Goal: Task Accomplishment & Management: Complete application form

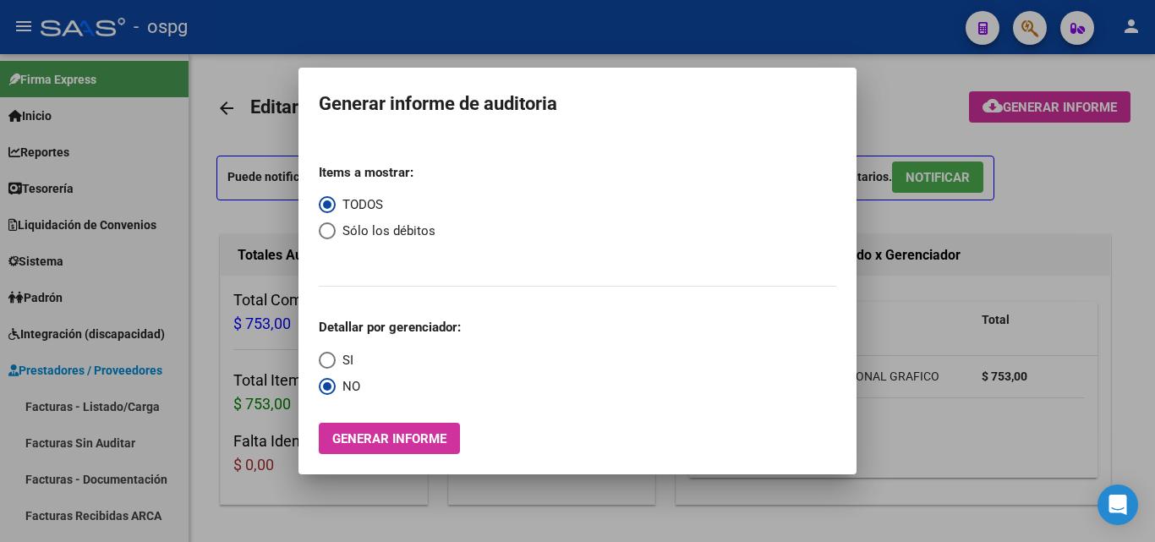
scroll to position [337, 0]
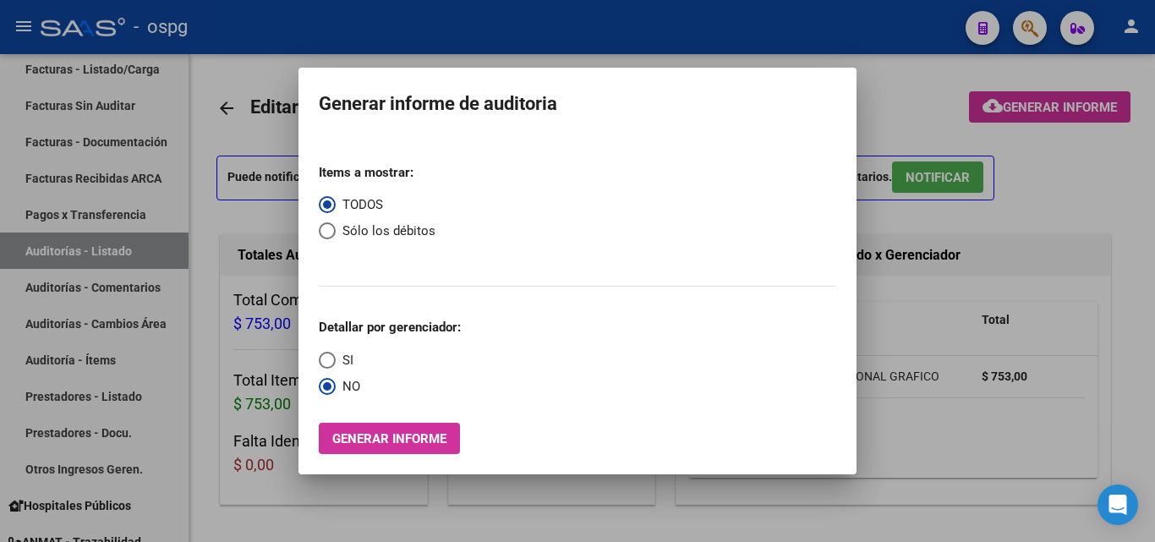
click at [20, 274] on div at bounding box center [577, 271] width 1155 height 542
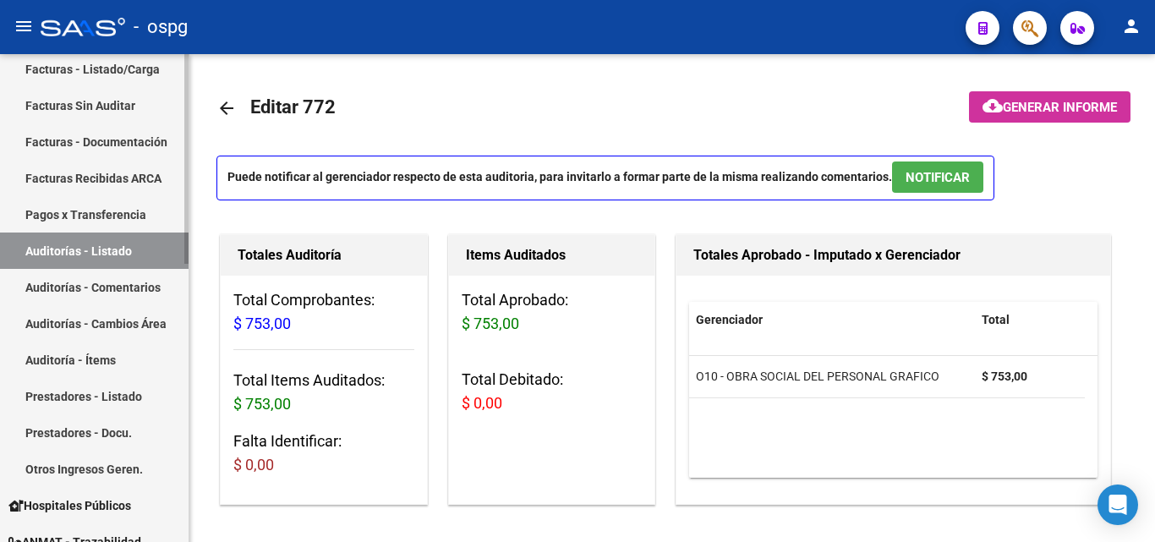
scroll to position [253, 0]
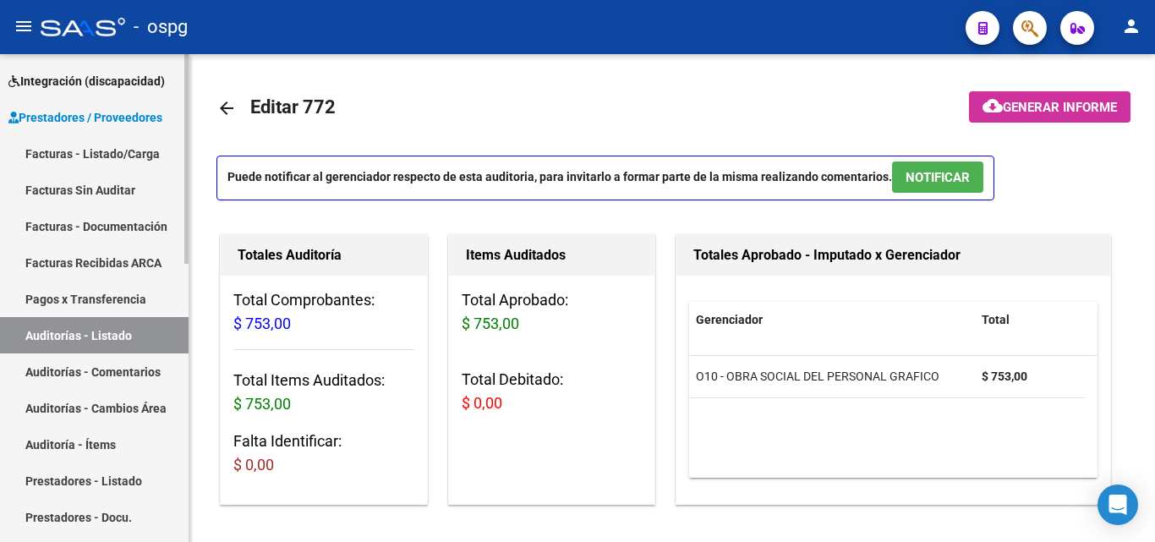
click at [91, 151] on link "Facturas - Listado/Carga" at bounding box center [94, 153] width 188 height 36
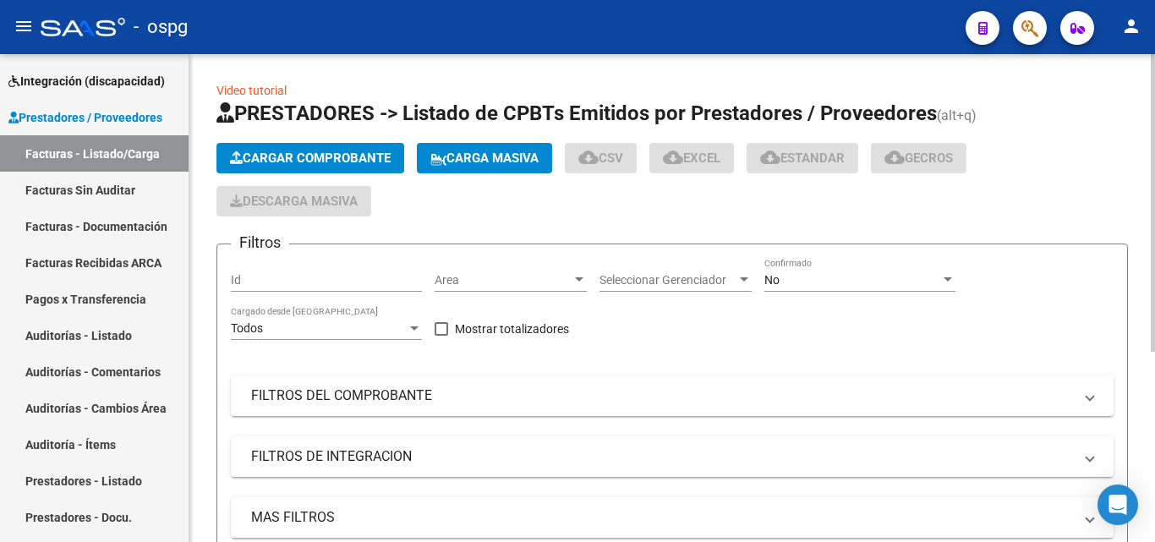
click at [332, 153] on span "Cargar Comprobante" at bounding box center [310, 157] width 161 height 15
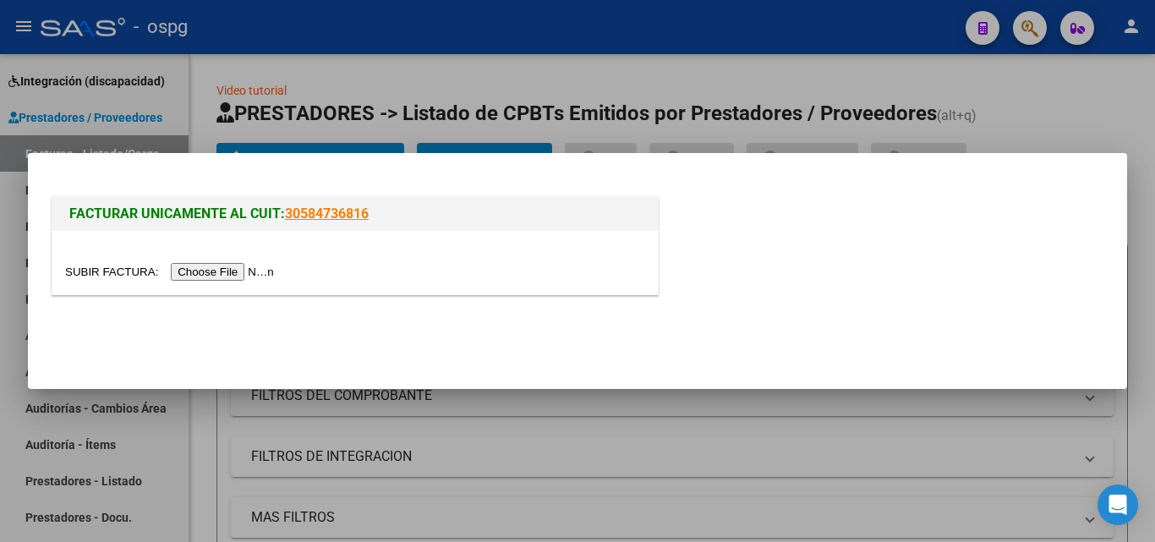
click at [232, 270] on input "file" at bounding box center [172, 272] width 214 height 18
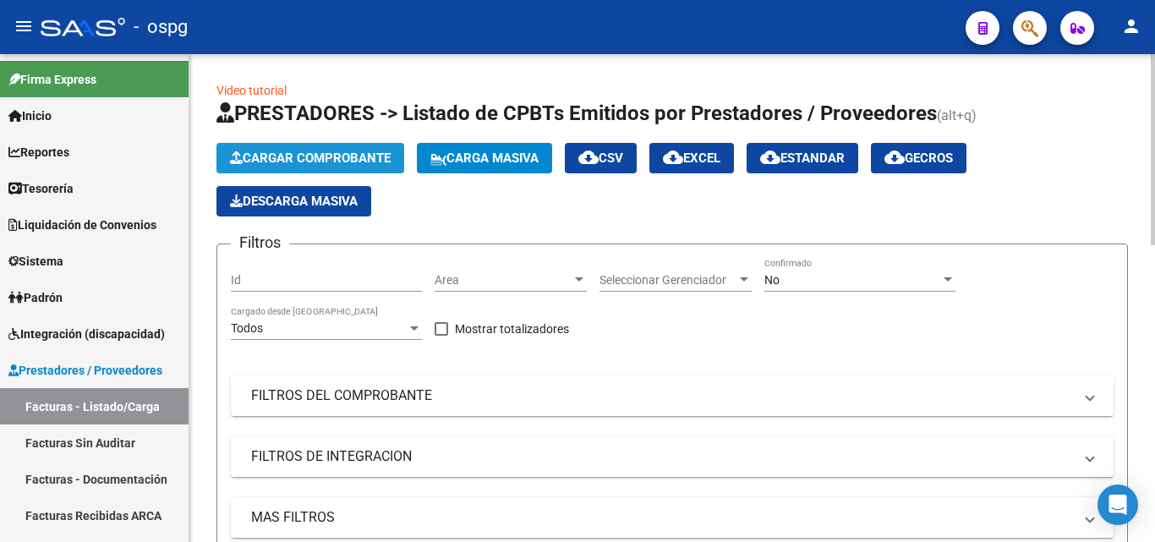
click at [329, 146] on button "Cargar Comprobante" at bounding box center [310, 158] width 188 height 30
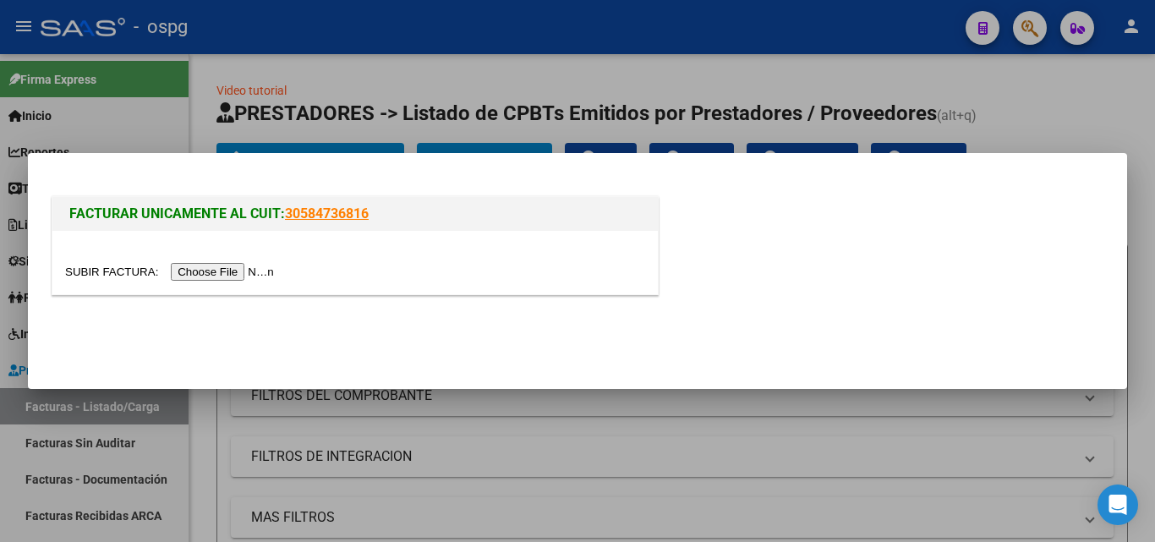
click at [216, 265] on input "file" at bounding box center [172, 272] width 214 height 18
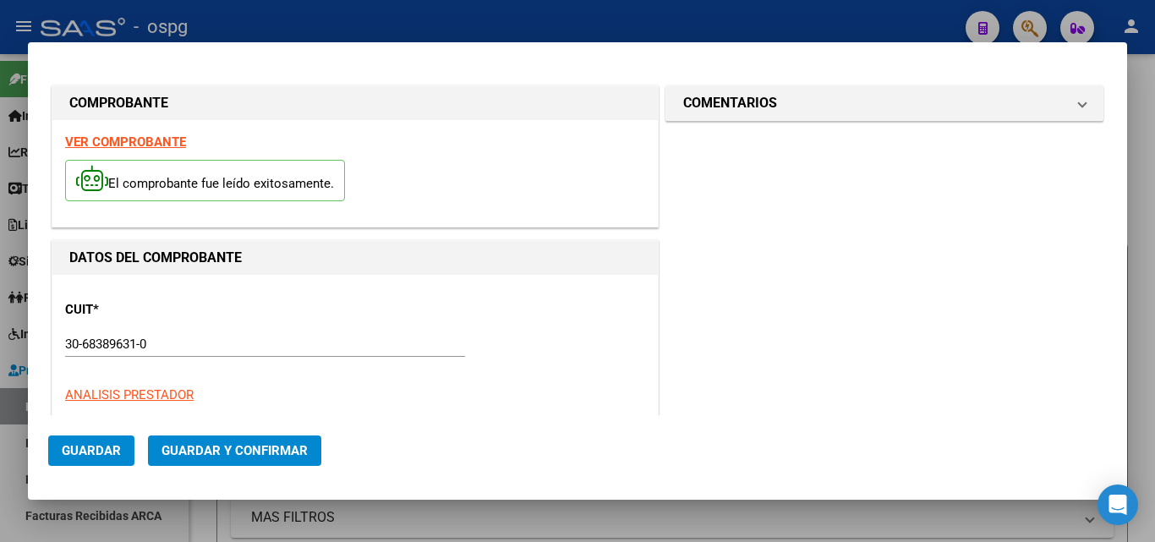
type input "2181"
type input "$ 80.282,00"
type input "2025-06-26"
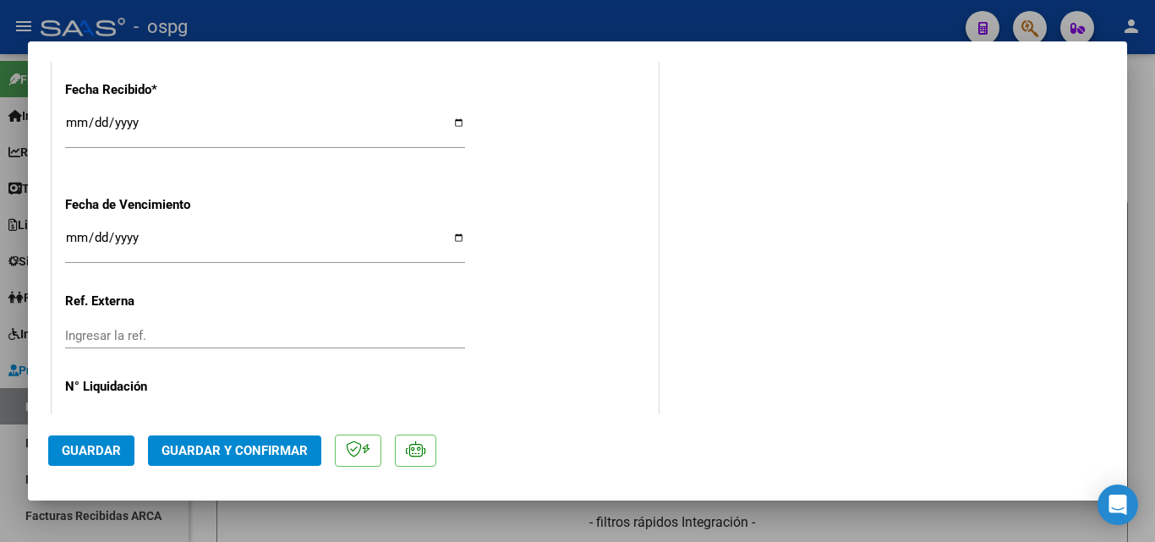
scroll to position [1094, 0]
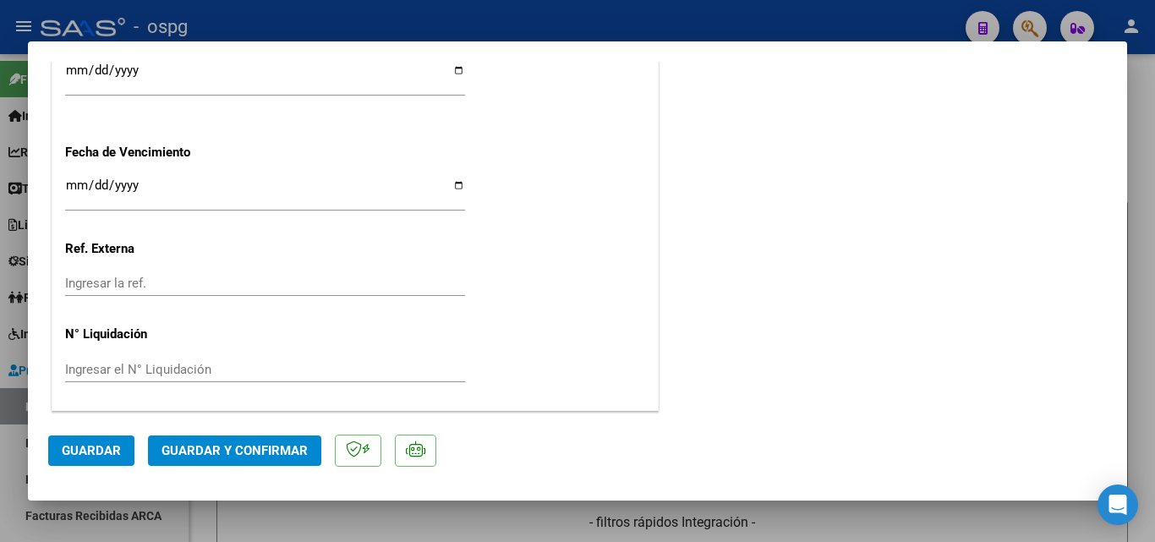
click at [70, 63] on input "2025-10-06" at bounding box center [265, 76] width 400 height 27
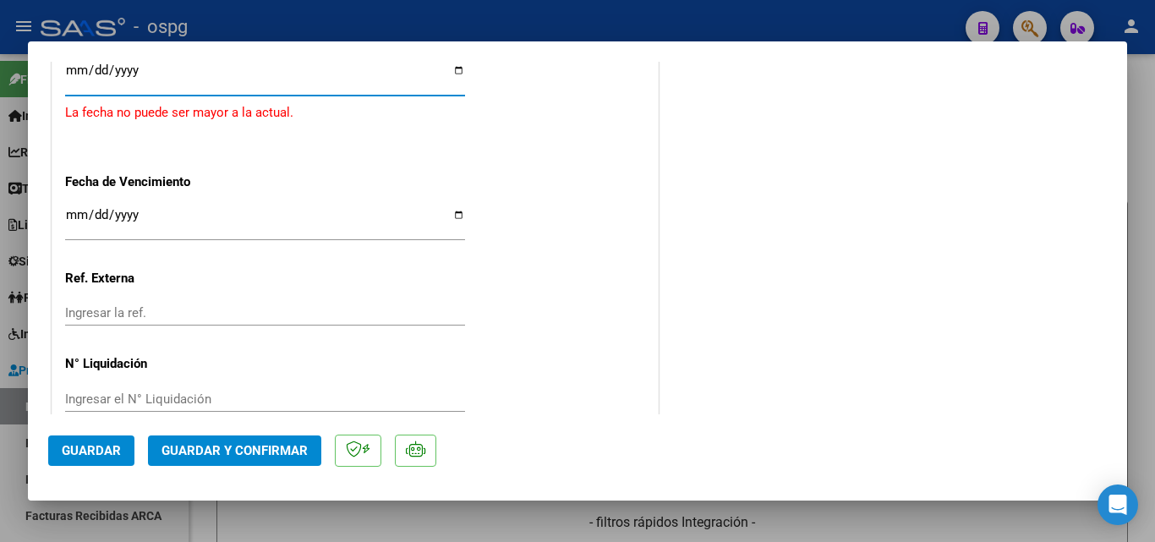
type input "2025-09-09"
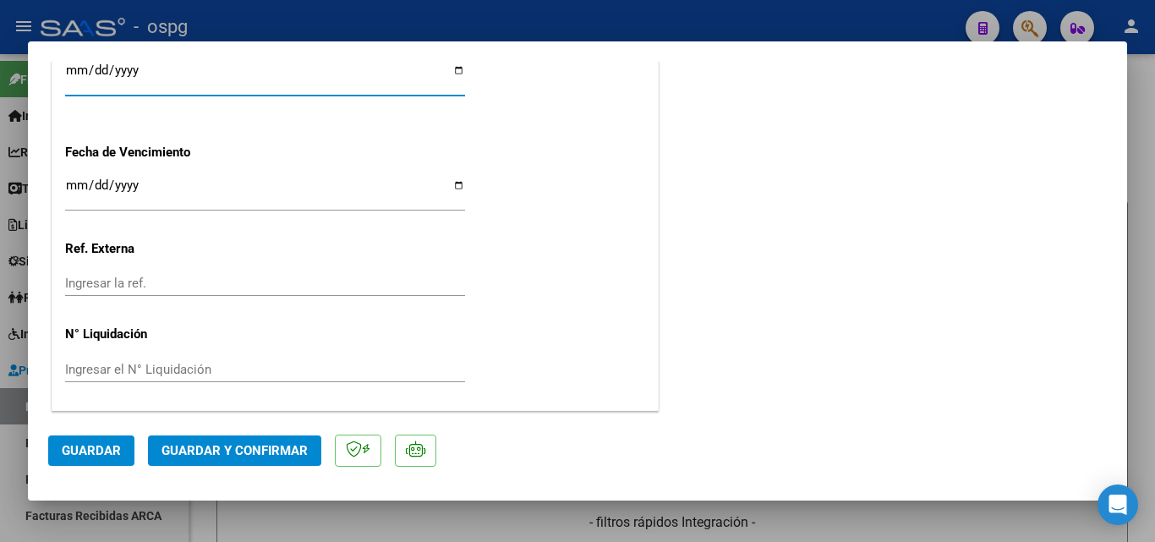
click at [251, 448] on span "Guardar y Confirmar" at bounding box center [234, 450] width 146 height 15
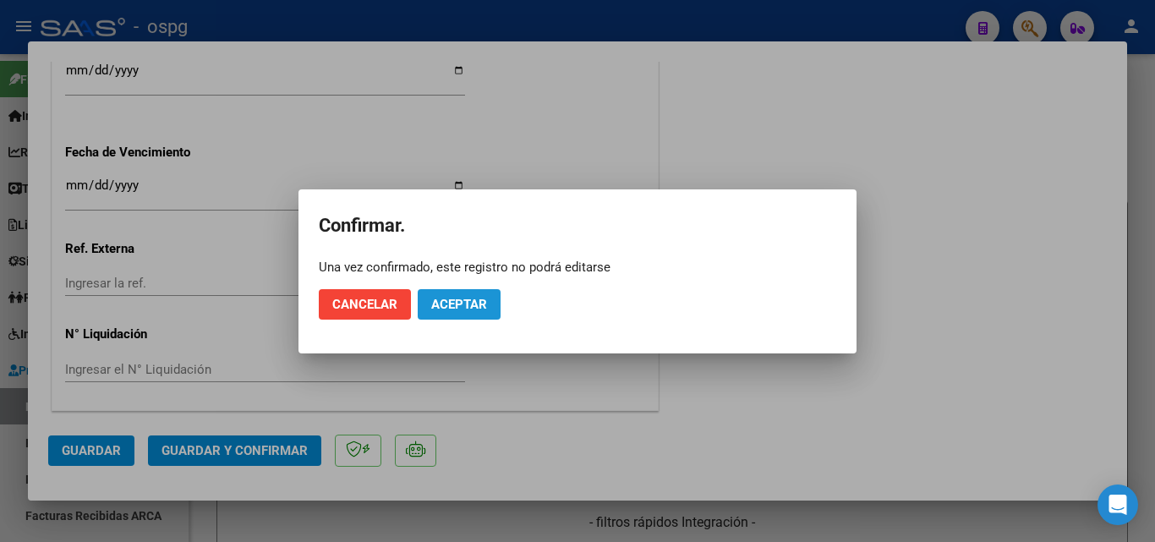
click at [489, 303] on button "Aceptar" at bounding box center [459, 304] width 83 height 30
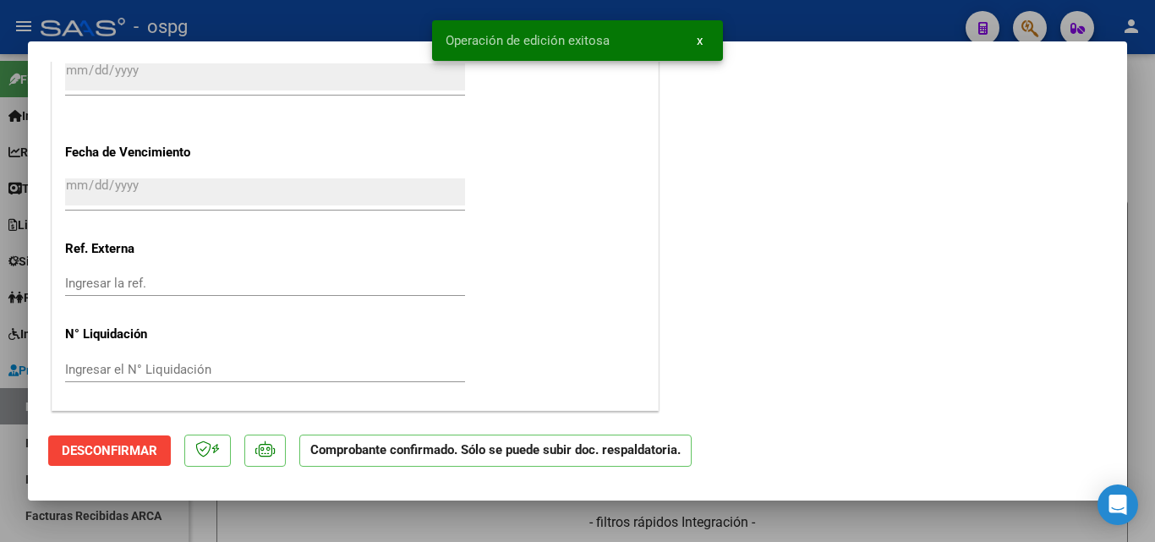
click at [0, 325] on div at bounding box center [577, 271] width 1155 height 542
type input "$ 0,00"
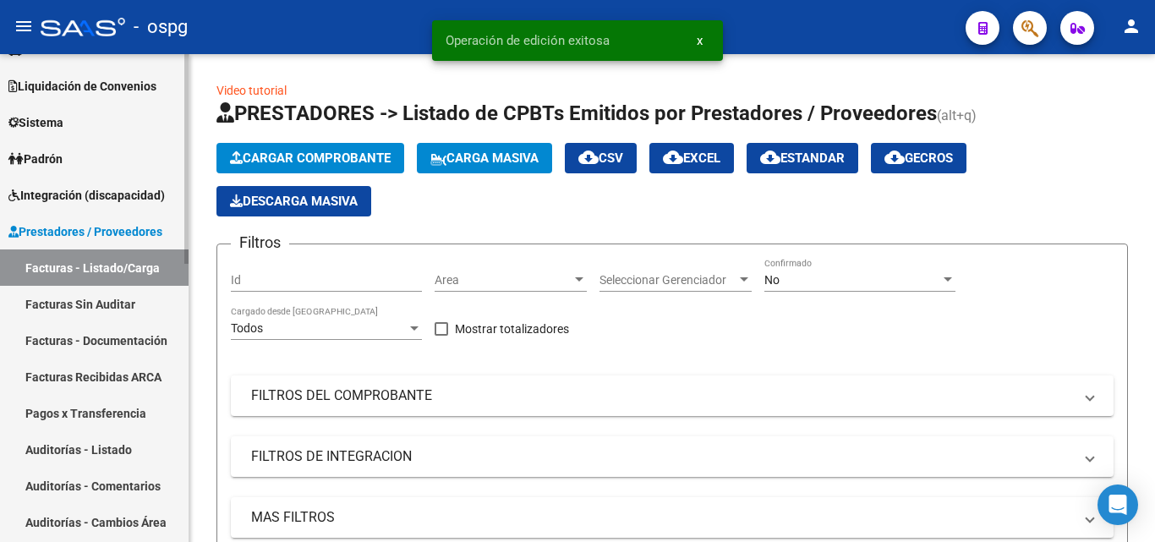
scroll to position [169, 0]
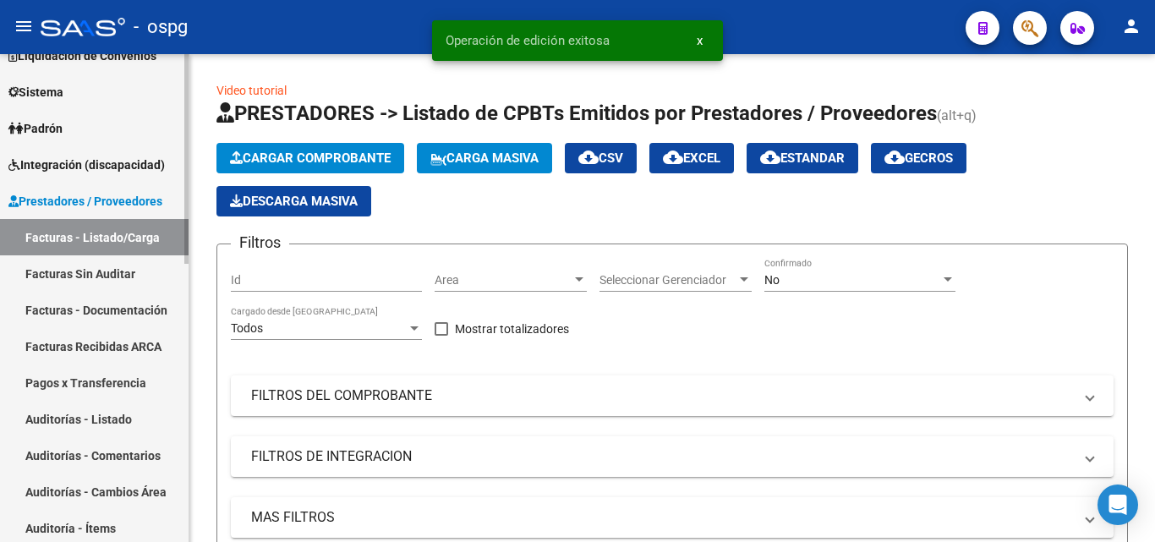
click at [95, 423] on link "Auditorías - Listado" at bounding box center [94, 419] width 188 height 36
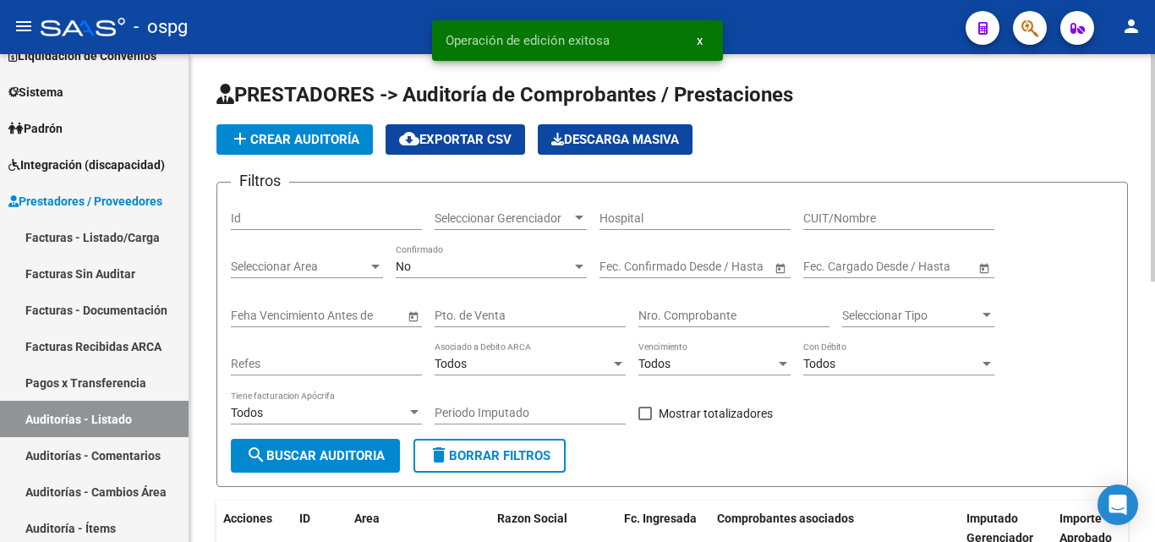
click at [344, 149] on button "add Crear Auditoría" at bounding box center [294, 139] width 156 height 30
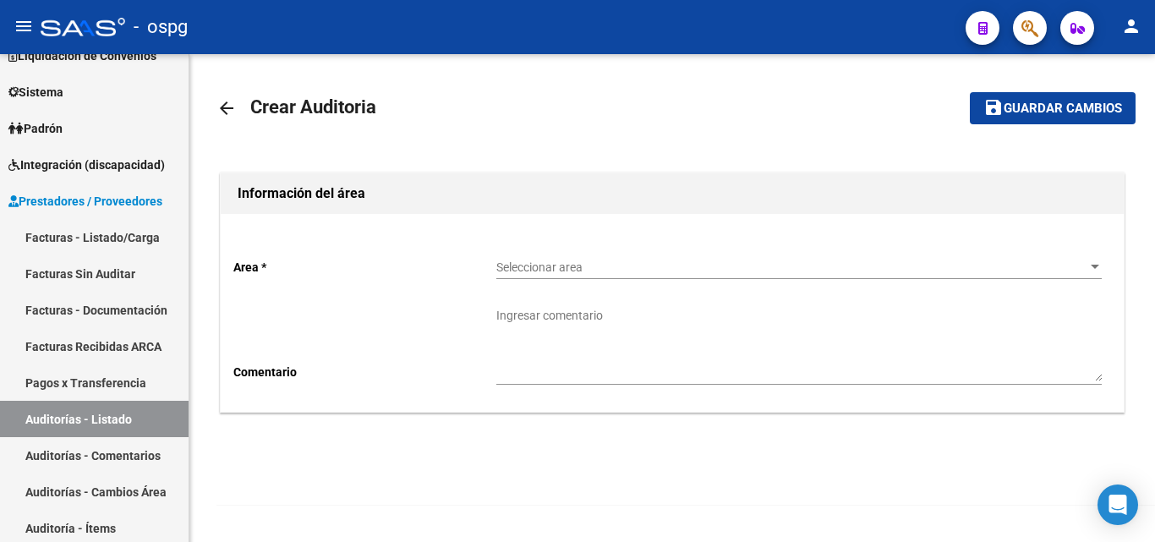
click at [587, 280] on div "Seleccionar area Seleccionar area" at bounding box center [798, 269] width 605 height 48
click at [587, 275] on div "Seleccionar area Seleccionar area" at bounding box center [798, 262] width 605 height 34
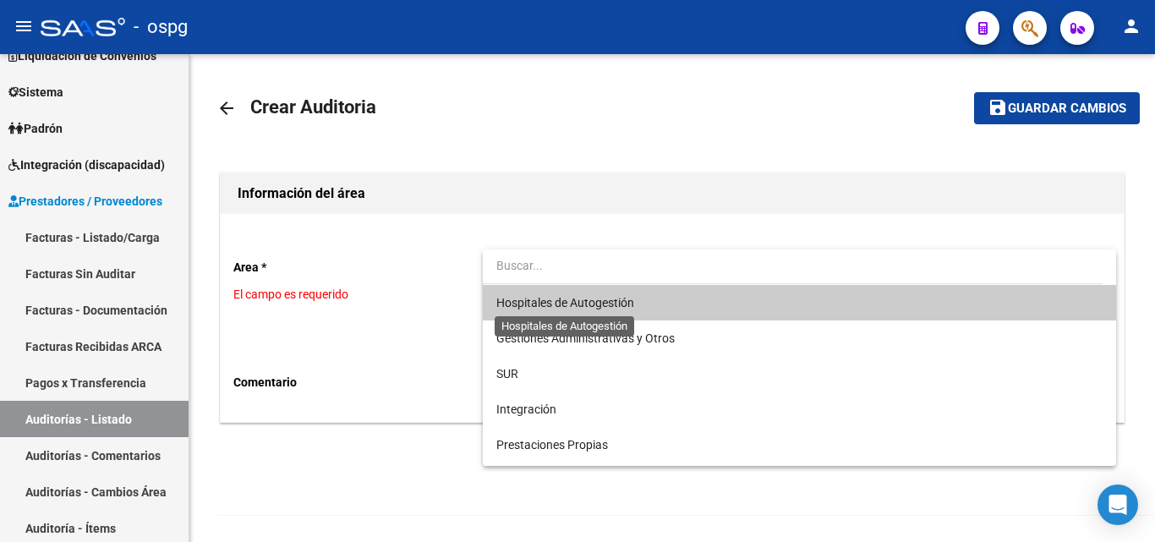
click at [586, 309] on span "Hospitales de Autogestión" at bounding box center [565, 303] width 138 height 14
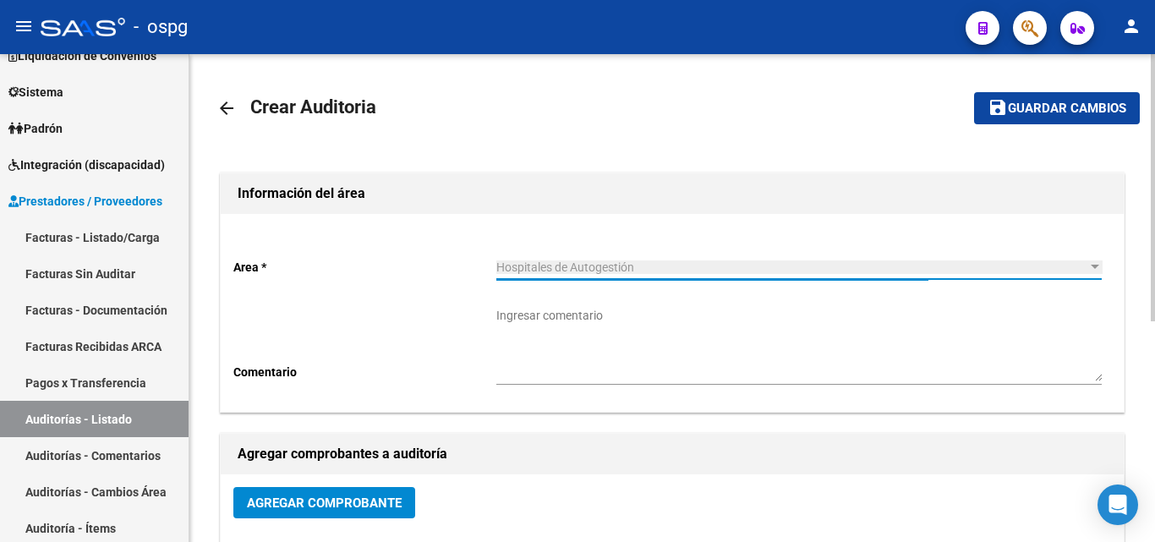
click at [527, 380] on textarea "Ingresar comentario" at bounding box center [798, 344] width 605 height 74
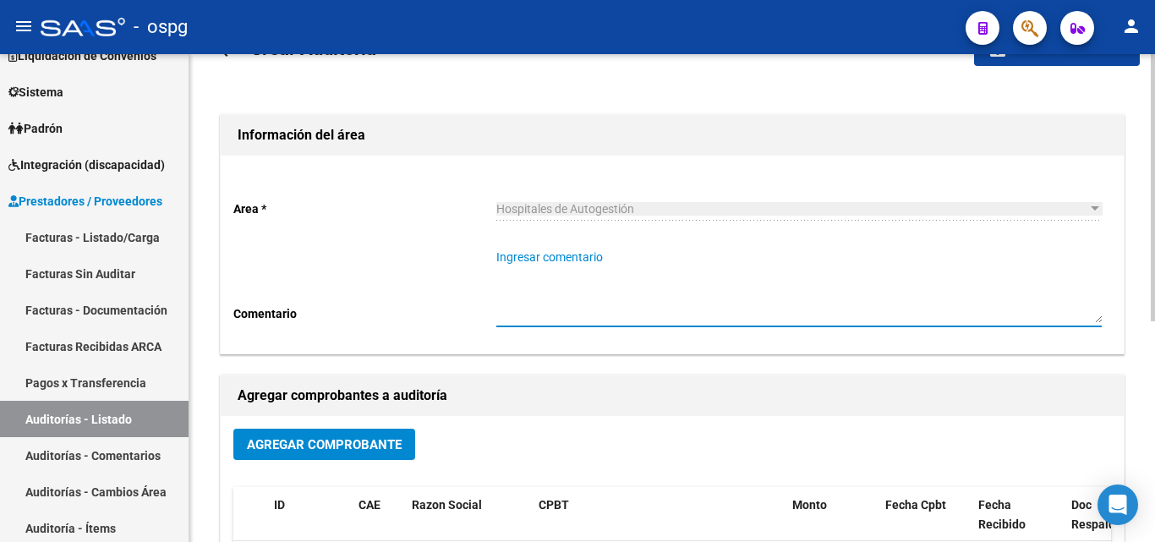
scroll to position [85, 0]
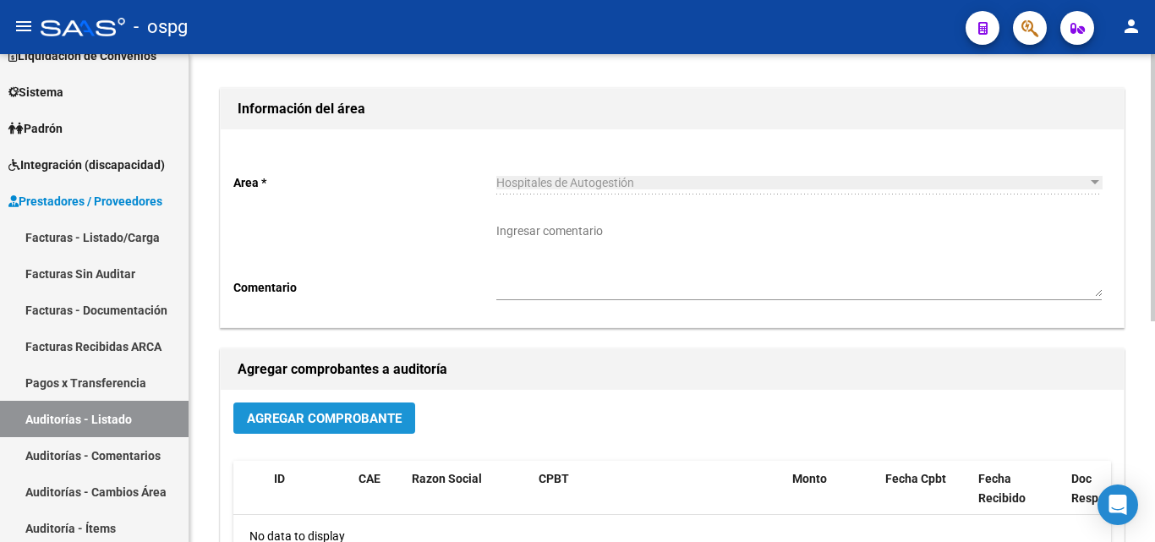
click at [270, 419] on span "Agregar Comprobante" at bounding box center [324, 418] width 155 height 15
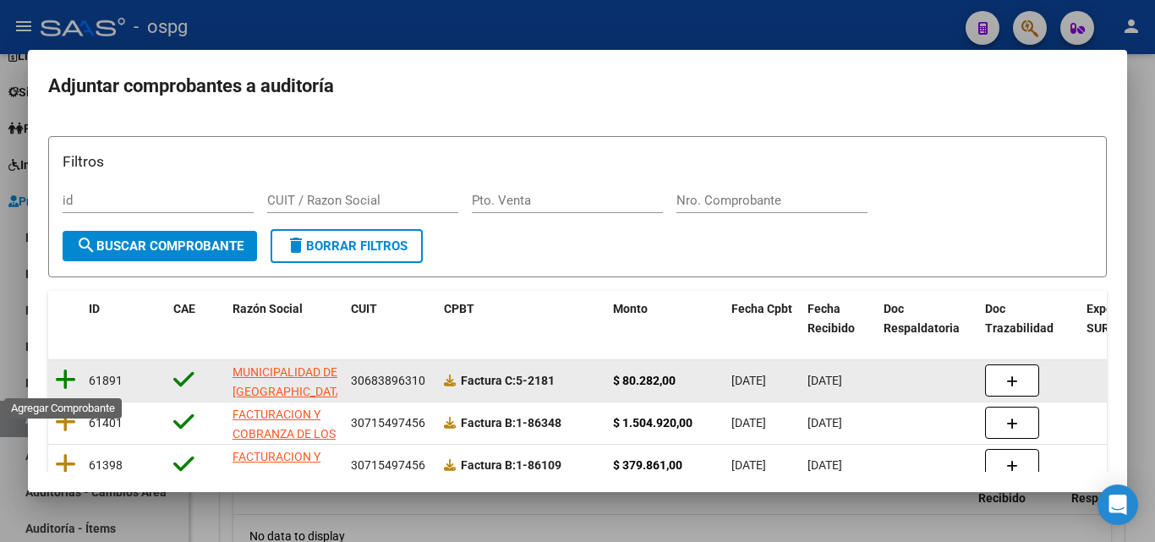
click at [62, 380] on icon at bounding box center [65, 380] width 21 height 24
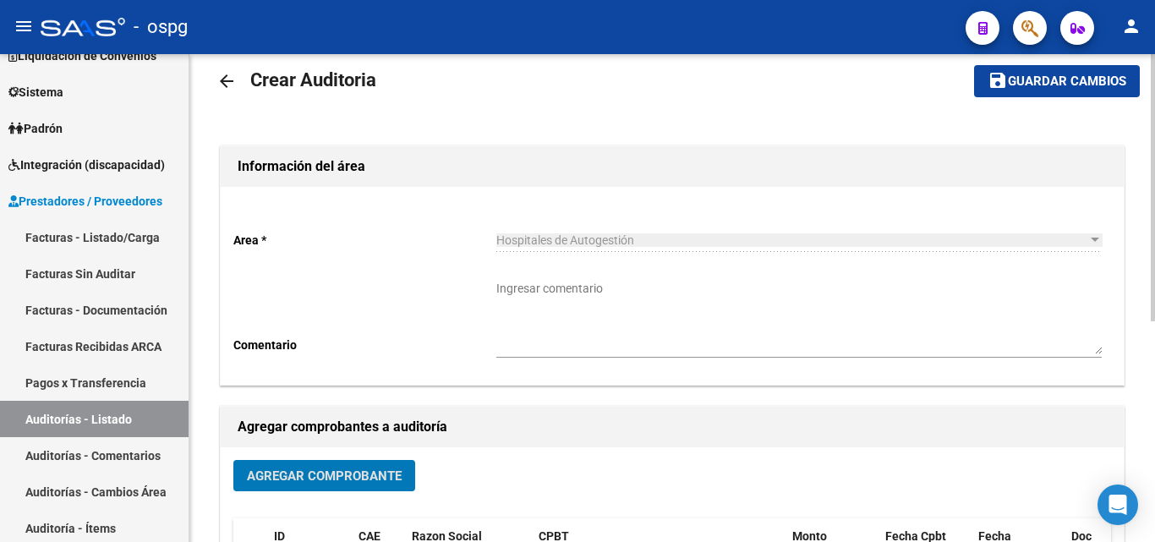
scroll to position [0, 0]
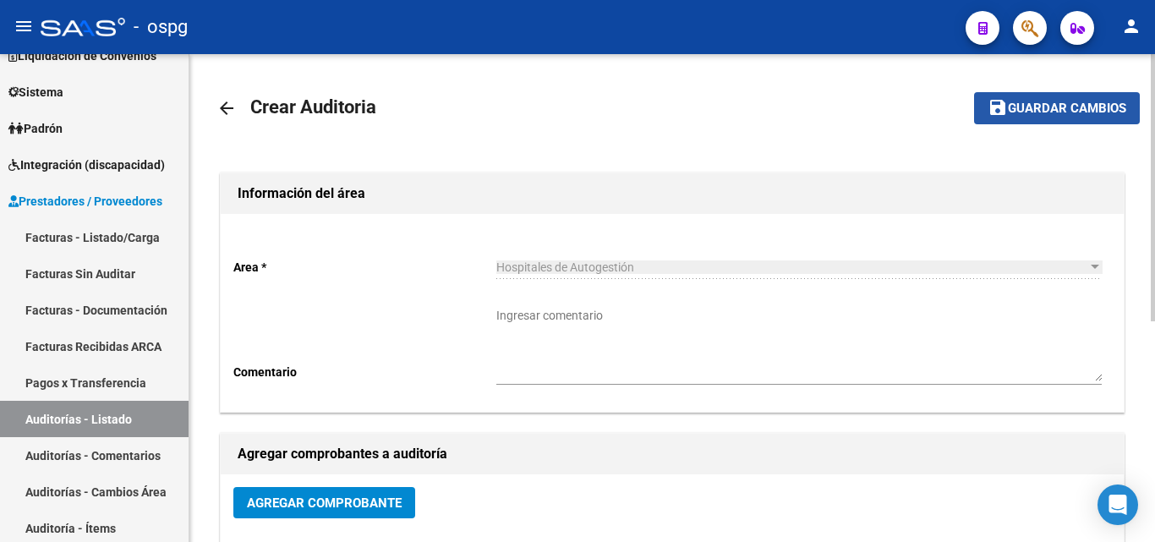
click at [1046, 114] on span "Guardar cambios" at bounding box center [1067, 108] width 118 height 15
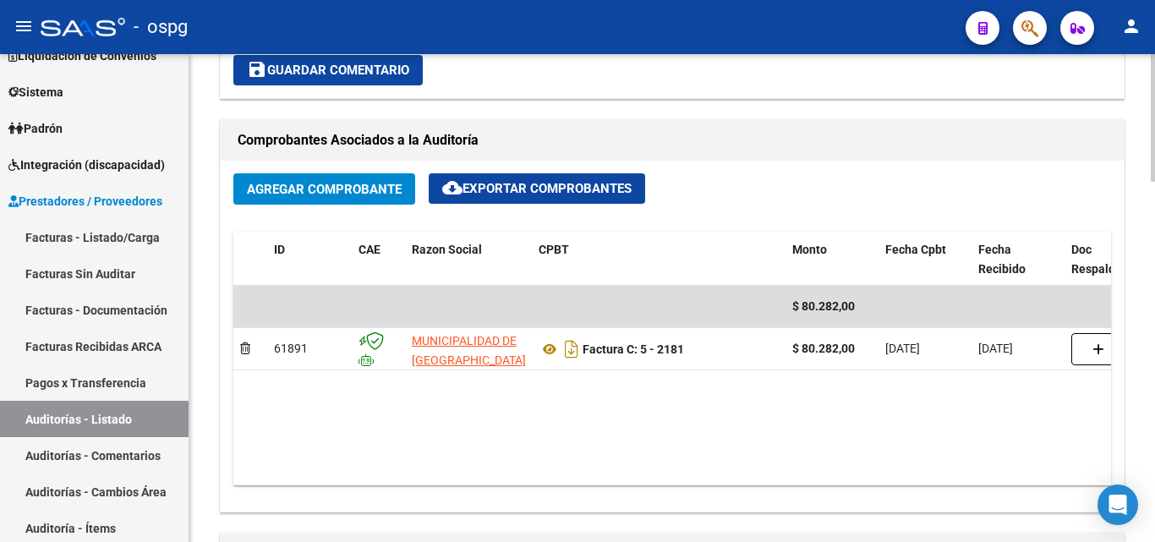
scroll to position [761, 0]
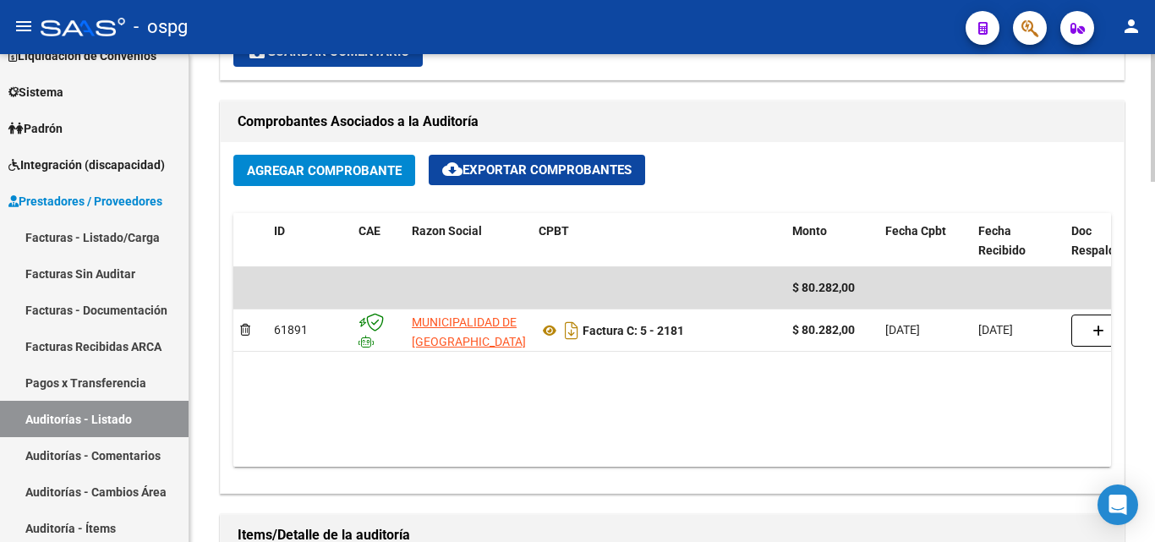
click at [340, 175] on span "Agregar Comprobante" at bounding box center [324, 170] width 155 height 15
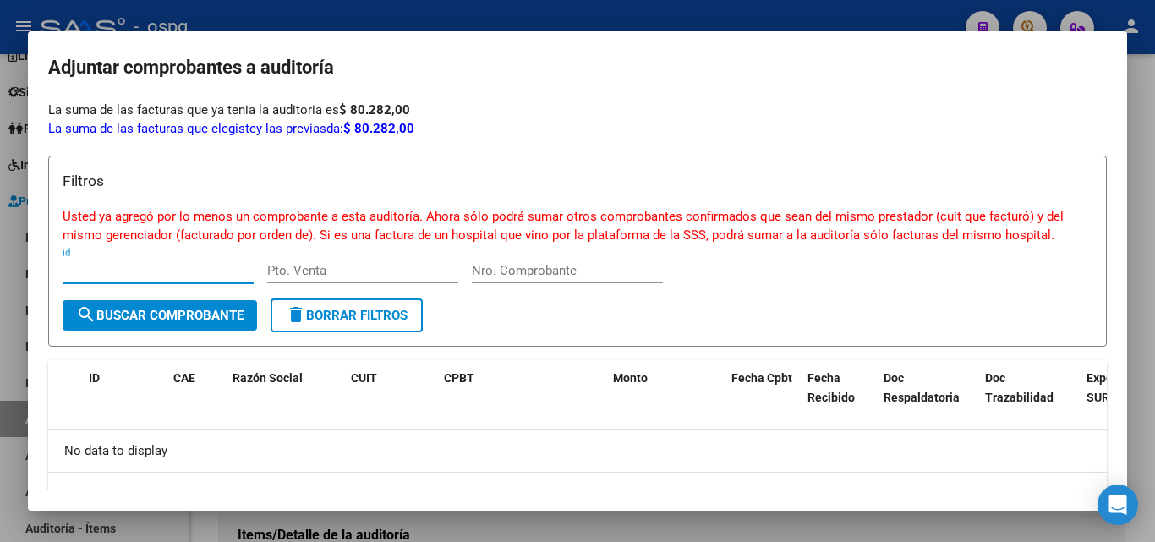
click at [0, 270] on div at bounding box center [577, 271] width 1155 height 542
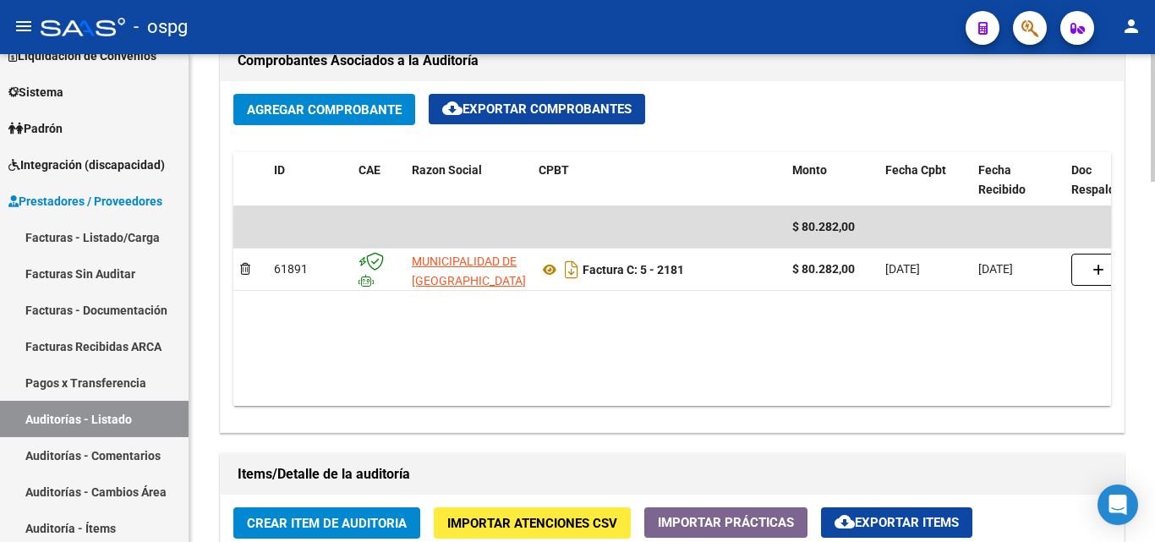
scroll to position [1014, 0]
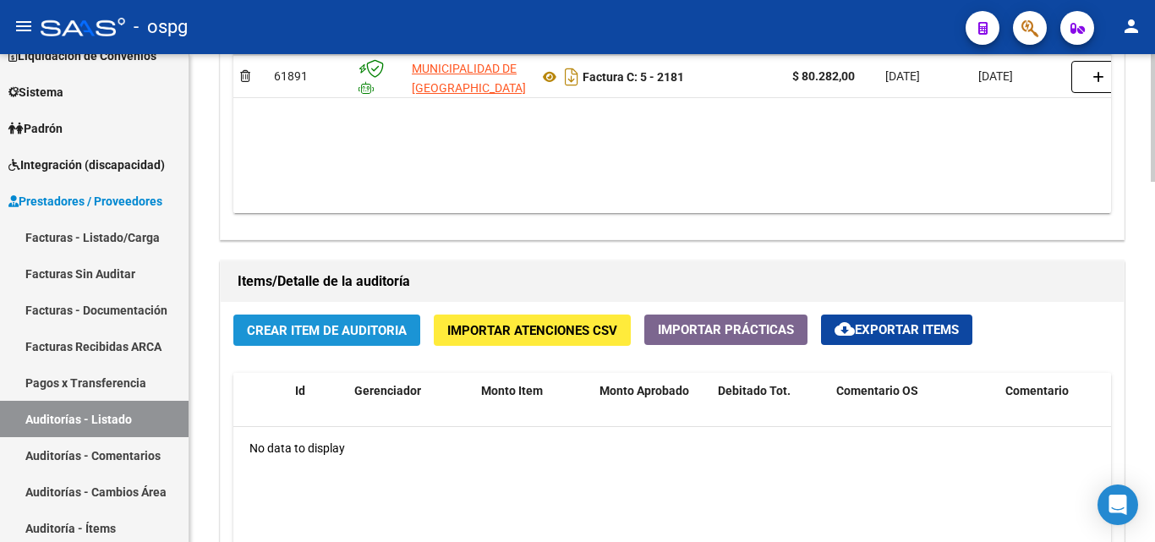
click at [256, 332] on span "Crear Item de Auditoria" at bounding box center [327, 330] width 160 height 15
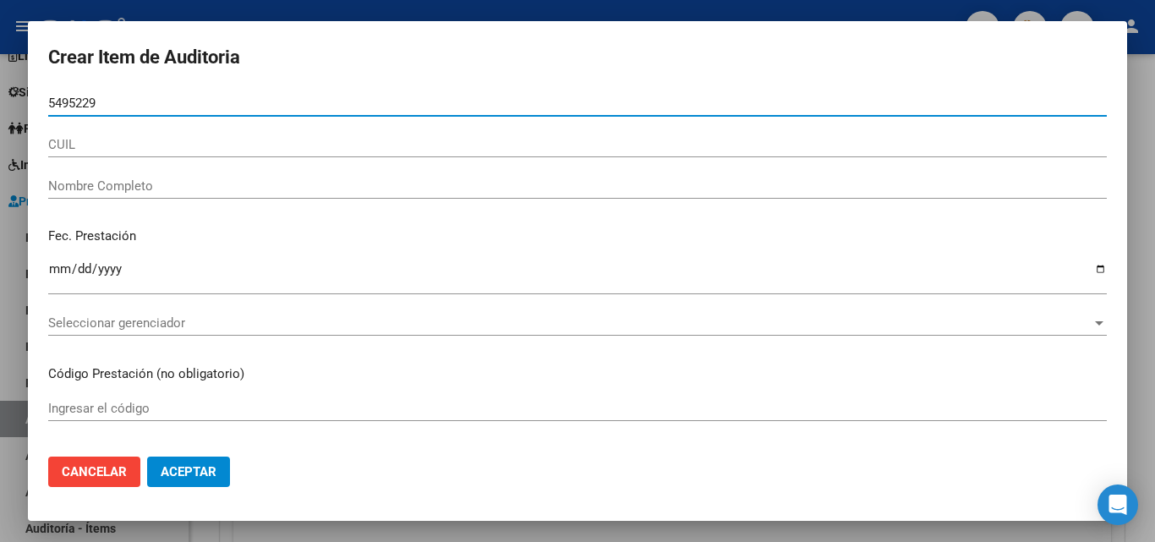
type input "54952296"
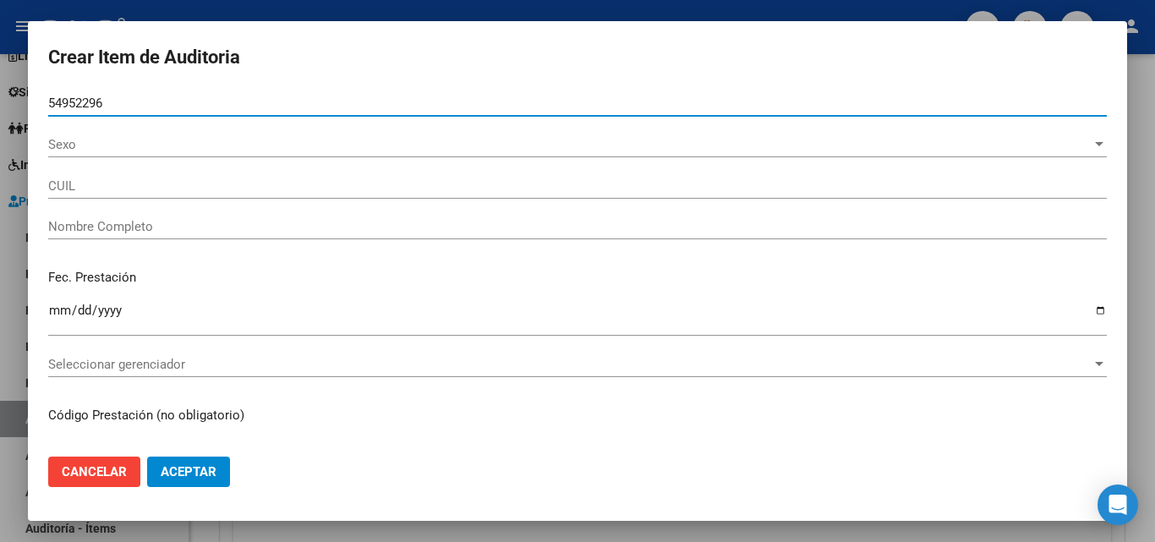
type input "20549522964"
type input "GONCALVEZ MACIEL, THIAGO IVAN"
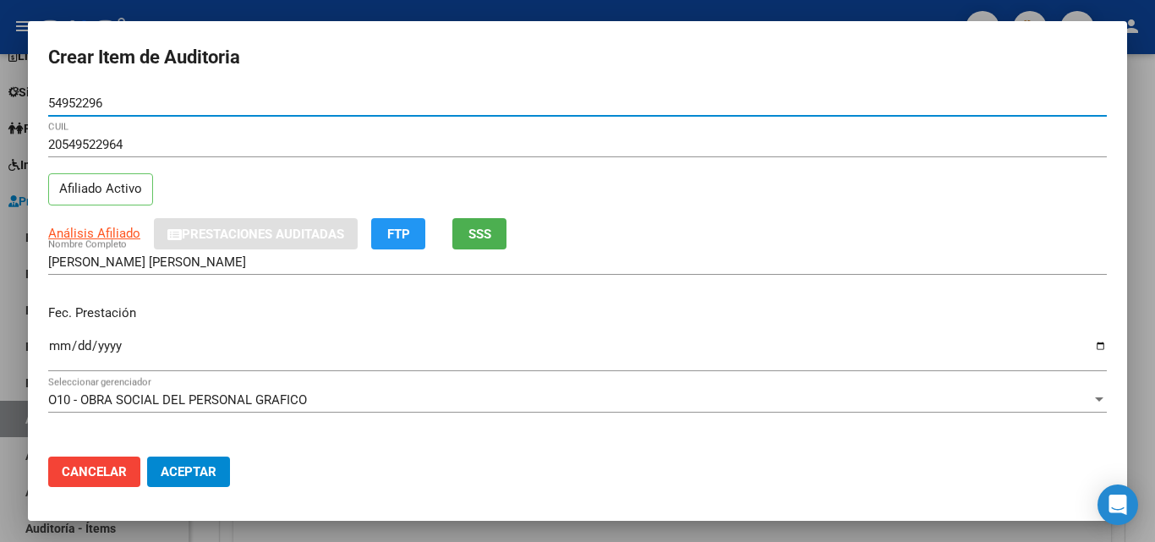
type input "54952296"
click at [489, 224] on button "SSS" at bounding box center [479, 233] width 54 height 31
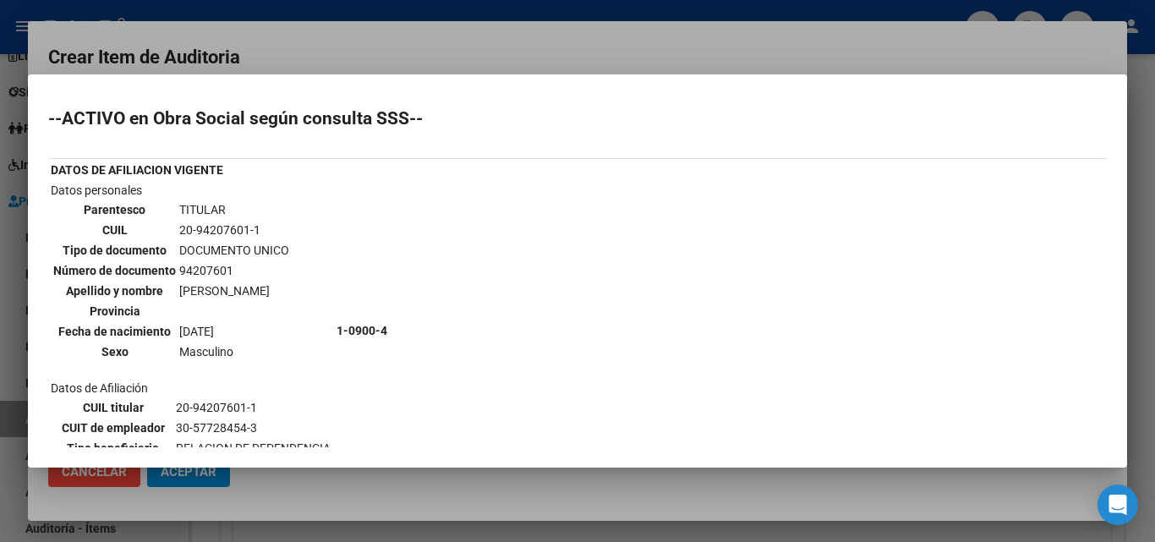
click at [610, 55] on div at bounding box center [577, 271] width 1155 height 542
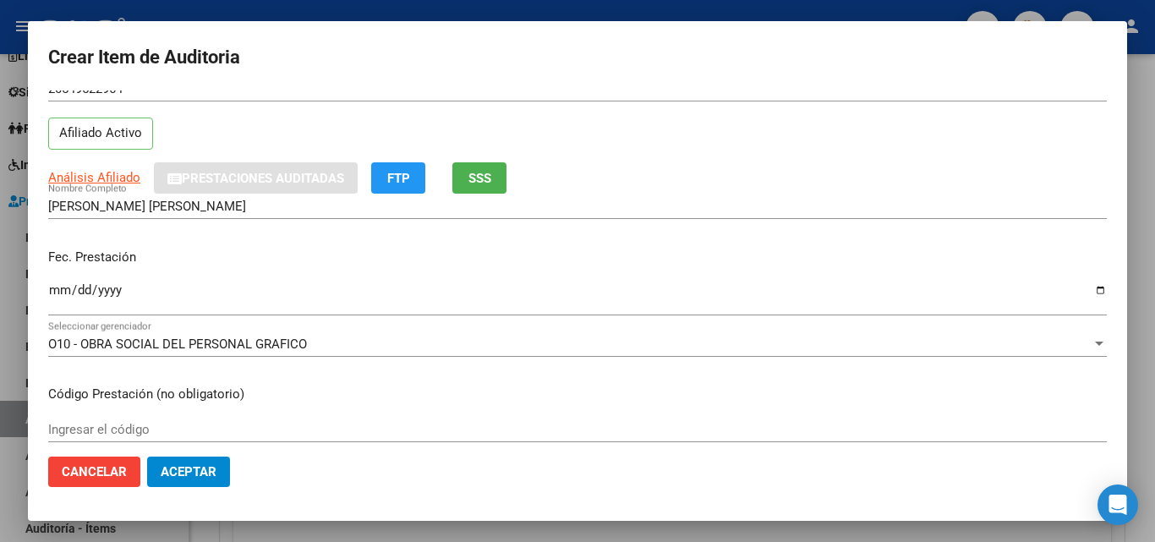
scroll to position [85, 0]
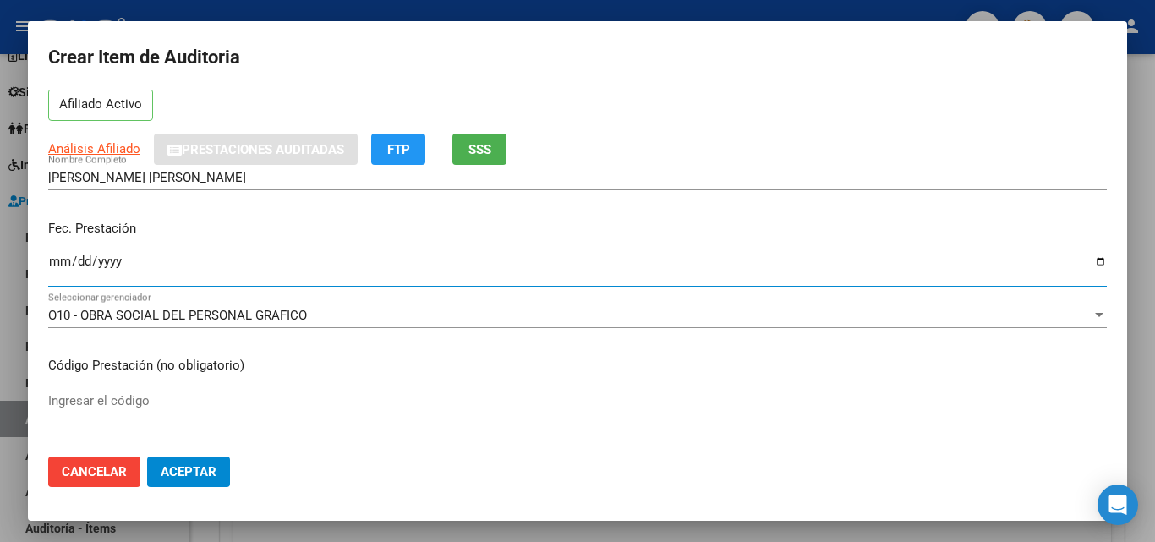
click at [66, 258] on input "Ingresar la fecha" at bounding box center [577, 267] width 1058 height 27
type input "2025-05-20"
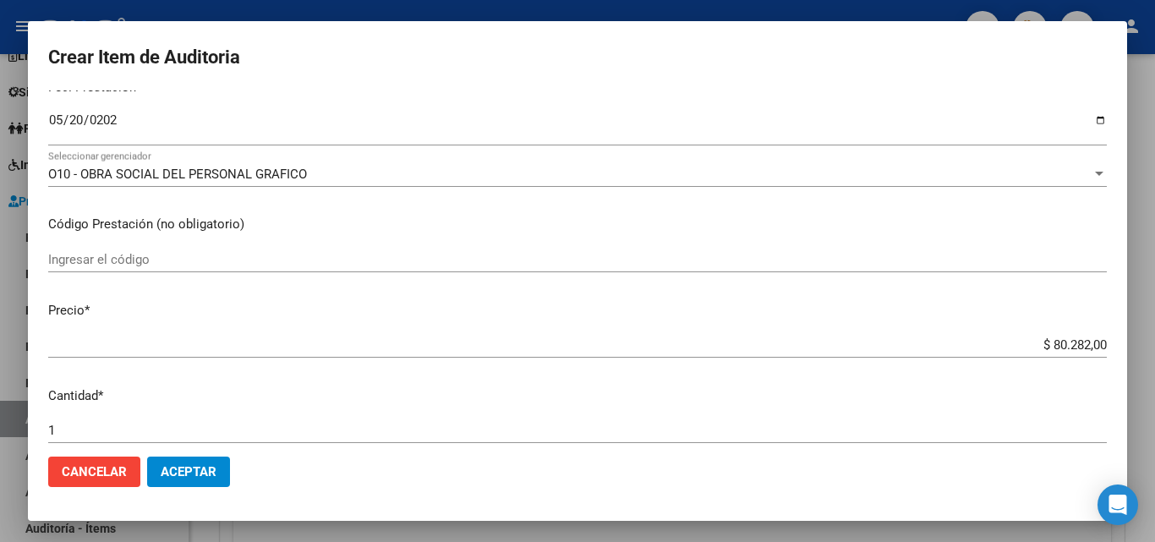
scroll to position [338, 0]
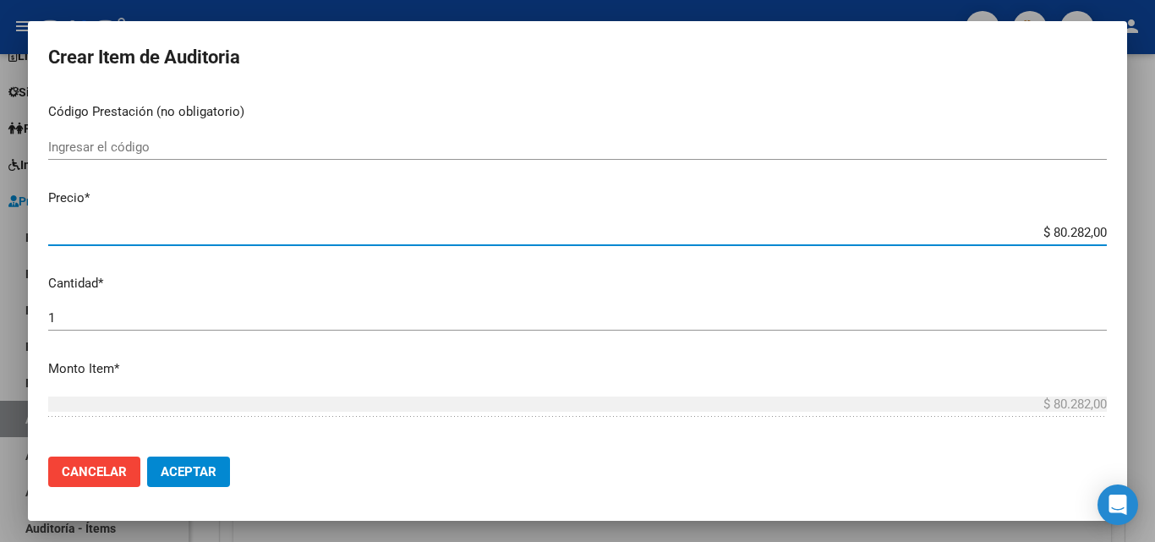
drag, startPoint x: 1046, startPoint y: 236, endPoint x: 1079, endPoint y: 245, distance: 34.3
click at [1079, 245] on div "$ 80.282,00 Ingresar el precio" at bounding box center [577, 232] width 1058 height 25
type input "$ 7,00"
type input "$ 72,00"
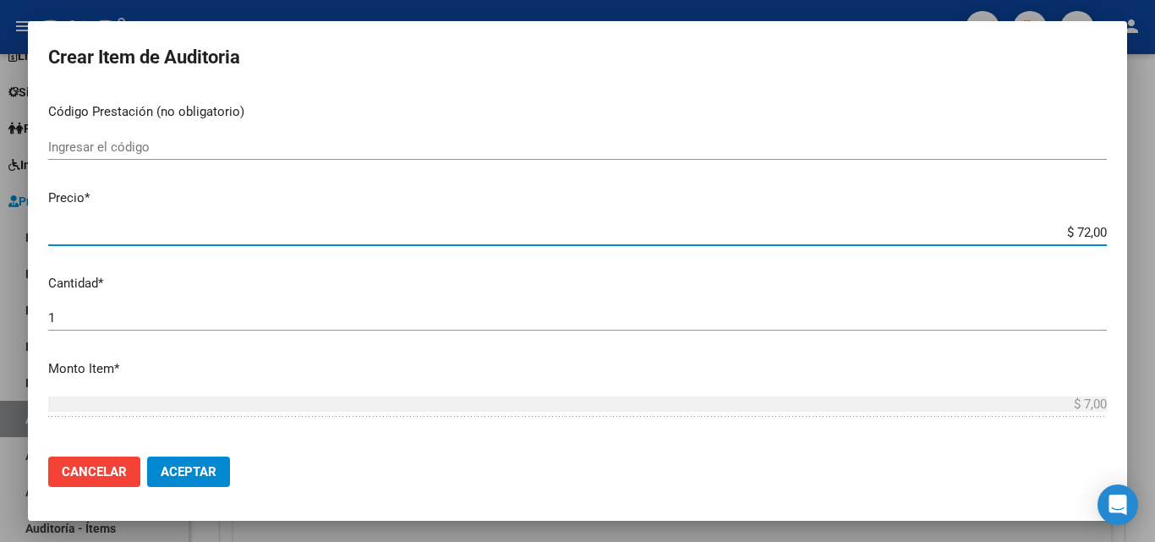
type input "$ 72,00"
type input "$ 724,00"
type input "$ 7.244,00"
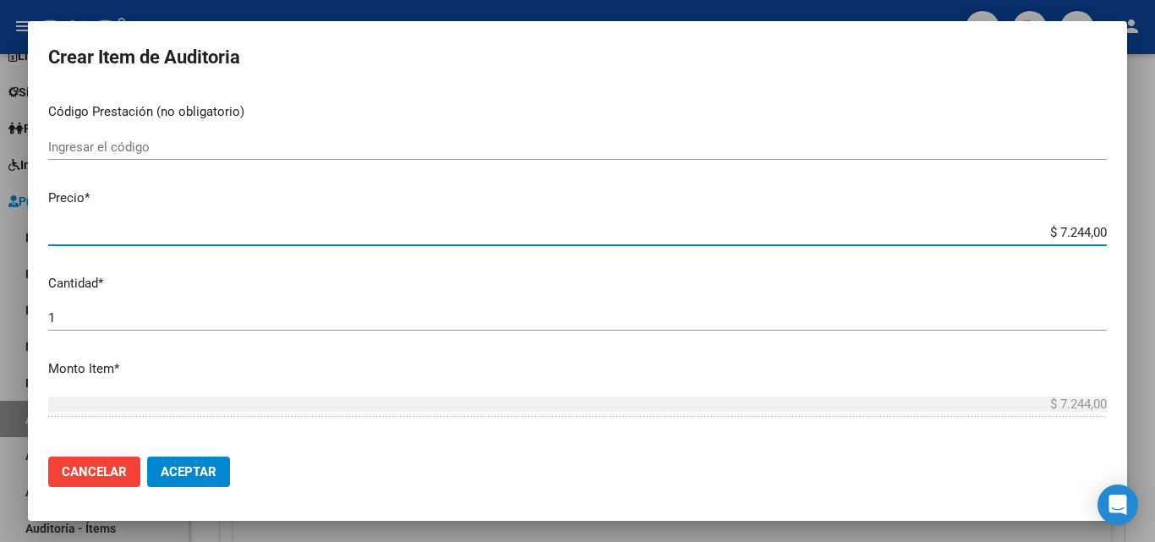
click at [1066, 228] on input "$ 7.244,00" at bounding box center [577, 232] width 1058 height 15
click at [1064, 228] on input "$ 7.244,00" at bounding box center [577, 232] width 1058 height 15
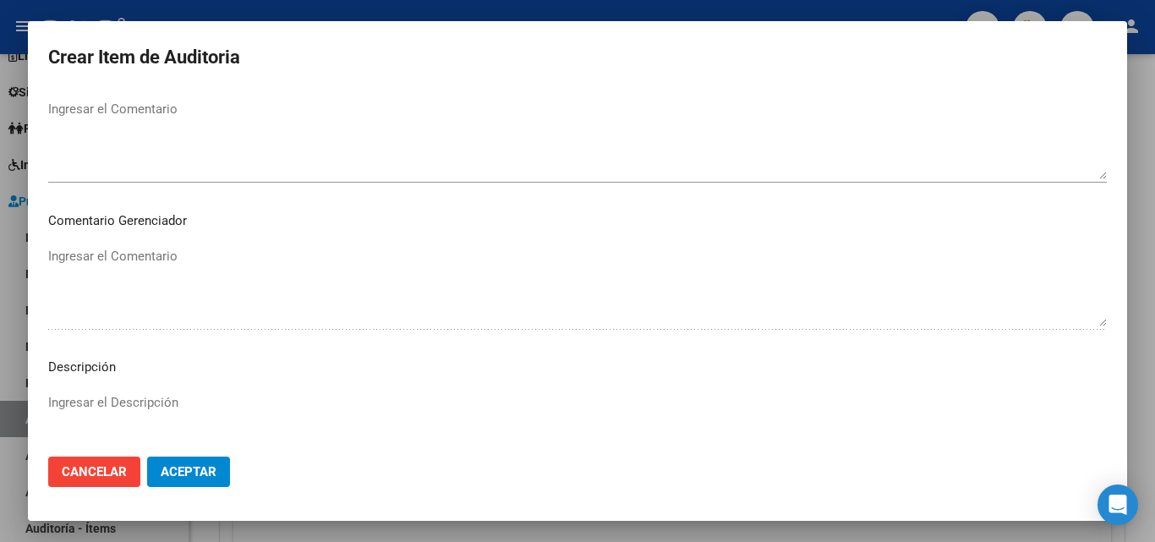
scroll to position [1170, 0]
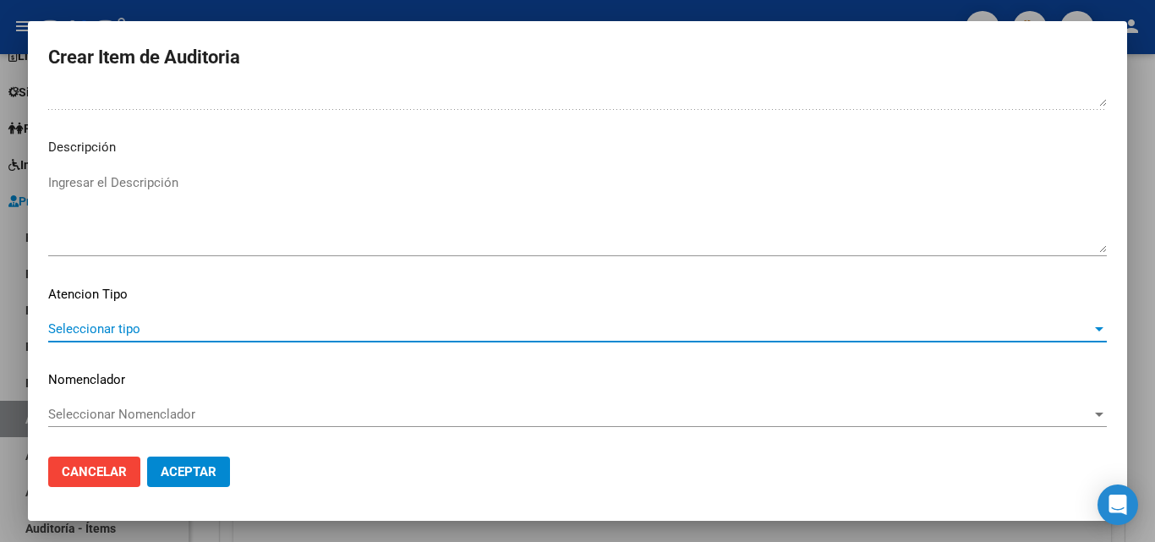
click at [150, 333] on span "Seleccionar tipo" at bounding box center [569, 328] width 1043 height 15
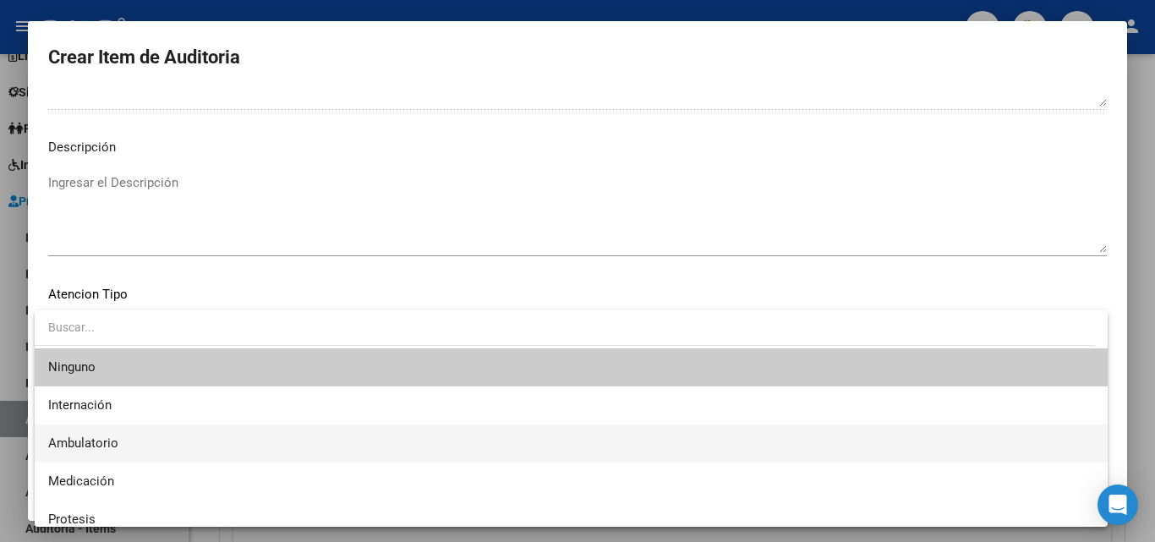
click at [114, 429] on span "Ambulatorio" at bounding box center [571, 443] width 1046 height 38
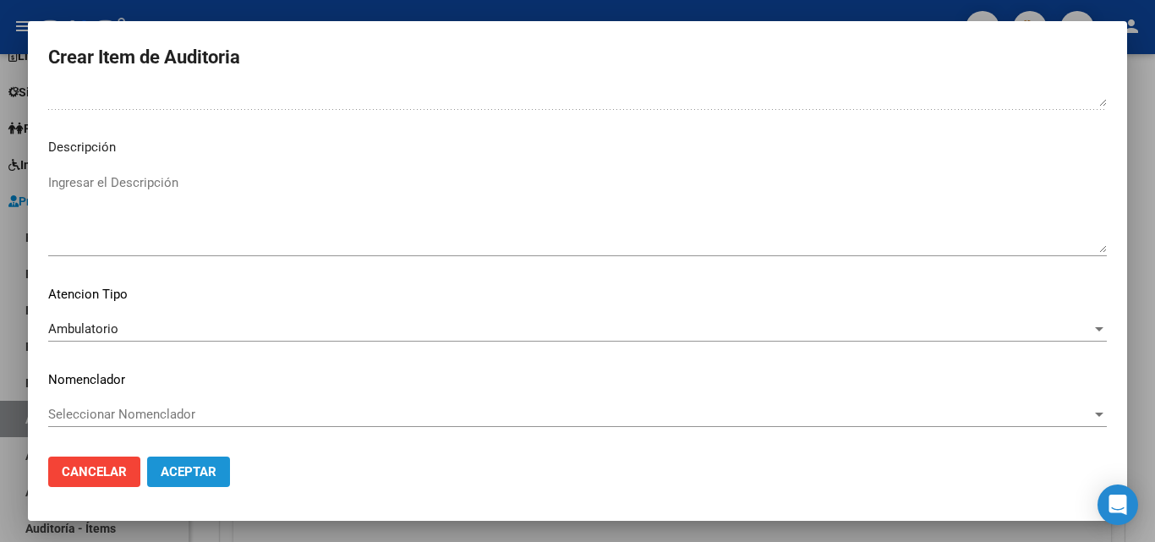
click at [183, 479] on button "Aceptar" at bounding box center [188, 471] width 83 height 30
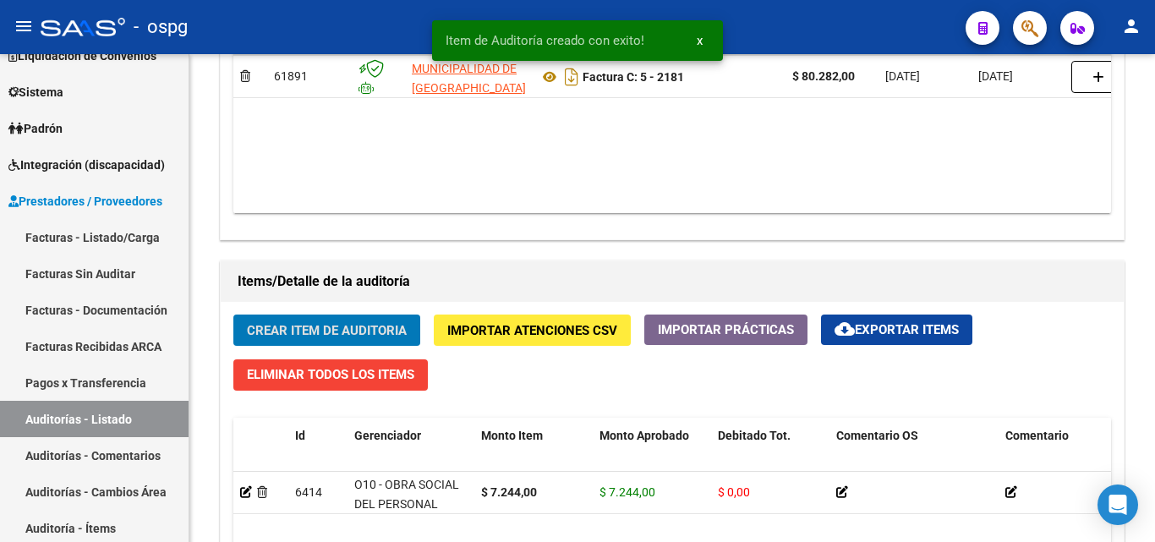
scroll to position [1015, 0]
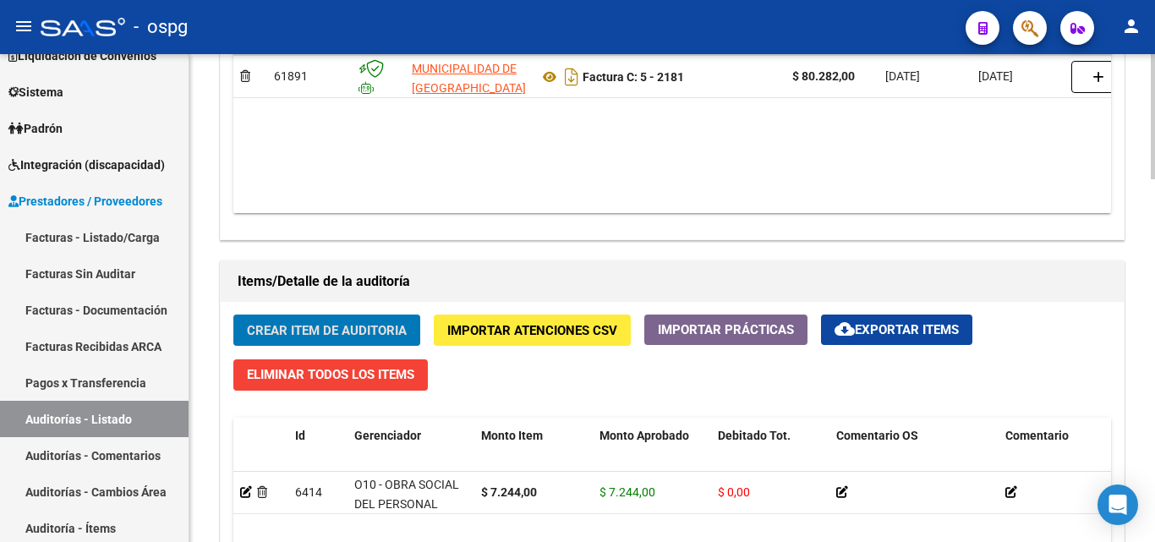
click at [320, 327] on span "Crear Item de Auditoria" at bounding box center [327, 330] width 160 height 15
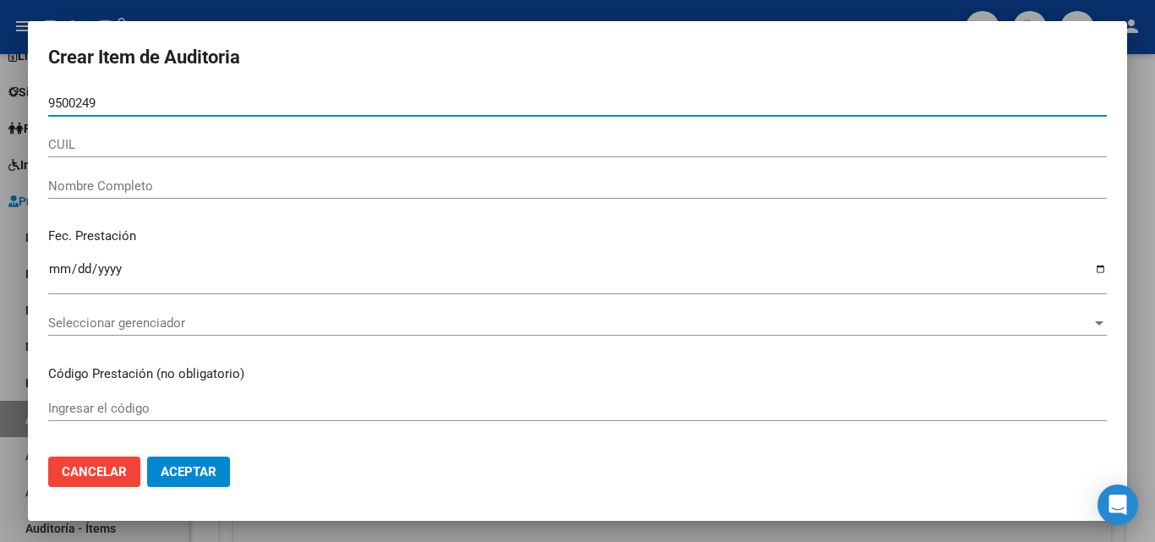
type input "95002495"
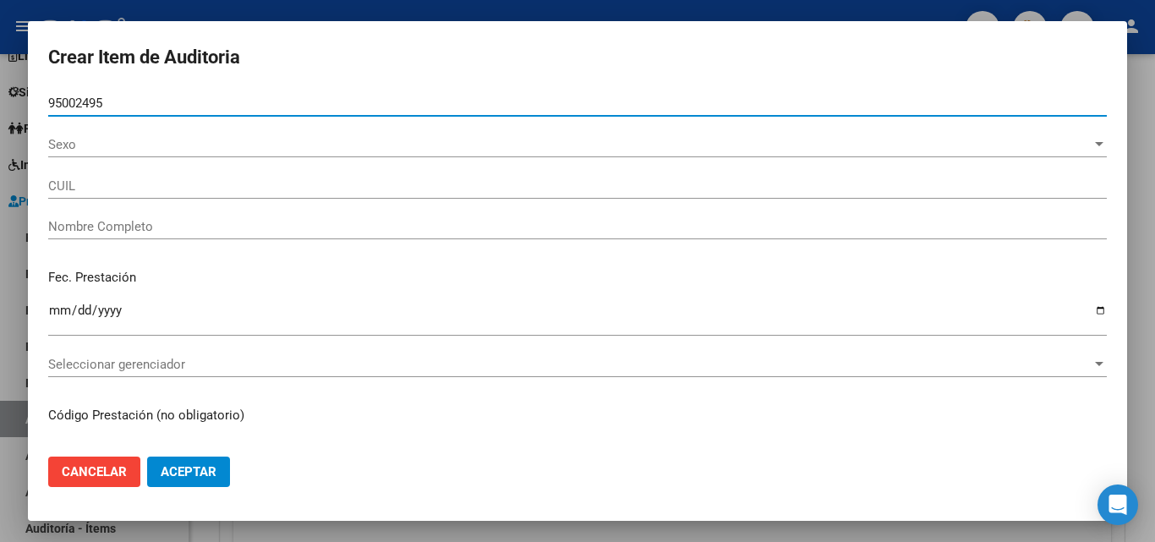
type input "27950024955"
type input "MACIEL, ESTELA"
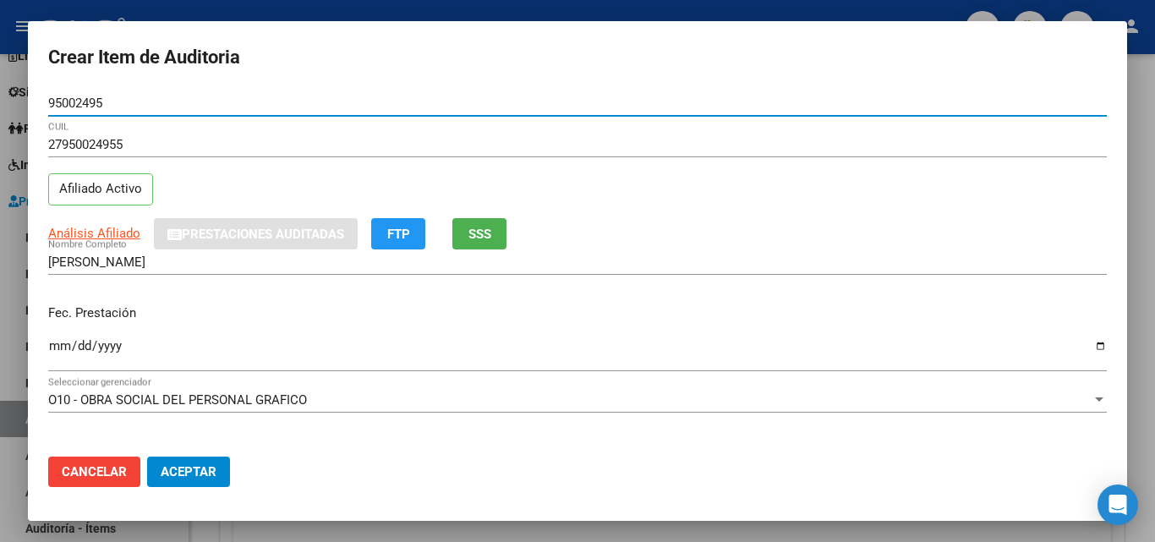
type input "95002495"
click at [491, 224] on button "SSS" at bounding box center [479, 233] width 54 height 31
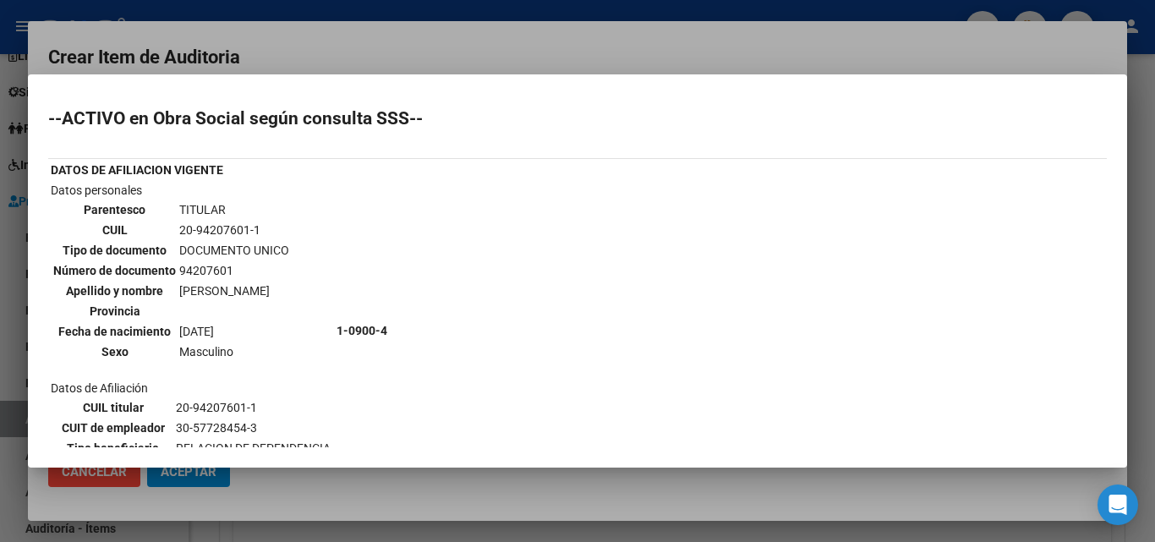
click at [404, 49] on div at bounding box center [577, 271] width 1155 height 542
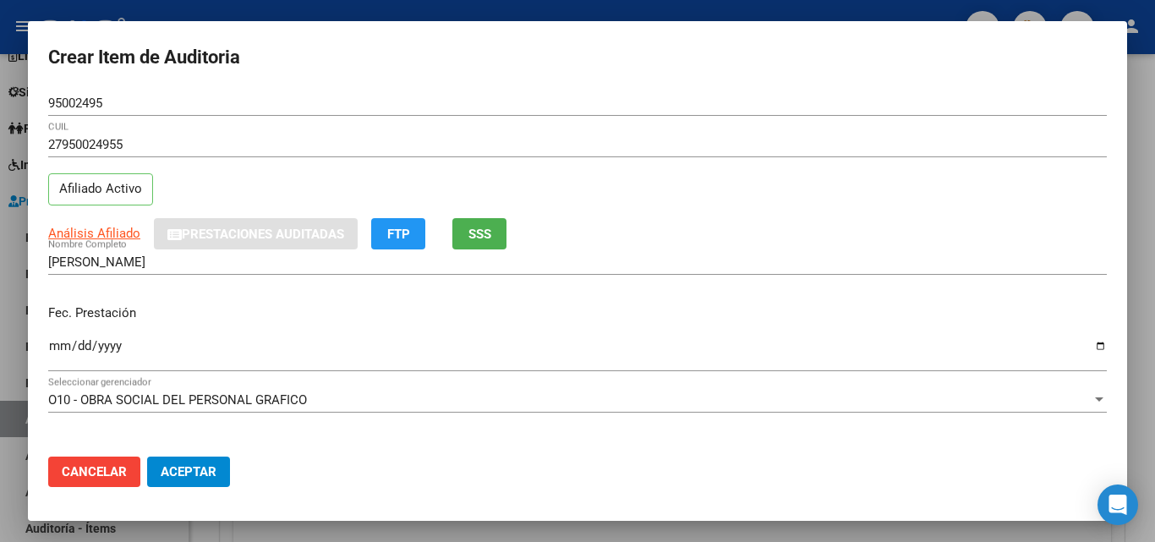
scroll to position [85, 0]
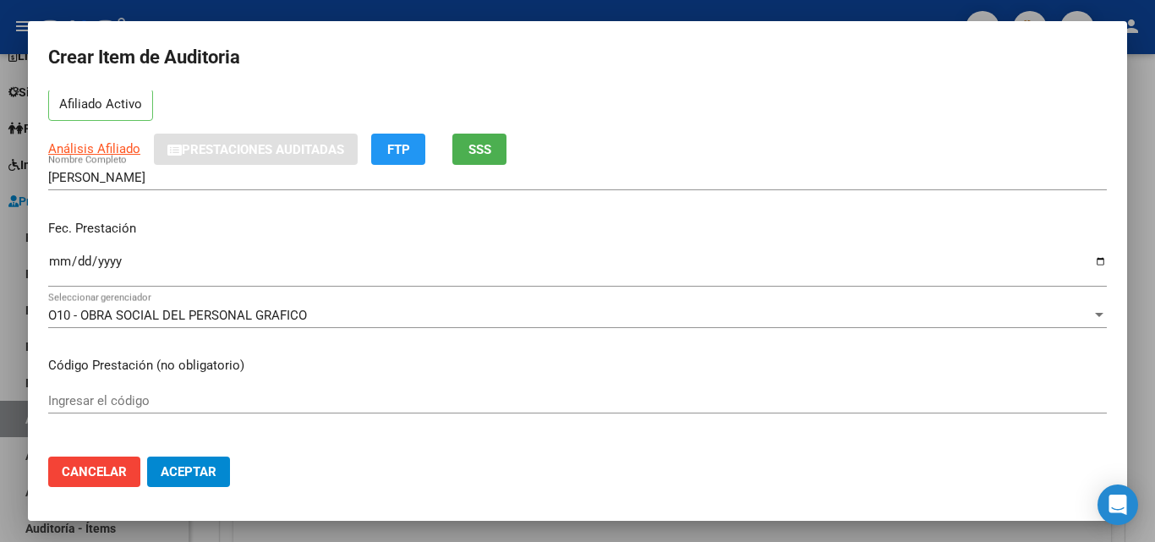
click at [57, 256] on input "Ingresar la fecha" at bounding box center [577, 267] width 1058 height 27
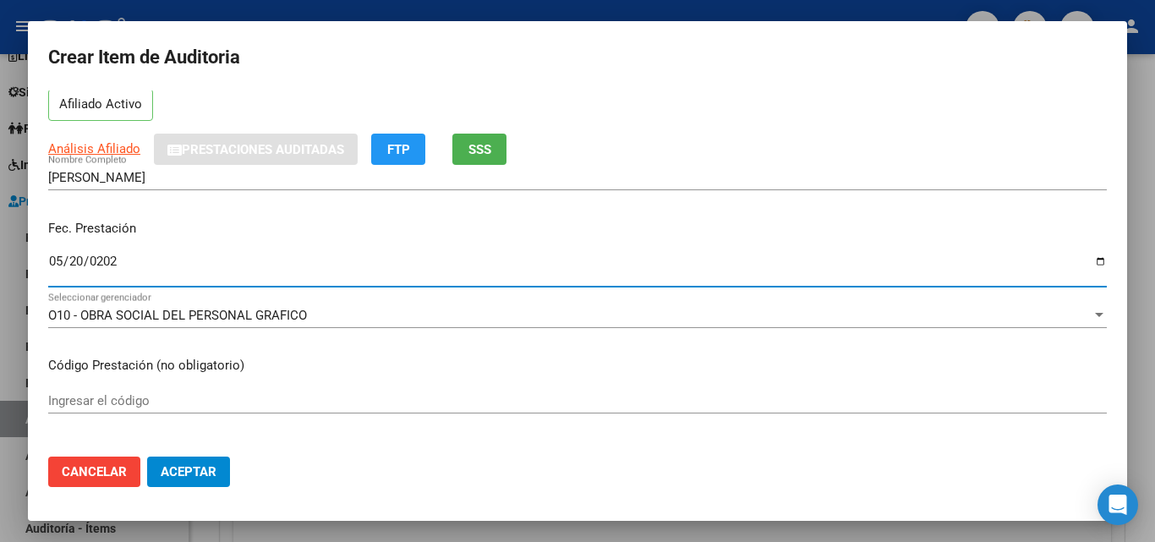
type input "2025-05-20"
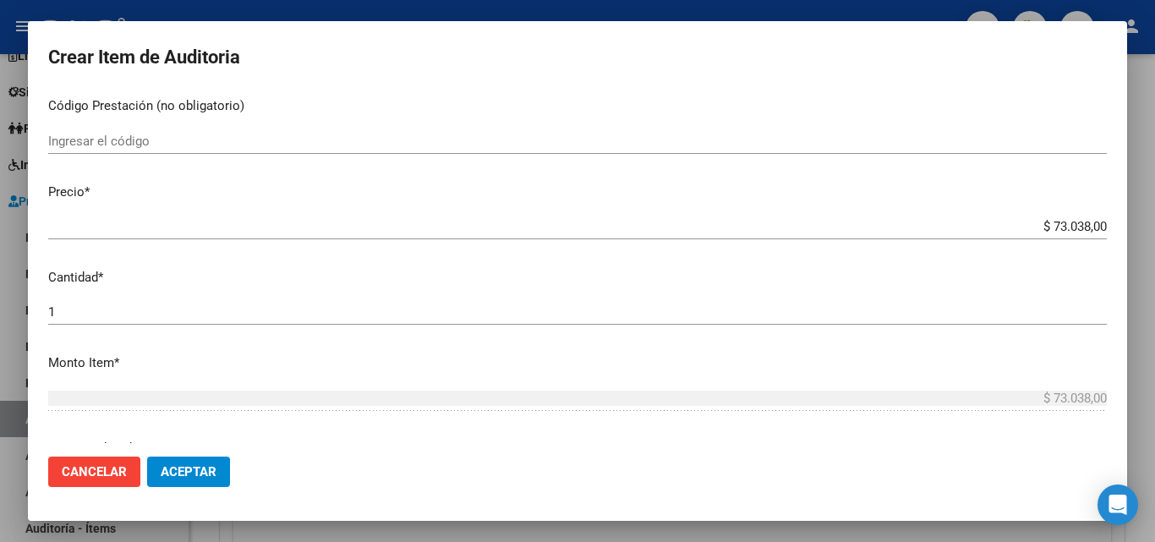
scroll to position [338, 0]
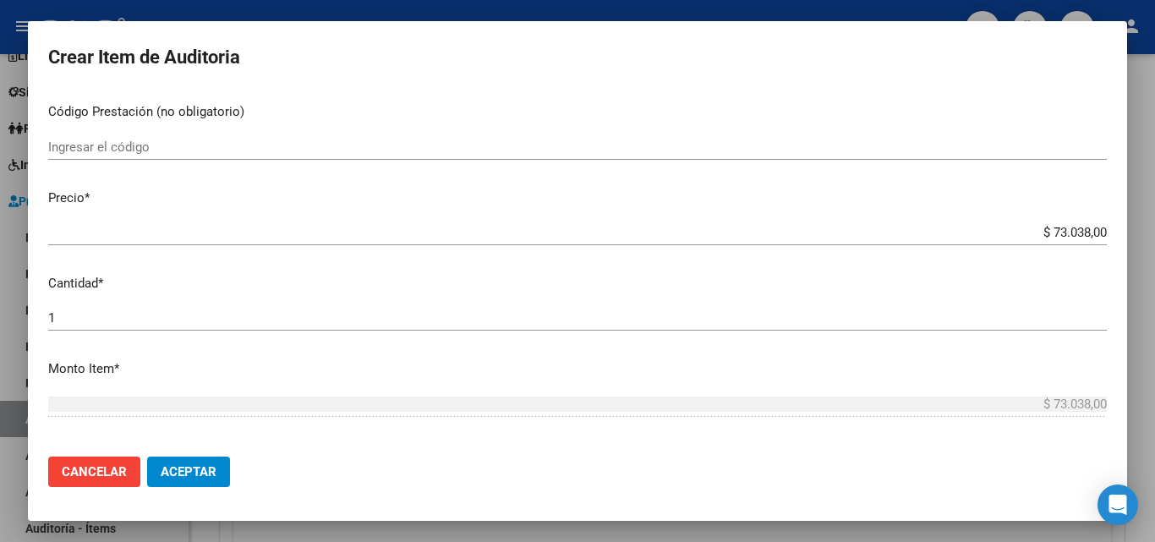
click at [1053, 225] on input "$ 73.038,00" at bounding box center [577, 232] width 1058 height 15
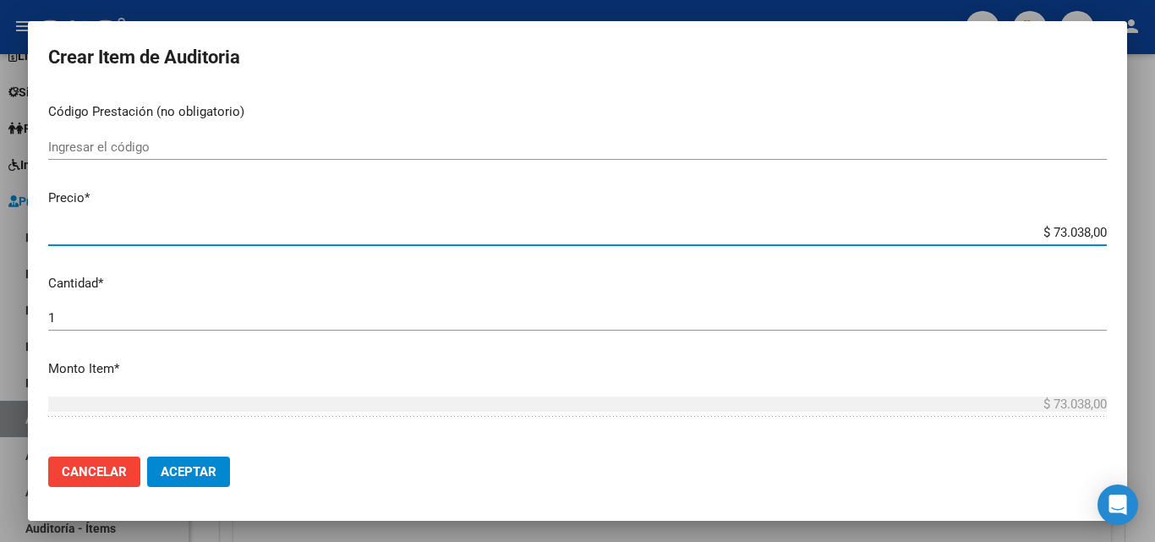
click at [1053, 225] on input "$ 73.038,00" at bounding box center [577, 232] width 1058 height 15
paste input ".244"
type input "$ 7.244,00"
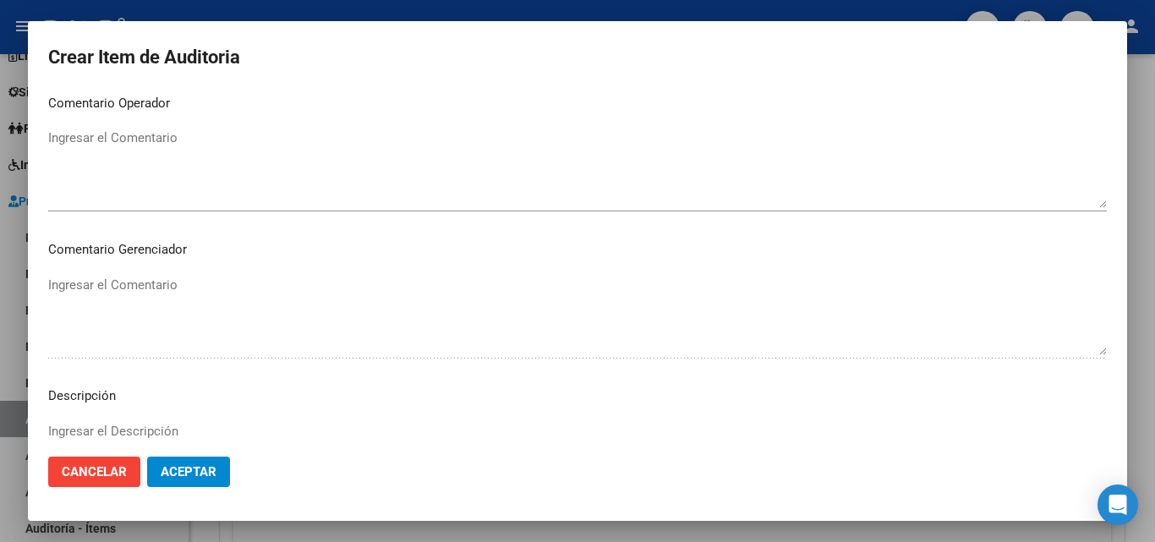
scroll to position [1170, 0]
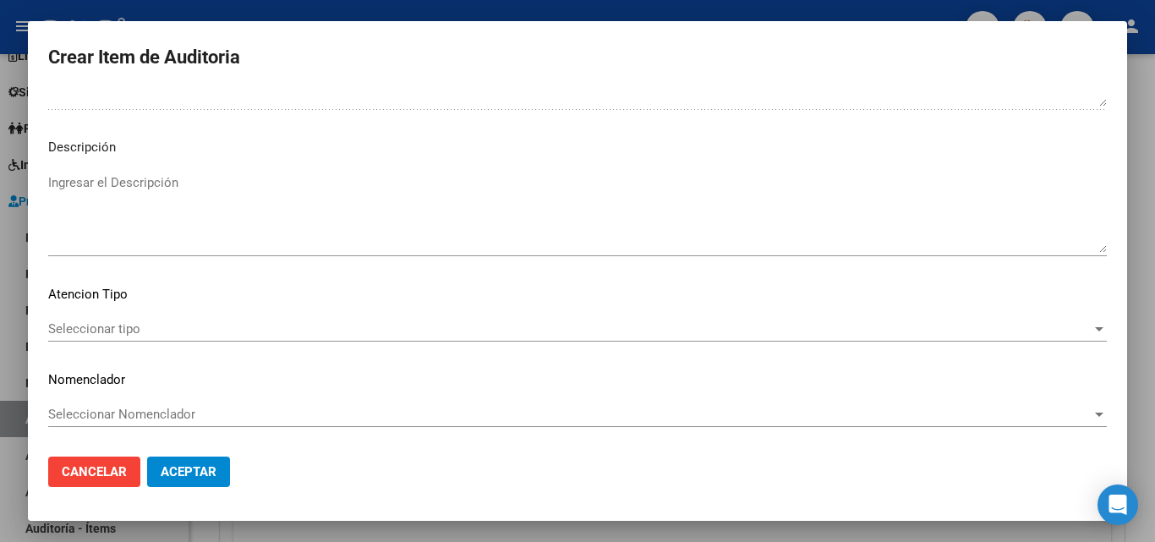
type input "$ 7.244,00"
click at [101, 324] on span "Seleccionar tipo" at bounding box center [569, 328] width 1043 height 15
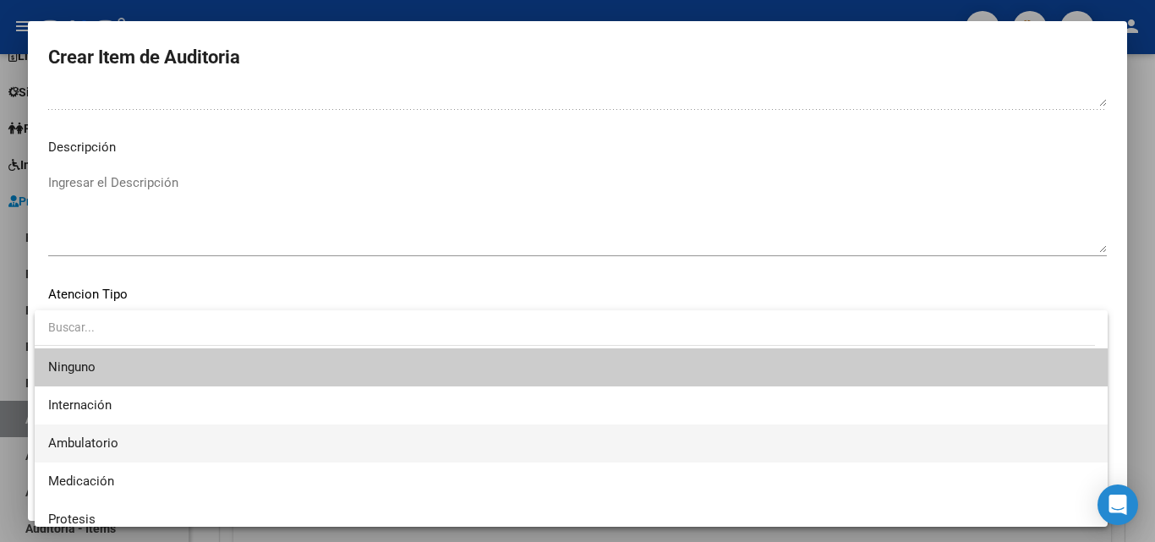
click at [97, 434] on span "Ambulatorio" at bounding box center [571, 443] width 1046 height 38
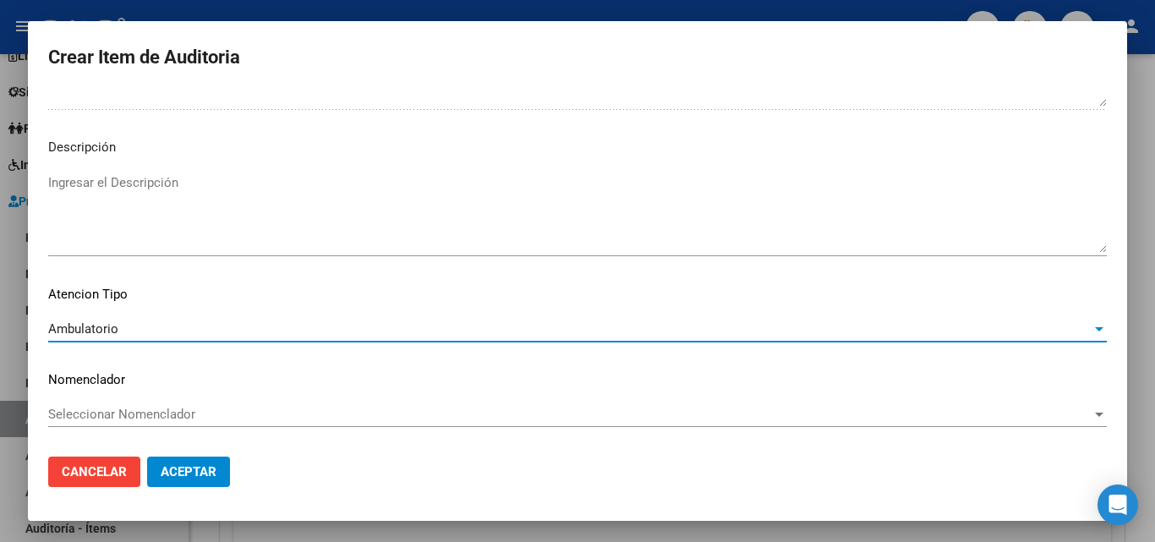
click at [164, 464] on span "Aceptar" at bounding box center [189, 471] width 56 height 15
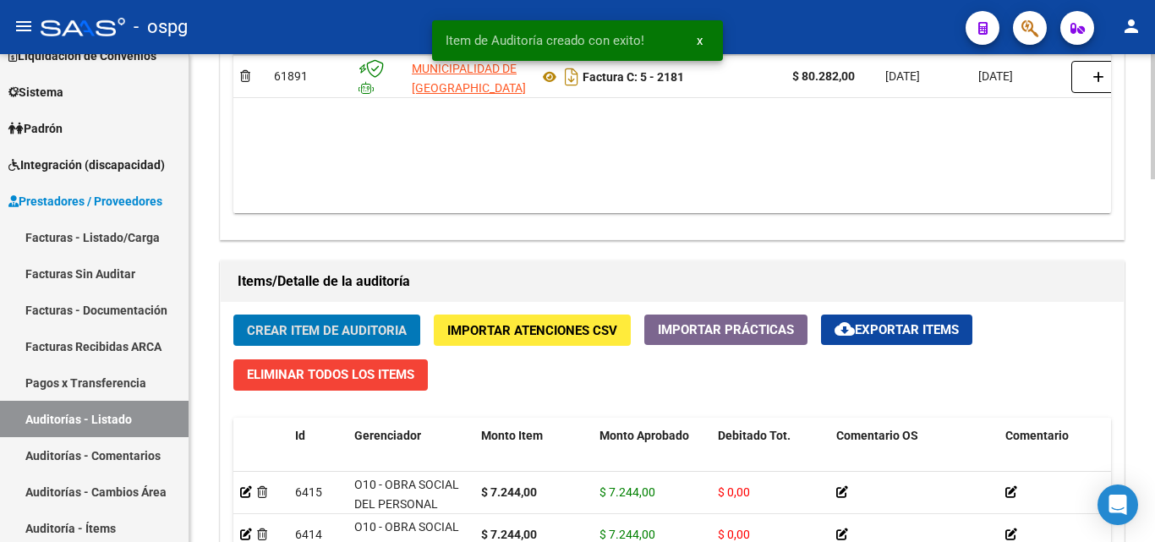
click at [316, 324] on span "Crear Item de Auditoria" at bounding box center [327, 330] width 160 height 15
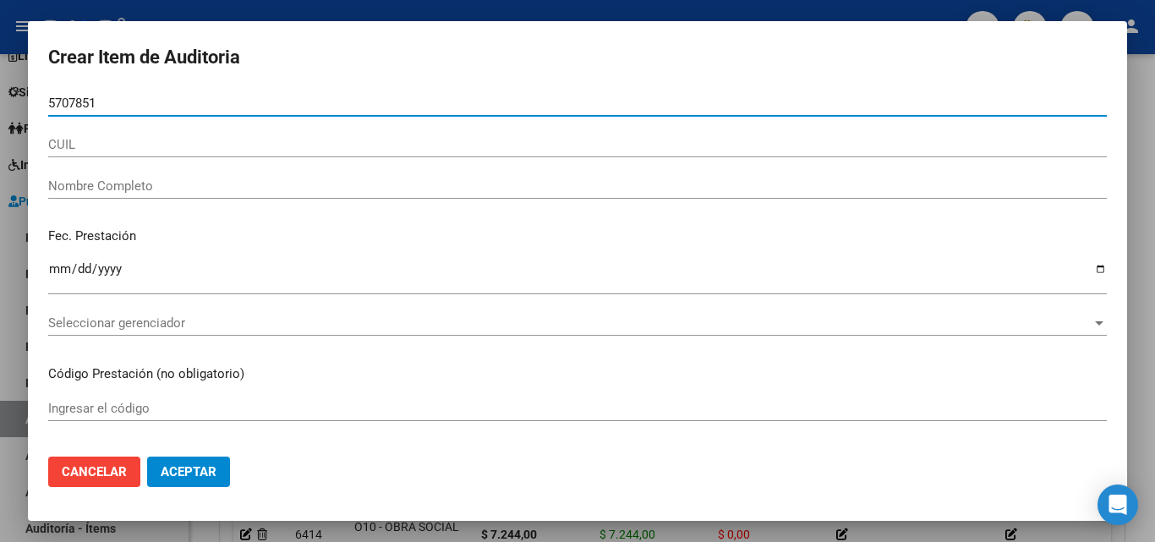
type input "57078518"
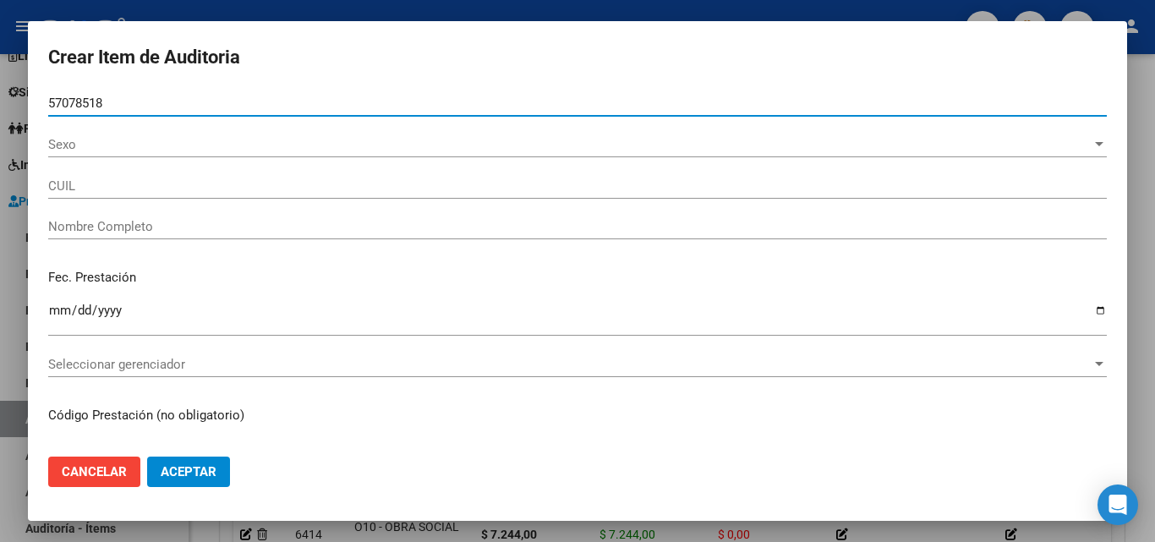
type input "20570785185"
type input "BERMUDEZ BAUTISTA EMMANUEL"
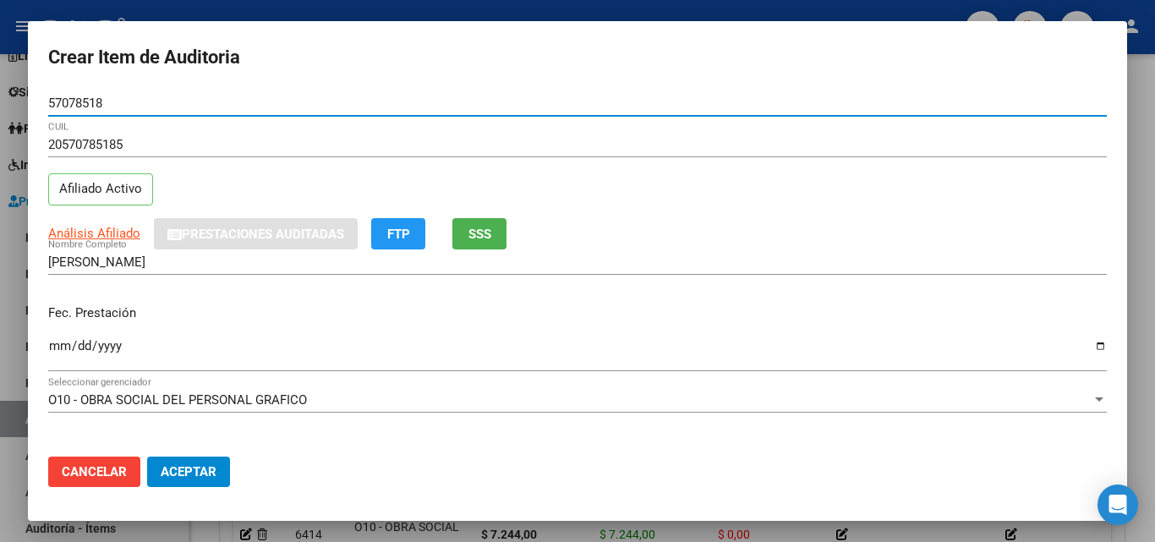
type input "57078518"
click at [469, 261] on input "BERMUDEZ BAUTISTA EMMANUEL" at bounding box center [577, 261] width 1058 height 15
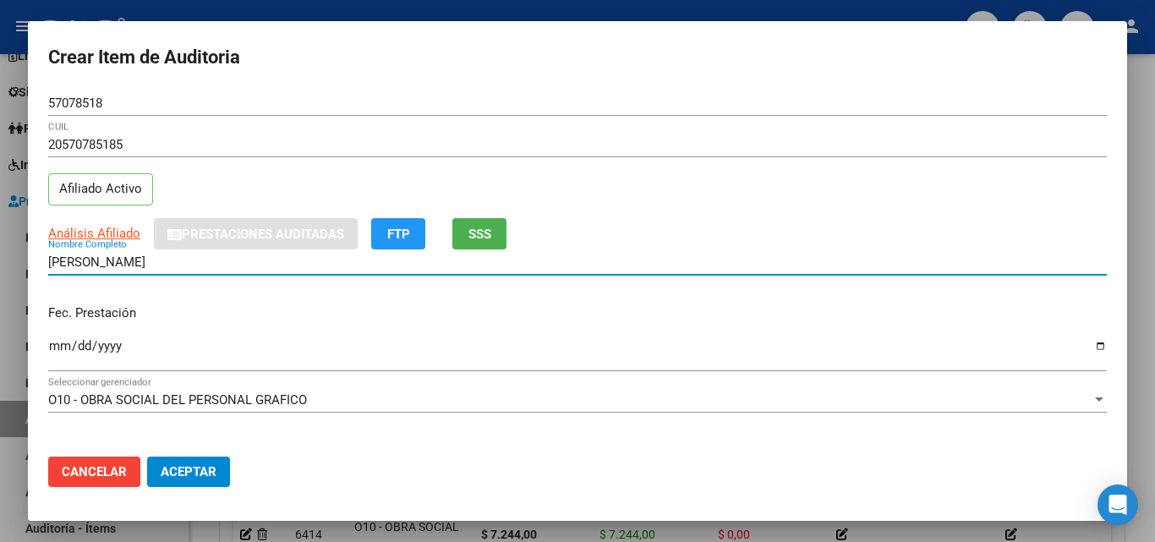
click at [480, 241] on span "SSS" at bounding box center [479, 234] width 23 height 15
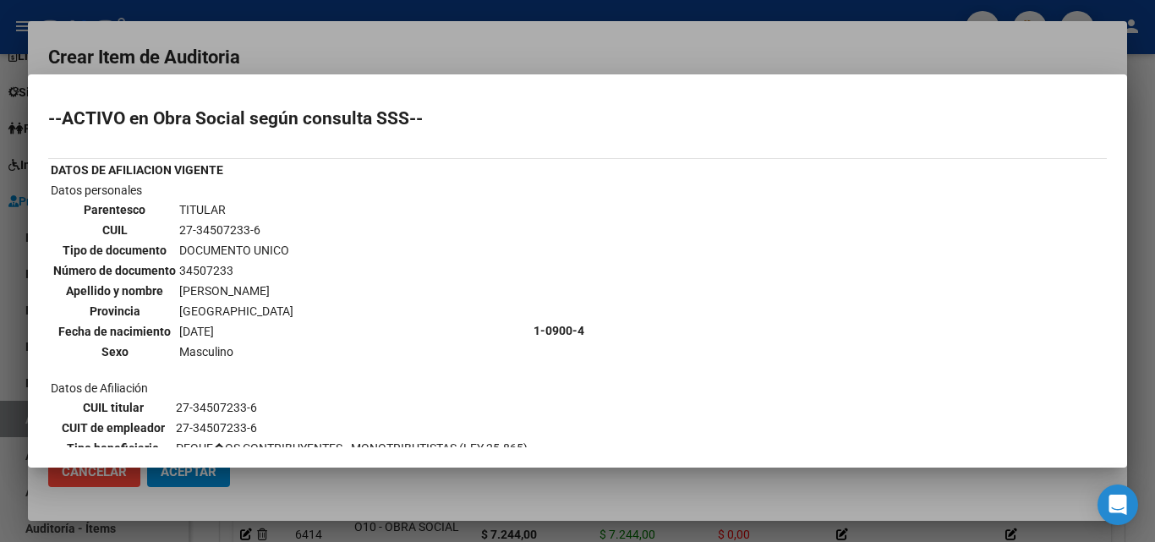
click at [428, 52] on div at bounding box center [577, 271] width 1155 height 542
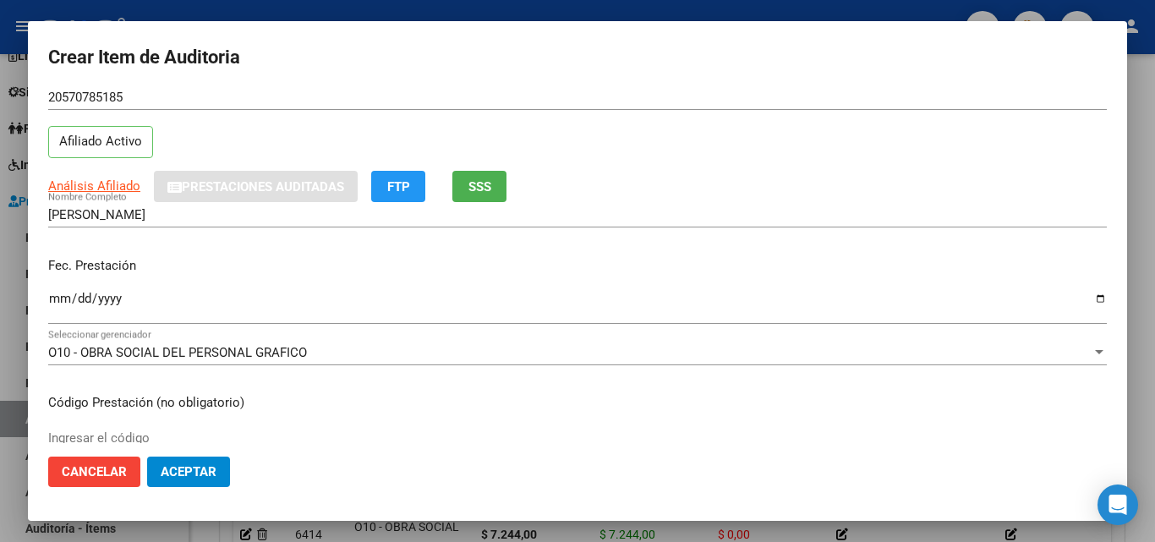
scroll to position [85, 0]
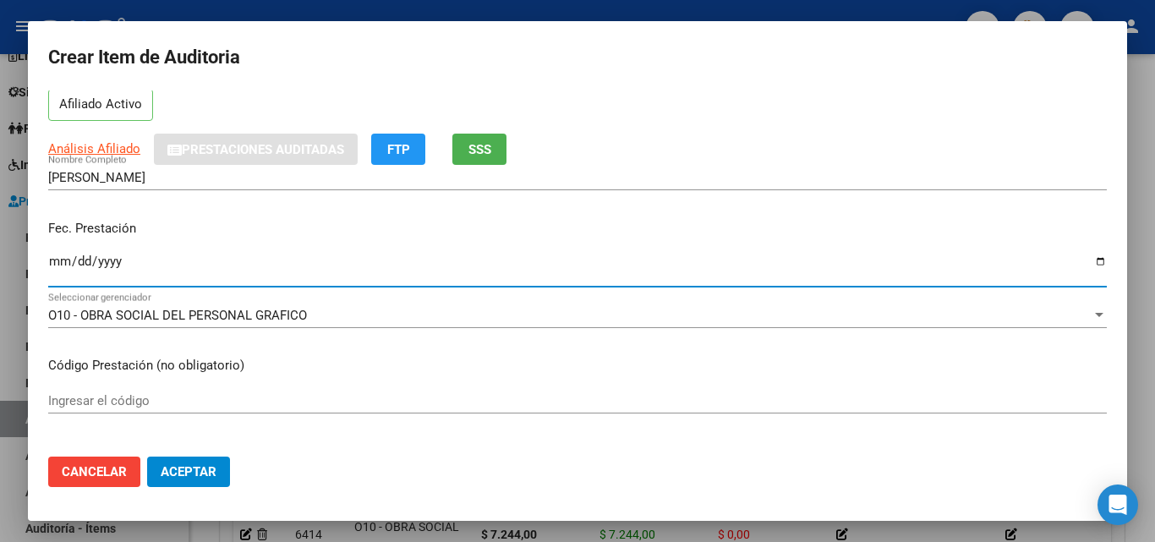
click at [60, 260] on input "Ingresar la fecha" at bounding box center [577, 267] width 1058 height 27
type input "2025-05-23"
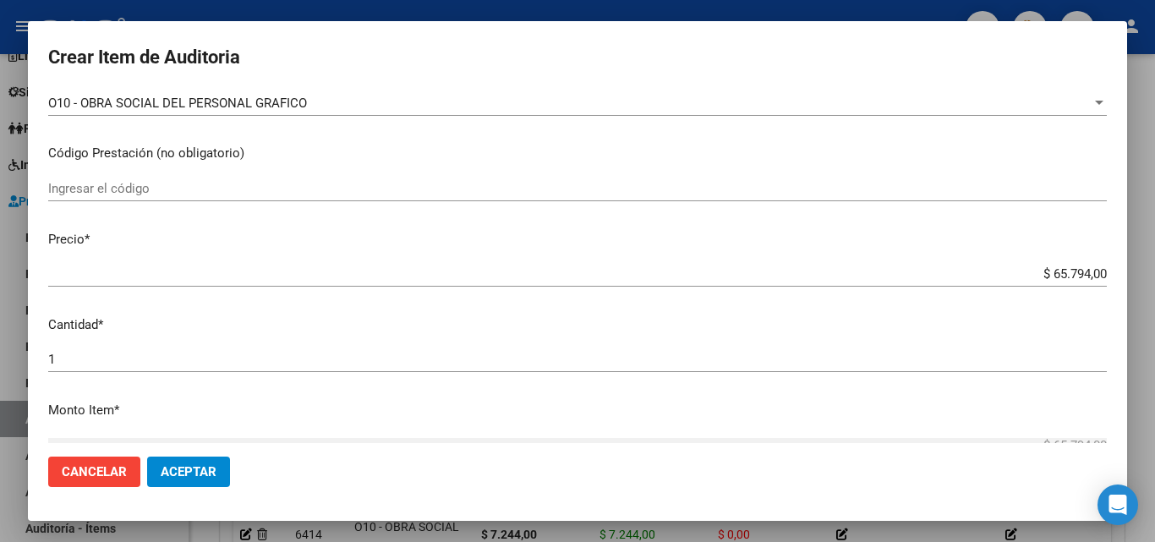
scroll to position [338, 0]
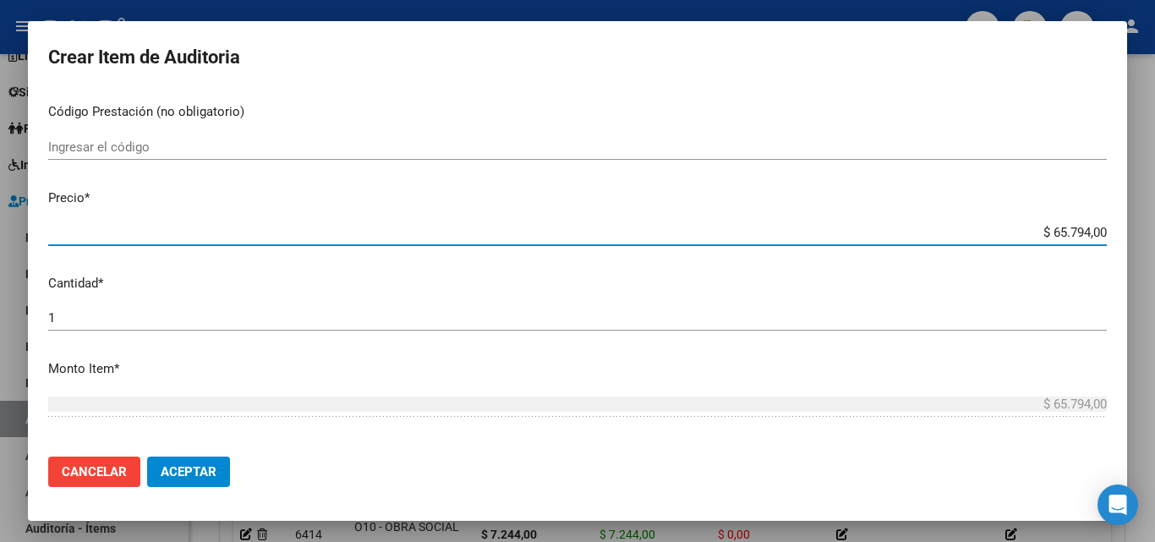
drag, startPoint x: 1039, startPoint y: 228, endPoint x: 1077, endPoint y: 231, distance: 38.1
click at [1077, 231] on input "$ 65.794,00" at bounding box center [577, 232] width 1058 height 15
type input "$ 3,00"
type input "$ 32,00"
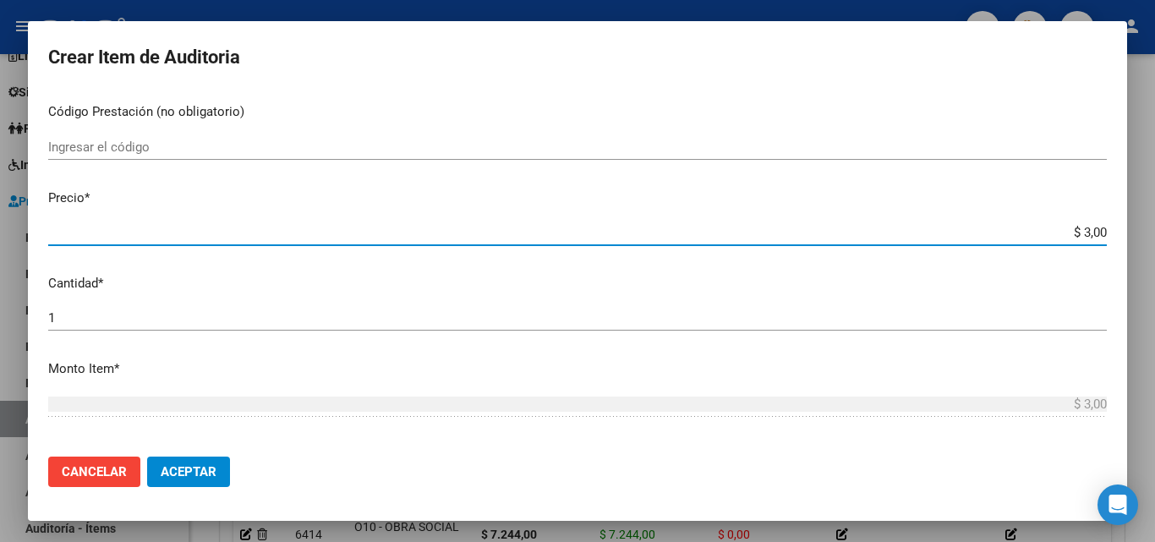
type input "$ 32,00"
type input "$ 325,00"
type input "$ 3.253,00"
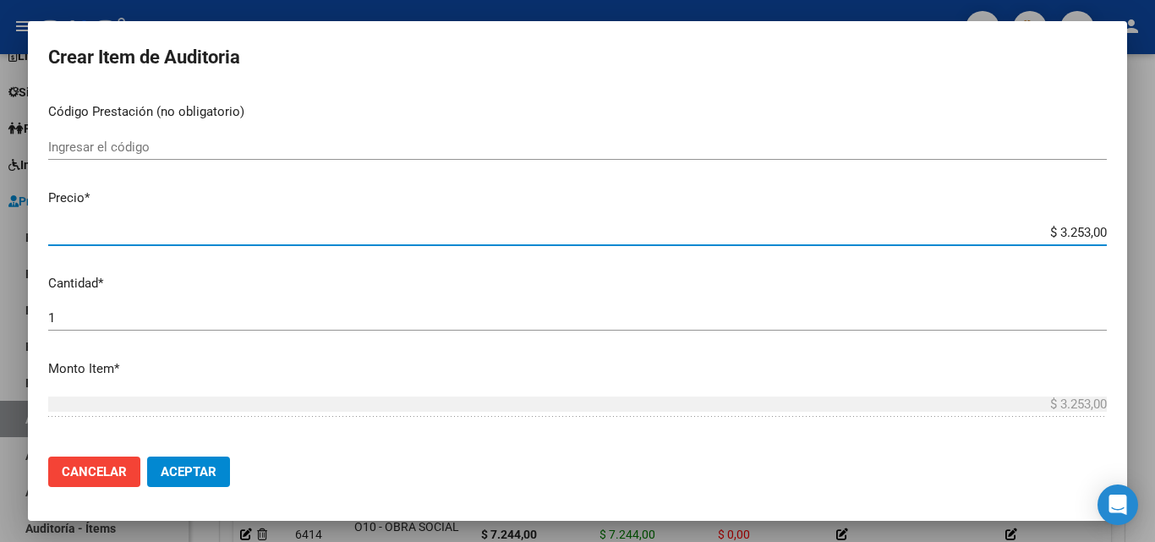
type input "$ 32.536,00"
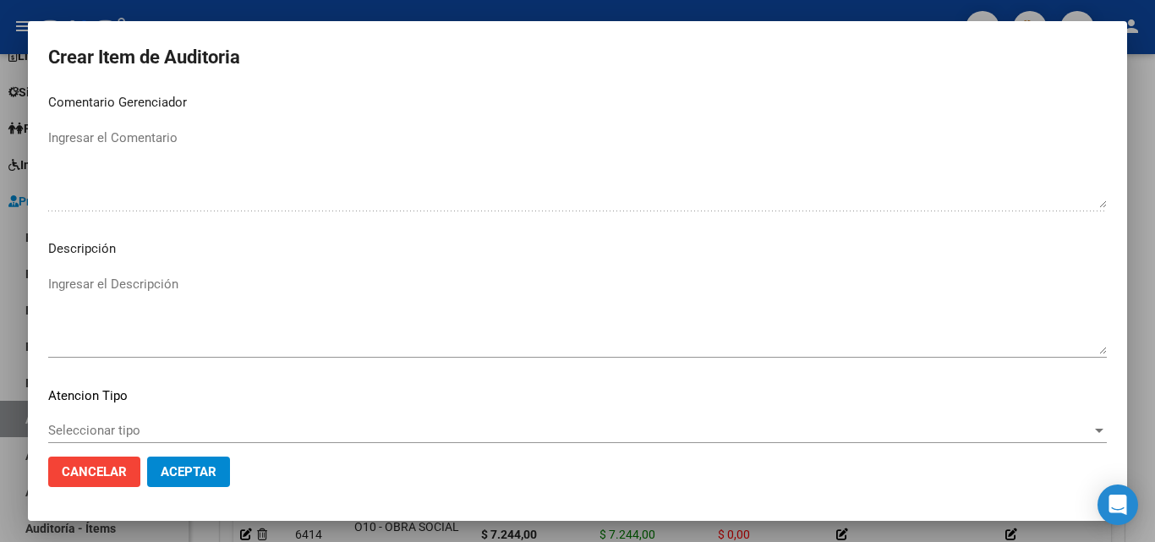
scroll to position [1170, 0]
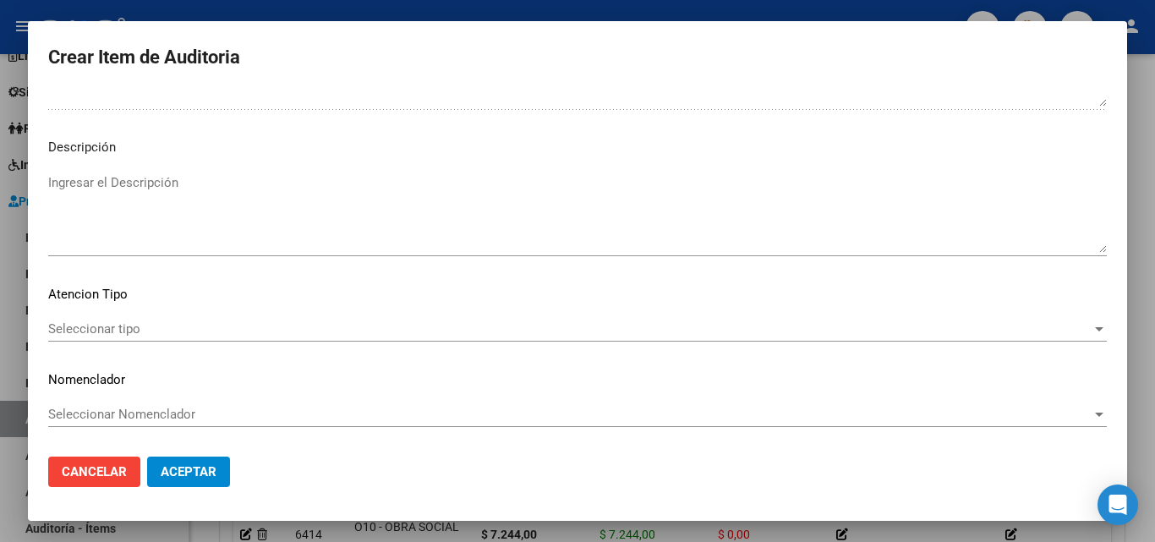
click at [72, 321] on span "Seleccionar tipo" at bounding box center [569, 328] width 1043 height 15
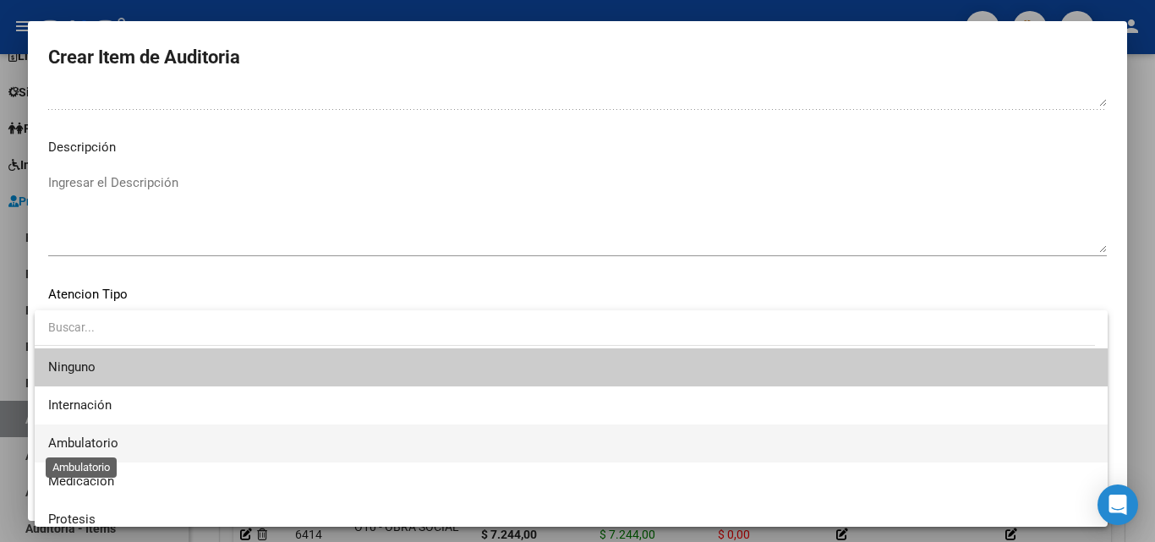
click at [110, 440] on span "Ambulatorio" at bounding box center [83, 442] width 70 height 15
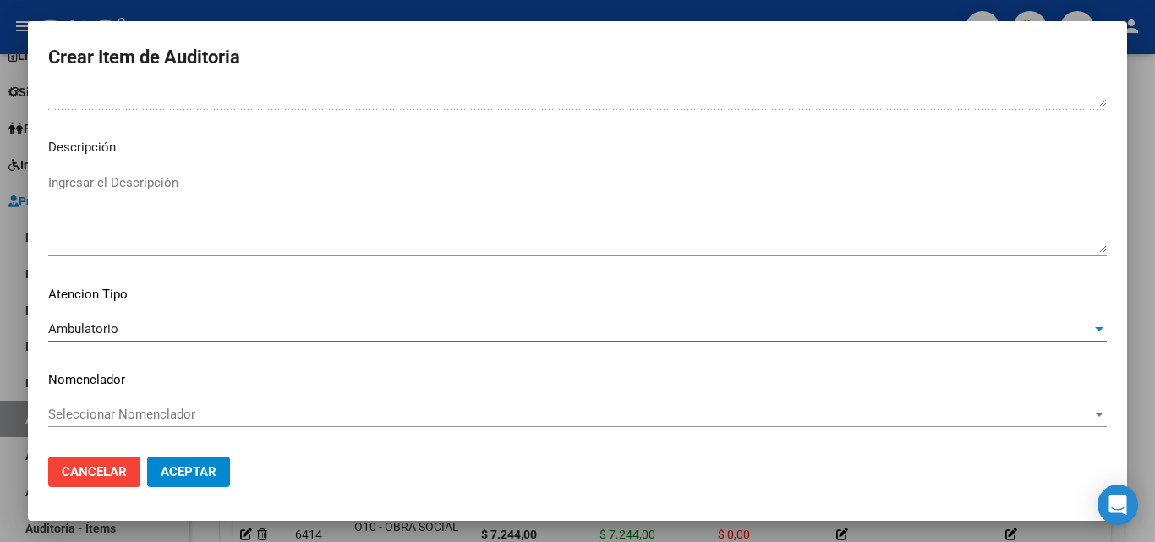
click at [200, 445] on mat-dialog-actions "Cancelar Aceptar" at bounding box center [577, 471] width 1058 height 57
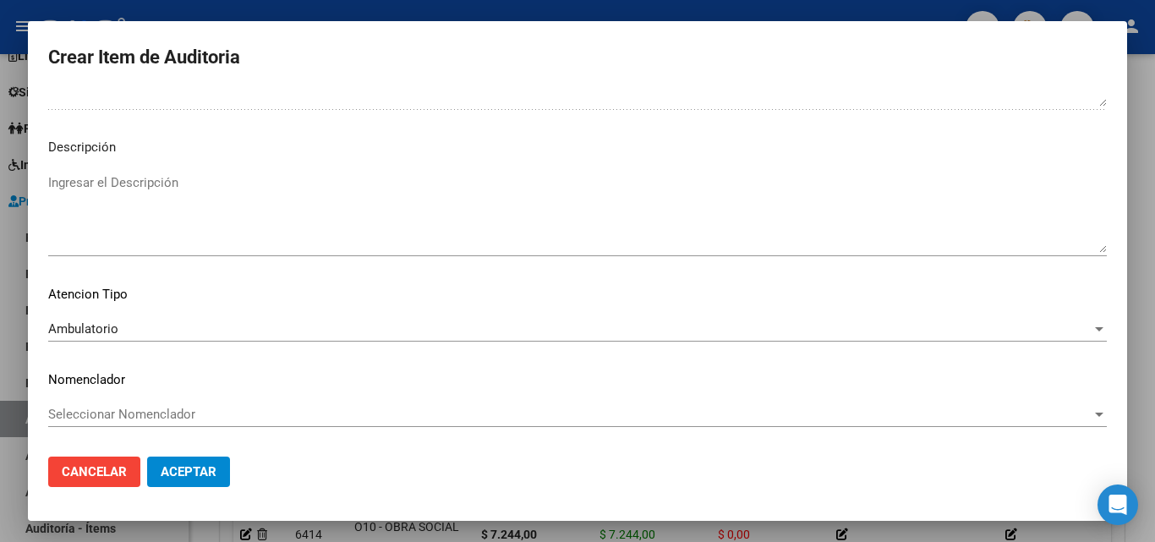
click at [178, 478] on span "Aceptar" at bounding box center [189, 471] width 56 height 15
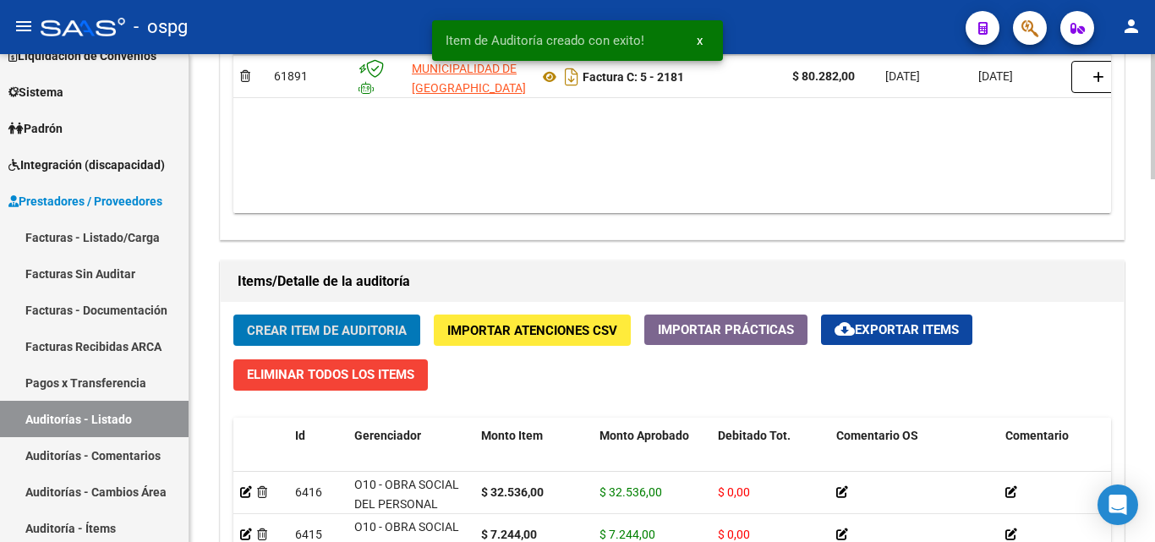
click at [341, 332] on span "Crear Item de Auditoria" at bounding box center [327, 330] width 160 height 15
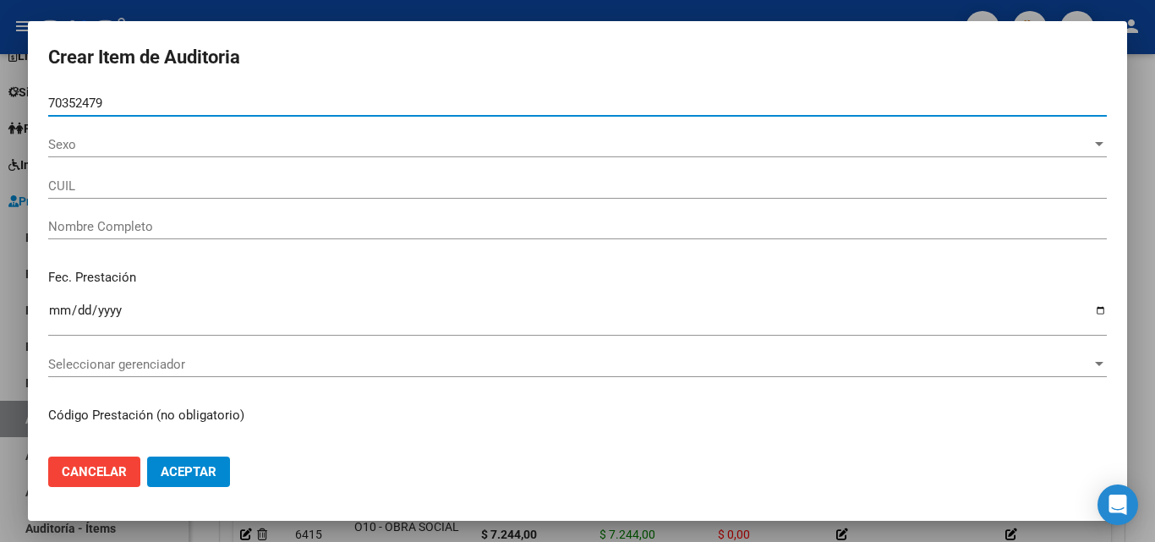
type input "70352479"
click at [147, 456] on button "Aceptar" at bounding box center [188, 471] width 83 height 30
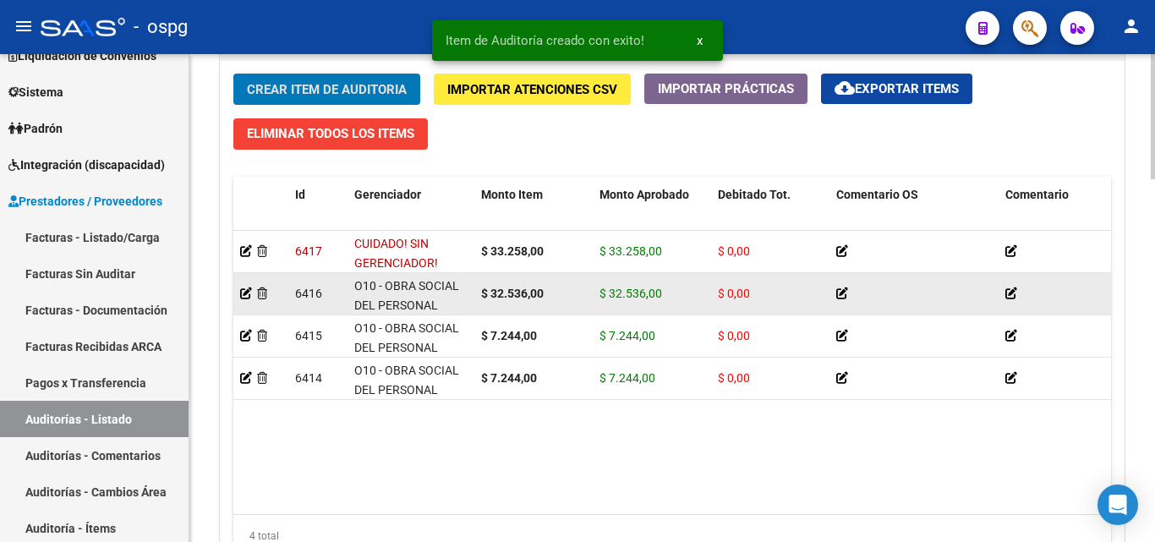
scroll to position [1269, 0]
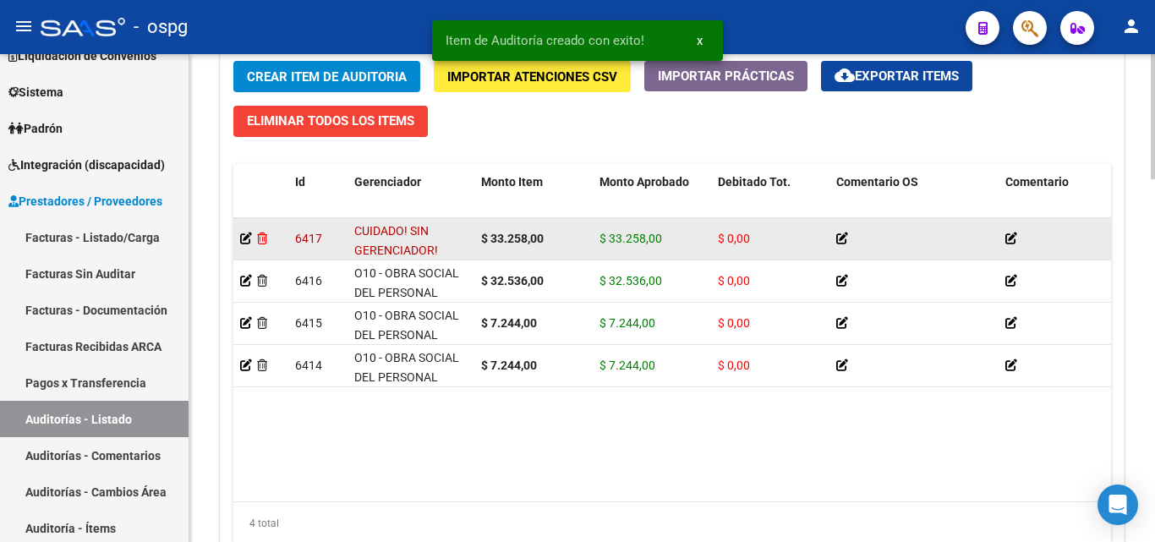
click at [265, 232] on icon at bounding box center [262, 238] width 10 height 12
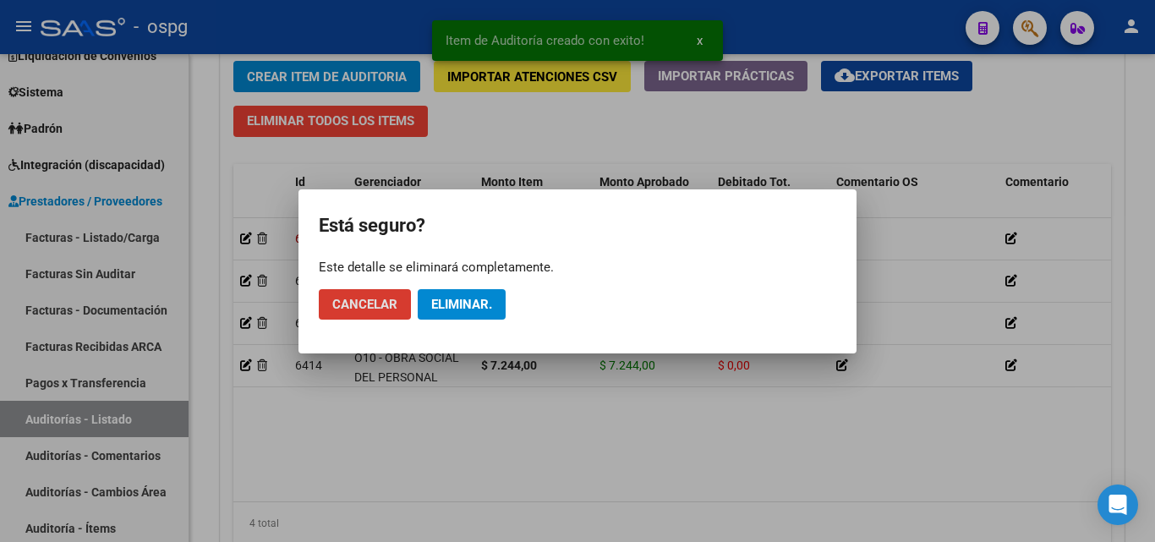
click at [466, 295] on button "Eliminar." at bounding box center [462, 304] width 88 height 30
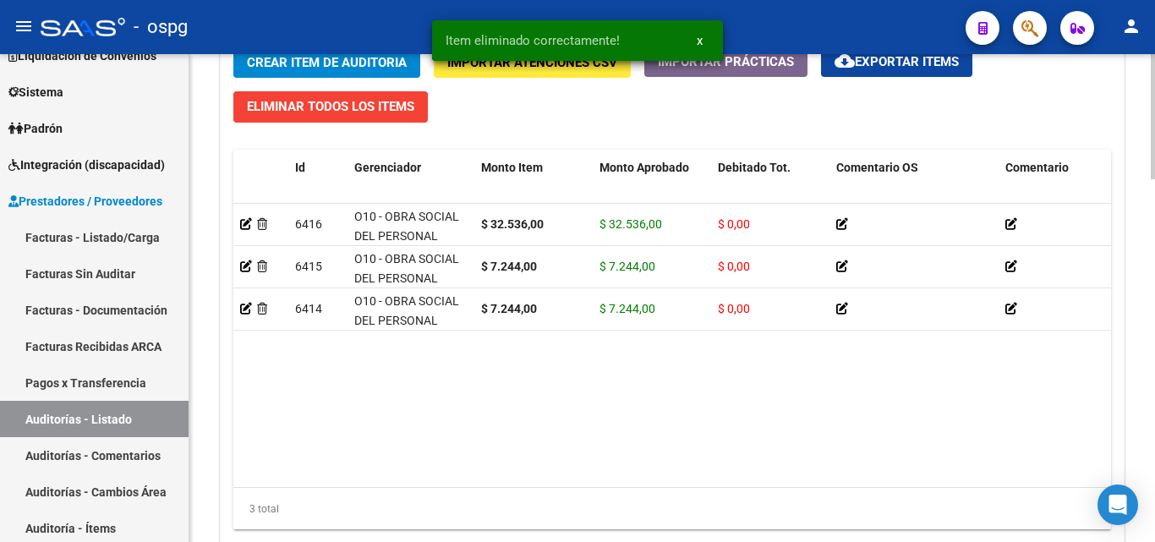
scroll to position [1255, 0]
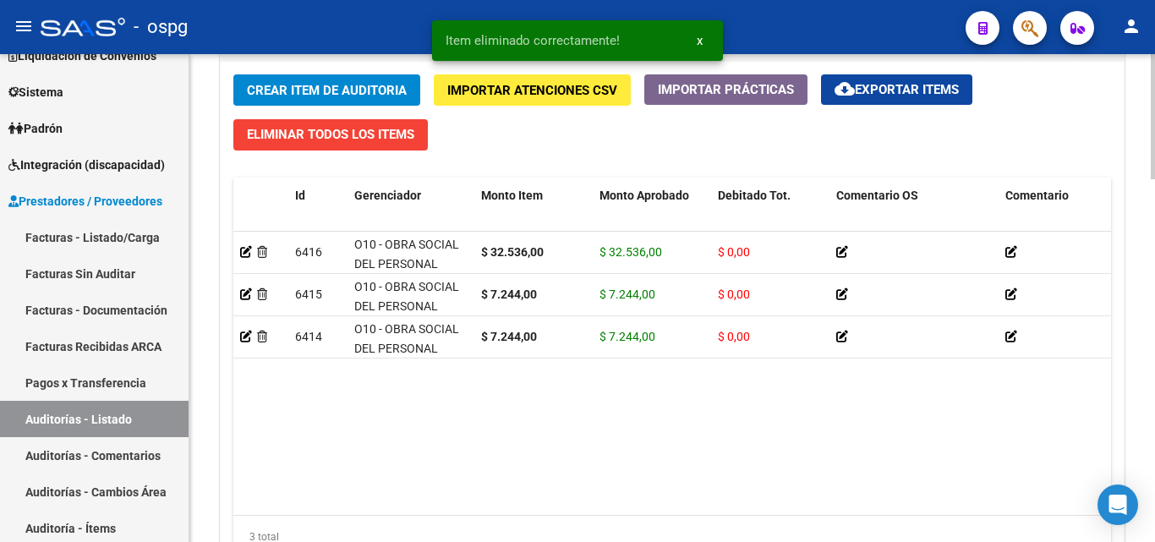
click at [316, 96] on span "Crear Item de Auditoria" at bounding box center [327, 90] width 160 height 15
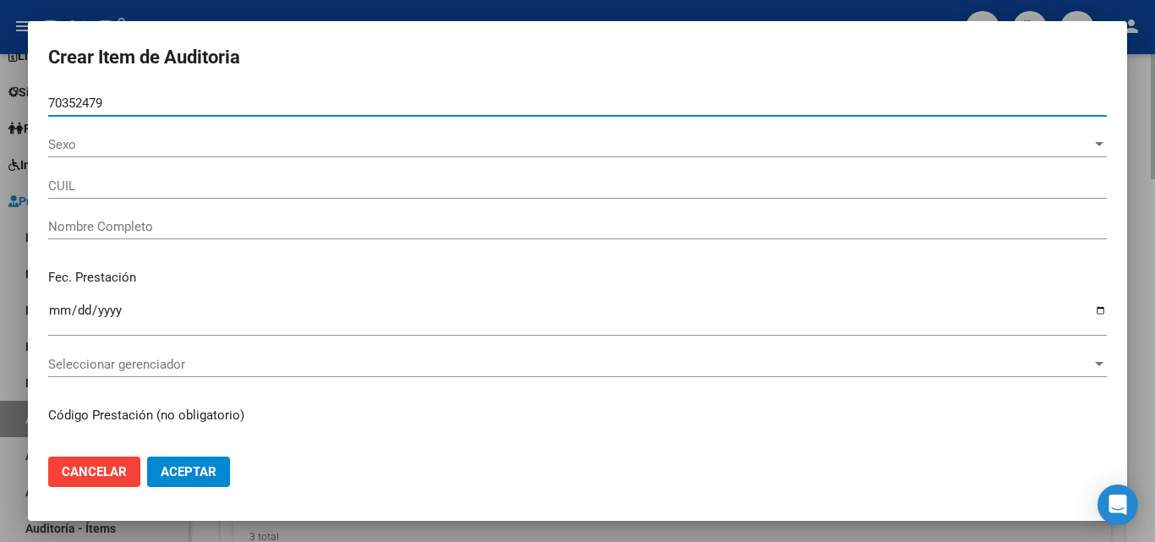
type input "70352479"
click at [147, 456] on button "Aceptar" at bounding box center [188, 471] width 83 height 30
type input "27703524791"
type input "LEON ALAI"
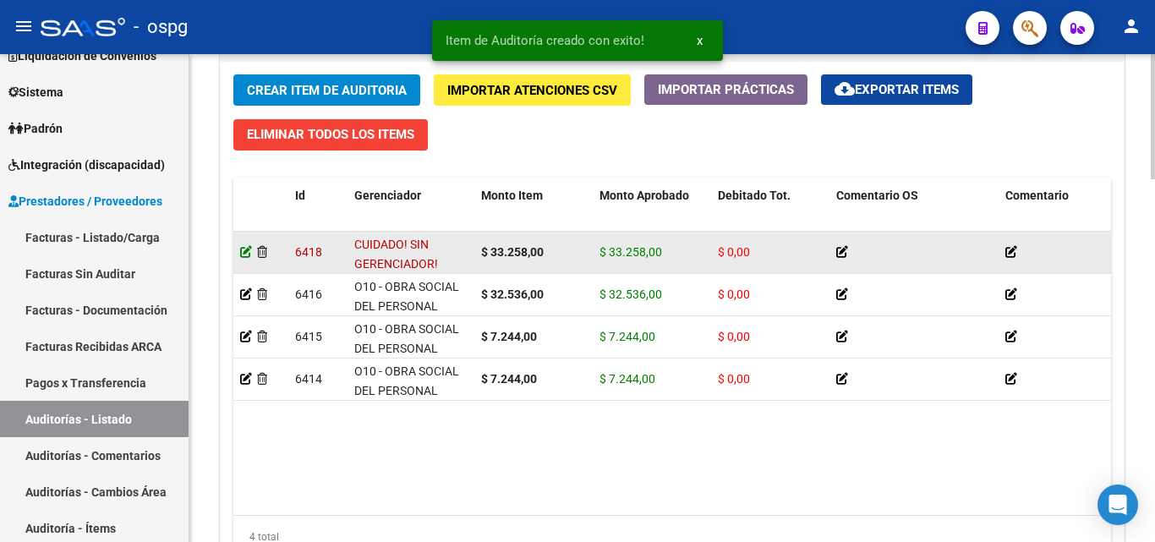
click at [246, 247] on icon at bounding box center [246, 252] width 12 height 12
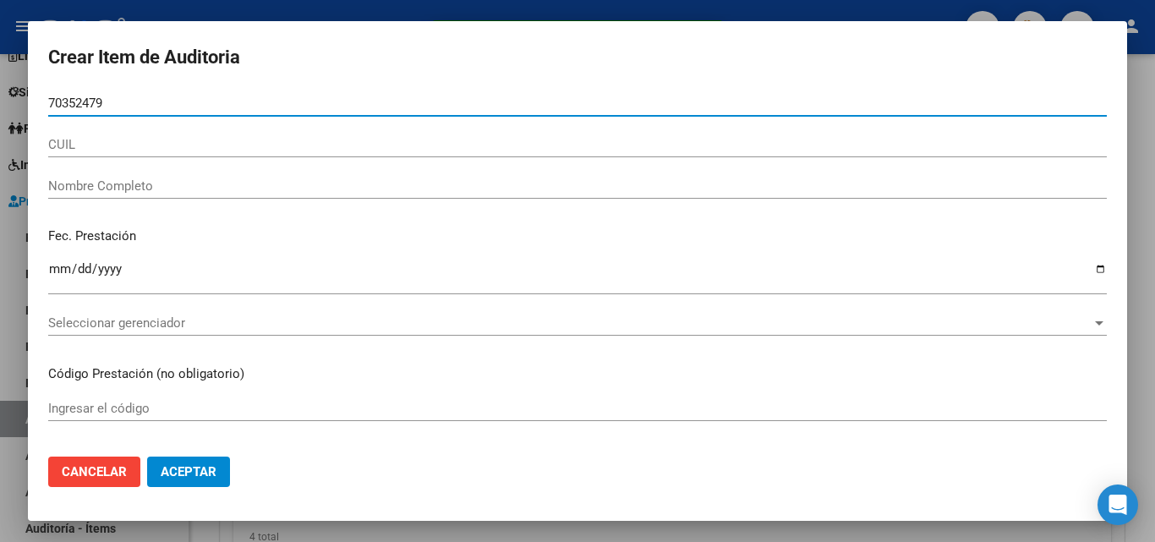
click at [85, 134] on div "CUIL" at bounding box center [577, 144] width 1058 height 25
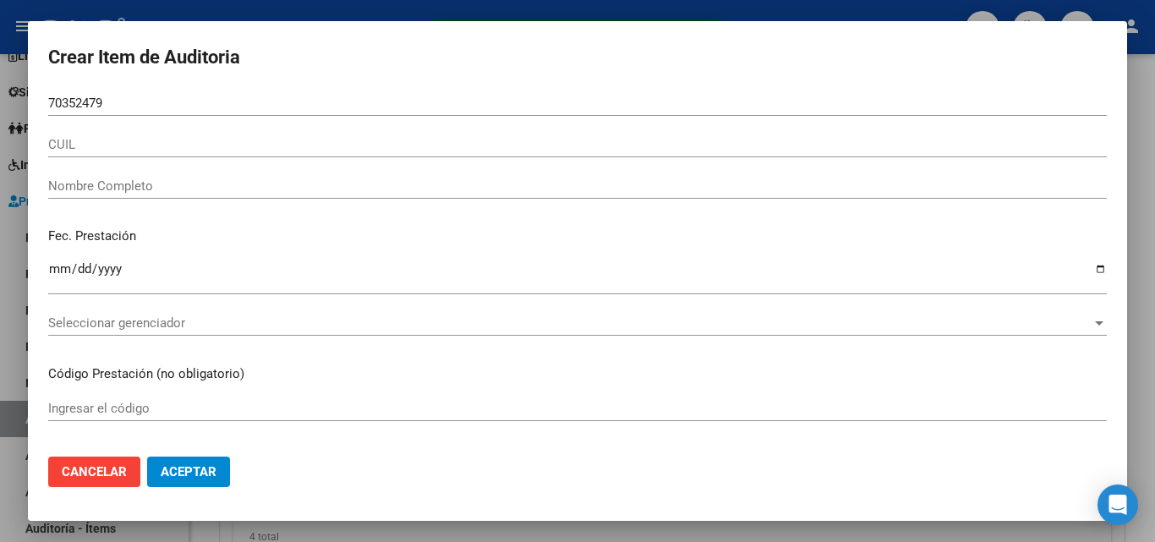
drag, startPoint x: 126, startPoint y: 93, endPoint x: 22, endPoint y: 109, distance: 105.2
click at [22, 109] on div "Item de Auditoría creado con exito! x Crear Item de Auditoria 70352479 Nro Docu…" at bounding box center [577, 271] width 1155 height 542
click at [92, 115] on div "70352479 Nro Documento" at bounding box center [577, 102] width 1058 height 25
click at [92, 114] on div "70352479 Nro Documento" at bounding box center [577, 102] width 1058 height 25
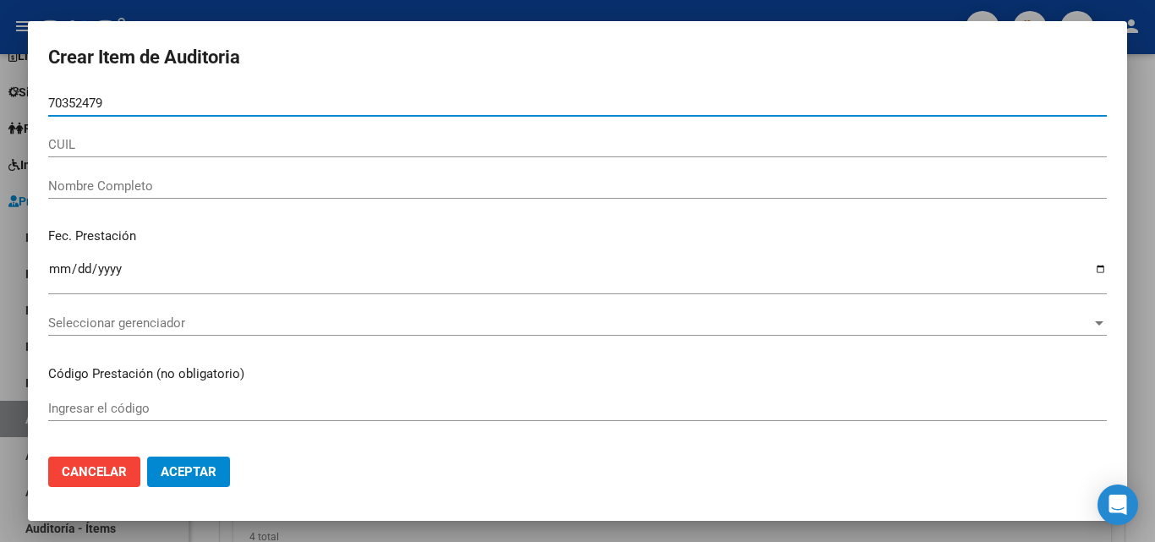
drag, startPoint x: 102, startPoint y: 104, endPoint x: 0, endPoint y: 101, distance: 102.3
click at [0, 101] on div "Crear Item de Auditoria 70352479 Nro Documento CUIL Nombre Completo Fec. Presta…" at bounding box center [577, 271] width 1155 height 542
type input "70352479"
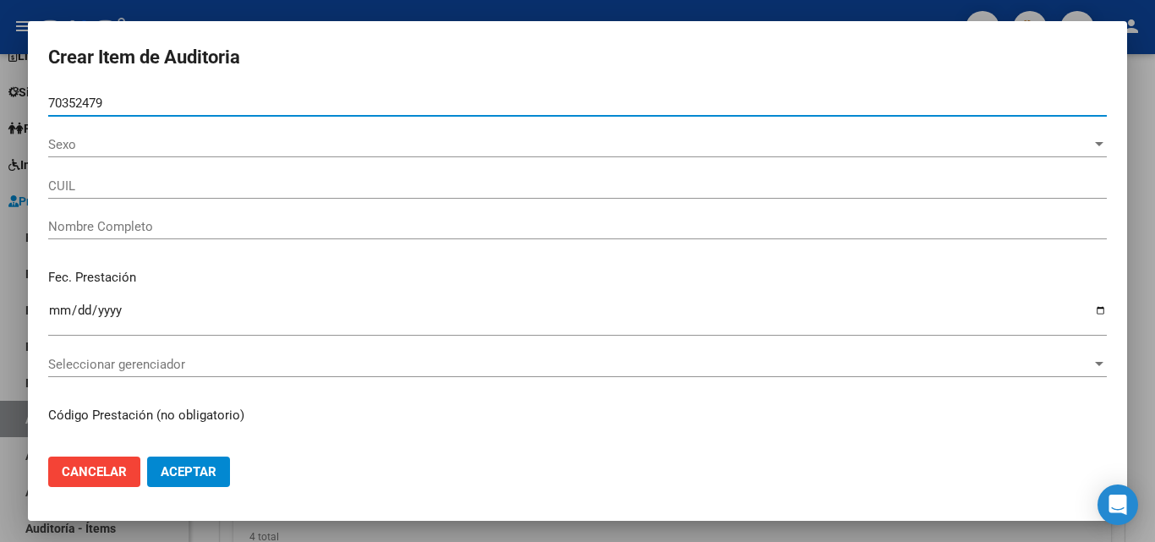
click at [67, 149] on span "Sexo" at bounding box center [569, 144] width 1043 height 15
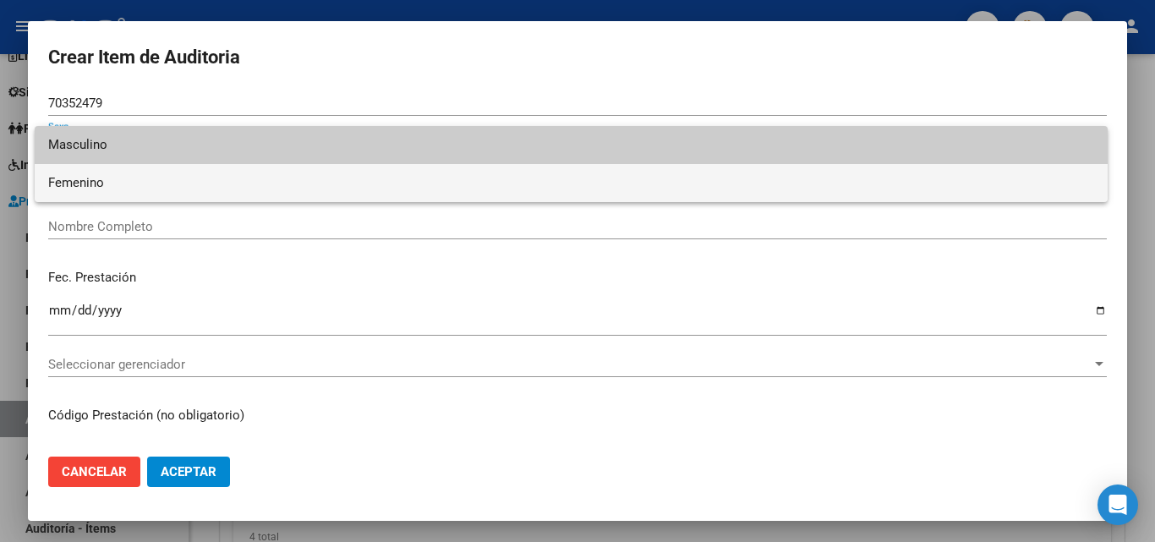
click at [82, 182] on span "Femenino" at bounding box center [571, 183] width 1046 height 38
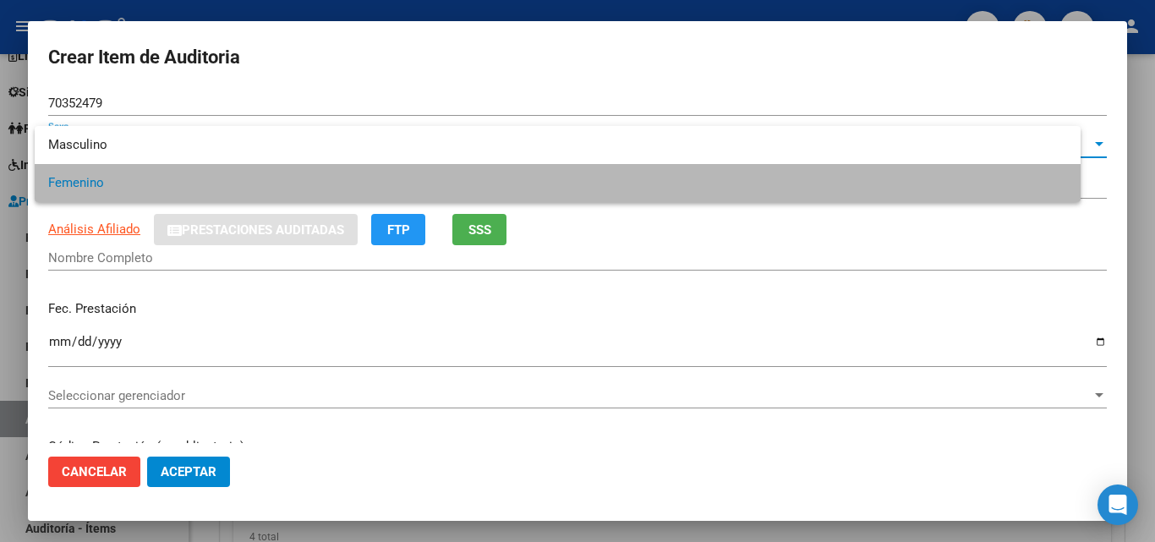
type input "27703524791"
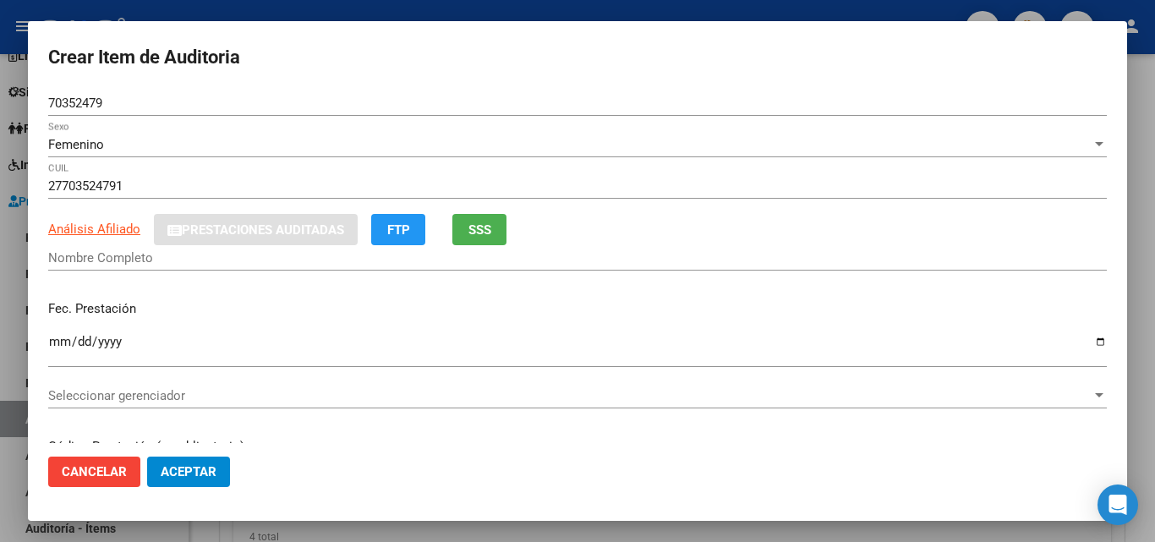
click at [489, 247] on div "Nombre Completo" at bounding box center [577, 257] width 1058 height 25
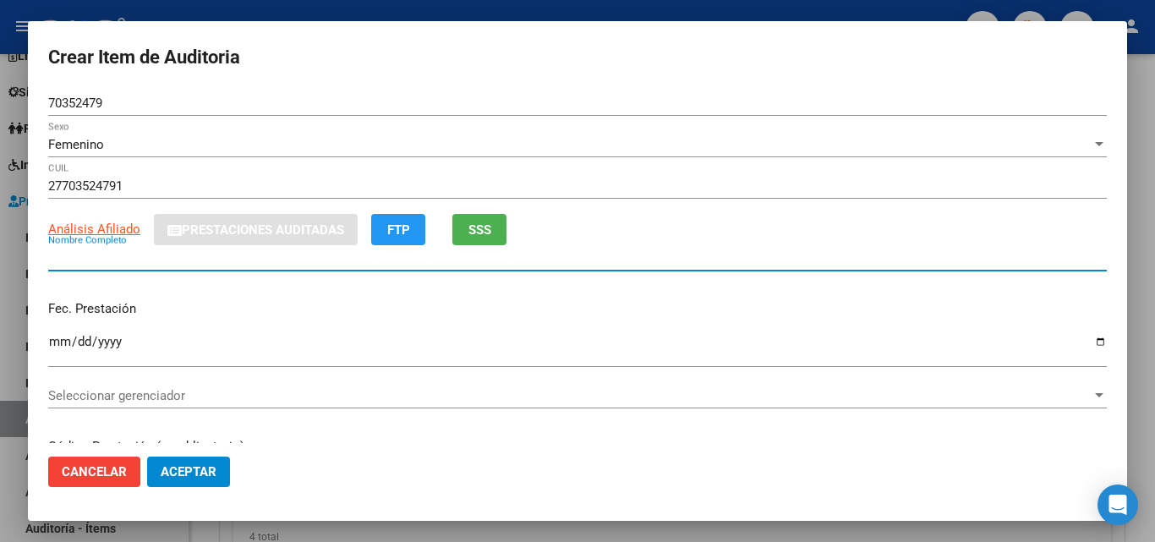
click at [496, 229] on button "SSS" at bounding box center [479, 229] width 54 height 31
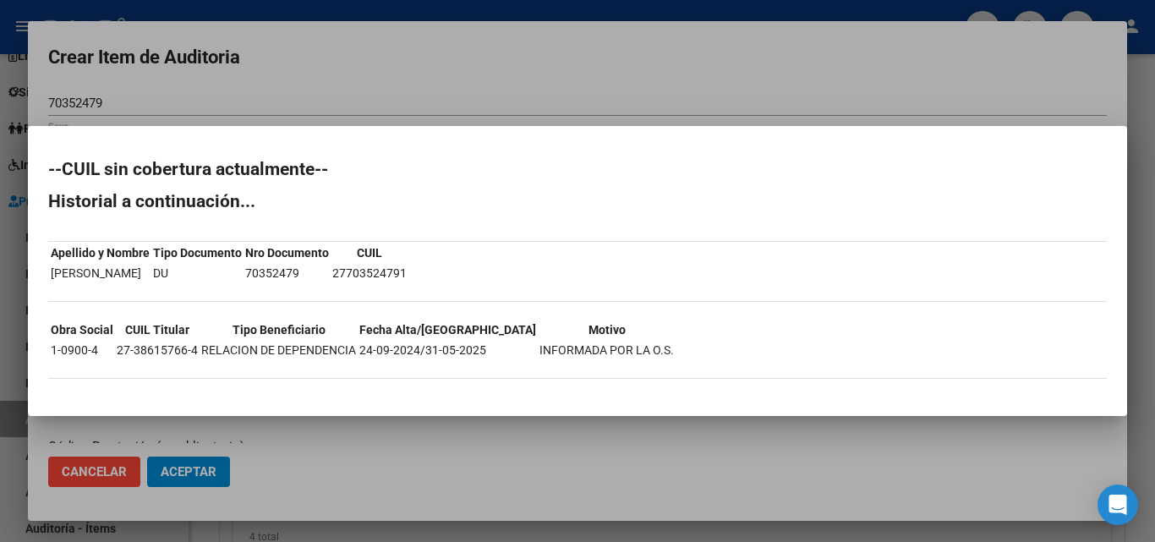
click at [699, 112] on div at bounding box center [577, 271] width 1155 height 542
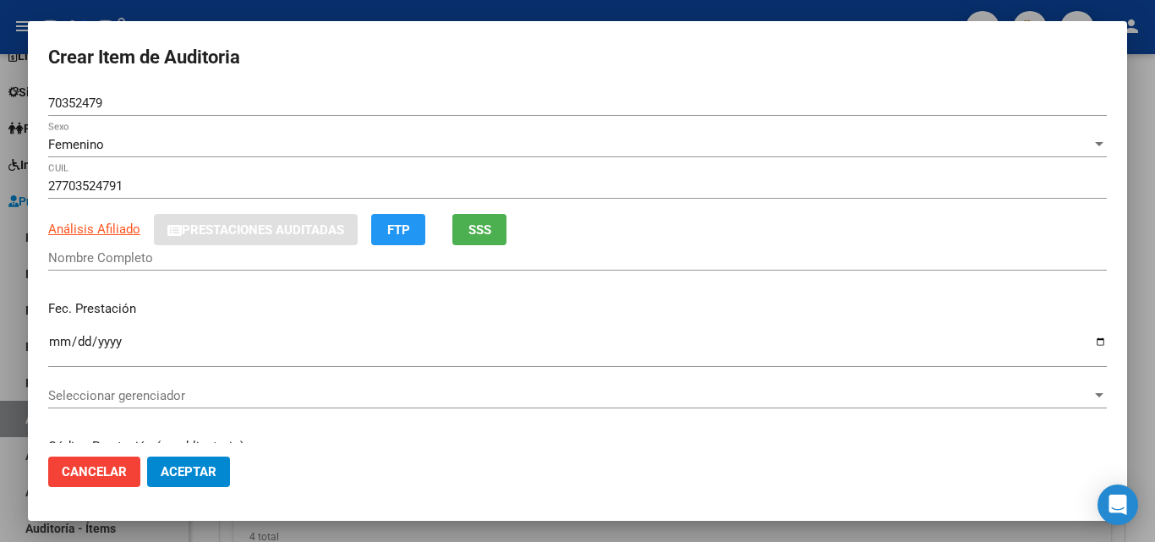
click at [128, 472] on button "Cancelar" at bounding box center [94, 471] width 92 height 30
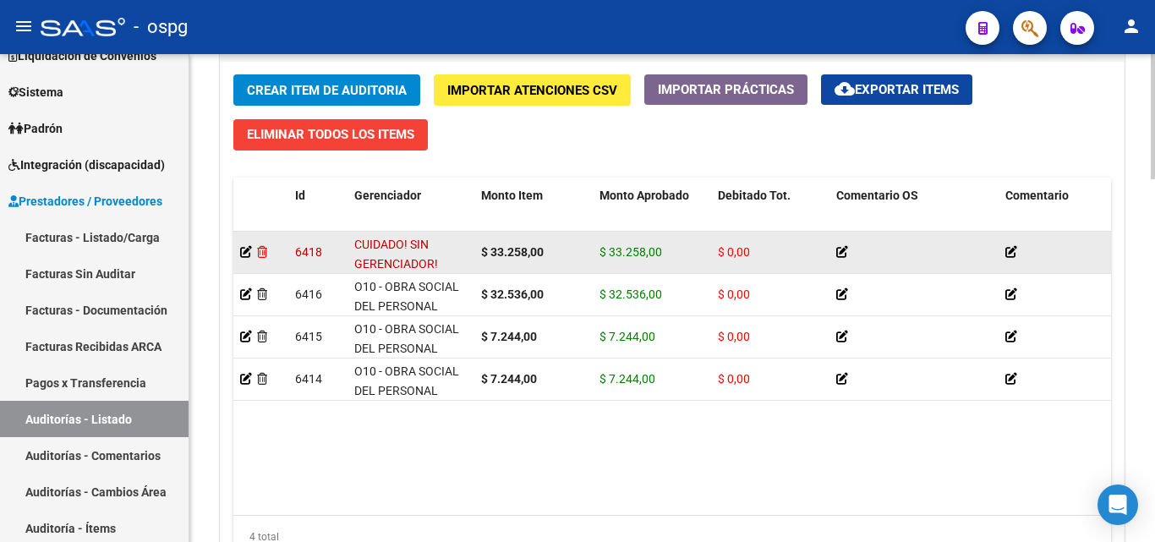
click at [258, 248] on icon at bounding box center [262, 252] width 10 height 12
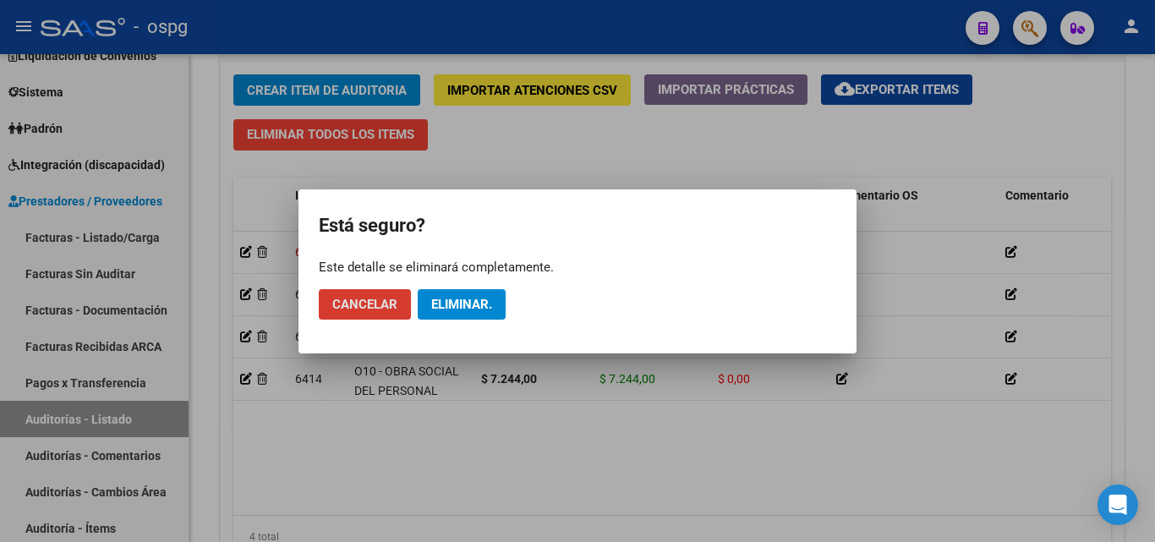
click at [443, 304] on span "Eliminar." at bounding box center [461, 304] width 61 height 15
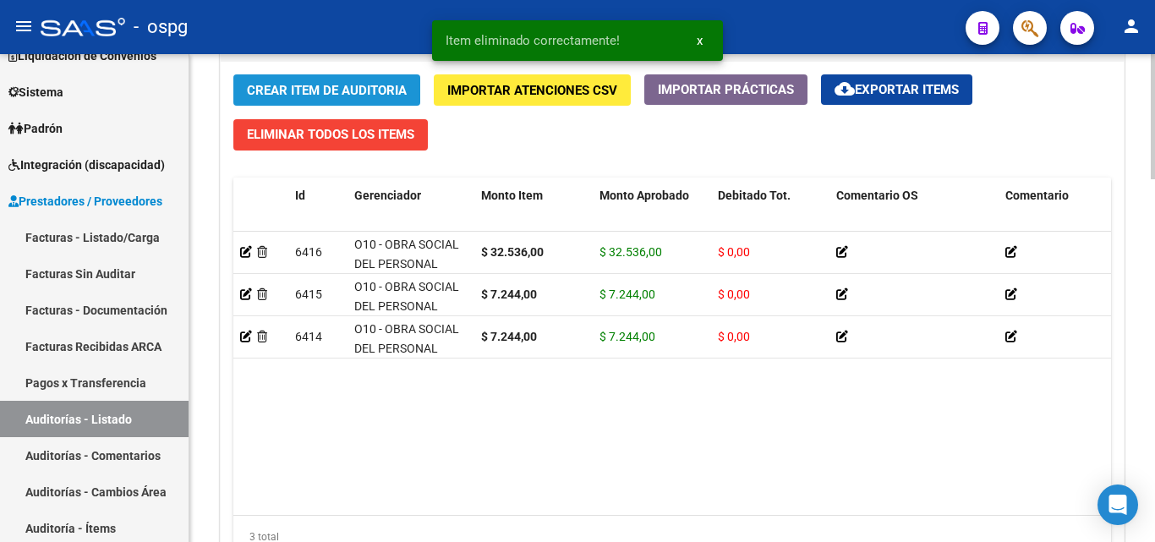
click at [281, 81] on button "Crear Item de Auditoria" at bounding box center [326, 89] width 187 height 31
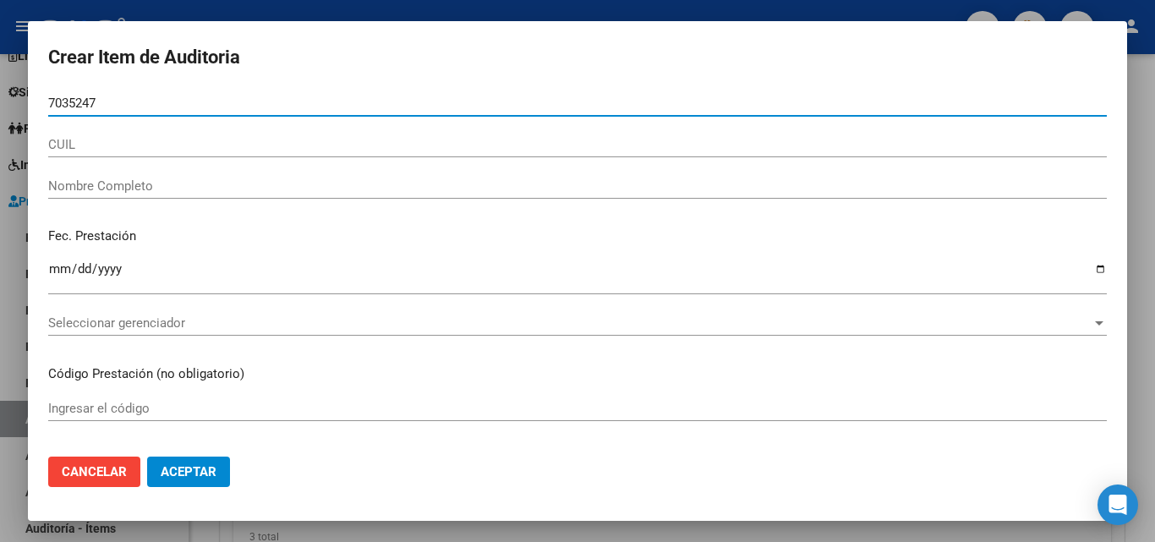
type input "70352479"
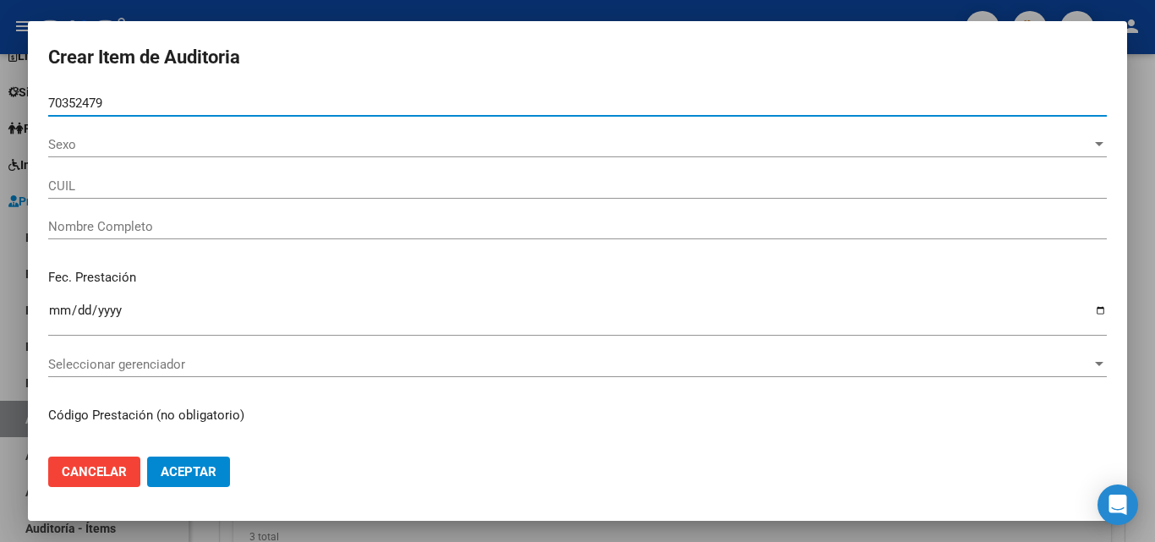
type input "27703524791"
type input "LEON ALAI"
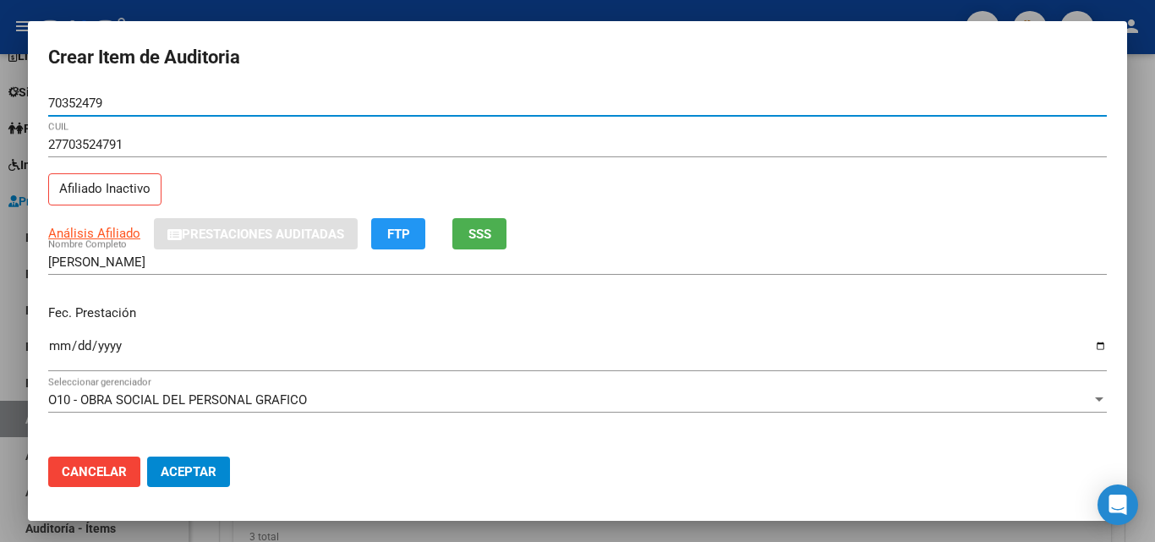
type input "70352479"
click at [490, 244] on button "SSS" at bounding box center [479, 233] width 54 height 31
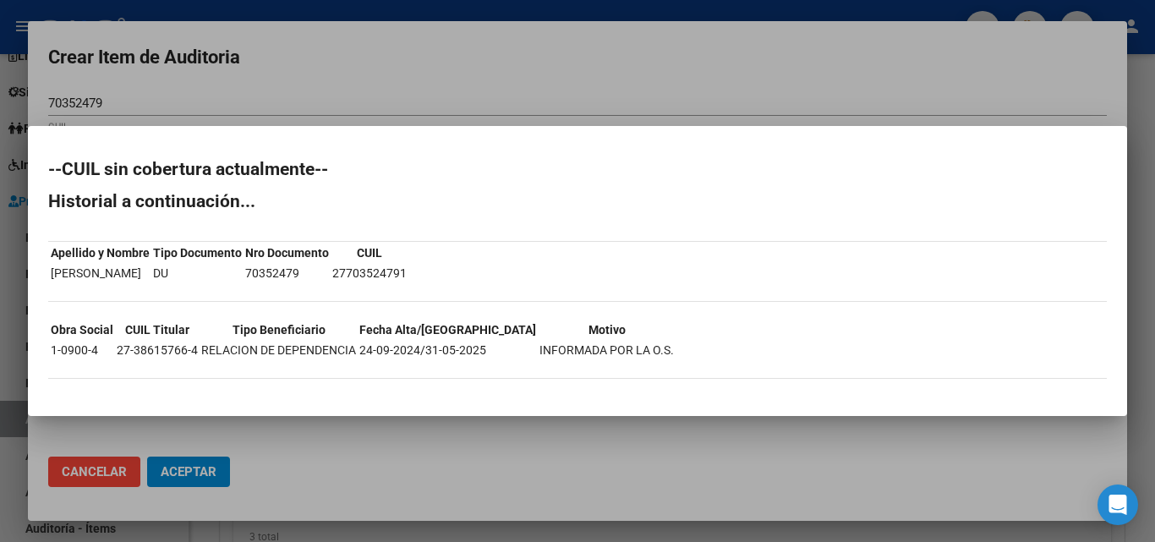
click at [401, 111] on div at bounding box center [577, 271] width 1155 height 542
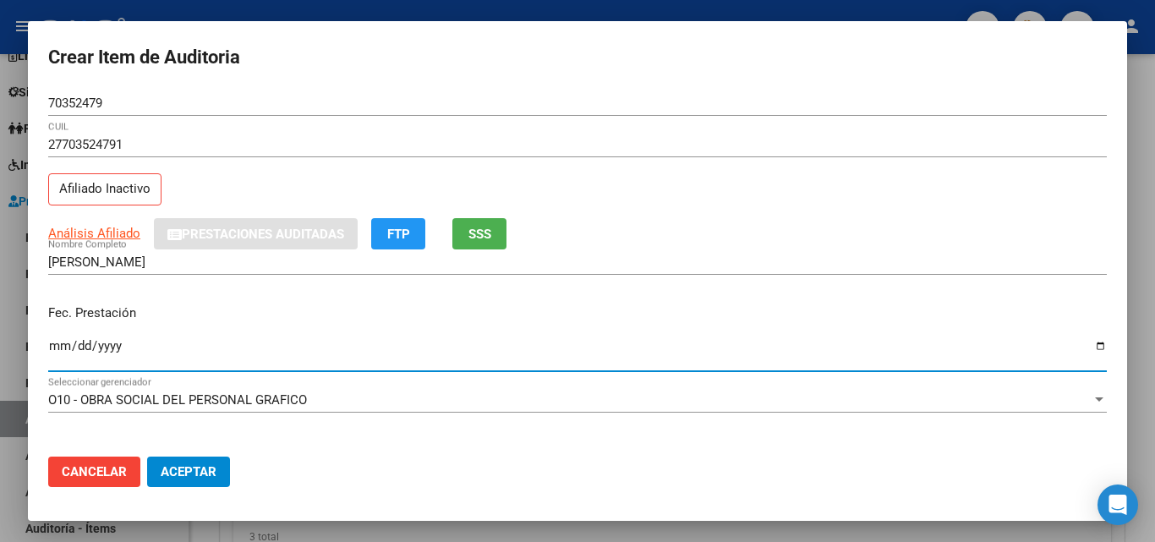
click at [63, 341] on input "Ingresar la fecha" at bounding box center [577, 352] width 1058 height 27
type input "2025-05-26"
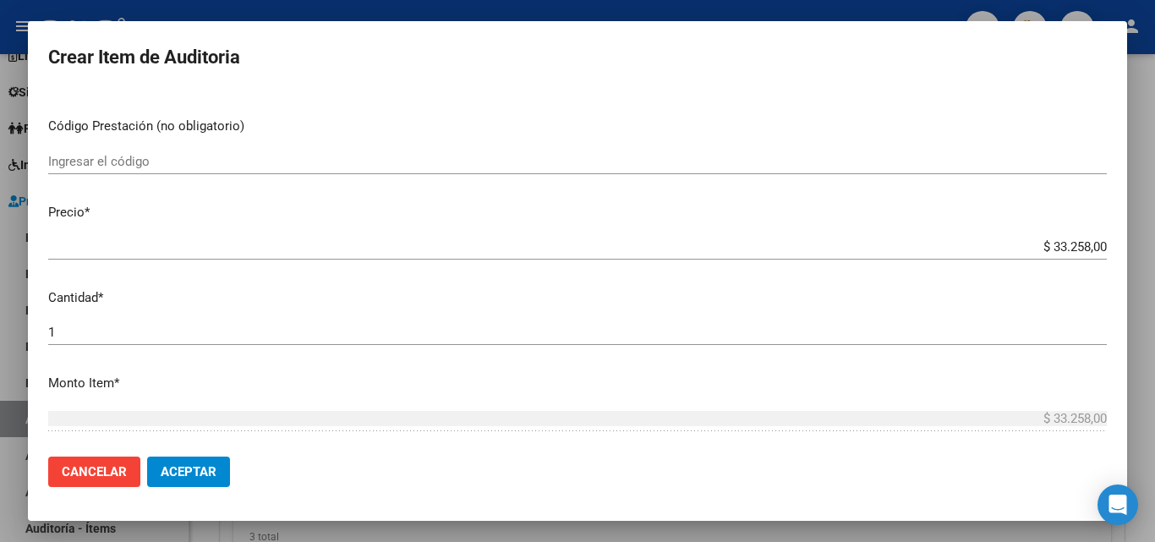
scroll to position [338, 0]
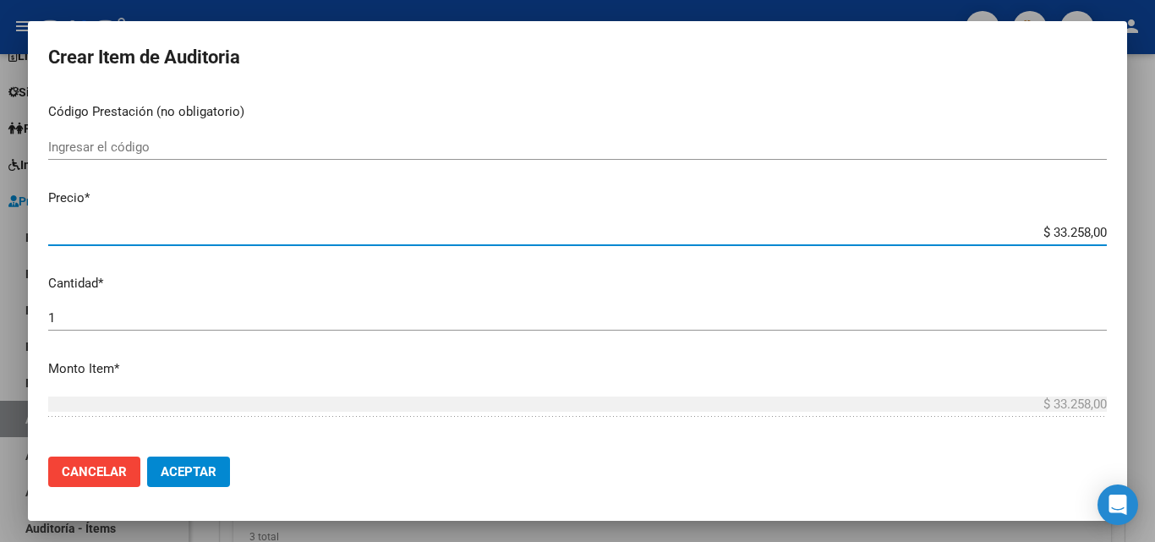
drag, startPoint x: 1035, startPoint y: 235, endPoint x: 1152, endPoint y: 236, distance: 116.7
click at [1154, 234] on div "Crear Item de Auditoria 70352479 Nro Documento 27703524791 CUIL Afiliado Inacti…" at bounding box center [577, 271] width 1155 height 542
paste input "7.244"
type input "$ 7.244,00"
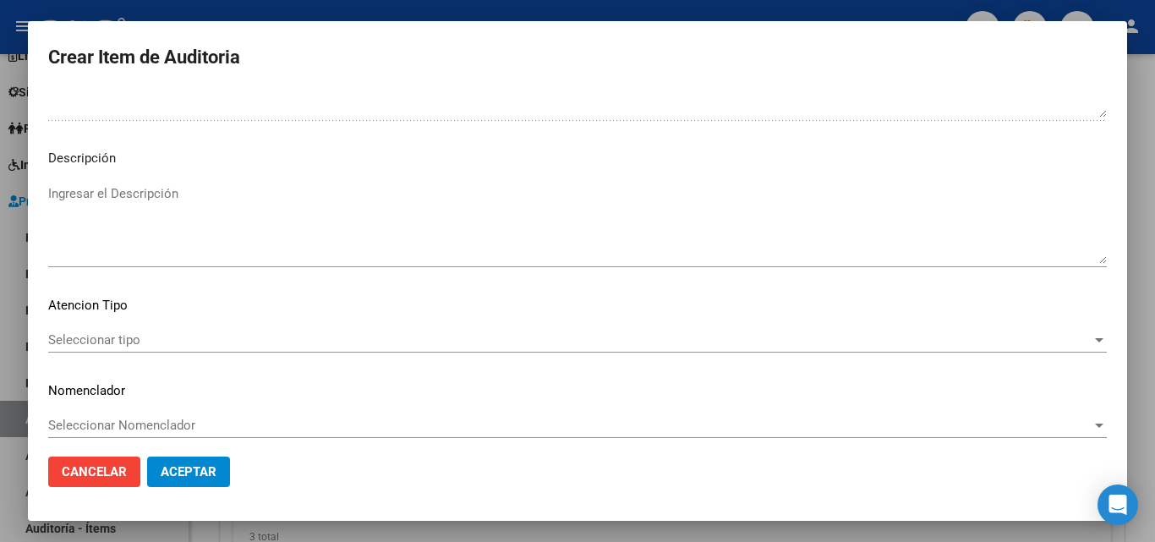
scroll to position [1170, 0]
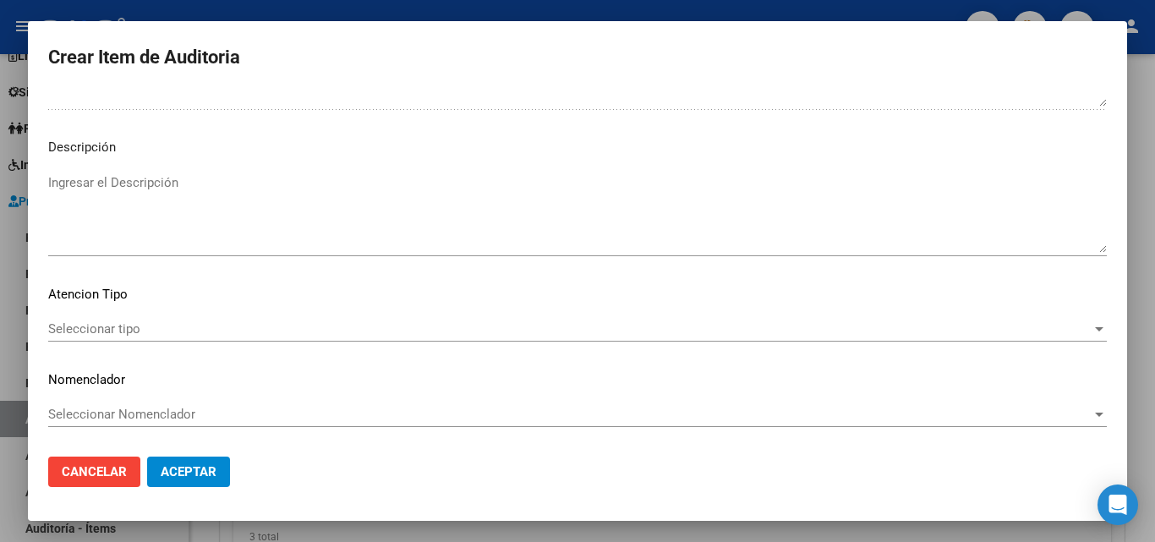
type input "$ 7.244,00"
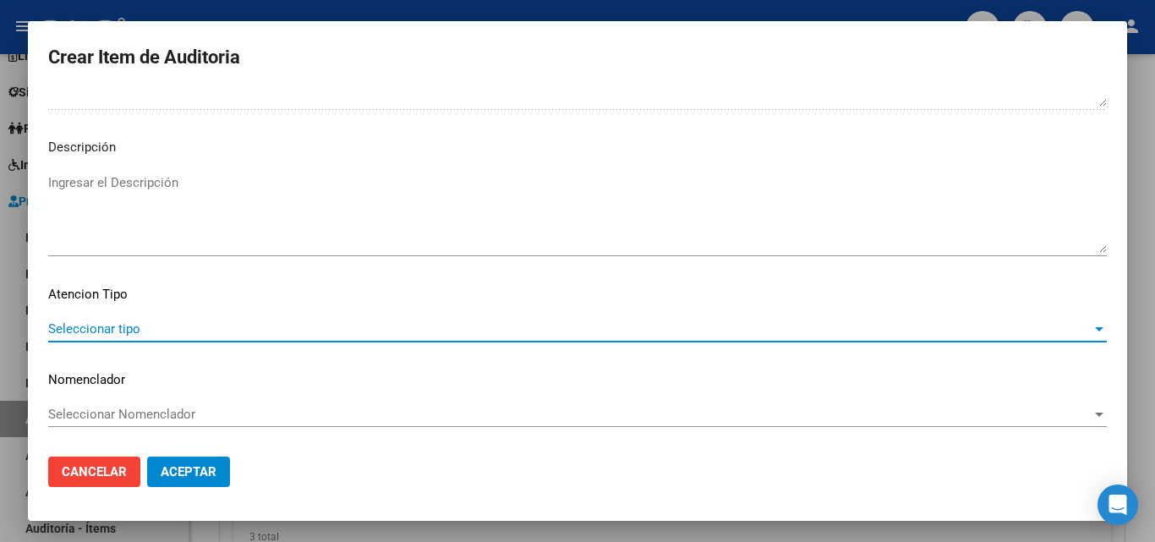
click at [134, 335] on span "Seleccionar tipo" at bounding box center [569, 328] width 1043 height 15
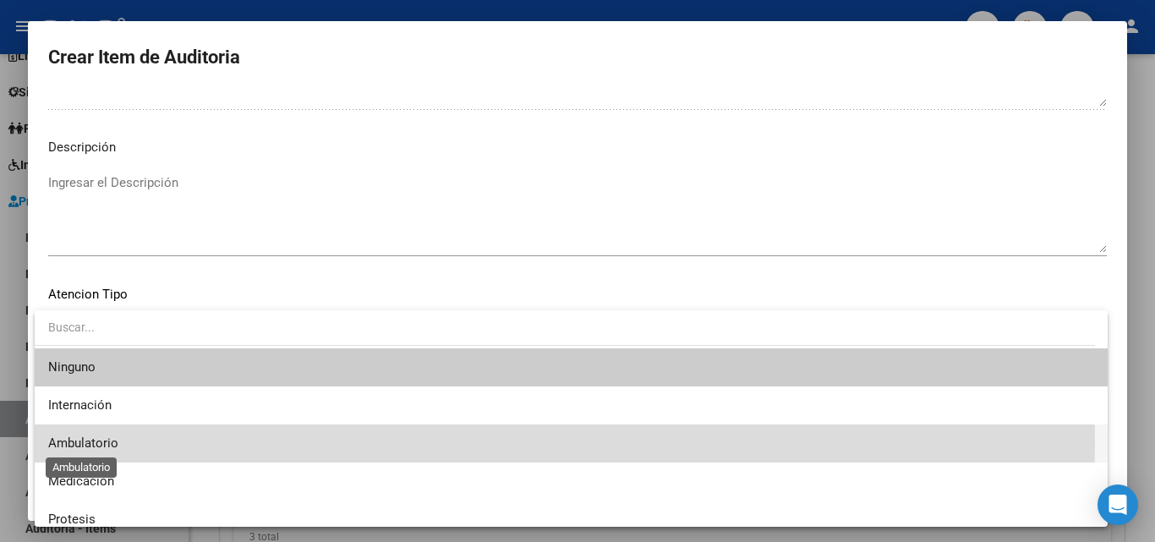
click at [105, 441] on span "Ambulatorio" at bounding box center [83, 442] width 70 height 15
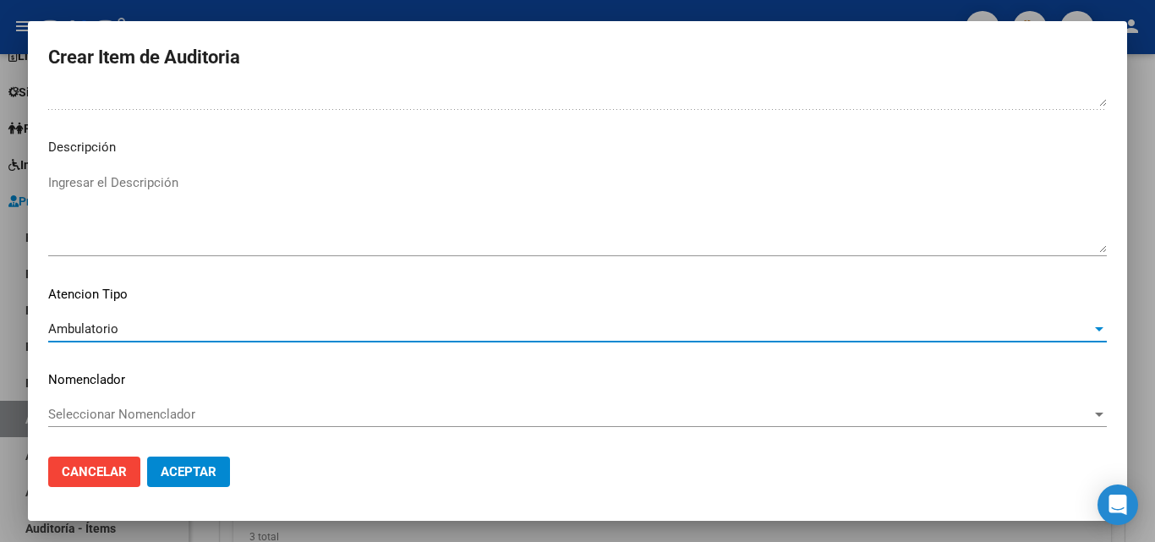
click at [191, 464] on span "Aceptar" at bounding box center [189, 471] width 56 height 15
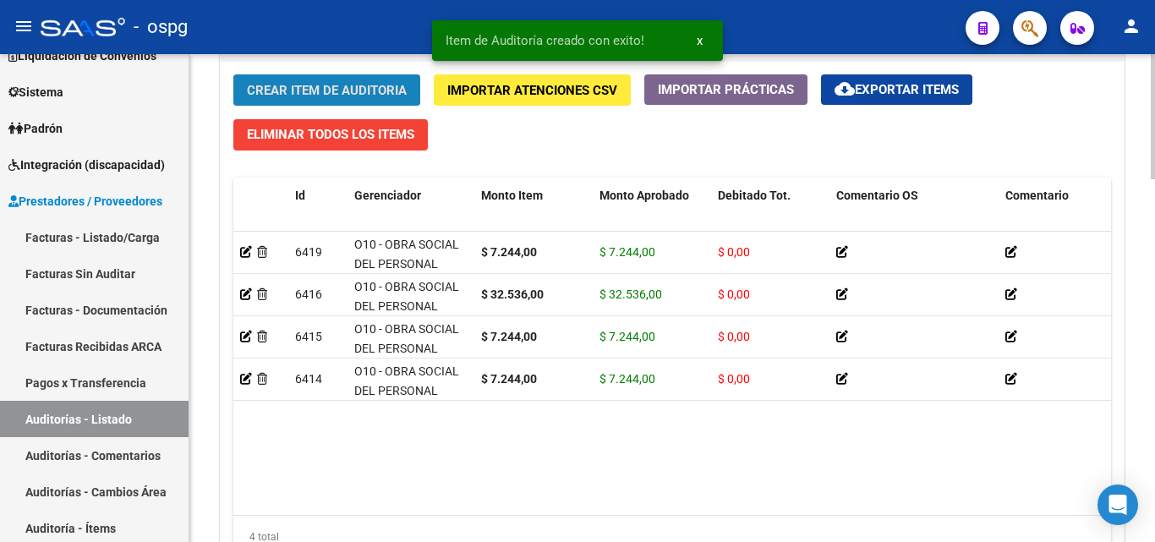
click at [277, 93] on span "Crear Item de Auditoria" at bounding box center [327, 90] width 160 height 15
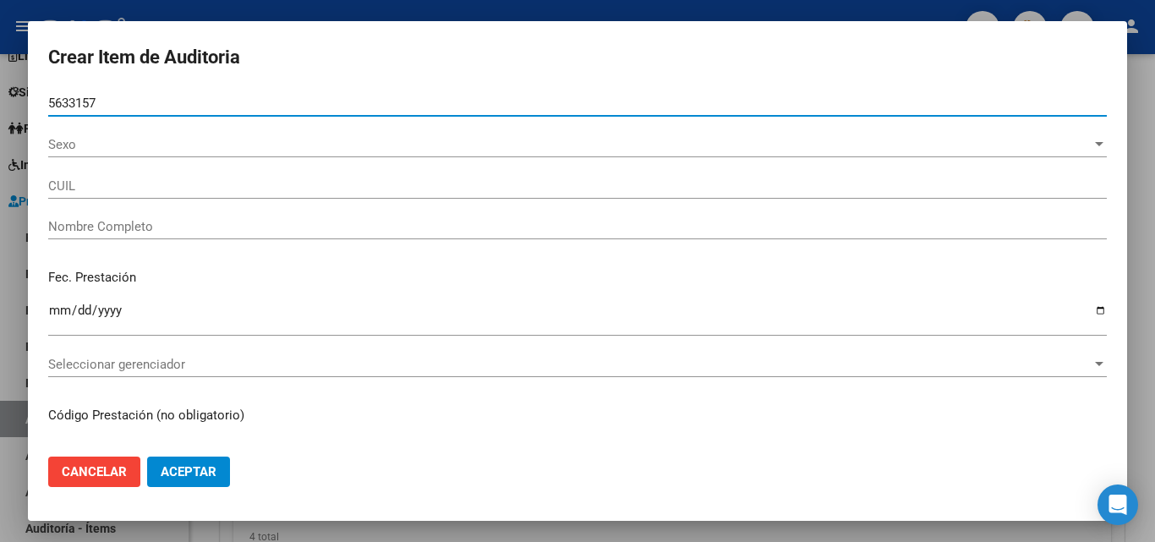
type input "56331579"
type input "27563315798"
type input "QUIROGA, UMMA JAZMIN"
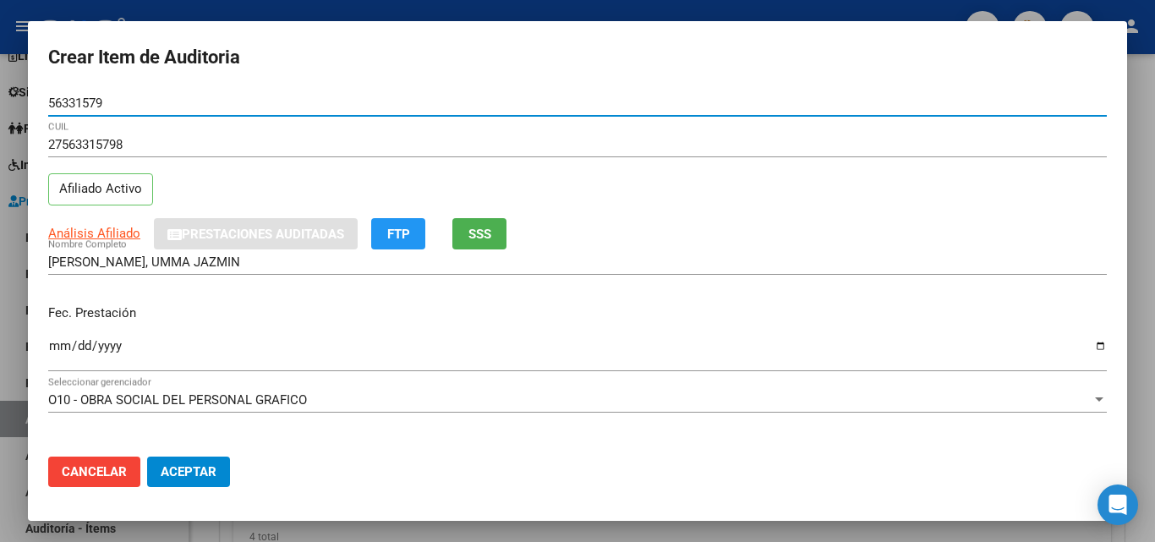
type input "56331579"
click at [475, 242] on span "SSS" at bounding box center [479, 234] width 23 height 15
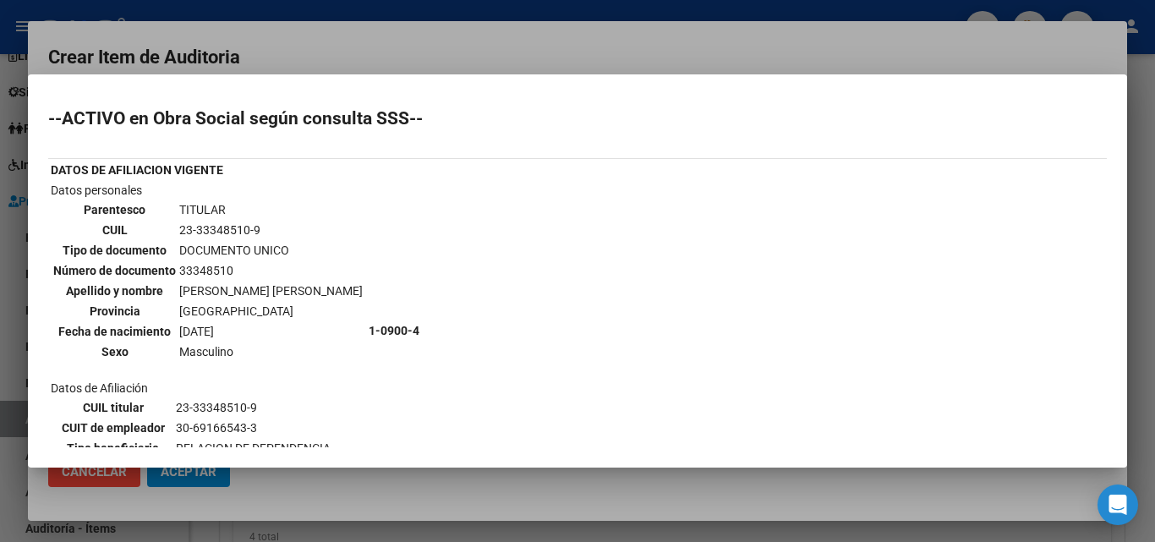
click at [412, 52] on div at bounding box center [577, 271] width 1155 height 542
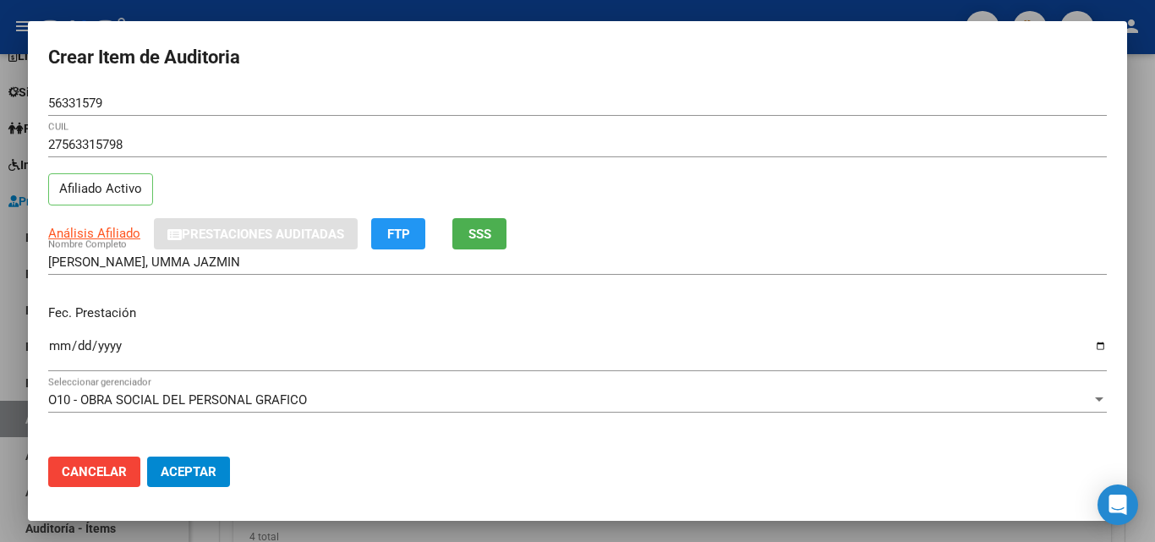
click at [64, 347] on input "Ingresar la fecha" at bounding box center [577, 352] width 1058 height 27
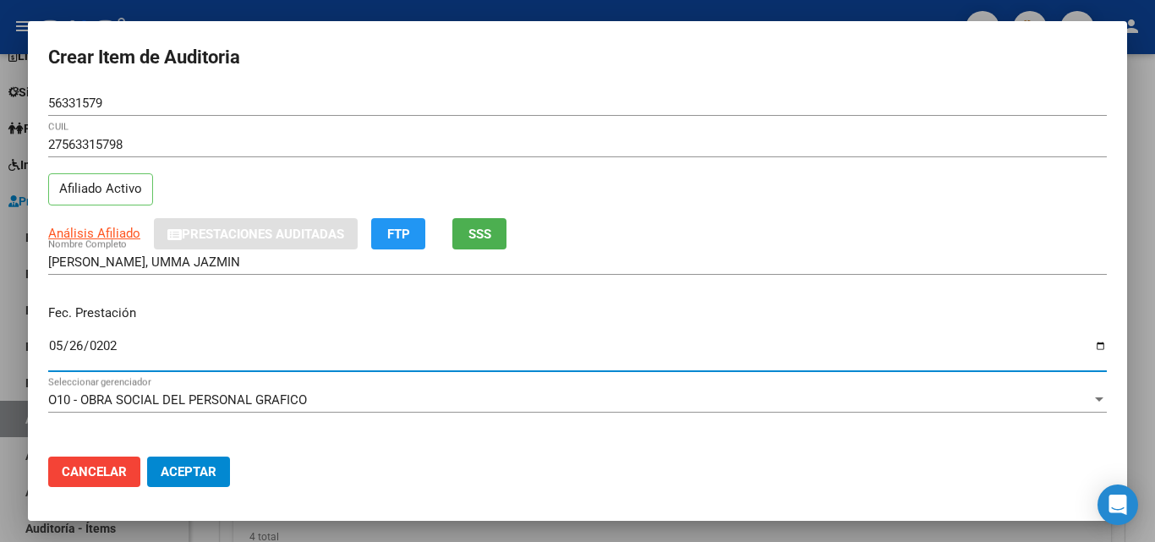
type input "2025-05-26"
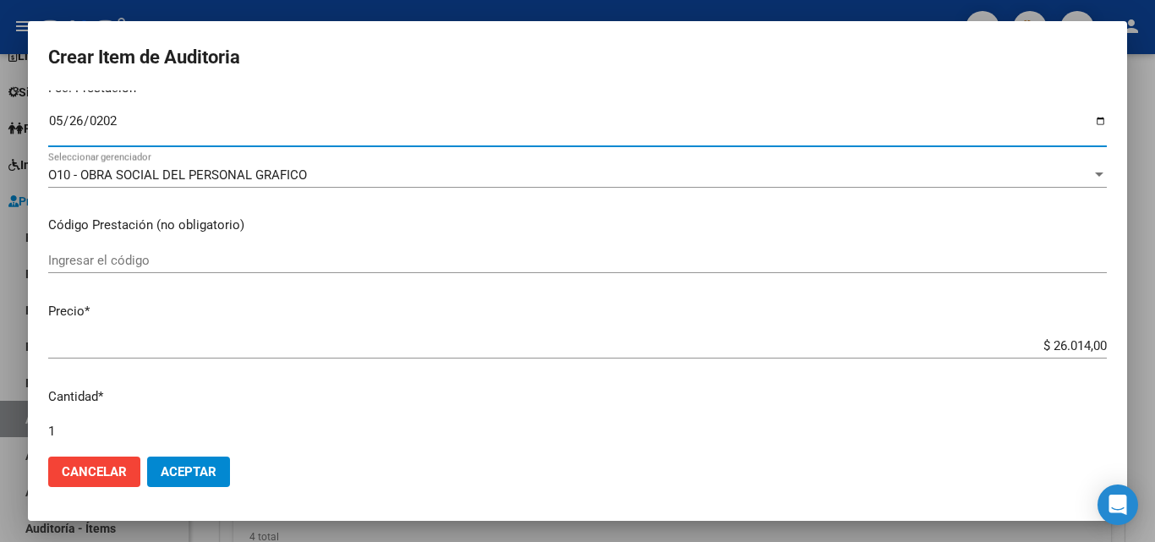
scroll to position [254, 0]
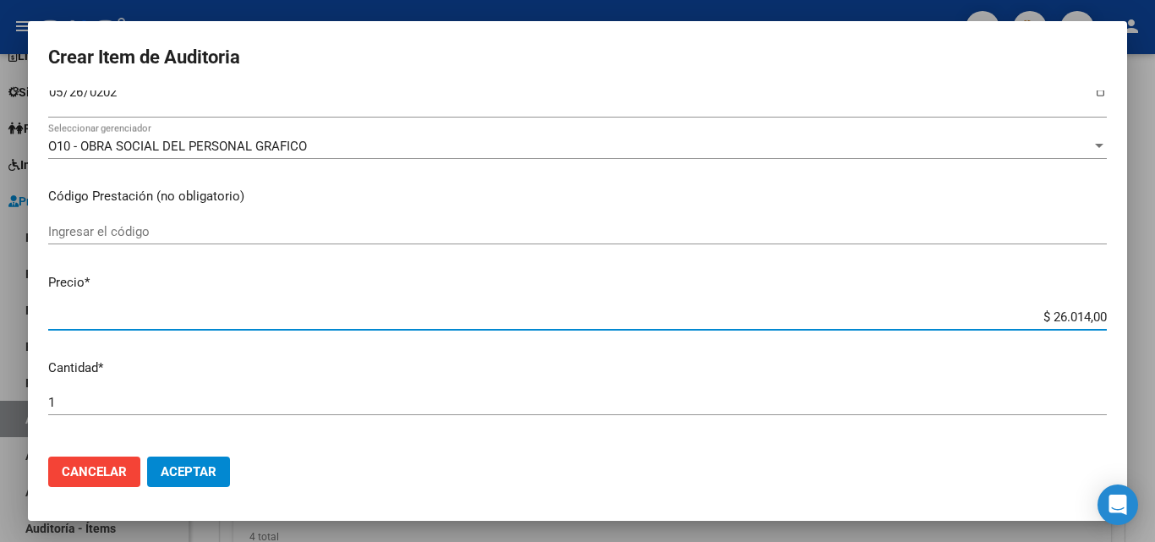
drag, startPoint x: 1033, startPoint y: 312, endPoint x: 1145, endPoint y: 319, distance: 111.8
click at [1145, 319] on div "Crear Item de Auditoria 56331579 Nro Documento 27563315798 CUIL Afiliado Activo…" at bounding box center [577, 271] width 1155 height 542
drag, startPoint x: 1059, startPoint y: 309, endPoint x: 1064, endPoint y: 321, distance: 13.7
click at [1064, 321] on input "$ 26.014,00" at bounding box center [577, 316] width 1058 height 15
click at [1052, 318] on input "$ 26.014,00" at bounding box center [577, 316] width 1058 height 15
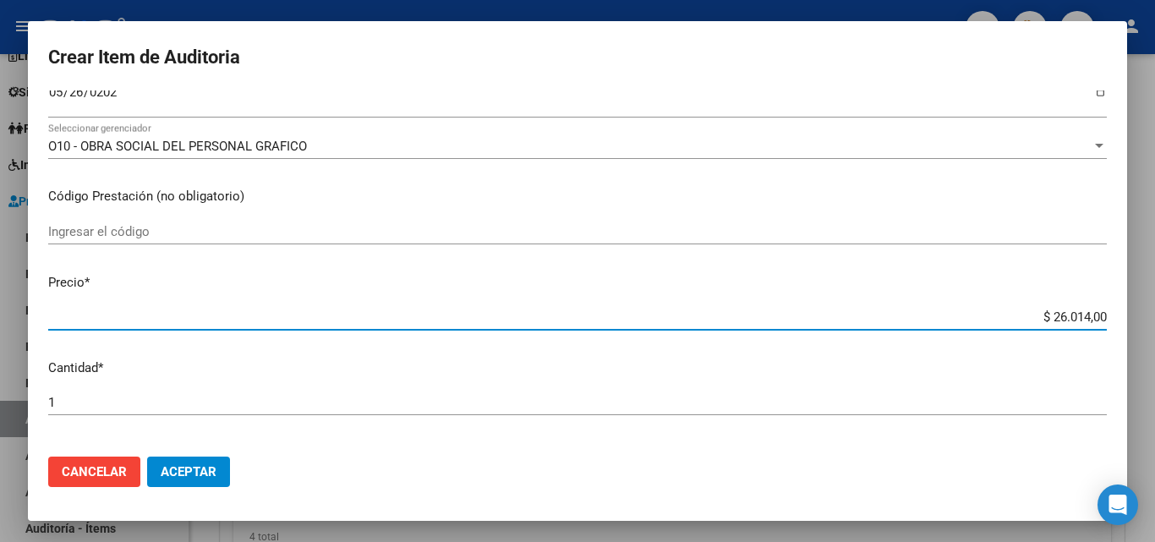
click at [1052, 318] on input "$ 26.014,00" at bounding box center [577, 316] width 1058 height 15
type input "$ 0,01"
type input "$ 0,11"
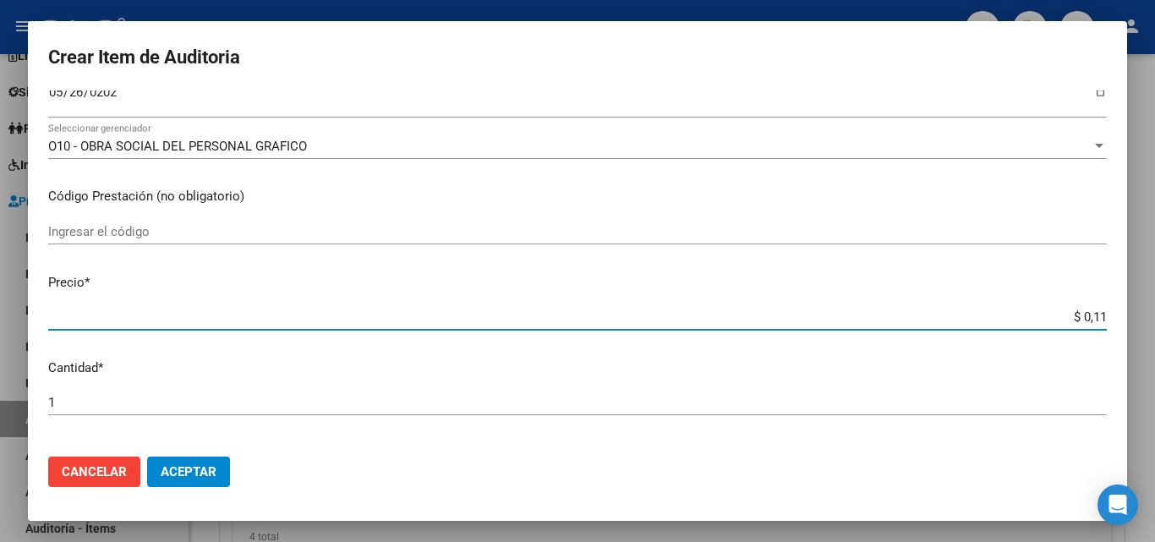
type input "$ 1,15"
type input "$ 11,52"
type input "$ 115,26"
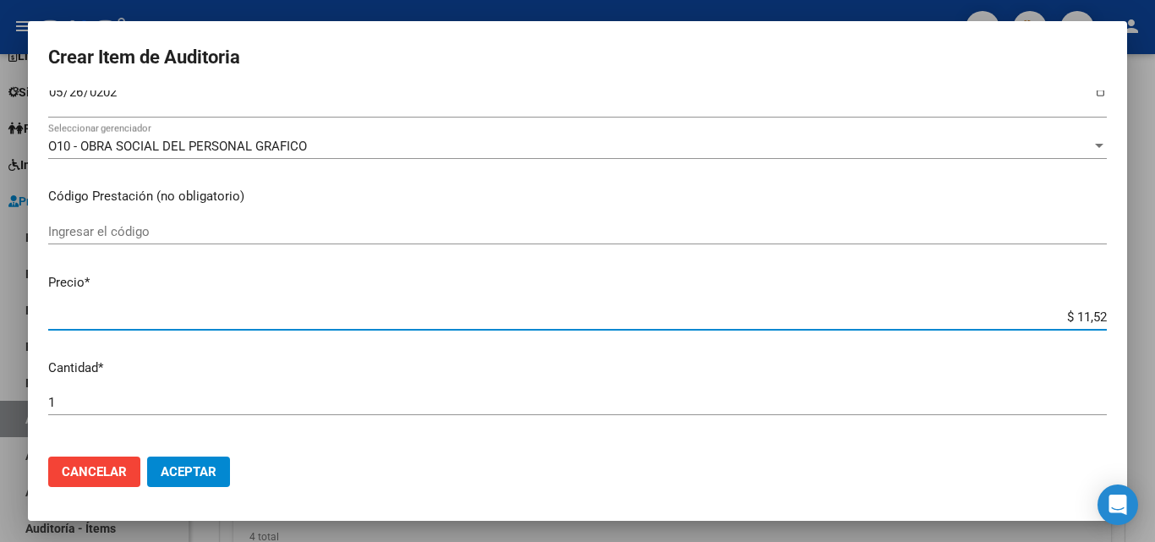
type input "$ 115,26"
type input "$ 1.152,60"
type input "$ 11.526,00"
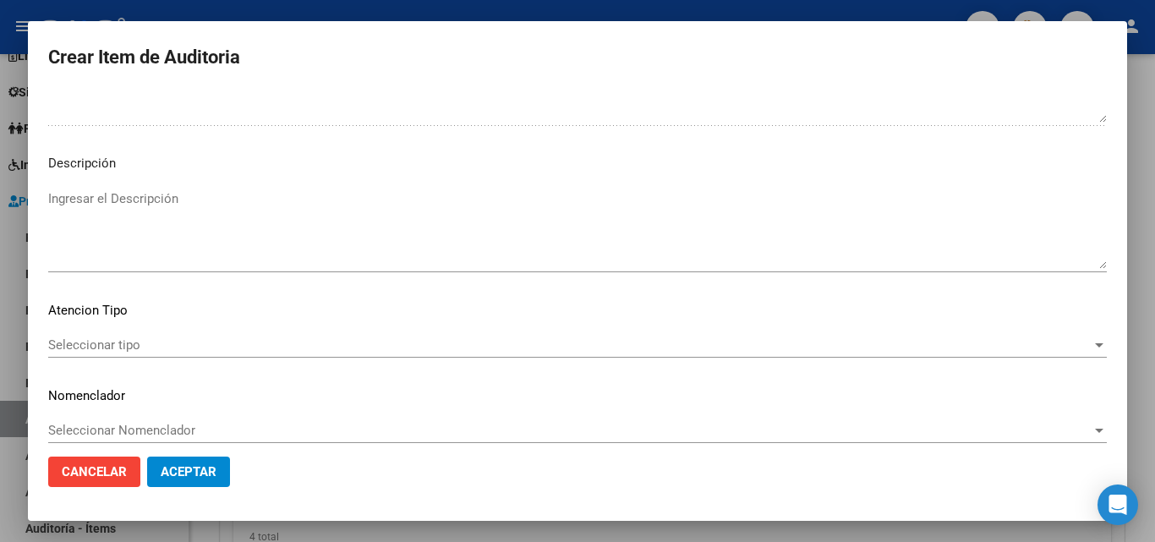
scroll to position [1170, 0]
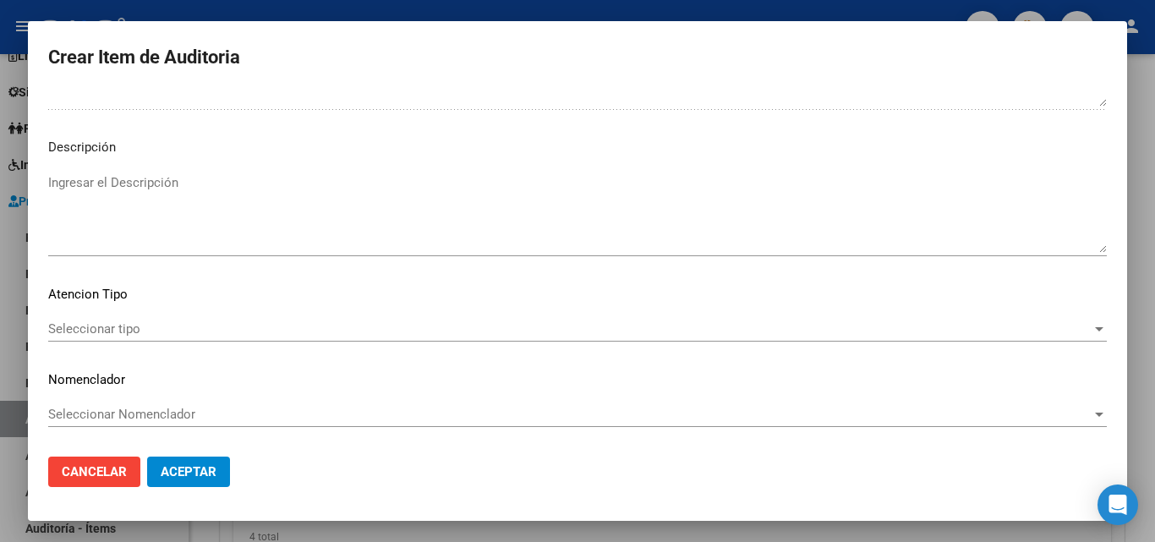
click at [109, 324] on span "Seleccionar tipo" at bounding box center [569, 328] width 1043 height 15
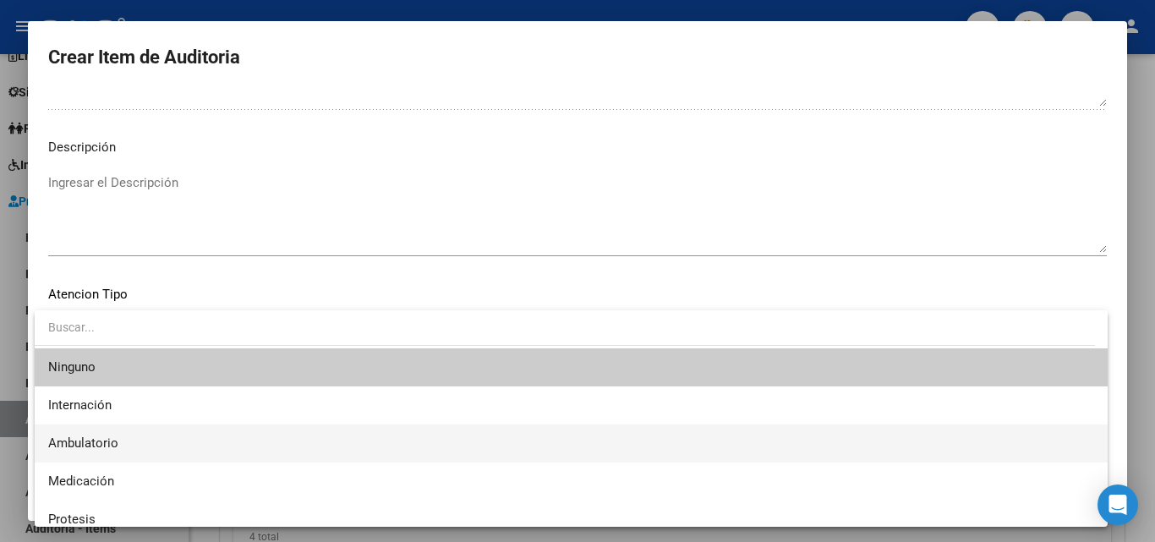
click at [134, 436] on span "Ambulatorio" at bounding box center [571, 443] width 1046 height 38
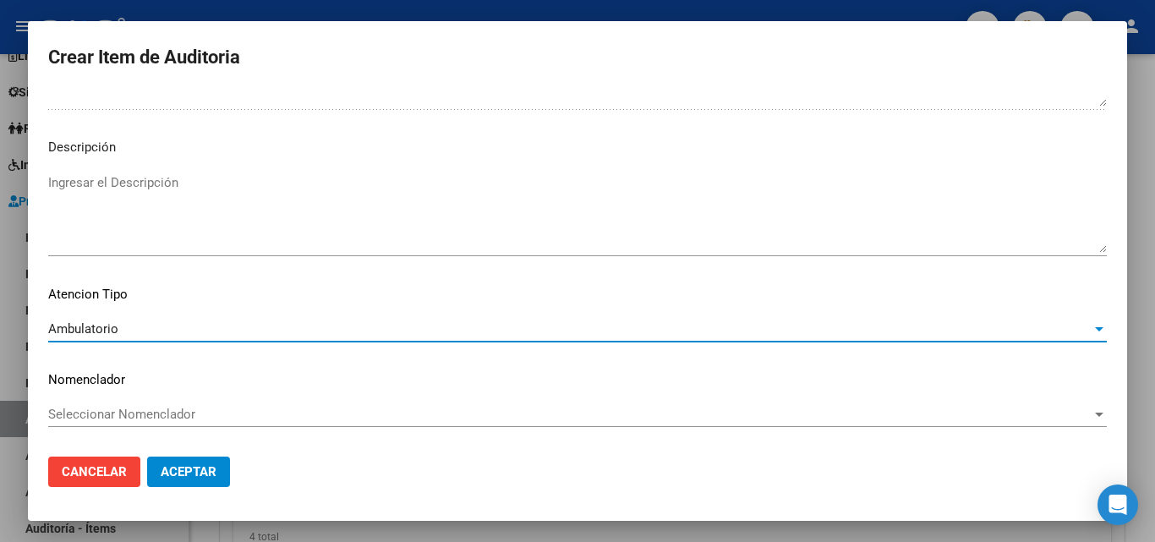
click at [192, 464] on span "Aceptar" at bounding box center [189, 471] width 56 height 15
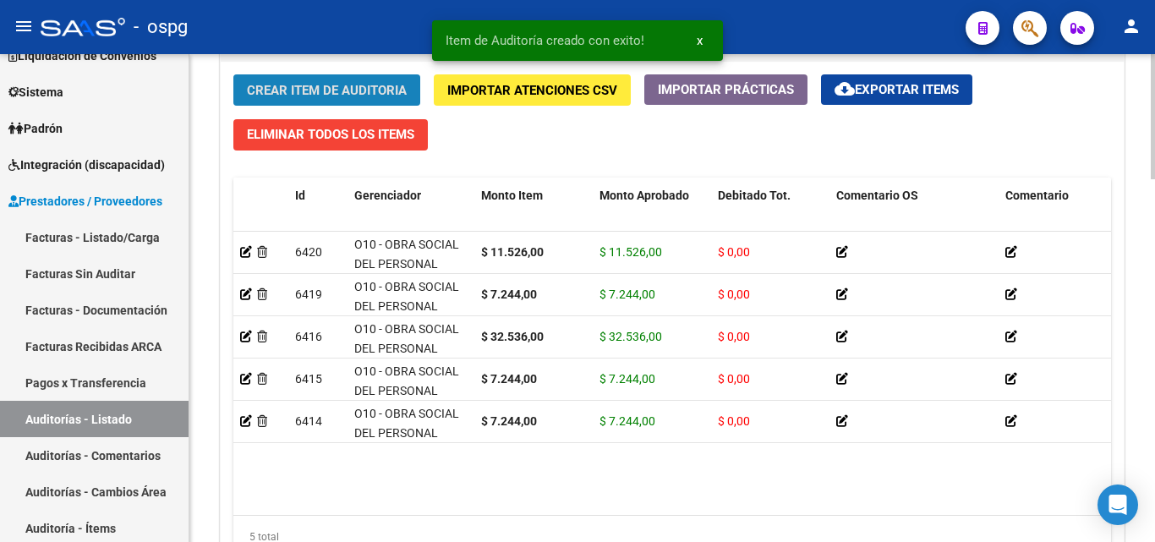
click at [370, 87] on span "Crear Item de Auditoria" at bounding box center [327, 90] width 160 height 15
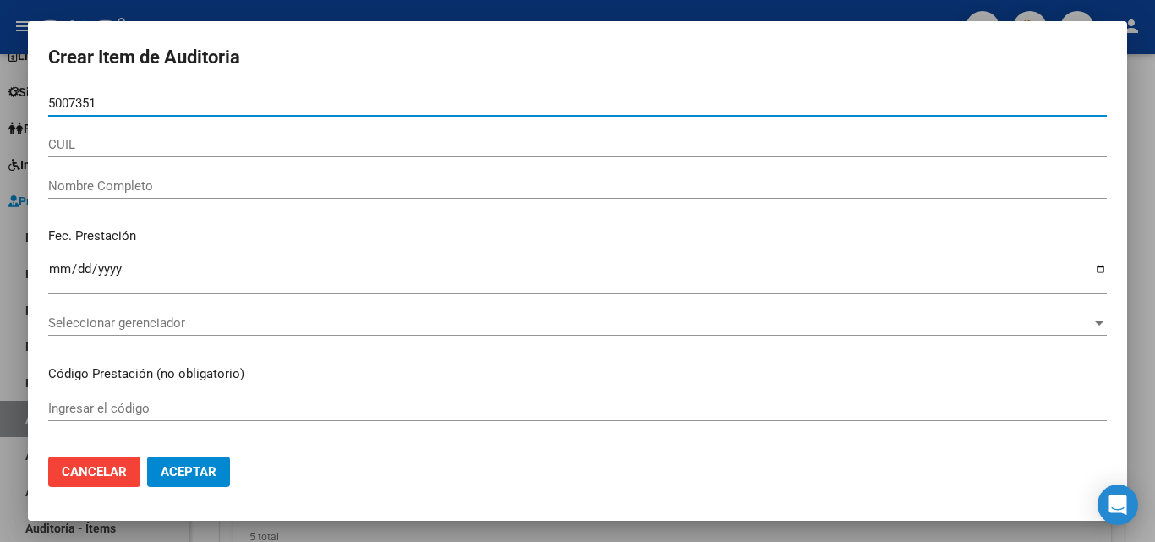
type input "50073510"
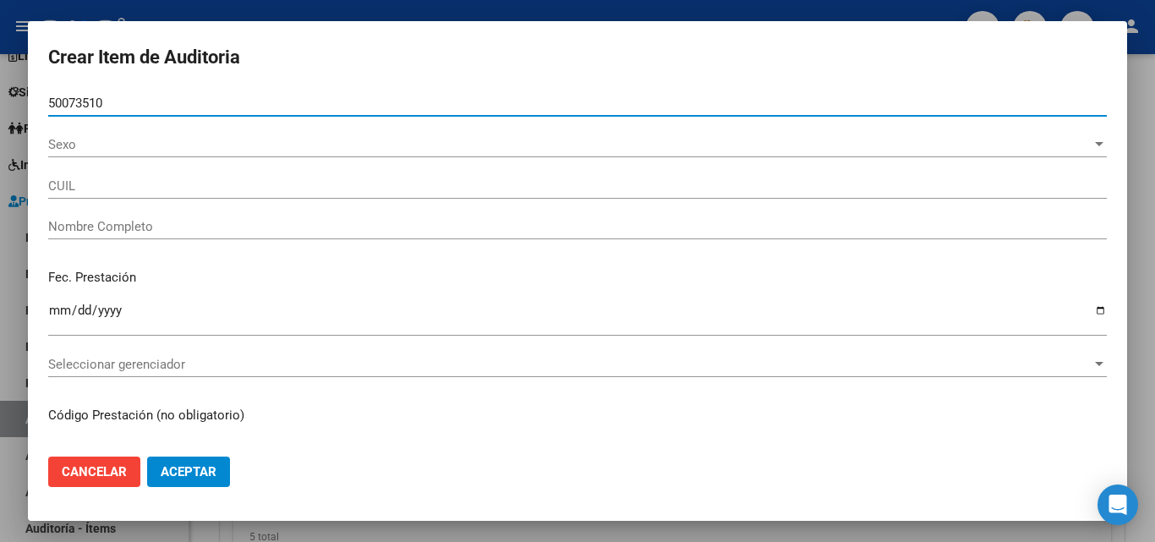
type input "20500735105"
type input "DOMINGO, URIEL MARTIN"
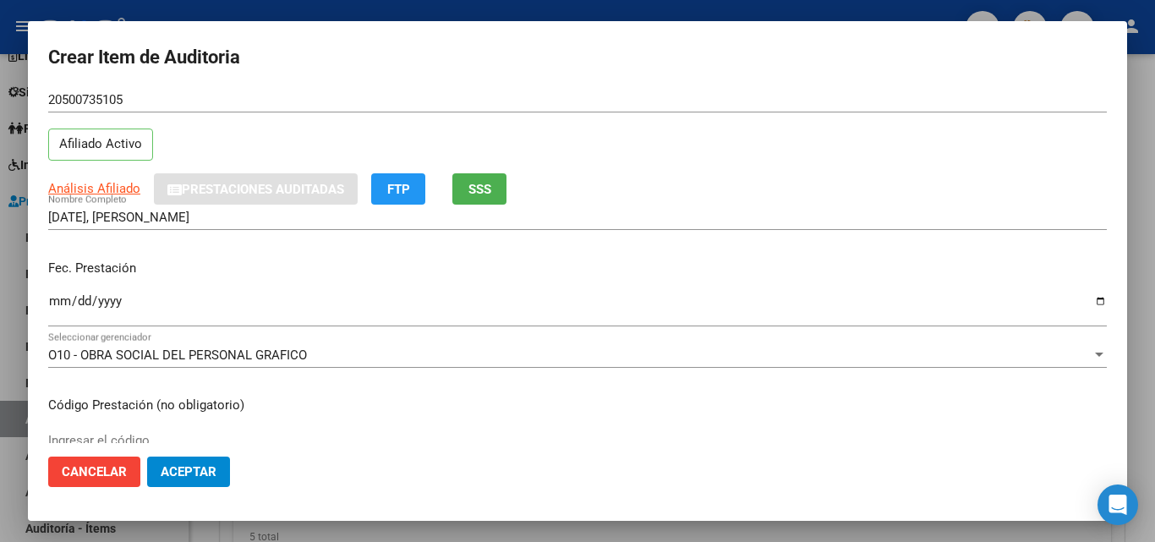
scroll to position [169, 0]
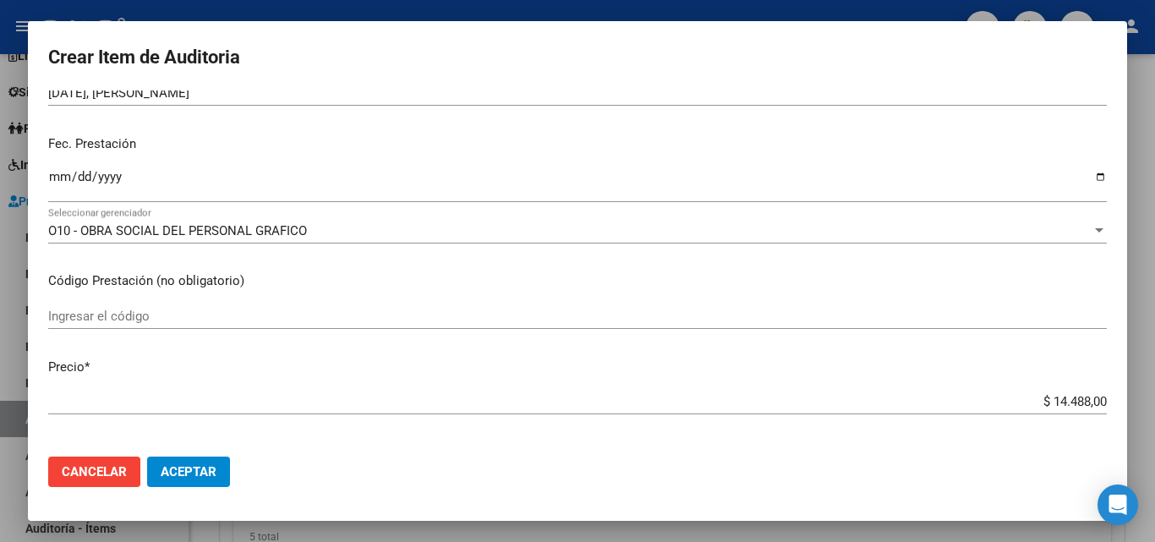
type input "50073510"
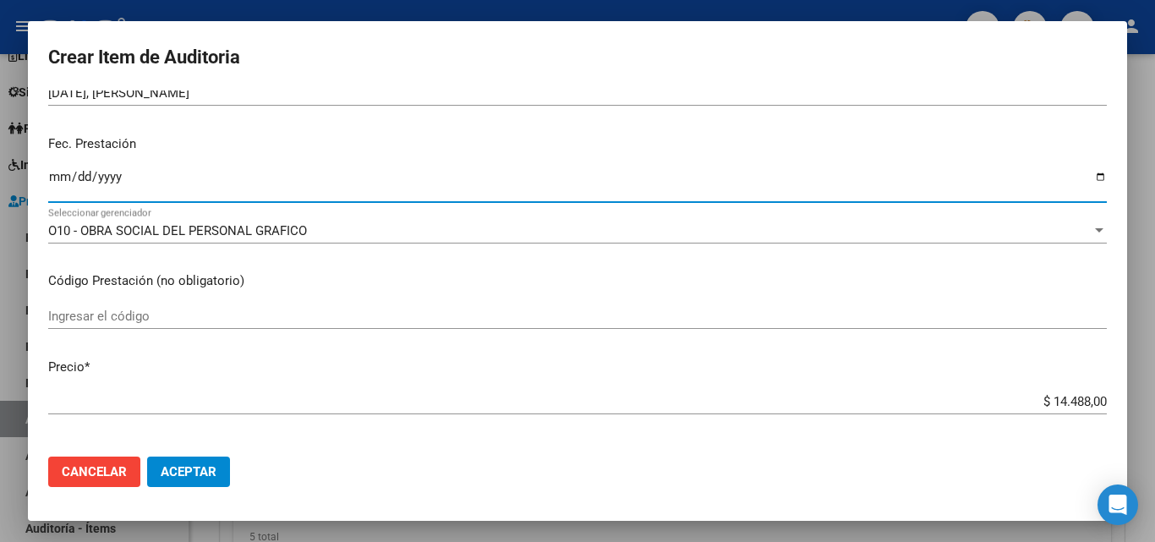
click at [57, 173] on input "Ingresar la fecha" at bounding box center [577, 183] width 1058 height 27
type input "2025-06-09"
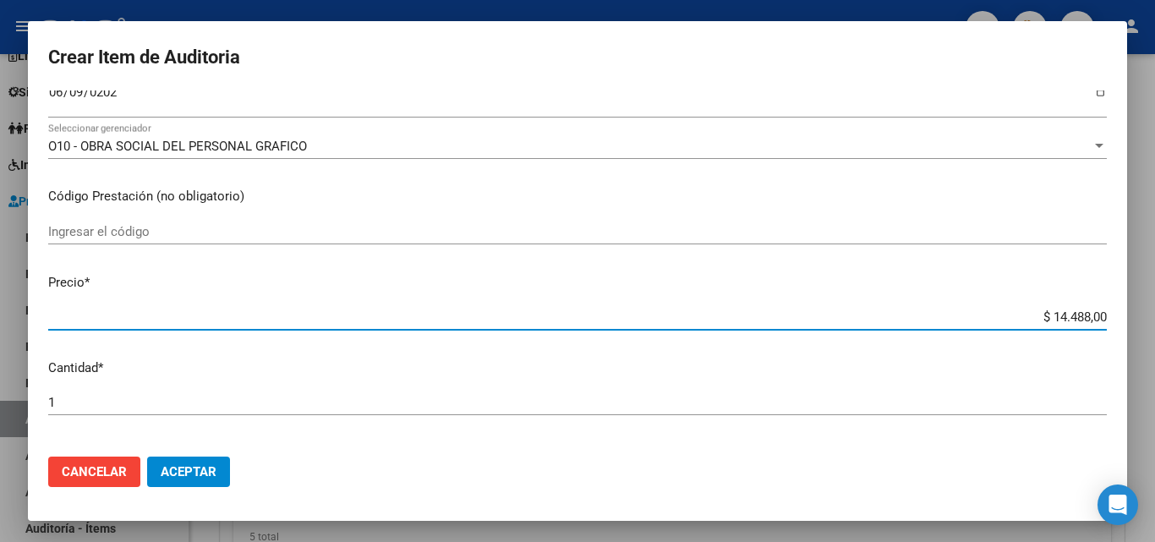
drag, startPoint x: 1037, startPoint y: 318, endPoint x: 1117, endPoint y: 311, distance: 80.6
click at [1117, 311] on mat-dialog-content "50073510 Nro Documento 20500735105 CUIL Afiliado Activo Análisis Afiliado Prest…" at bounding box center [577, 266] width 1099 height 352
paste input "7.244"
type input "$ 7.244,00"
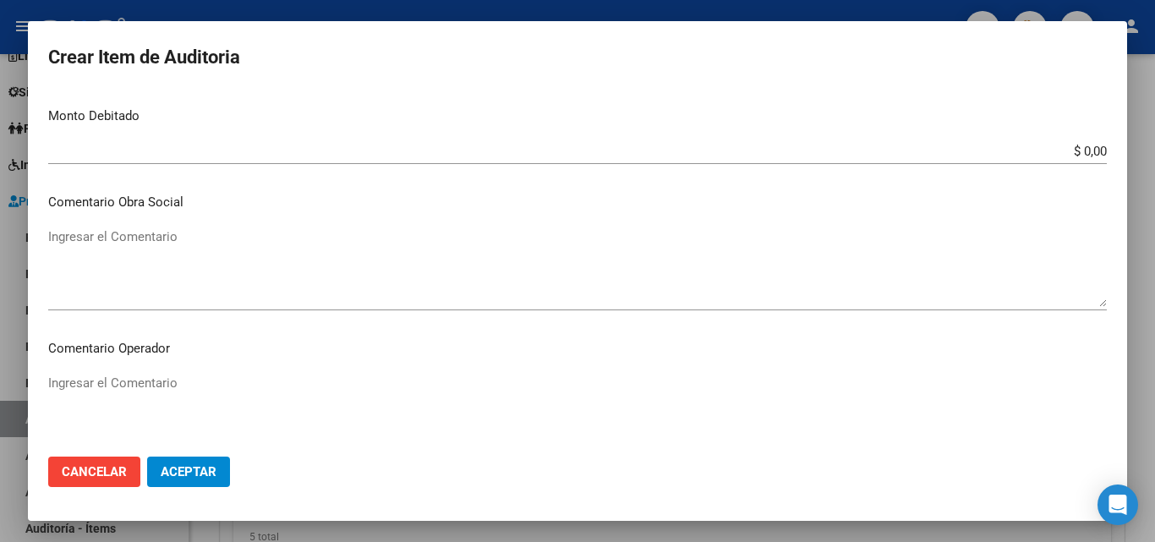
scroll to position [1170, 0]
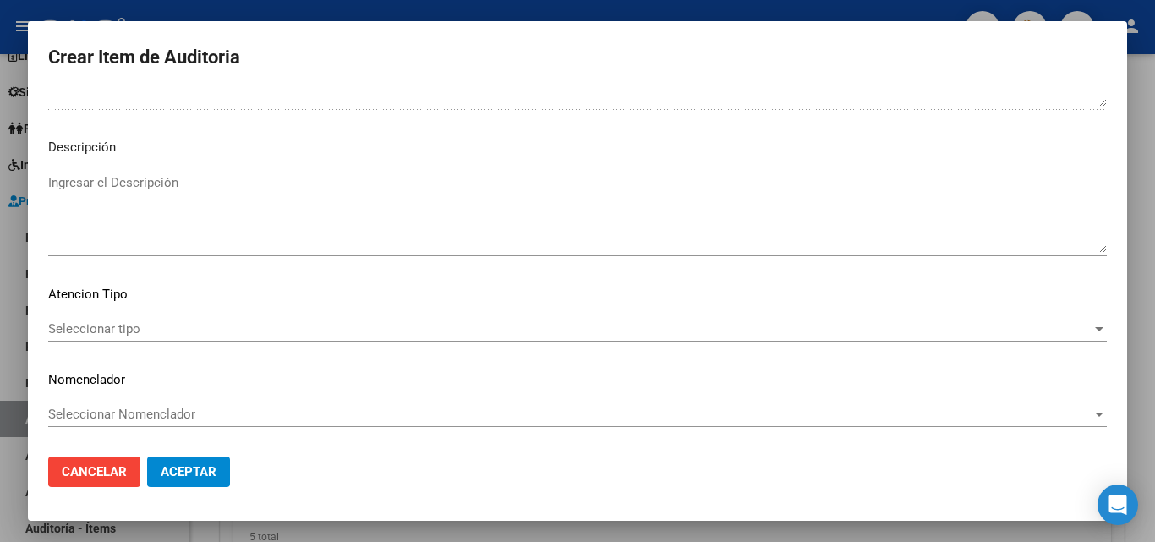
type input "$ 7.244,00"
click at [109, 335] on span "Seleccionar tipo" at bounding box center [569, 328] width 1043 height 15
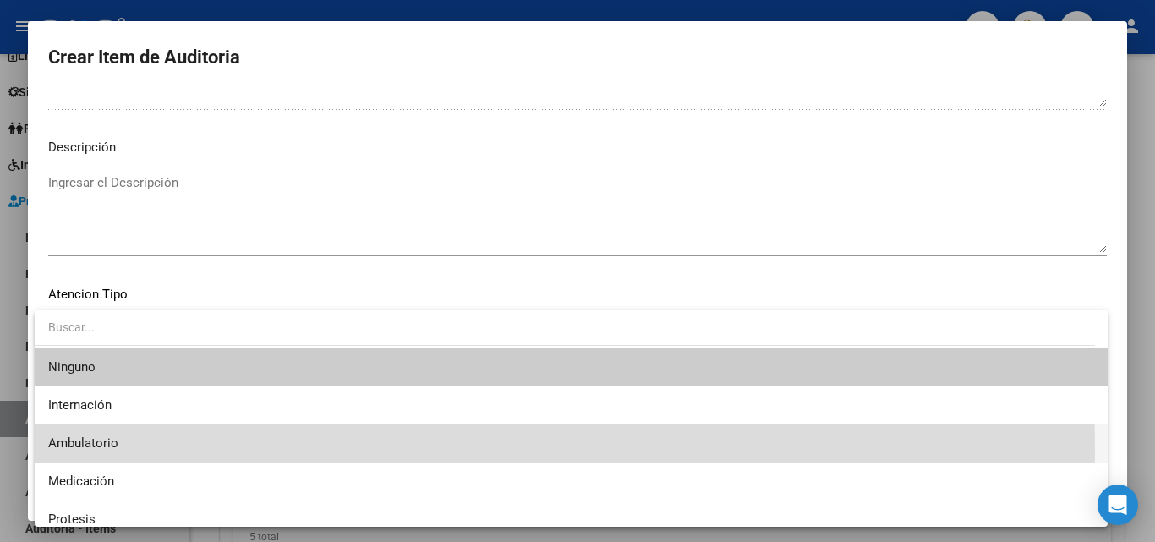
click at [93, 452] on span "Ambulatorio" at bounding box center [571, 443] width 1046 height 38
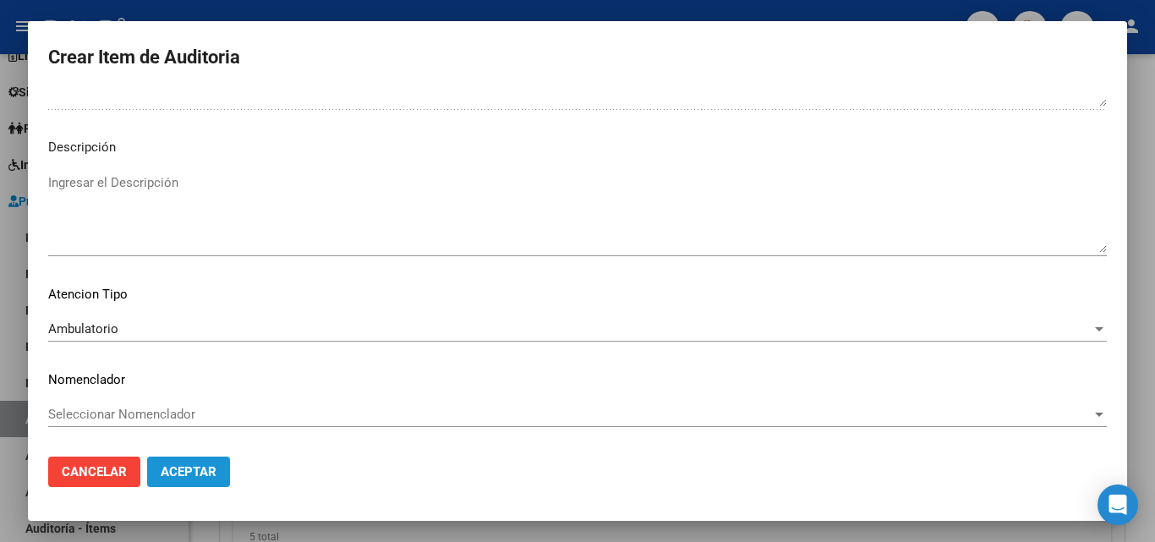
click at [187, 473] on span "Aceptar" at bounding box center [189, 471] width 56 height 15
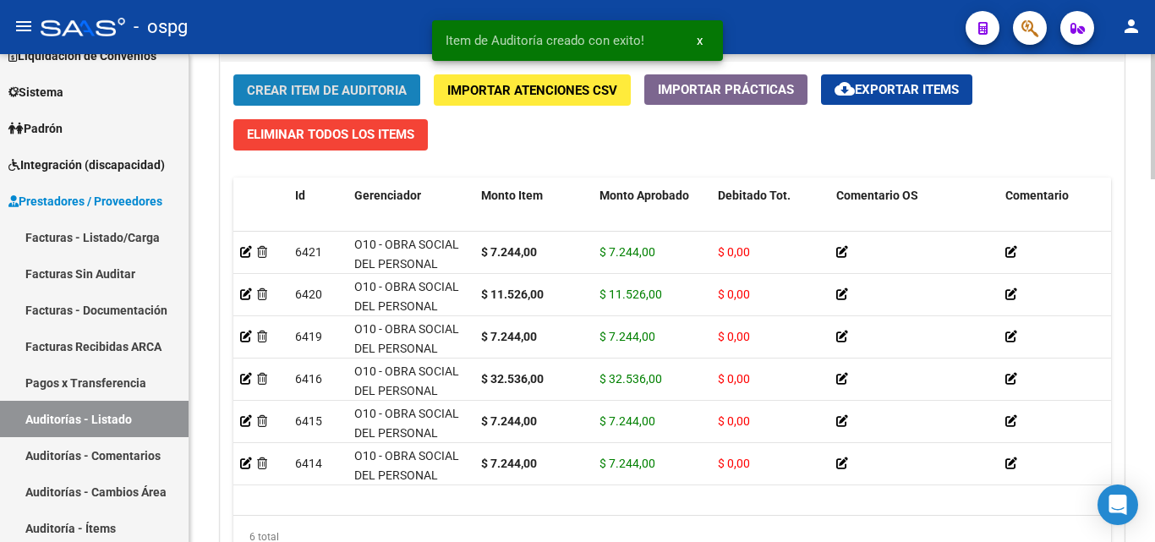
click at [336, 105] on button "Crear Item de Auditoria" at bounding box center [326, 89] width 187 height 31
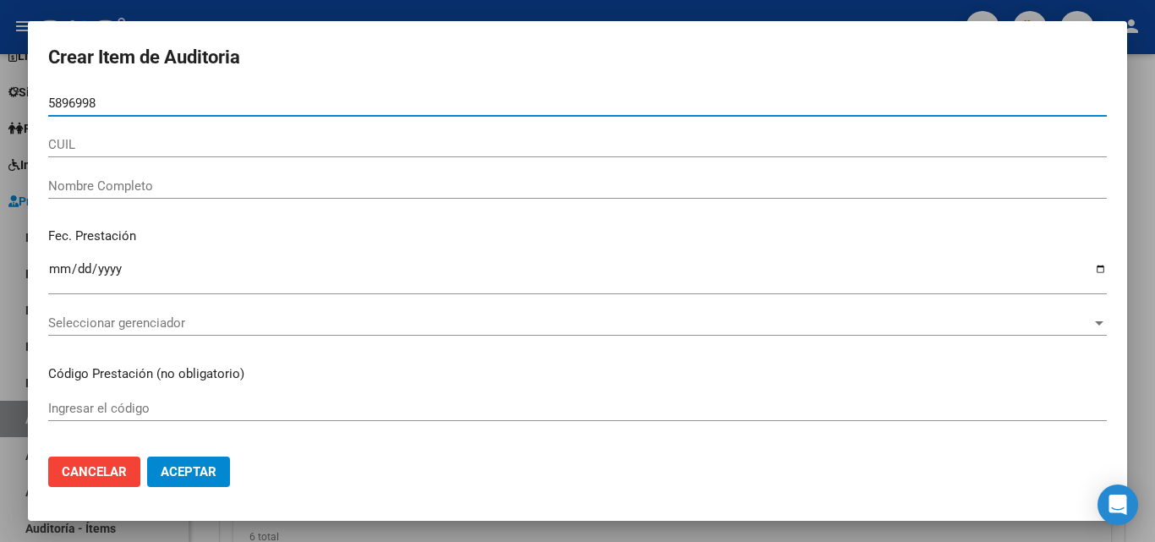
type input "58969982"
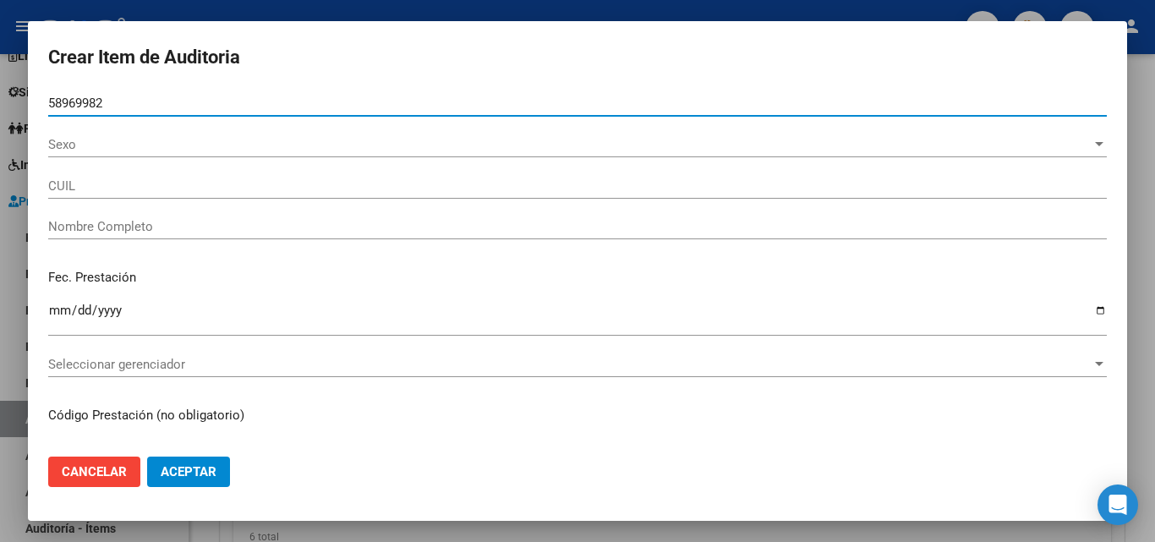
type input "27589699829"
type input "PREMAT JUNCO IRIS RENATA"
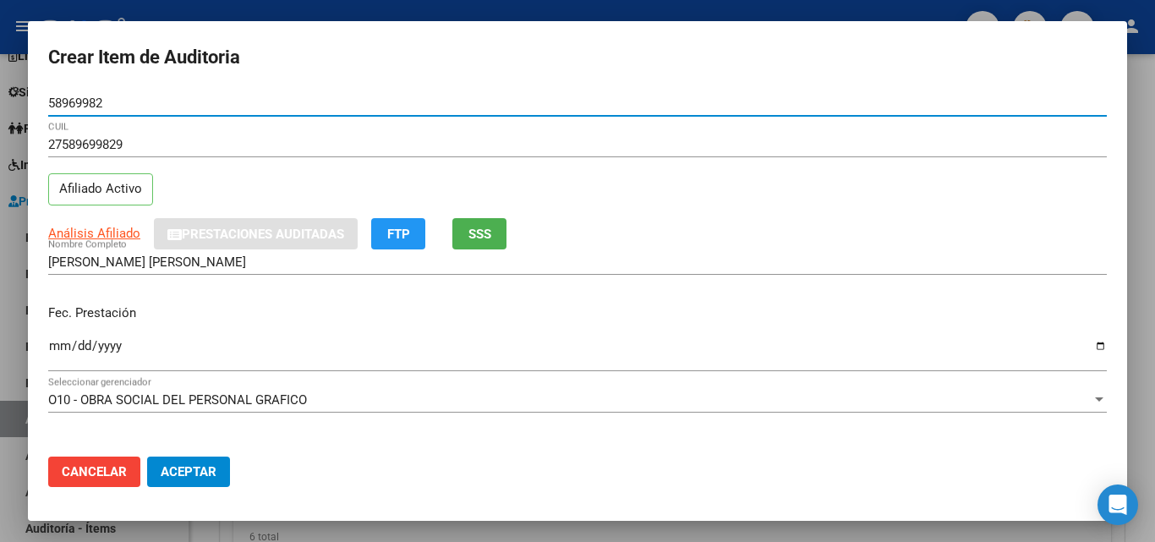
type input "58969982"
click at [62, 343] on input "Ingresar la fecha" at bounding box center [577, 352] width 1058 height 27
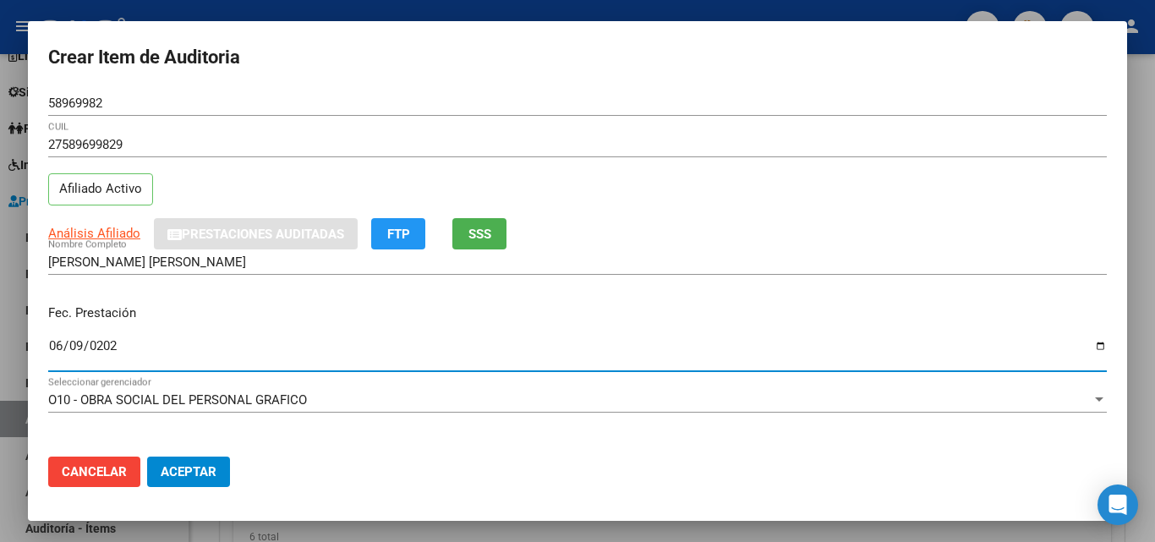
type input "2025-06-09"
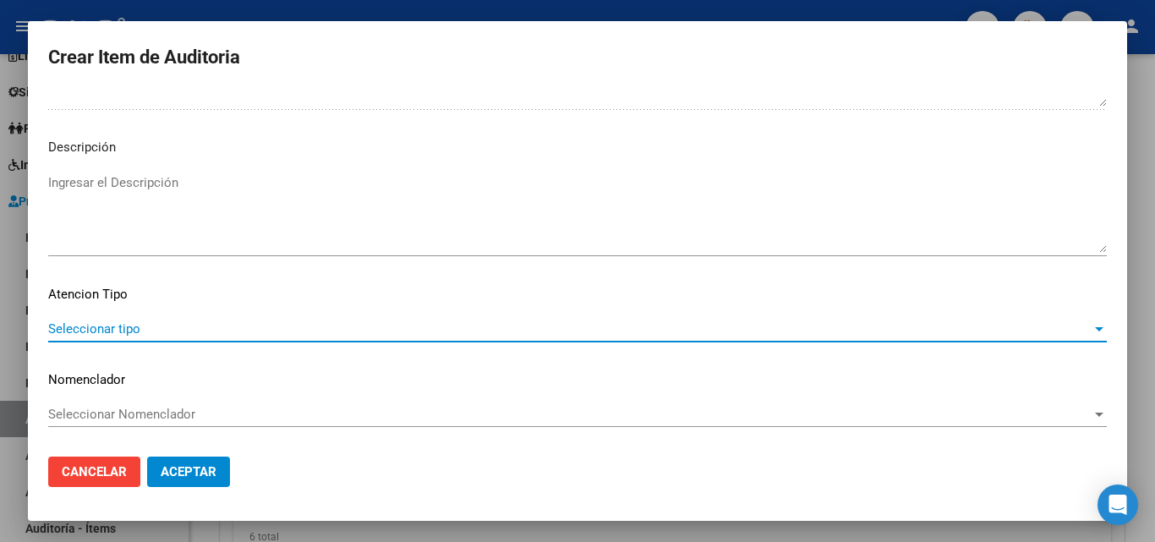
click at [175, 331] on span "Seleccionar tipo" at bounding box center [569, 328] width 1043 height 15
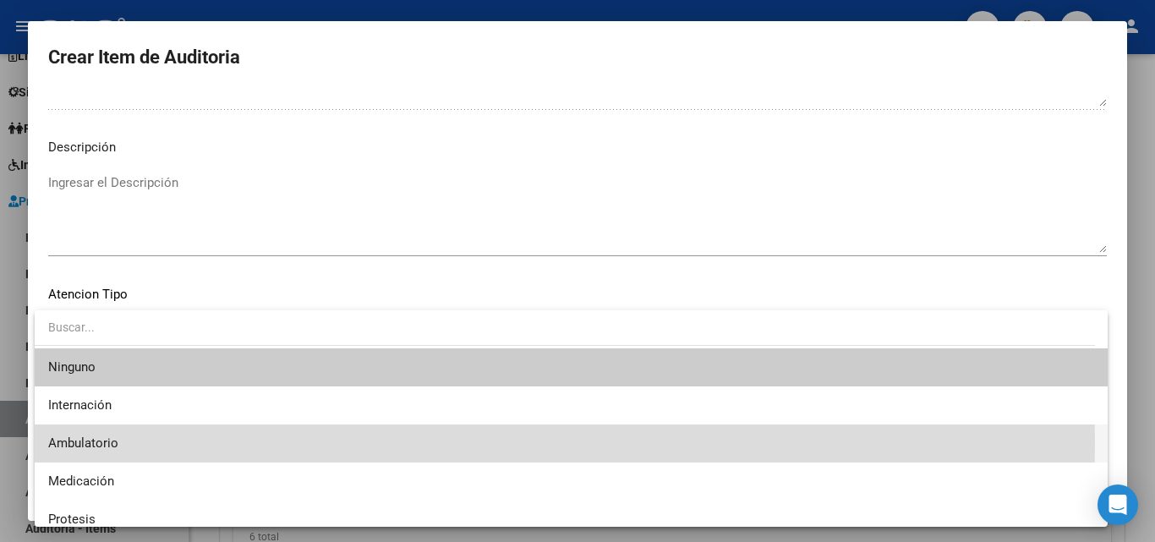
click at [144, 442] on span "Ambulatorio" at bounding box center [571, 443] width 1046 height 38
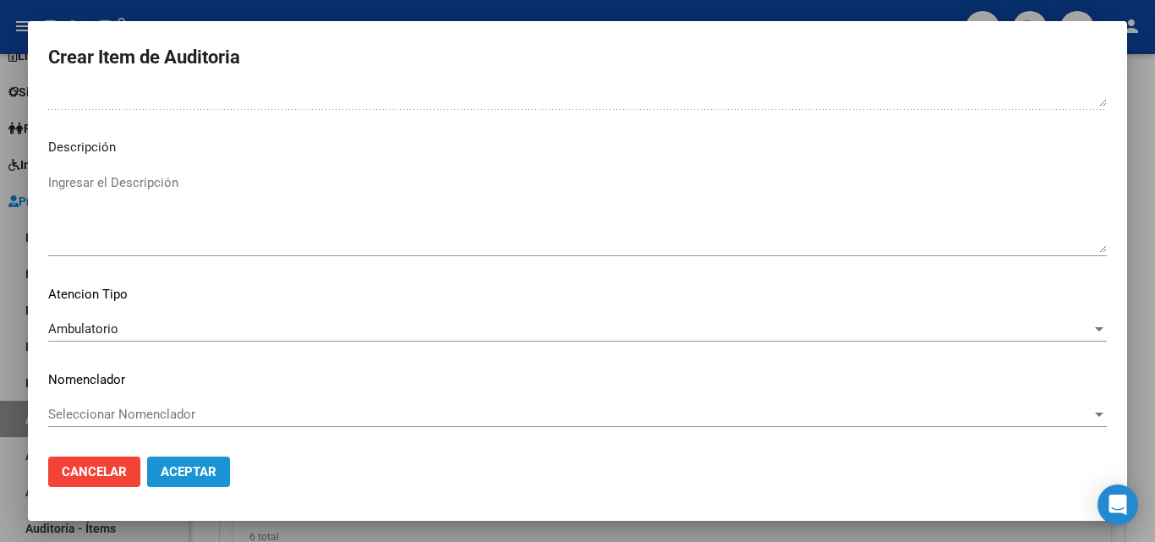
click at [194, 483] on button "Aceptar" at bounding box center [188, 471] width 83 height 30
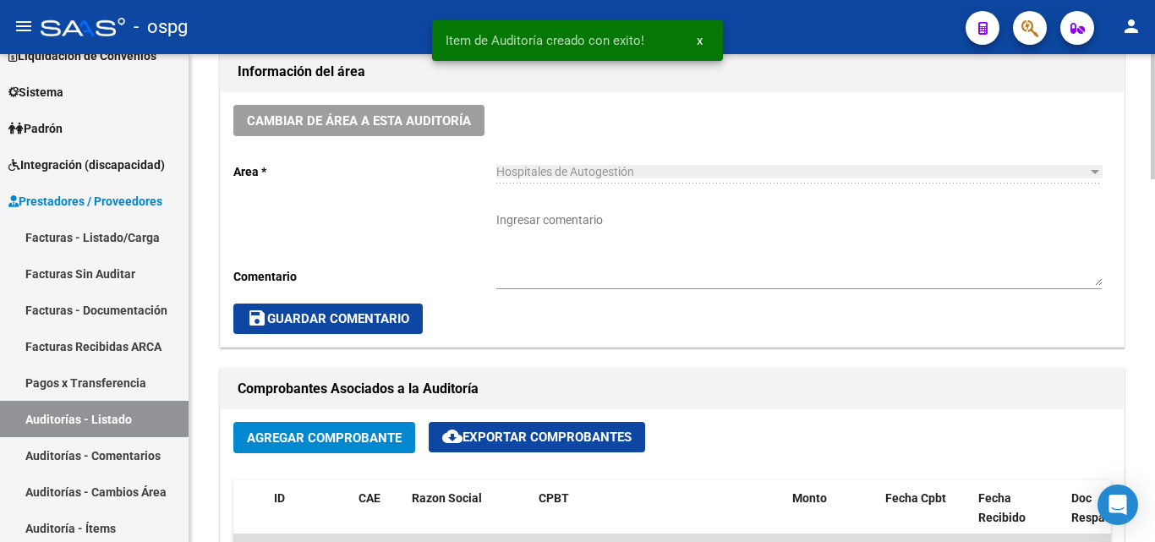
scroll to position [0, 0]
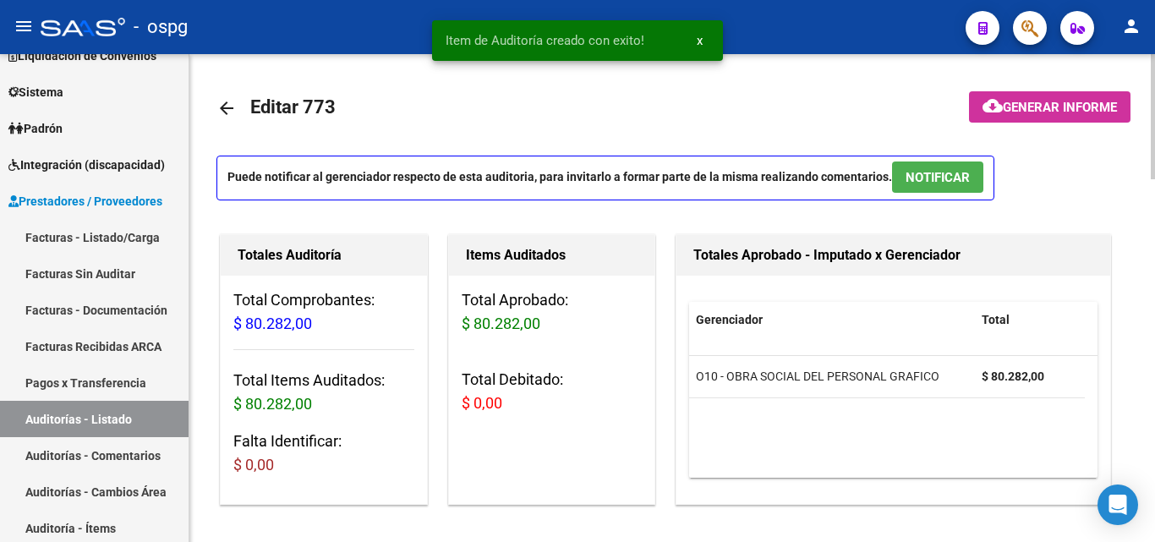
click at [1032, 101] on span "Generar informe" at bounding box center [1059, 107] width 114 height 15
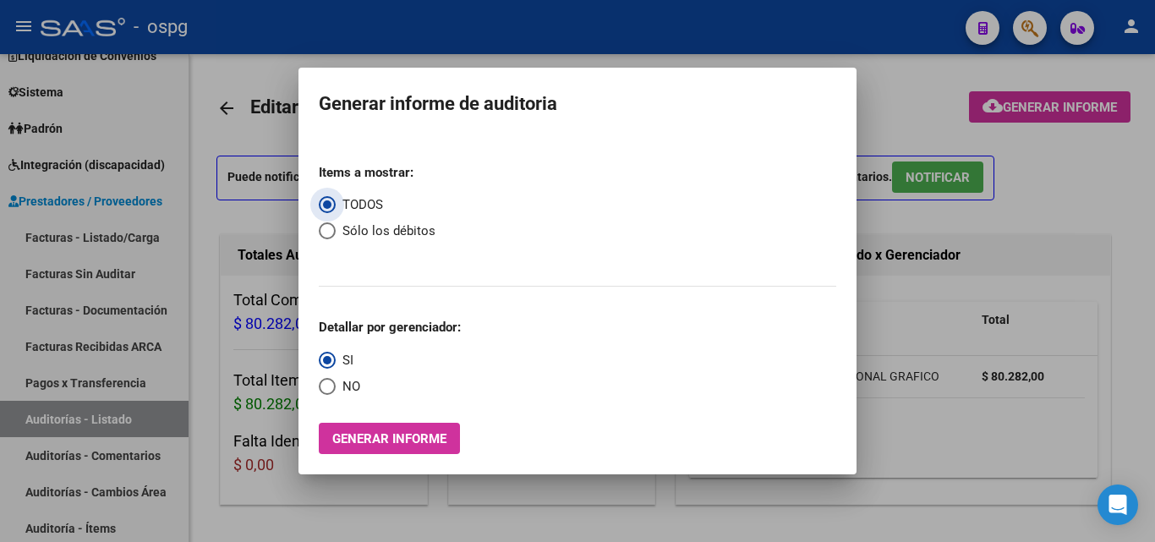
click at [352, 385] on span "NO" at bounding box center [348, 386] width 25 height 19
click at [336, 385] on input "NO" at bounding box center [327, 386] width 17 height 17
radio input "true"
click at [415, 444] on span "Generar informe" at bounding box center [389, 438] width 114 height 15
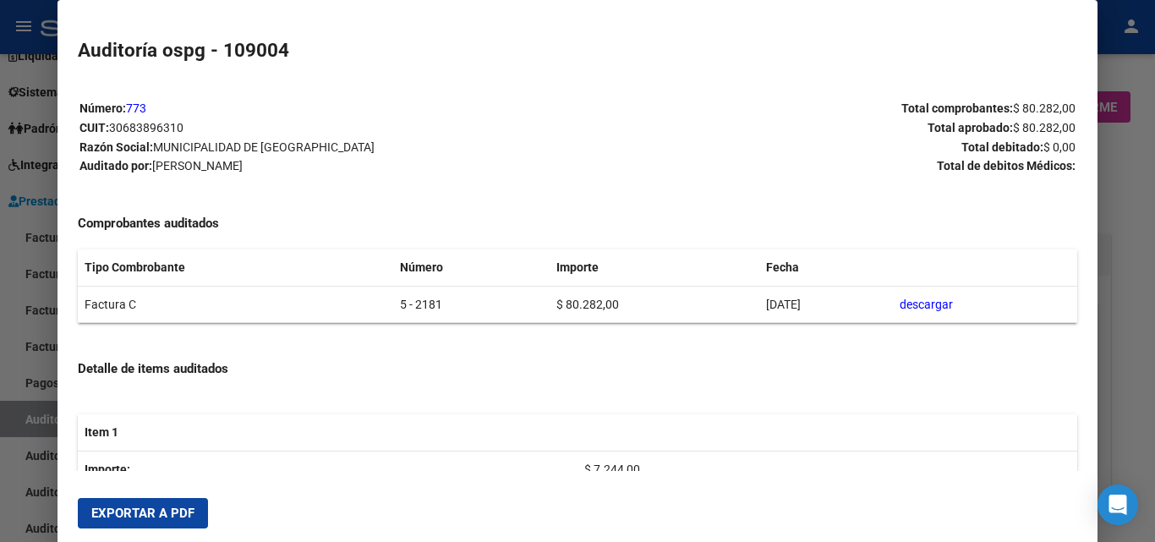
click at [137, 514] on span "Exportar a PDF" at bounding box center [142, 512] width 103 height 15
click at [0, 287] on div at bounding box center [577, 271] width 1155 height 542
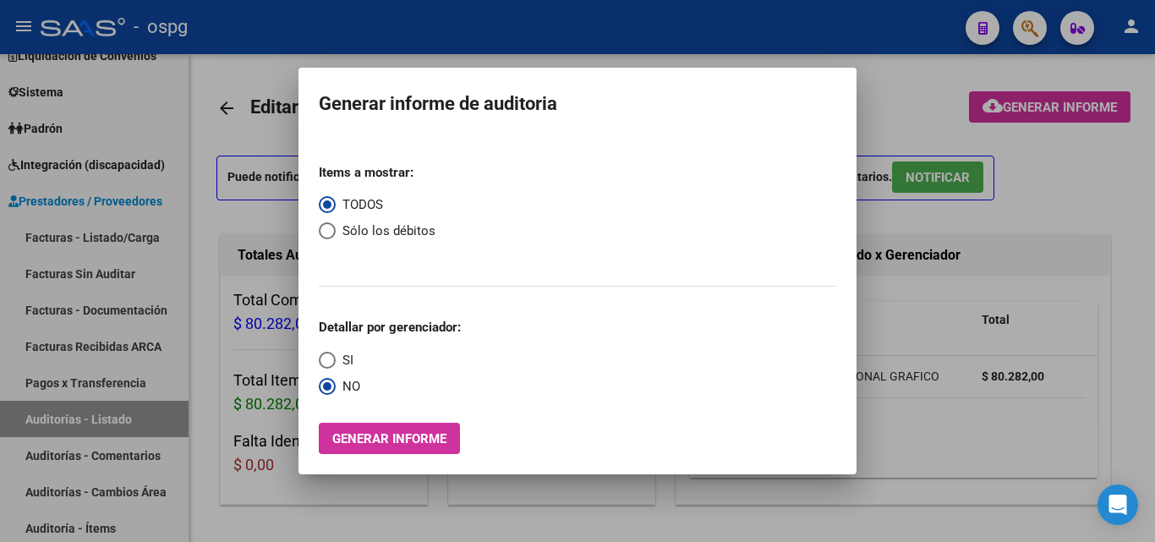
click at [97, 243] on div at bounding box center [577, 271] width 1155 height 542
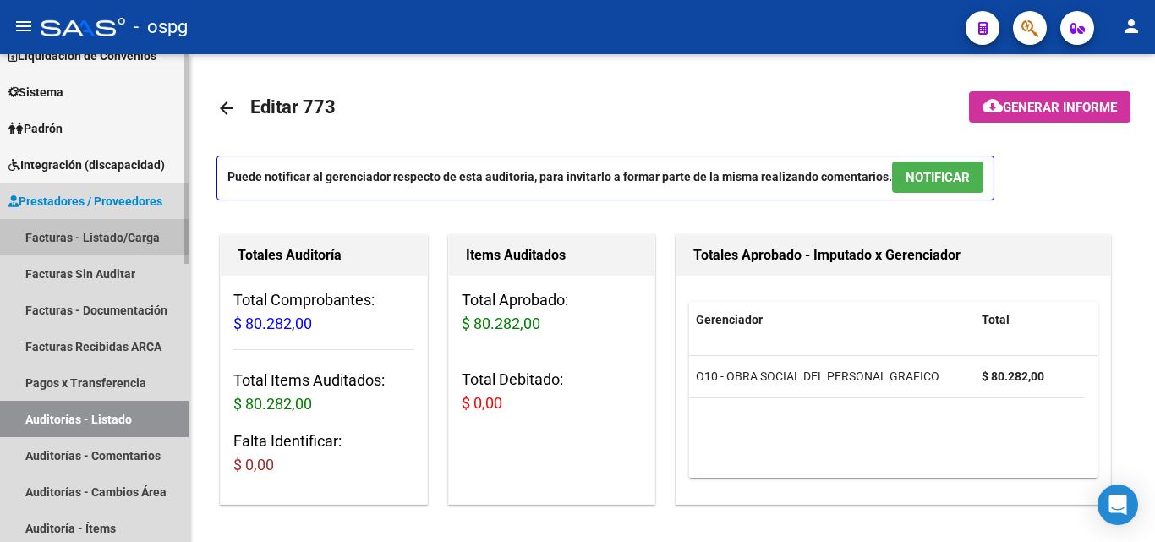
click at [101, 240] on link "Facturas - Listado/Carga" at bounding box center [94, 237] width 188 height 36
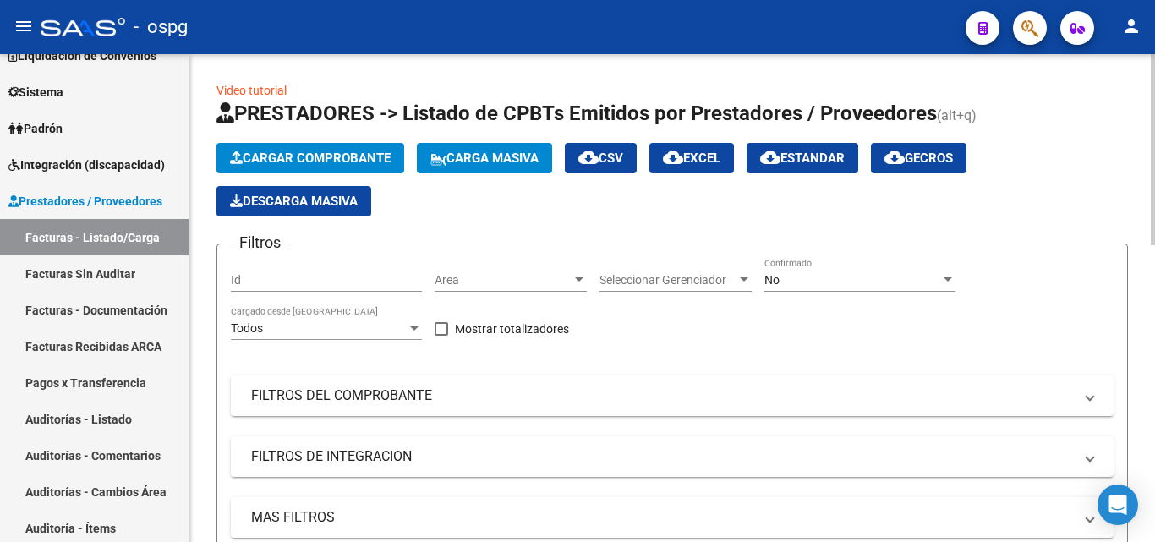
click at [380, 164] on span "Cargar Comprobante" at bounding box center [310, 157] width 161 height 15
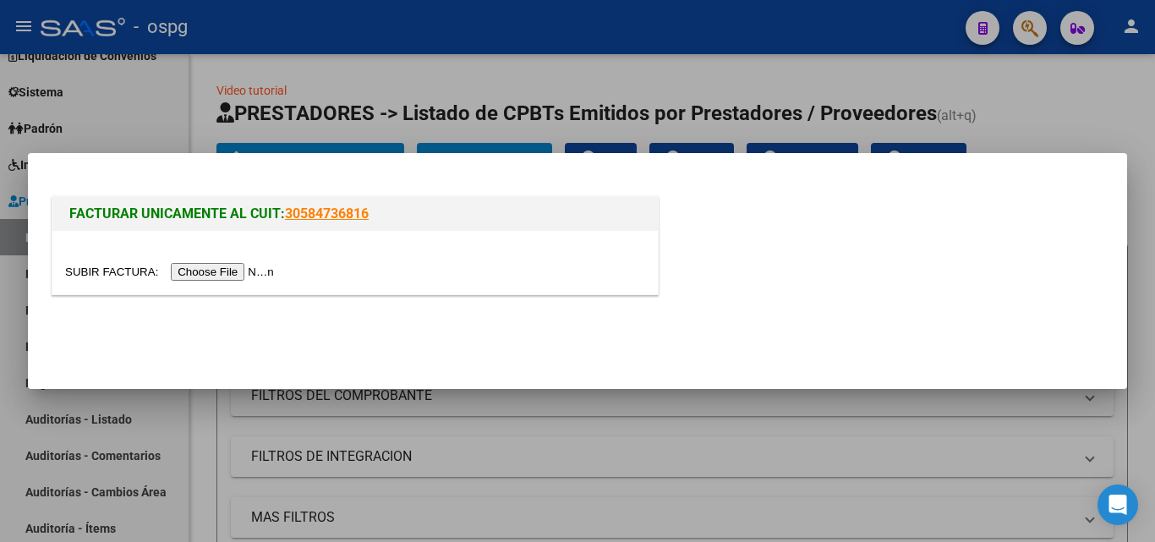
click at [221, 274] on input "file" at bounding box center [172, 272] width 214 height 18
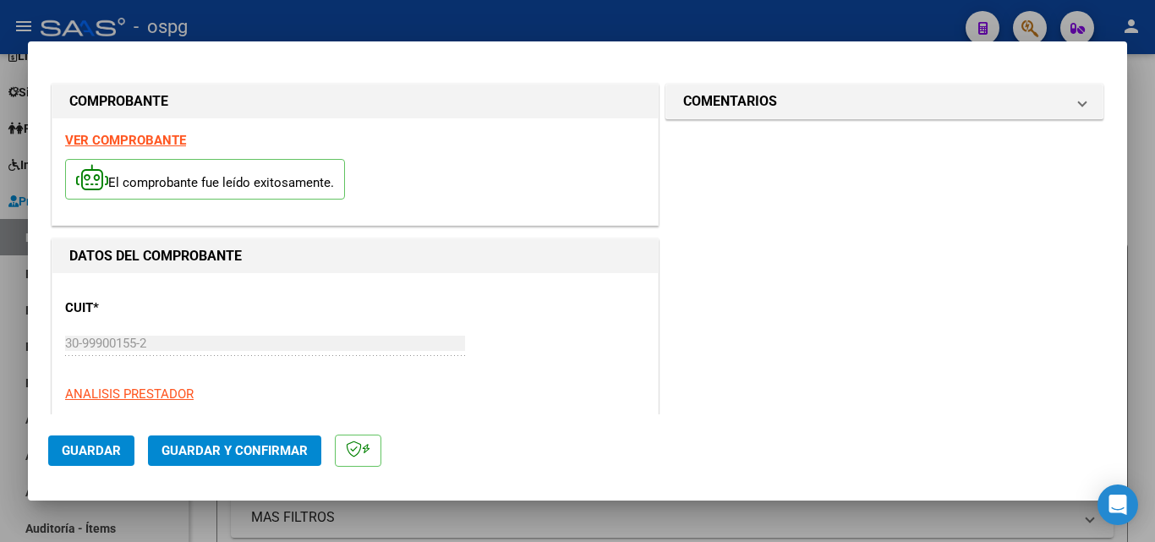
type input "8235"
type input "$ 15.992,00"
type input "2025-02-25"
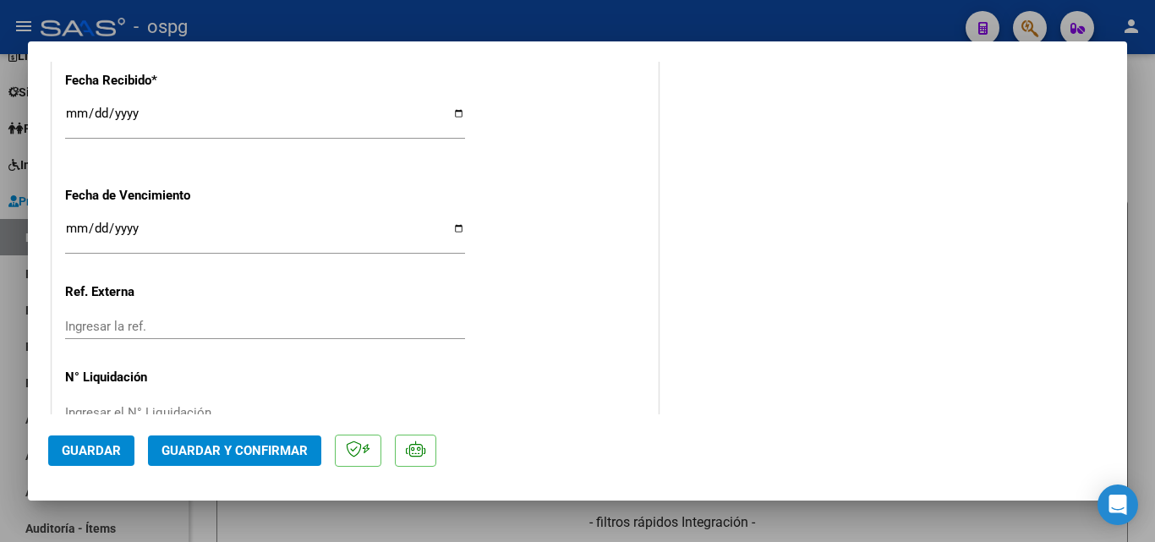
scroll to position [1009, 0]
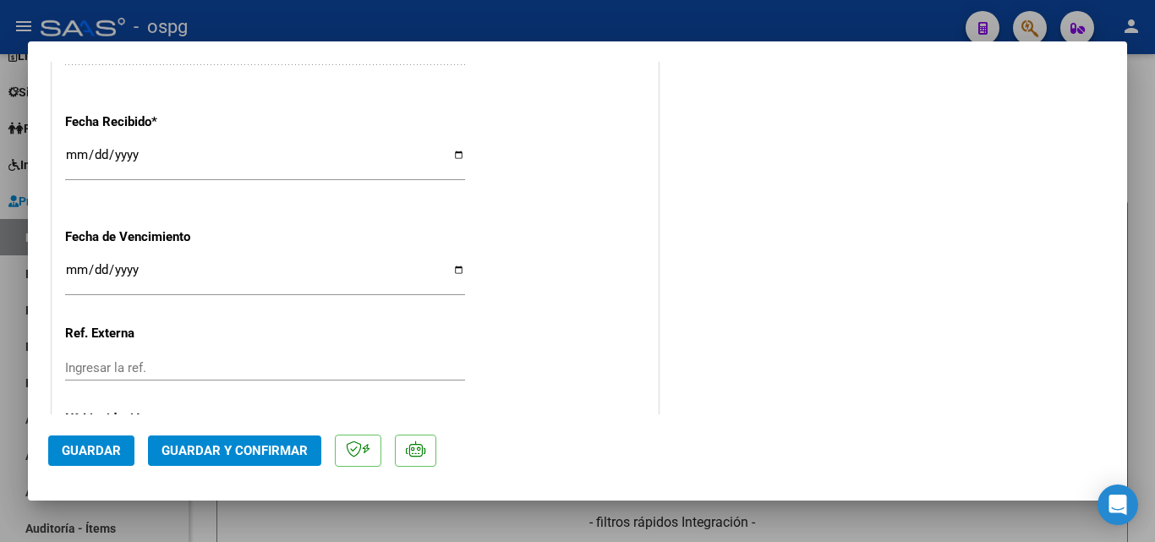
click at [79, 152] on input "2025-10-06" at bounding box center [265, 161] width 400 height 27
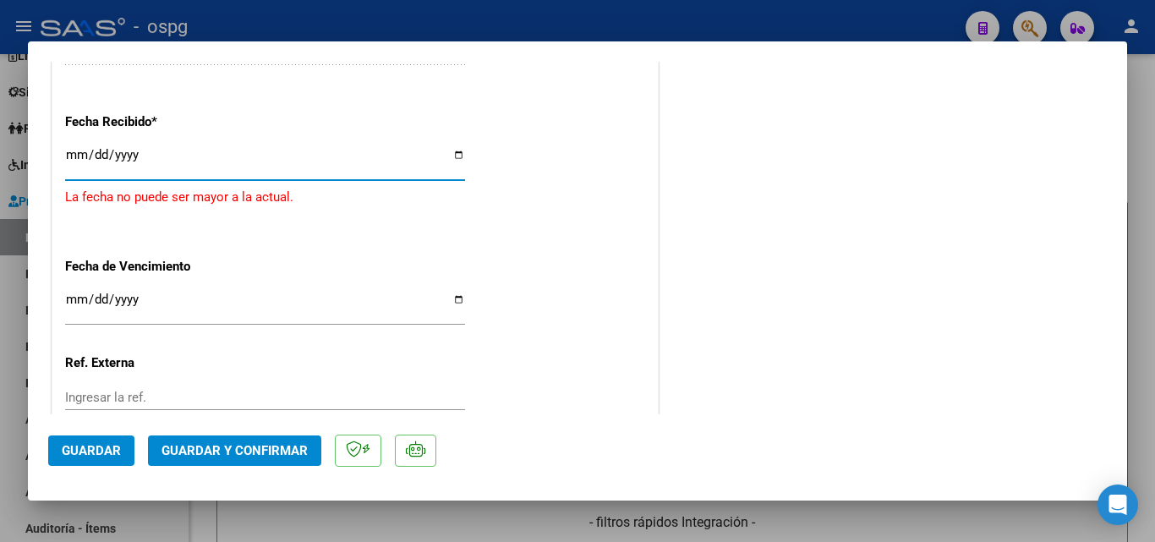
type input "2025-09-11"
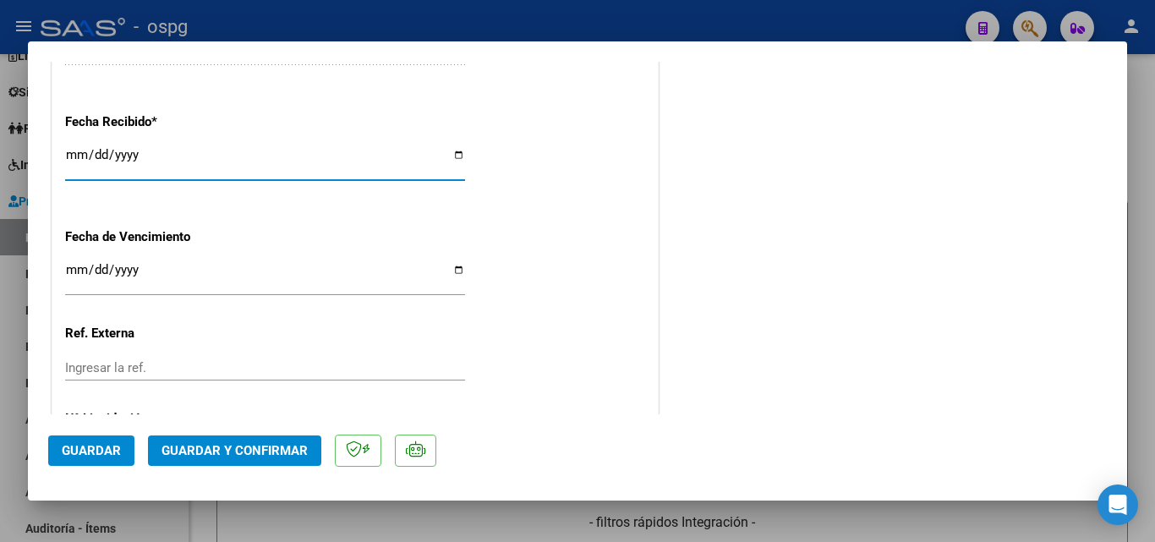
click at [246, 450] on span "Guardar y Confirmar" at bounding box center [234, 450] width 146 height 15
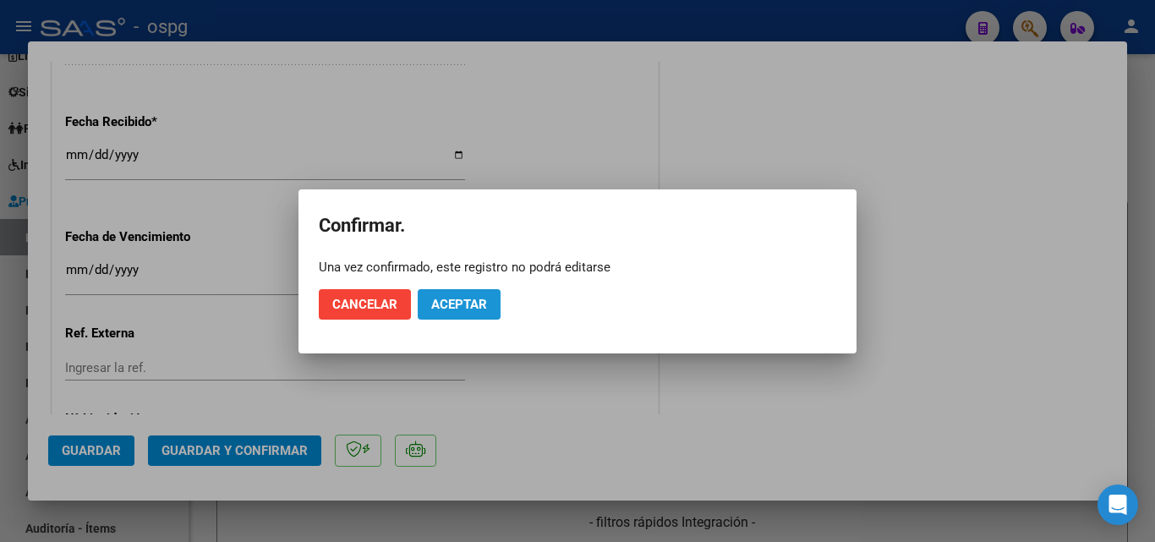
click at [451, 302] on span "Aceptar" at bounding box center [459, 304] width 56 height 15
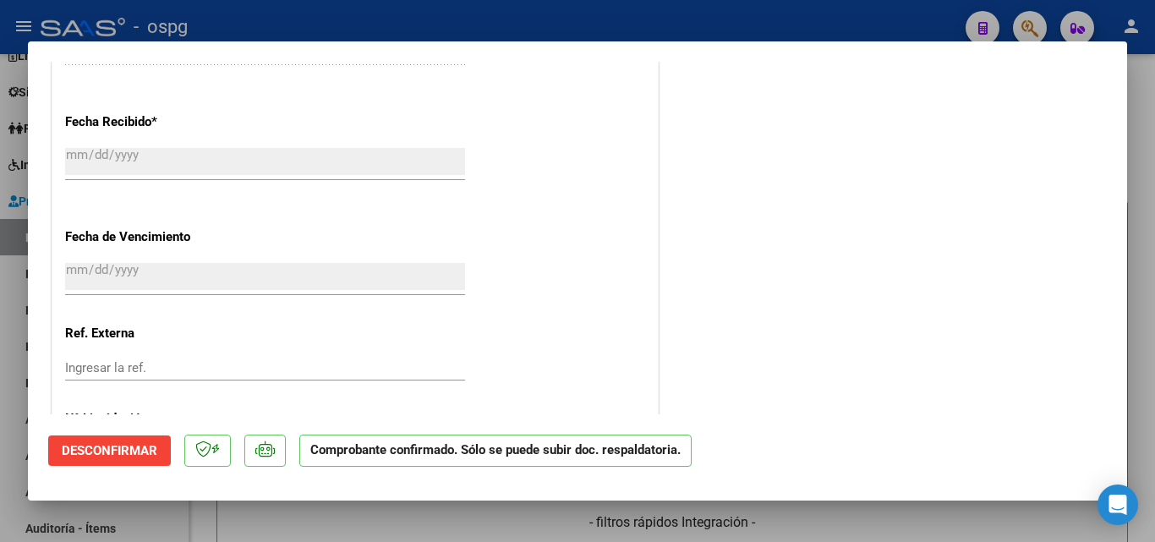
click at [0, 468] on div at bounding box center [577, 271] width 1155 height 542
type input "$ 0,00"
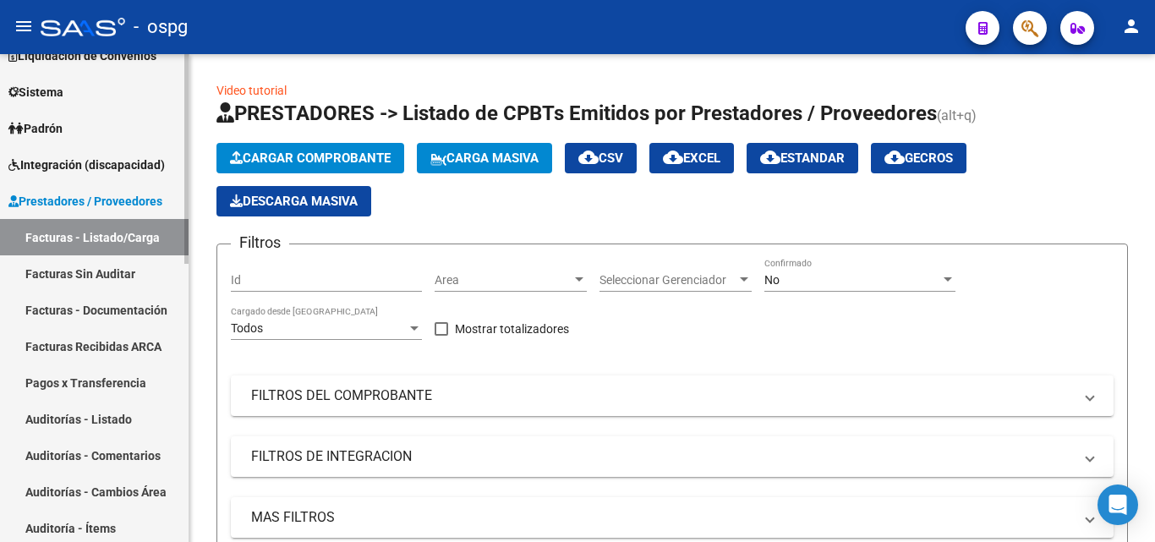
click at [94, 414] on link "Auditorías - Listado" at bounding box center [94, 419] width 188 height 36
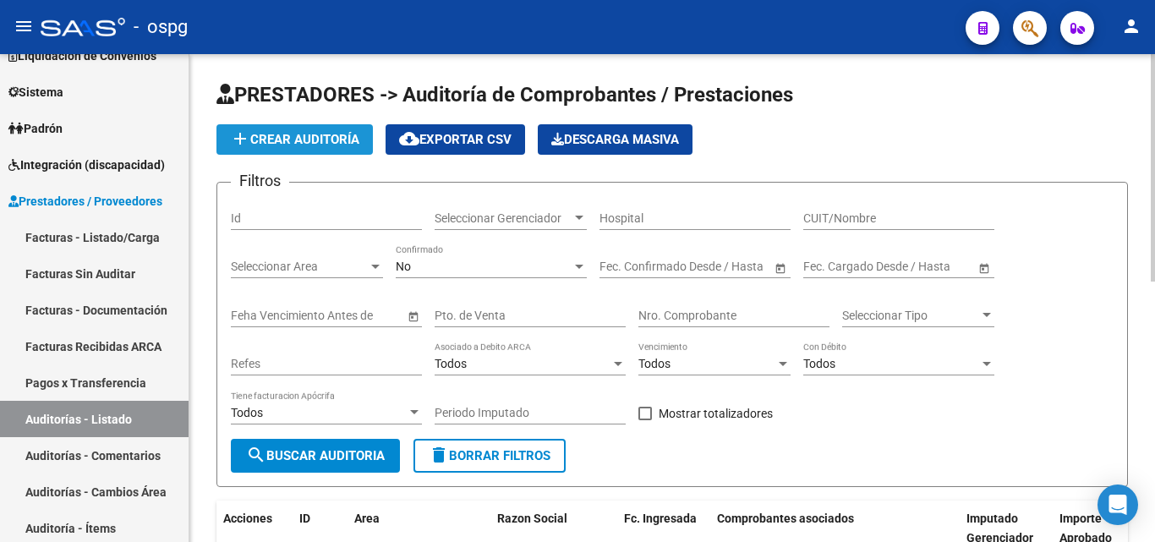
click at [341, 130] on button "add Crear Auditoría" at bounding box center [294, 139] width 156 height 30
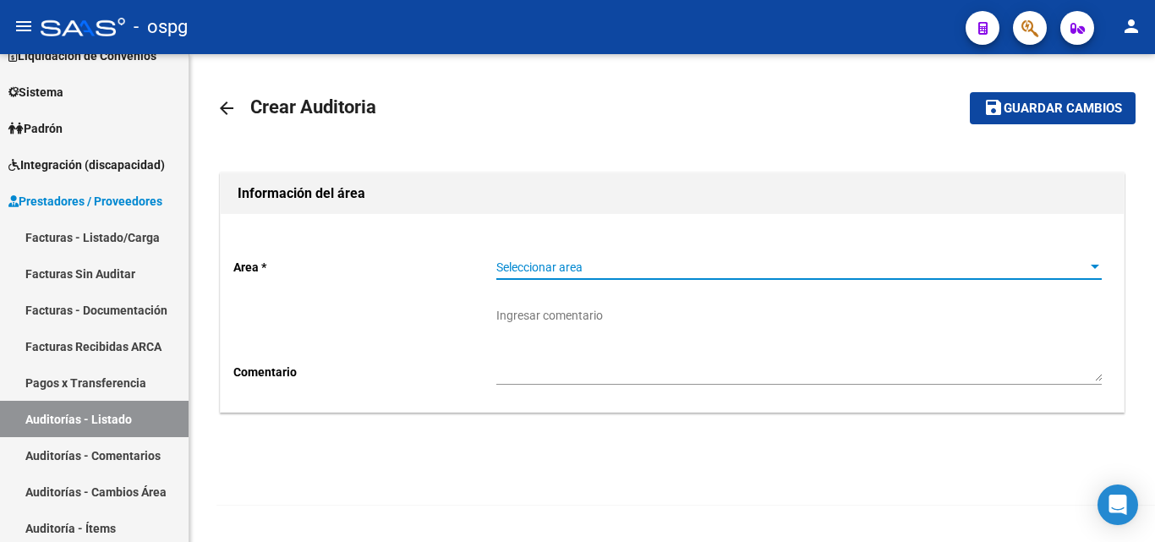
click at [674, 271] on span "Seleccionar area" at bounding box center [791, 267] width 590 height 14
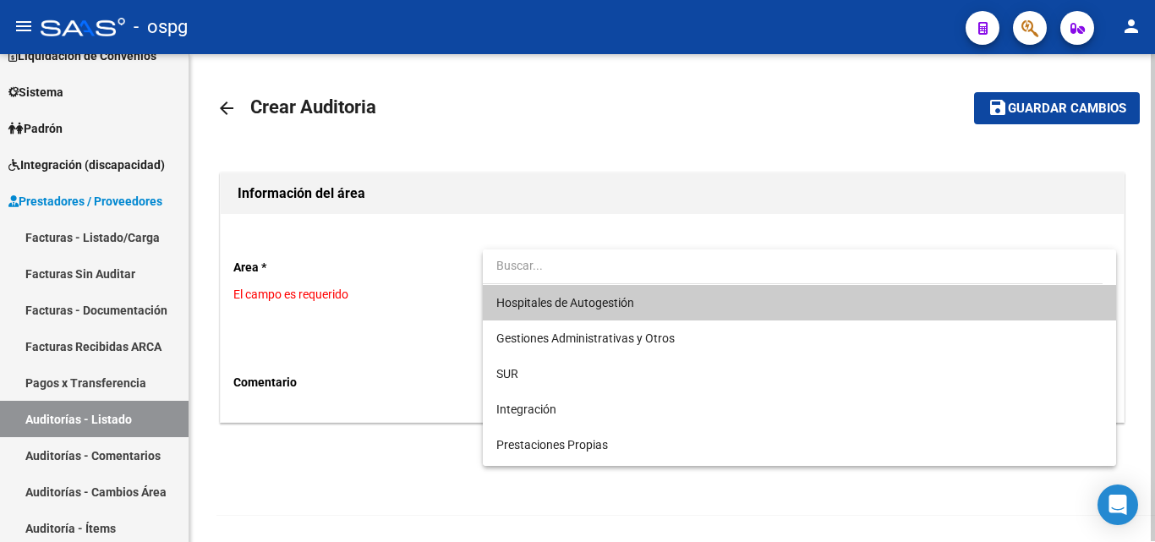
click at [670, 298] on span "Hospitales de Autogestión" at bounding box center [798, 303] width 605 height 36
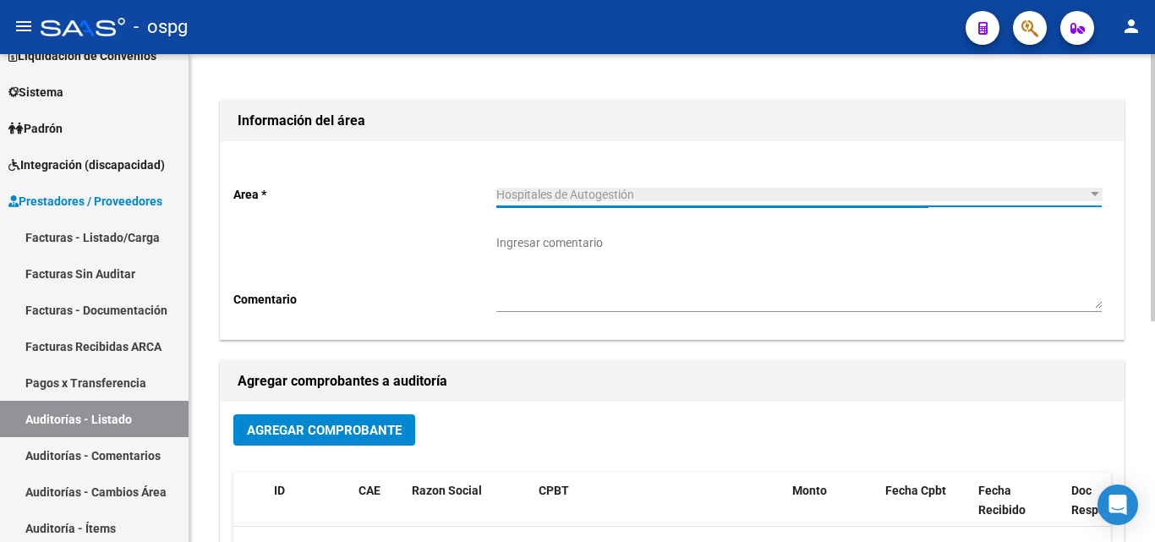
scroll to position [169, 0]
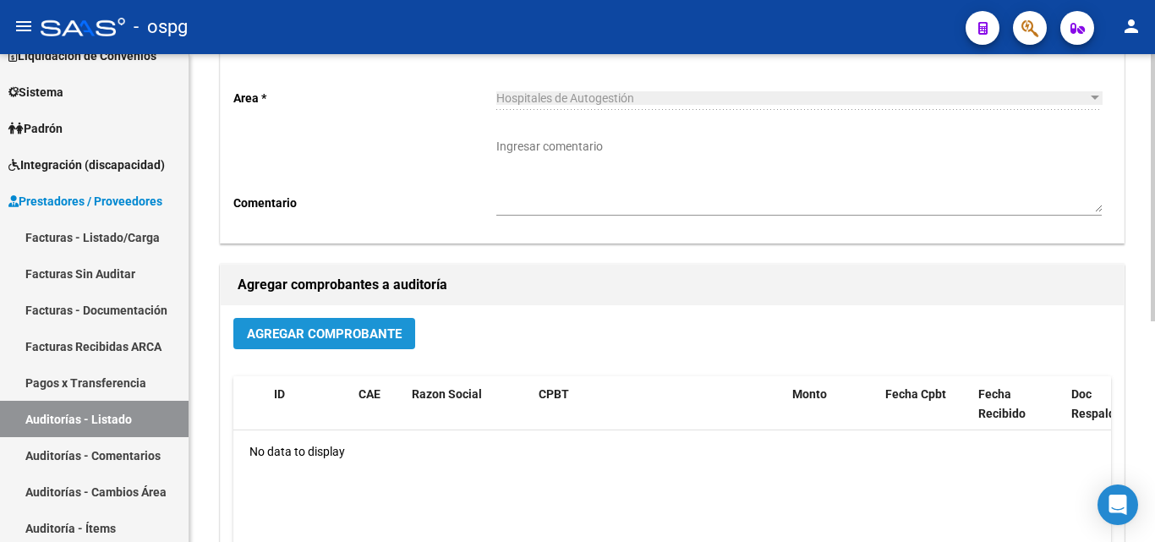
click at [316, 333] on button "Agregar Comprobante" at bounding box center [324, 333] width 182 height 31
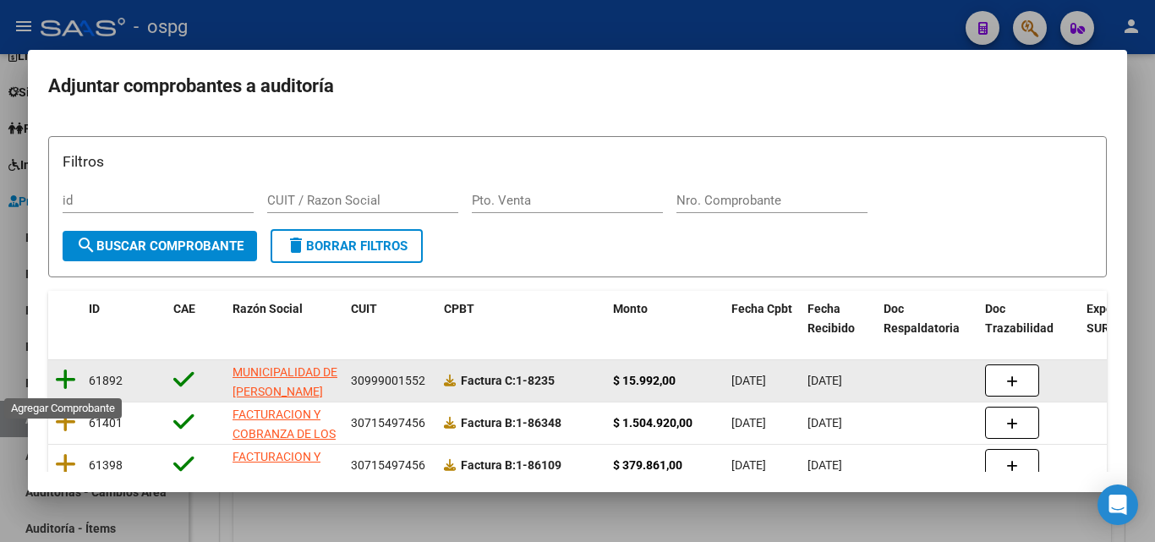
click at [65, 380] on icon at bounding box center [65, 380] width 21 height 24
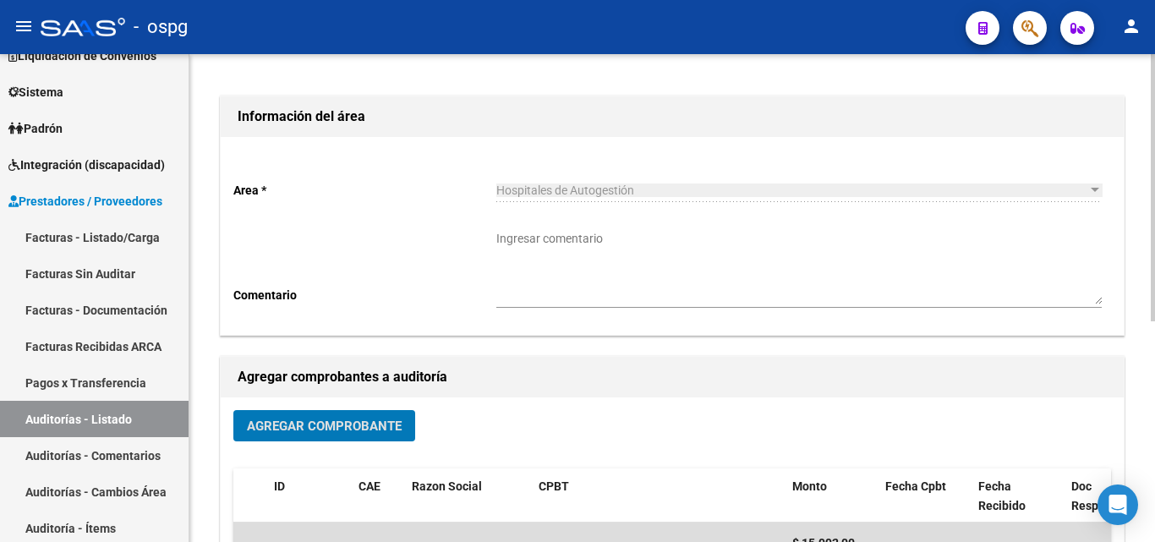
scroll to position [0, 0]
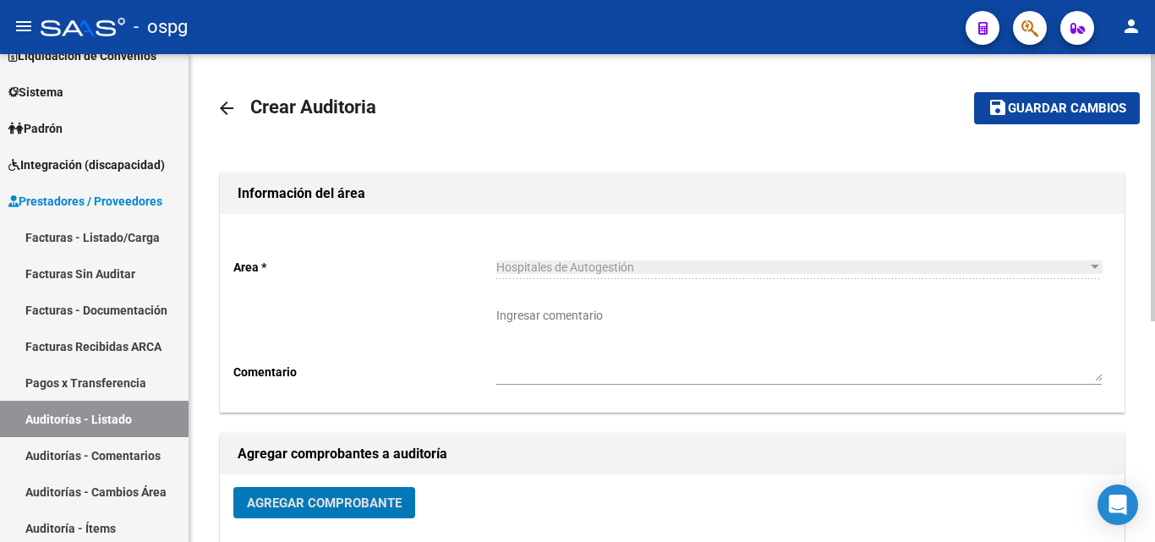
click at [1075, 111] on span "Guardar cambios" at bounding box center [1067, 108] width 118 height 15
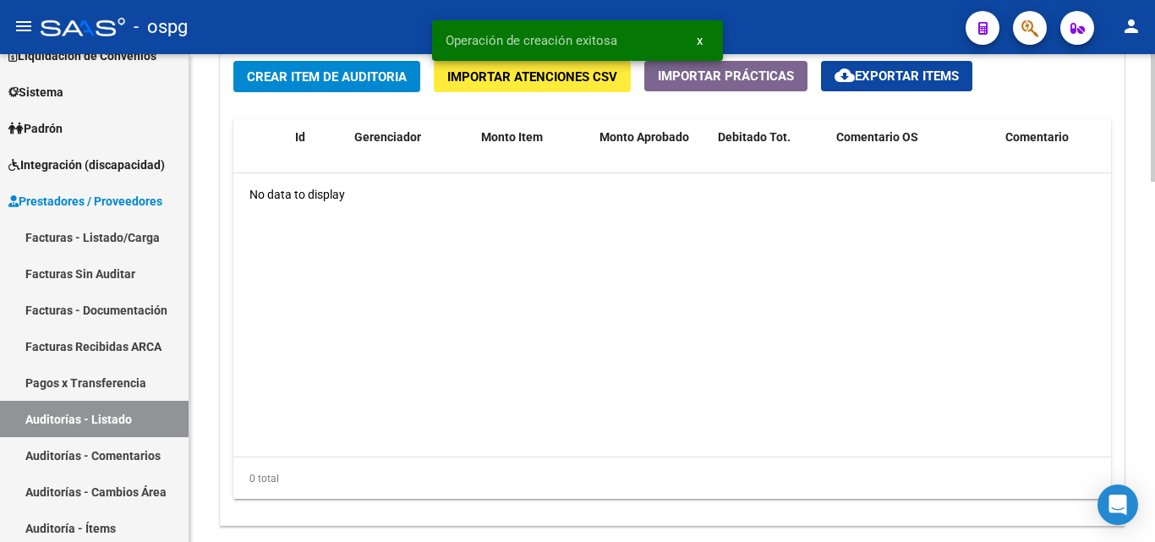
scroll to position [1183, 0]
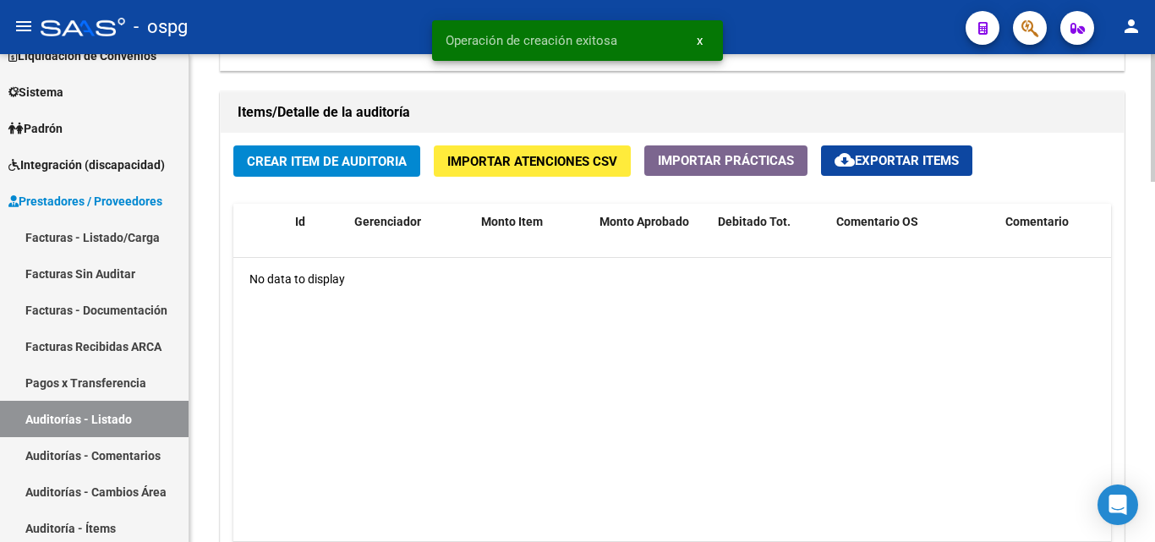
click at [371, 160] on span "Crear Item de Auditoria" at bounding box center [327, 161] width 160 height 15
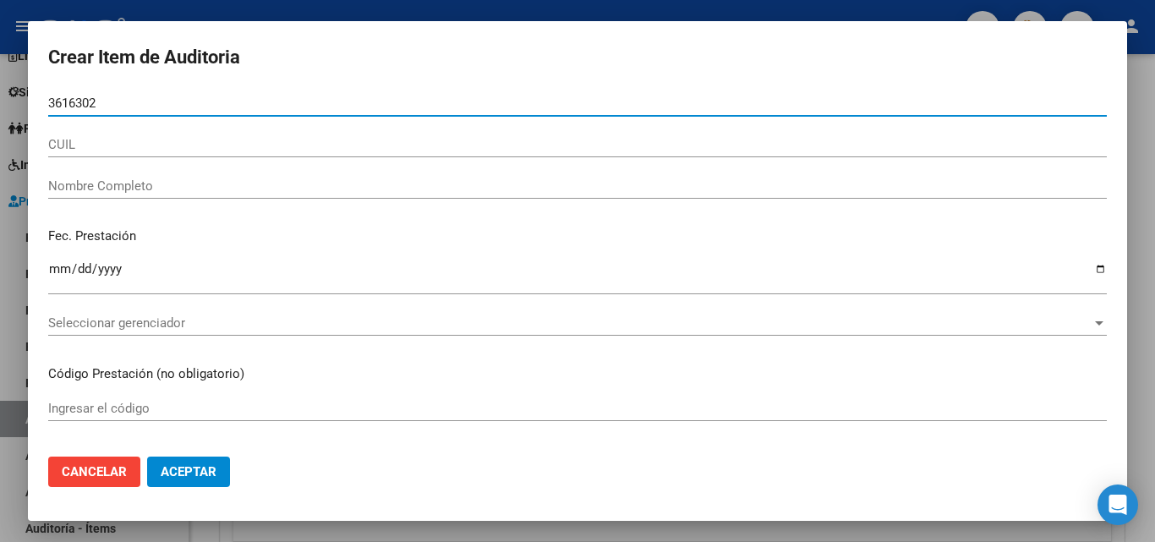
type input "36163020"
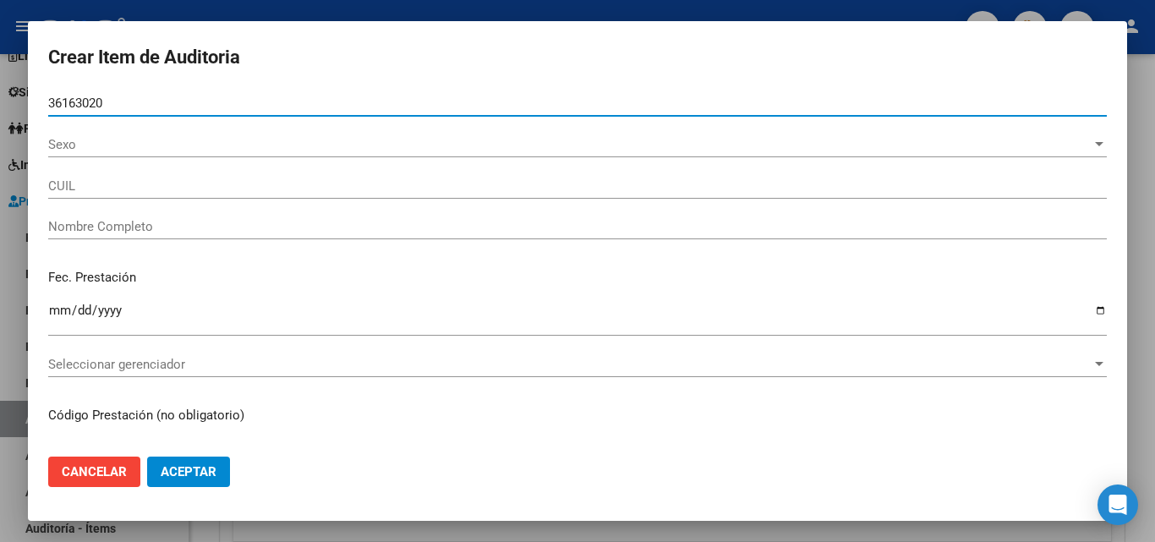
type input "20361630204"
type input "PEYRA, MARTIN ABEL"
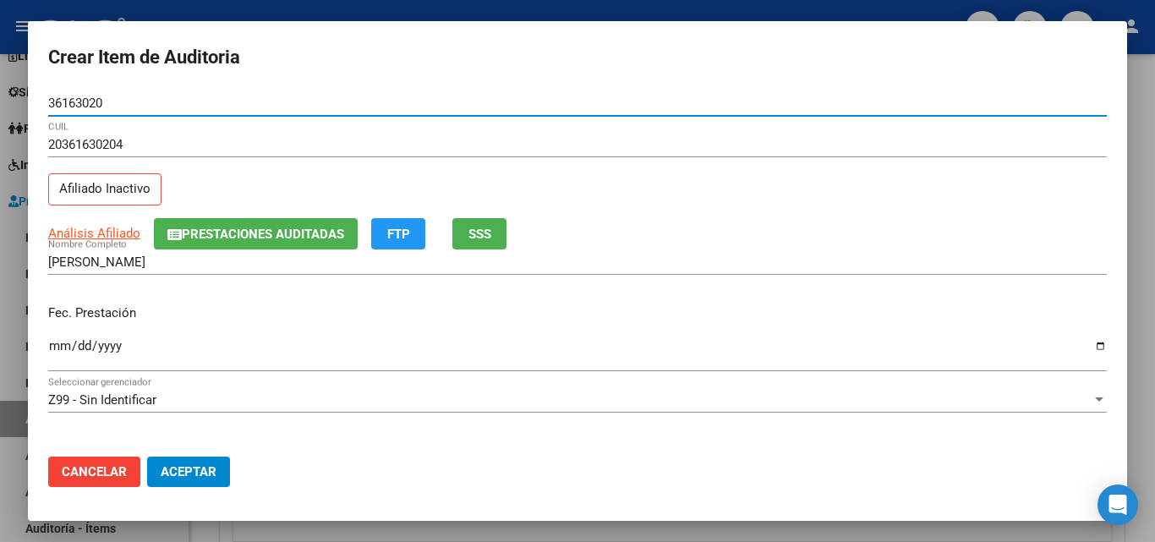
type input "36163020"
click at [479, 227] on span "SSS" at bounding box center [479, 234] width 23 height 15
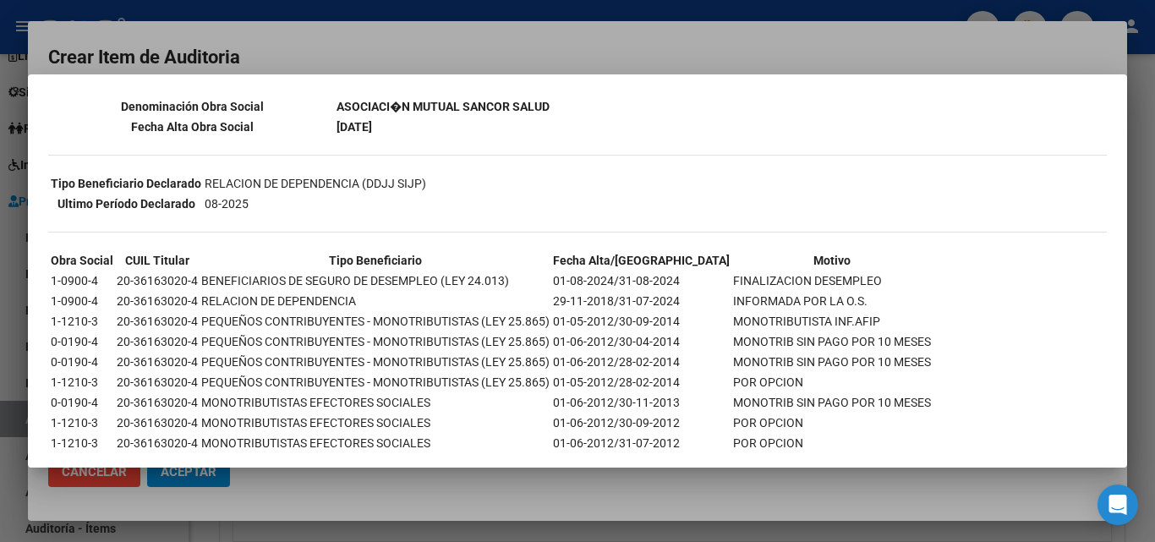
scroll to position [653, 0]
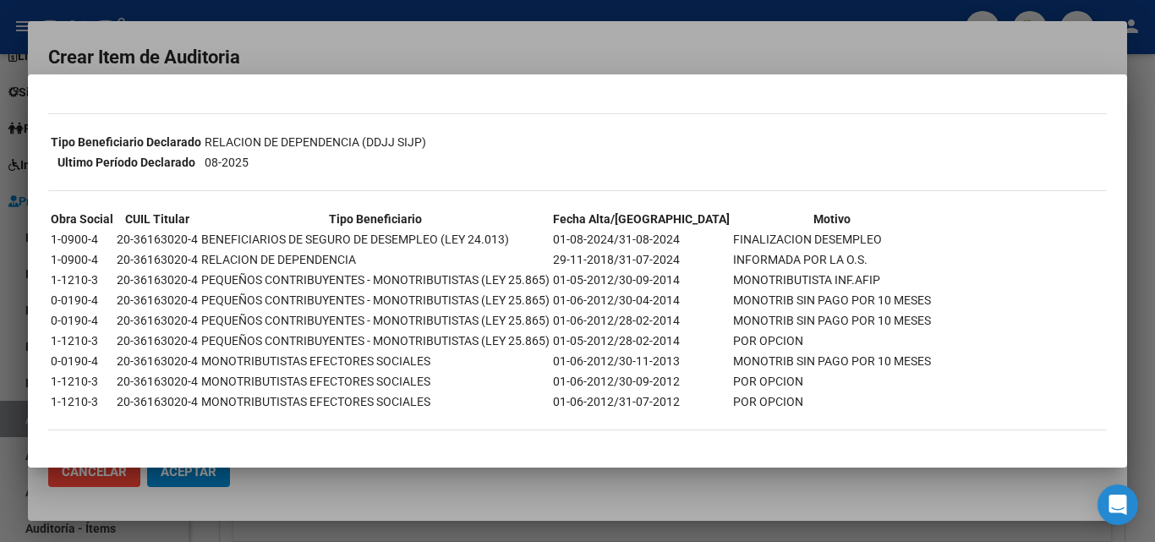
click at [656, 240] on td "01-08-2024/31-08-2024" at bounding box center [641, 239] width 178 height 19
drag, startPoint x: 739, startPoint y: 30, endPoint x: 359, endPoint y: 101, distance: 386.3
click at [738, 29] on div at bounding box center [577, 271] width 1155 height 542
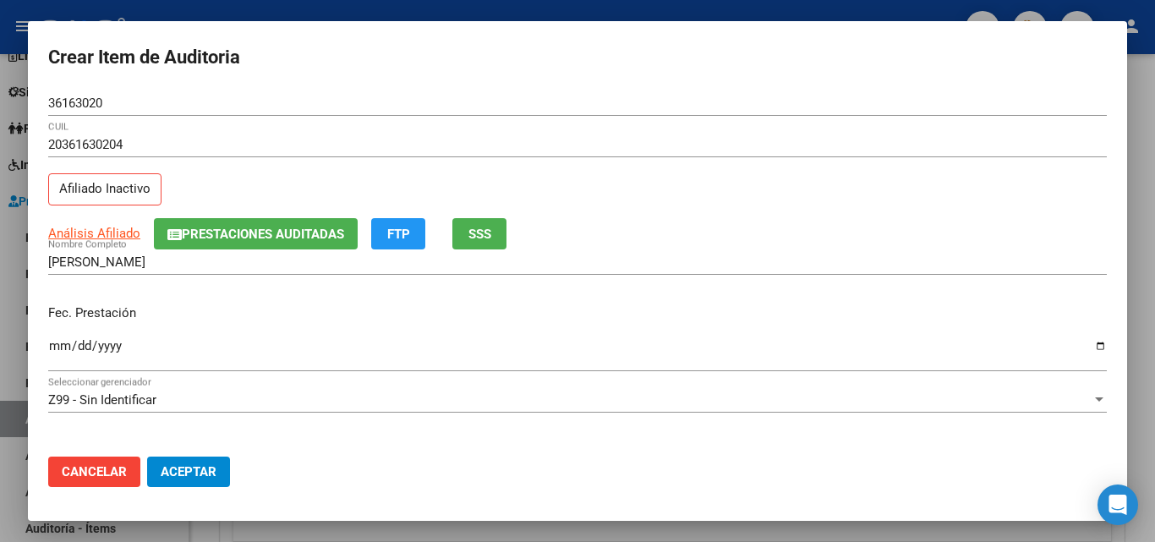
click at [0, 318] on div at bounding box center [577, 271] width 1155 height 542
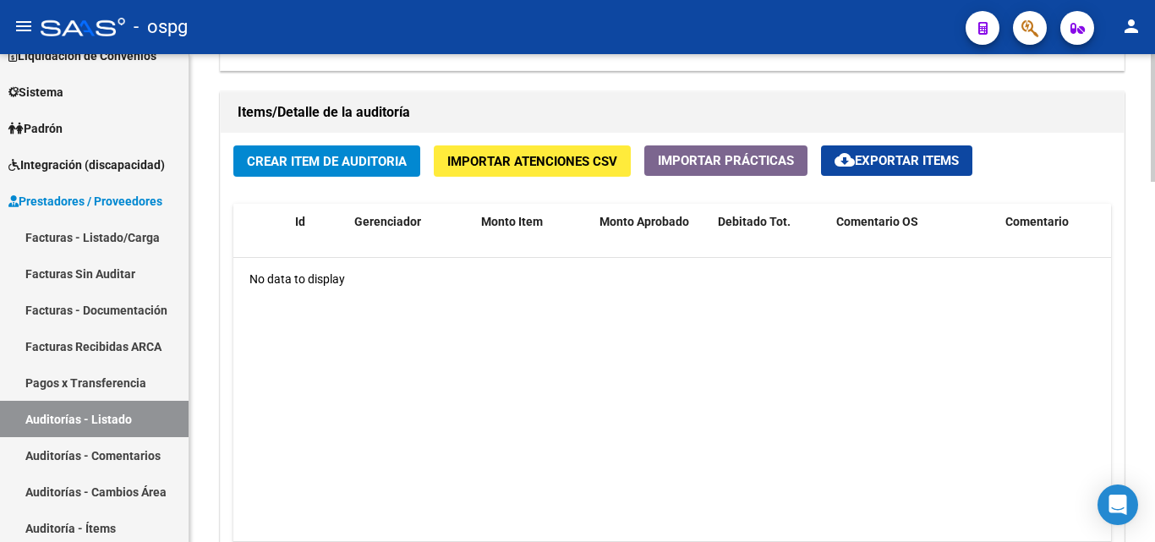
click at [366, 159] on span "Crear Item de Auditoria" at bounding box center [327, 161] width 160 height 15
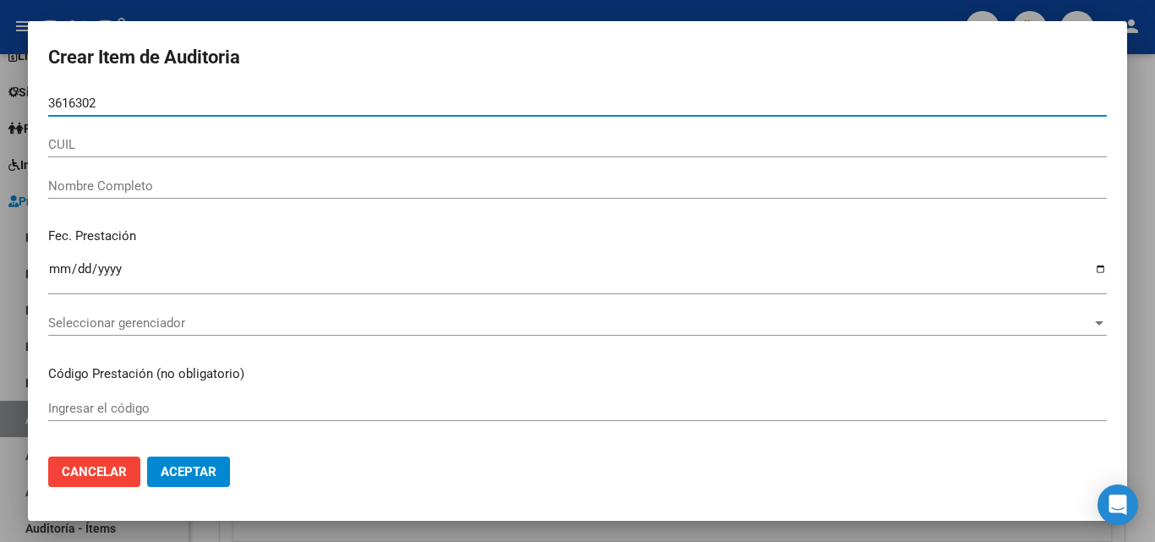
type input "36163020"
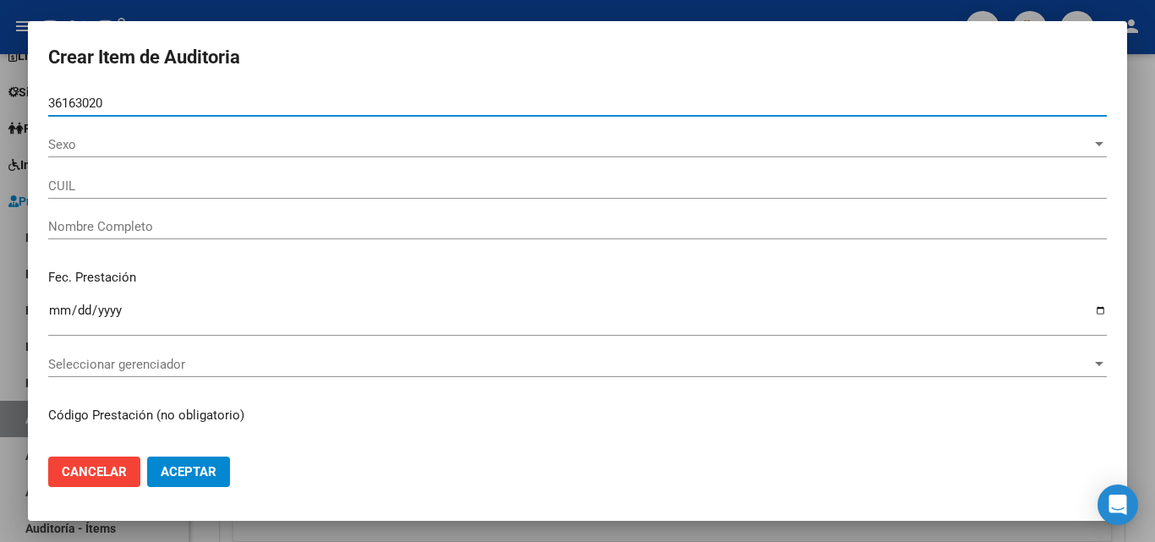
type input "20361630204"
type input "PEYRA, MARTIN ABEL"
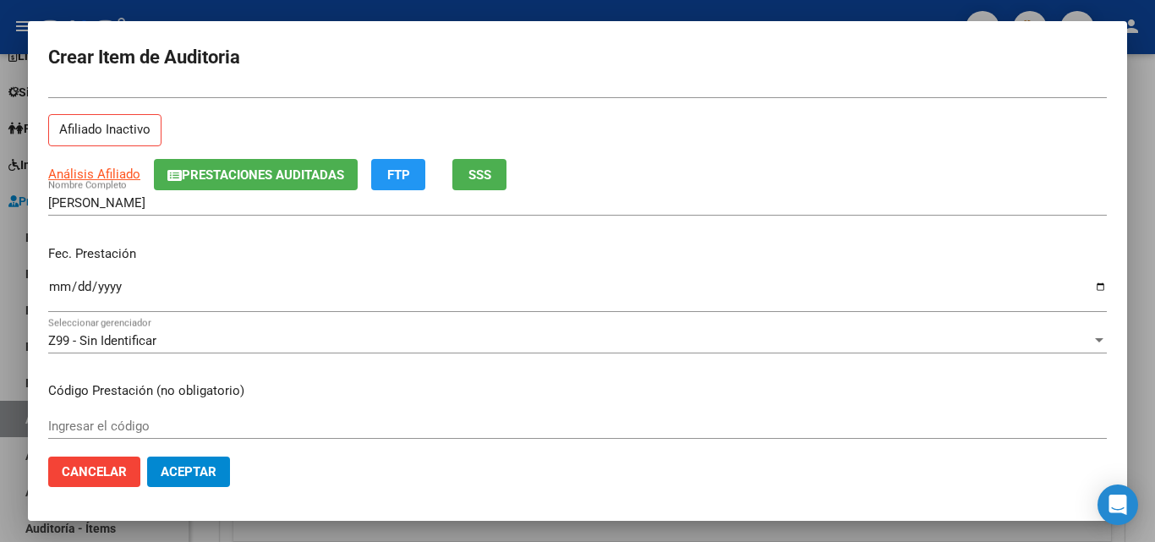
scroll to position [169, 0]
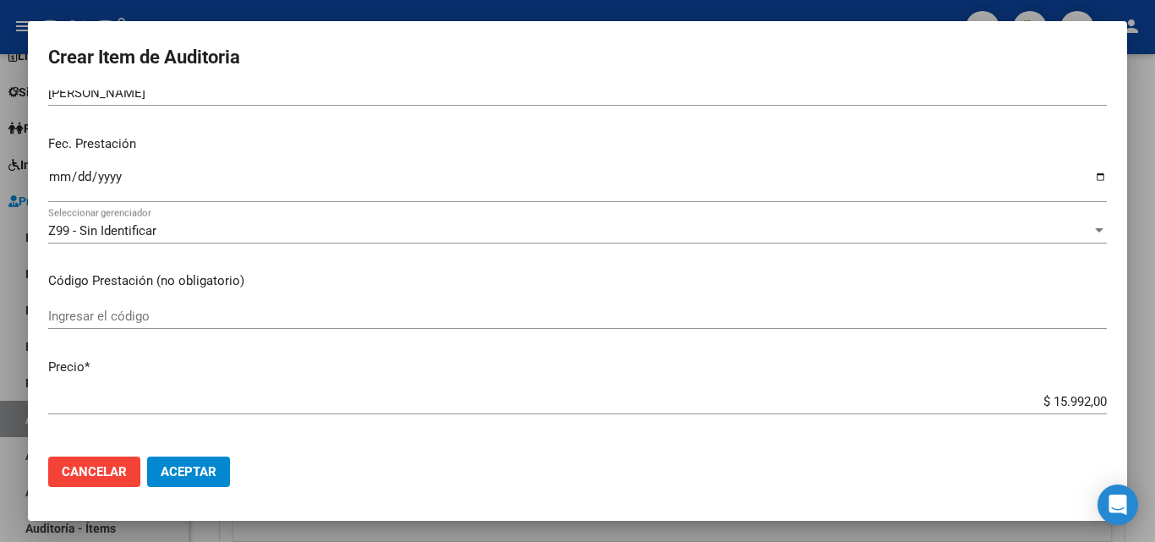
type input "36163020"
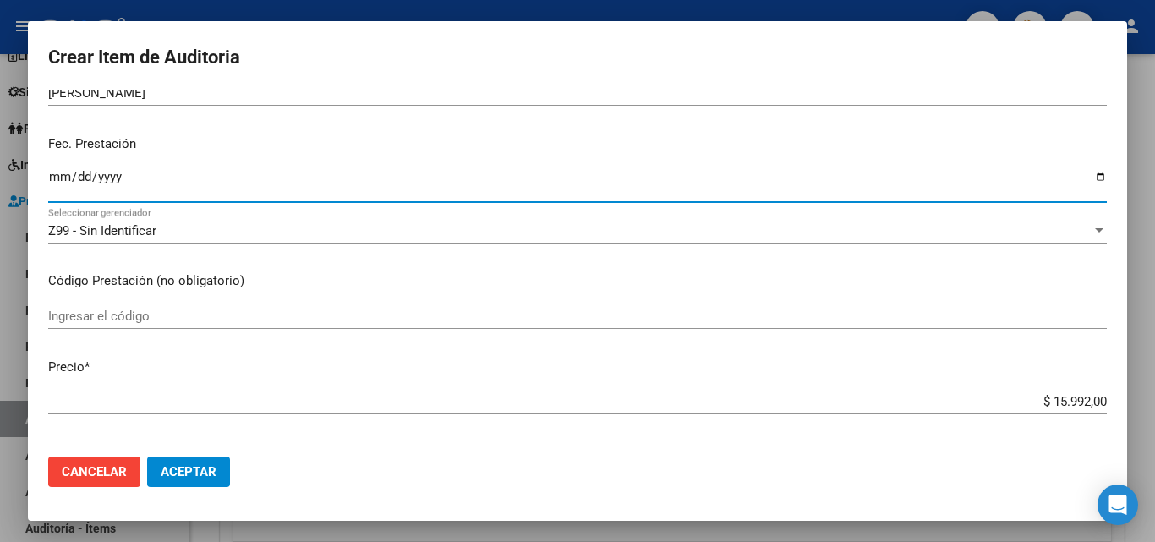
click at [55, 180] on input "Ingresar la fecha" at bounding box center [577, 183] width 1058 height 27
type input "2024-03-04"
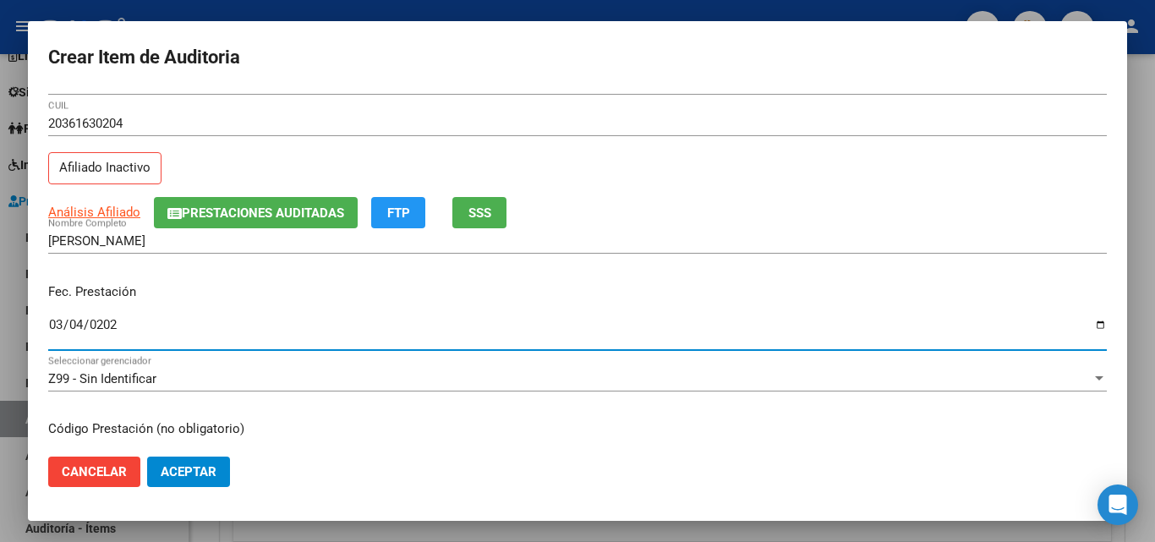
scroll to position [0, 0]
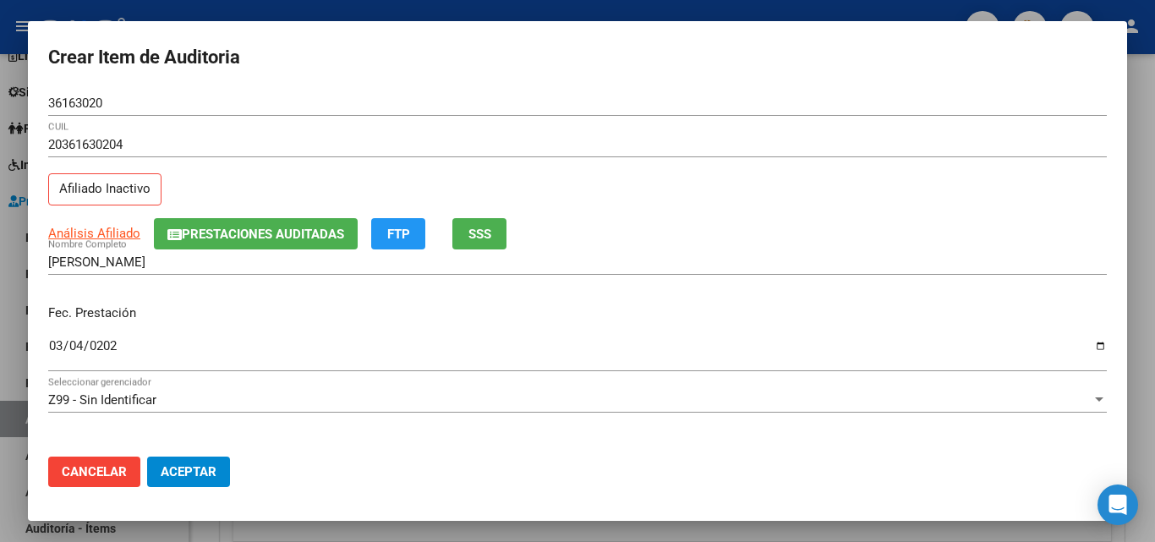
drag, startPoint x: 256, startPoint y: 222, endPoint x: 163, endPoint y: 281, distance: 109.8
click at [163, 281] on div "PEYRA, MARTIN ABEL Nombre Completo" at bounding box center [577, 269] width 1058 height 41
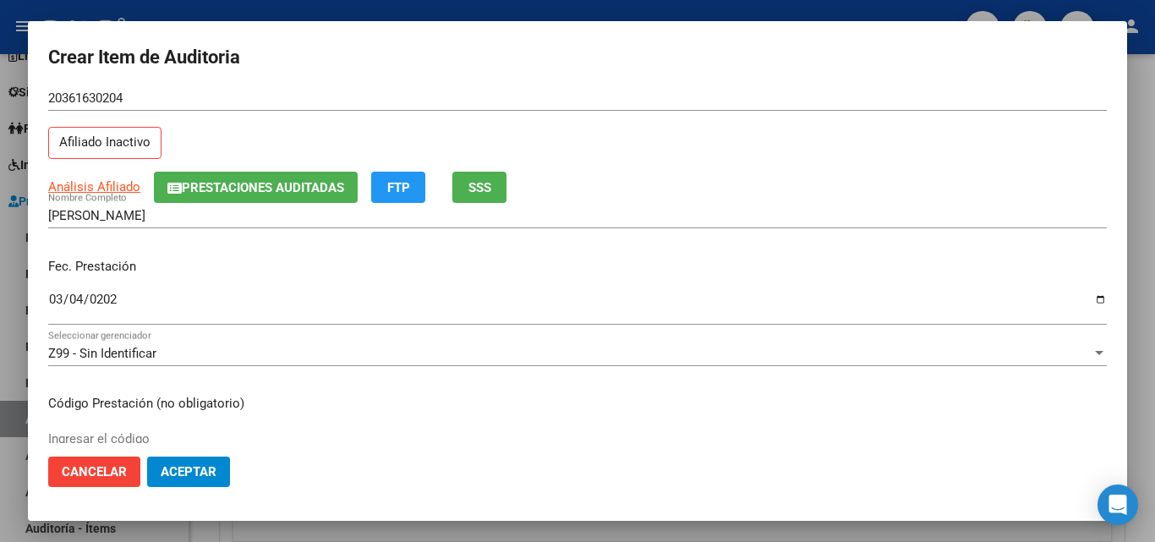
scroll to position [85, 0]
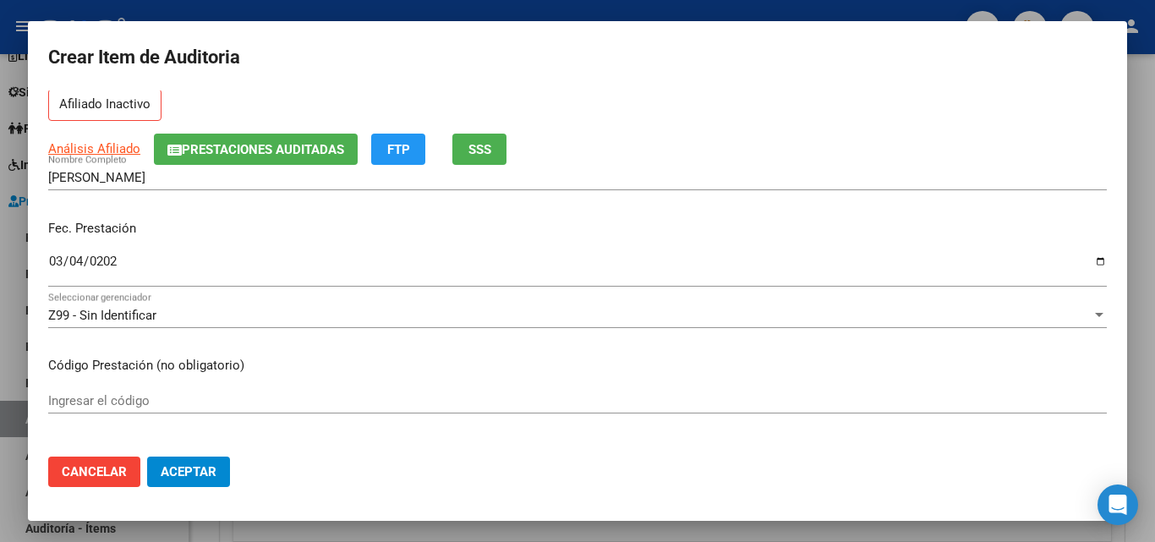
click at [216, 324] on div "Z99 - Sin Identificar Seleccionar gerenciador" at bounding box center [577, 315] width 1058 height 25
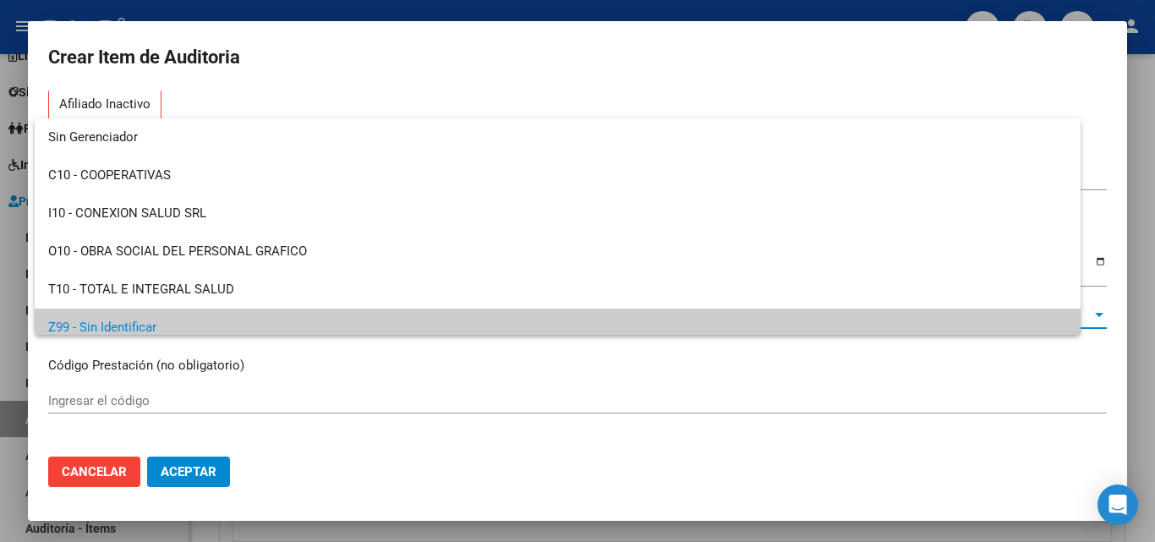
scroll to position [12, 0]
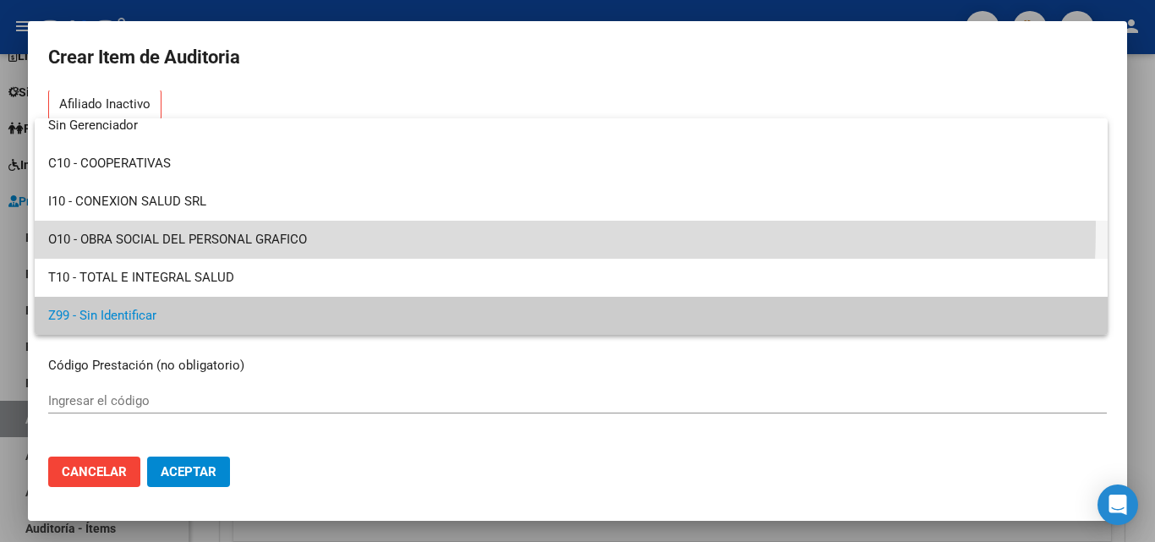
click at [203, 224] on span "O10 - OBRA SOCIAL DEL PERSONAL GRAFICO" at bounding box center [571, 240] width 1046 height 38
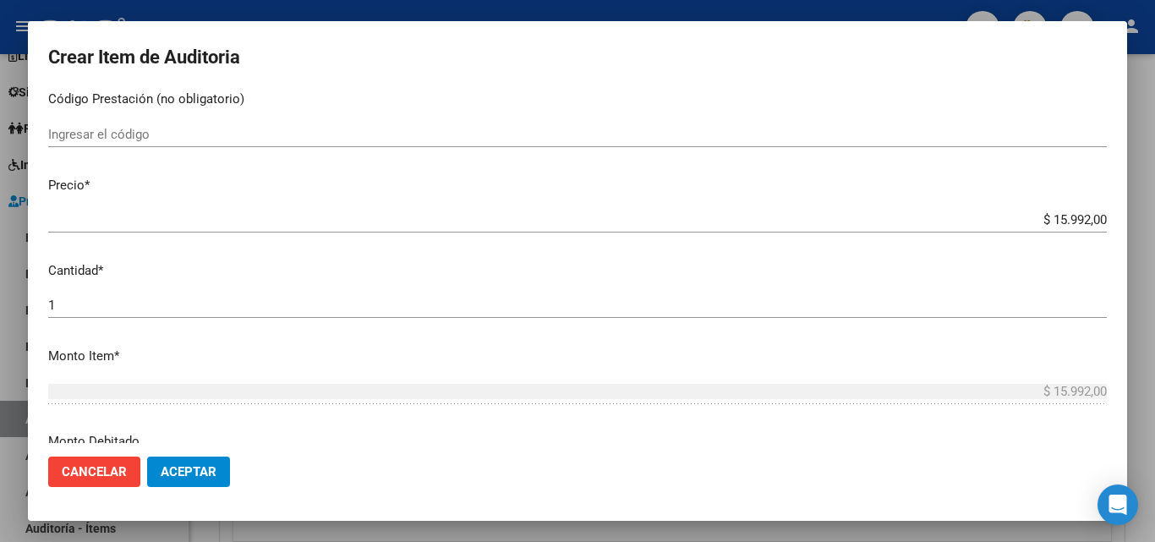
scroll to position [423, 0]
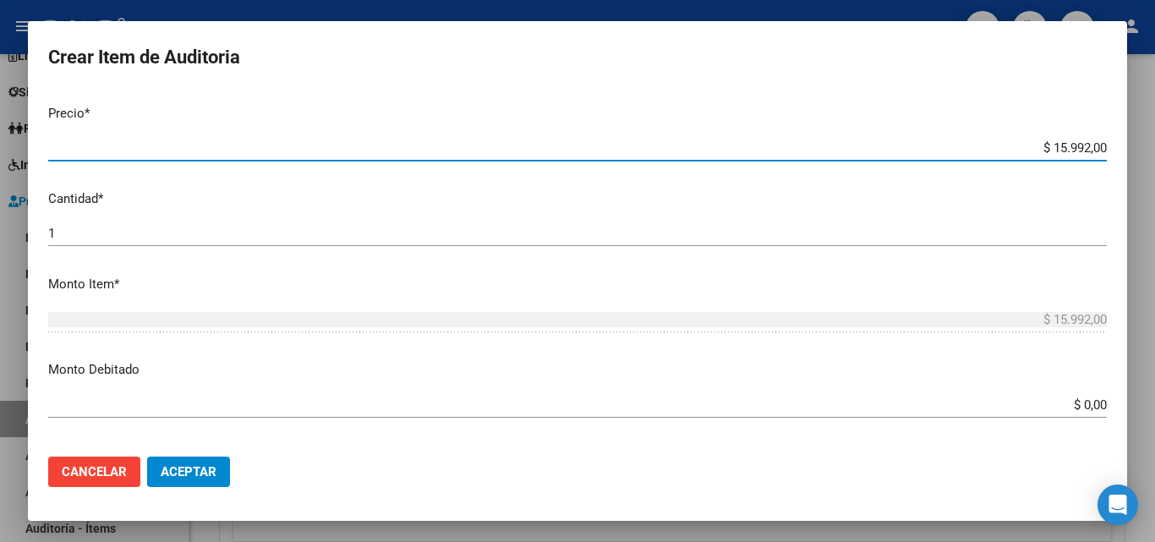
drag, startPoint x: 1040, startPoint y: 142, endPoint x: 1076, endPoint y: 150, distance: 37.1
click at [1076, 150] on input "$ 15.992,00" at bounding box center [577, 147] width 1058 height 15
type input "$ 3,00"
type input "$ 39,00"
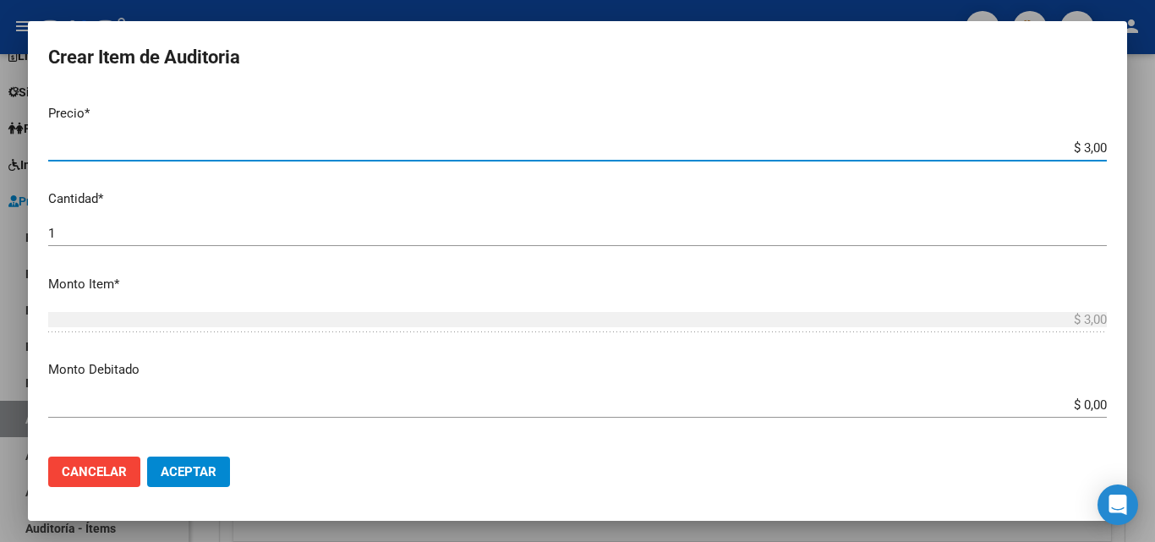
type input "$ 39,00"
type input "$ 399,00"
type input "$ 3.998,00"
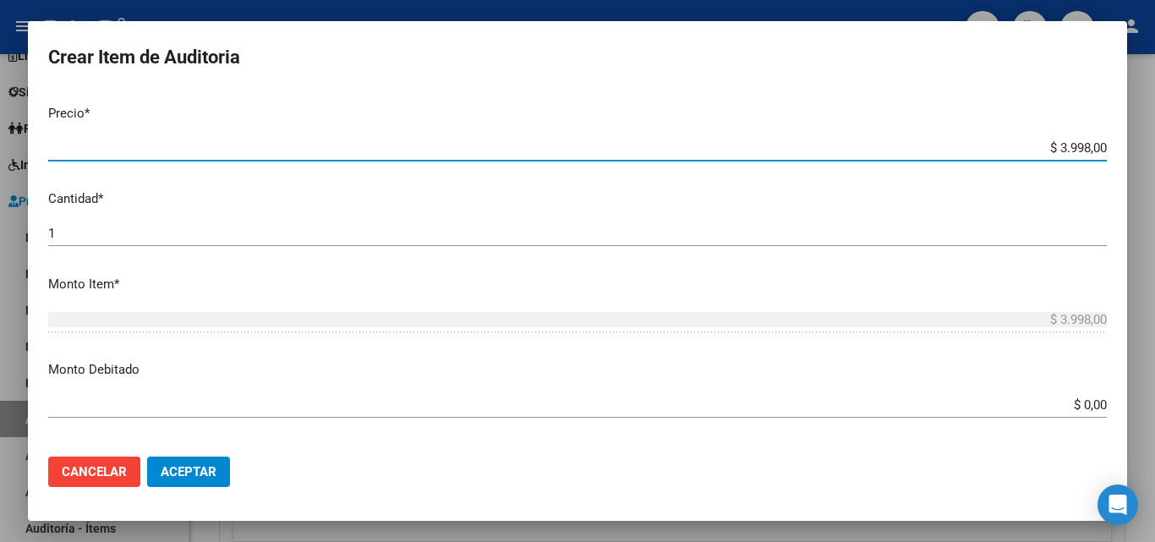
click at [1077, 150] on input "$ 3.998,00" at bounding box center [577, 147] width 1058 height 15
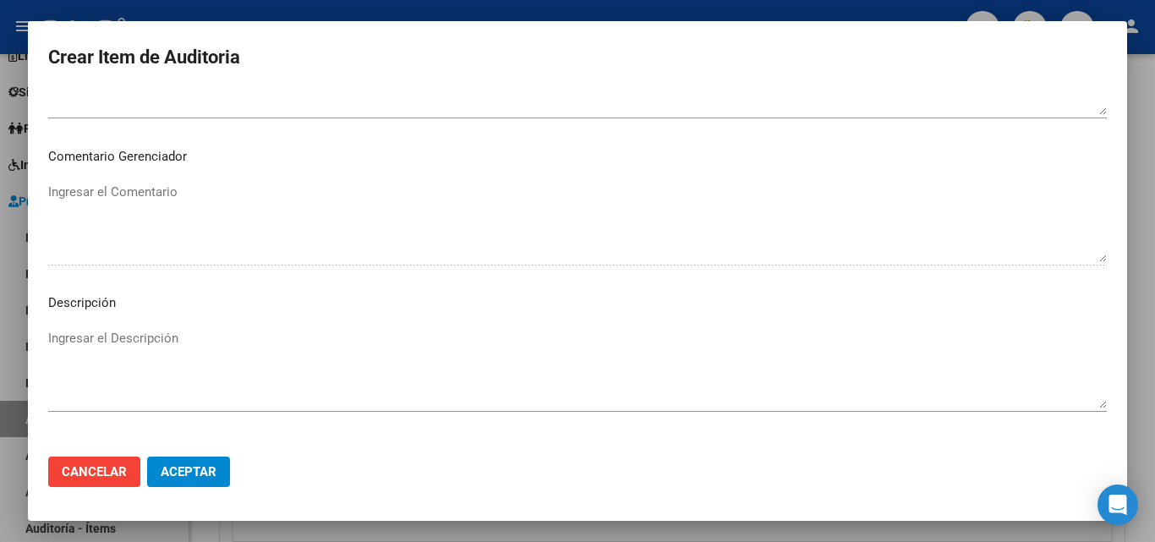
scroll to position [1170, 0]
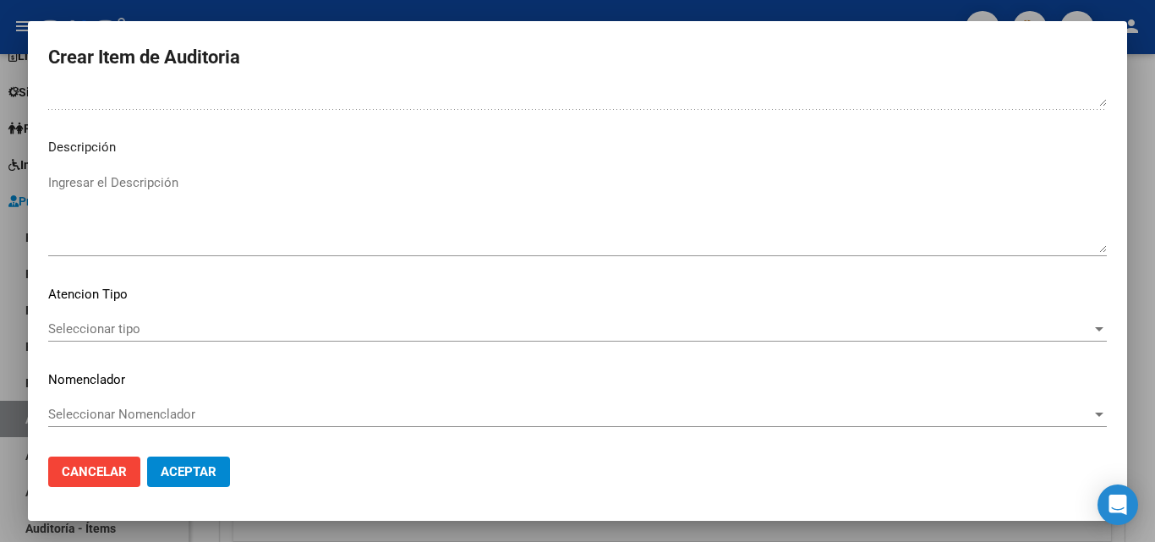
click at [88, 325] on span "Seleccionar tipo" at bounding box center [569, 328] width 1043 height 15
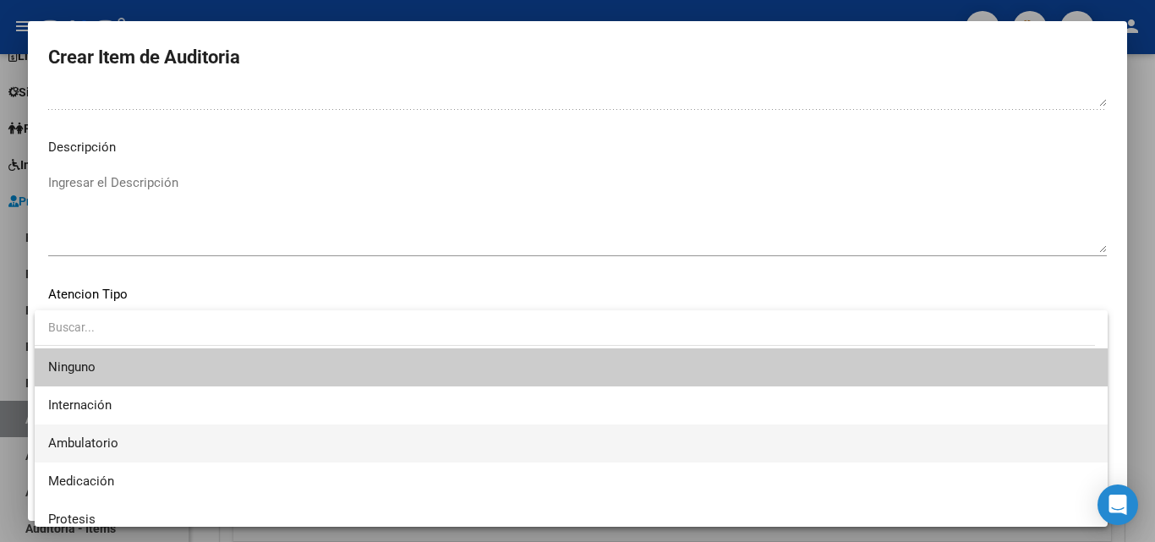
click at [128, 440] on span "Ambulatorio" at bounding box center [571, 443] width 1046 height 38
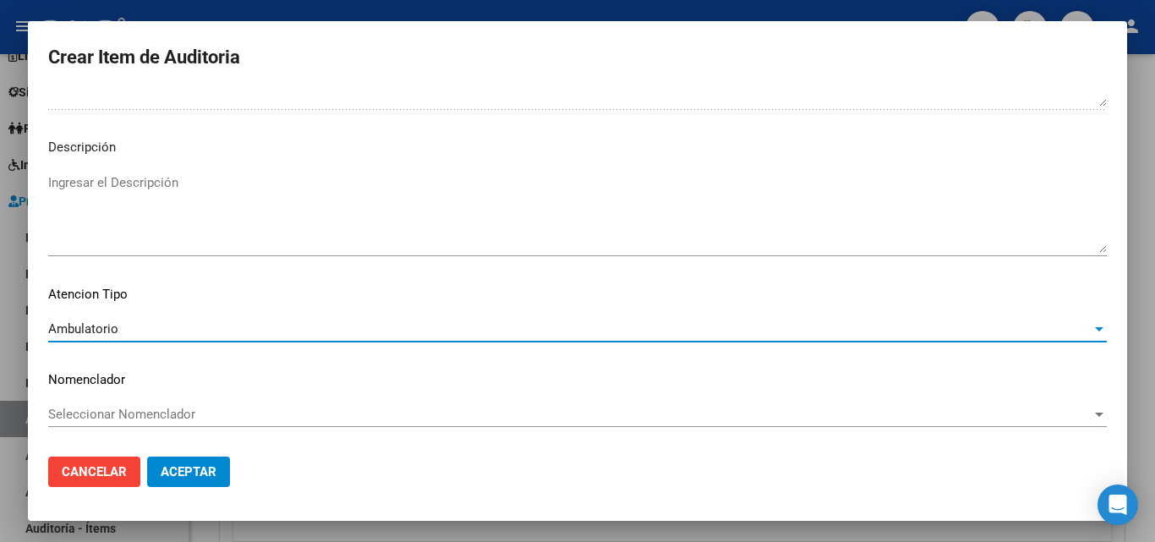
click at [188, 468] on span "Aceptar" at bounding box center [189, 471] width 56 height 15
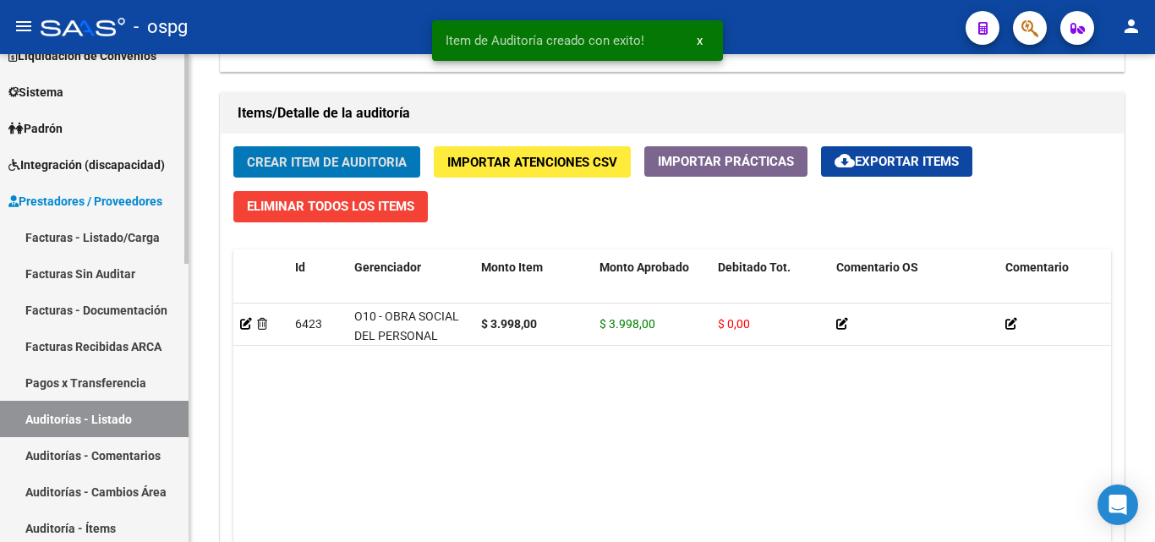
scroll to position [1184, 0]
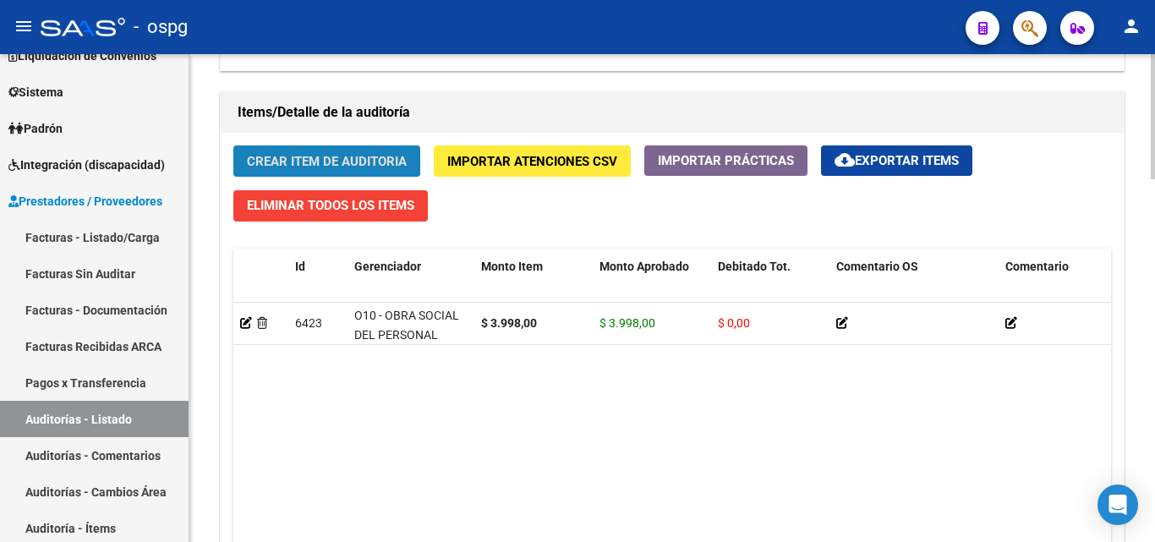
click at [361, 150] on button "Crear Item de Auditoria" at bounding box center [326, 160] width 187 height 31
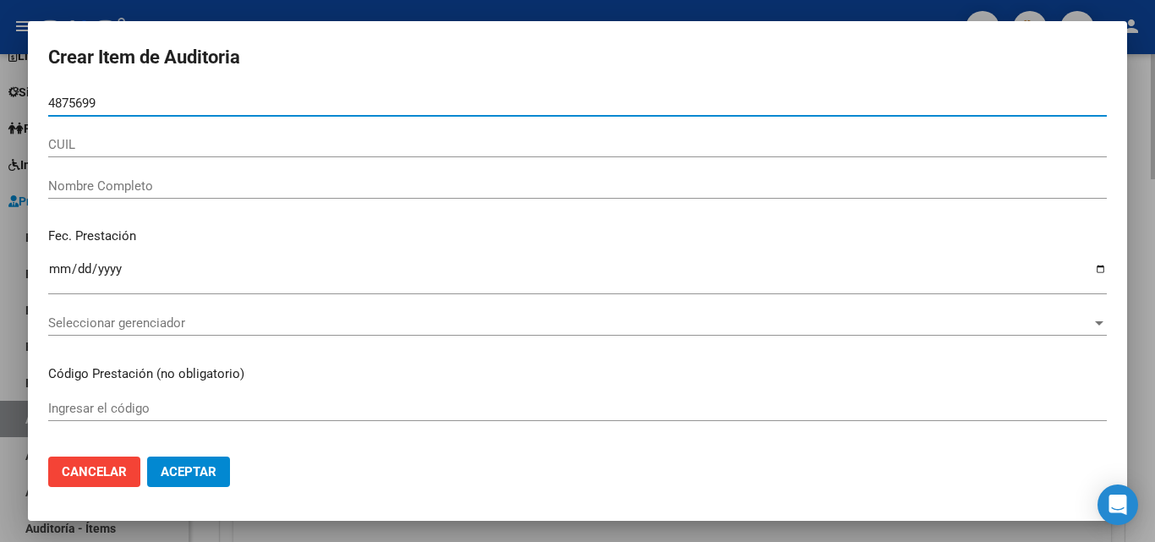
type input "48756991"
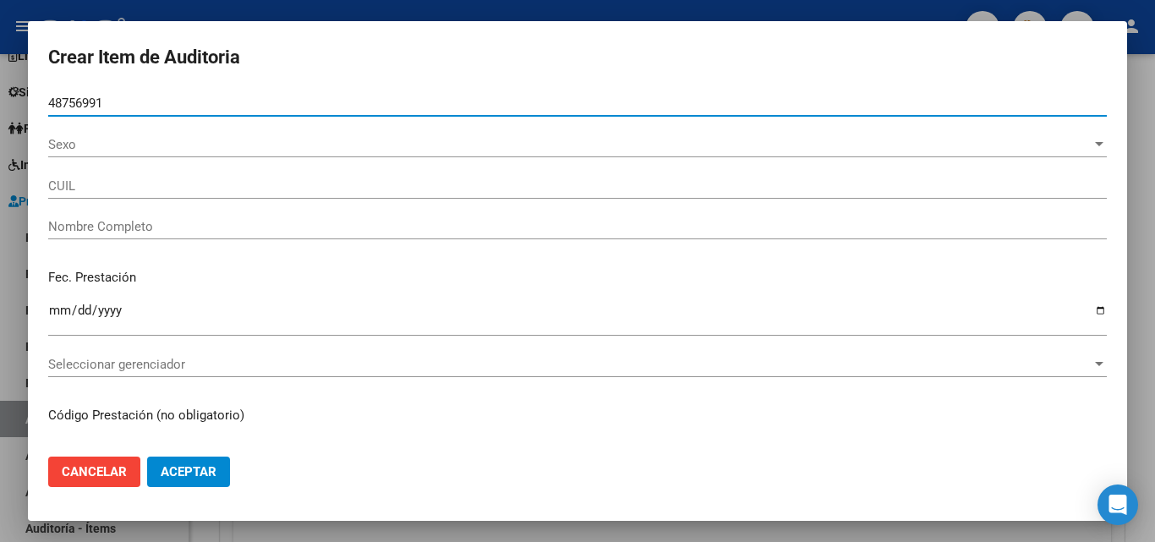
type input "27487569912"
type input "ROMERO ALMA JAZMIN"
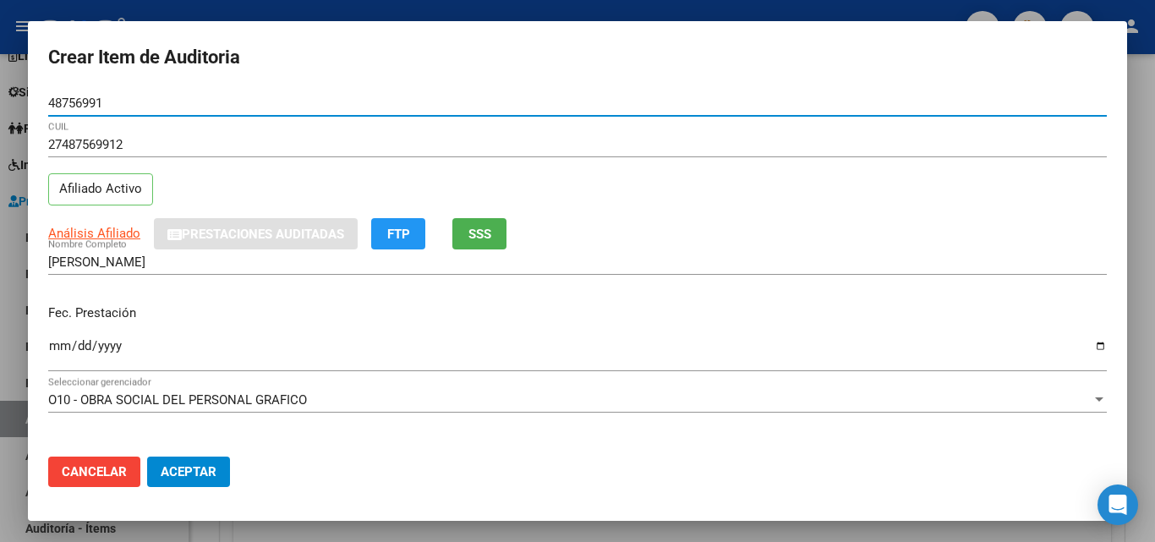
type input "48756991"
click at [57, 342] on input "Ingresar la fecha" at bounding box center [577, 352] width 1058 height 27
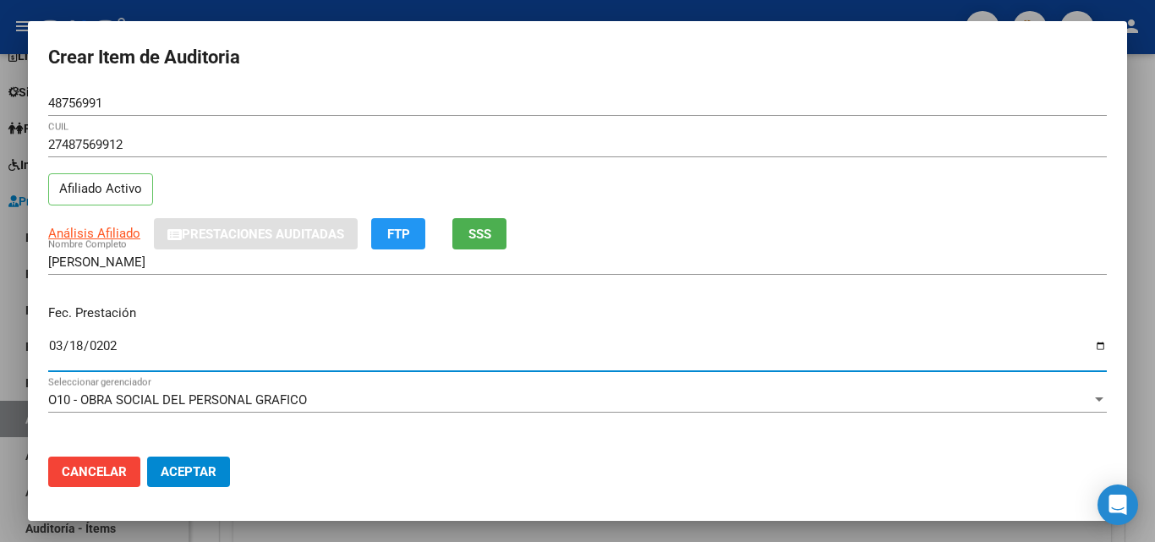
type input "2024-03-18"
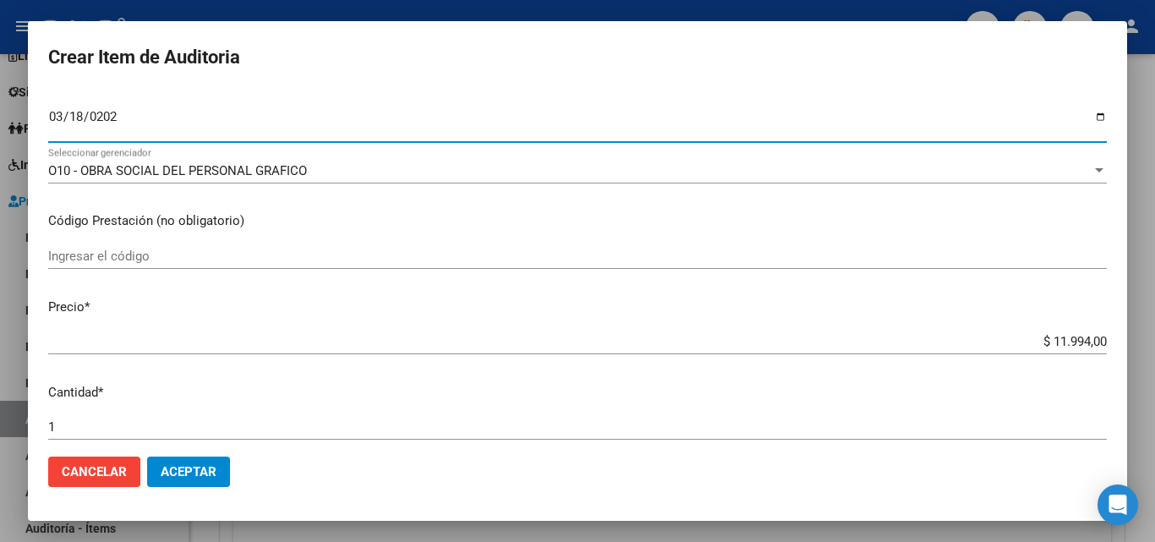
scroll to position [254, 0]
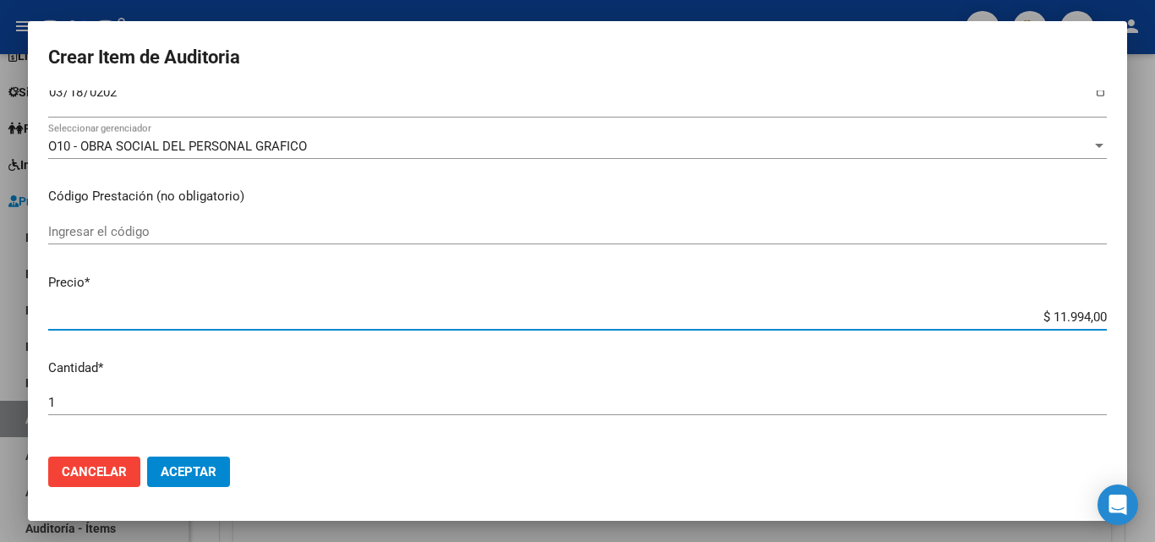
drag, startPoint x: 1037, startPoint y: 309, endPoint x: 1046, endPoint y: 308, distance: 8.6
click at [1046, 308] on div "$ 11.994,00 Ingresar el precio" at bounding box center [577, 316] width 1058 height 25
click at [1049, 323] on input "$ 11.994,00" at bounding box center [577, 316] width 1058 height 15
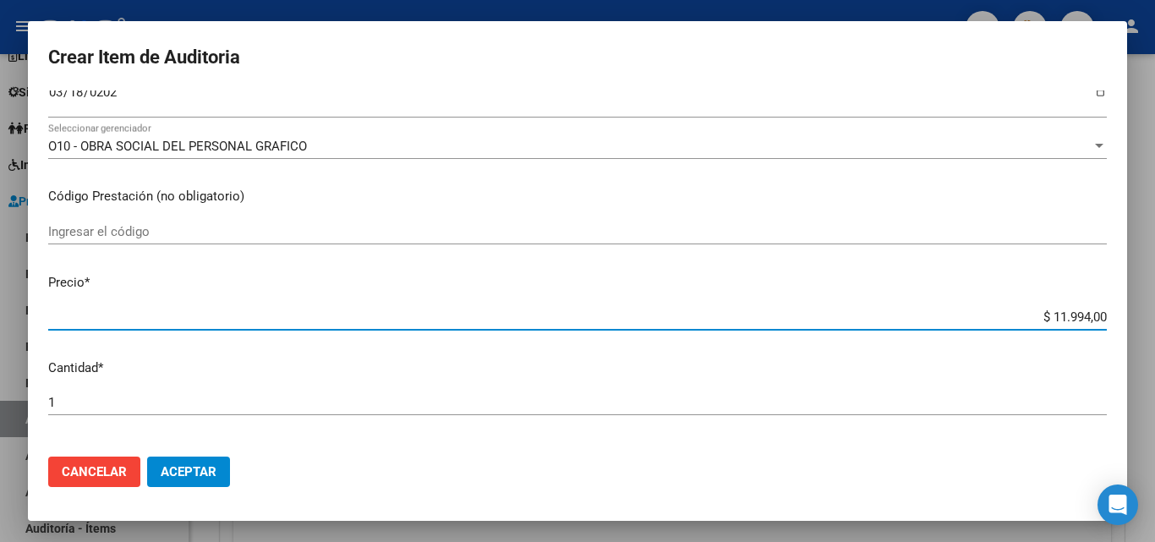
paste input "3.998"
type input "$ 3.998,00"
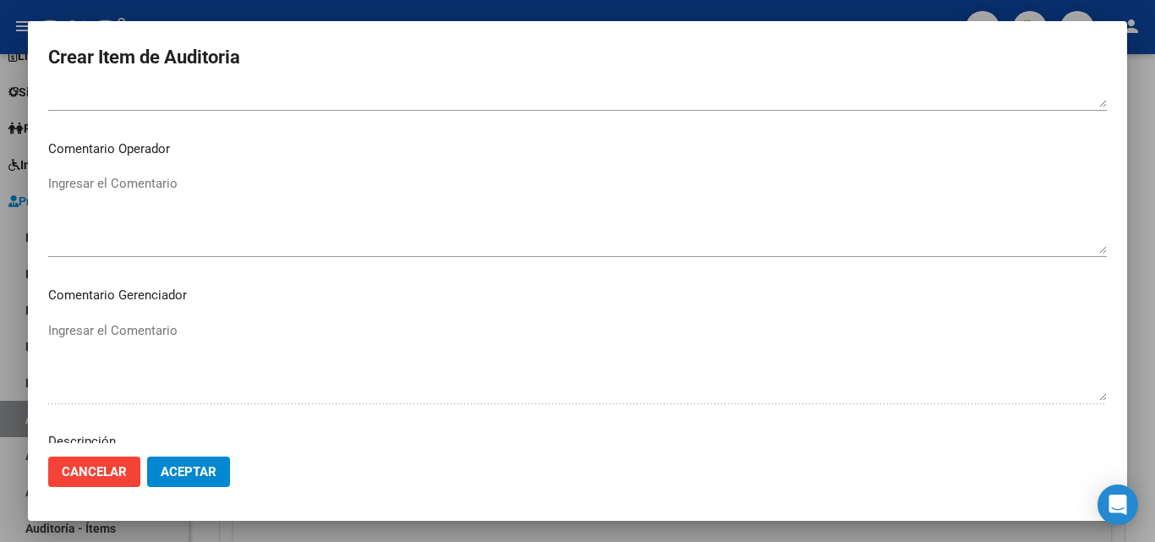
scroll to position [1170, 0]
type input "$ 3.998,00"
click at [158, 329] on span "Seleccionar tipo" at bounding box center [569, 328] width 1043 height 15
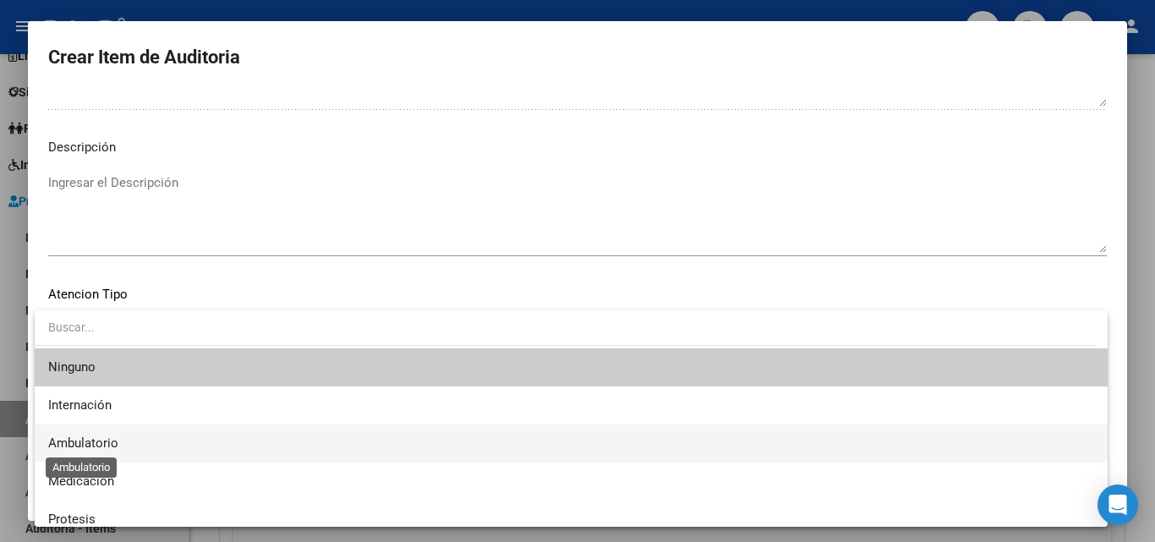
click at [114, 440] on span "Ambulatorio" at bounding box center [83, 442] width 70 height 15
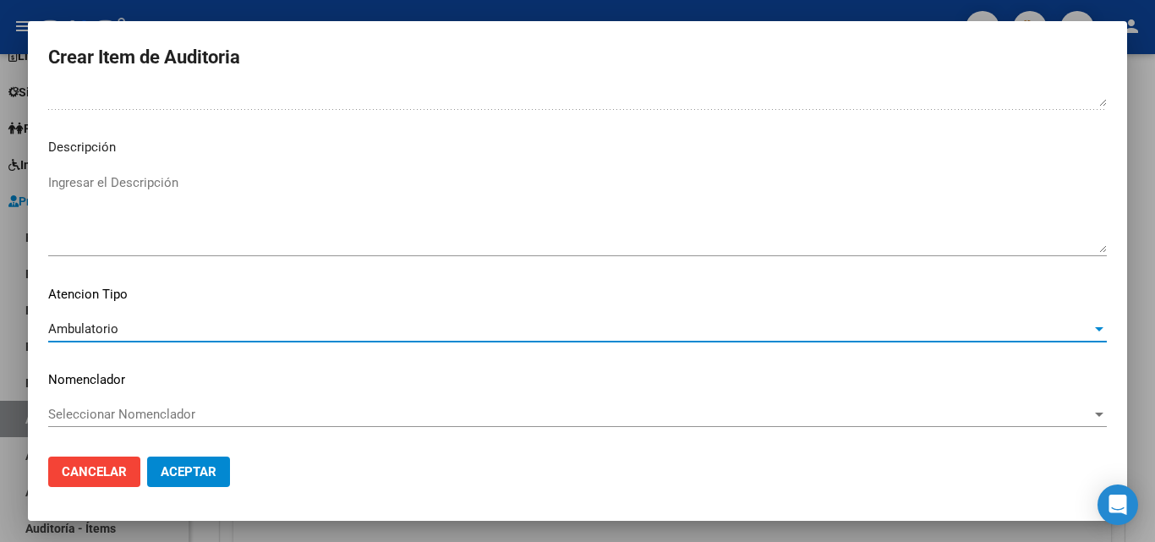
click at [217, 478] on button "Aceptar" at bounding box center [188, 471] width 83 height 30
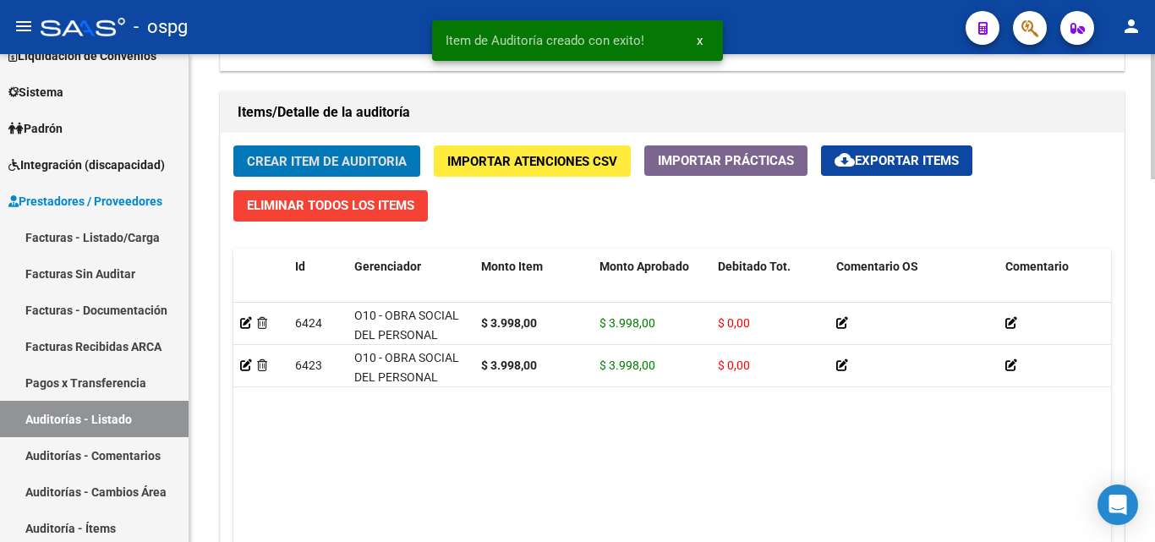
click at [345, 153] on span "Crear Item de Auditoria" at bounding box center [327, 160] width 160 height 15
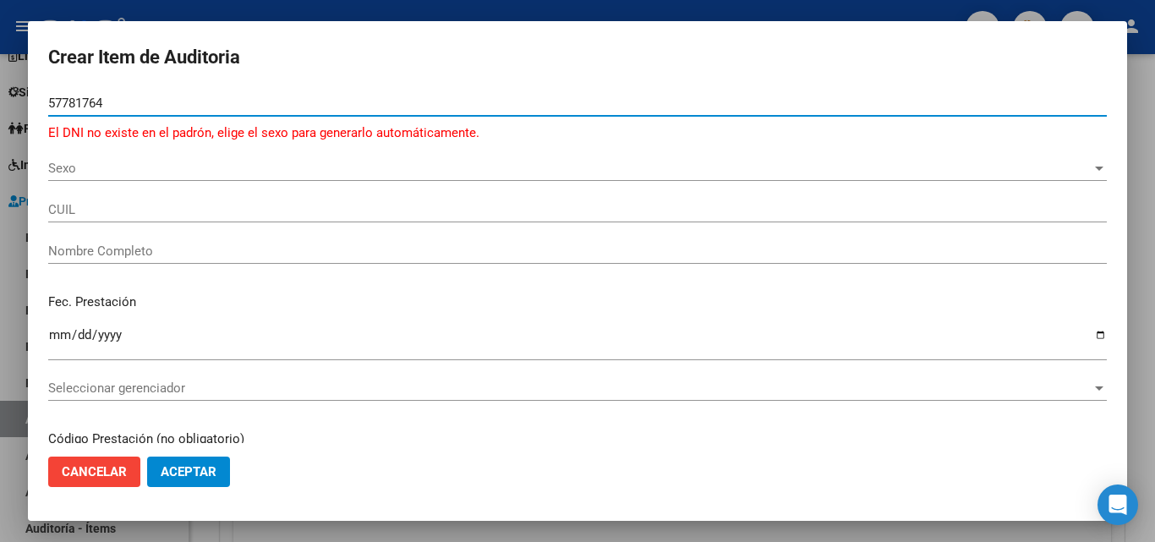
click at [122, 110] on input "57781764" at bounding box center [577, 103] width 1058 height 15
type input "4875"
click at [116, 483] on button "Cancelar" at bounding box center [94, 471] width 92 height 30
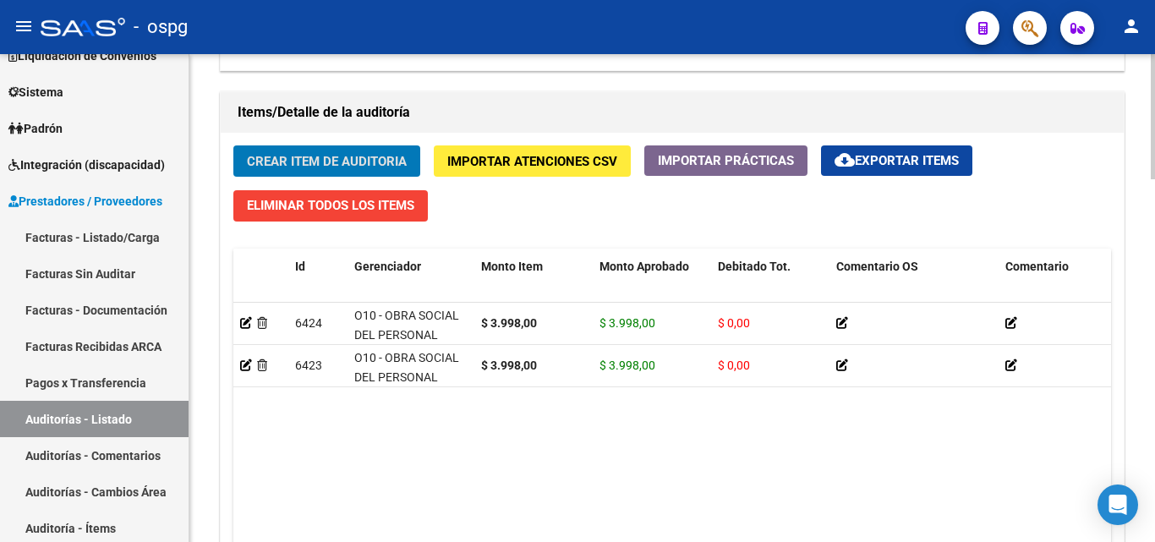
click at [287, 161] on span "Crear Item de Auditoria" at bounding box center [327, 161] width 160 height 15
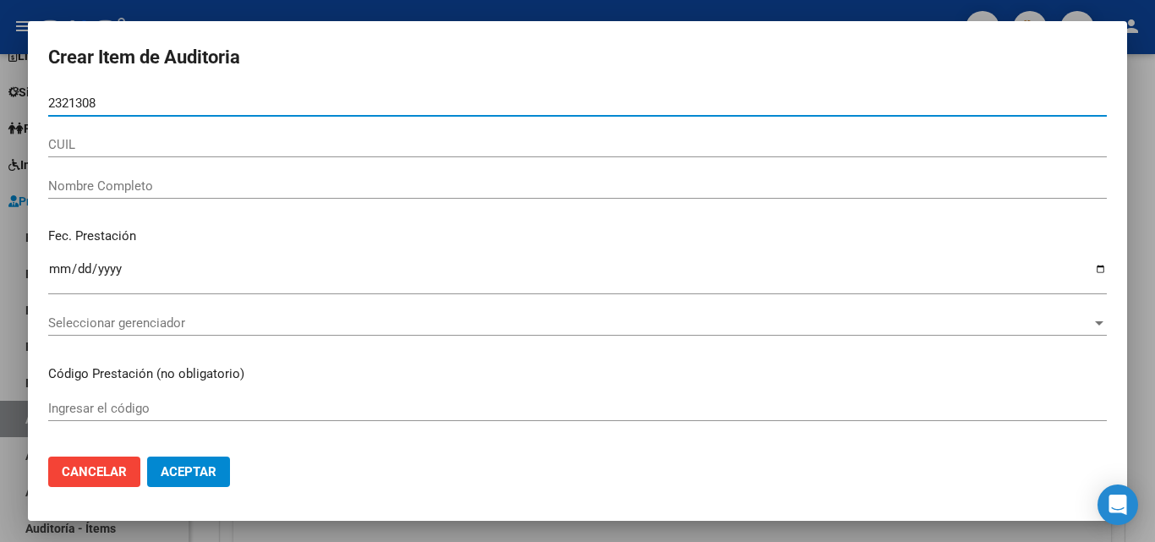
type input "23213087"
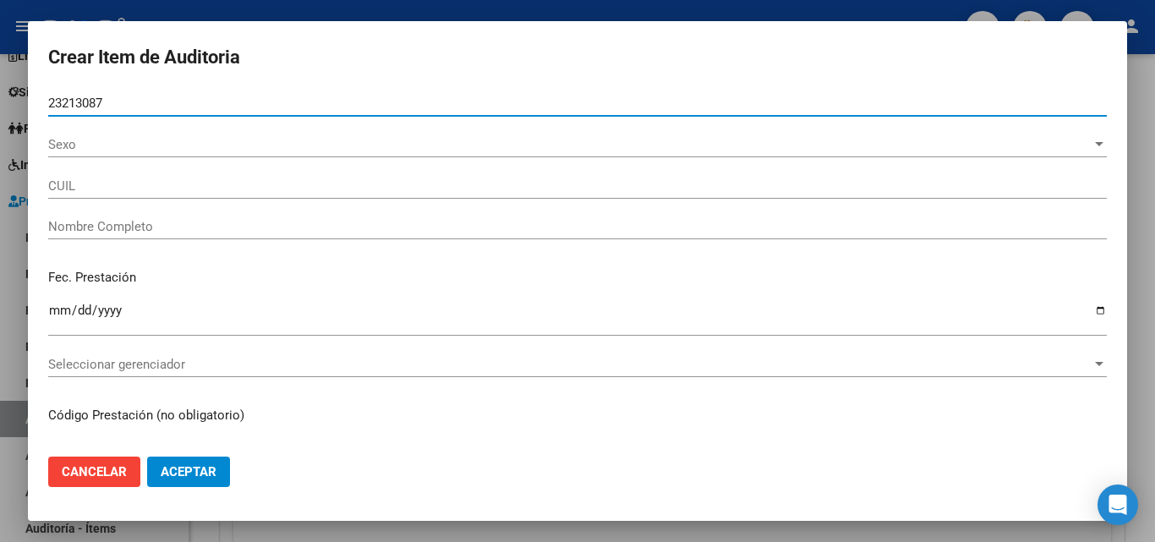
type input "20232130874"
type input "ROMERO DANIEL"
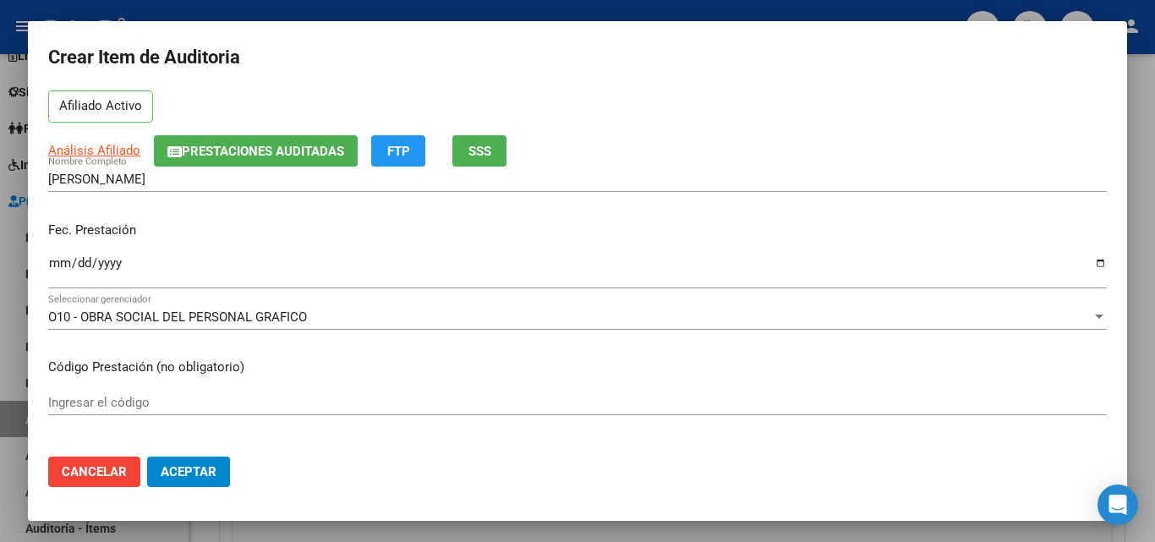
scroll to position [85, 0]
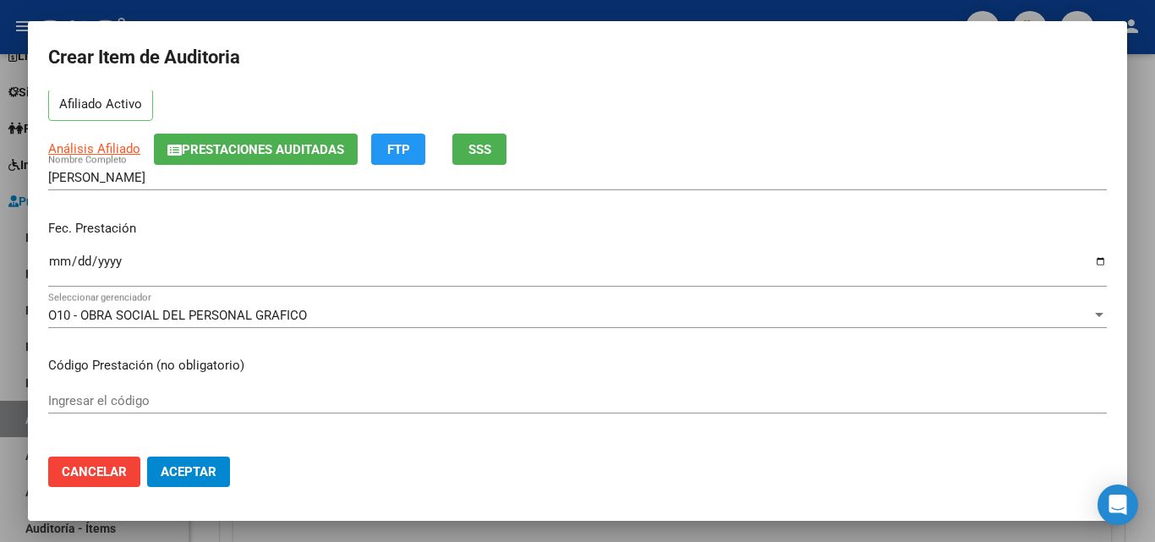
type input "23213087"
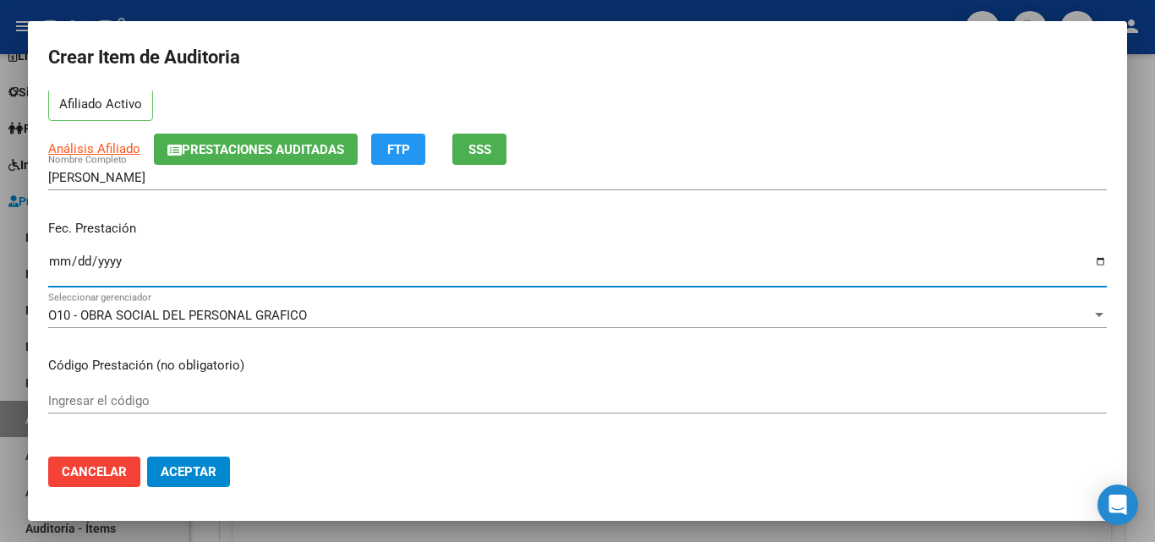
click at [58, 262] on input "Ingresar la fecha" at bounding box center [577, 267] width 1058 height 27
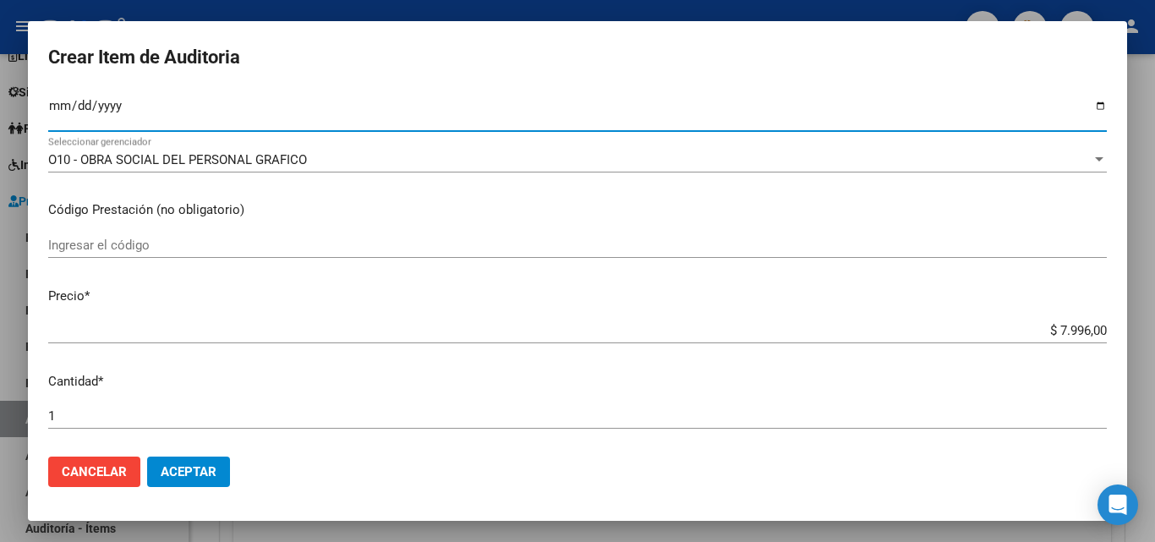
scroll to position [156, 0]
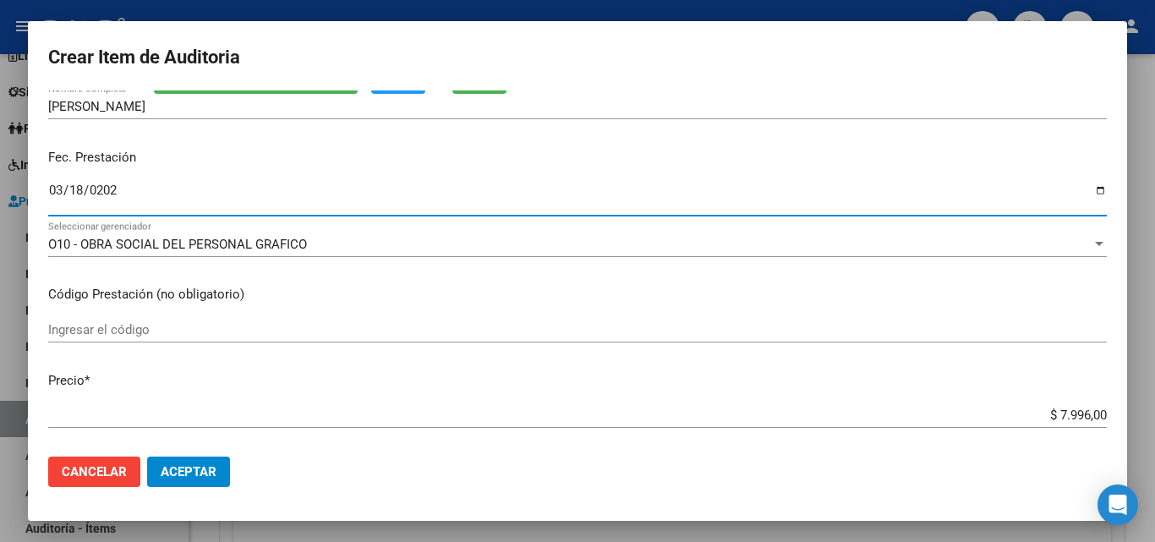
type input "2024-03-18"
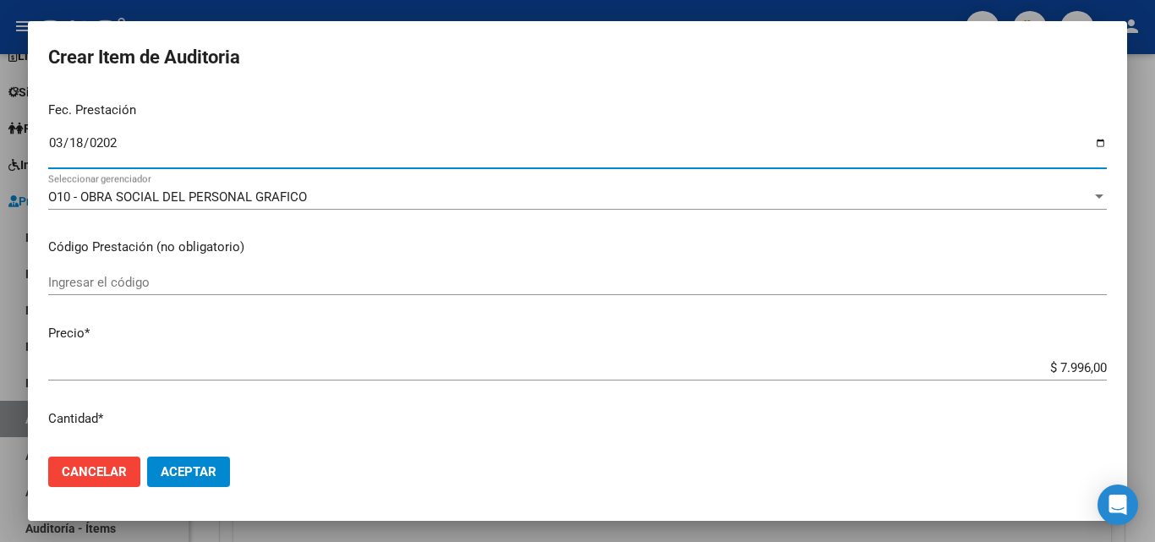
scroll to position [240, 0]
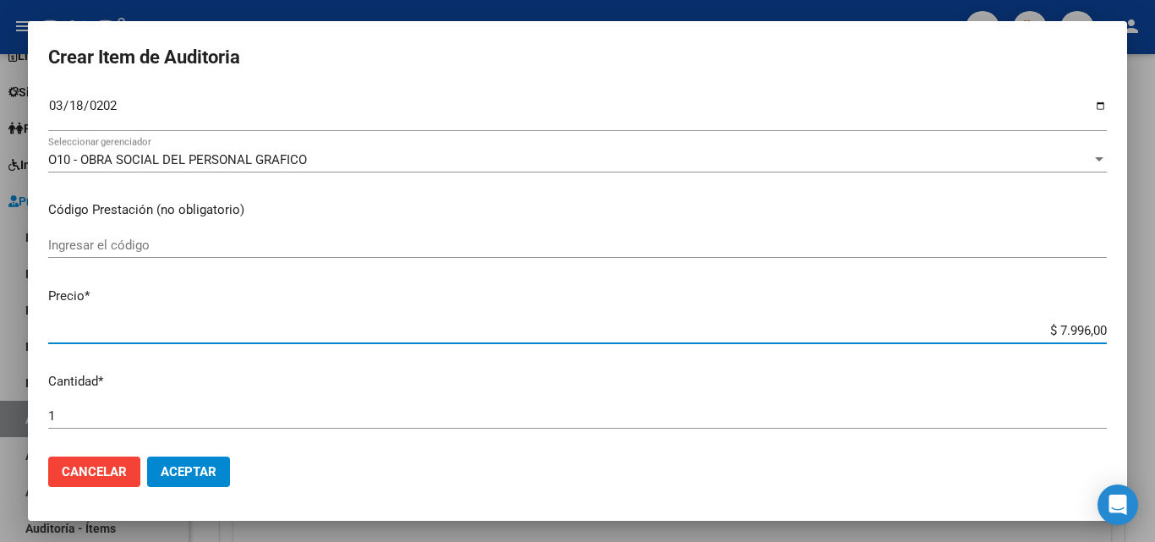
drag, startPoint x: 1047, startPoint y: 323, endPoint x: 1095, endPoint y: 327, distance: 48.4
click at [1095, 327] on app-form-text-field "Precio * $ 7.996,00 Ingresar el precio" at bounding box center [584, 313] width 1072 height 52
paste input "3.998"
type input "$ 3.998,00"
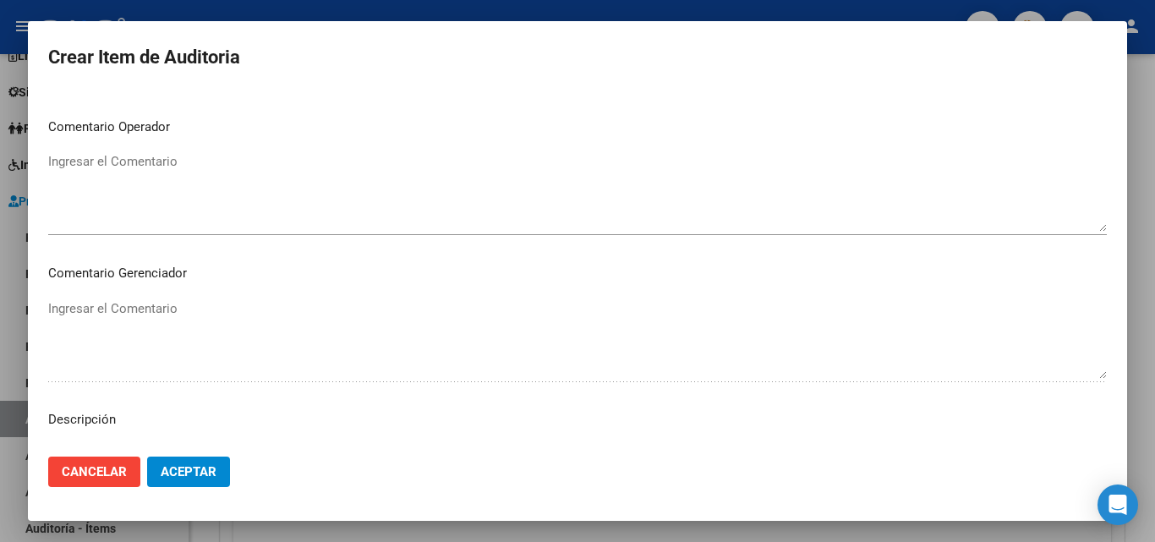
scroll to position [1170, 0]
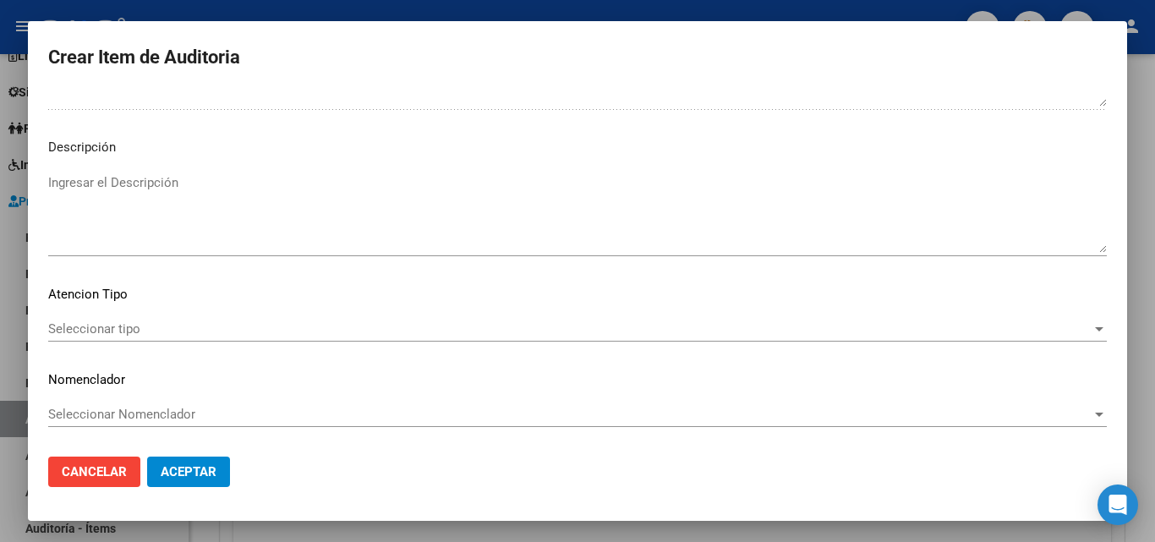
type input "$ 3.998,00"
click at [162, 329] on span "Seleccionar tipo" at bounding box center [569, 328] width 1043 height 15
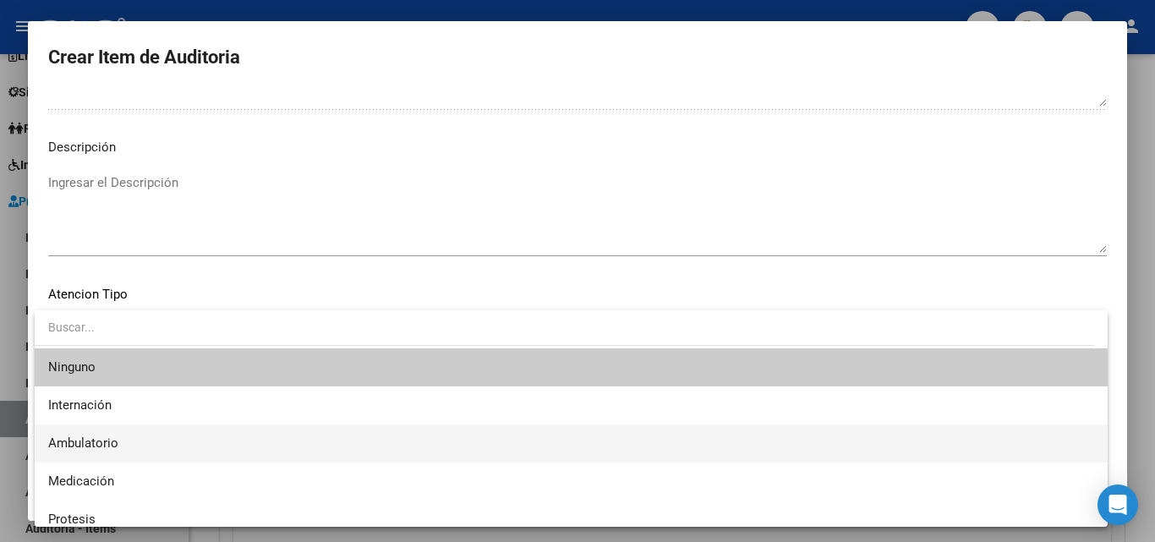
click at [112, 435] on span "Ambulatorio" at bounding box center [83, 442] width 70 height 15
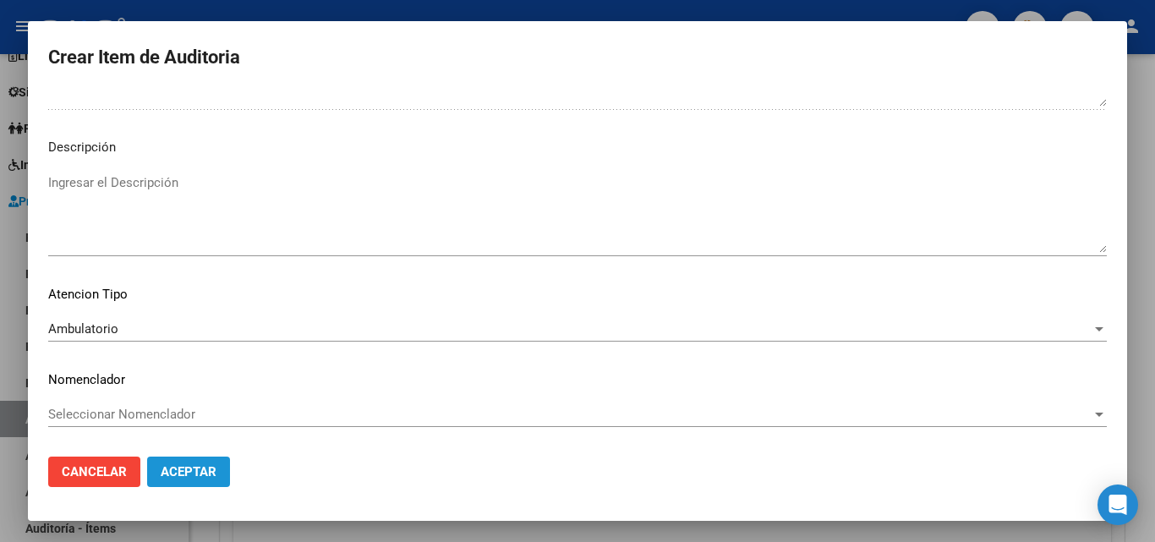
click at [196, 471] on span "Aceptar" at bounding box center [189, 471] width 56 height 15
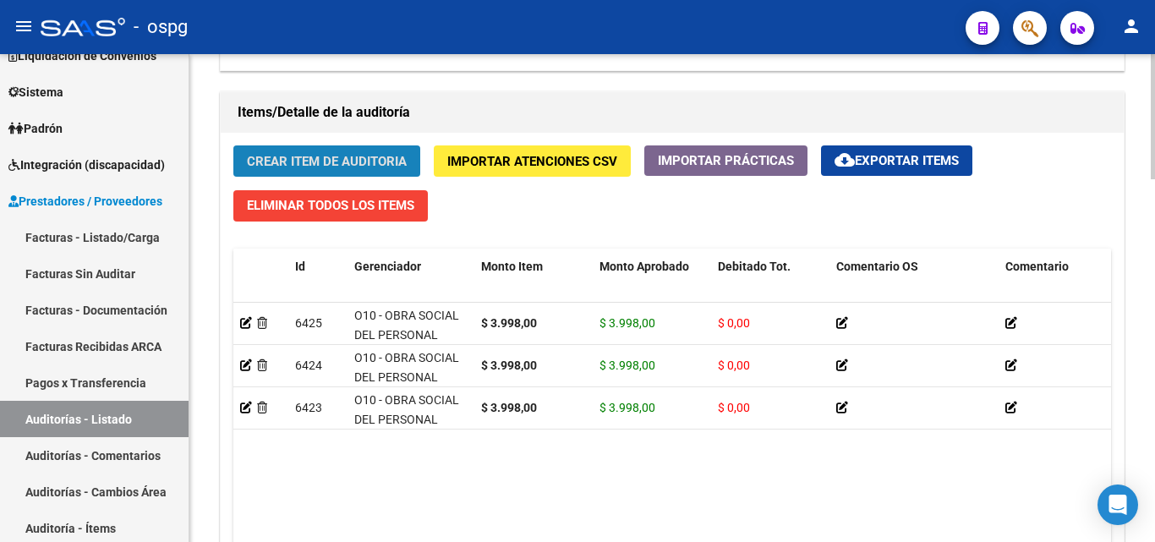
click at [268, 159] on span "Crear Item de Auditoria" at bounding box center [327, 161] width 160 height 15
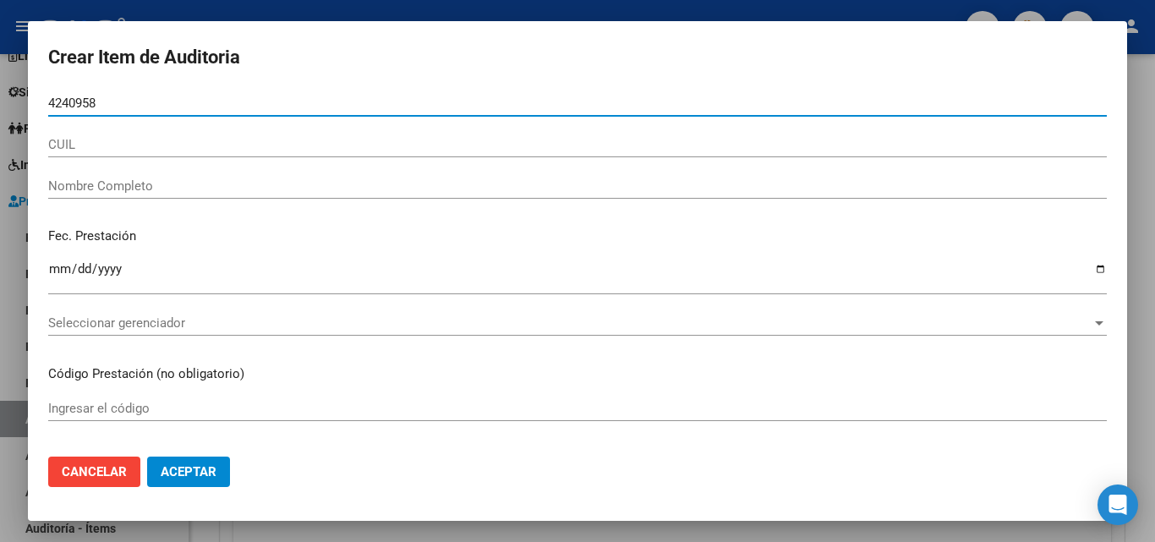
type input "42409589"
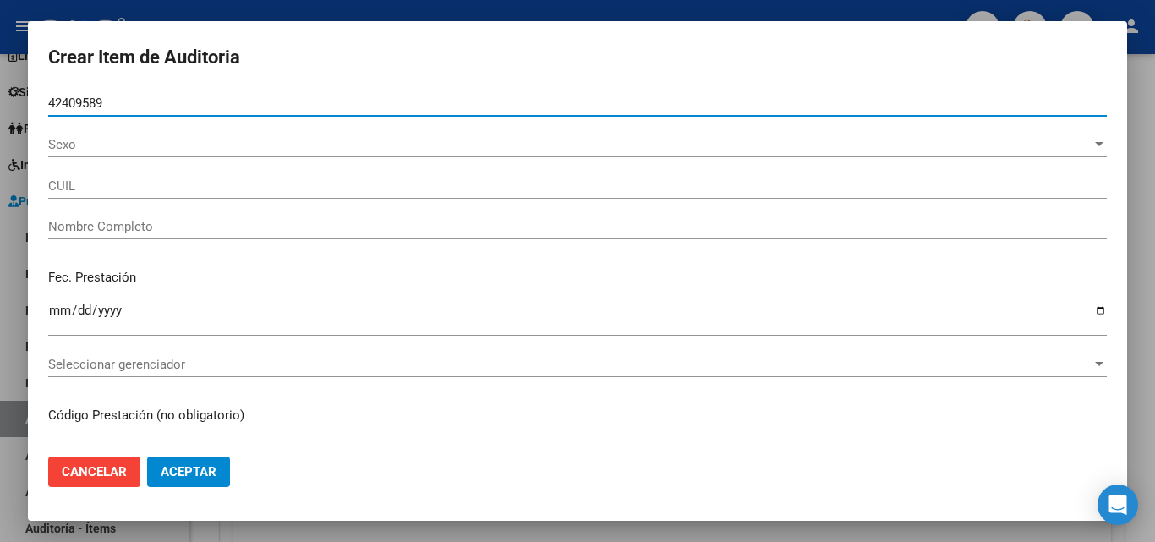
type input "20424095894"
type input "VILLAR RODRIGO NICOLAS"
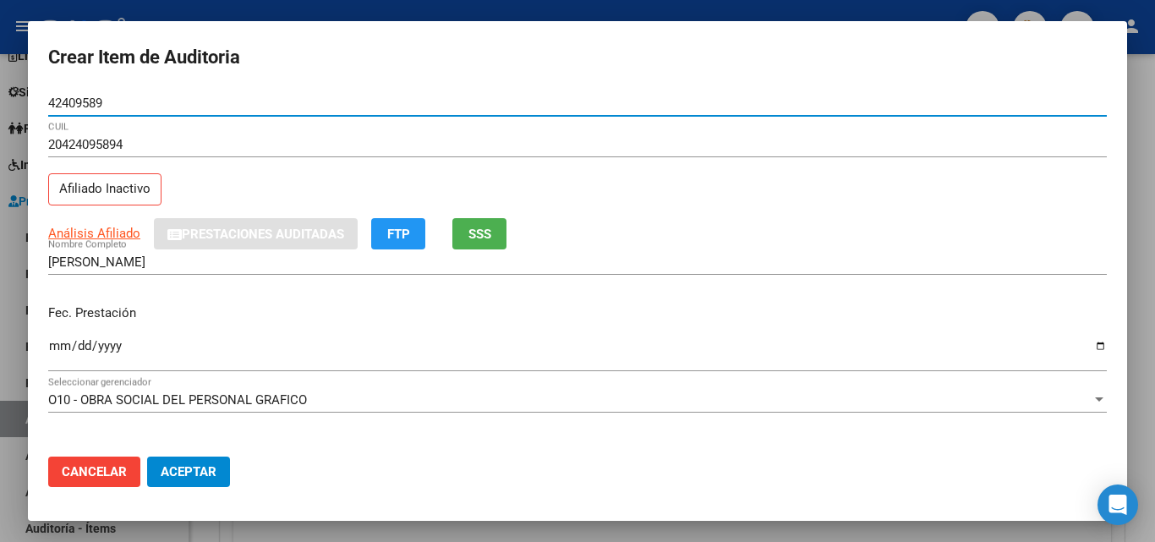
type input "42409589"
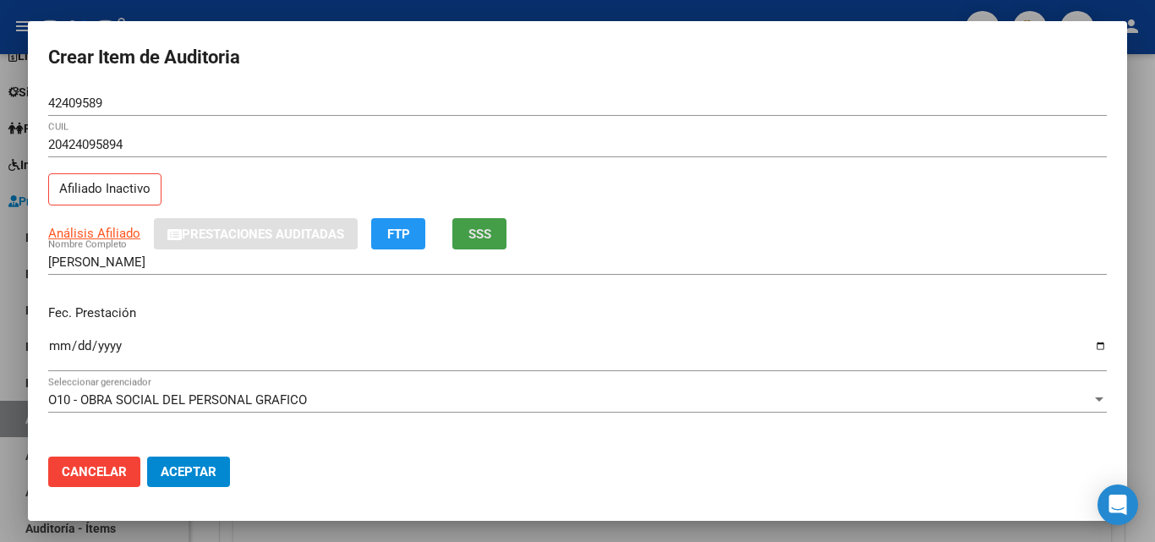
click at [484, 234] on span "SSS" at bounding box center [479, 234] width 23 height 15
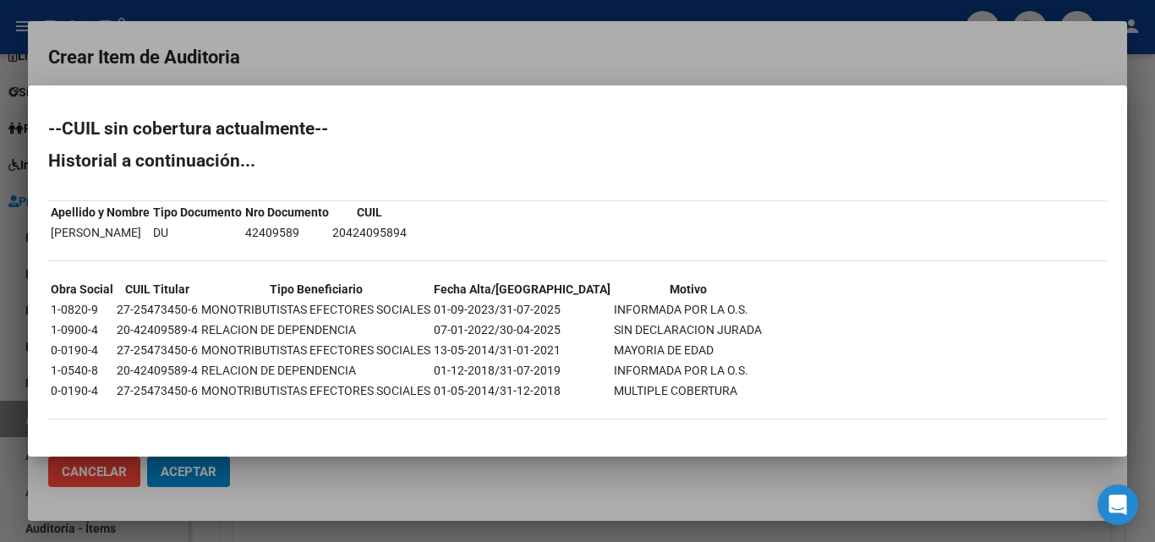
click at [613, 331] on td "SIN DECLARACION JURADA" at bounding box center [688, 329] width 150 height 19
drag, startPoint x: 558, startPoint y: 331, endPoint x: 498, endPoint y: 328, distance: 60.1
click at [498, 328] on tr "1-0900-4 20-42409589-4 RELACION DE DEPENDENCIA 07-01-2022/30-04-2025 SIN DECLAR…" at bounding box center [406, 329] width 713 height 19
click at [436, 72] on div at bounding box center [577, 271] width 1155 height 542
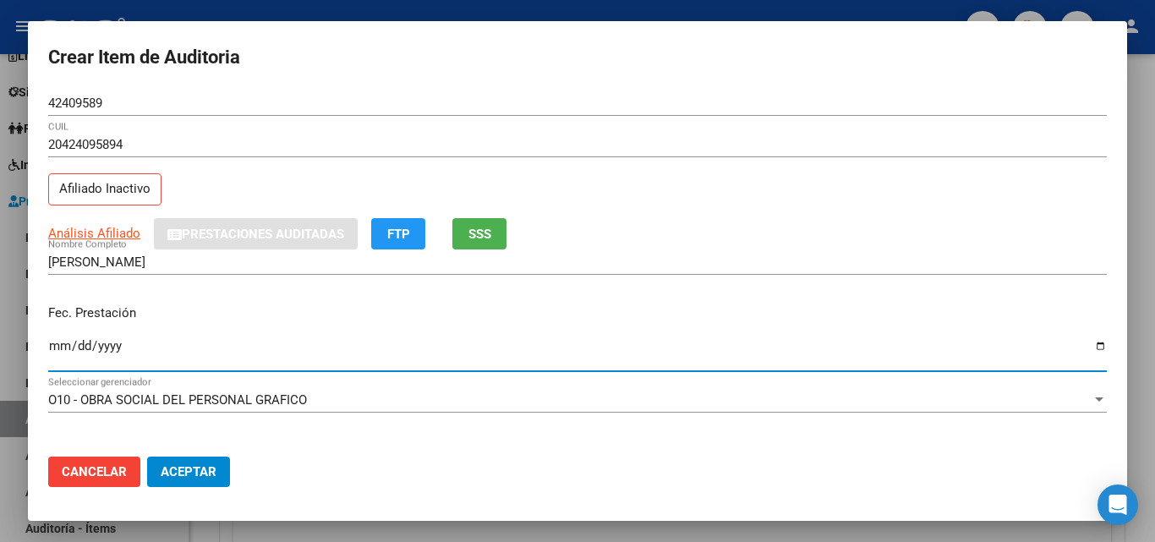
click at [62, 347] on input "Ingresar la fecha" at bounding box center [577, 352] width 1058 height 27
type input "2024-03-23"
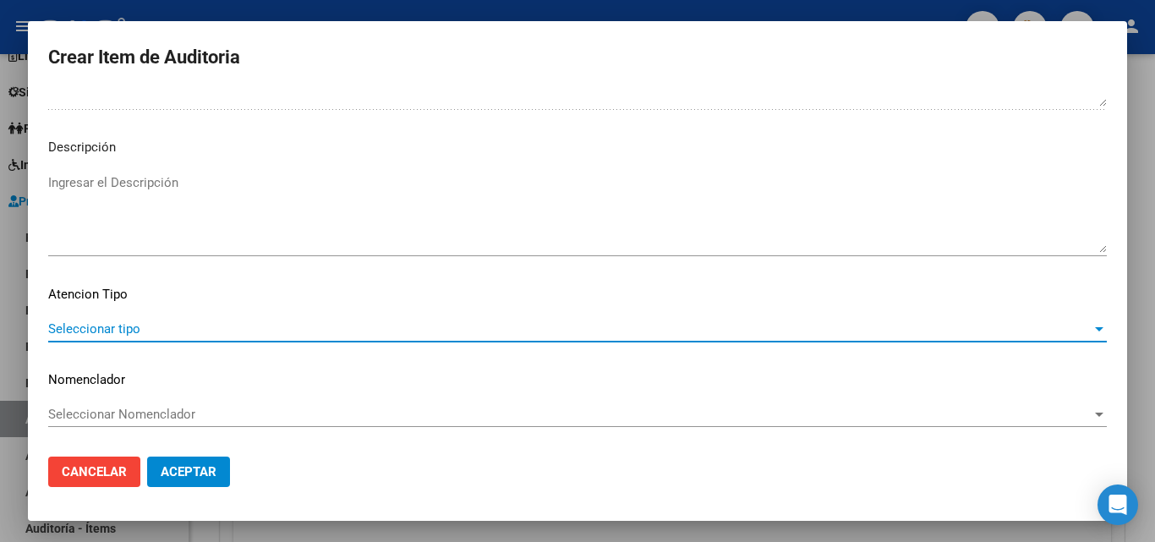
click at [73, 333] on span "Seleccionar tipo" at bounding box center [569, 328] width 1043 height 15
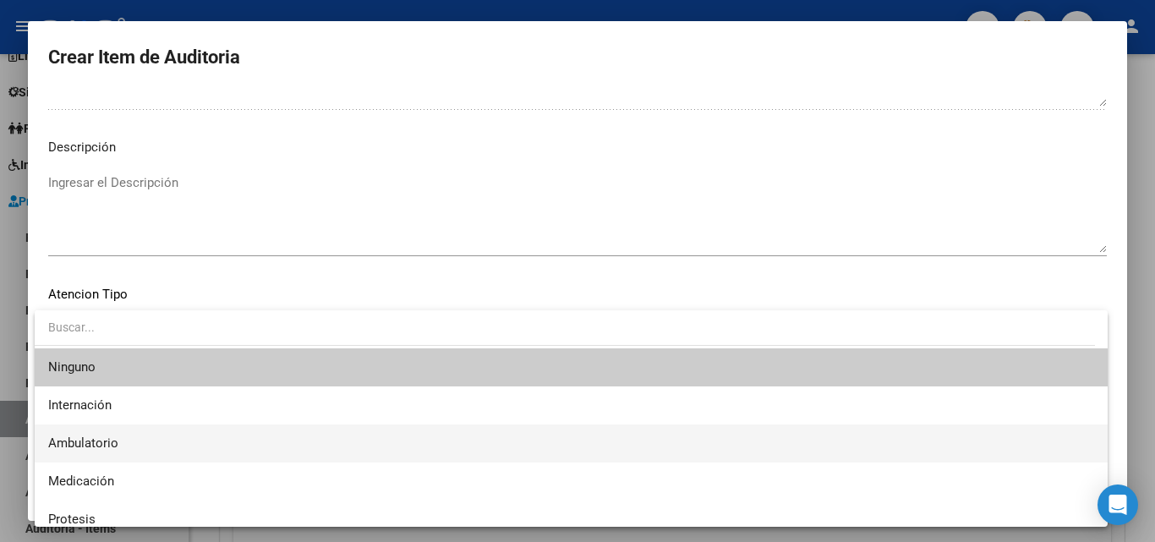
click at [92, 434] on span "Ambulatorio" at bounding box center [571, 443] width 1046 height 38
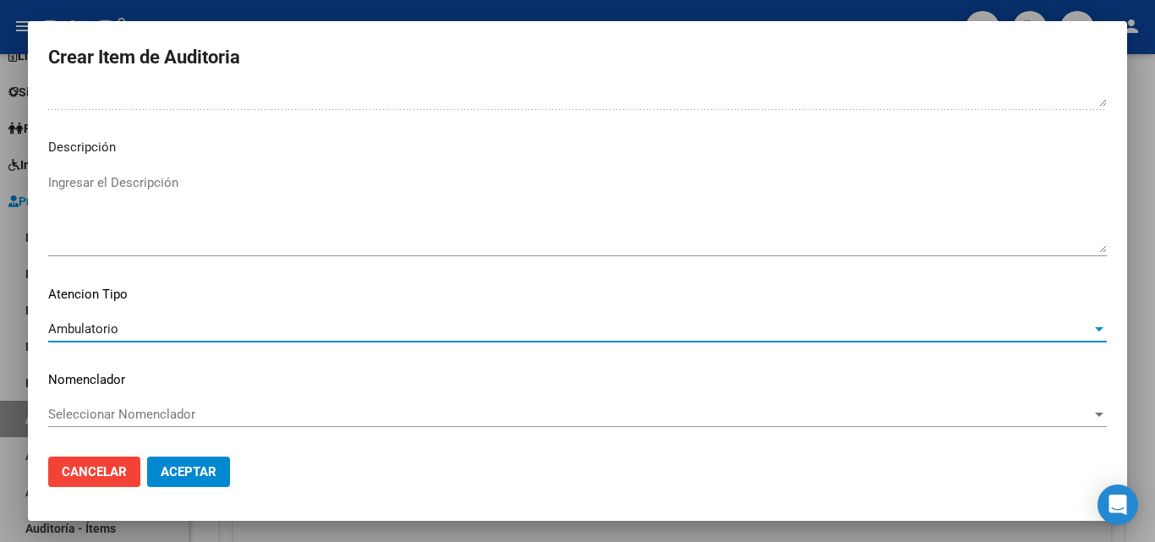
click at [167, 456] on button "Aceptar" at bounding box center [188, 471] width 83 height 30
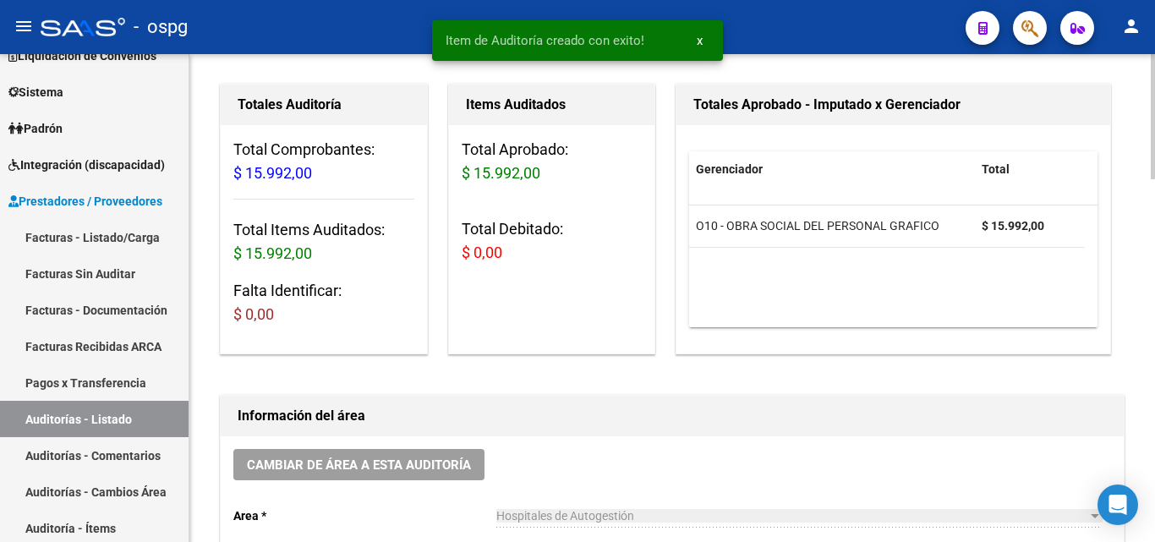
scroll to position [1, 0]
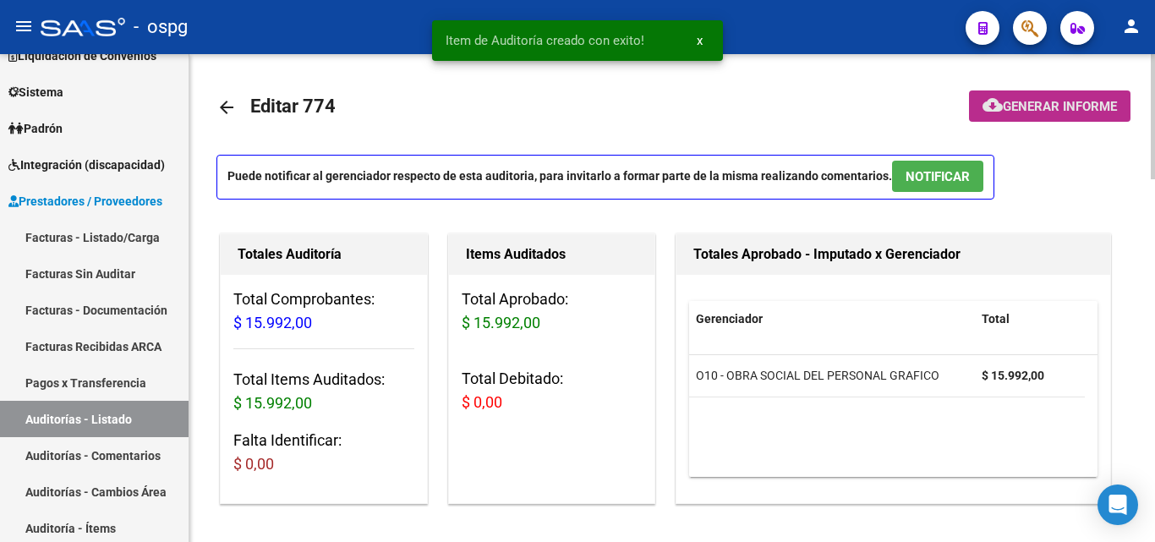
click at [1052, 91] on button "cloud_download Generar informe" at bounding box center [1049, 105] width 161 height 31
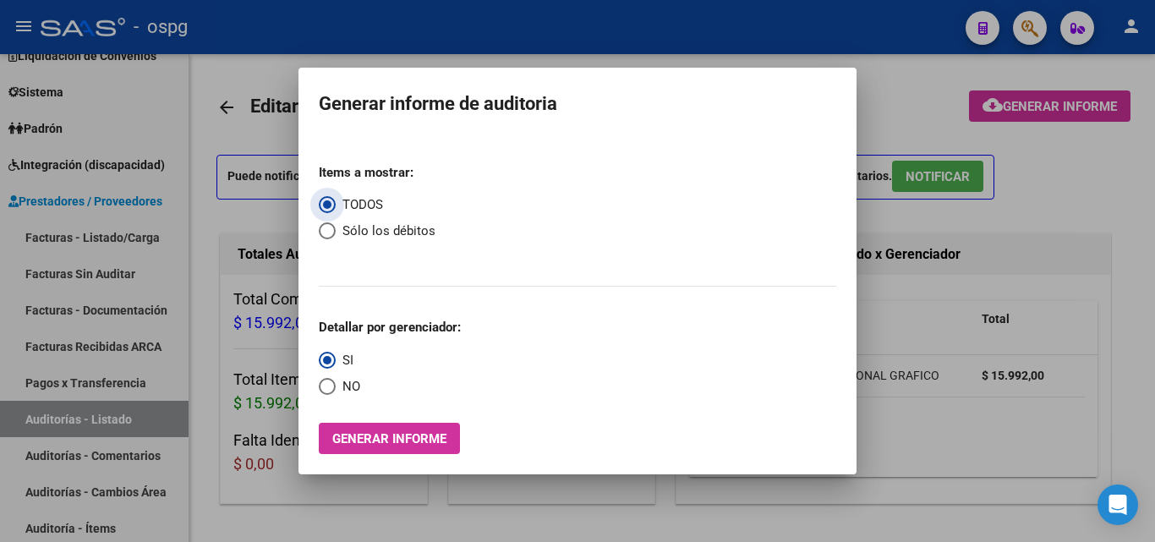
drag, startPoint x: 356, startPoint y: 378, endPoint x: 363, endPoint y: 445, distance: 68.0
click at [356, 381] on span "NO" at bounding box center [348, 386] width 25 height 19
click at [336, 381] on input "NO" at bounding box center [327, 386] width 17 height 17
radio input "true"
click at [369, 434] on span "Generar informe" at bounding box center [389, 438] width 114 height 15
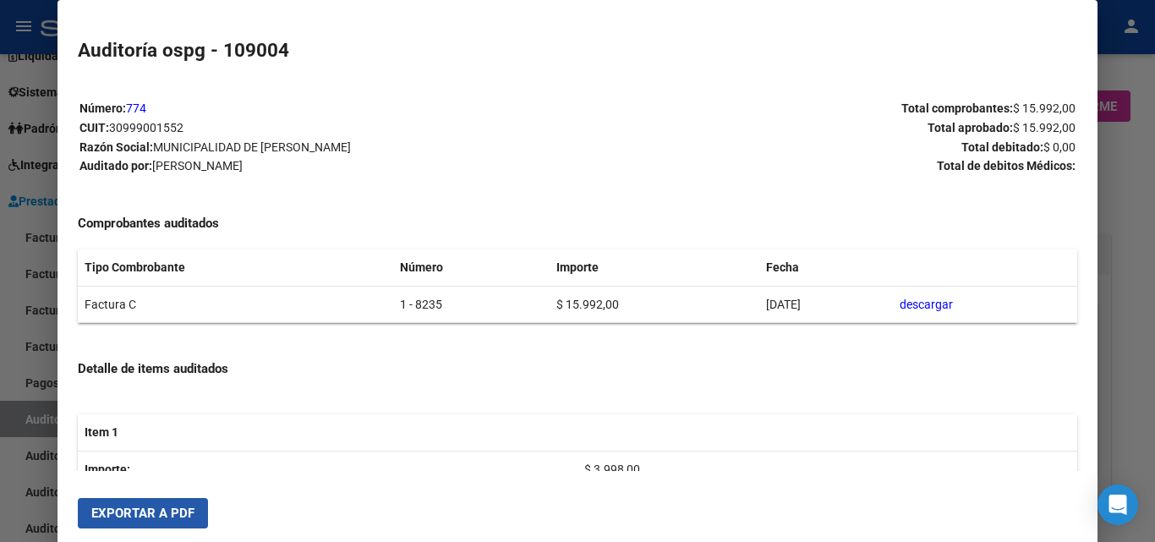
click at [151, 506] on span "Exportar a PDF" at bounding box center [142, 512] width 103 height 15
click at [0, 445] on div at bounding box center [577, 271] width 1155 height 542
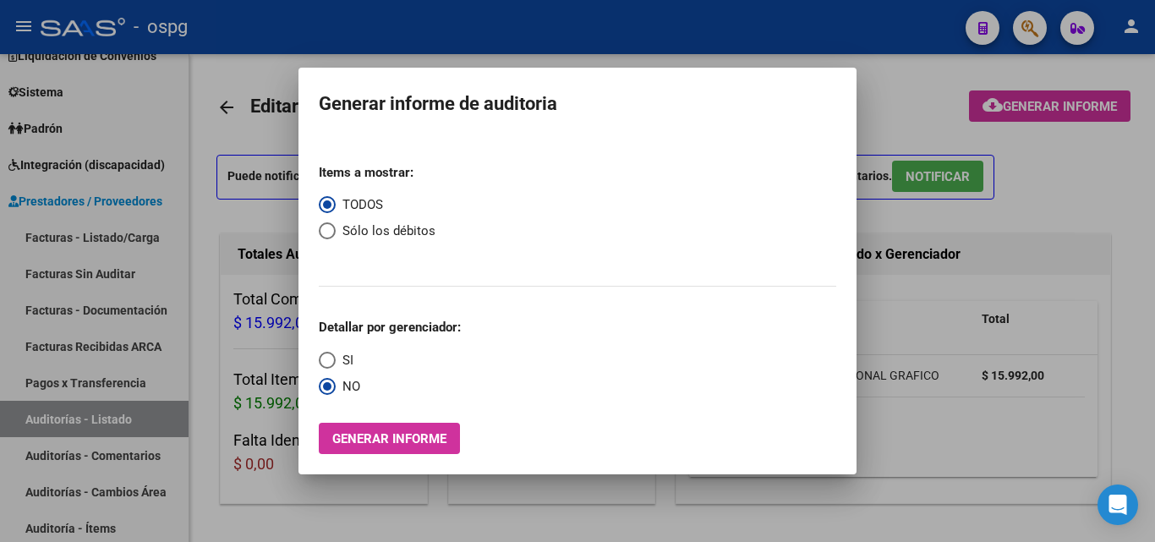
click at [263, 210] on div at bounding box center [577, 271] width 1155 height 542
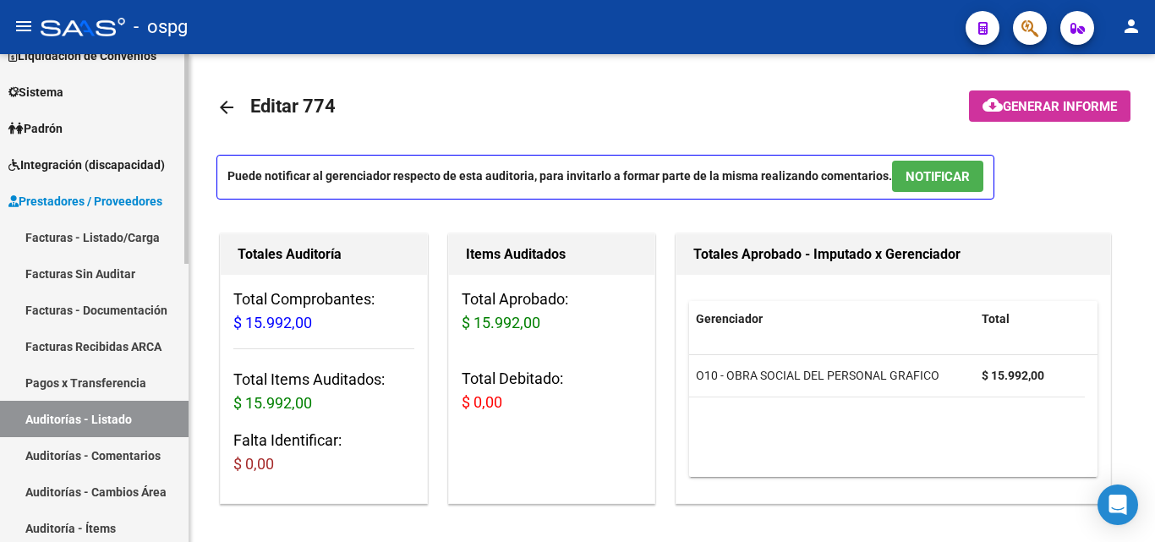
click at [113, 236] on link "Facturas - Listado/Carga" at bounding box center [94, 237] width 188 height 36
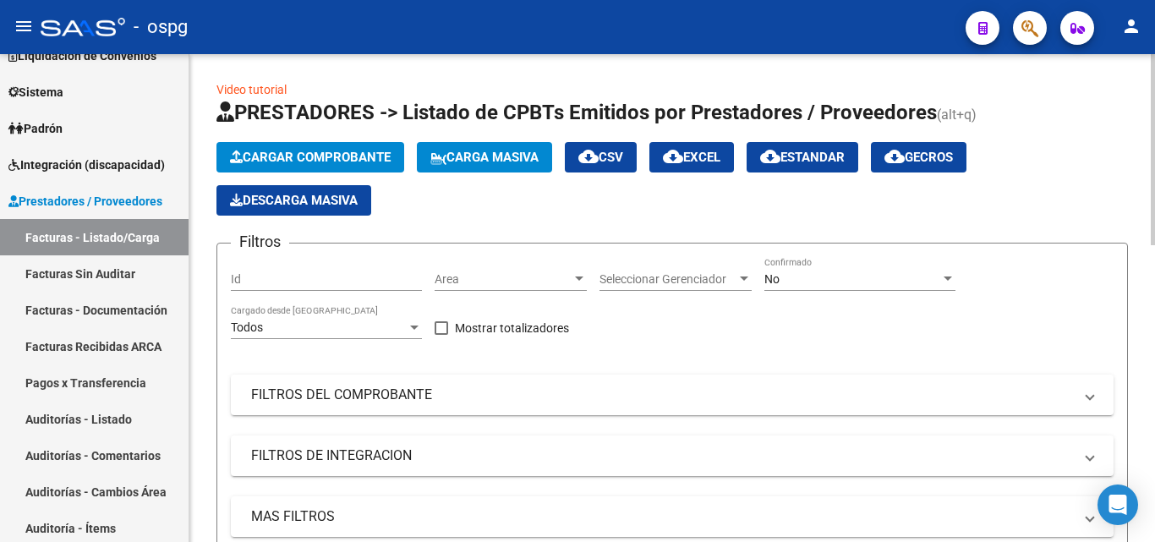
click at [304, 151] on span "Cargar Comprobante" at bounding box center [310, 157] width 161 height 15
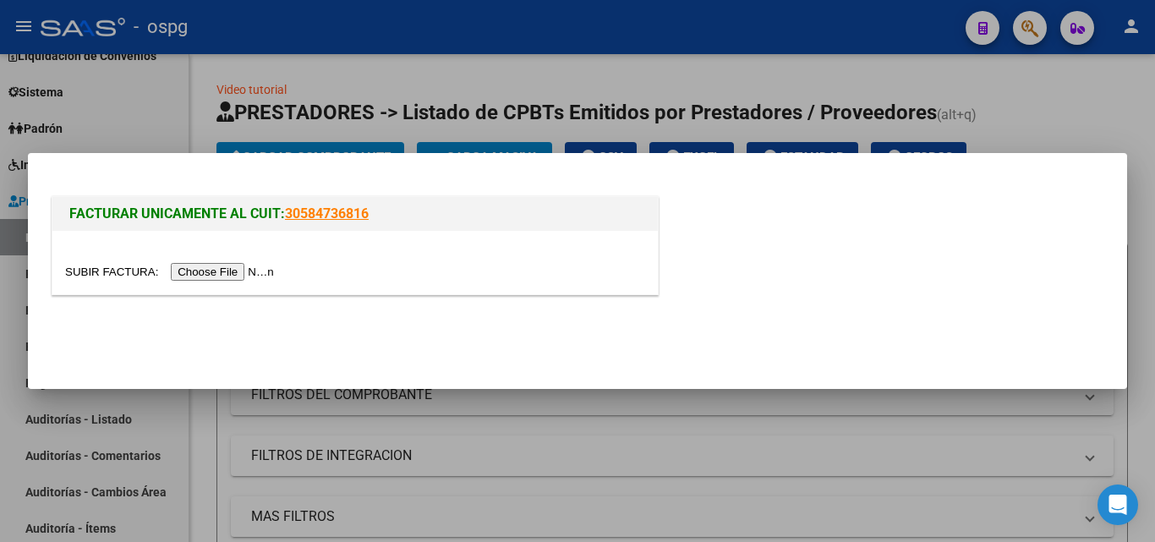
click at [235, 269] on input "file" at bounding box center [172, 272] width 214 height 18
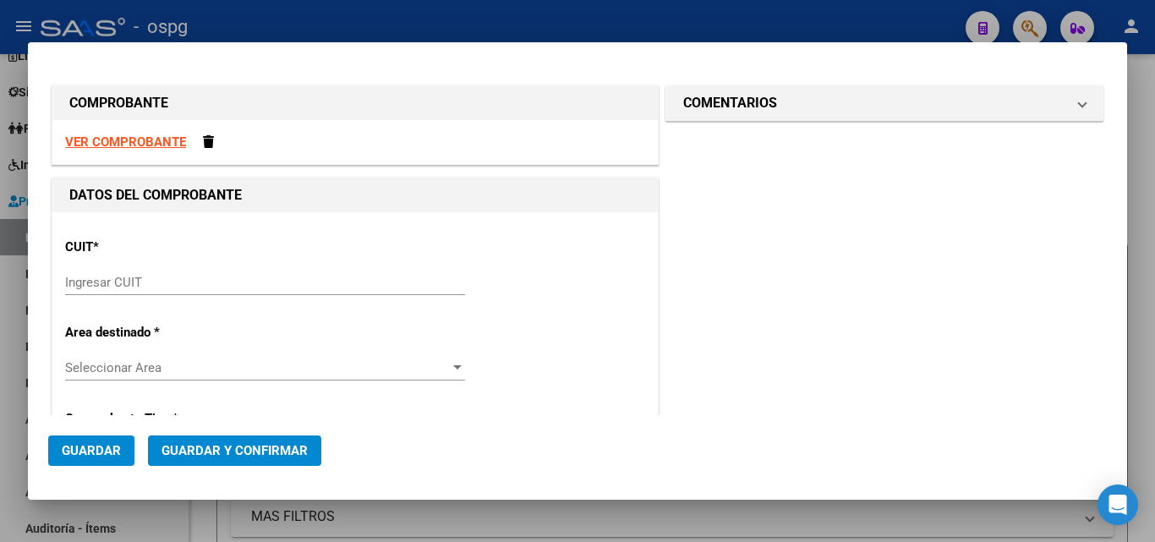
click at [187, 275] on input "Ingresar CUIT" at bounding box center [265, 282] width 400 height 15
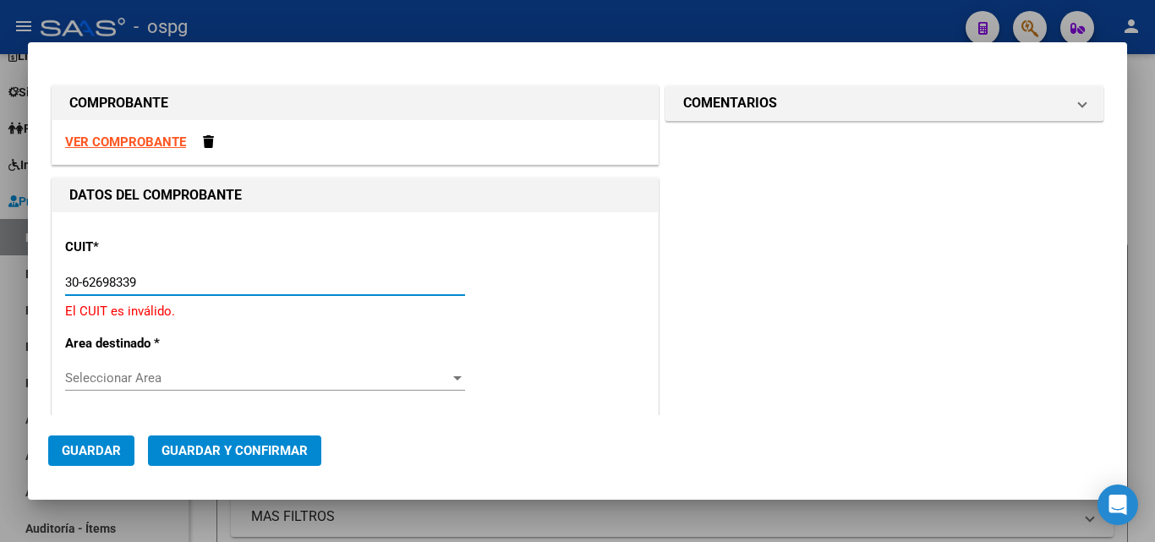
type input "30-62698339-8"
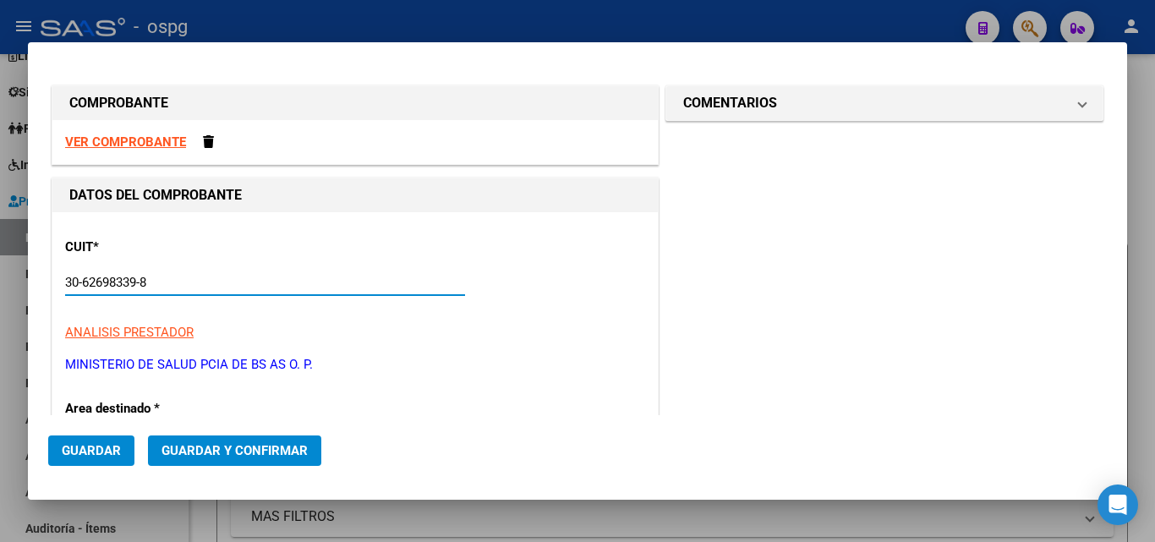
type input "138"
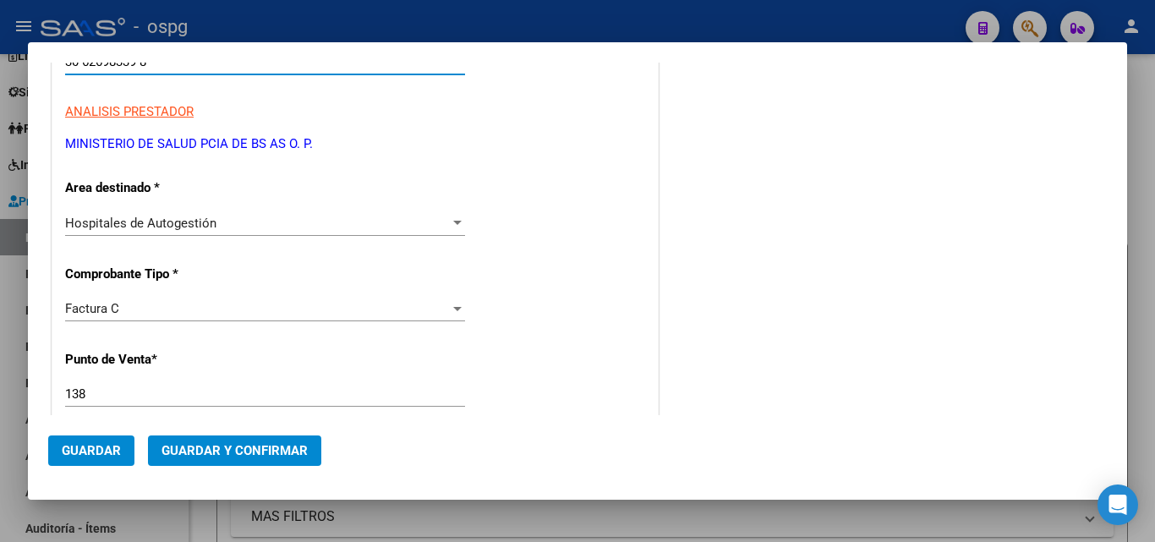
scroll to position [254, 0]
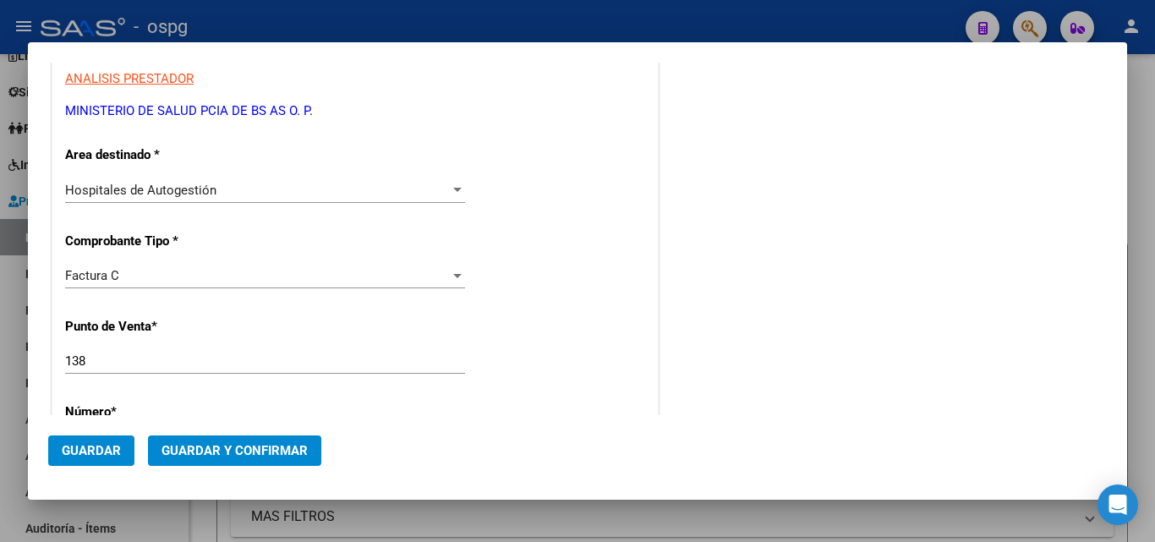
type input "30-62698339-8"
click at [160, 190] on span "Hospitales de Autogestión" at bounding box center [140, 190] width 151 height 15
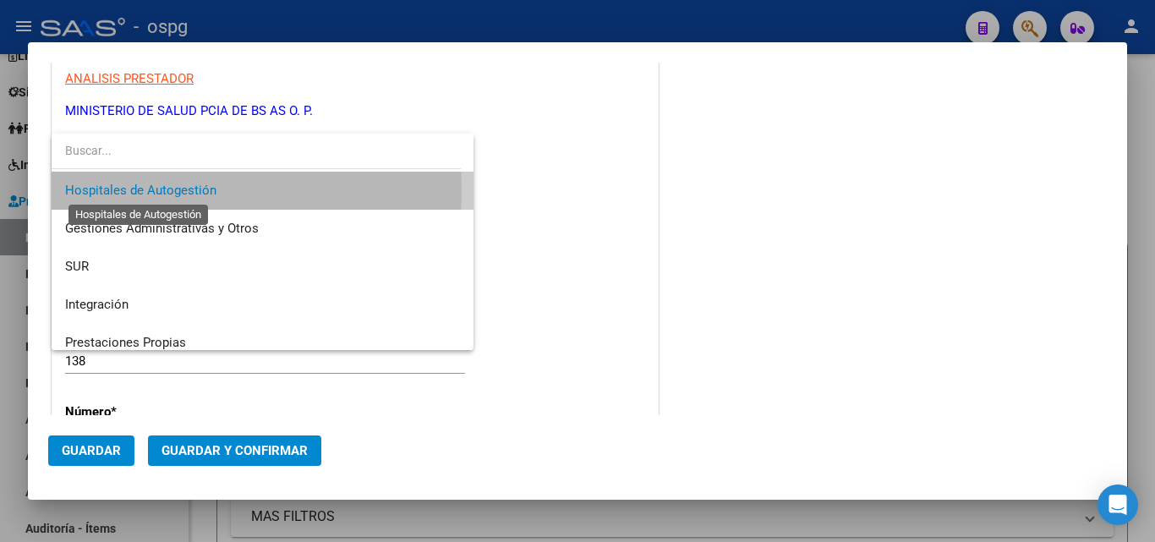
click at [160, 190] on span "Hospitales de Autogestión" at bounding box center [140, 190] width 151 height 15
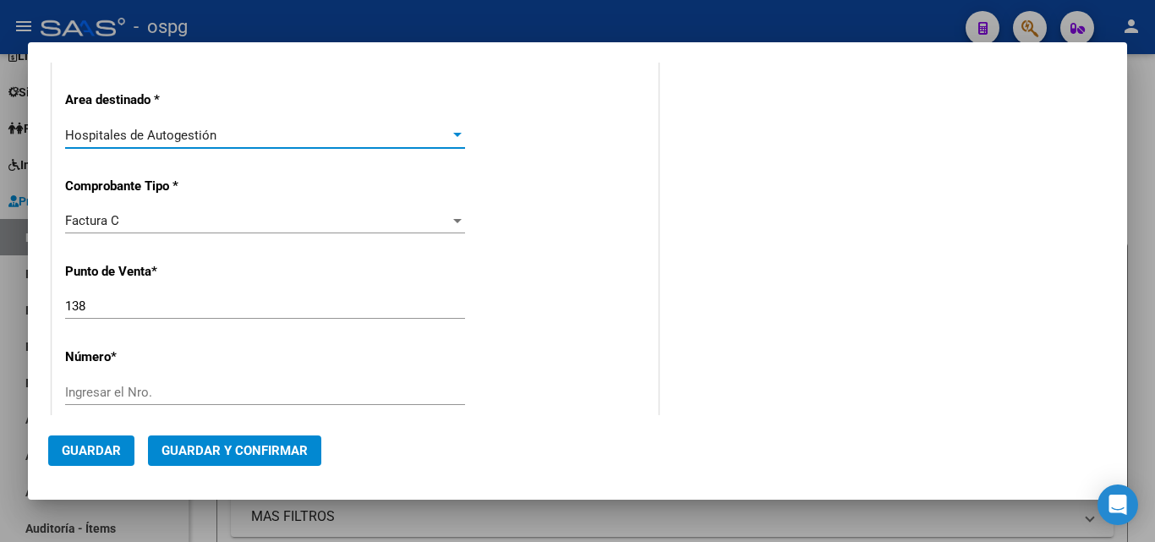
scroll to position [338, 0]
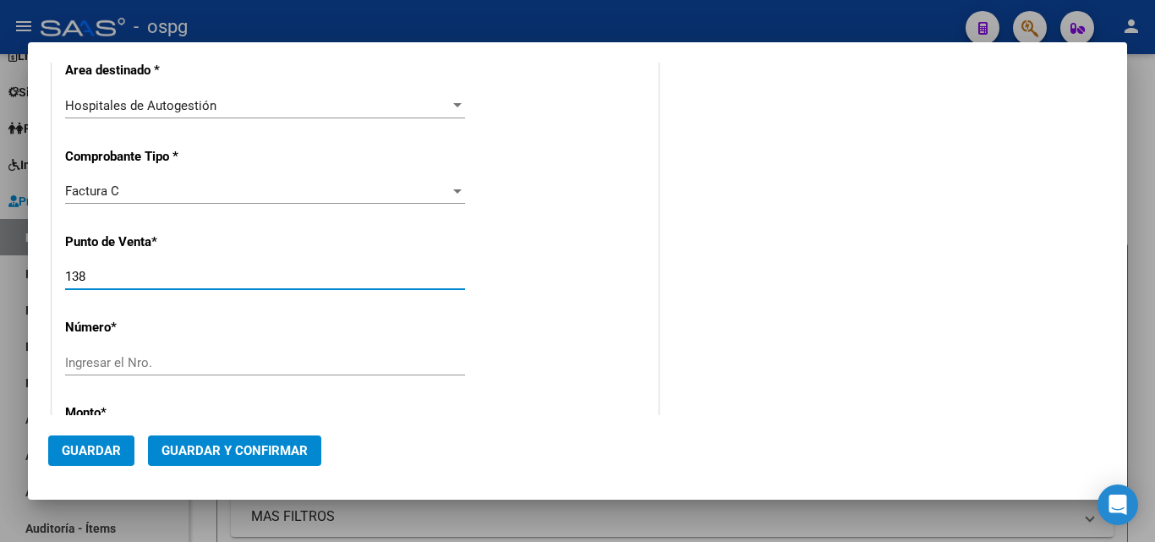
click at [101, 276] on input "138" at bounding box center [265, 276] width 400 height 15
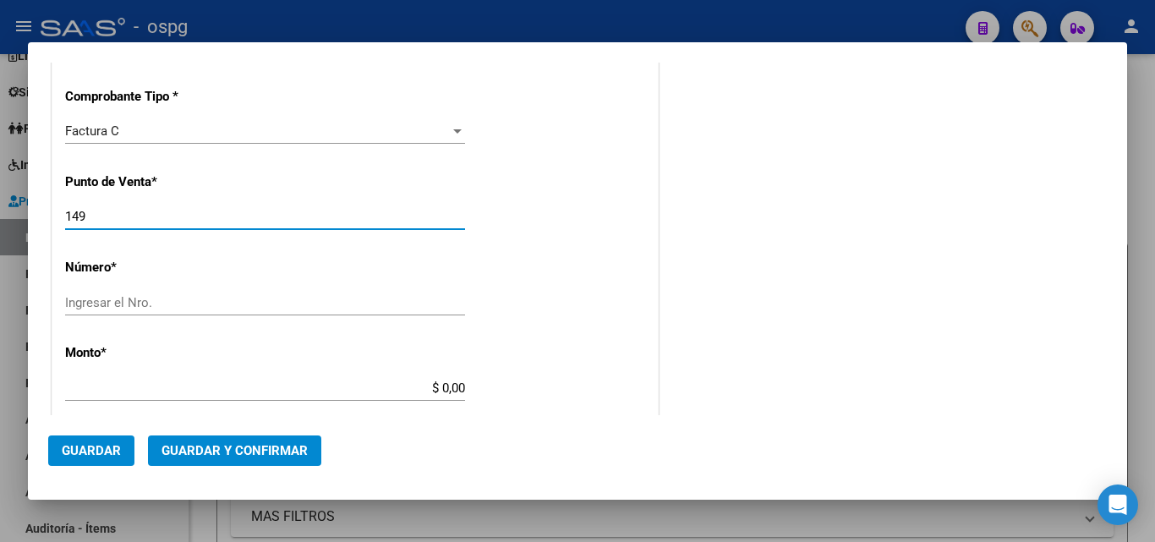
scroll to position [423, 0]
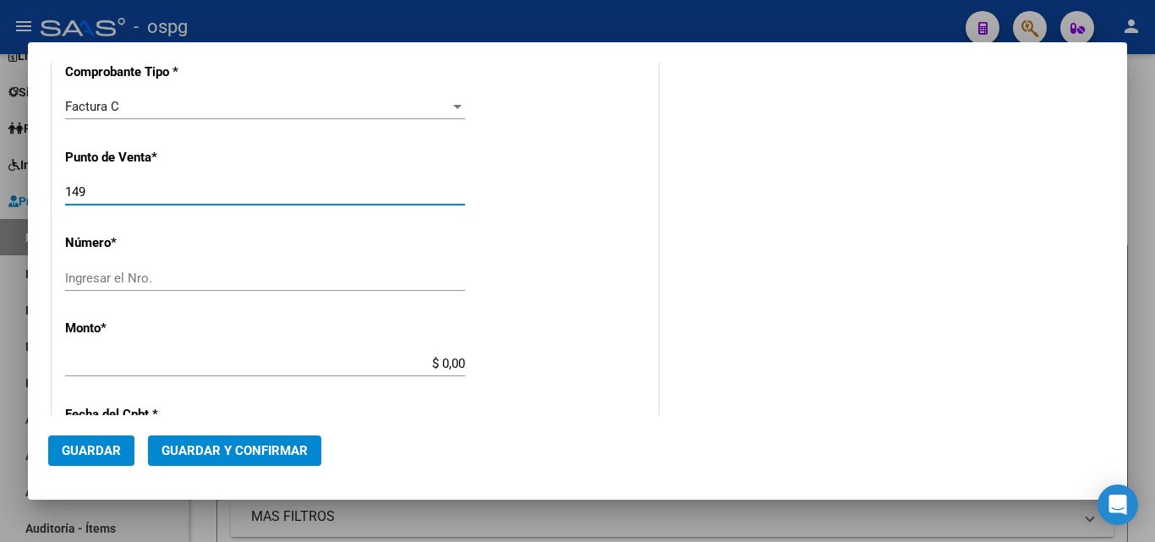
type input "149"
click at [111, 281] on input "Ingresar el Nro." at bounding box center [265, 277] width 400 height 15
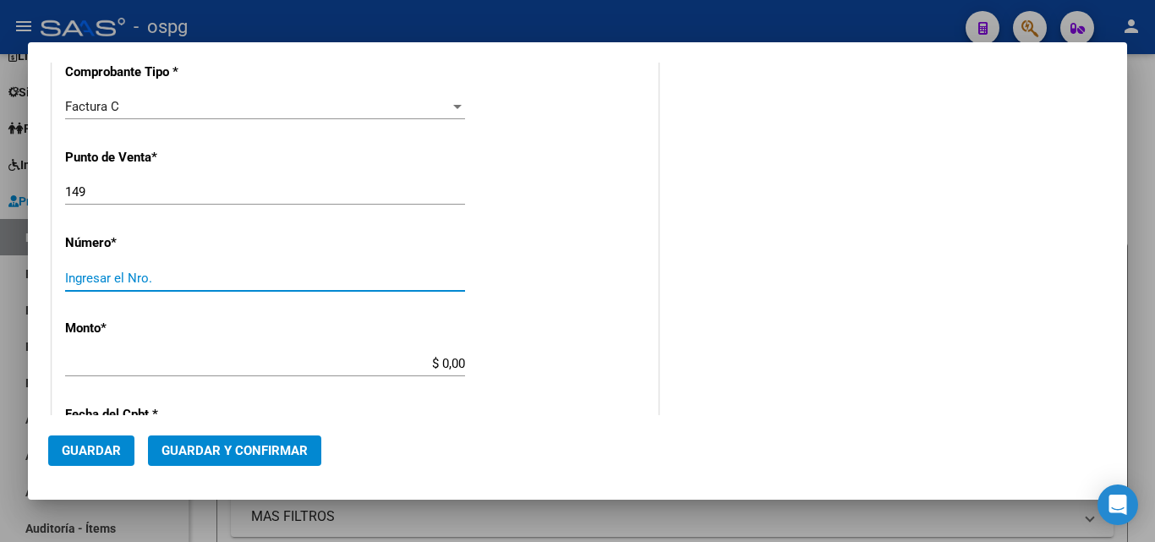
type input "3"
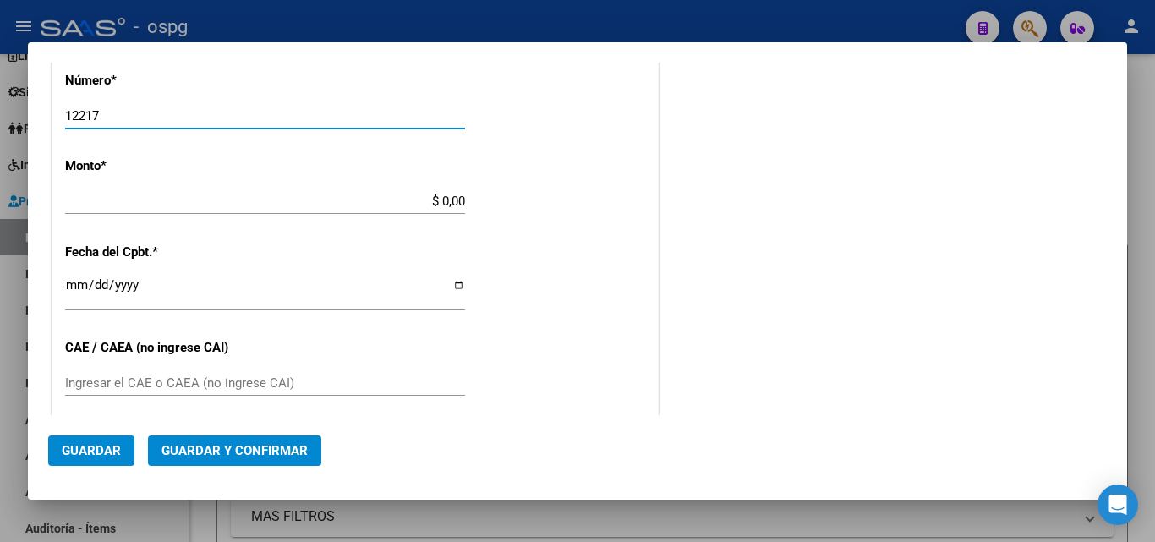
scroll to position [592, 0]
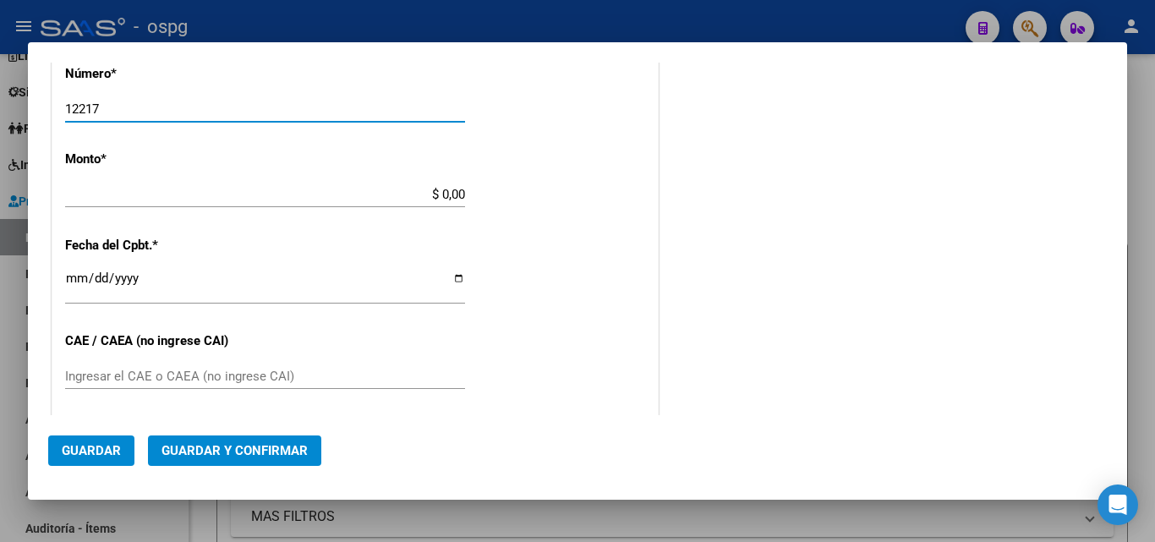
type input "12217"
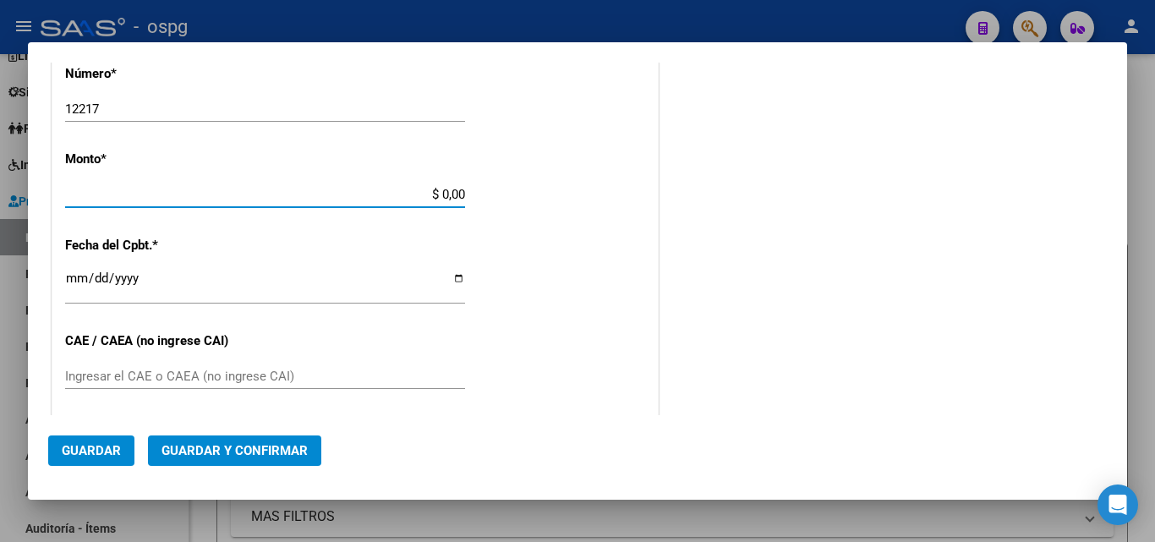
type input "$ 36.220,00"
type input "2025-08-28"
type input "75358870963072"
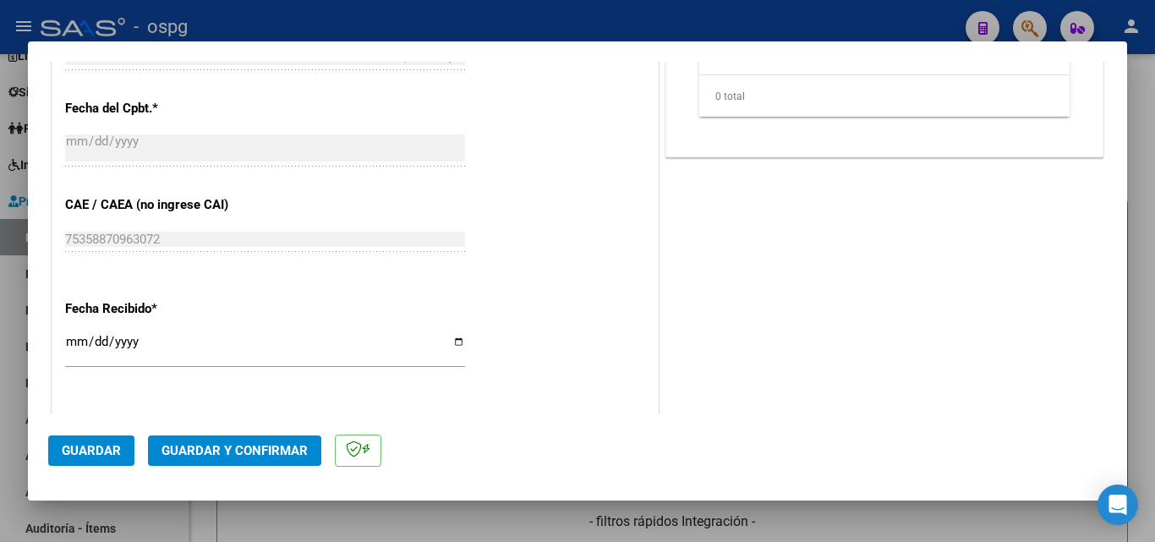
scroll to position [845, 0]
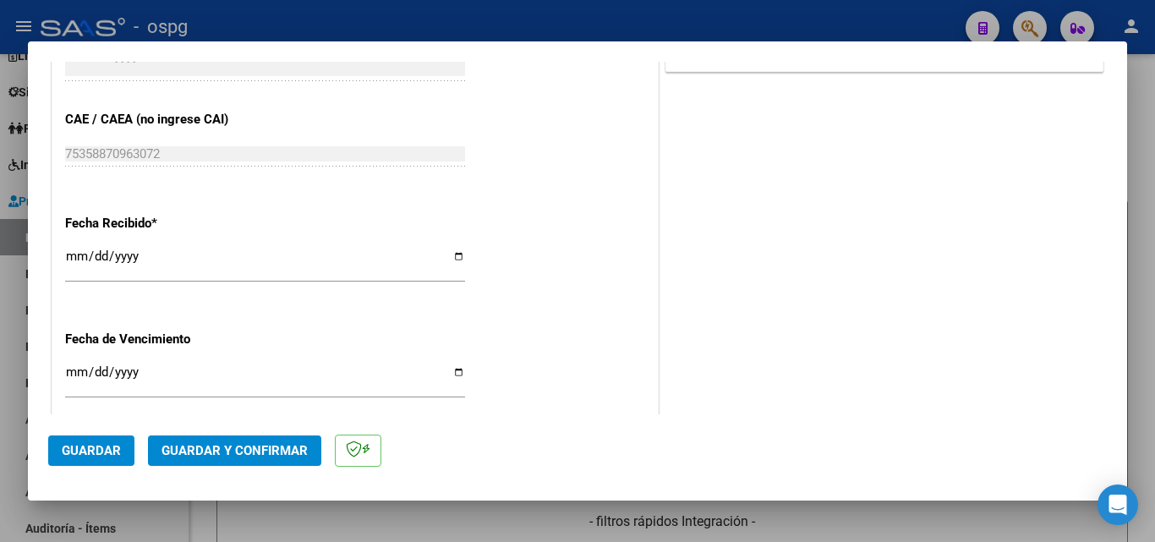
click at [72, 252] on input "2025-10-06" at bounding box center [265, 262] width 400 height 27
type input "2025-09-16"
click at [290, 445] on span "Guardar y Confirmar" at bounding box center [234, 450] width 146 height 15
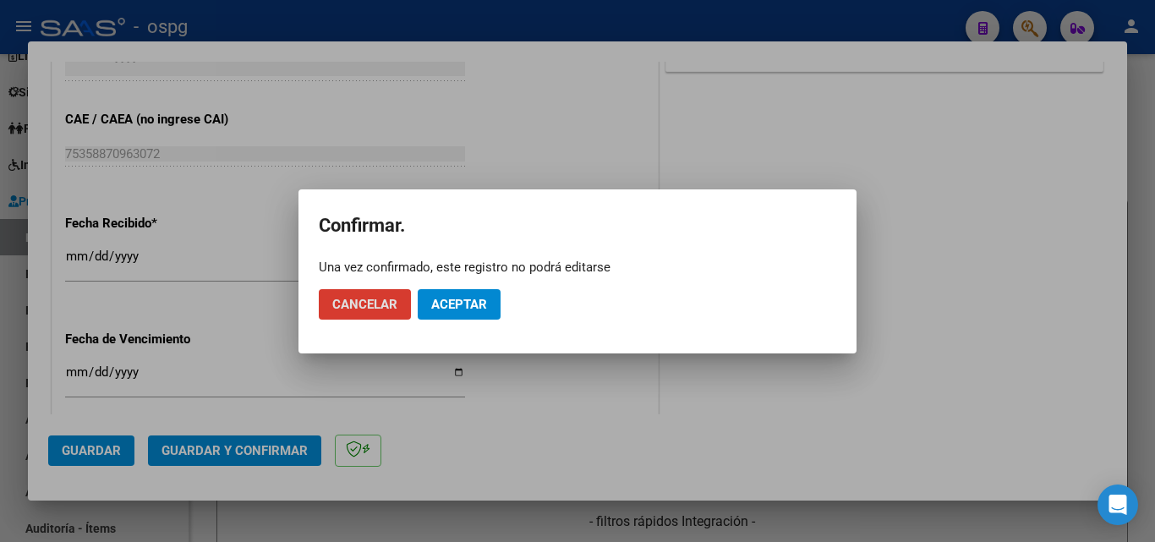
click at [489, 291] on button "Aceptar" at bounding box center [459, 304] width 83 height 30
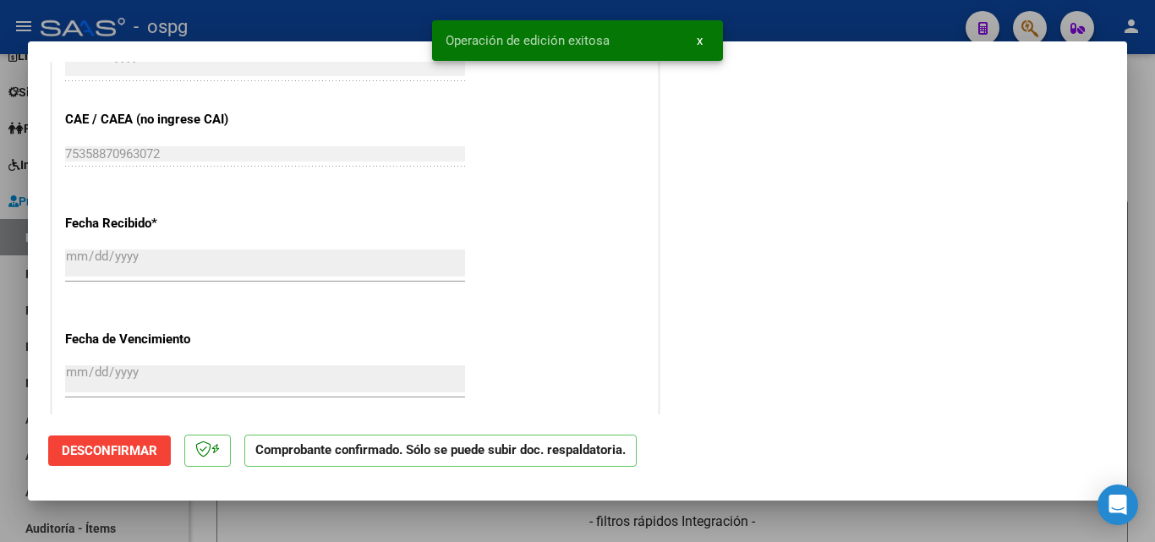
click at [0, 352] on div at bounding box center [577, 271] width 1155 height 542
type input "$ 0,00"
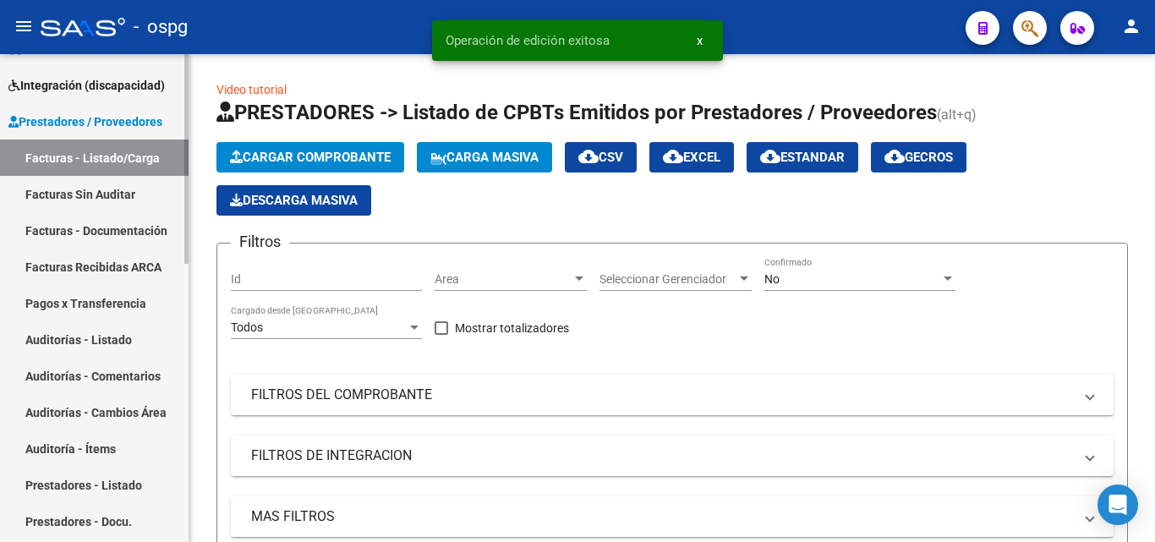
scroll to position [254, 0]
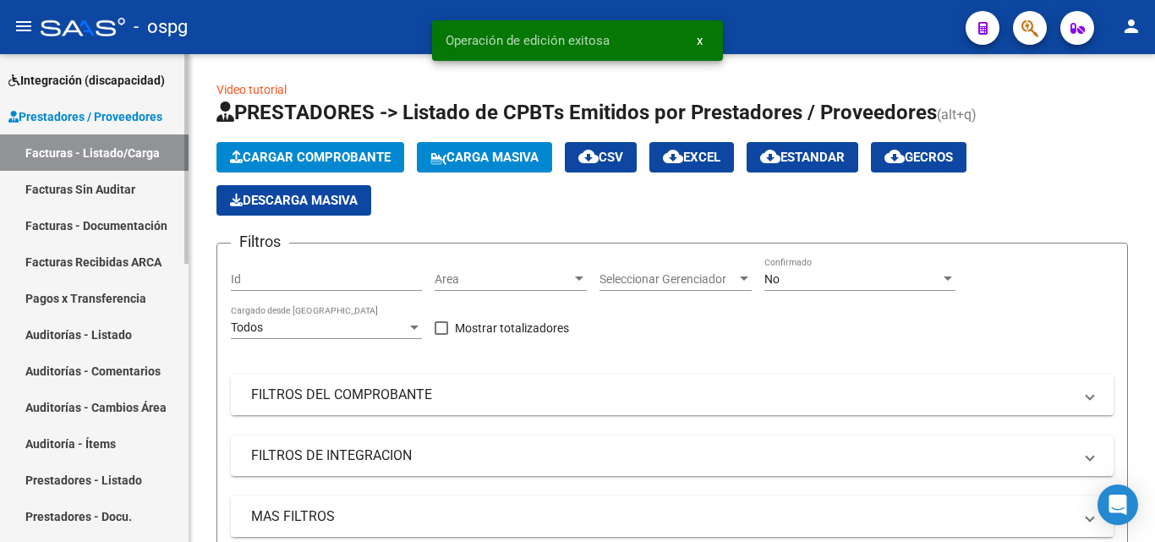
click at [107, 336] on link "Auditorías - Listado" at bounding box center [94, 334] width 188 height 36
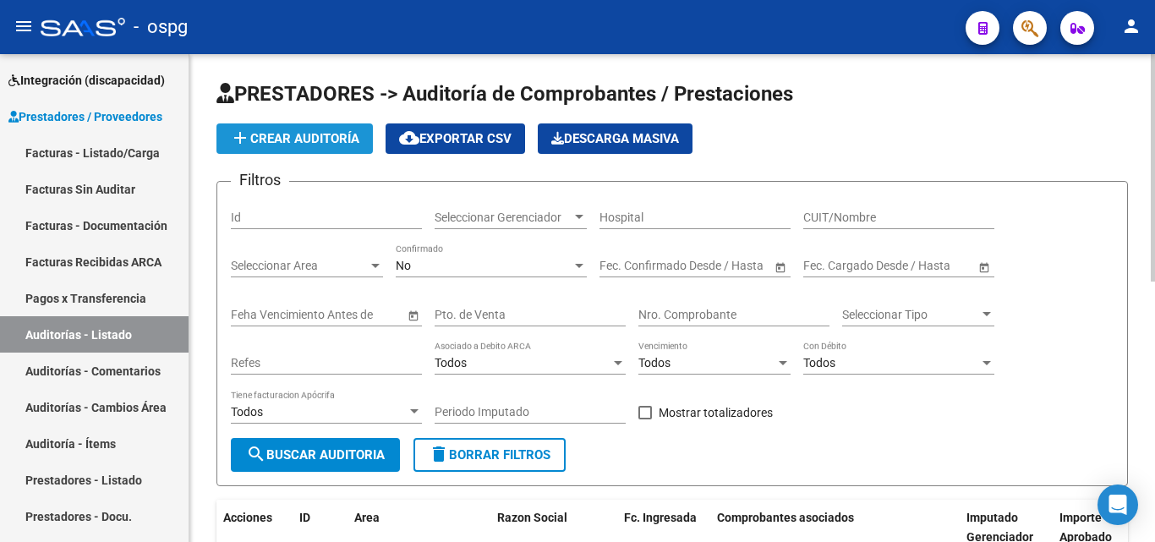
click at [275, 153] on button "add Crear Auditoría" at bounding box center [294, 138] width 156 height 30
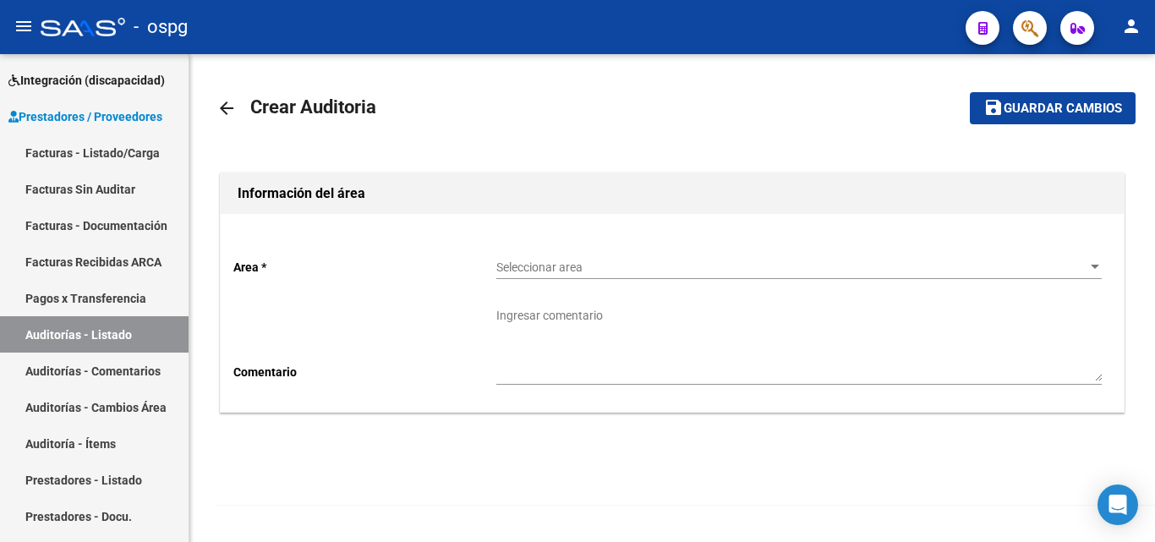
click at [611, 261] on span "Seleccionar area" at bounding box center [791, 267] width 590 height 14
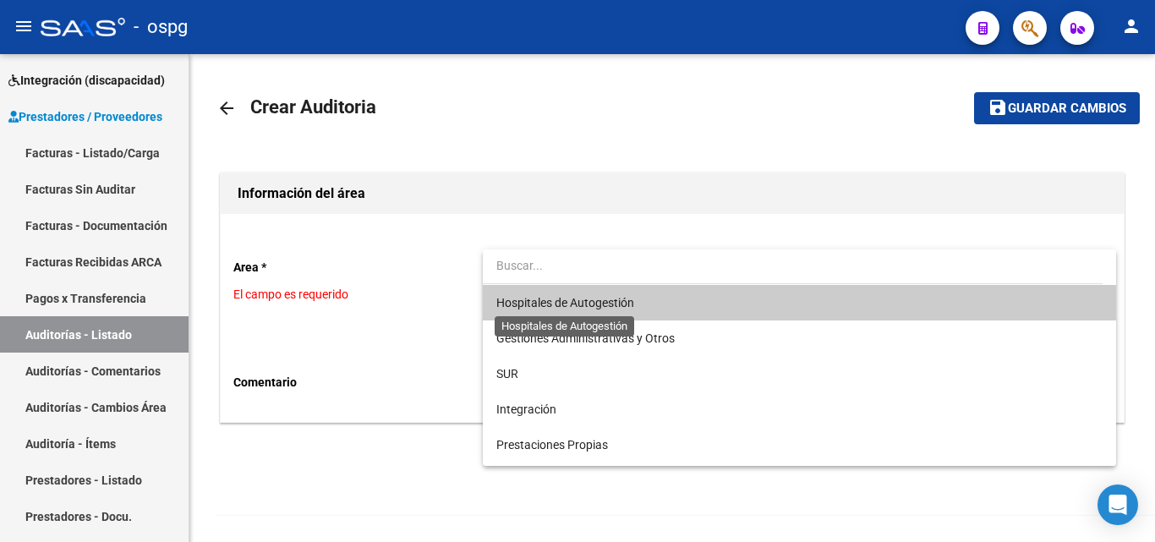
click at [600, 300] on span "Hospitales de Autogestión" at bounding box center [565, 303] width 138 height 14
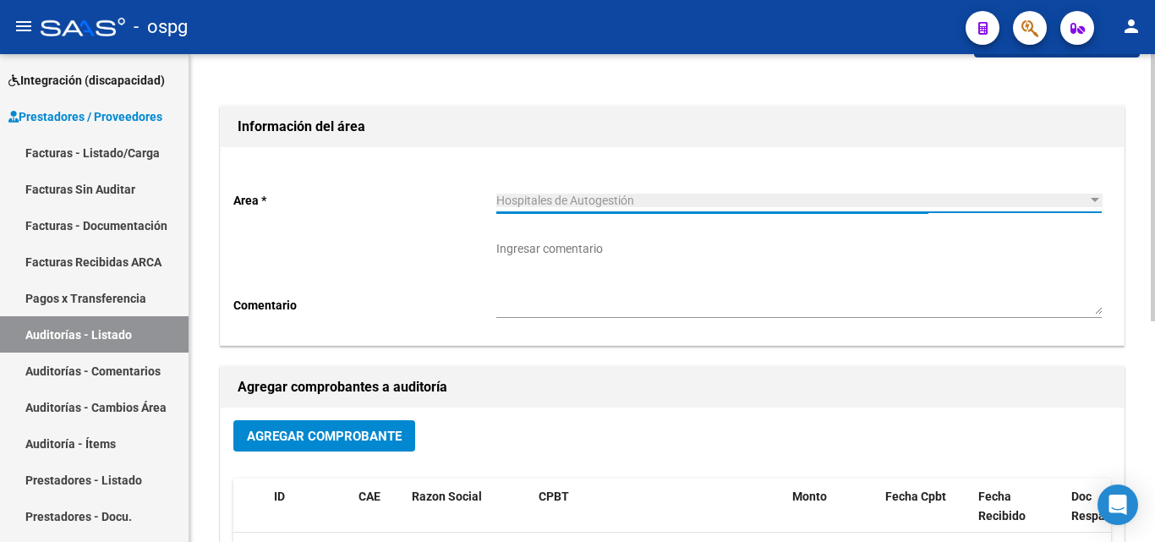
scroll to position [254, 0]
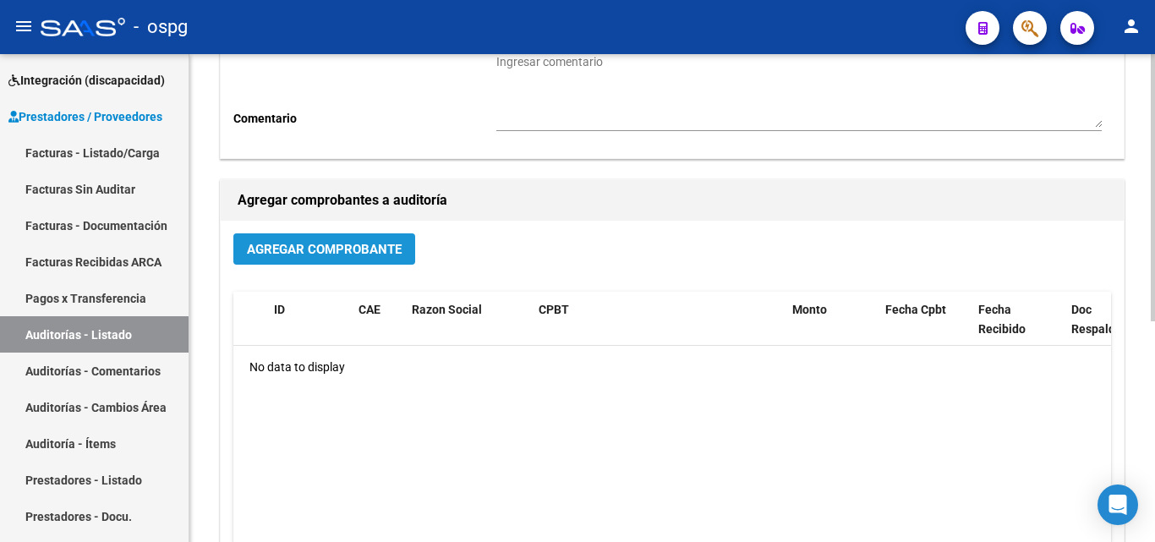
click at [280, 243] on span "Agregar Comprobante" at bounding box center [324, 249] width 155 height 15
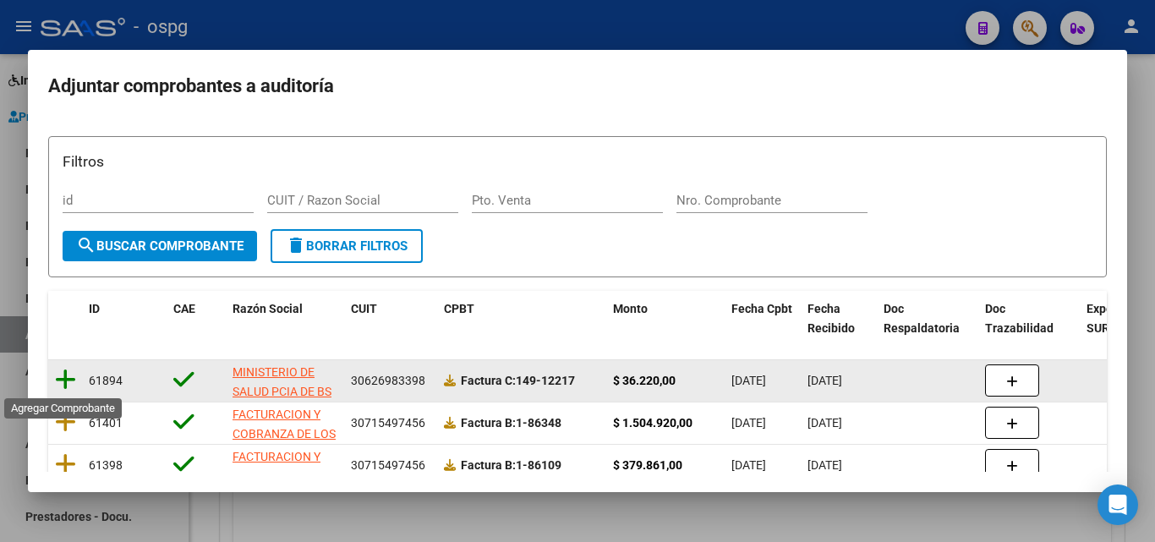
click at [64, 380] on icon at bounding box center [65, 380] width 21 height 24
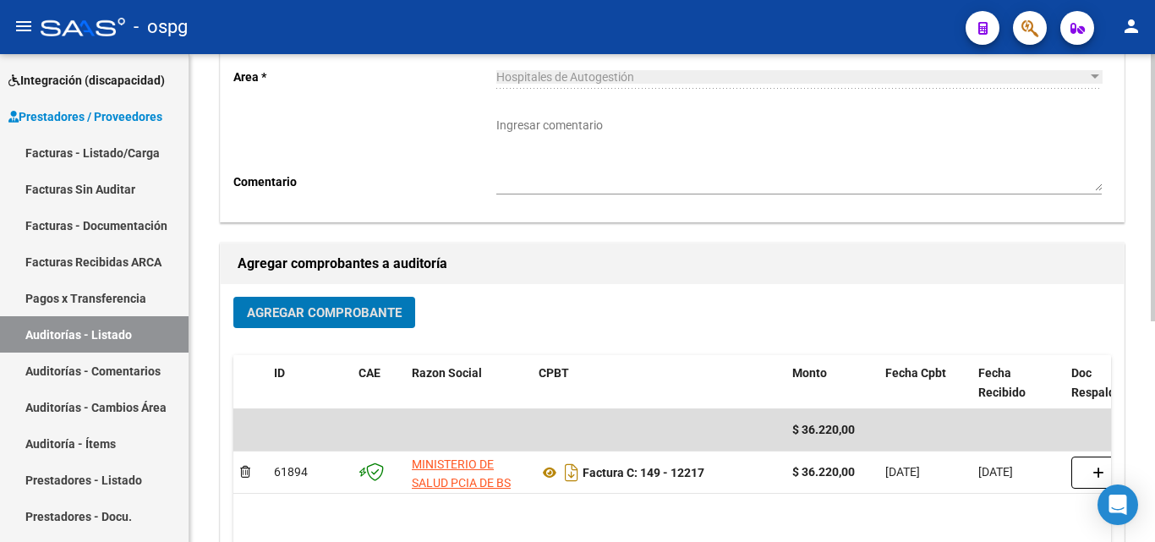
scroll to position [0, 0]
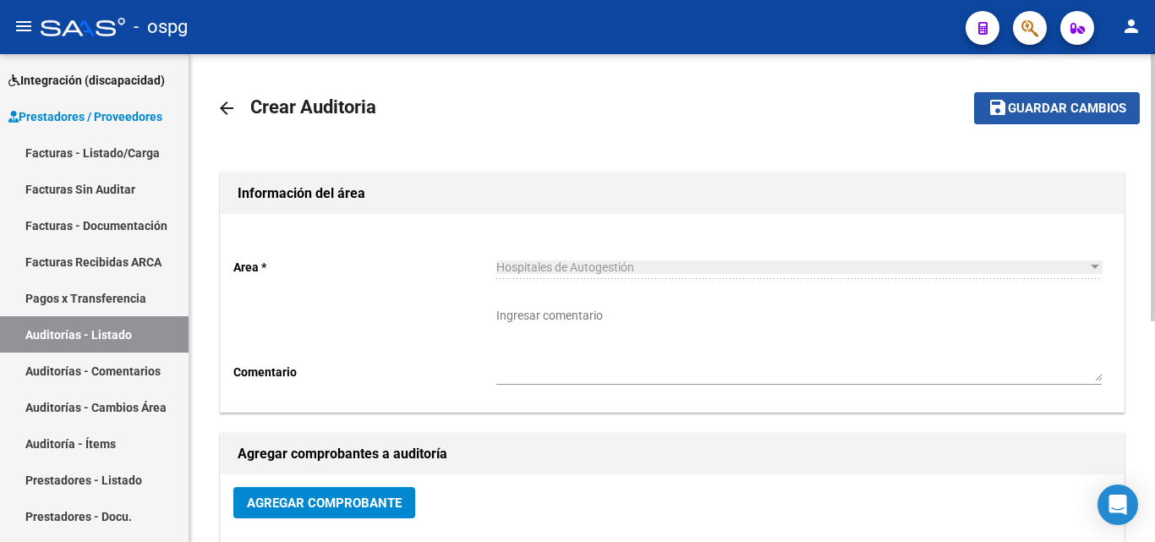
click at [1085, 112] on span "Guardar cambios" at bounding box center [1067, 108] width 118 height 15
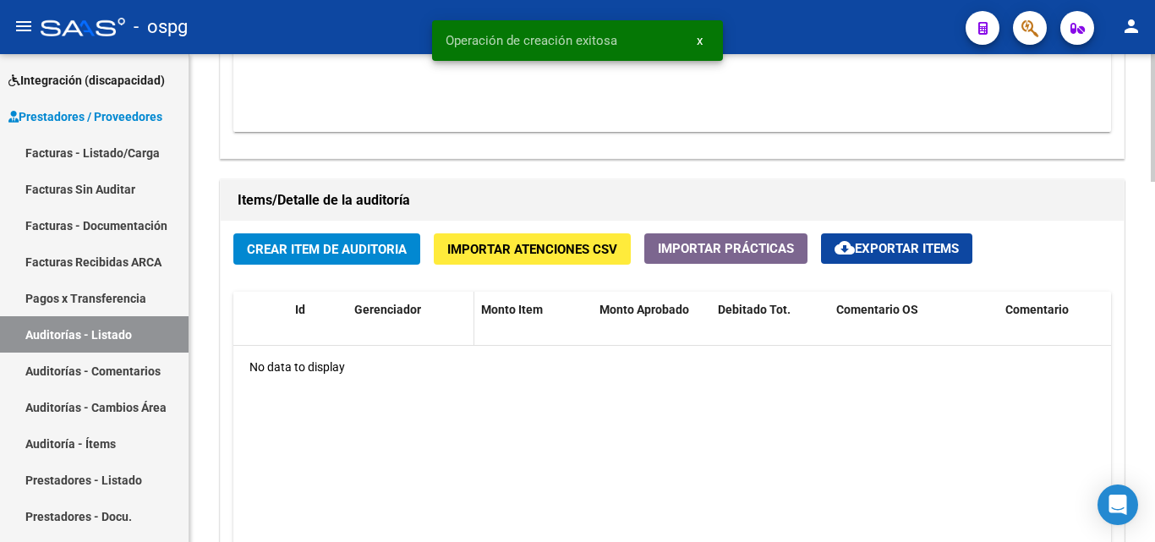
scroll to position [1099, 0]
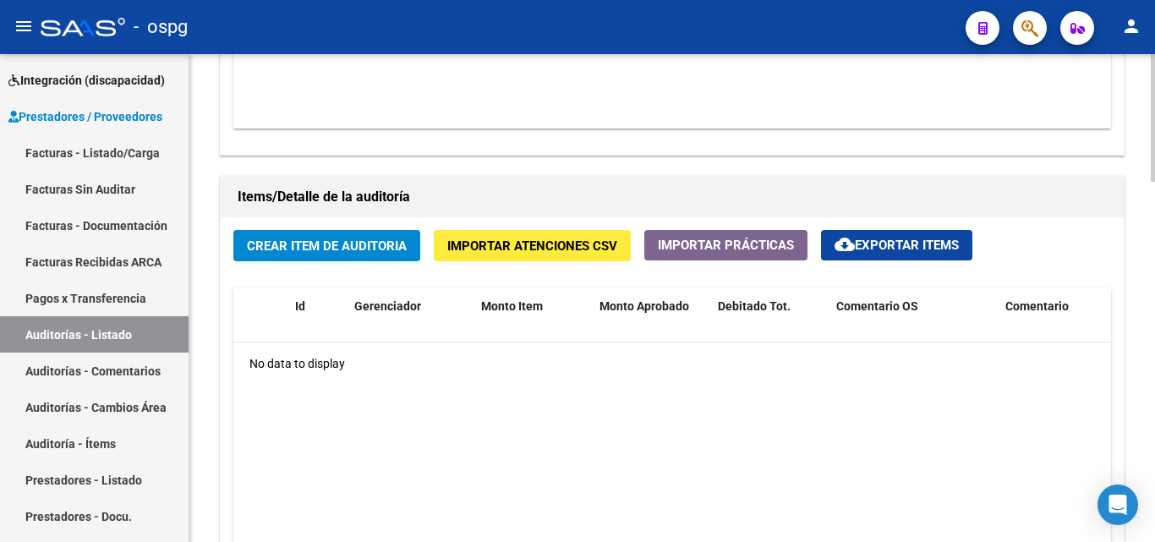
click at [374, 254] on span "Crear Item de Auditoria" at bounding box center [327, 245] width 160 height 15
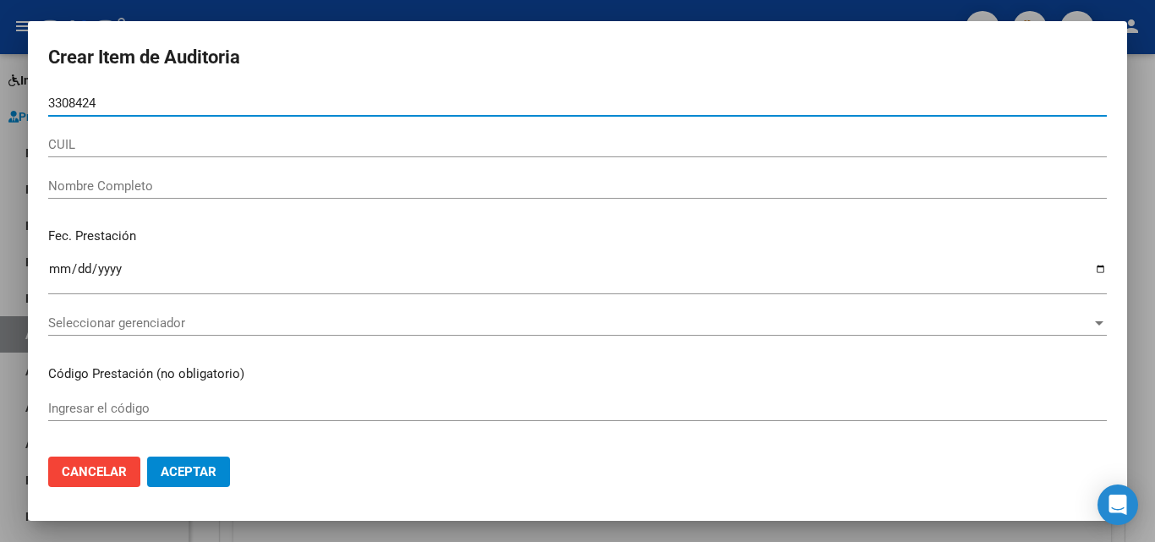
type input "33084240"
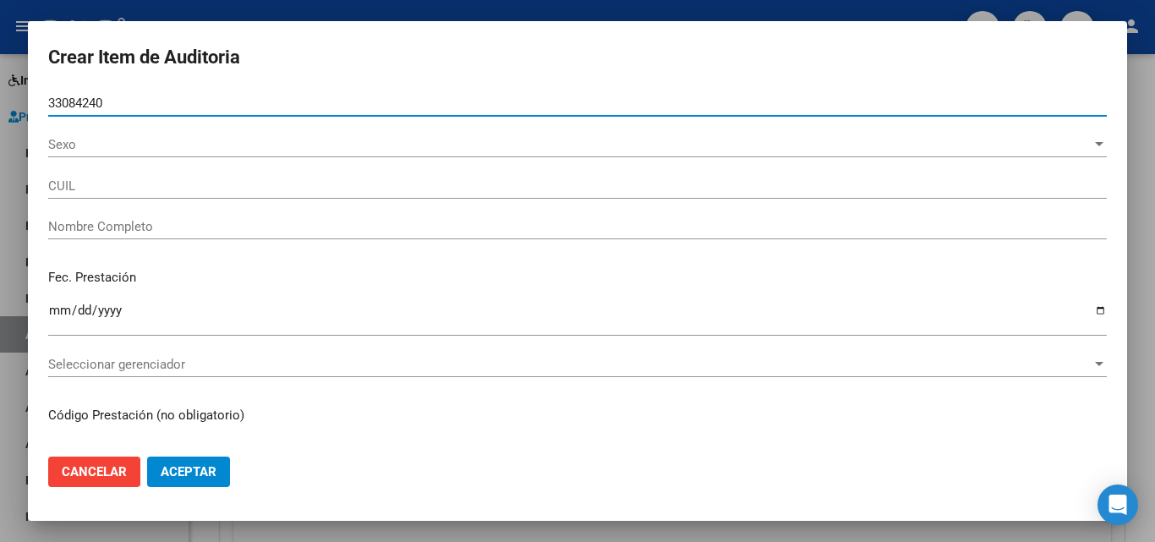
type input "27330842402"
type input "DIMOTTA GLADYS SOLEDAD"
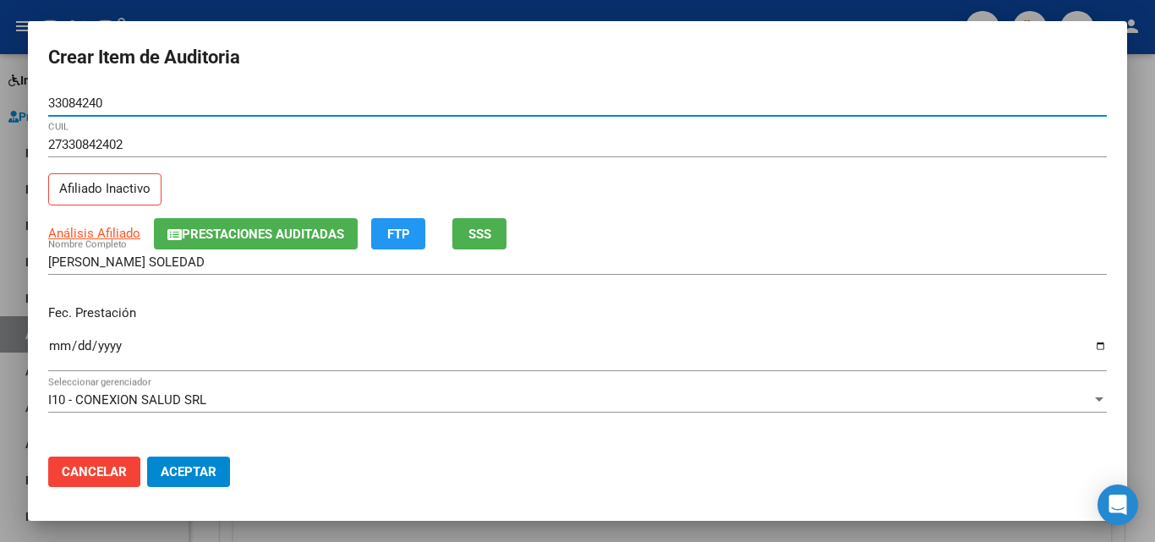
type input "33084240"
click at [470, 240] on span "SSS" at bounding box center [479, 234] width 23 height 15
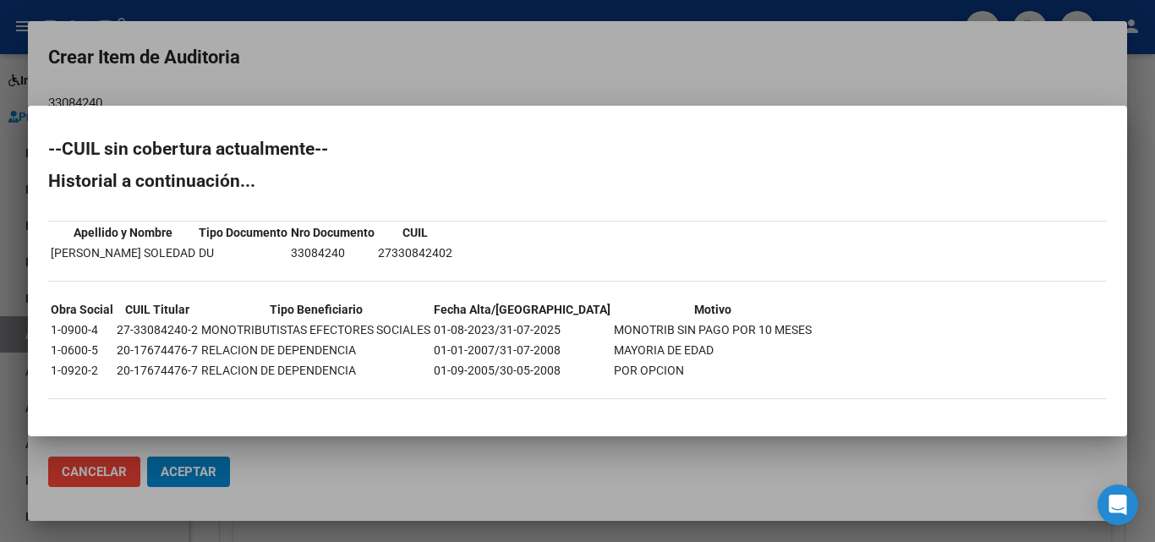
click at [568, 55] on div at bounding box center [577, 271] width 1155 height 542
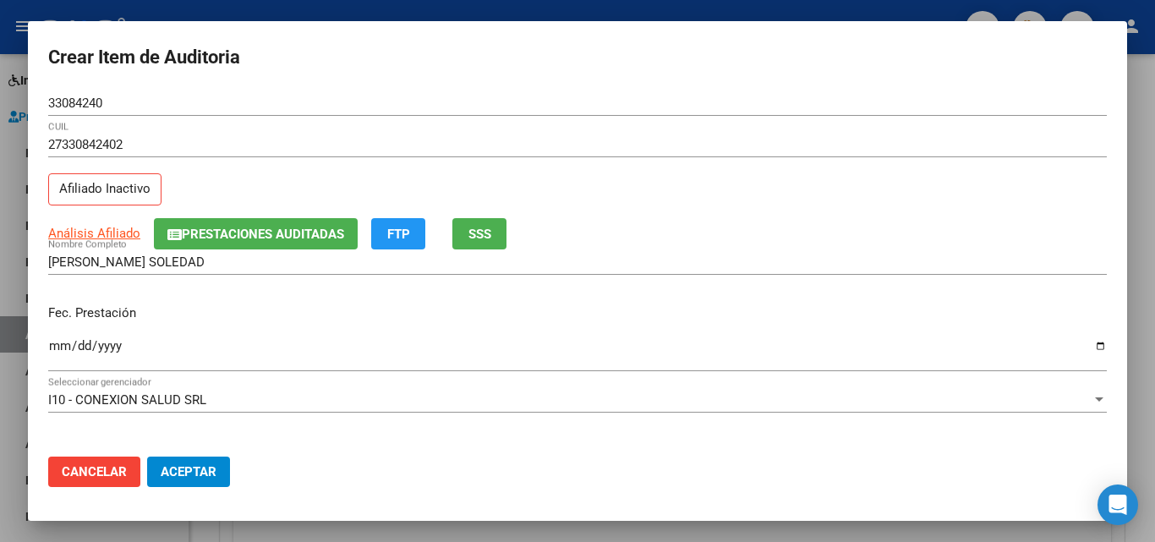
click at [58, 343] on input "Ingresar la fecha" at bounding box center [577, 352] width 1058 height 27
click at [491, 233] on span "SSS" at bounding box center [479, 234] width 23 height 15
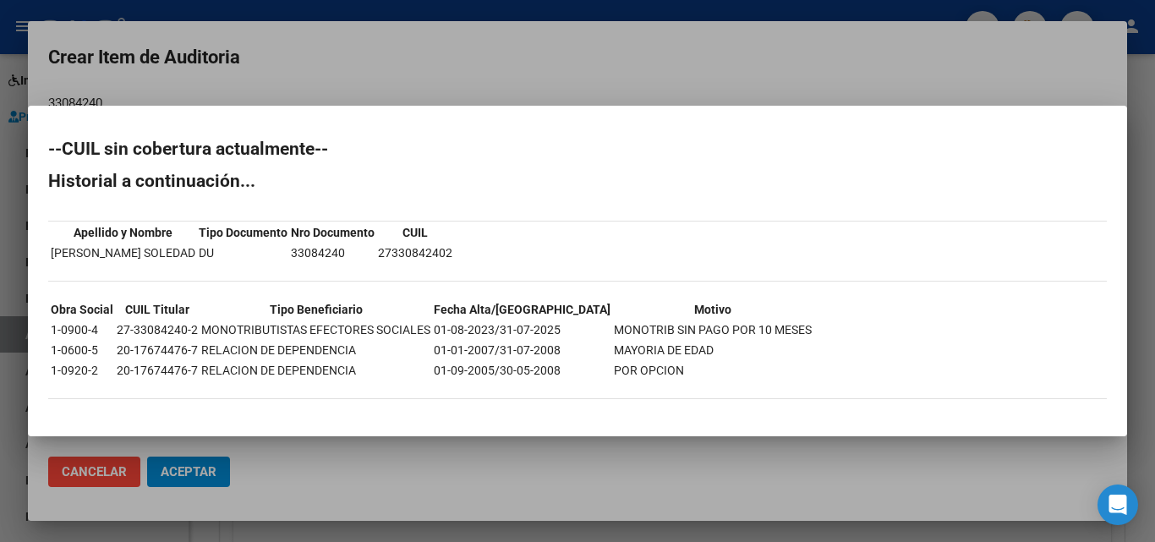
click at [466, 78] on div at bounding box center [577, 271] width 1155 height 542
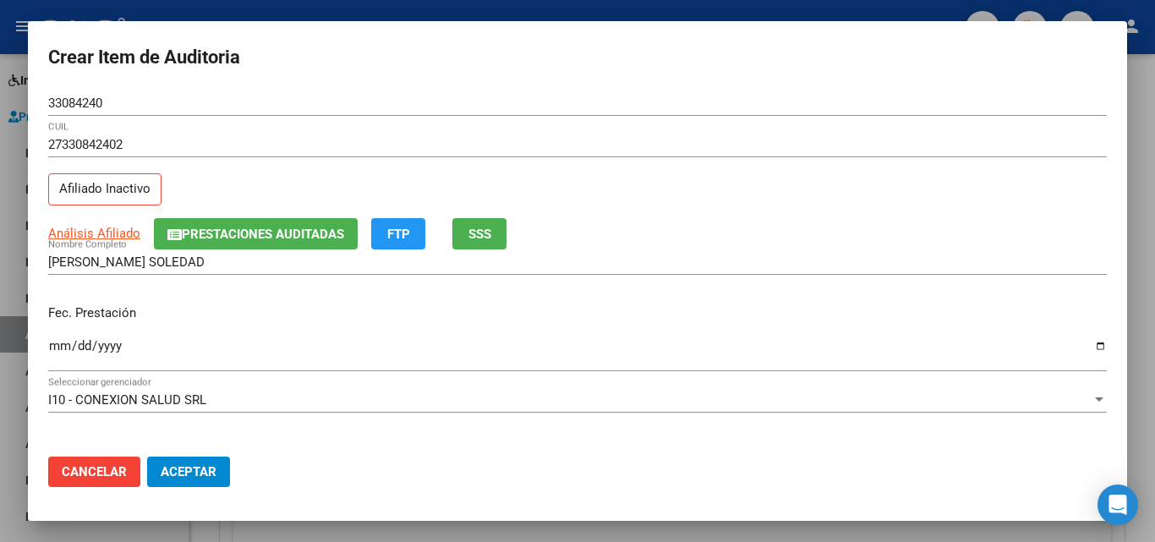
click at [75, 341] on input "Ingresar la fecha" at bounding box center [577, 352] width 1058 height 27
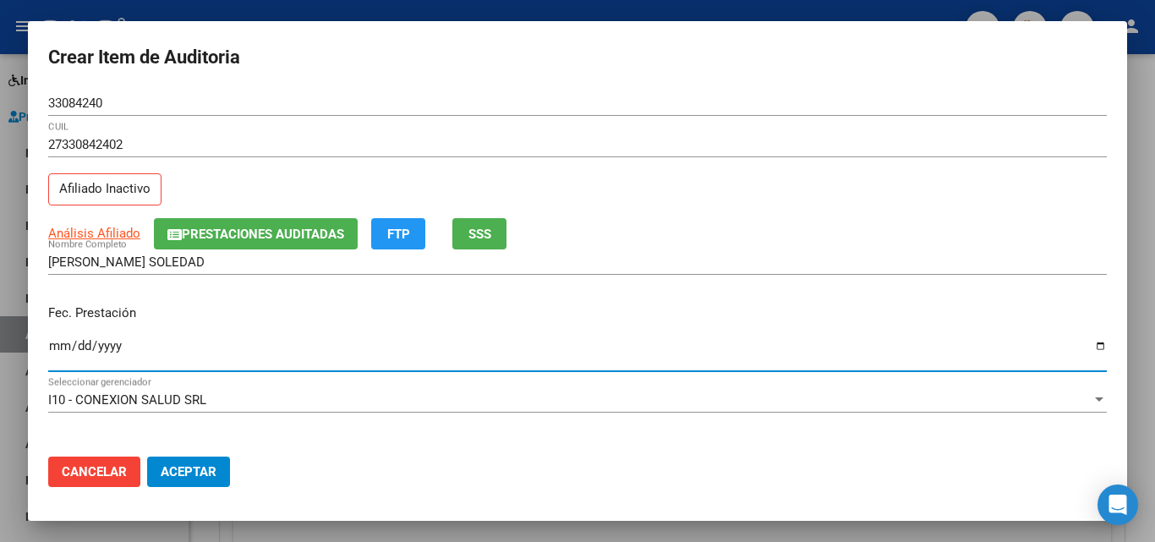
click at [57, 341] on input "Ingresar la fecha" at bounding box center [577, 352] width 1058 height 27
type input "2025-06-06"
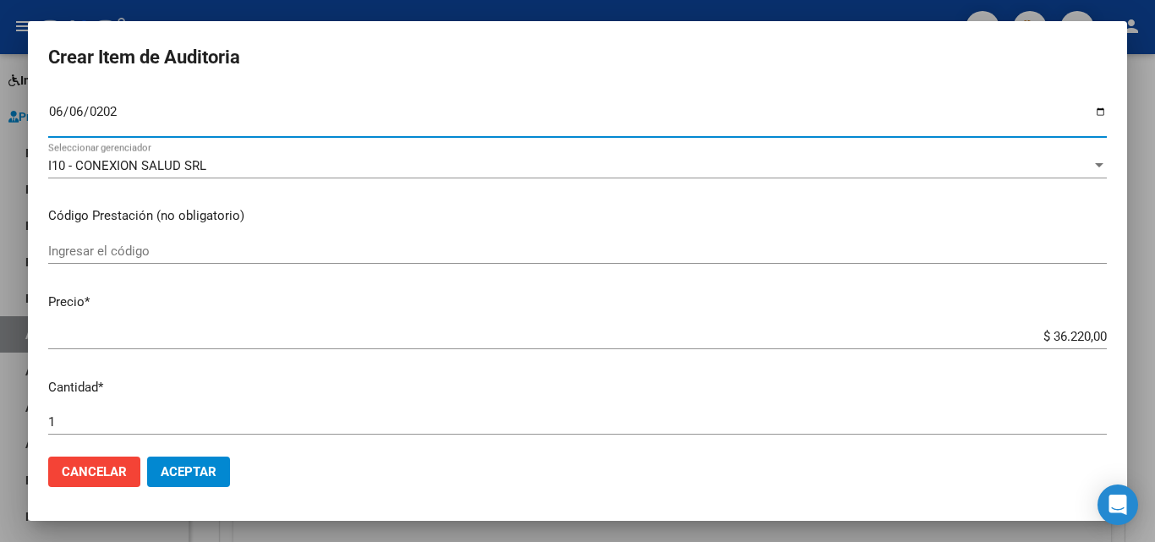
scroll to position [254, 0]
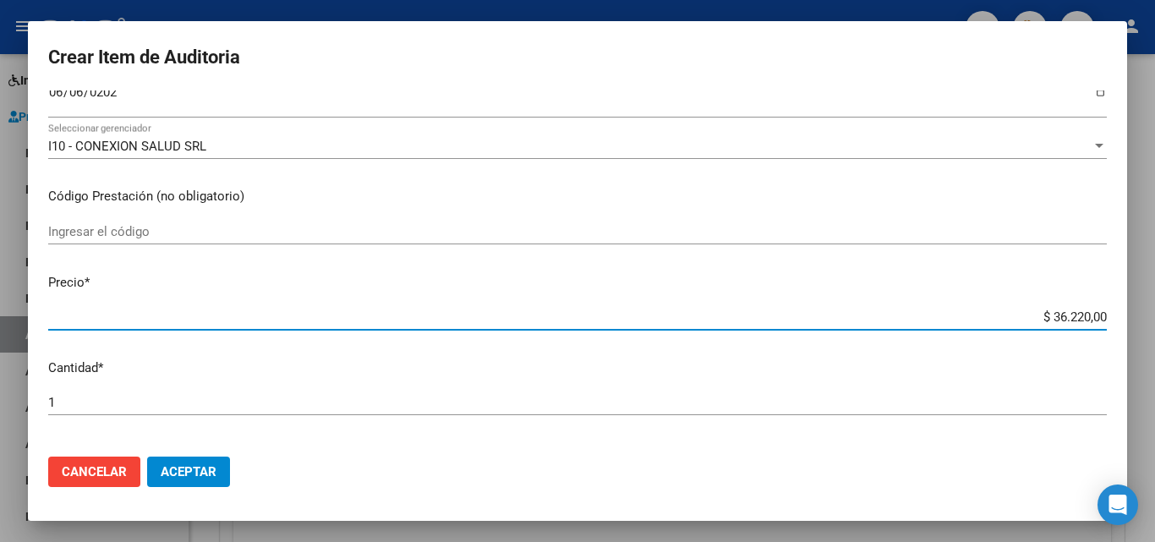
drag, startPoint x: 1039, startPoint y: 313, endPoint x: 1079, endPoint y: 313, distance: 40.6
click at [1079, 313] on input "$ 36.220,00" at bounding box center [577, 316] width 1058 height 15
type input "$ 7,00"
type input "$ 72,00"
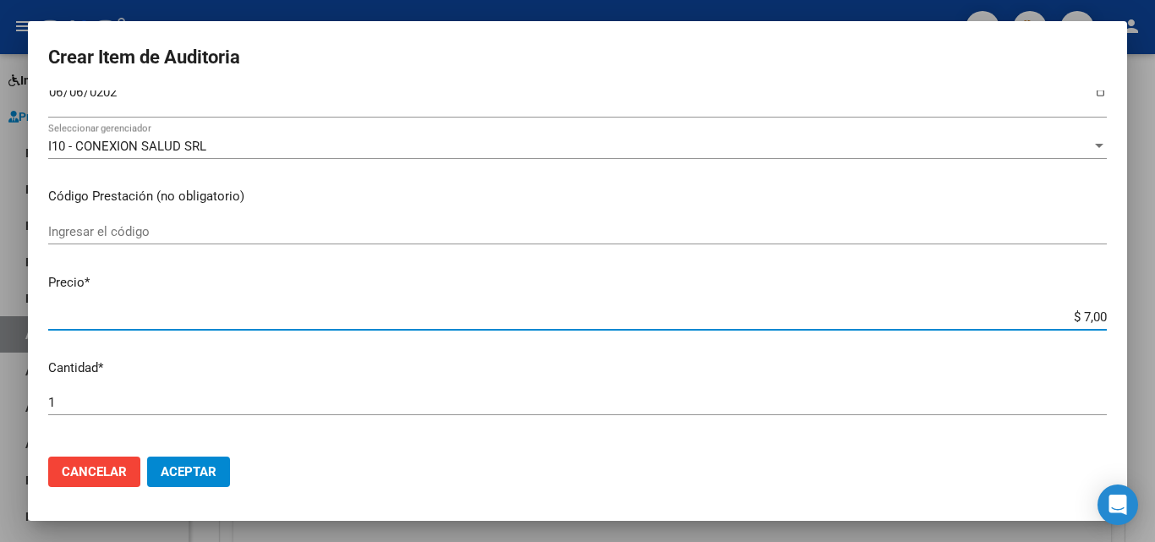
type input "$ 72,00"
type input "$ 724,00"
type input "$ 7.244,00"
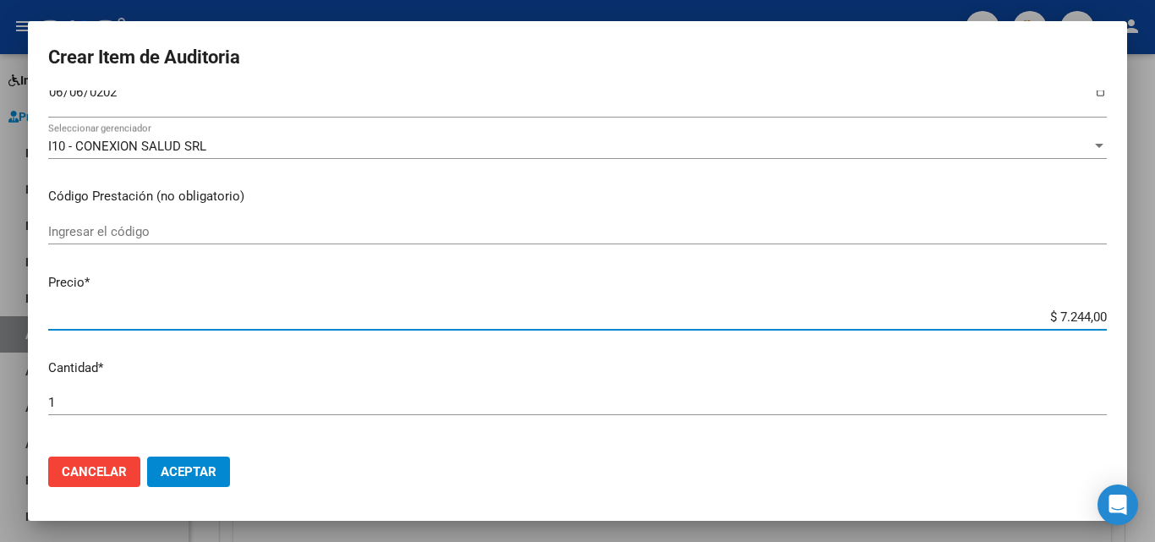
click at [1071, 312] on input "$ 7.244,00" at bounding box center [577, 316] width 1058 height 15
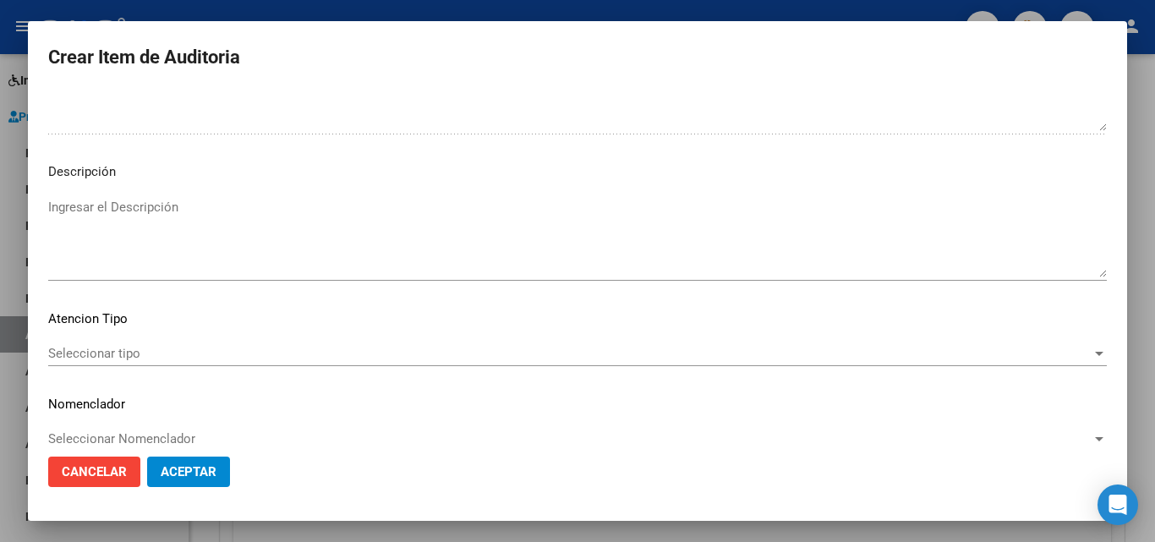
scroll to position [1170, 0]
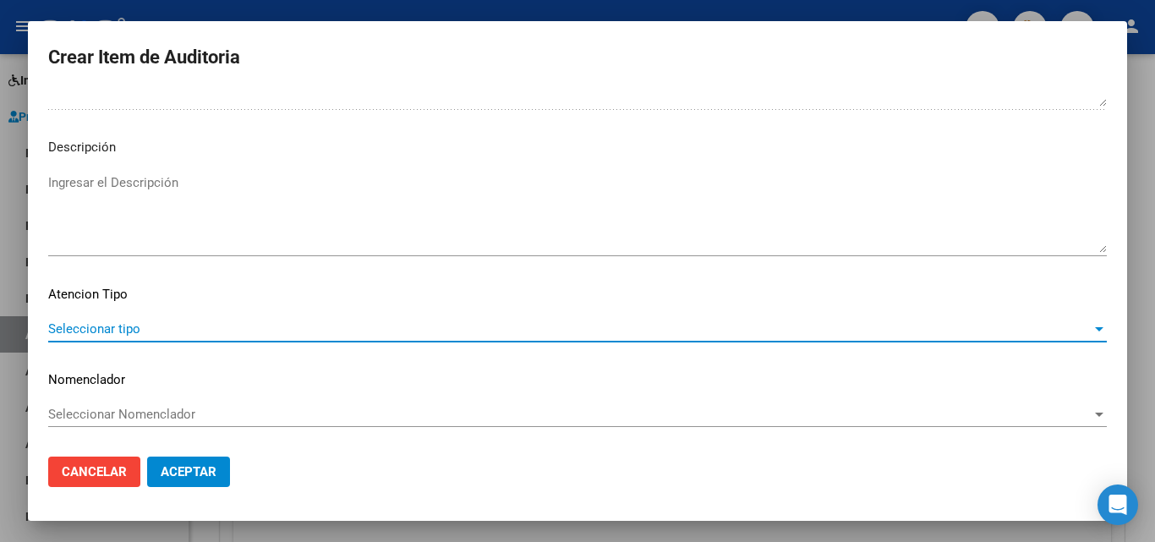
click at [76, 321] on span "Seleccionar tipo" at bounding box center [569, 328] width 1043 height 15
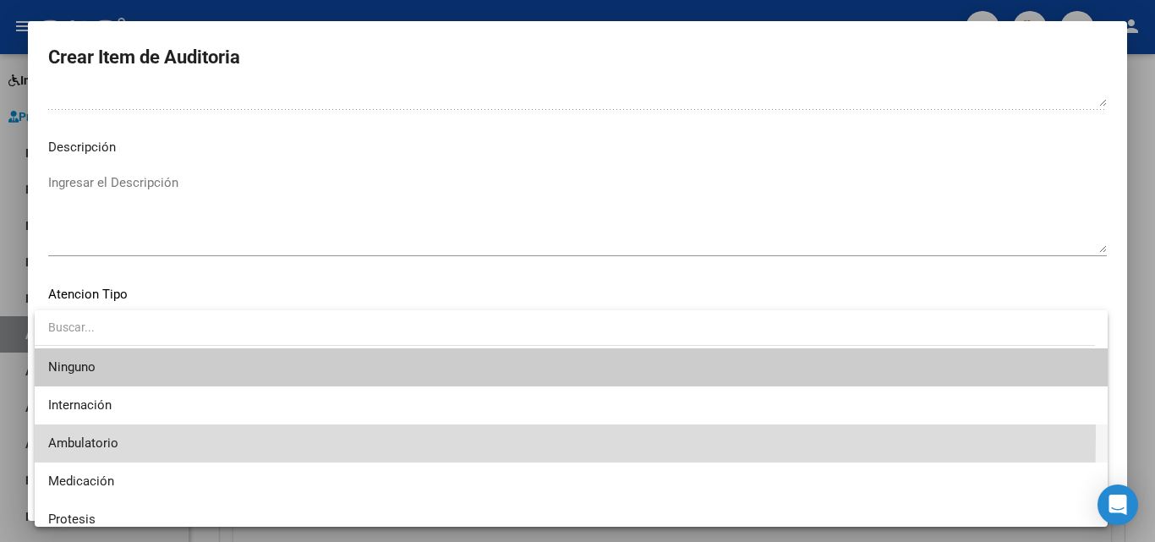
click at [122, 434] on span "Ambulatorio" at bounding box center [571, 443] width 1046 height 38
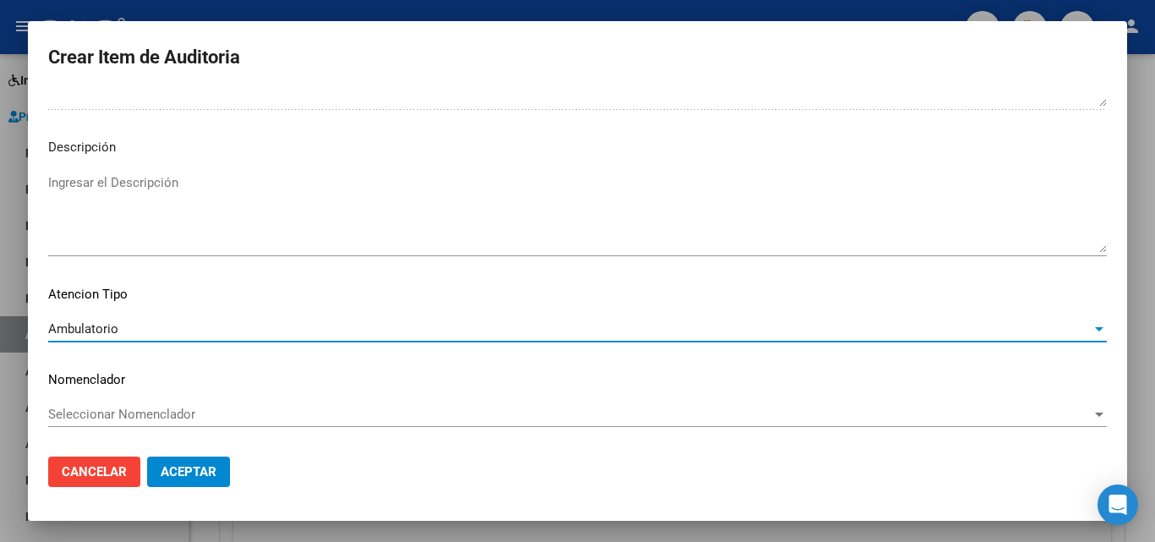
click at [195, 464] on span "Aceptar" at bounding box center [189, 471] width 56 height 15
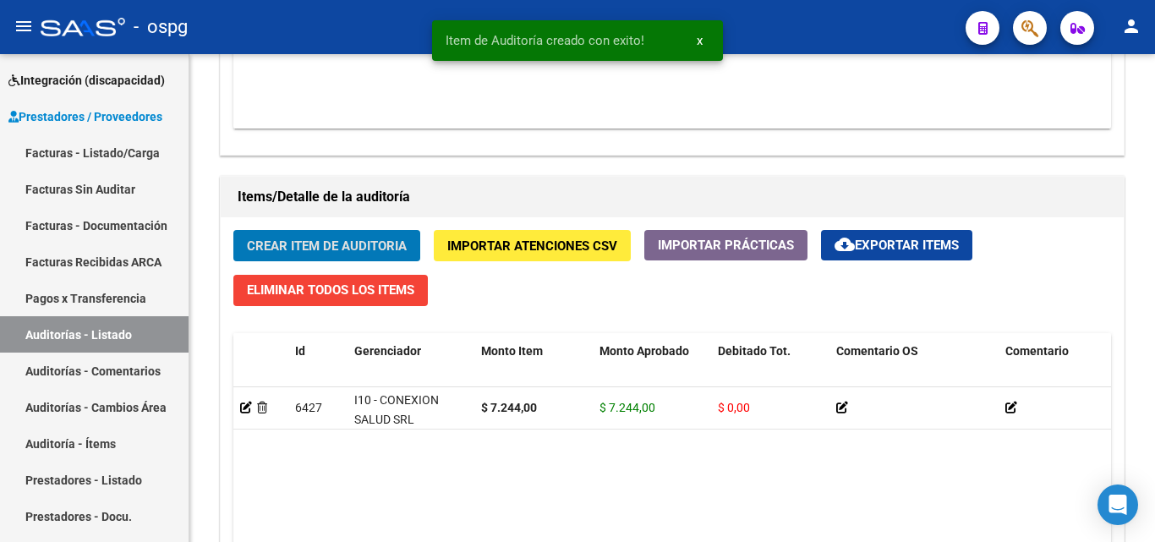
scroll to position [1100, 0]
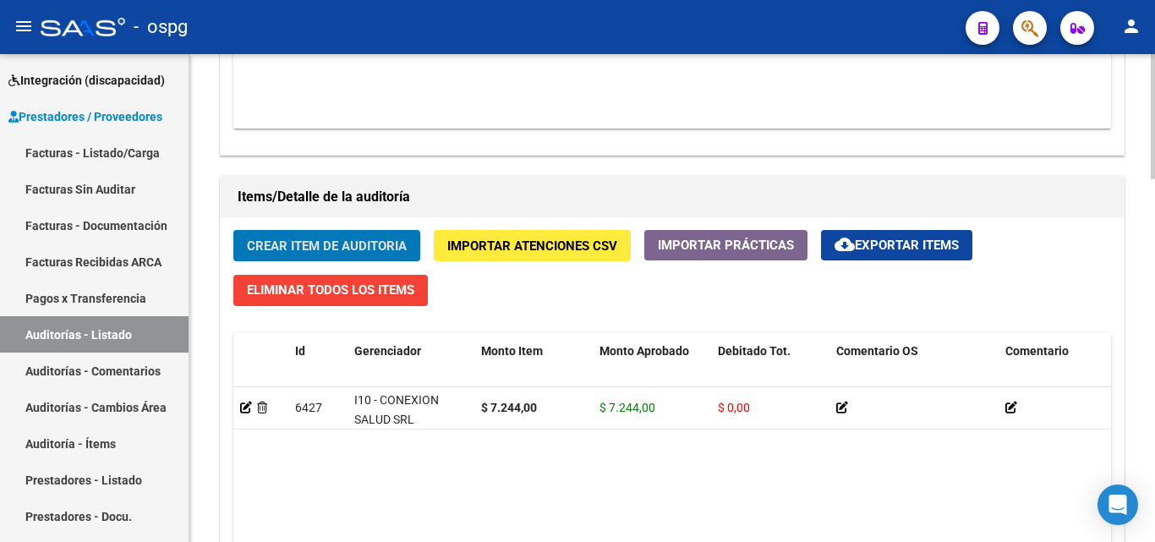
click at [356, 235] on button "Crear Item de Auditoria" at bounding box center [326, 245] width 187 height 31
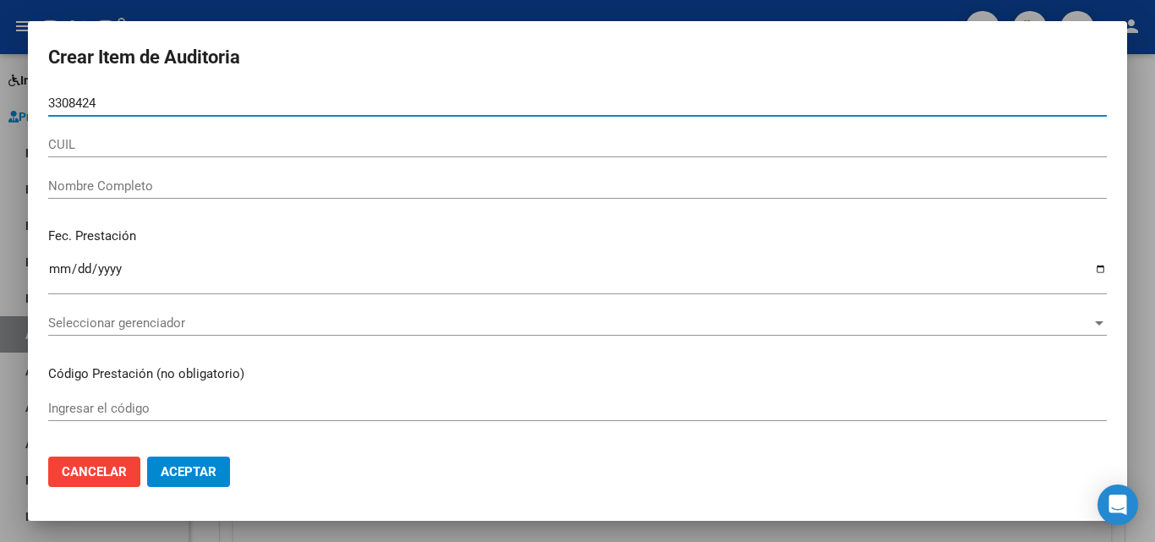
type input "33084240"
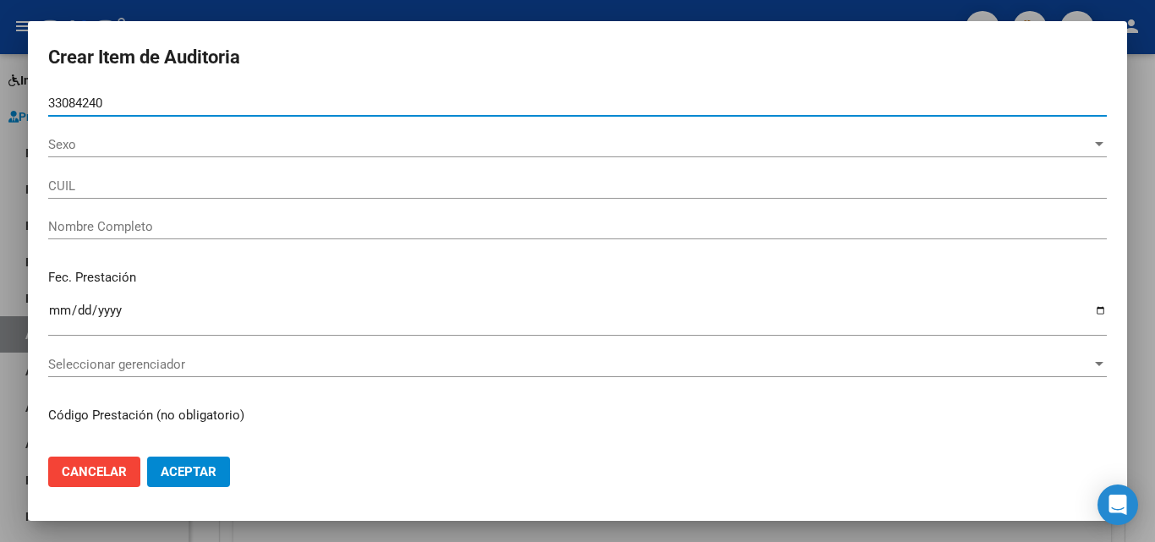
type input "27330842402"
type input "DIMOTTA GLADYS SOLEDAD"
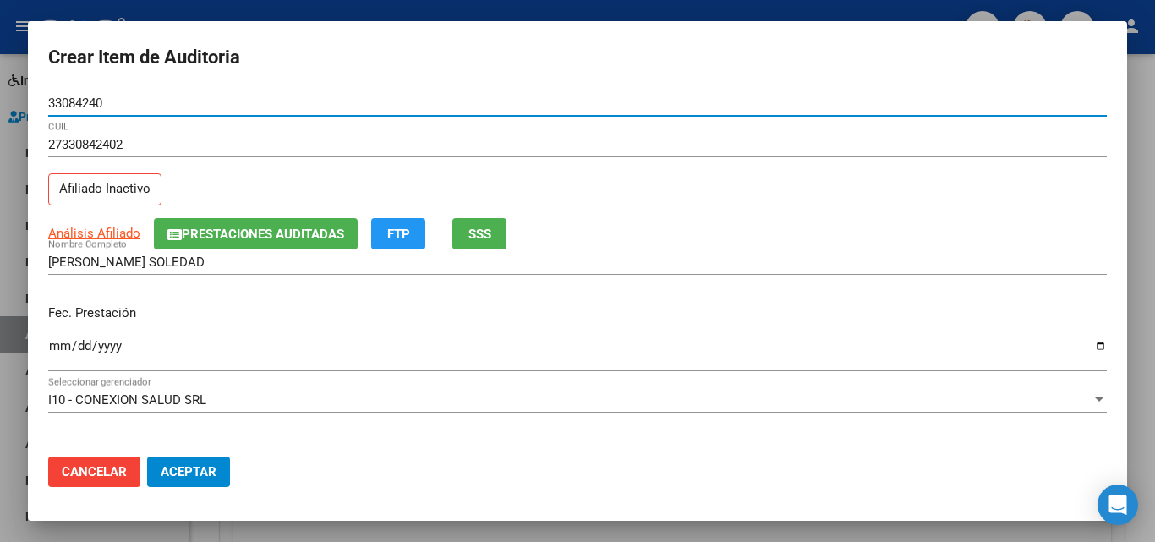
type input "33084240"
click at [59, 348] on input "Ingresar la fecha" at bounding box center [577, 352] width 1058 height 27
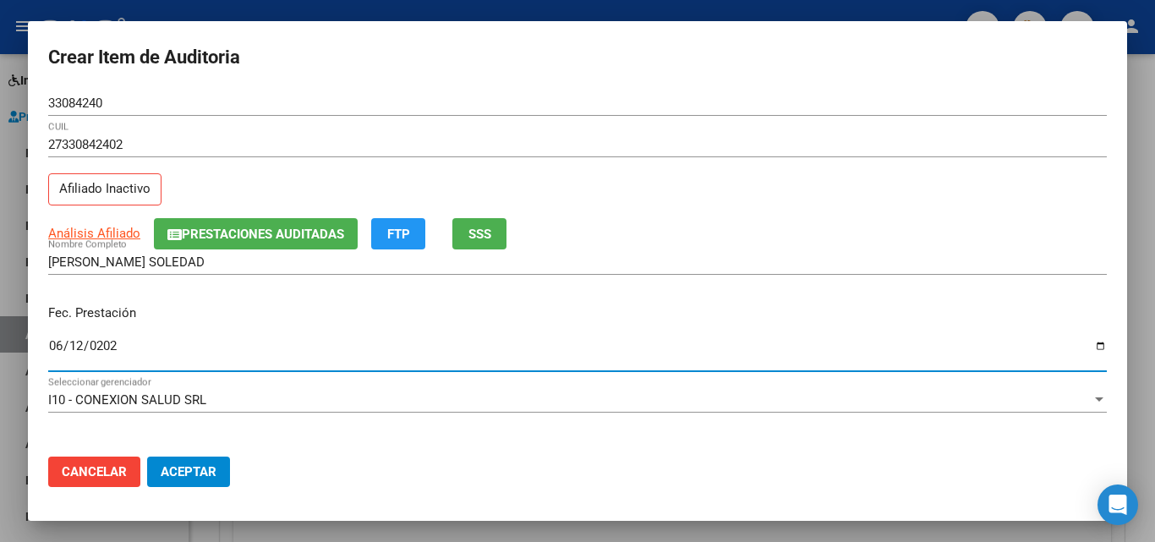
type input "2025-06-12"
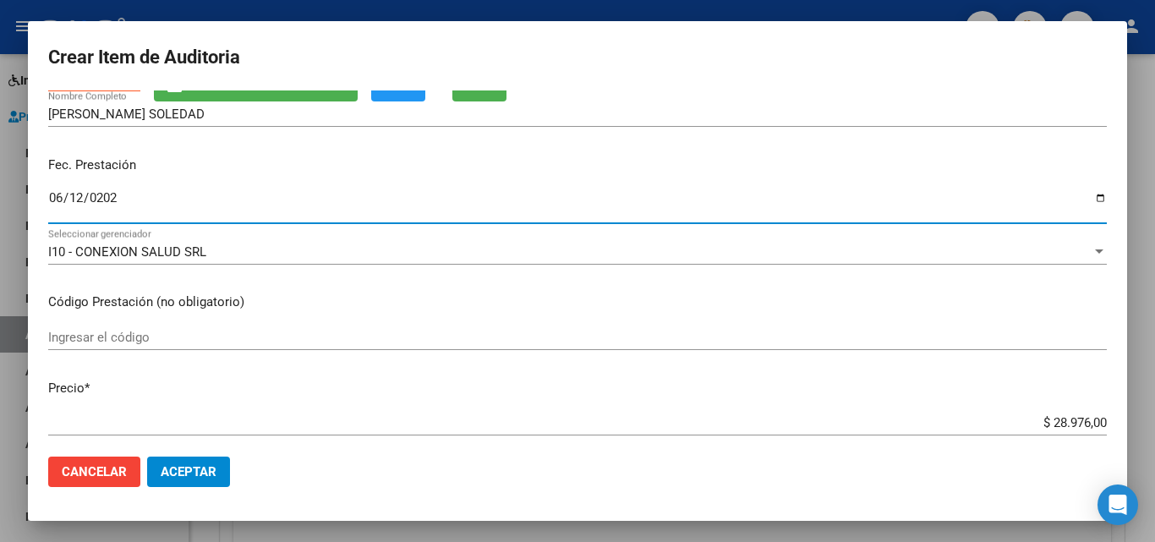
scroll to position [423, 0]
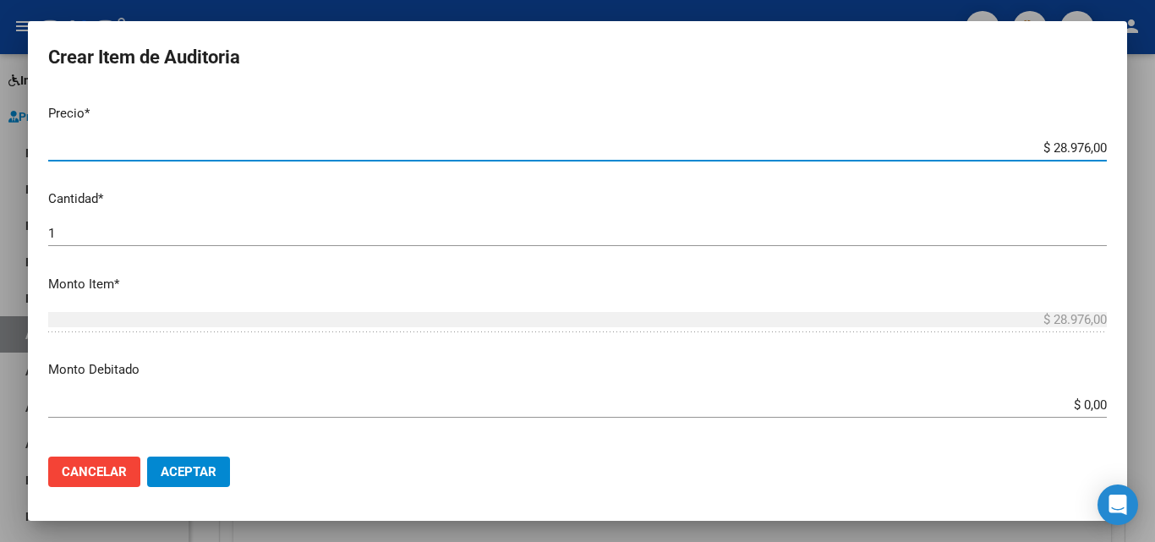
drag, startPoint x: 1043, startPoint y: 144, endPoint x: 1077, endPoint y: 147, distance: 34.0
click at [1077, 147] on input "$ 28.976,00" at bounding box center [577, 147] width 1058 height 15
type input "$ 7,00"
type input "$ 72,00"
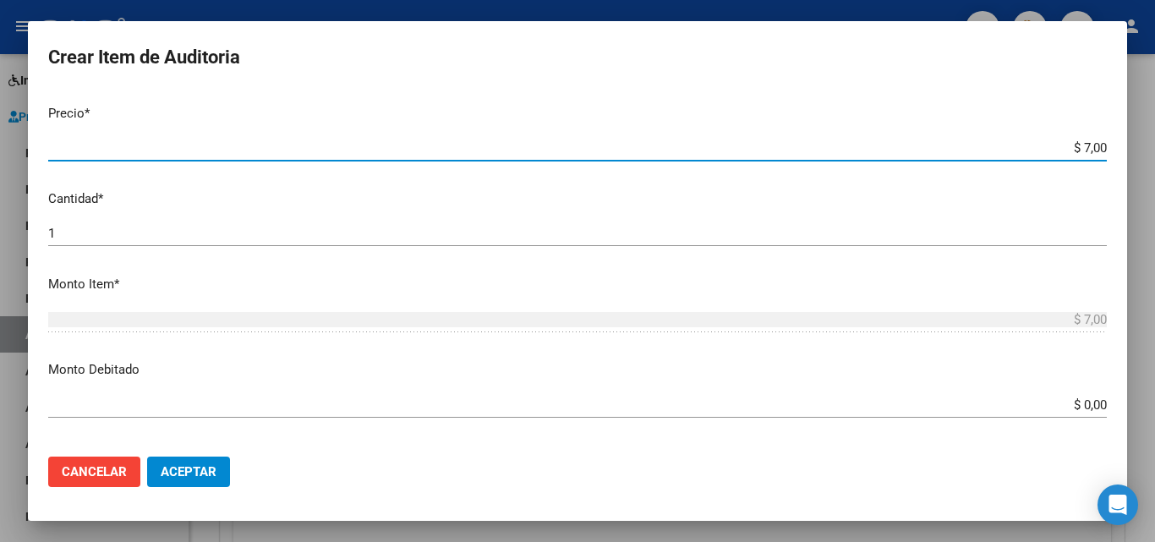
type input "$ 72,00"
type input "$ 724,00"
type input "$ 7.244,00"
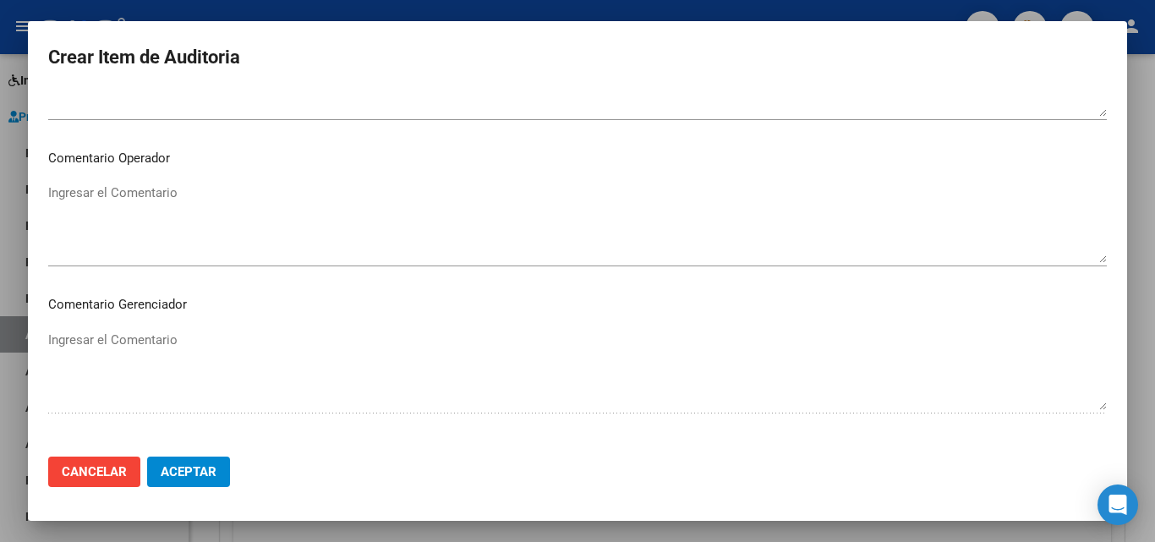
scroll to position [1170, 0]
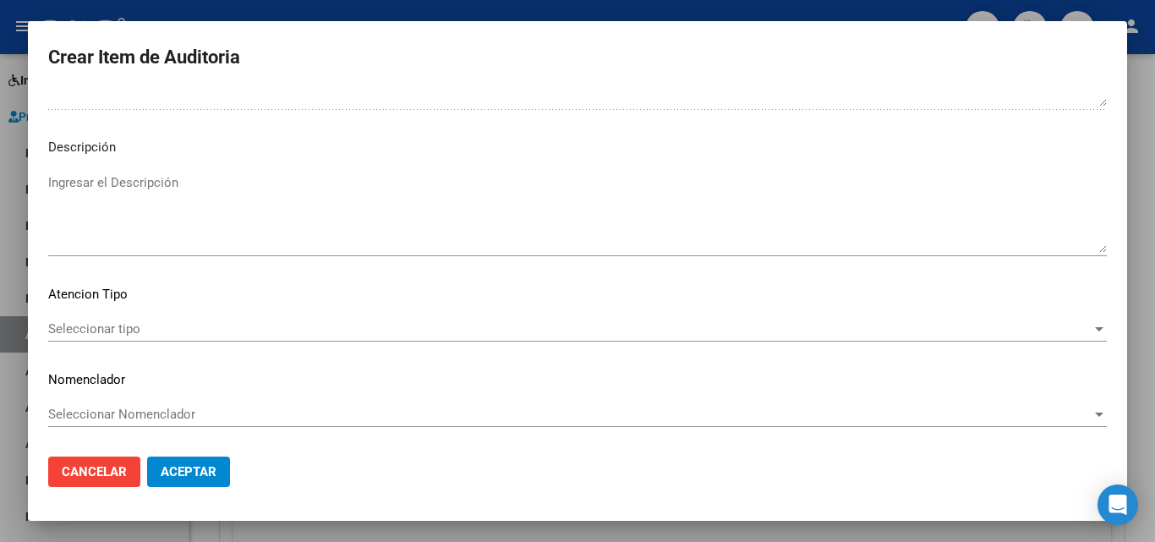
click at [101, 313] on mat-dialog-content "33084240 Nro Documento 27330842402 CUIL Afiliado Inactivo Análisis Afiliado Pre…" at bounding box center [577, 266] width 1099 height 352
click at [112, 333] on span "Seleccionar tipo" at bounding box center [569, 328] width 1043 height 15
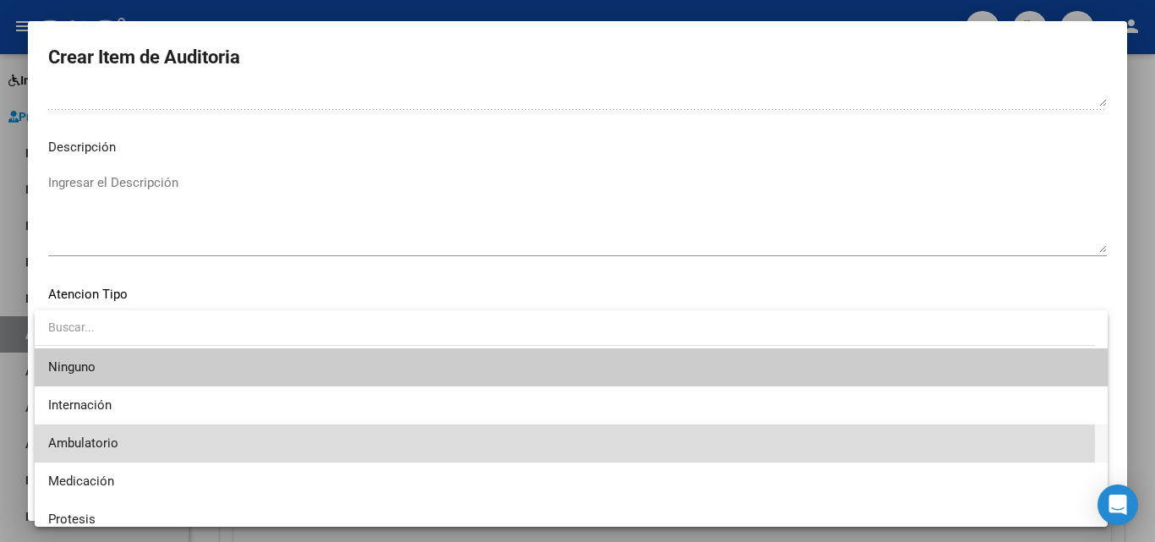
click at [141, 442] on span "Ambulatorio" at bounding box center [571, 443] width 1046 height 38
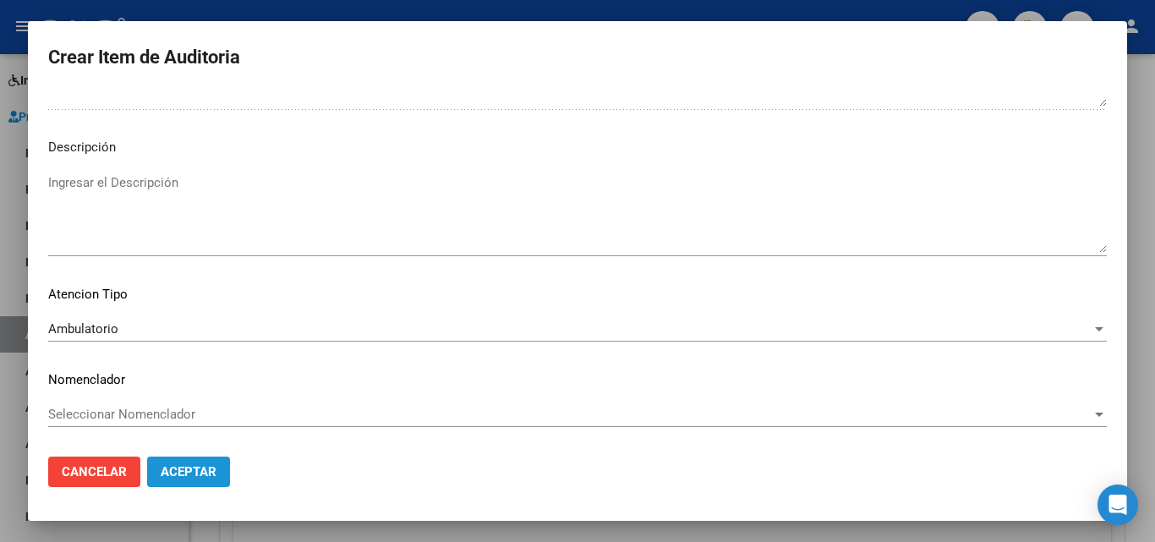
click at [212, 478] on span "Aceptar" at bounding box center [189, 471] width 56 height 15
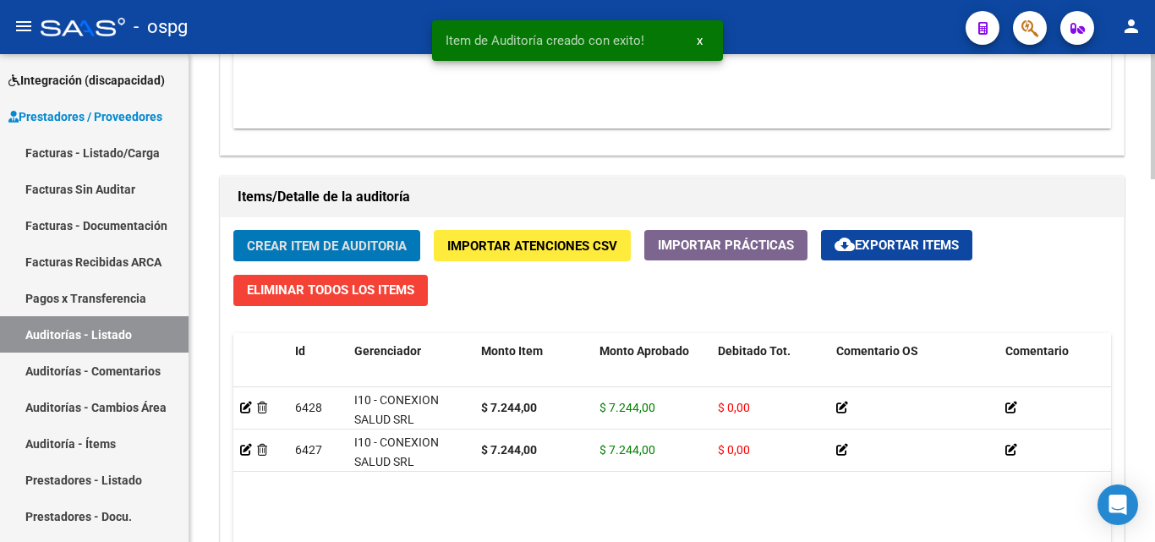
click at [354, 242] on span "Crear Item de Auditoria" at bounding box center [327, 245] width 160 height 15
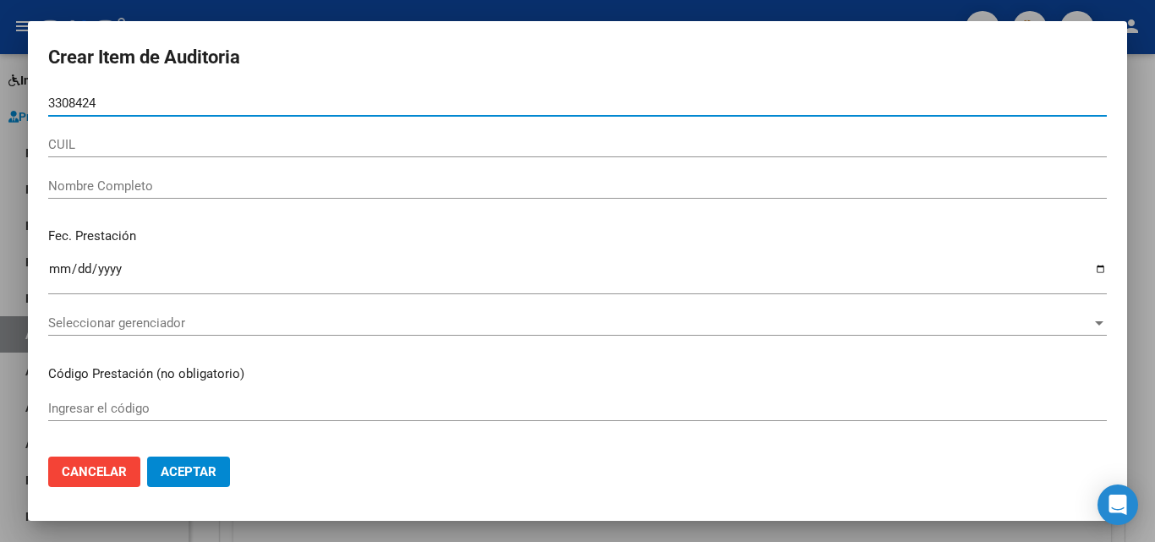
type input "33084240"
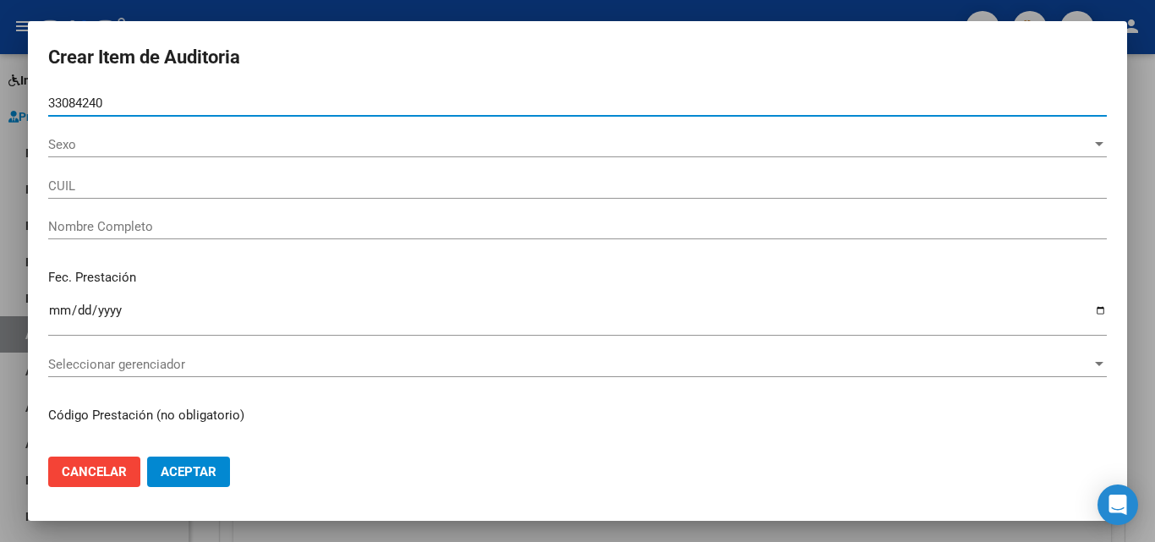
type input "27330842402"
type input "DIMOTTA GLADYS SOLEDAD"
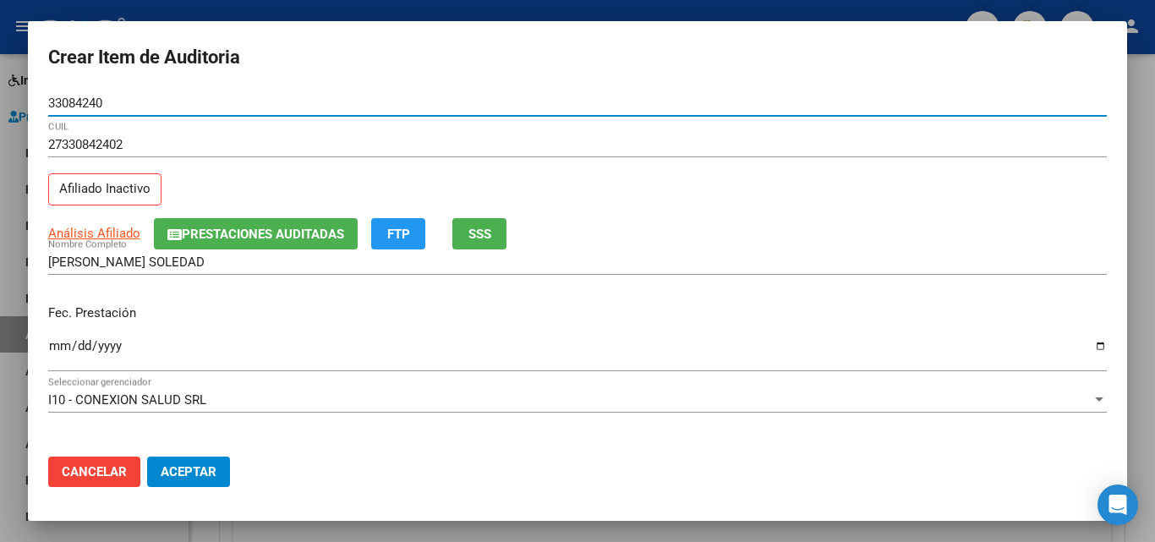
scroll to position [85, 0]
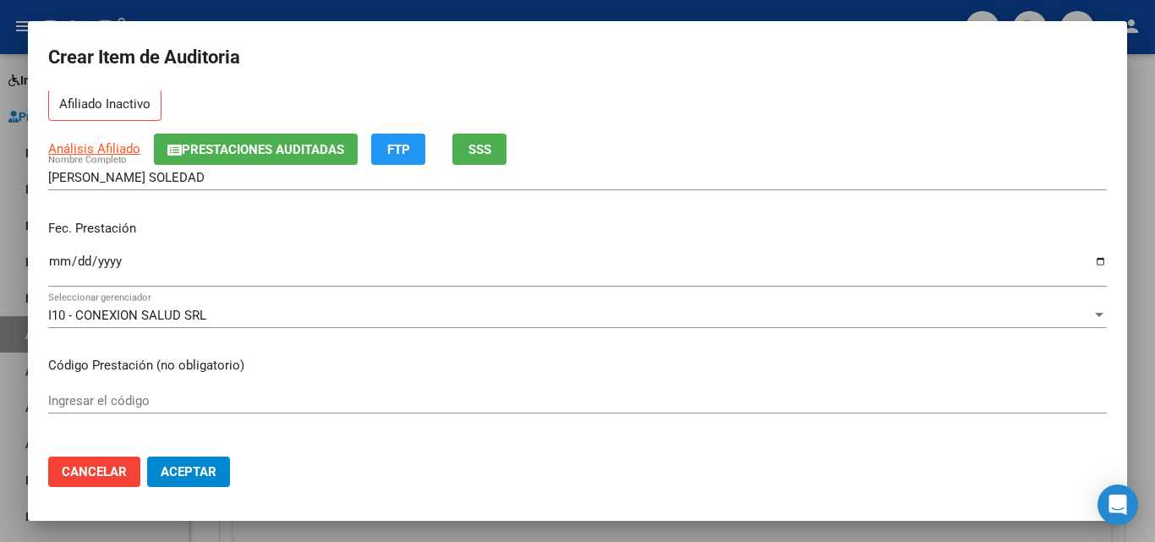
type input "33084240"
click at [60, 262] on input "Ingresar la fecha" at bounding box center [577, 267] width 1058 height 27
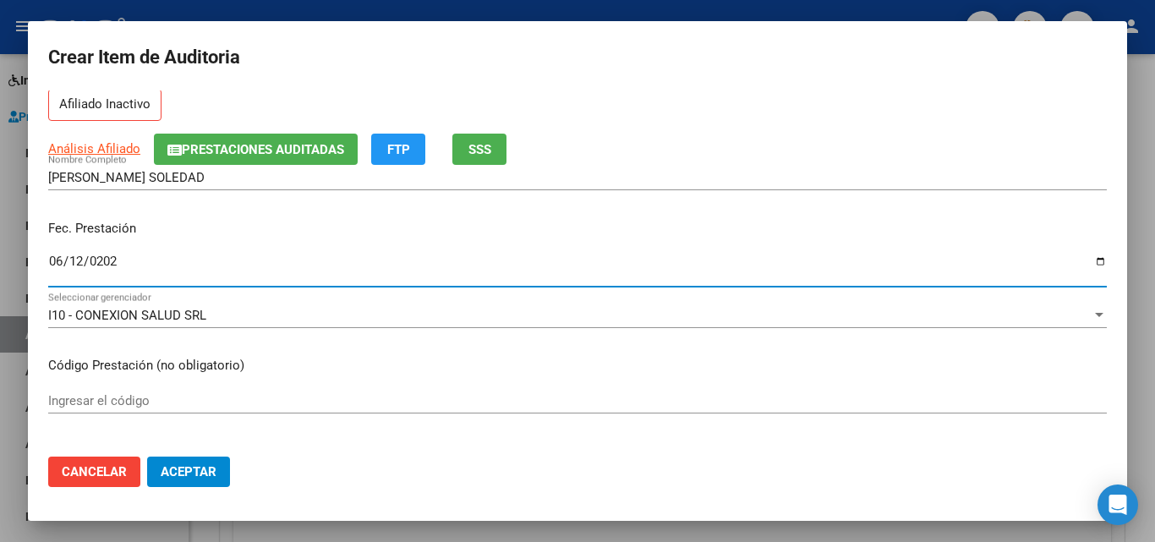
type input "2025-06-12"
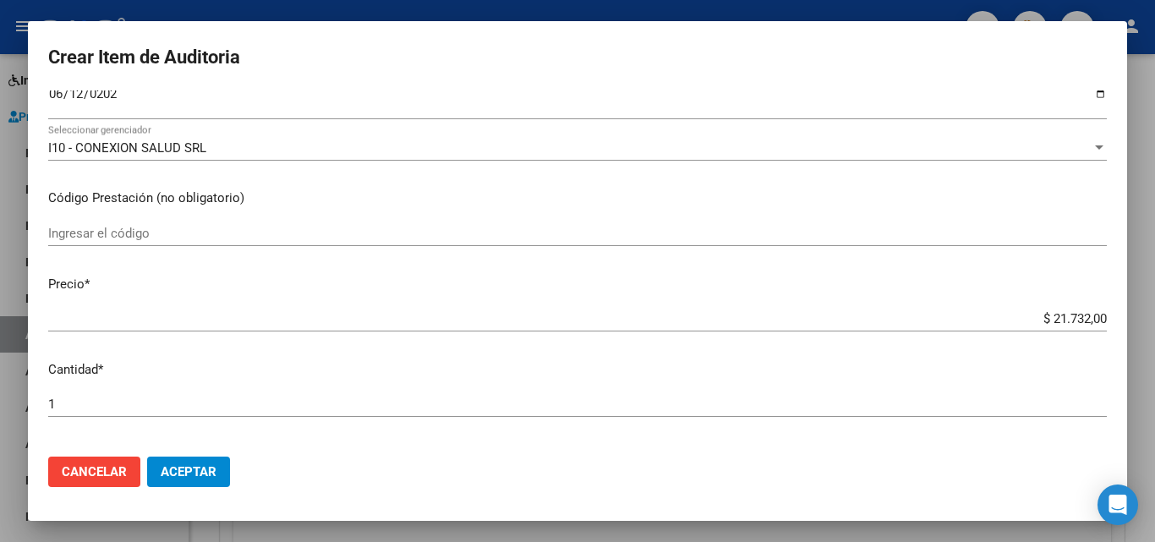
scroll to position [254, 0]
click at [1046, 312] on input "$ 21.732,00" at bounding box center [577, 316] width 1058 height 15
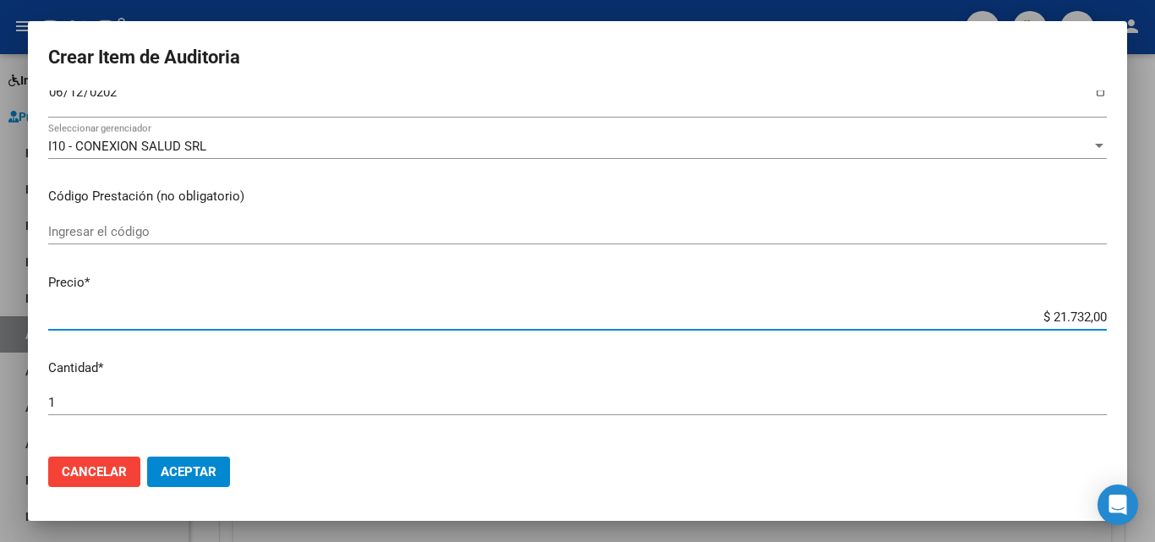
click at [1047, 312] on input "$ 21.732,00" at bounding box center [577, 316] width 1058 height 15
type input "$ 0,07"
type input "$ 0,72"
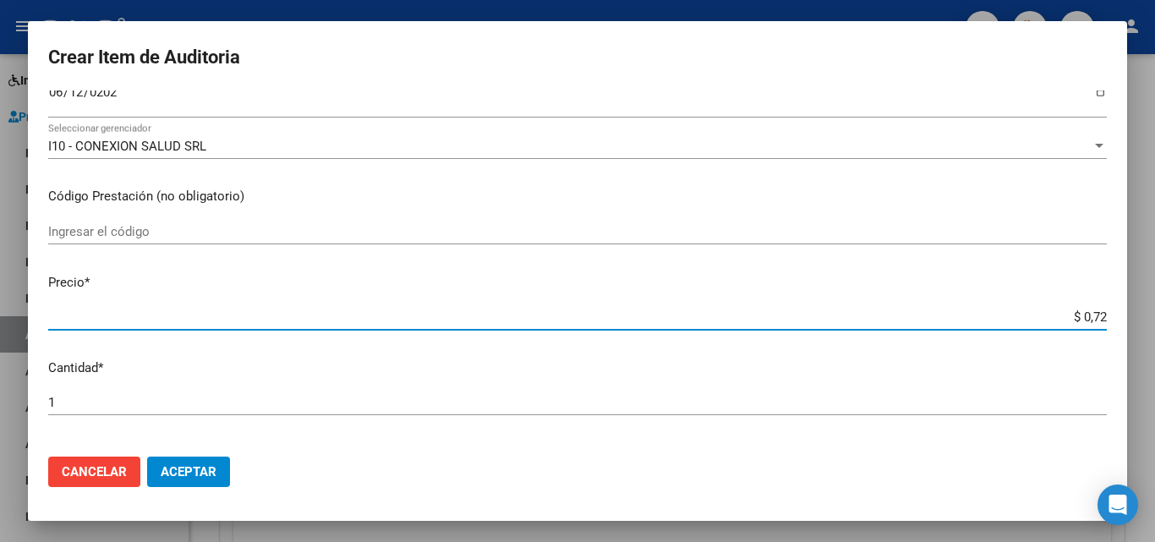
type input "$ 7,24"
type input "$ 72,40"
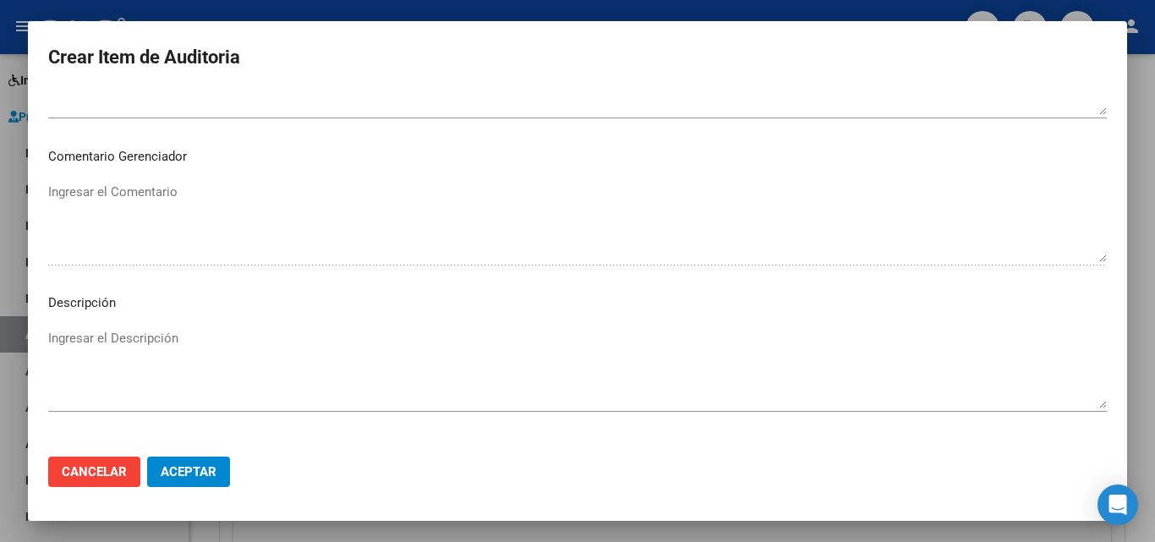
scroll to position [1170, 0]
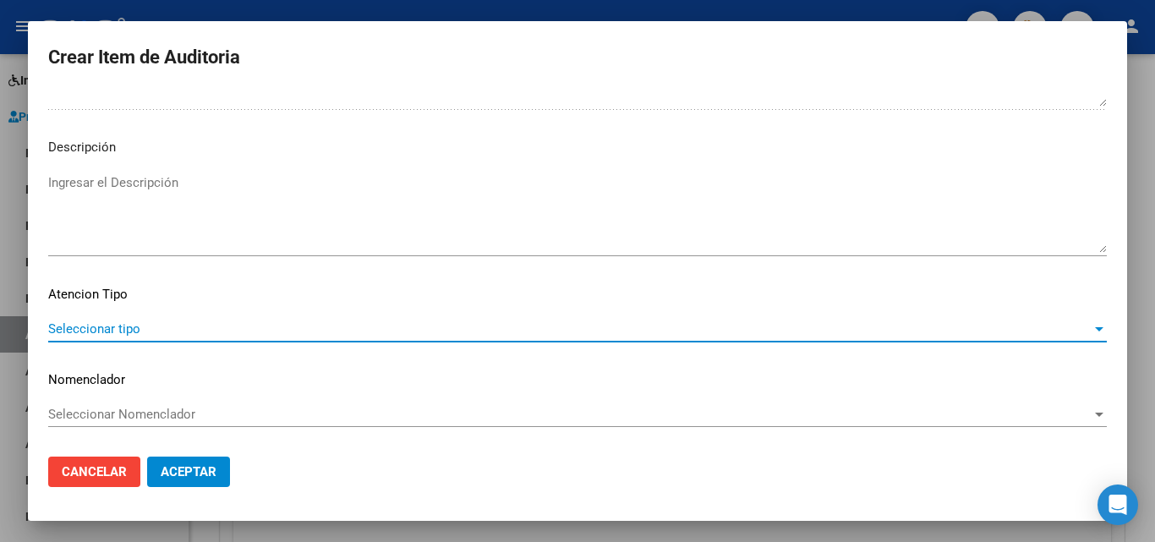
click at [136, 331] on span "Seleccionar tipo" at bounding box center [569, 328] width 1043 height 15
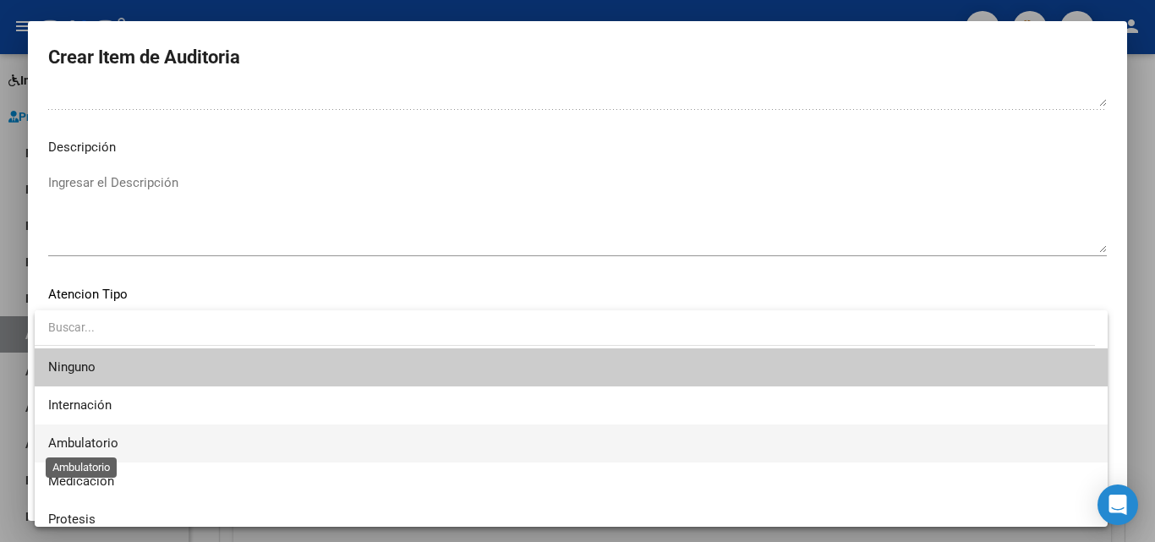
click at [113, 442] on span "Ambulatorio" at bounding box center [83, 442] width 70 height 15
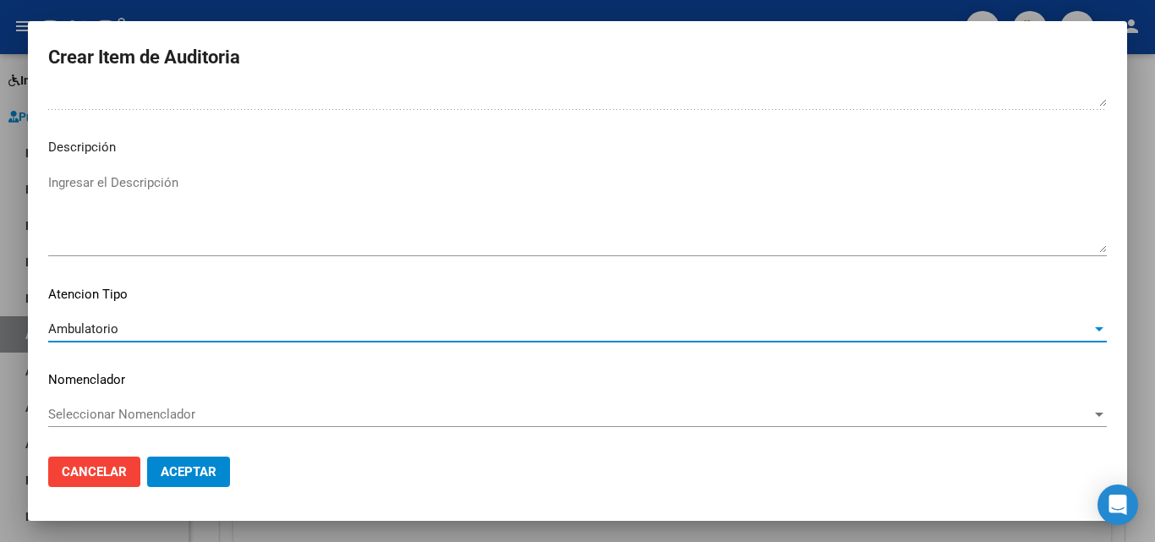
click at [179, 475] on span "Aceptar" at bounding box center [189, 471] width 56 height 15
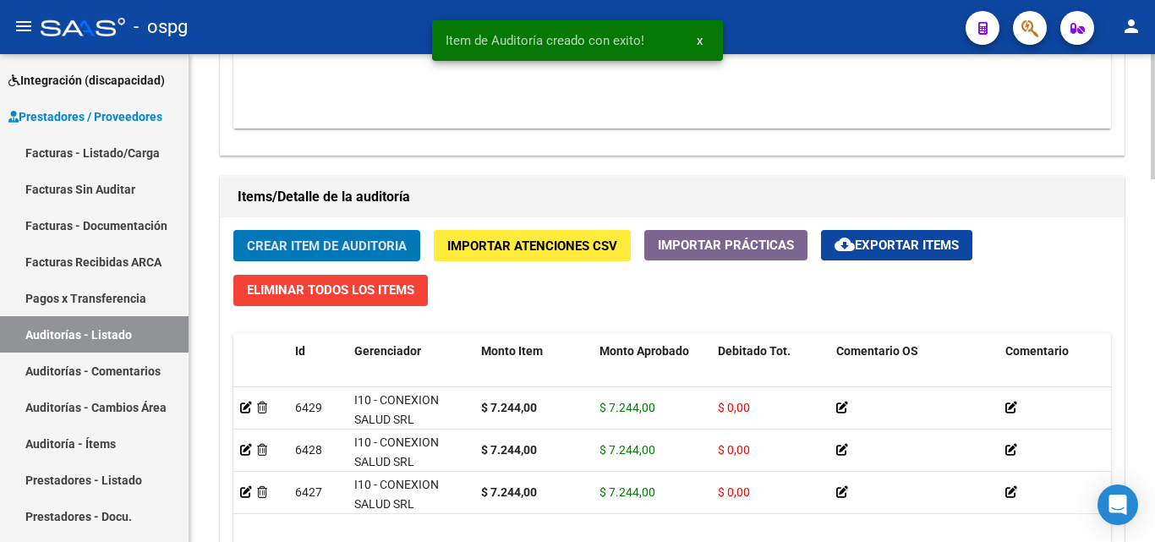
click at [276, 236] on button "Crear Item de Auditoria" at bounding box center [326, 245] width 187 height 31
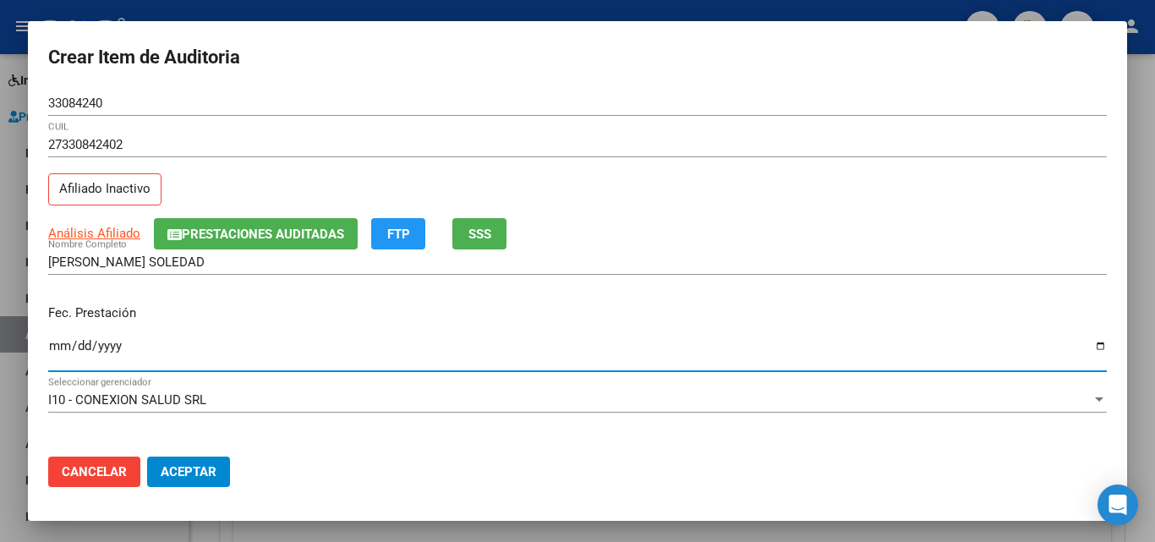
click at [64, 341] on input "Ingresar la fecha" at bounding box center [577, 352] width 1058 height 27
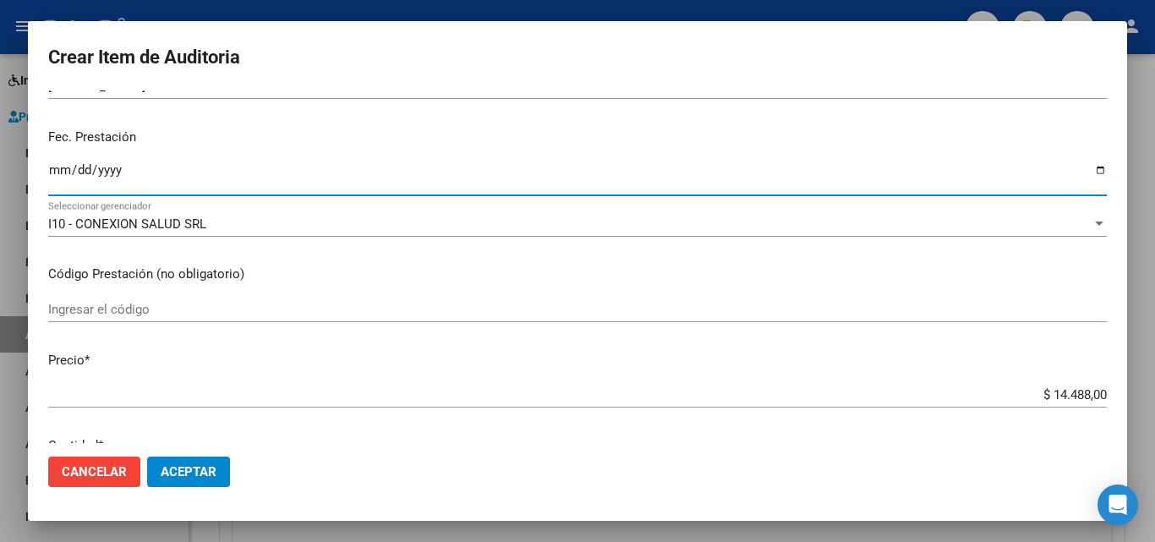
scroll to position [254, 0]
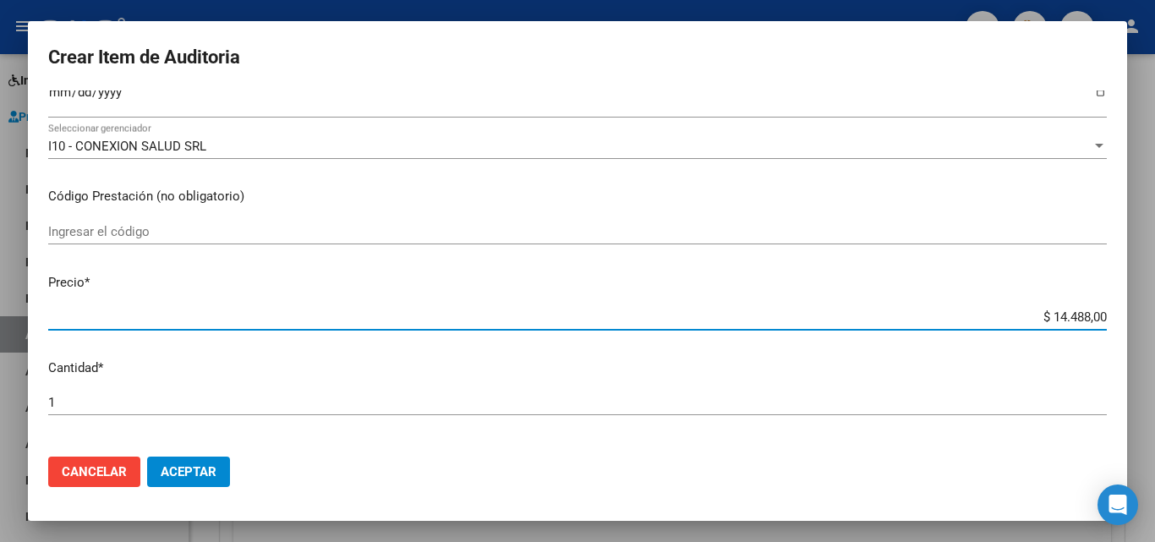
drag, startPoint x: 1039, startPoint y: 313, endPoint x: 1078, endPoint y: 320, distance: 39.5
click at [1078, 320] on input "$ 14.488,00" at bounding box center [577, 316] width 1058 height 15
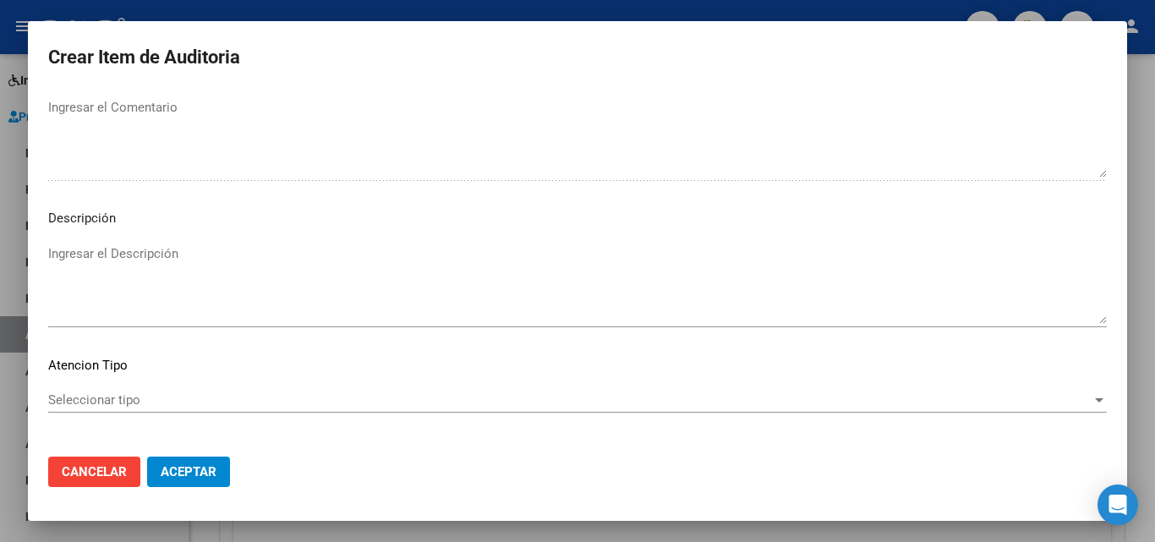
scroll to position [1170, 0]
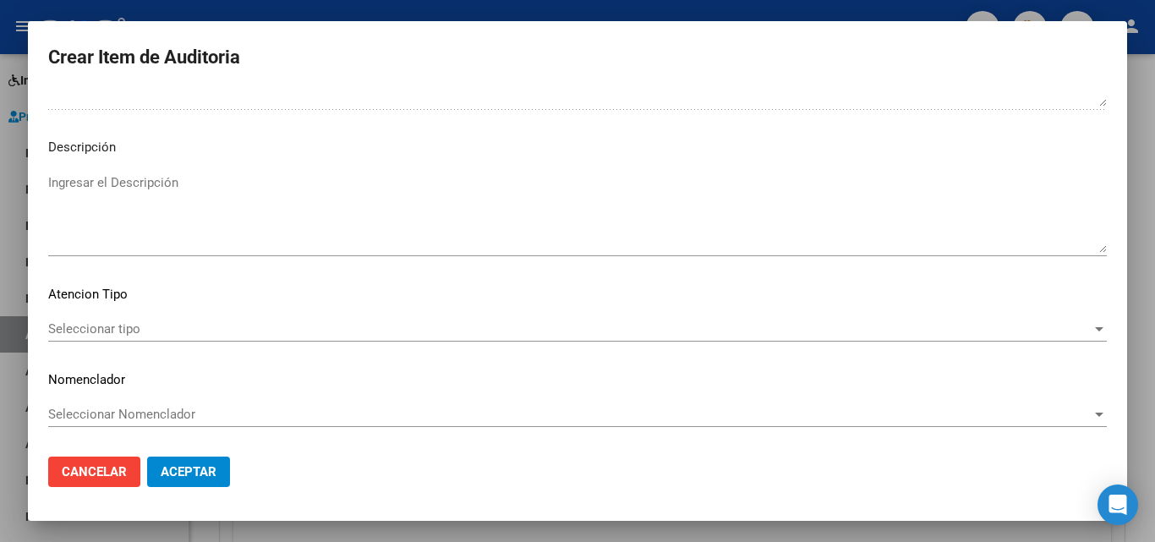
click at [151, 325] on span "Seleccionar tipo" at bounding box center [569, 328] width 1043 height 15
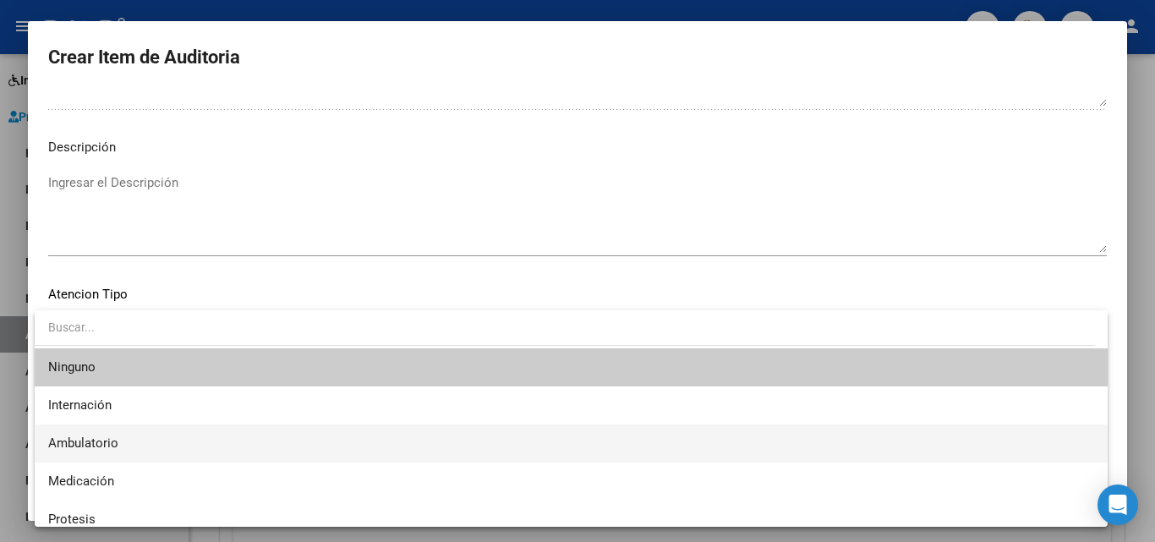
click at [116, 438] on span "Ambulatorio" at bounding box center [83, 442] width 70 height 15
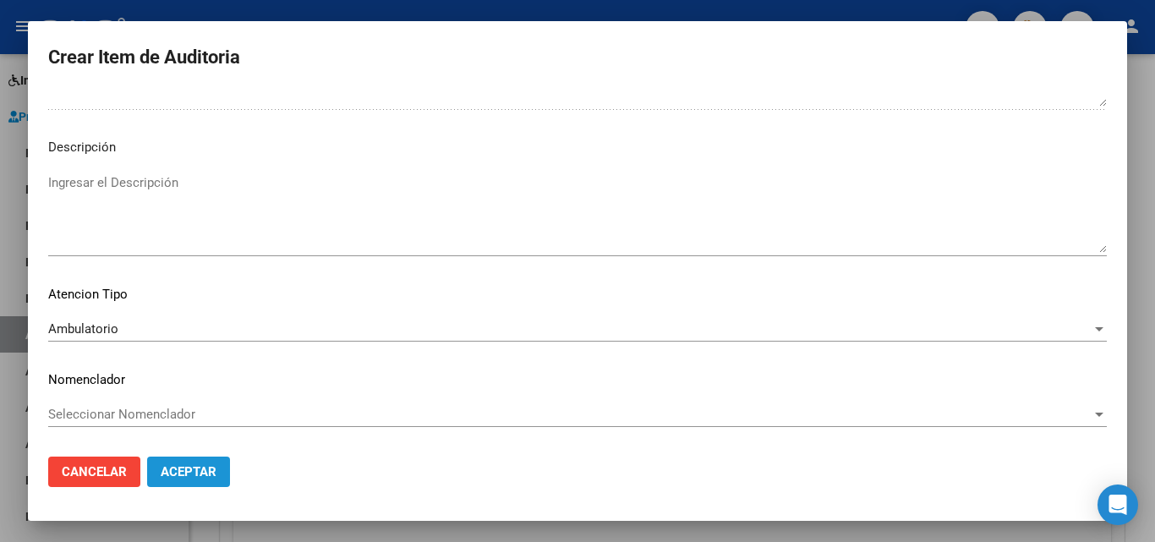
click at [188, 469] on span "Aceptar" at bounding box center [189, 471] width 56 height 15
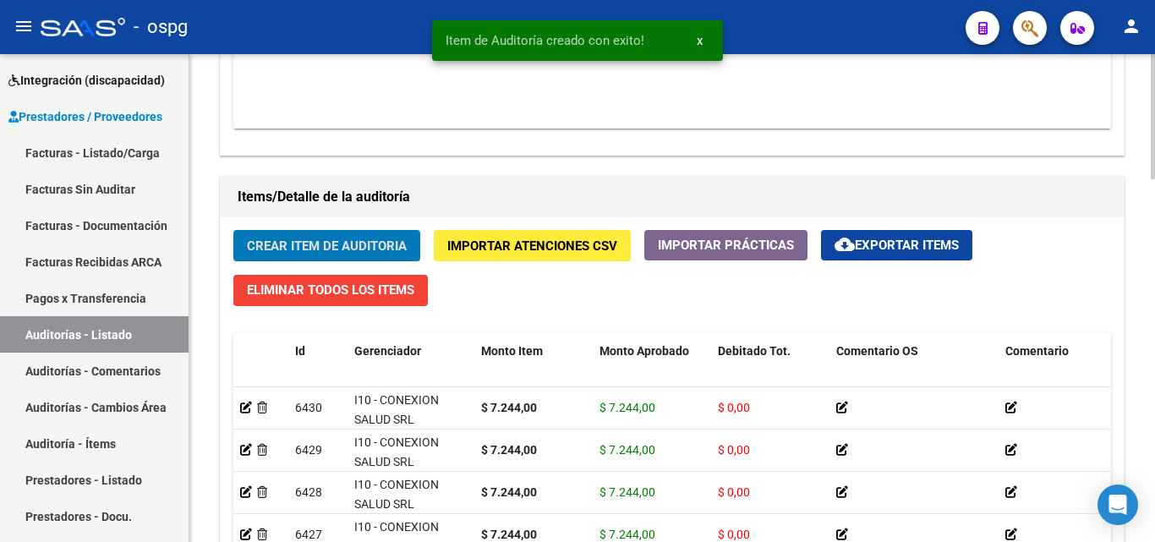
click at [289, 238] on span "Crear Item de Auditoria" at bounding box center [327, 245] width 160 height 15
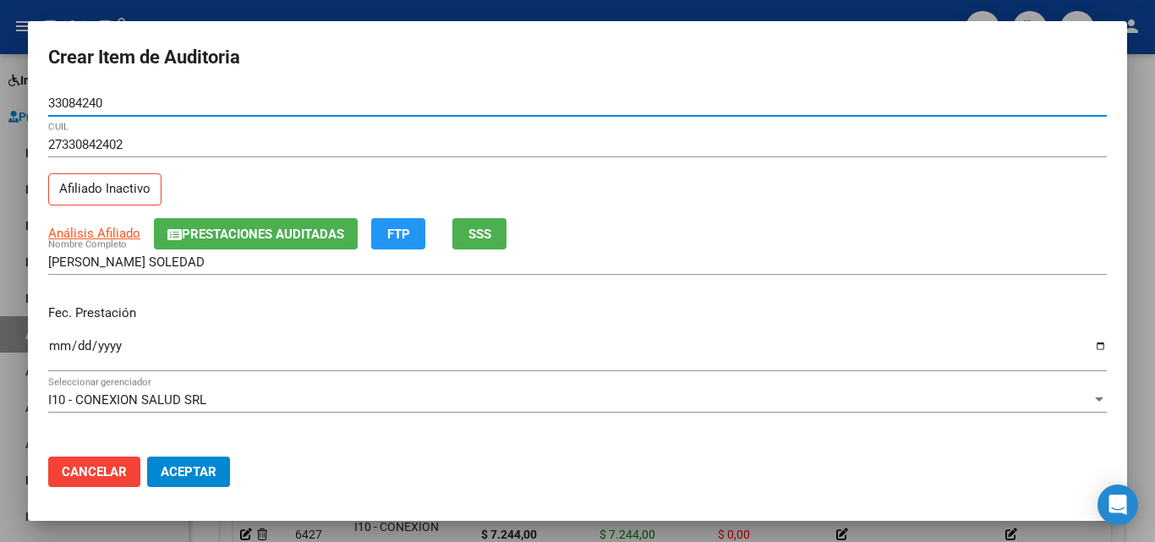
click at [495, 242] on button "SSS" at bounding box center [479, 233] width 54 height 31
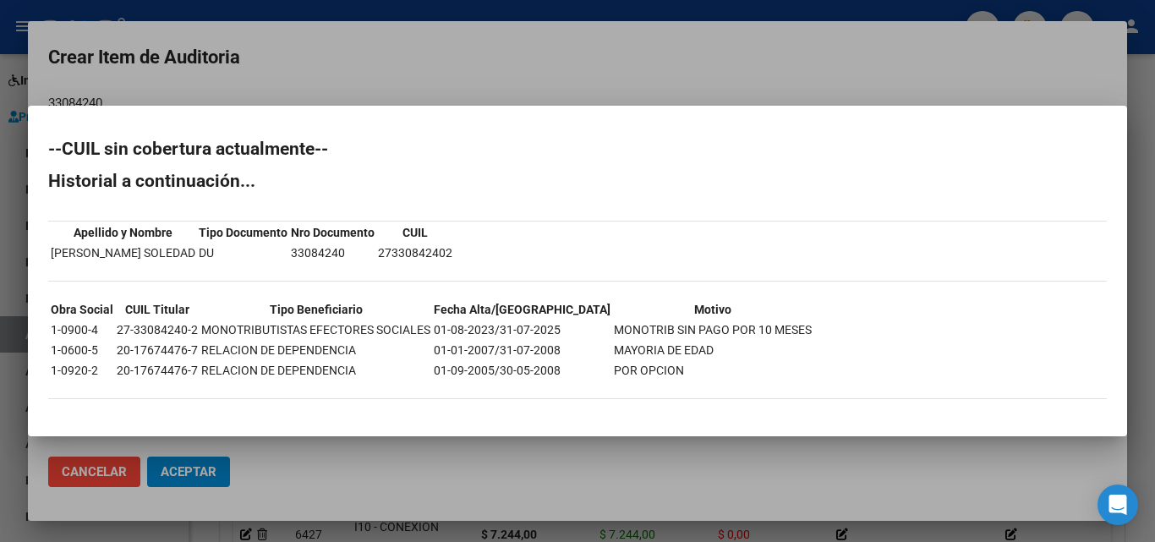
click at [451, 67] on div at bounding box center [577, 271] width 1155 height 542
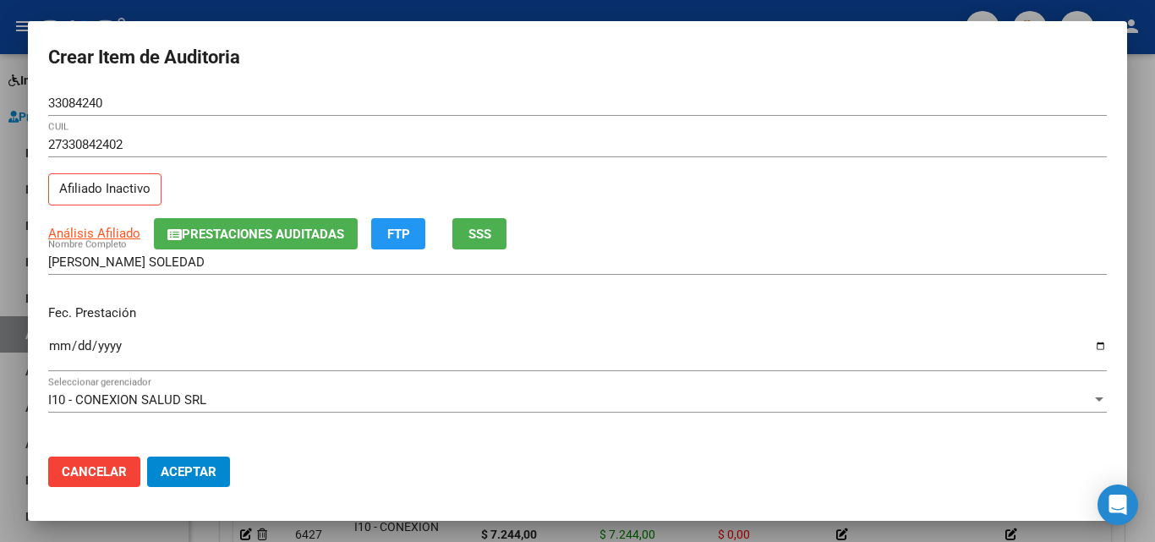
click at [57, 348] on input "Ingresar la fecha" at bounding box center [577, 352] width 1058 height 27
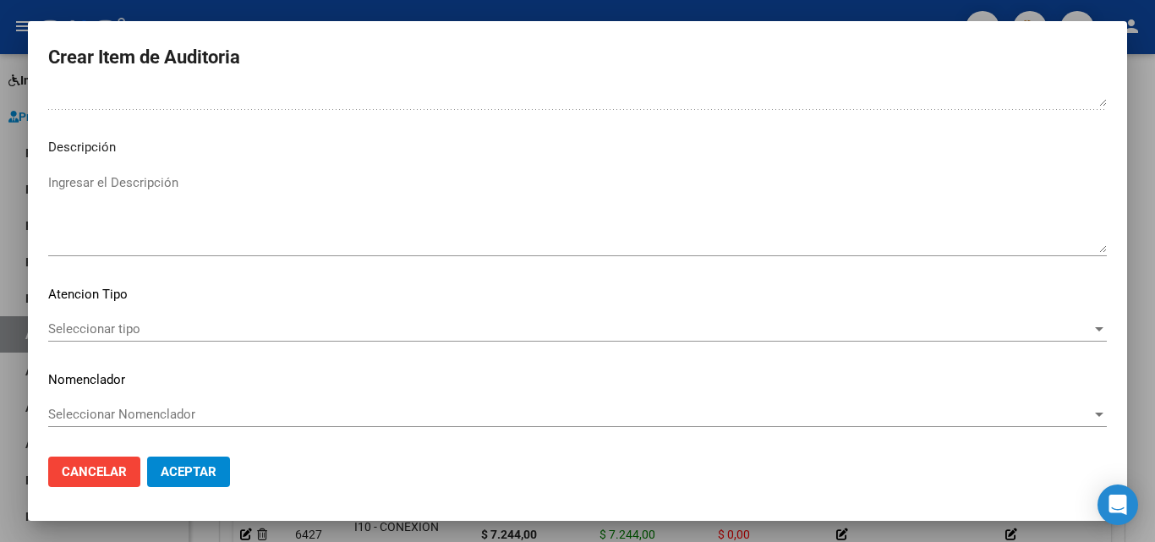
click at [110, 337] on div "Seleccionar tipo Seleccionar tipo" at bounding box center [577, 328] width 1058 height 25
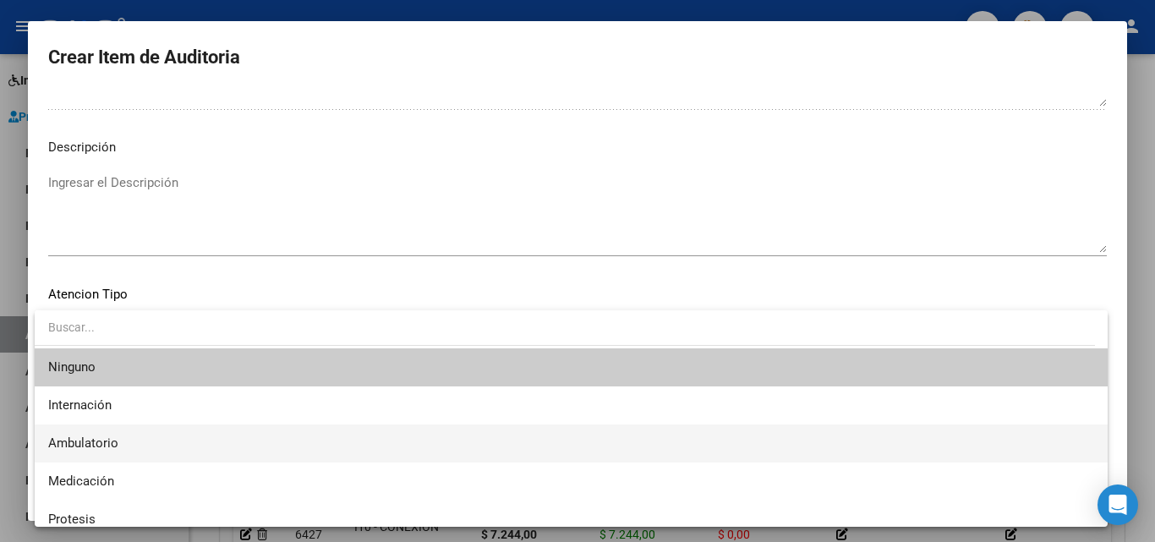
click at [123, 453] on span "Ambulatorio" at bounding box center [571, 443] width 1046 height 38
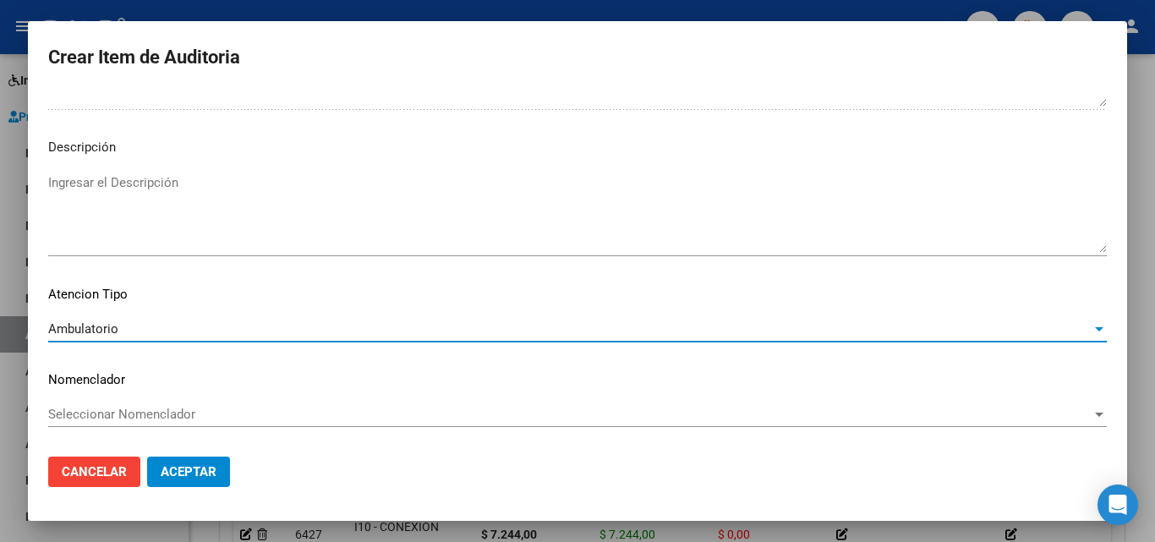
click at [185, 479] on button "Aceptar" at bounding box center [188, 471] width 83 height 30
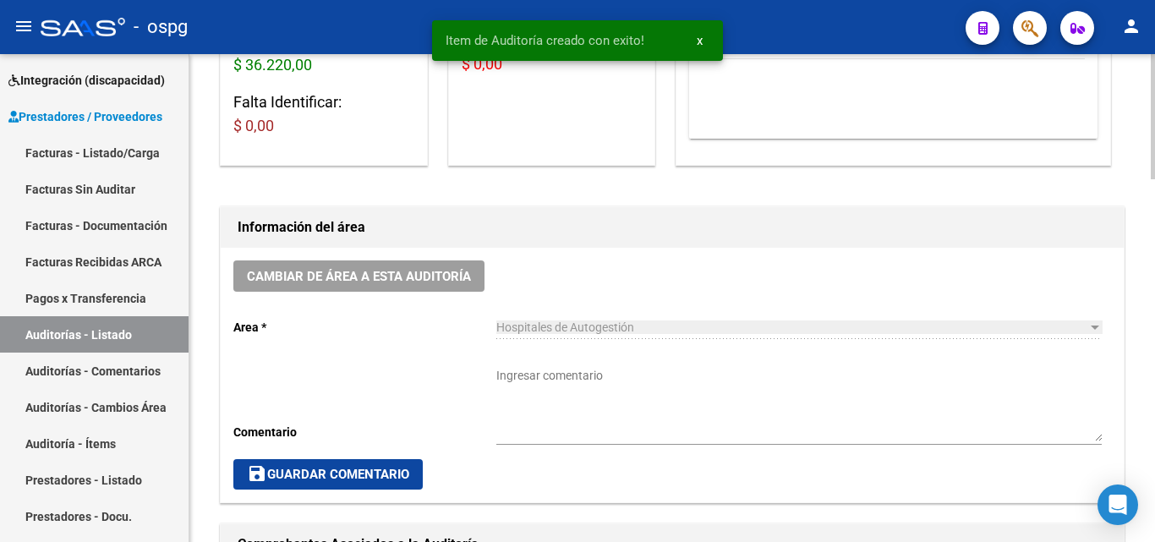
scroll to position [0, 0]
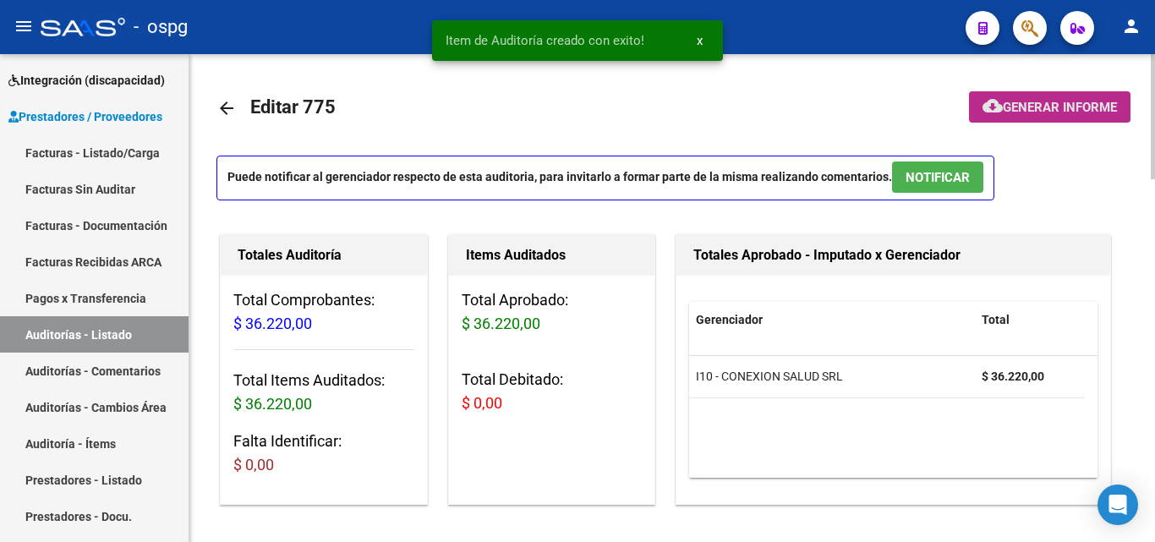
click at [1065, 101] on span "Generar informe" at bounding box center [1059, 107] width 114 height 15
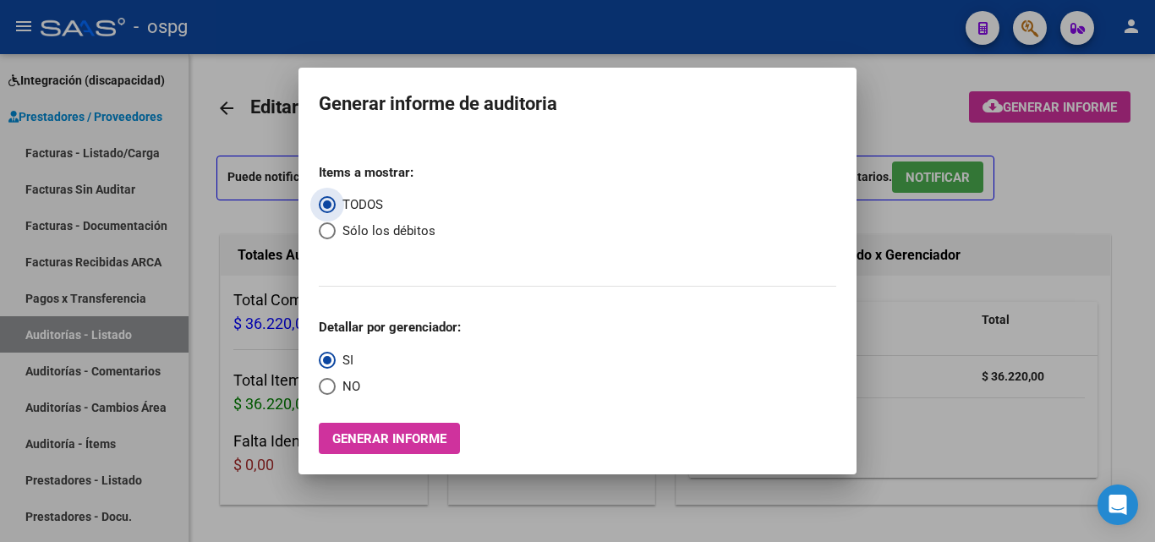
click at [331, 388] on span "Select an option" at bounding box center [327, 386] width 17 height 17
click at [331, 388] on input "NO" at bounding box center [327, 386] width 17 height 17
click at [393, 434] on span "Generar informe" at bounding box center [389, 438] width 114 height 15
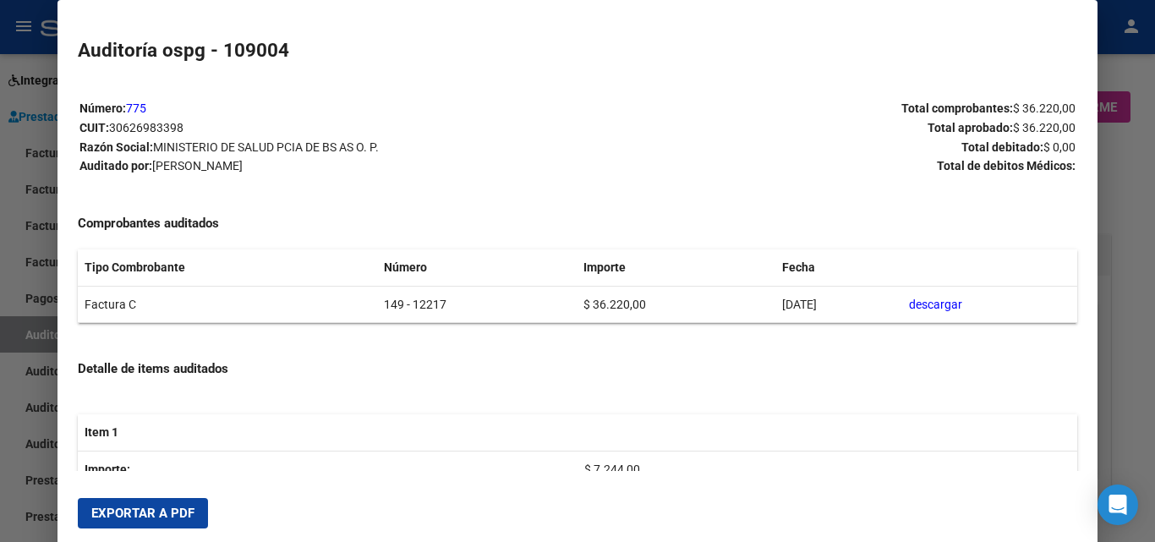
click at [106, 513] on span "Exportar a PDF" at bounding box center [142, 512] width 103 height 15
click at [0, 408] on div at bounding box center [577, 271] width 1155 height 542
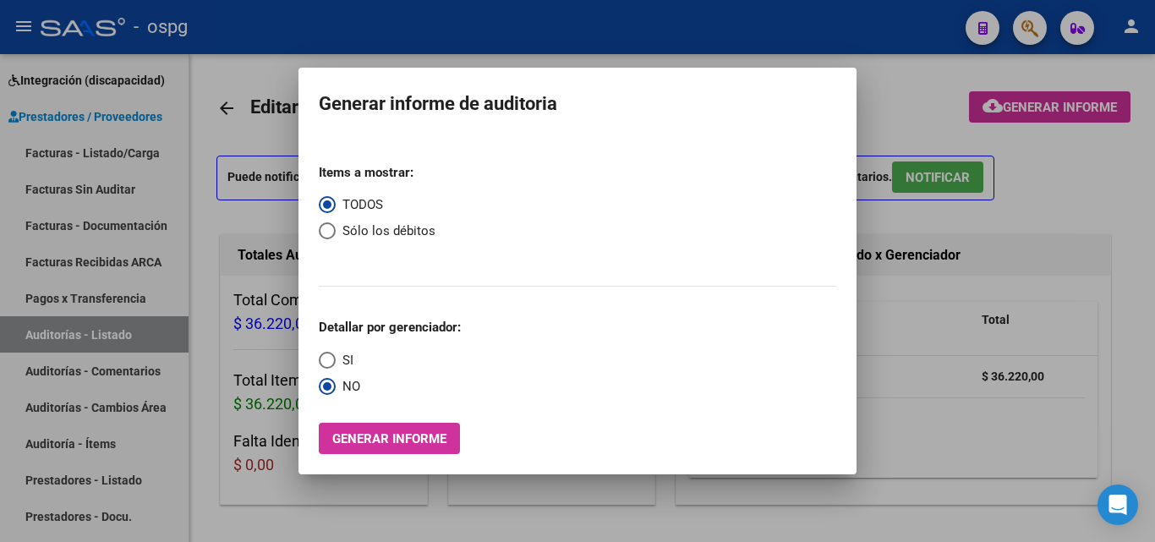
click at [121, 150] on div at bounding box center [577, 271] width 1155 height 542
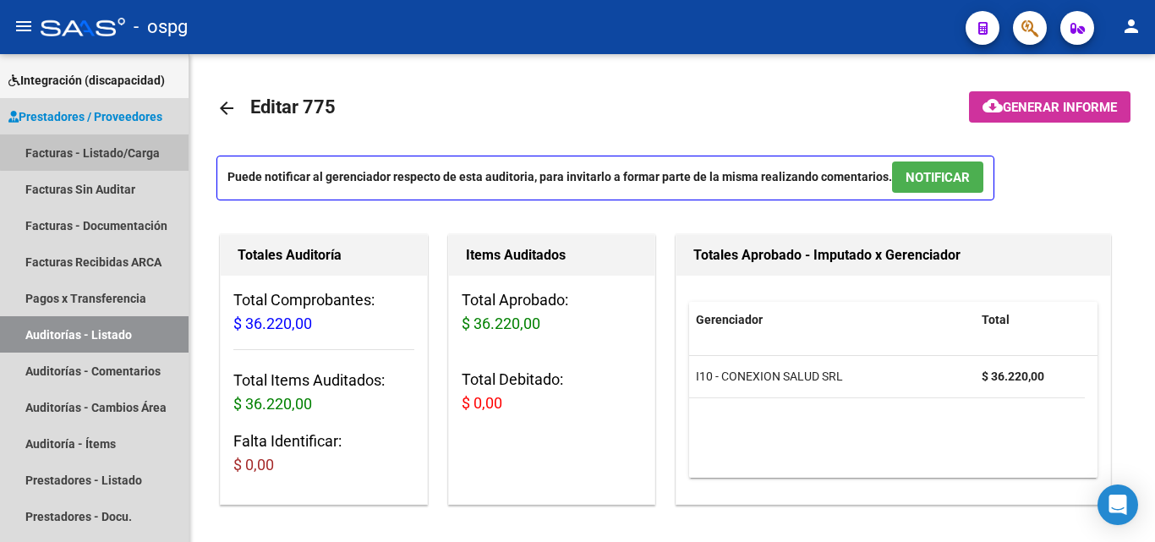
click at [121, 150] on link "Facturas - Listado/Carga" at bounding box center [94, 152] width 188 height 36
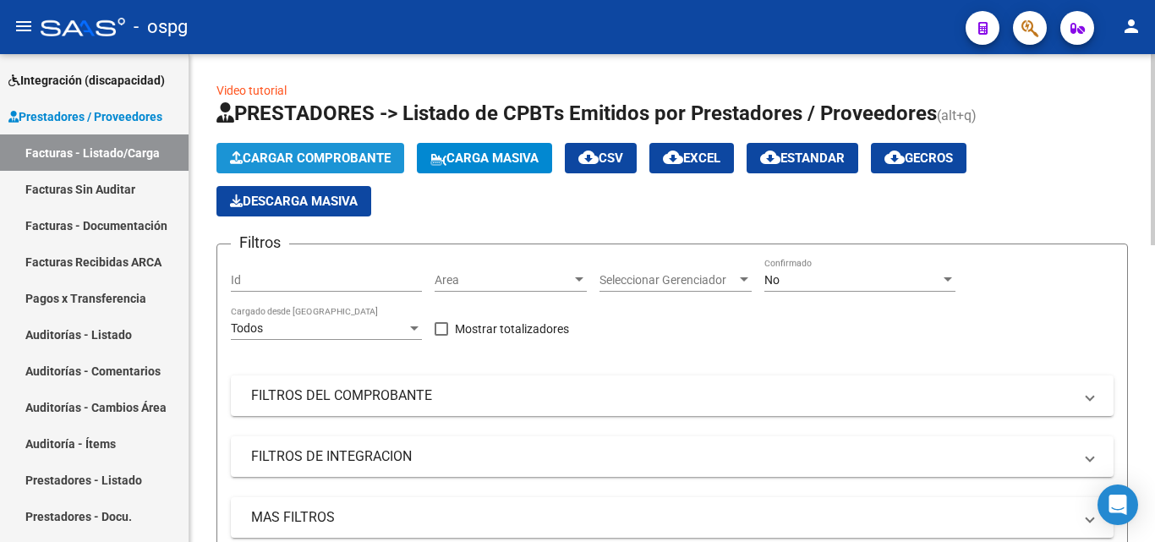
click at [233, 145] on button "Cargar Comprobante" at bounding box center [310, 158] width 188 height 30
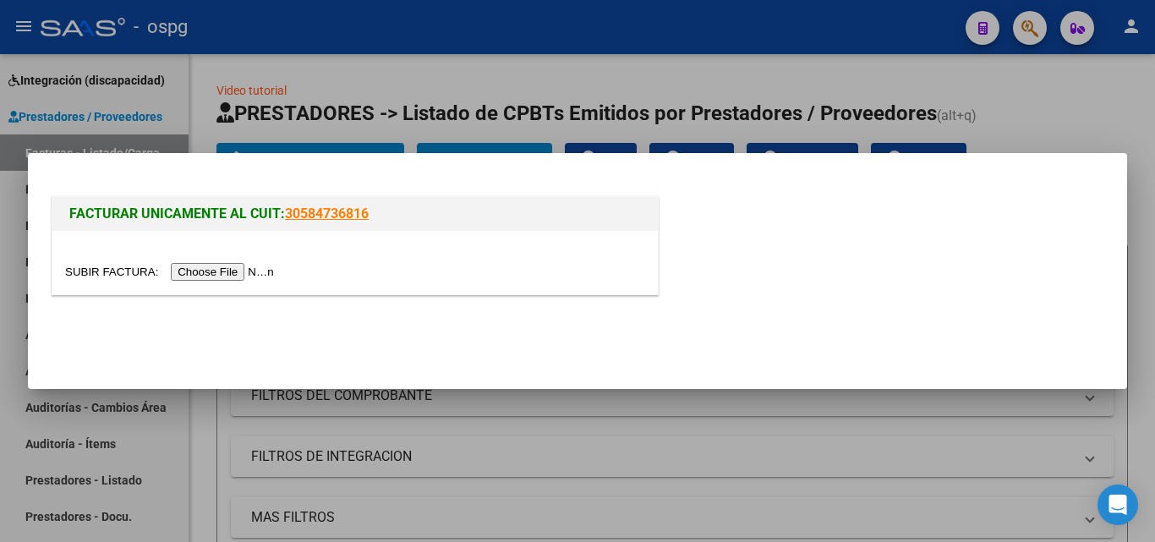
click at [250, 276] on input "file" at bounding box center [172, 272] width 214 height 18
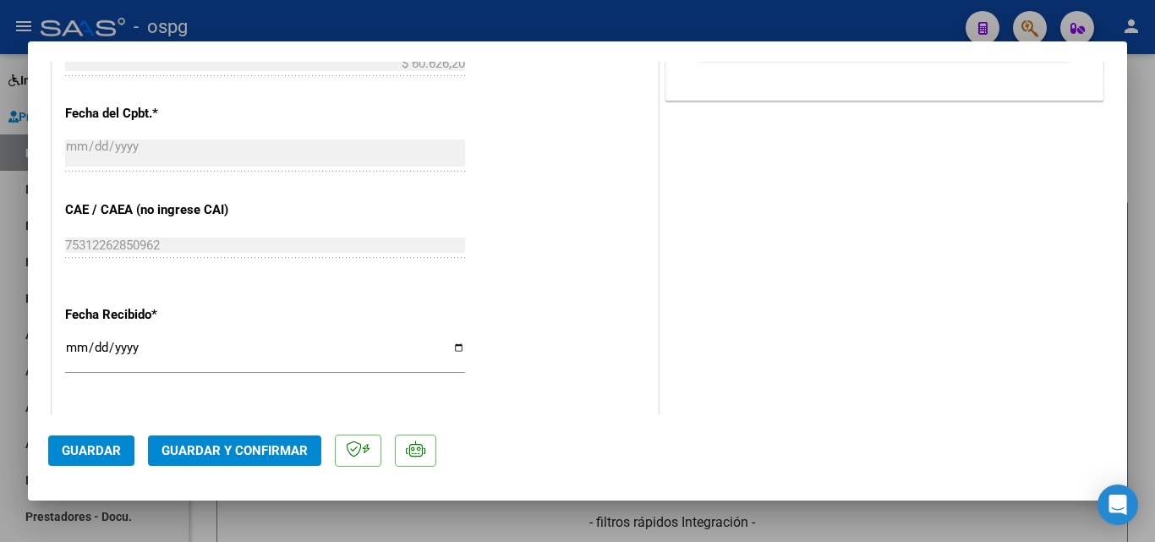
scroll to position [845, 0]
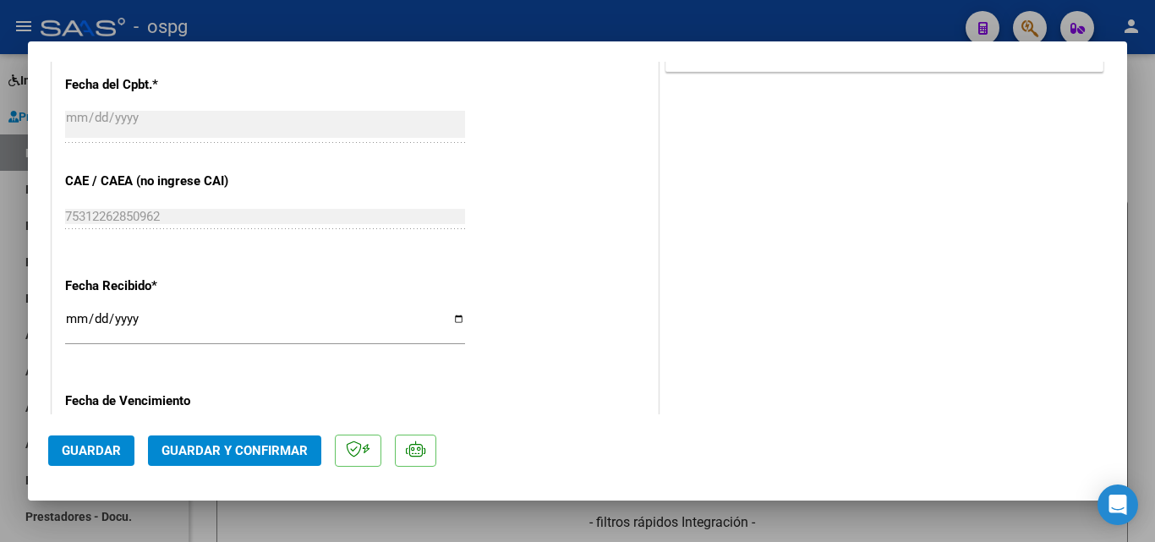
click at [69, 323] on input "2025-10-06" at bounding box center [265, 325] width 400 height 27
click at [290, 456] on span "Guardar y Confirmar" at bounding box center [234, 450] width 146 height 15
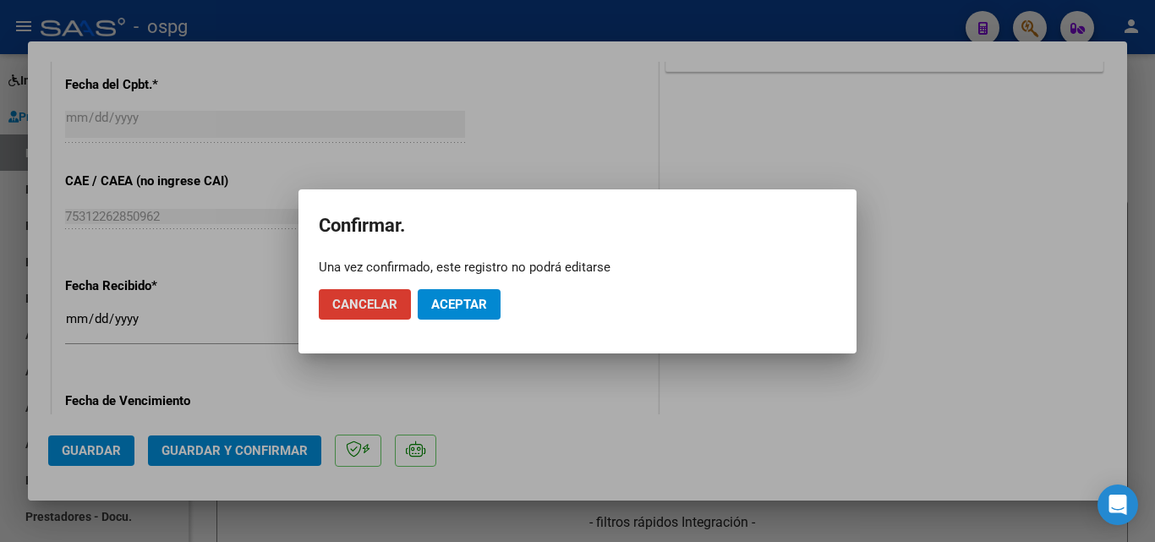
click at [474, 281] on mat-dialog-actions "Cancelar Aceptar" at bounding box center [577, 304] width 517 height 57
click at [476, 291] on button "Aceptar" at bounding box center [459, 304] width 83 height 30
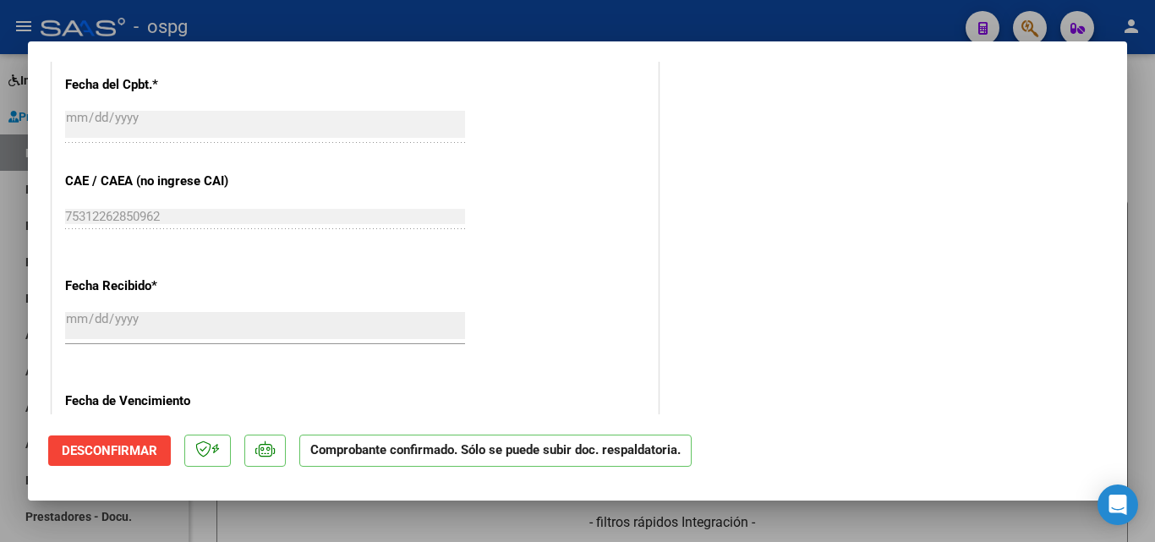
click at [0, 353] on div at bounding box center [577, 271] width 1155 height 542
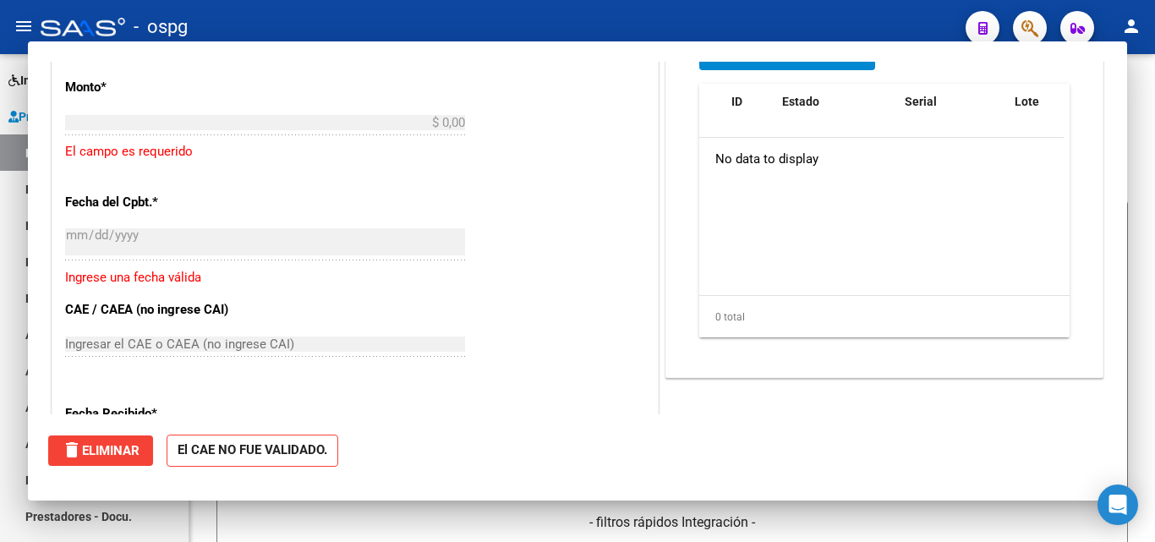
scroll to position [933, 0]
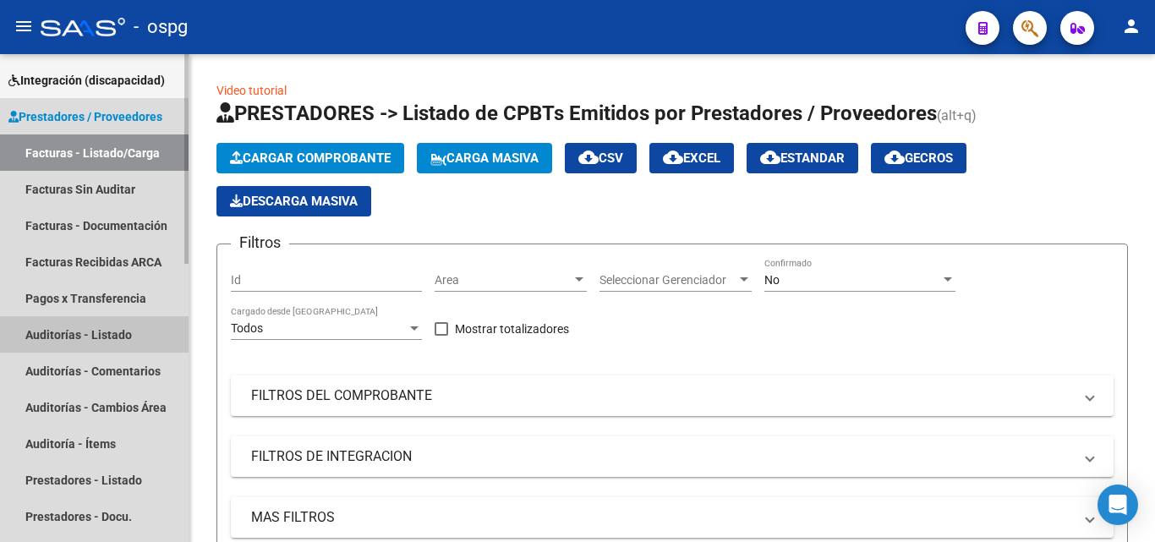
click at [112, 338] on link "Auditorías - Listado" at bounding box center [94, 334] width 188 height 36
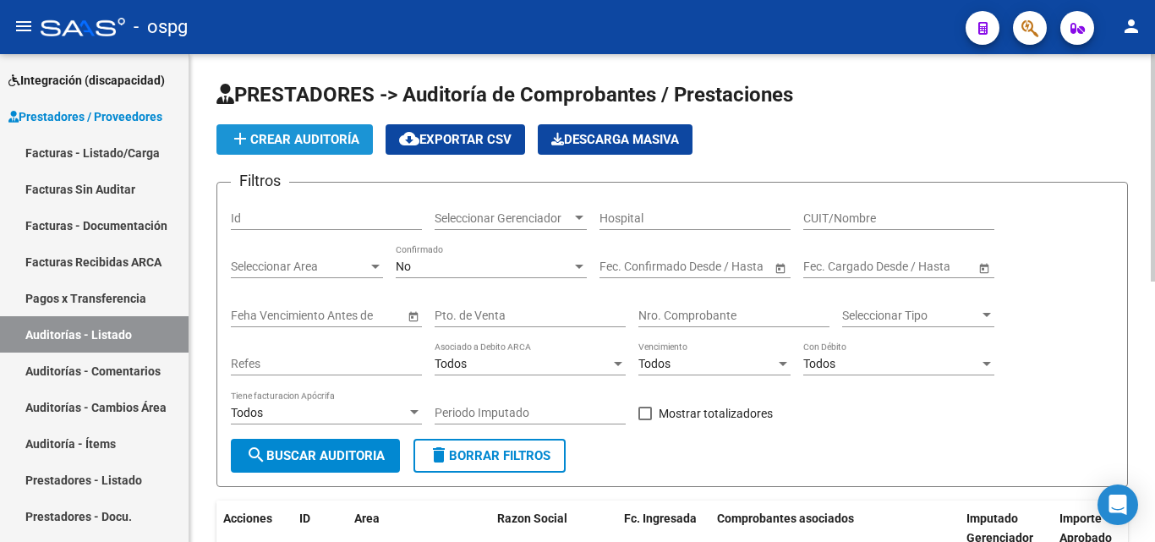
click at [281, 133] on span "add Crear Auditoría" at bounding box center [294, 139] width 129 height 15
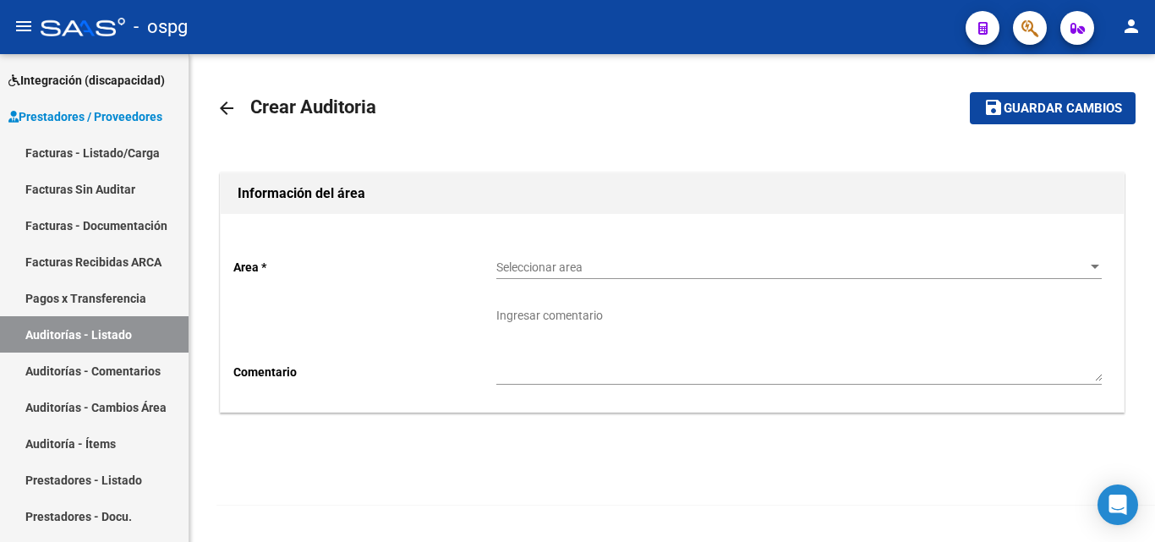
click at [522, 276] on div "Seleccionar area Seleccionar area" at bounding box center [798, 262] width 605 height 34
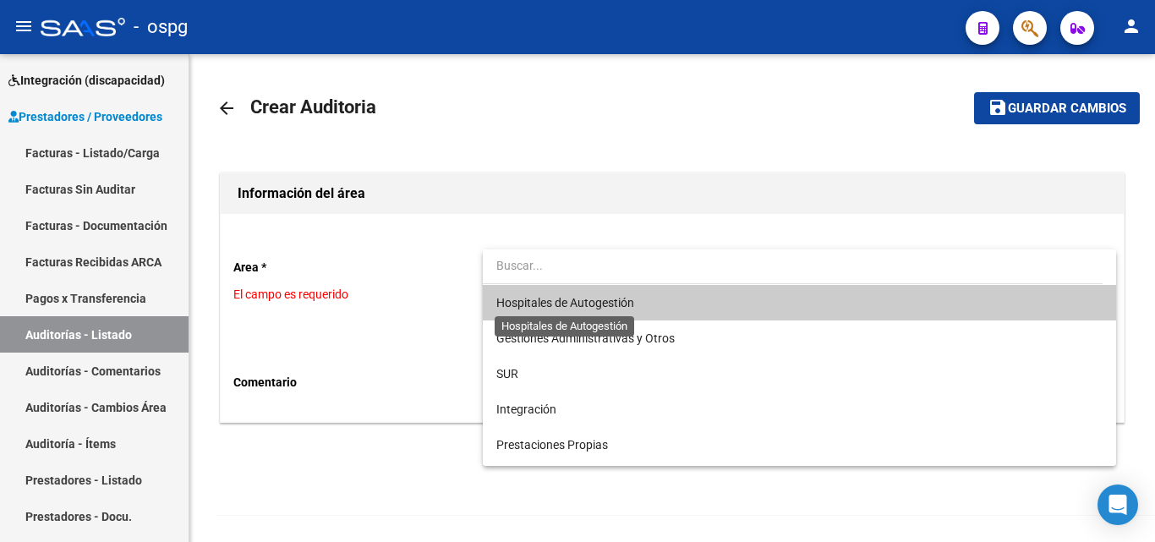
click at [545, 297] on span "Hospitales de Autogestión" at bounding box center [565, 303] width 138 height 14
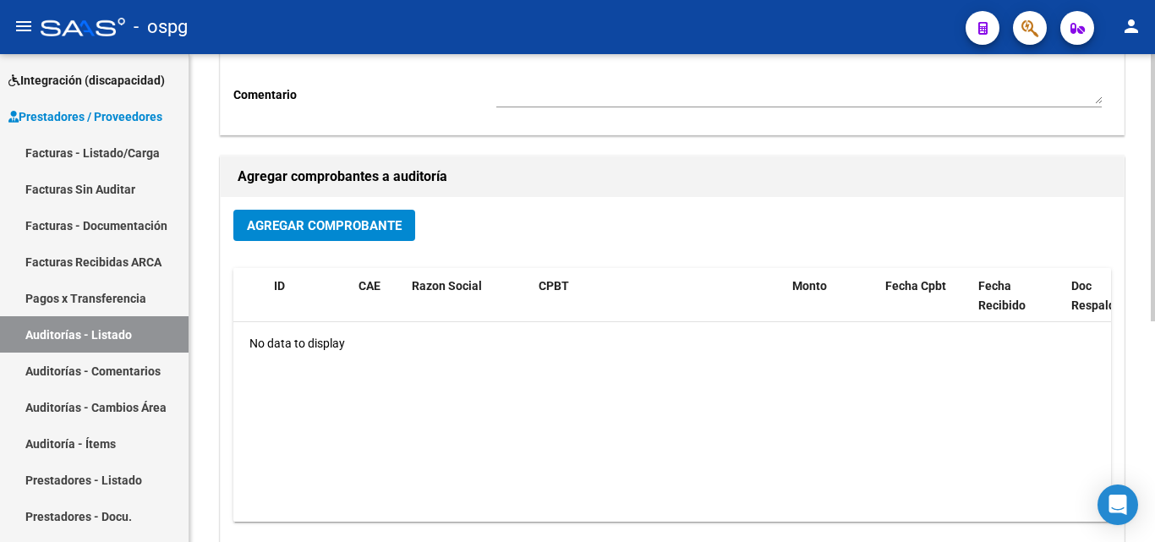
scroll to position [338, 0]
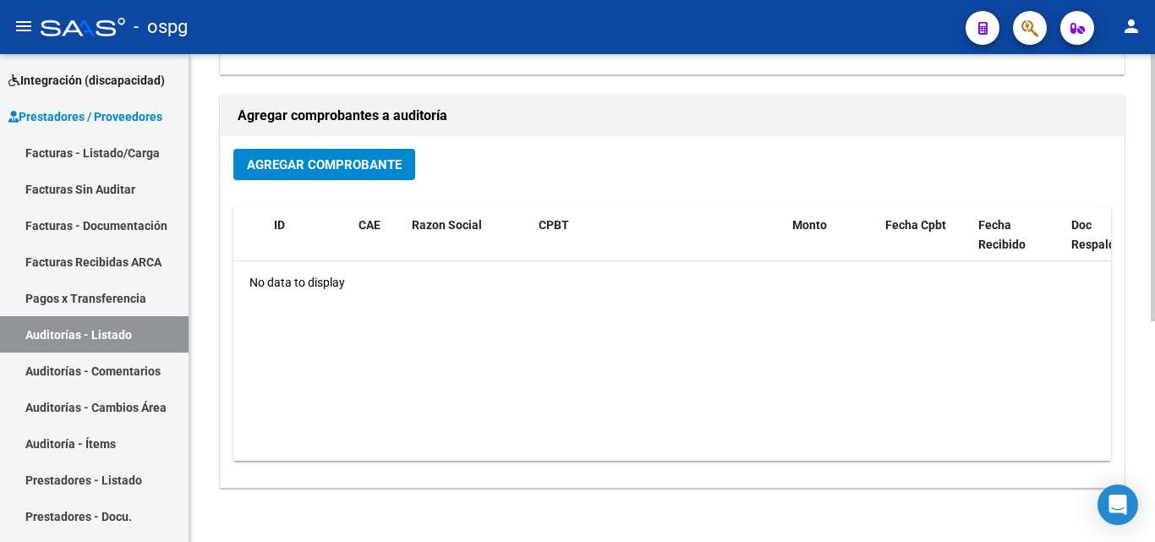
click at [331, 158] on span "Agregar Comprobante" at bounding box center [324, 164] width 155 height 15
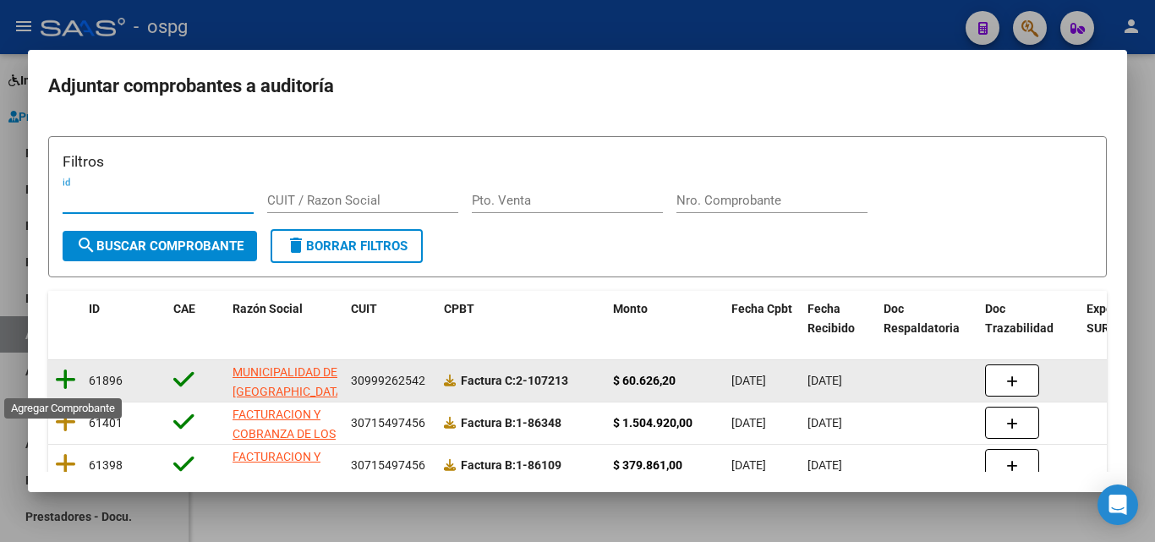
click at [65, 380] on icon at bounding box center [65, 380] width 21 height 24
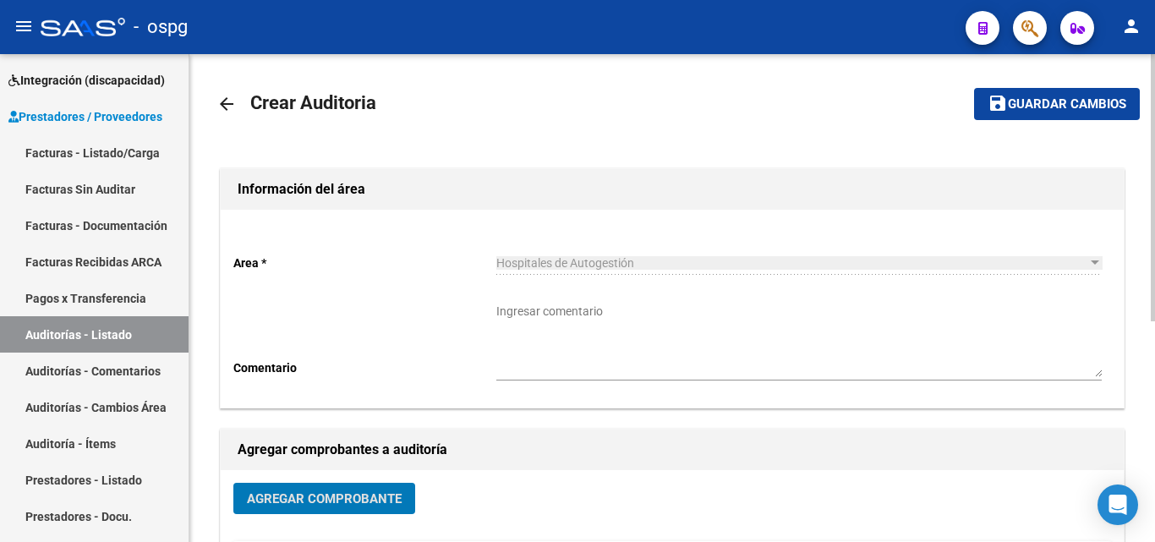
scroll to position [0, 0]
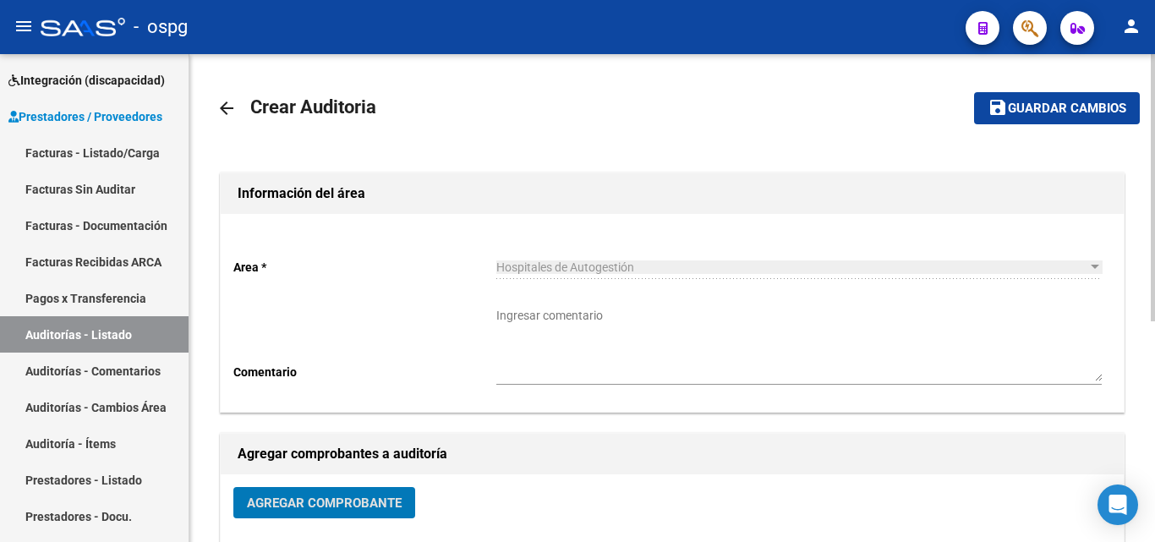
click at [1041, 98] on button "save Guardar cambios" at bounding box center [1057, 107] width 166 height 31
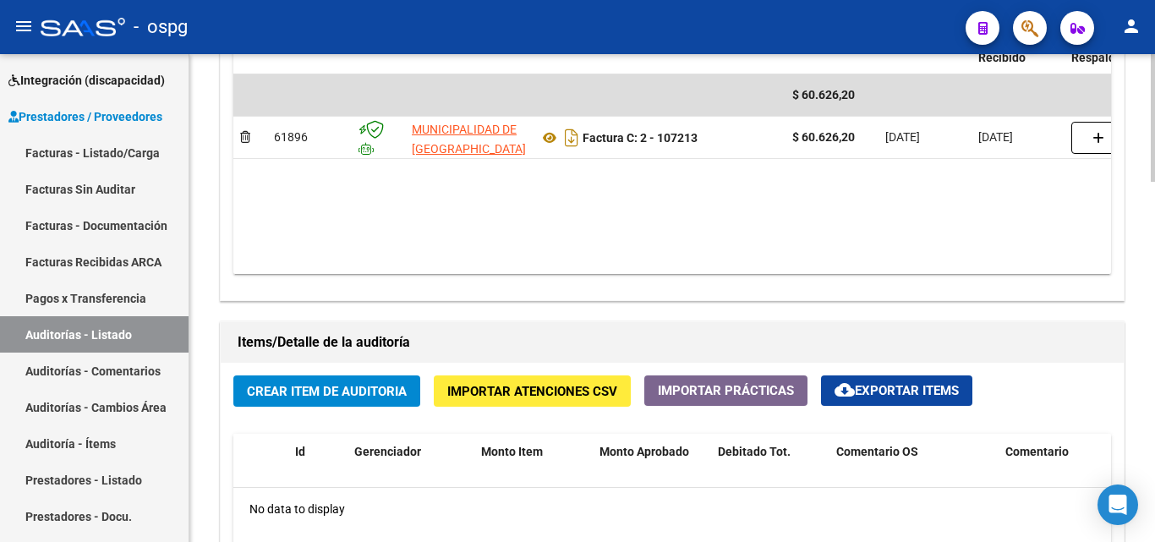
scroll to position [949, 0]
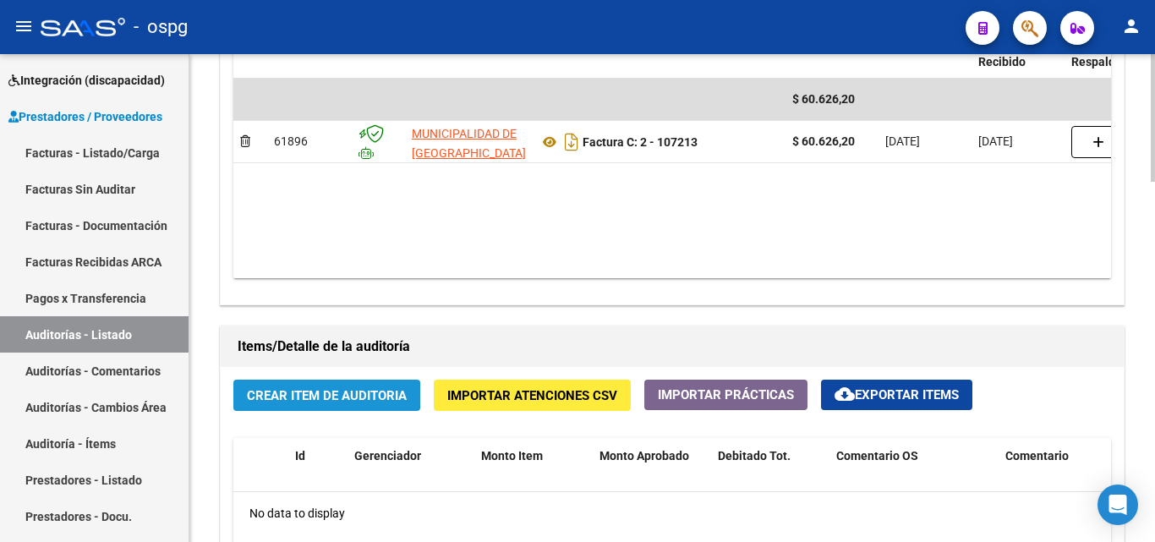
click at [306, 392] on span "Crear Item de Auditoria" at bounding box center [327, 395] width 160 height 15
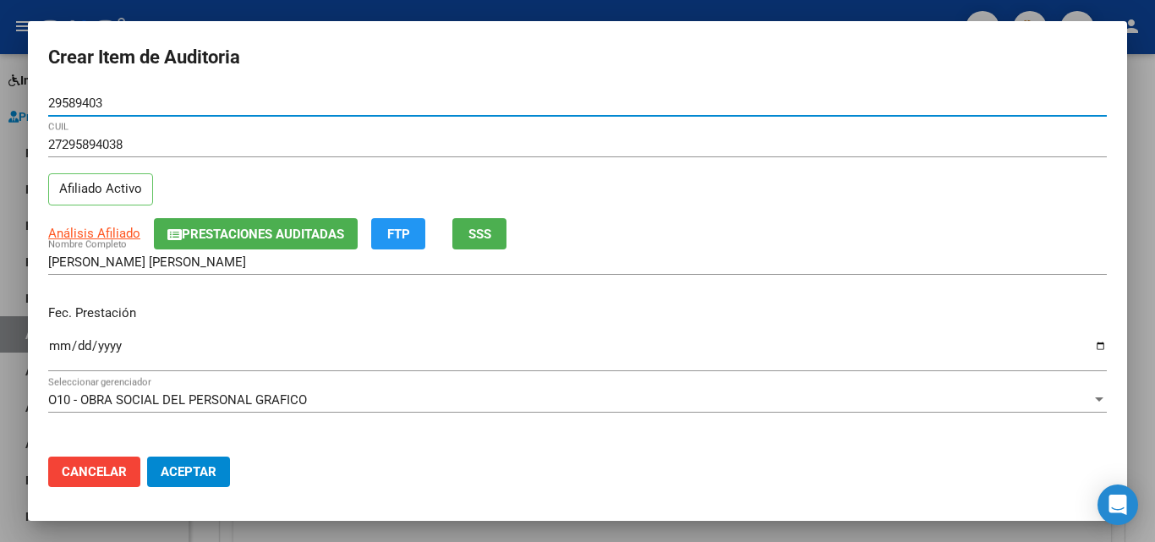
scroll to position [85, 0]
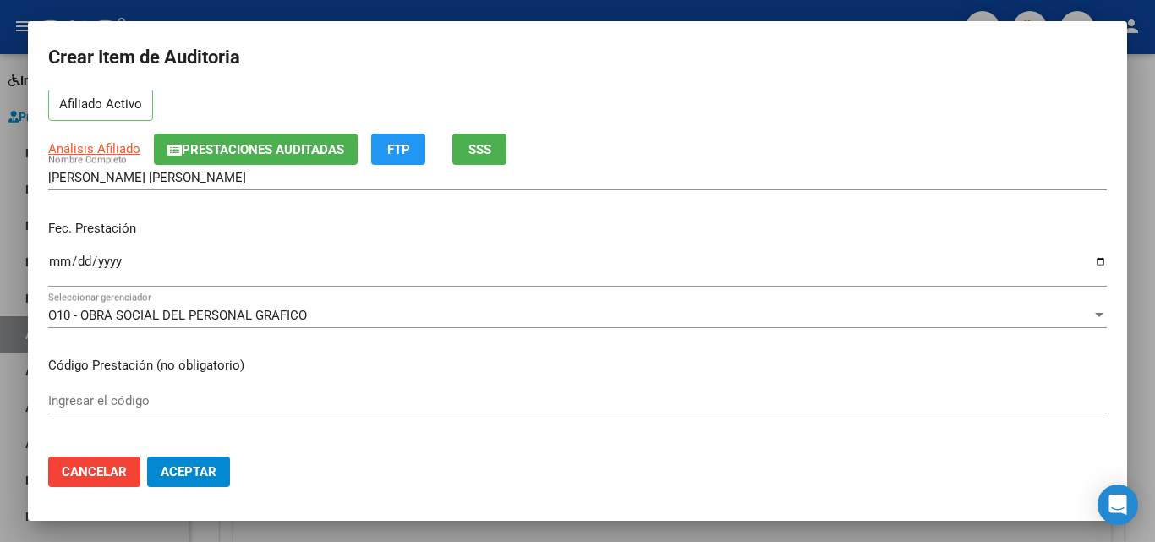
click at [60, 256] on input "Ingresar la fecha" at bounding box center [577, 267] width 1058 height 27
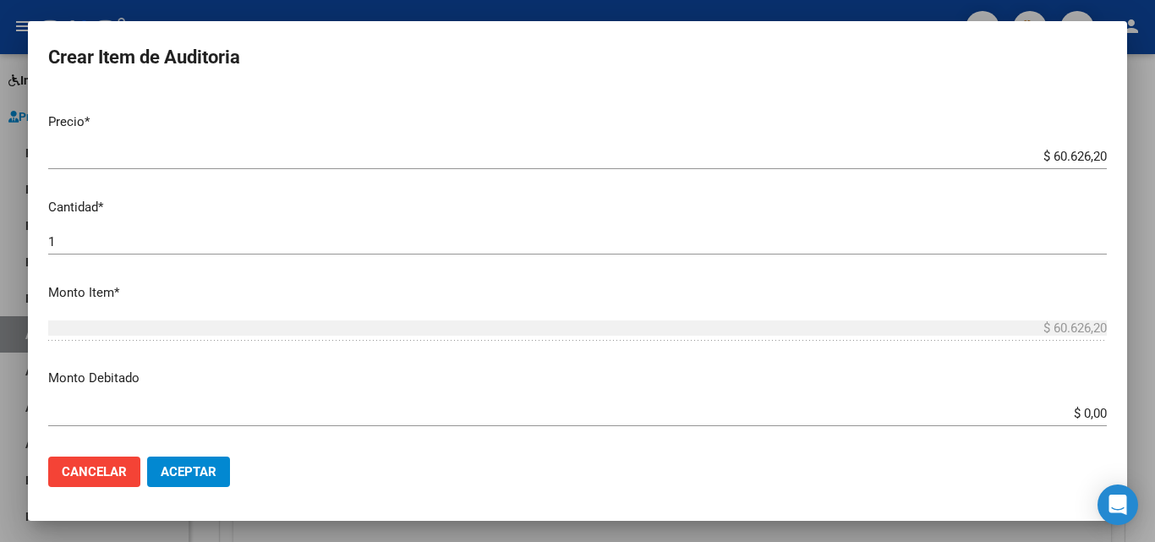
scroll to position [423, 0]
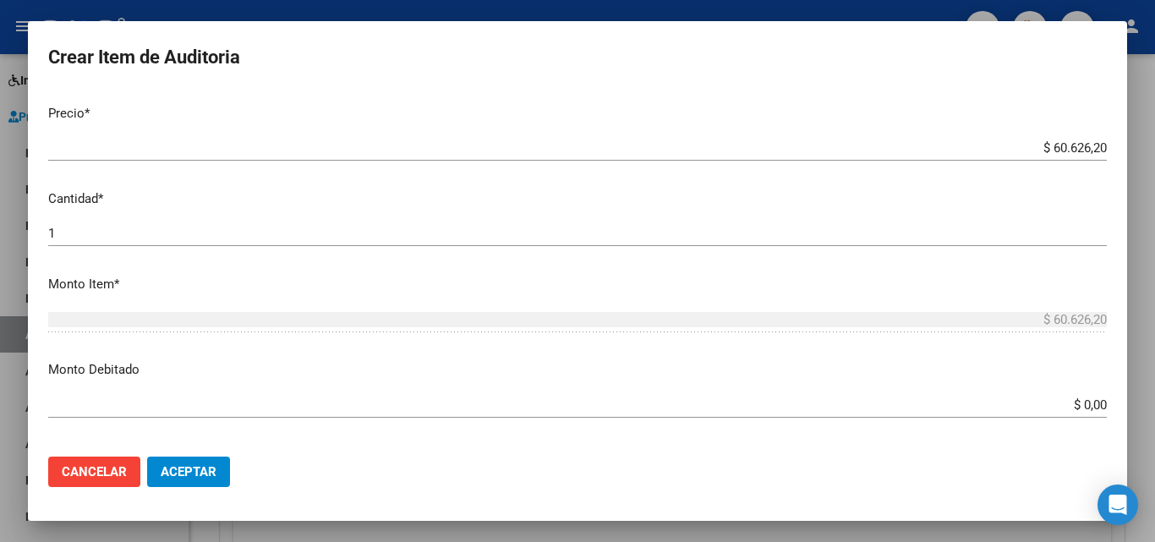
click at [1039, 158] on div "$ 60.626,20 Ingresar el precio" at bounding box center [577, 147] width 1058 height 25
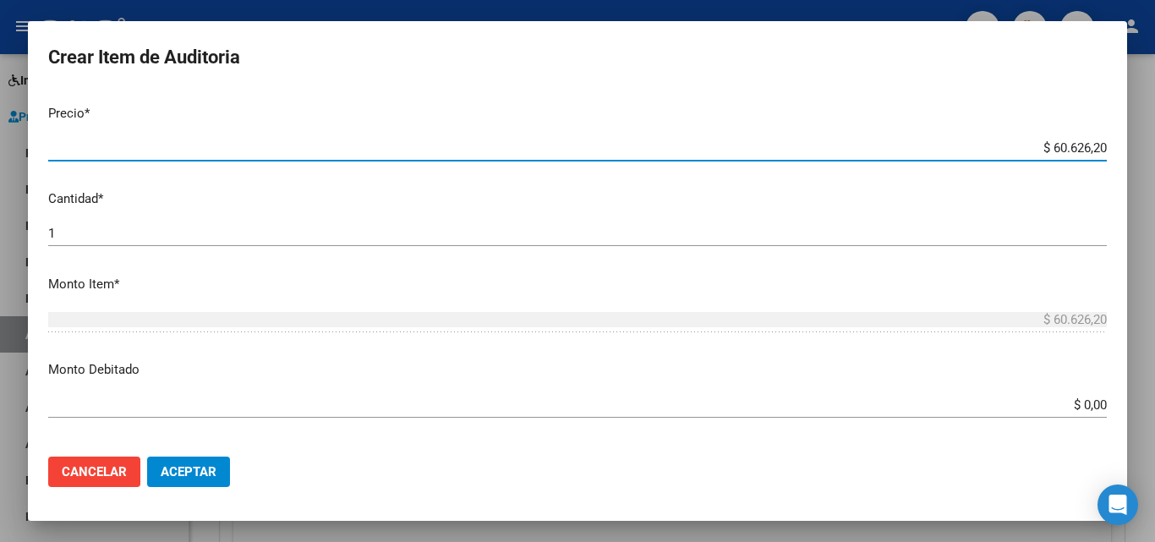
click at [1041, 148] on input "$ 60.626,20" at bounding box center [577, 147] width 1058 height 15
click at [1062, 147] on input "$ 3.998,00" at bounding box center [577, 147] width 1058 height 15
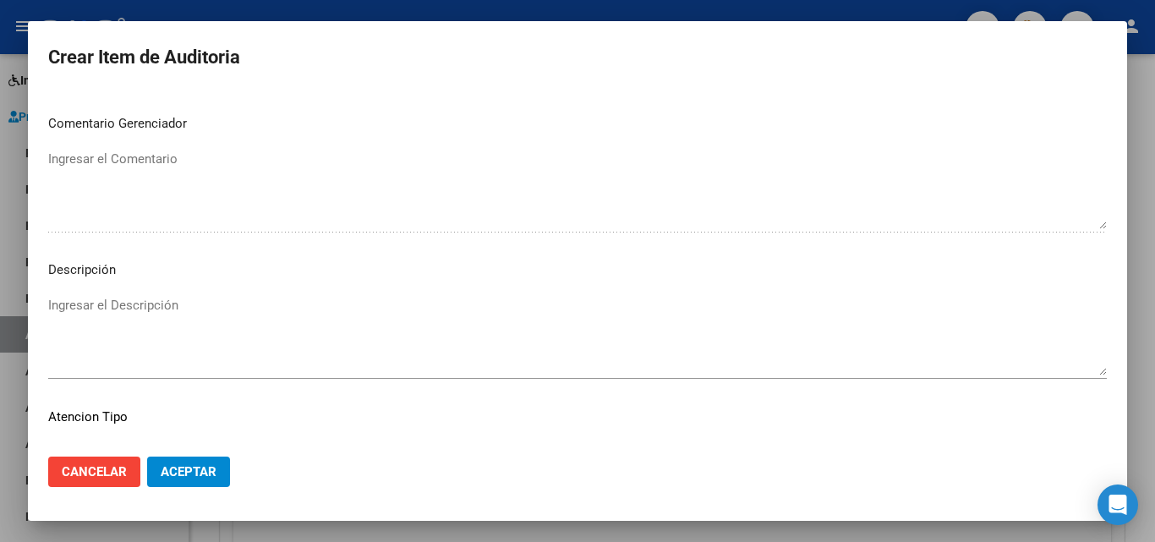
scroll to position [1170, 0]
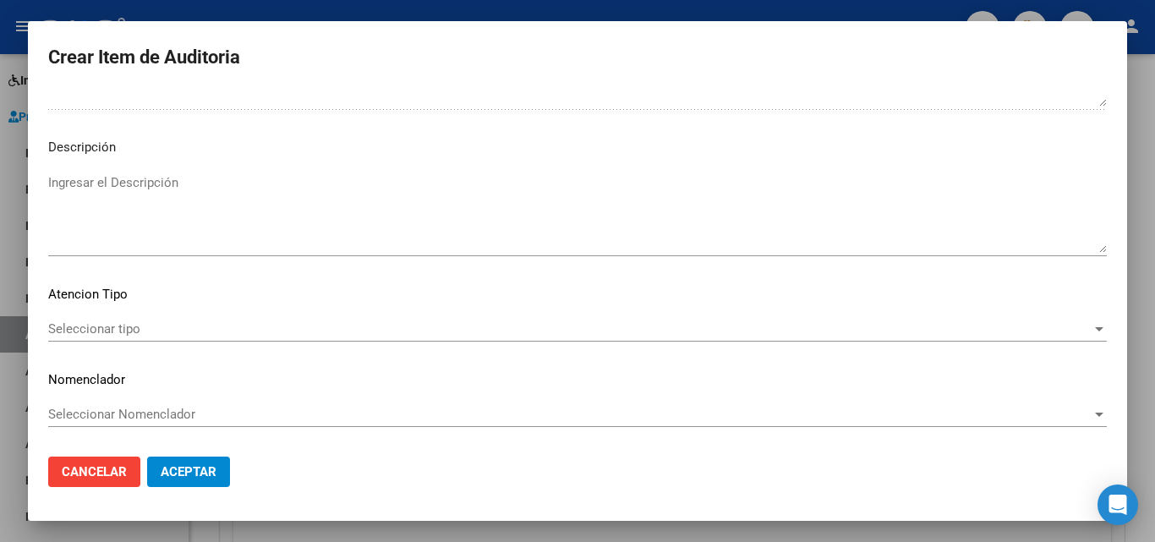
click at [72, 340] on div "Seleccionar tipo Seleccionar tipo" at bounding box center [577, 328] width 1058 height 25
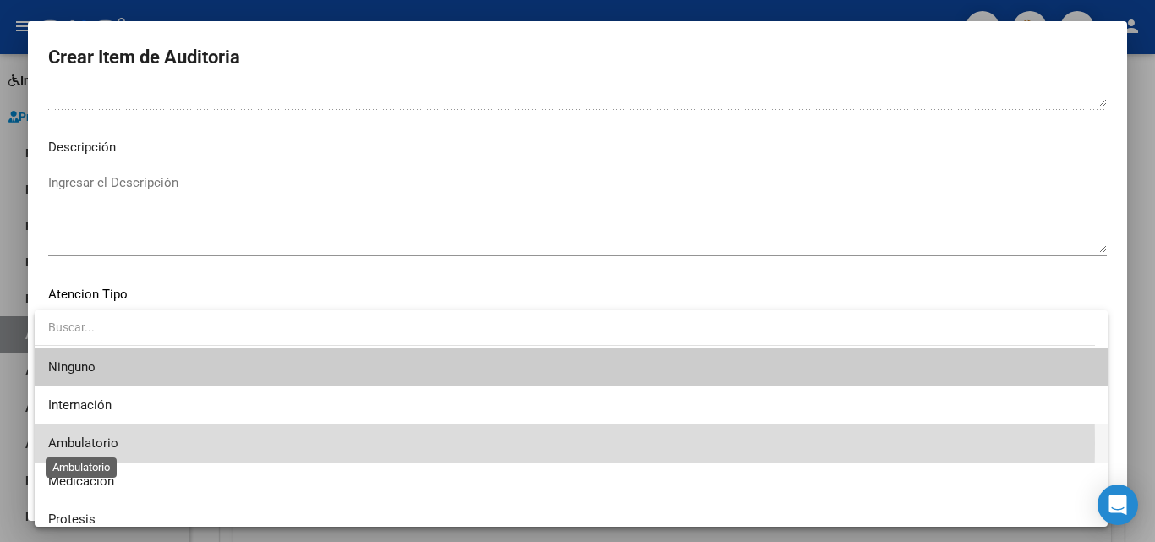
click at [91, 442] on span "Ambulatorio" at bounding box center [83, 442] width 70 height 15
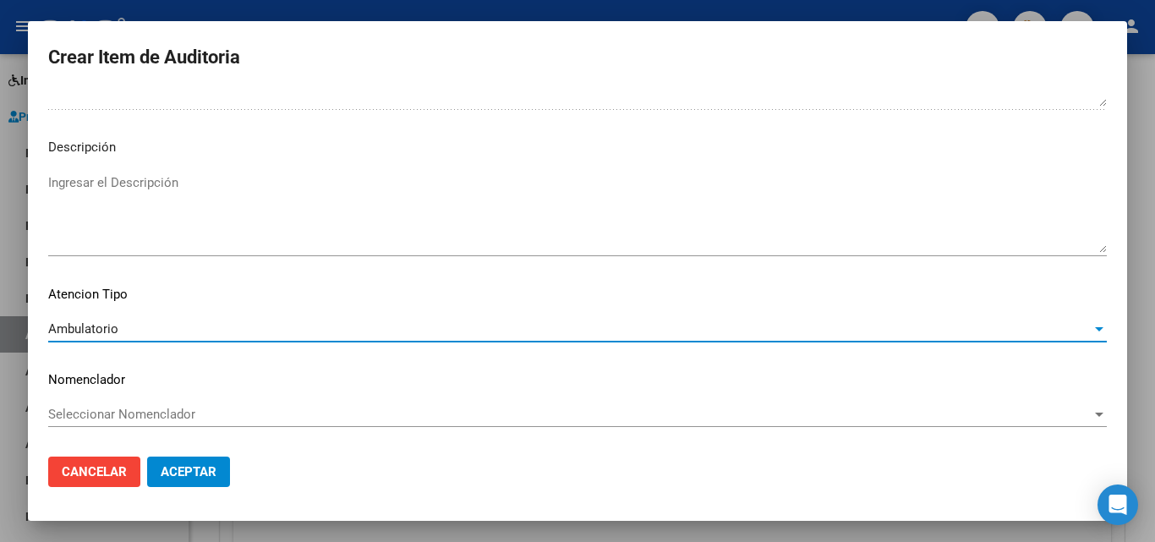
click at [188, 497] on mat-dialog-actions "Cancelar Aceptar" at bounding box center [577, 471] width 1058 height 57
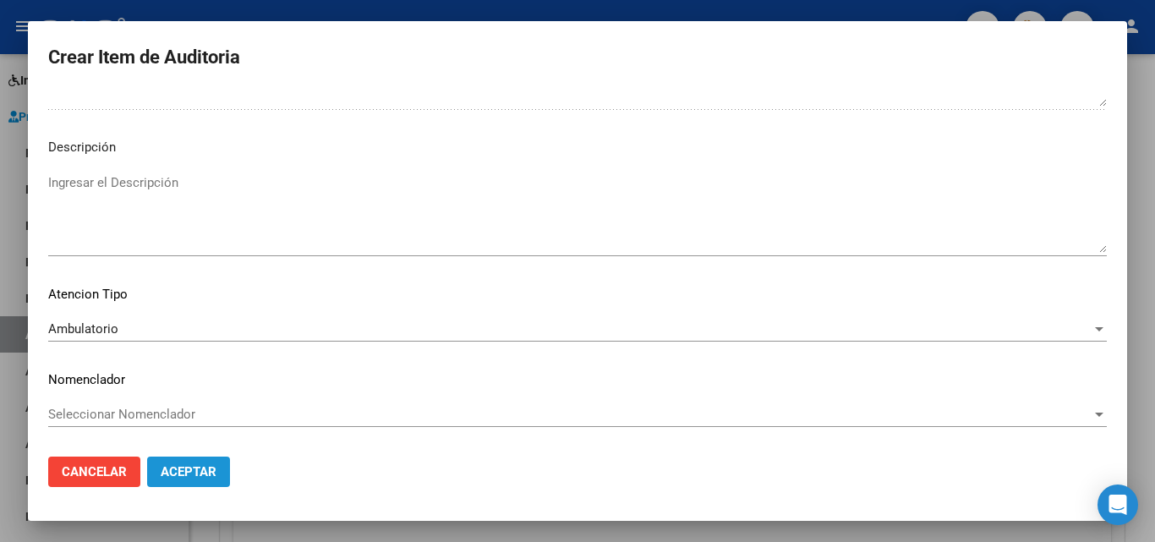
click at [185, 471] on span "Aceptar" at bounding box center [189, 471] width 56 height 15
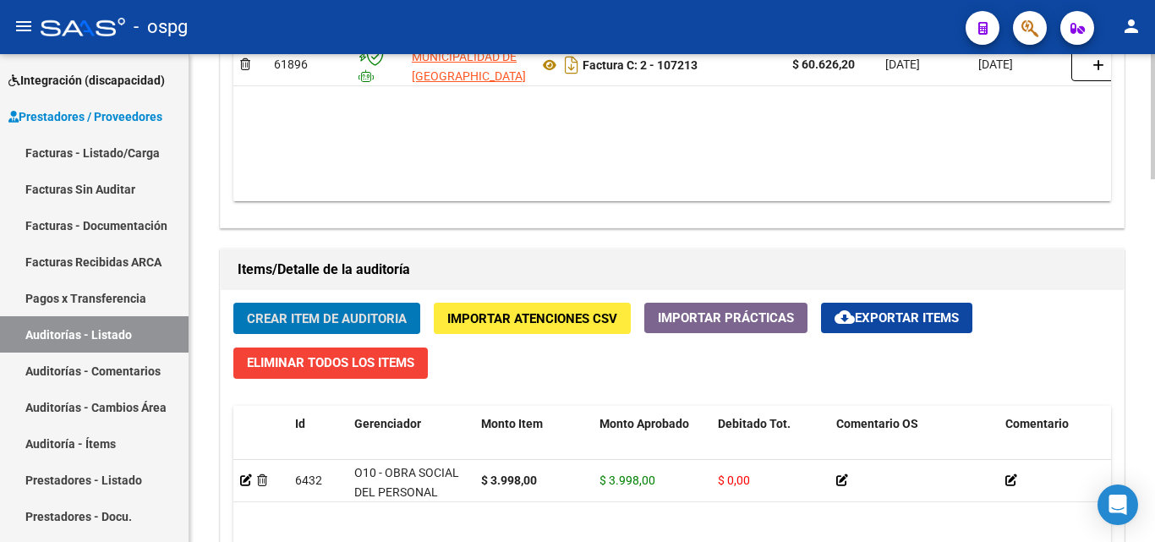
scroll to position [1204, 0]
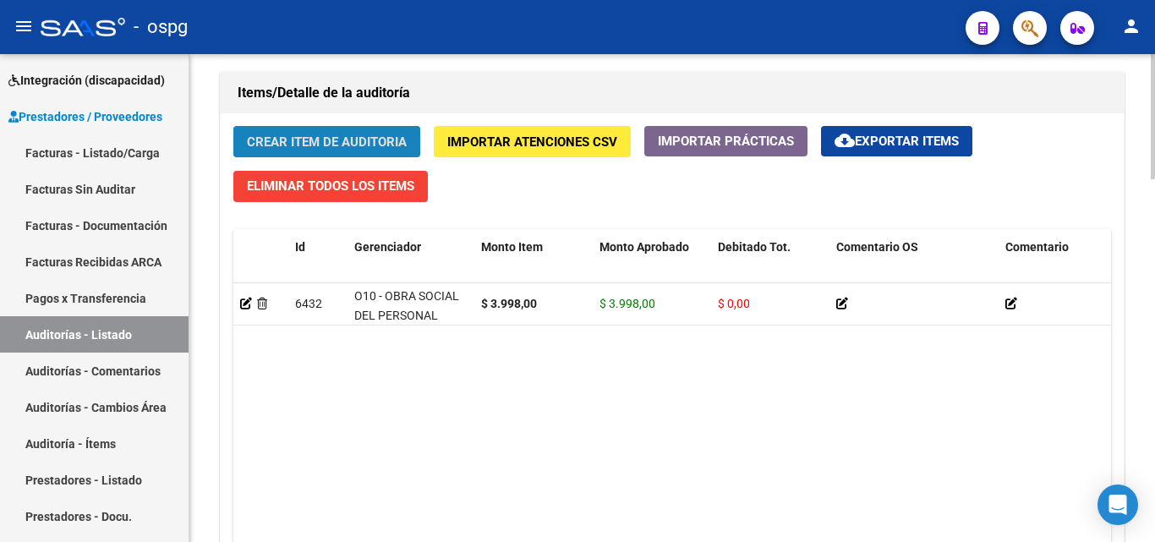
click at [377, 153] on button "Crear Item de Auditoria" at bounding box center [326, 141] width 187 height 31
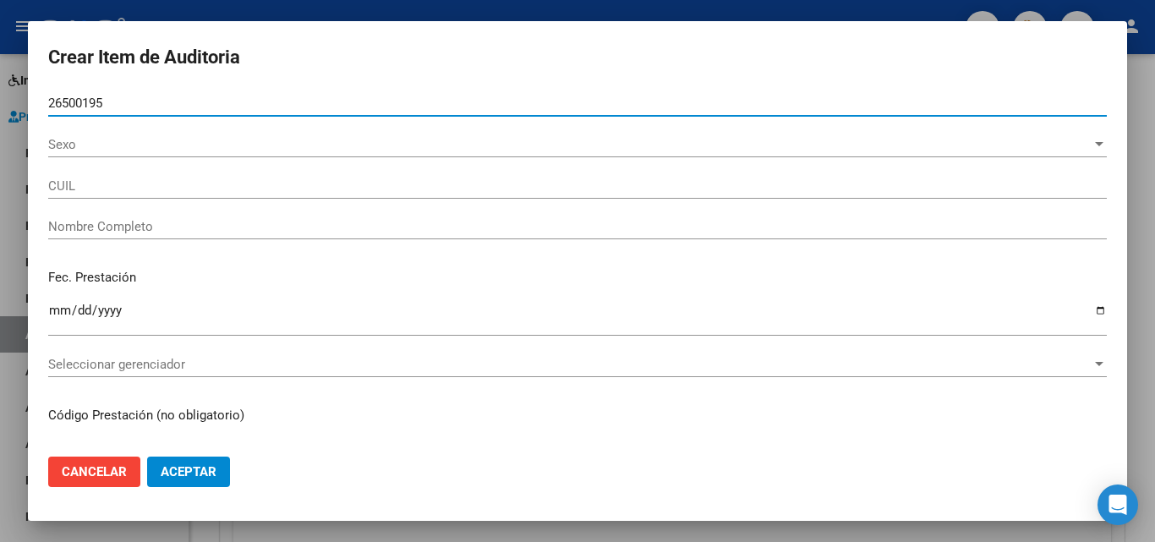
click at [173, 132] on div "Sexo Sexo" at bounding box center [577, 144] width 1058 height 25
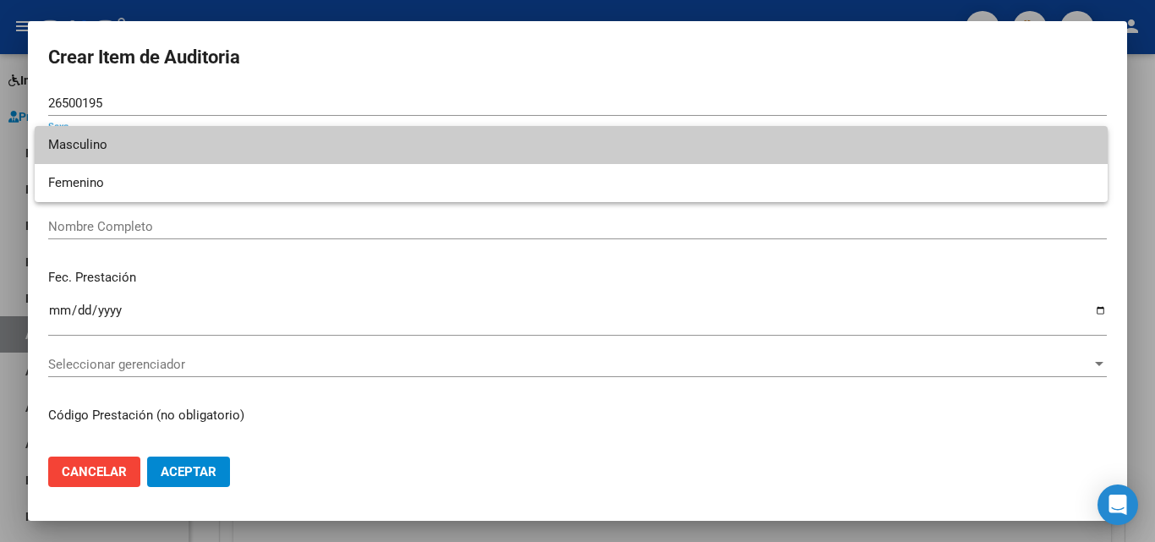
click at [128, 135] on span "Masculino" at bounding box center [571, 145] width 1046 height 38
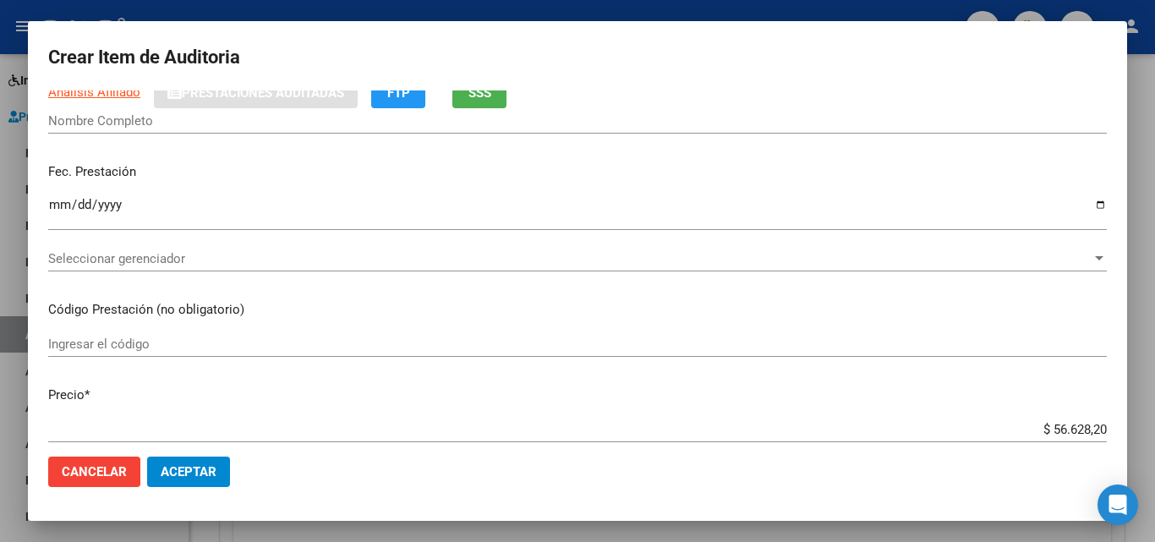
scroll to position [169, 0]
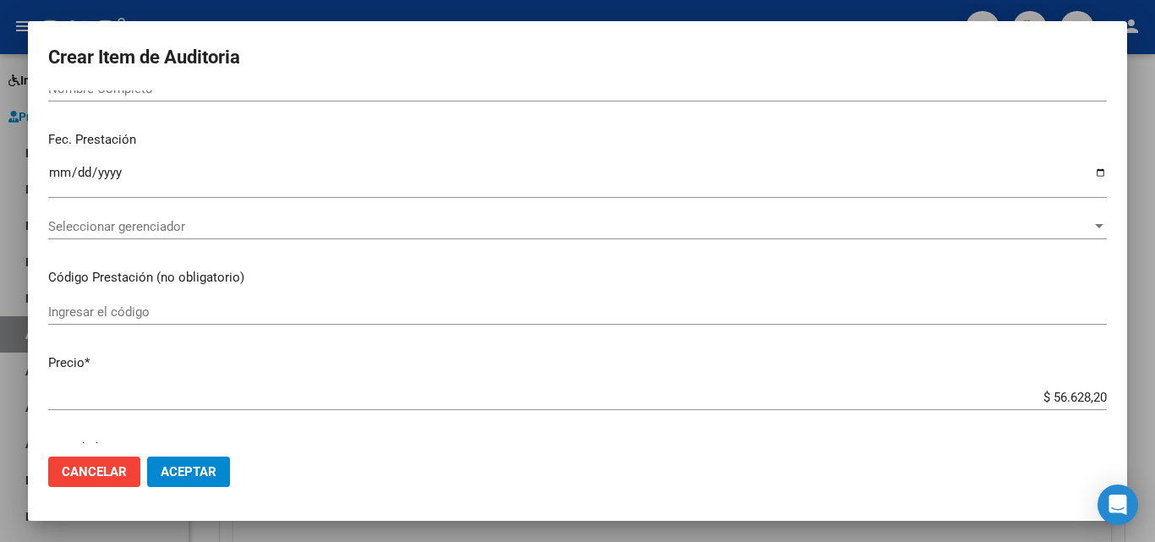
click at [0, 160] on div at bounding box center [577, 271] width 1155 height 542
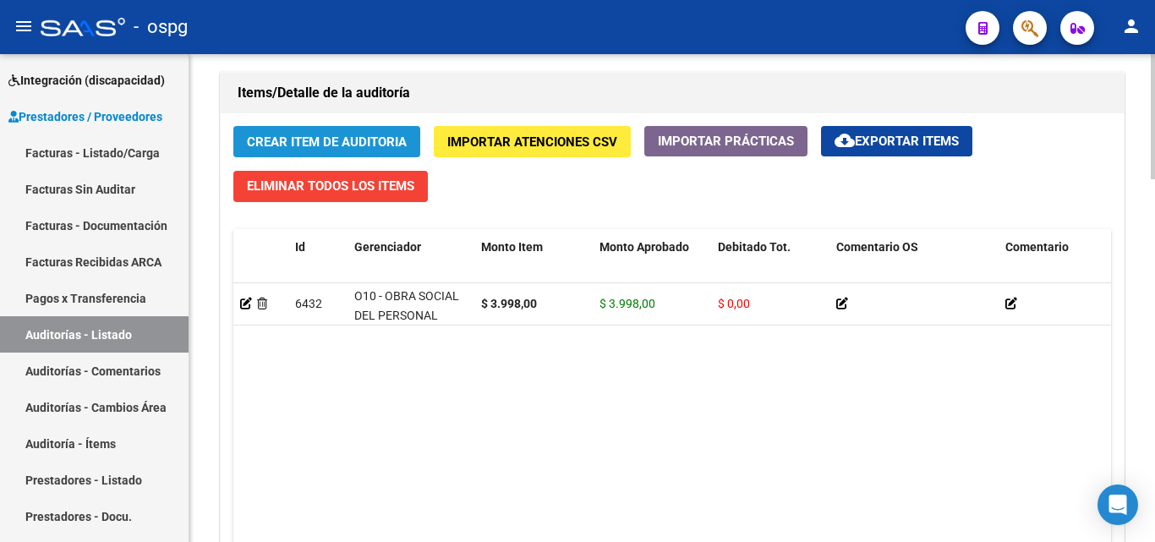
click at [337, 145] on span "Crear Item de Auditoria" at bounding box center [327, 141] width 160 height 15
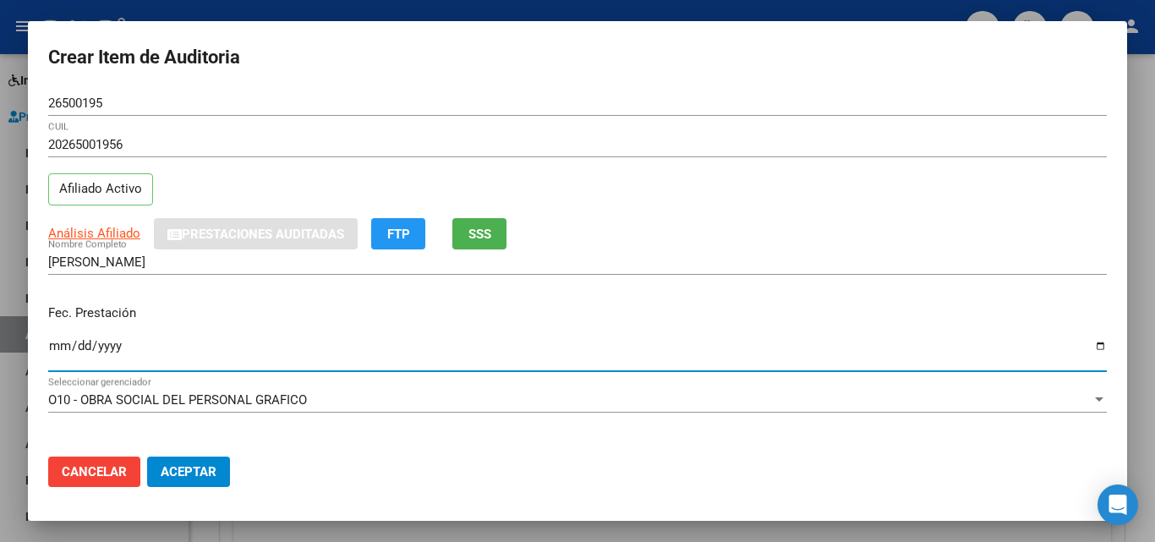
click at [54, 350] on input "Ingresar la fecha" at bounding box center [577, 352] width 1058 height 27
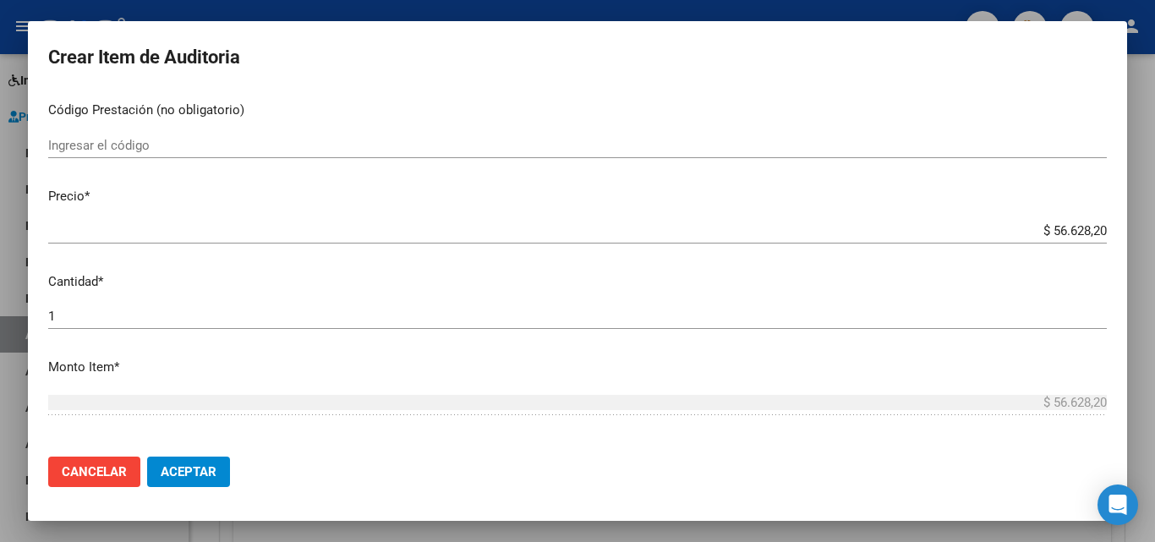
scroll to position [338, 0]
click at [1064, 232] on input "$ 56.628,20" at bounding box center [577, 232] width 1058 height 15
click at [1063, 232] on input "$ 56.628,20" at bounding box center [577, 232] width 1058 height 15
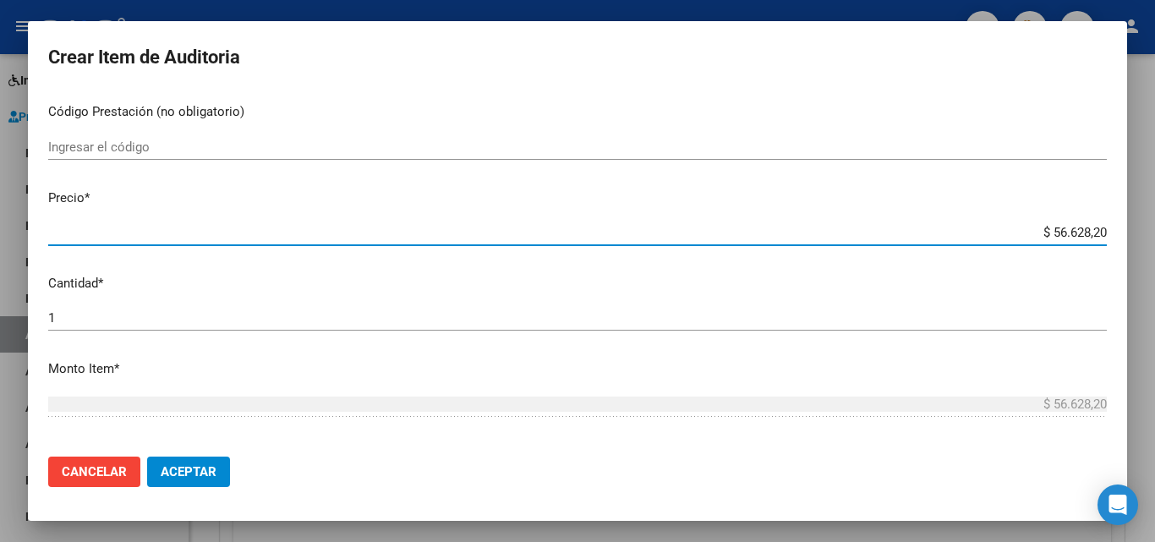
paste input "3.998,0"
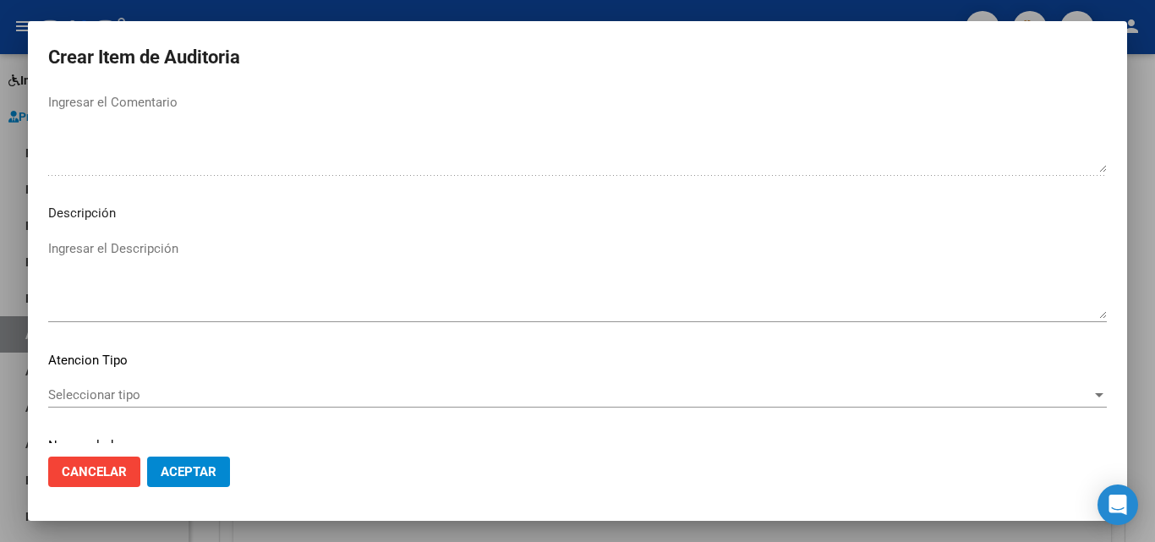
scroll to position [1170, 0]
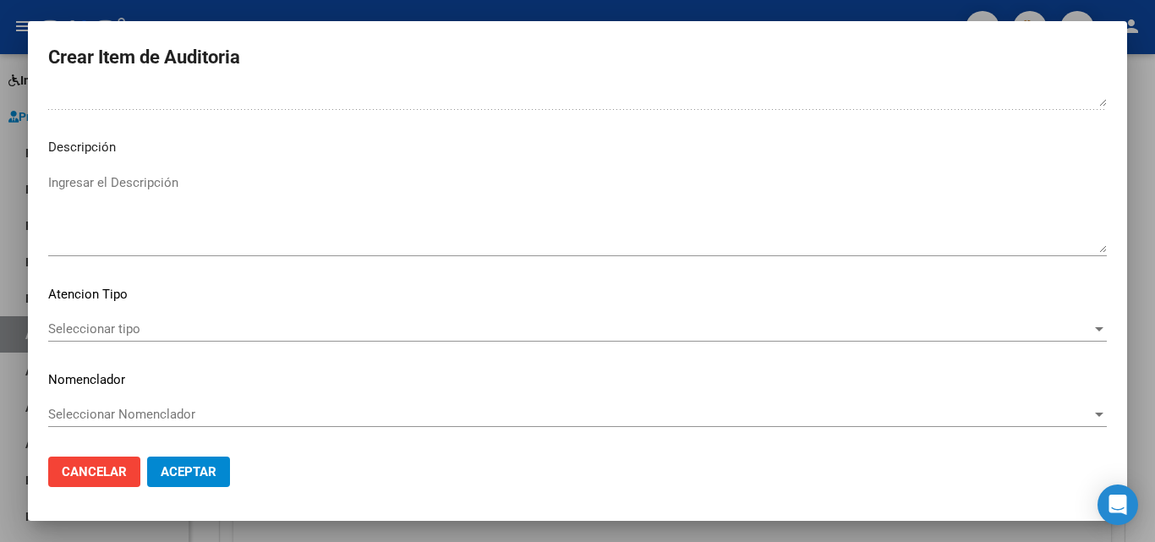
click at [172, 337] on div "Seleccionar tipo Seleccionar tipo" at bounding box center [577, 328] width 1058 height 25
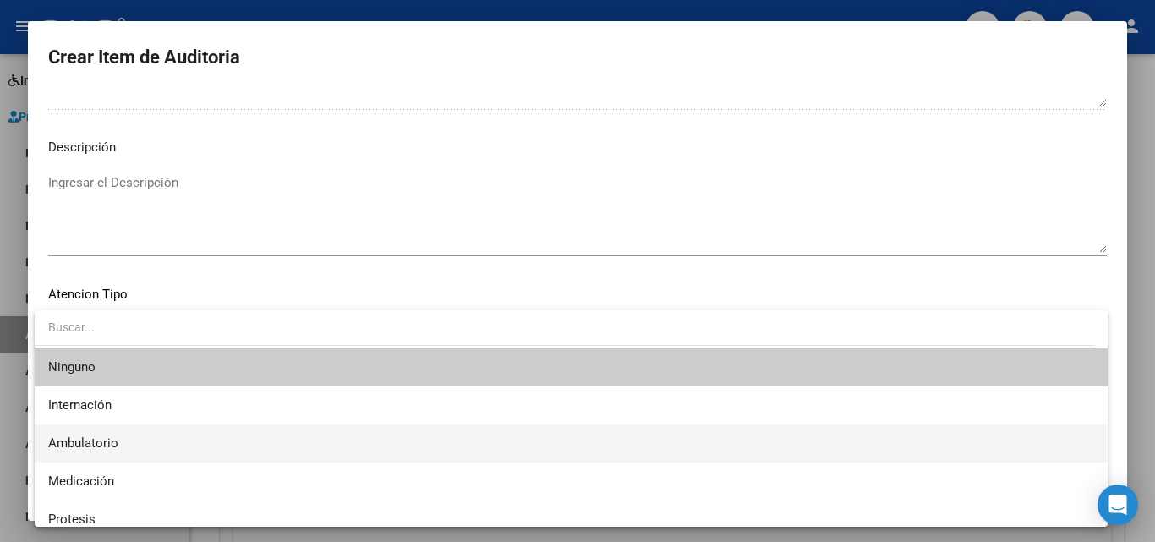
click at [115, 427] on span "Ambulatorio" at bounding box center [571, 443] width 1046 height 38
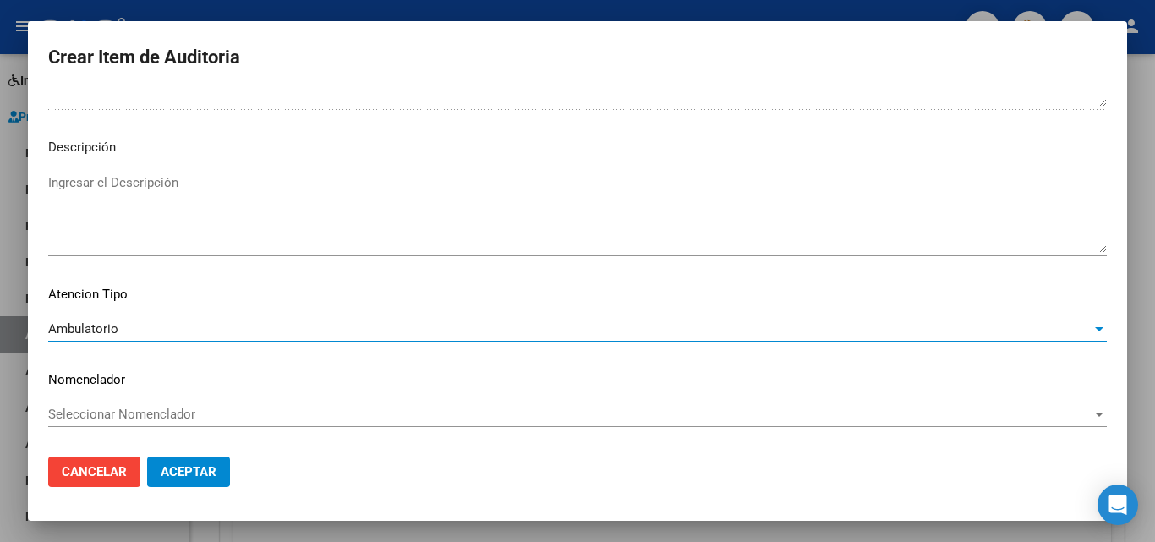
click at [189, 475] on span "Aceptar" at bounding box center [189, 471] width 56 height 15
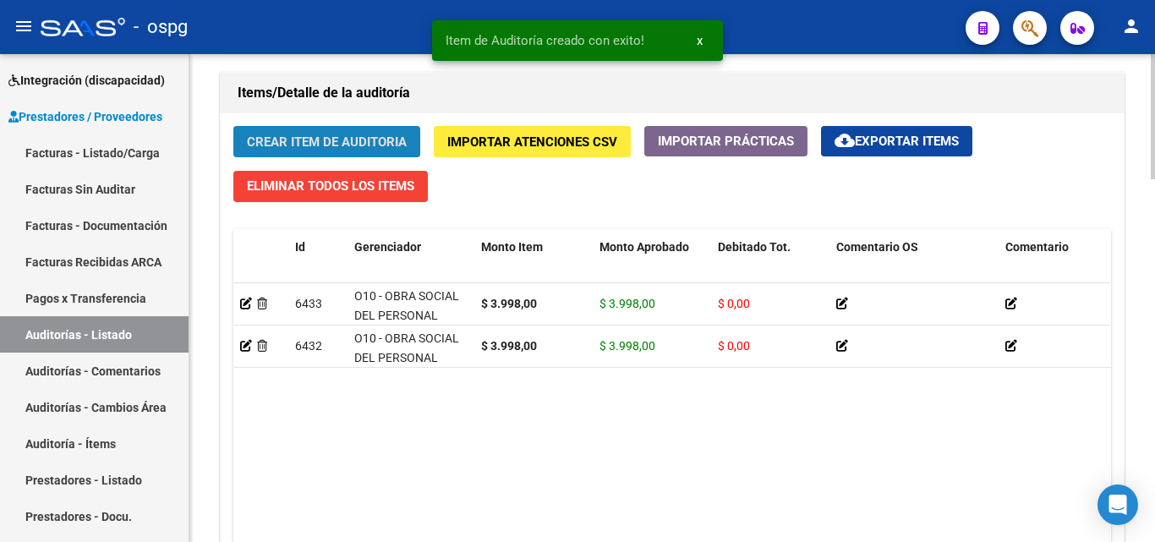
click at [318, 136] on span "Crear Item de Auditoria" at bounding box center [327, 141] width 160 height 15
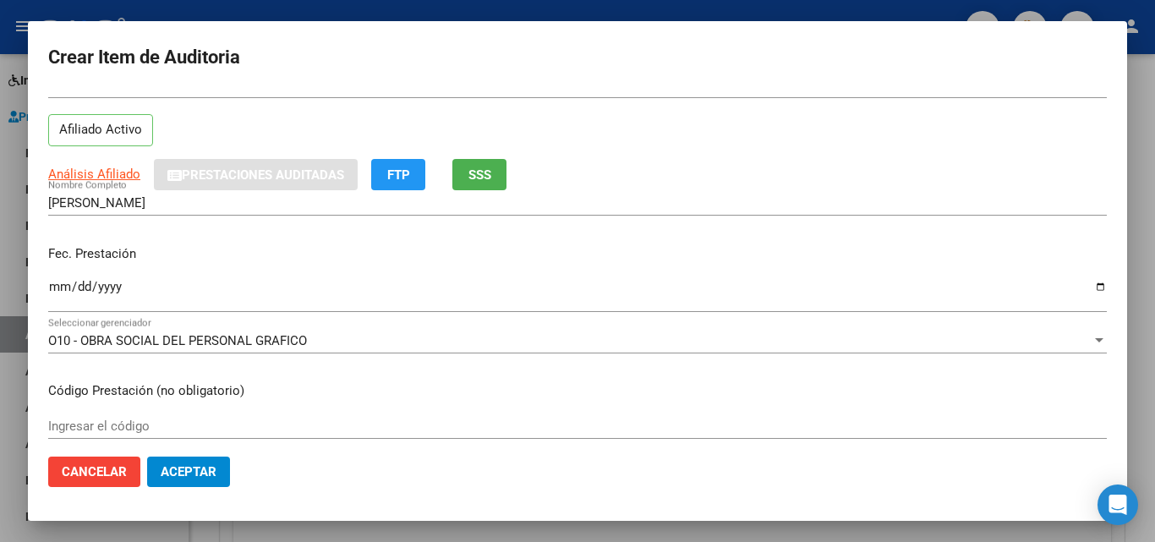
scroll to position [85, 0]
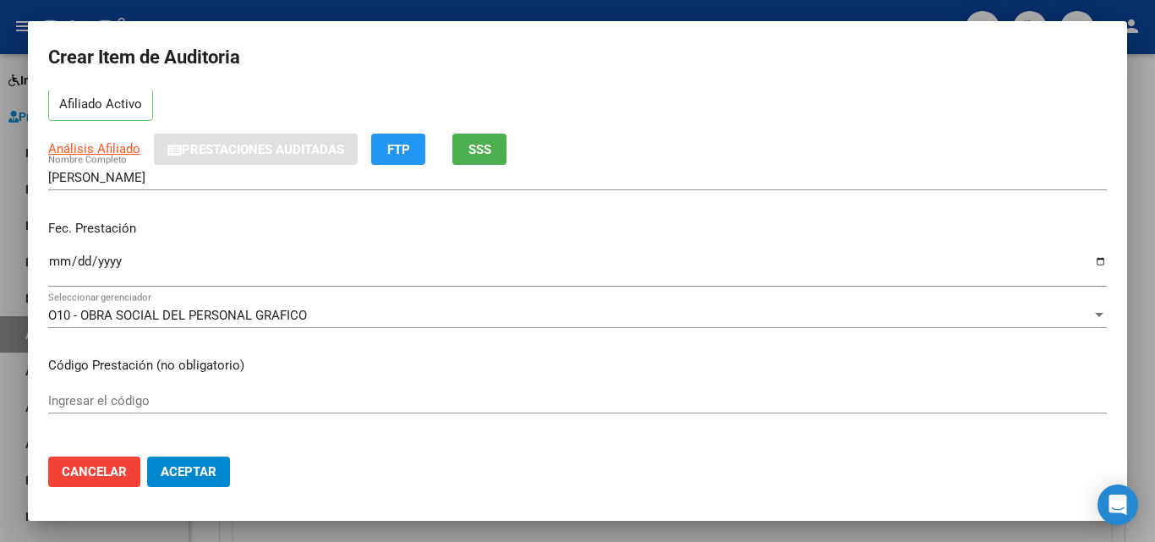
click at [51, 263] on input "Ingresar la fecha" at bounding box center [577, 267] width 1058 height 27
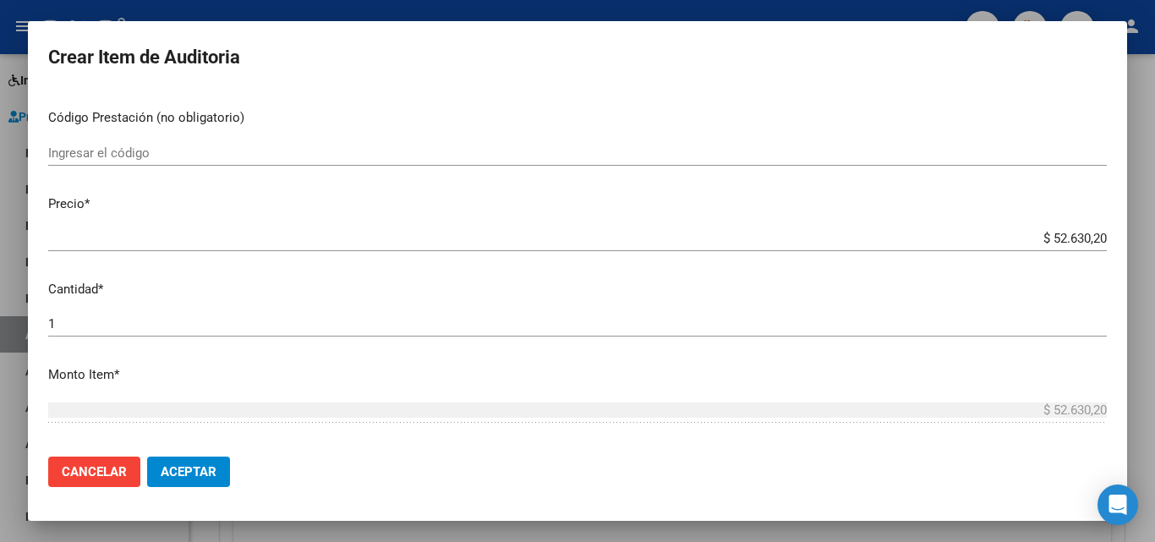
scroll to position [338, 0]
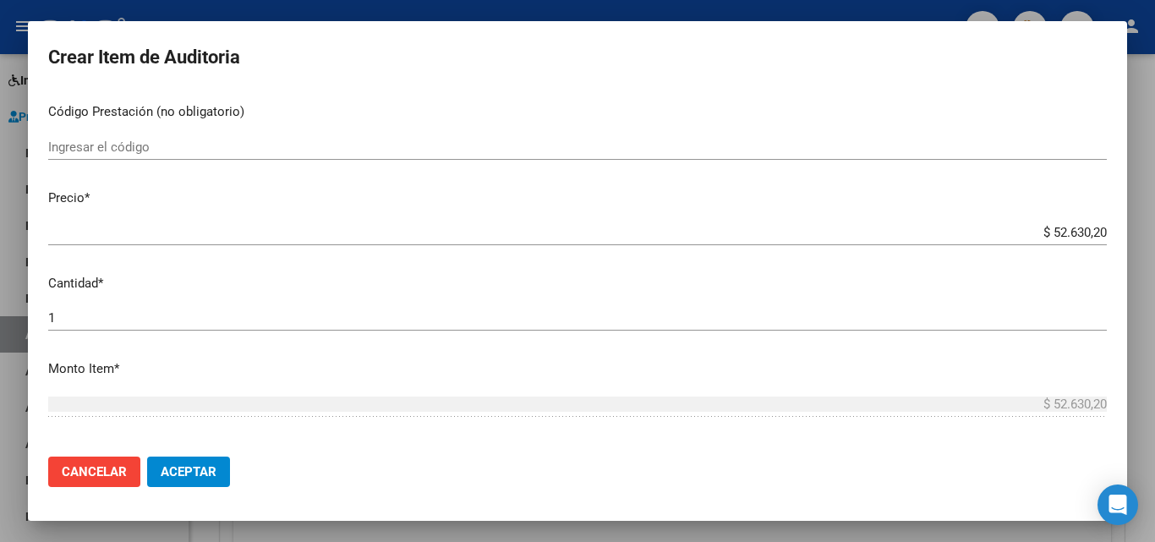
click at [1074, 226] on input "$ 52.630,20" at bounding box center [577, 232] width 1058 height 15
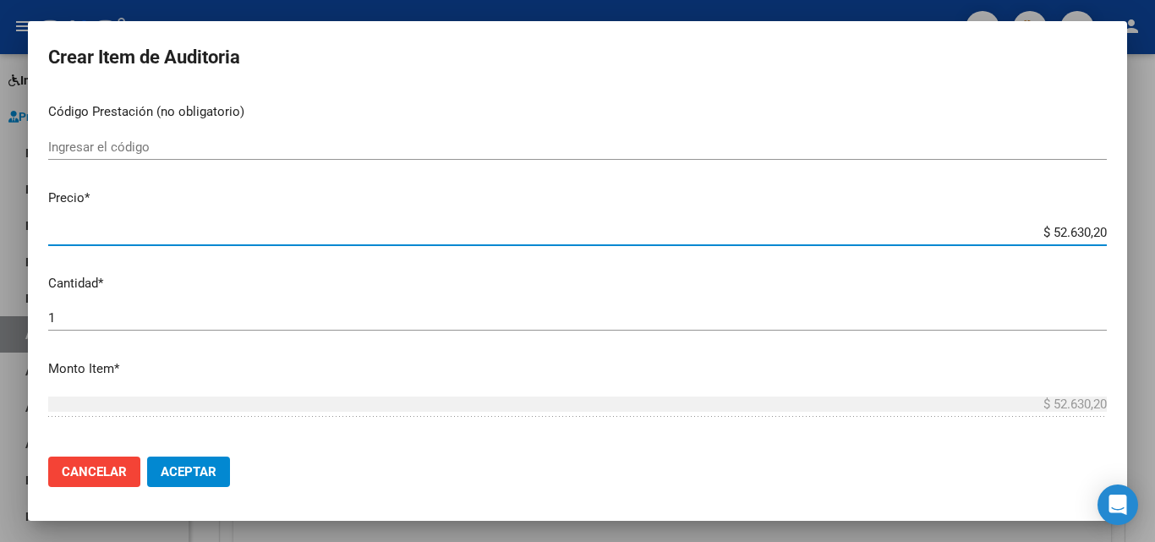
click at [1074, 226] on input "$ 52.630,20" at bounding box center [577, 232] width 1058 height 15
paste input "3.998,0"
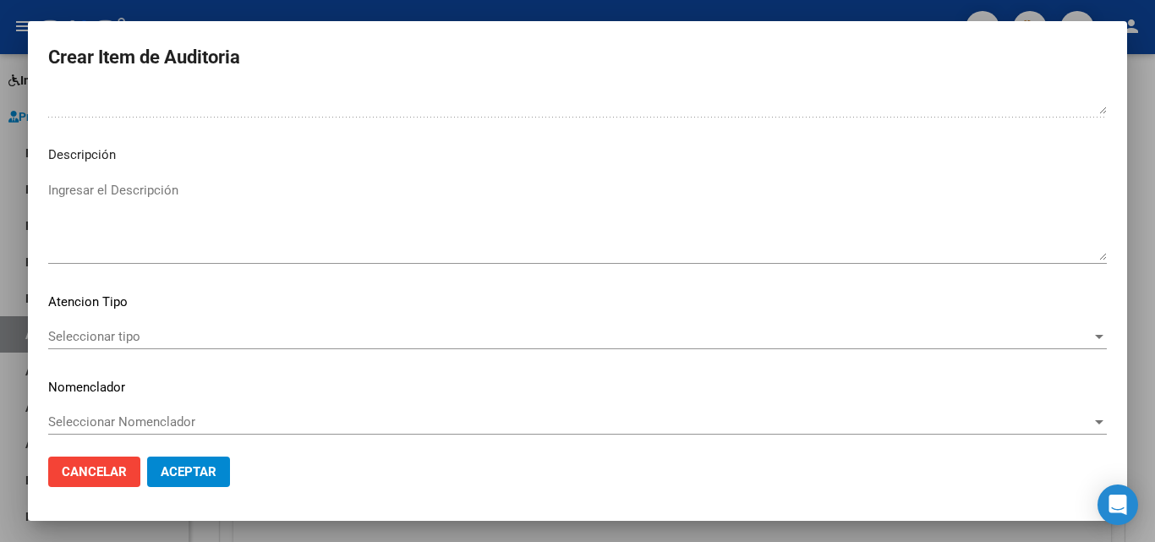
scroll to position [1170, 0]
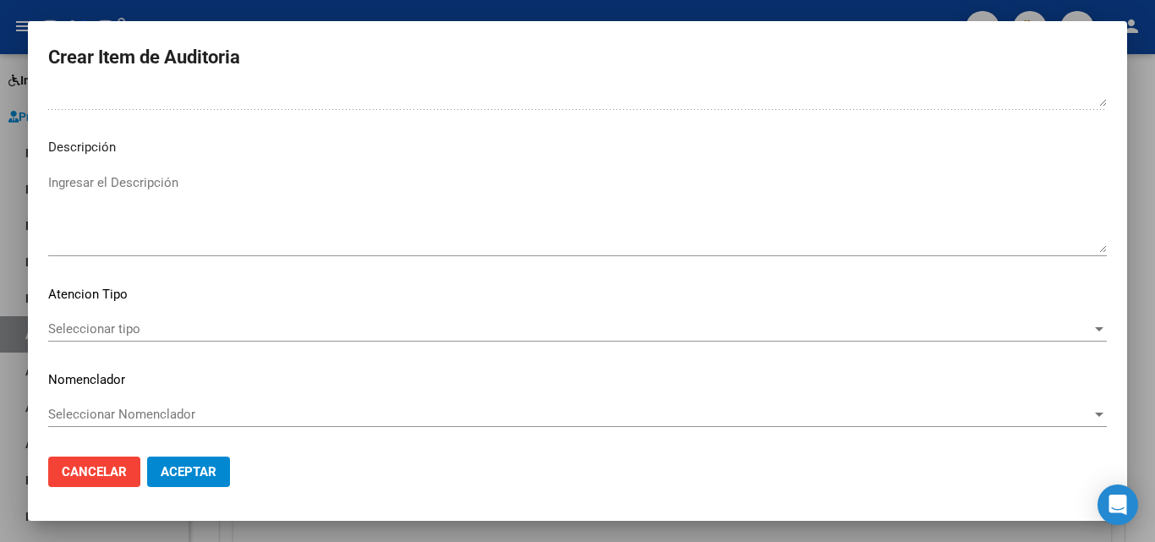
click at [71, 317] on div "Seleccionar tipo Seleccionar tipo" at bounding box center [577, 328] width 1058 height 25
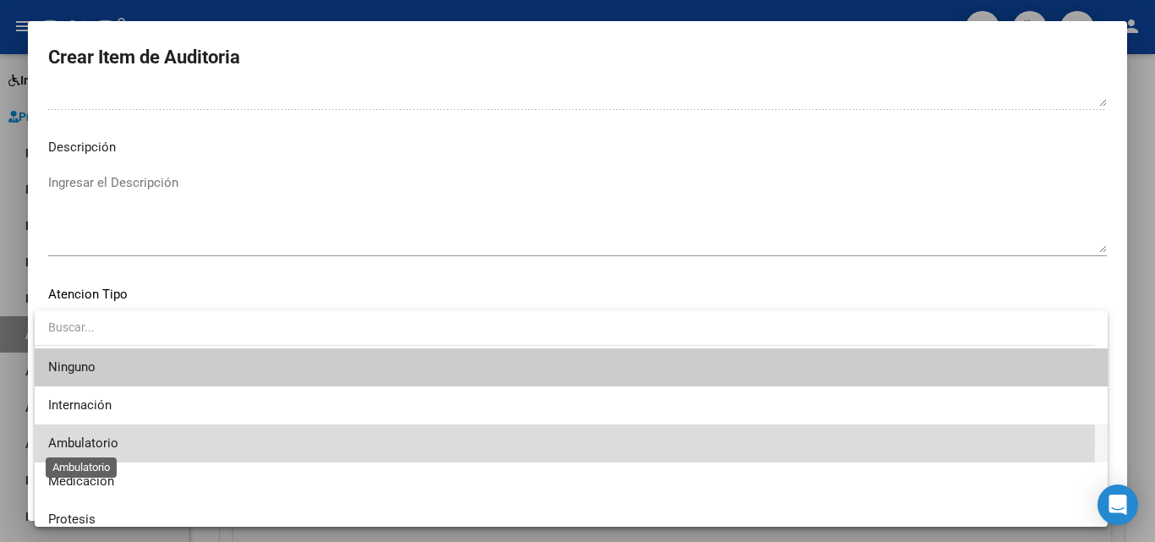
click at [97, 440] on span "Ambulatorio" at bounding box center [83, 442] width 70 height 15
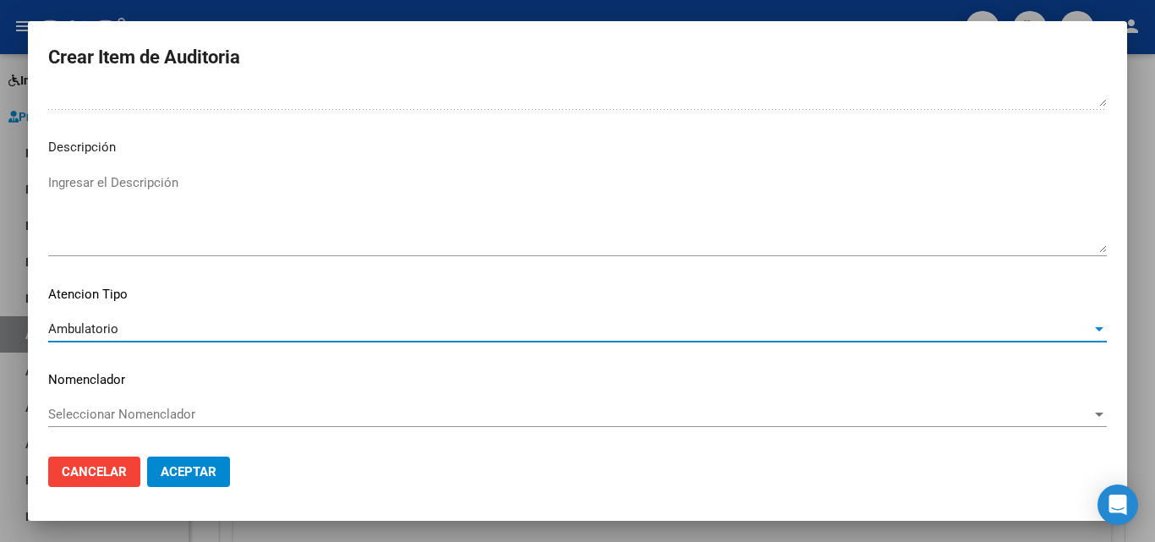
drag, startPoint x: 188, startPoint y: 456, endPoint x: 235, endPoint y: 443, distance: 49.2
click at [188, 456] on button "Aceptar" at bounding box center [188, 471] width 83 height 30
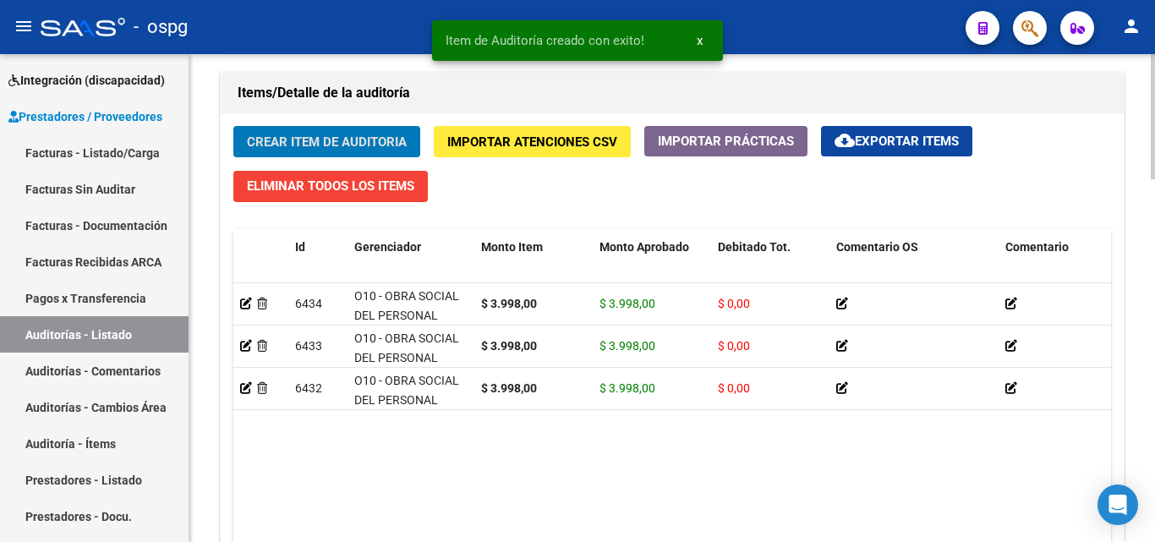
click at [352, 150] on button "Crear Item de Auditoria" at bounding box center [326, 141] width 187 height 31
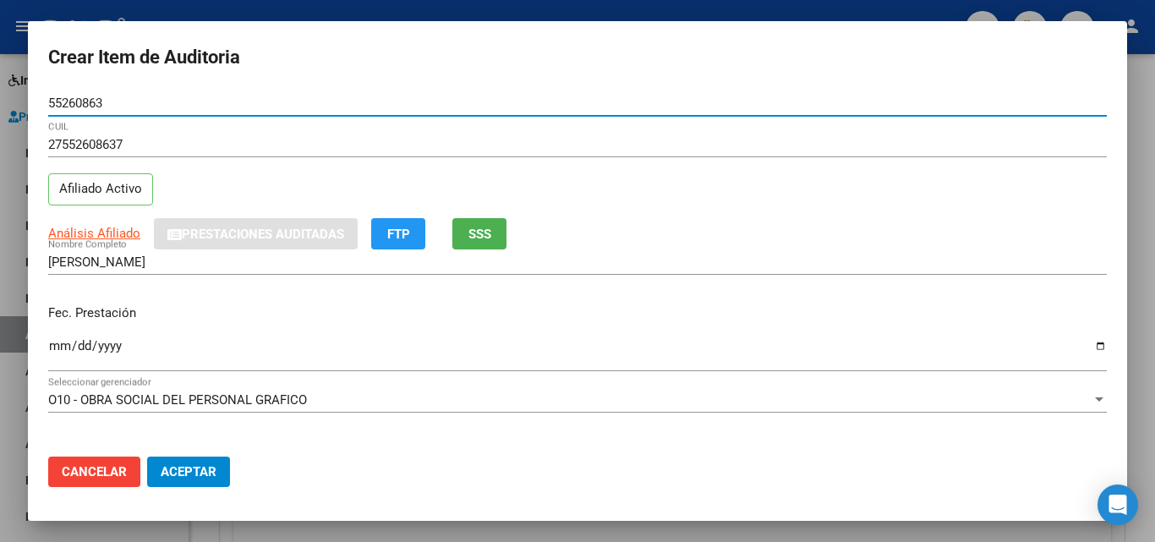
click at [66, 341] on input "Ingresar la fecha" at bounding box center [577, 352] width 1058 height 27
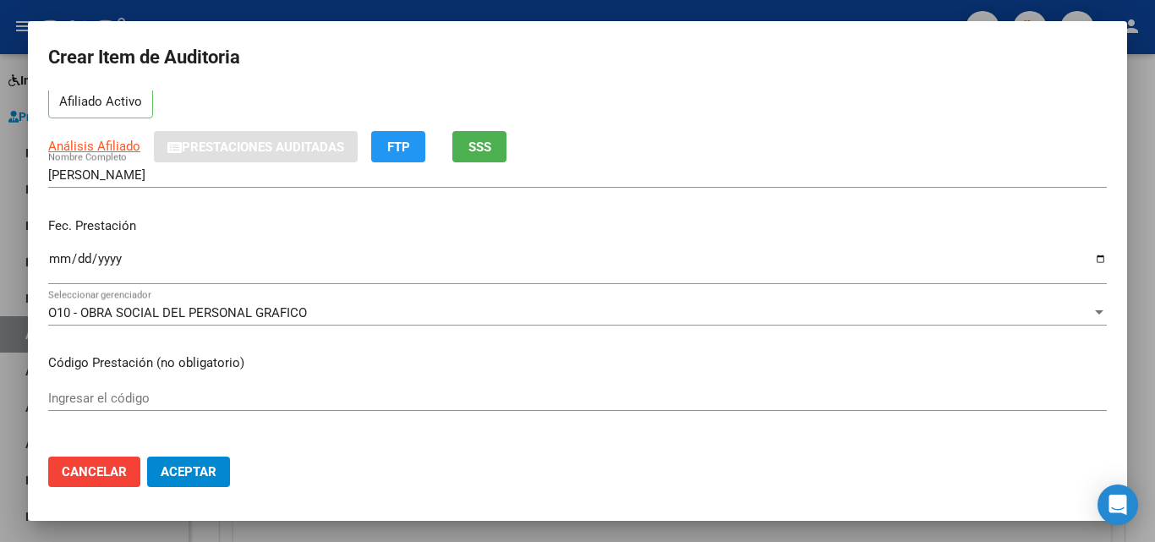
scroll to position [169, 0]
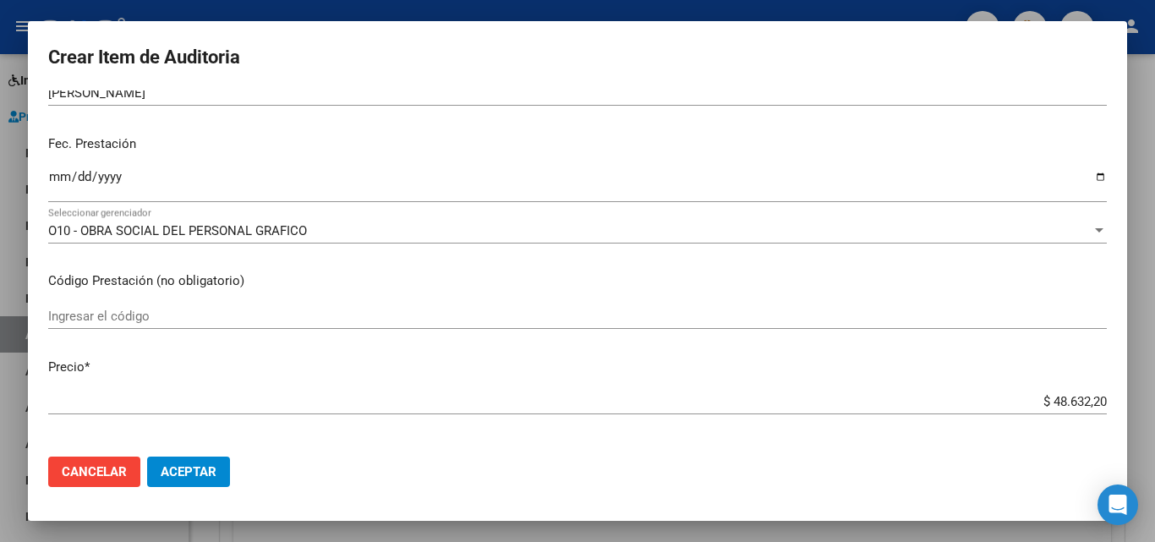
click at [1072, 399] on input "$ 48.632,20" at bounding box center [577, 401] width 1058 height 15
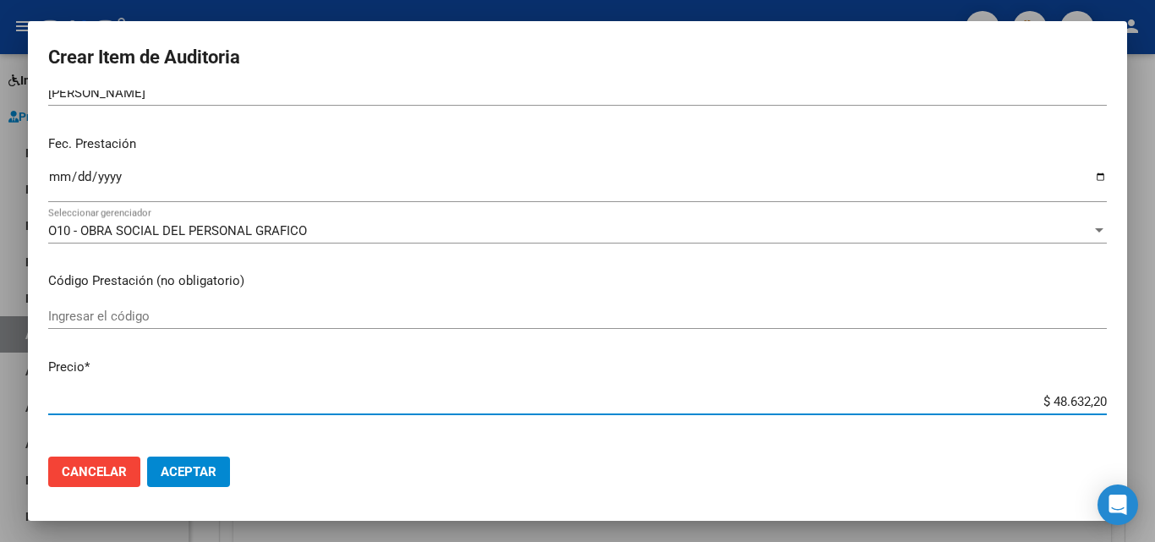
click at [1072, 399] on input "$ 48.632,20" at bounding box center [577, 401] width 1058 height 15
paste input "3.998,0"
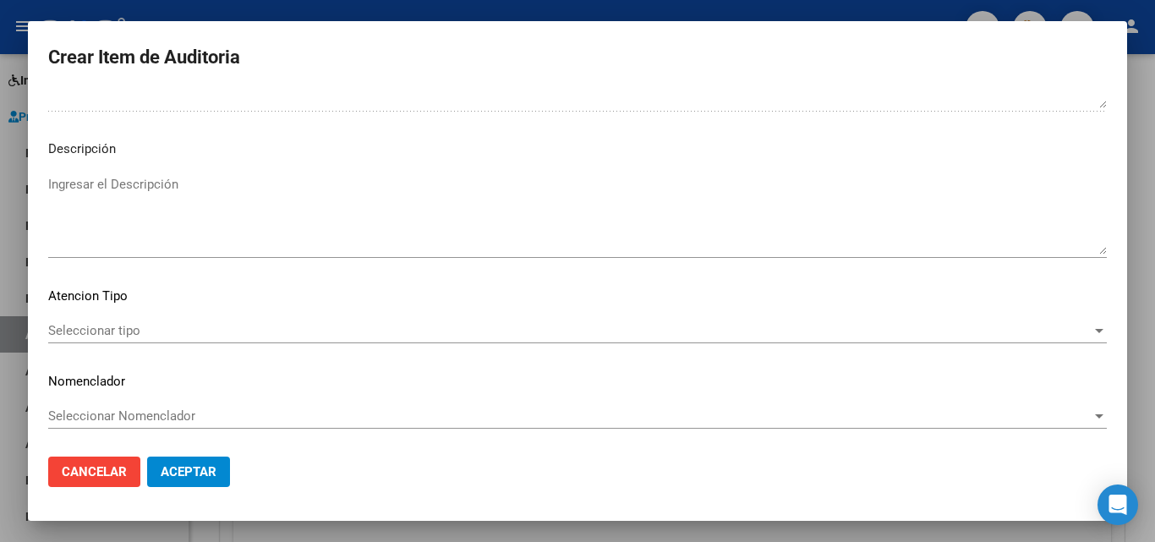
scroll to position [1170, 0]
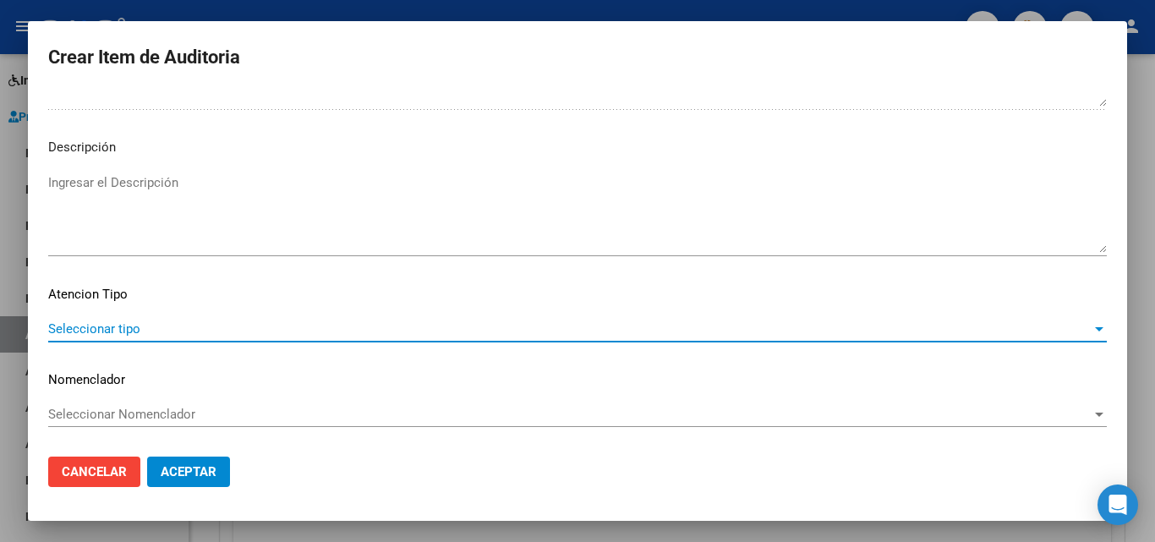
click at [98, 324] on span "Seleccionar tipo" at bounding box center [569, 328] width 1043 height 15
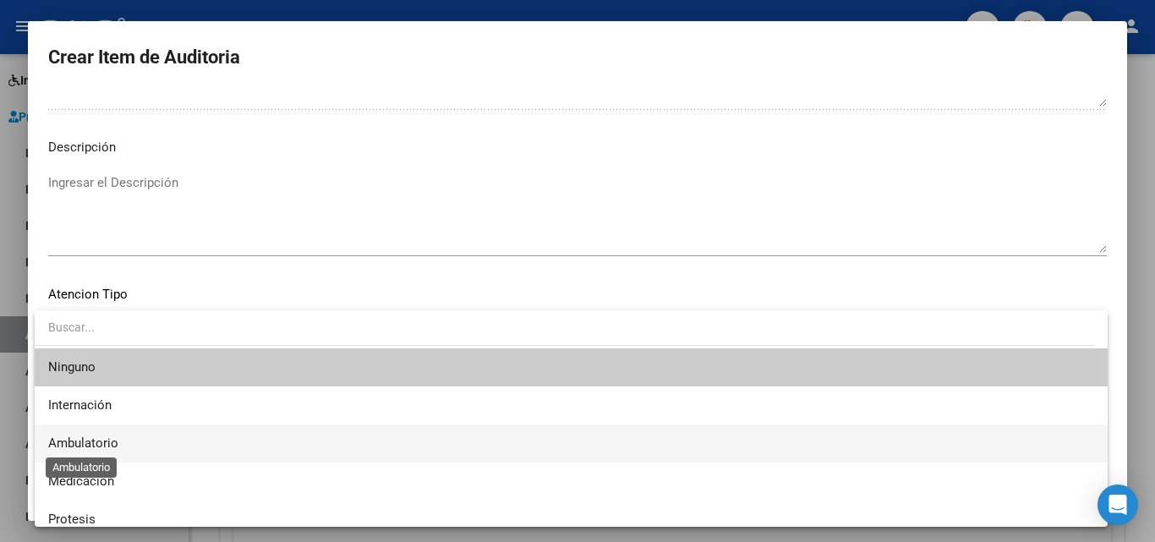
click at [87, 440] on span "Ambulatorio" at bounding box center [83, 442] width 70 height 15
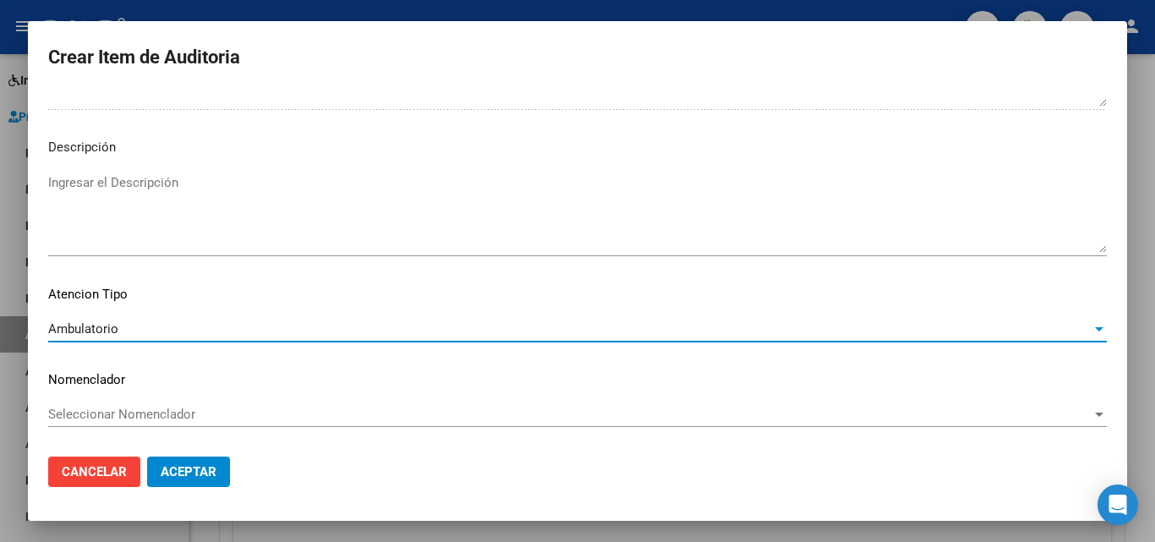
click at [173, 475] on span "Aceptar" at bounding box center [189, 471] width 56 height 15
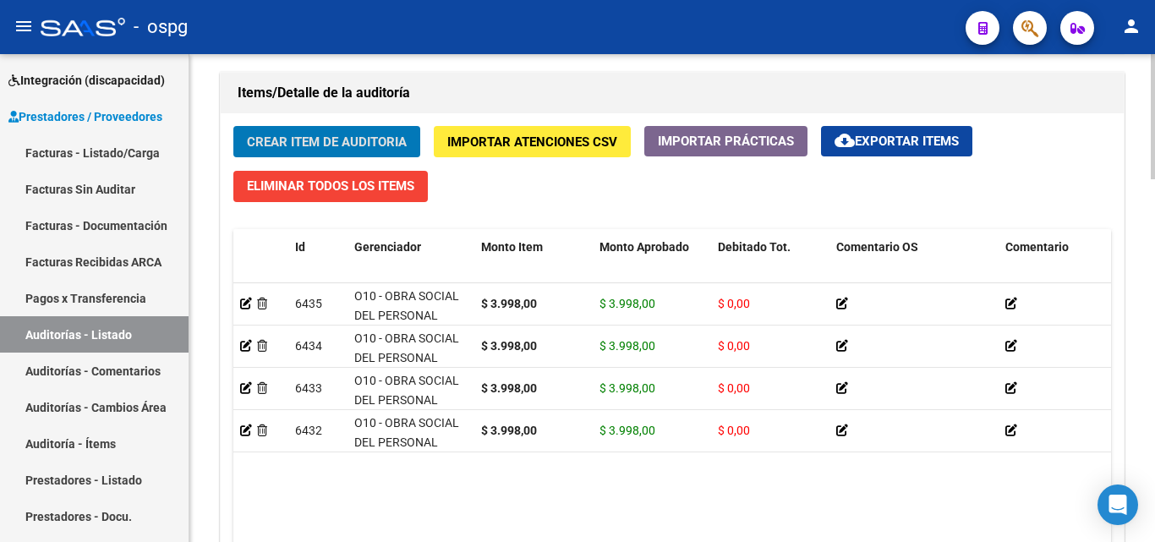
click at [335, 145] on span "Crear Item de Auditoria" at bounding box center [327, 141] width 160 height 15
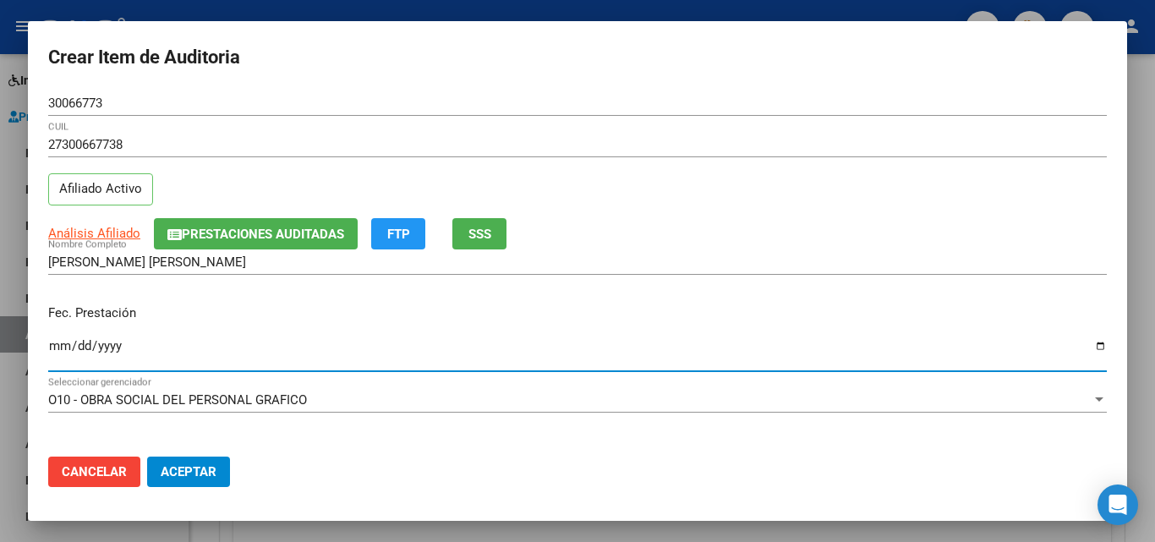
click at [59, 341] on input "Ingresar la fecha" at bounding box center [577, 352] width 1058 height 27
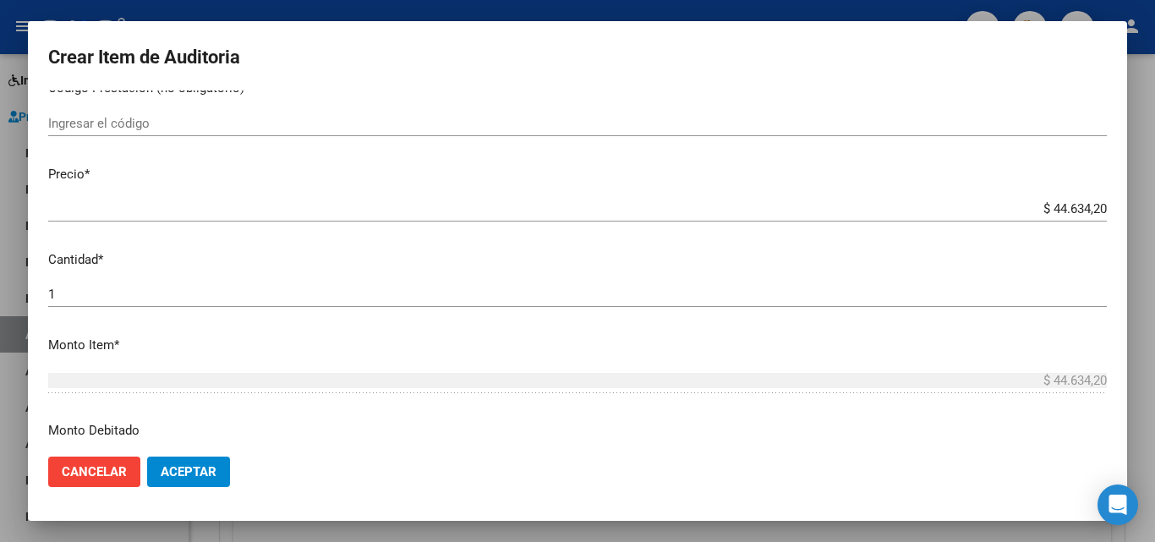
scroll to position [338, 0]
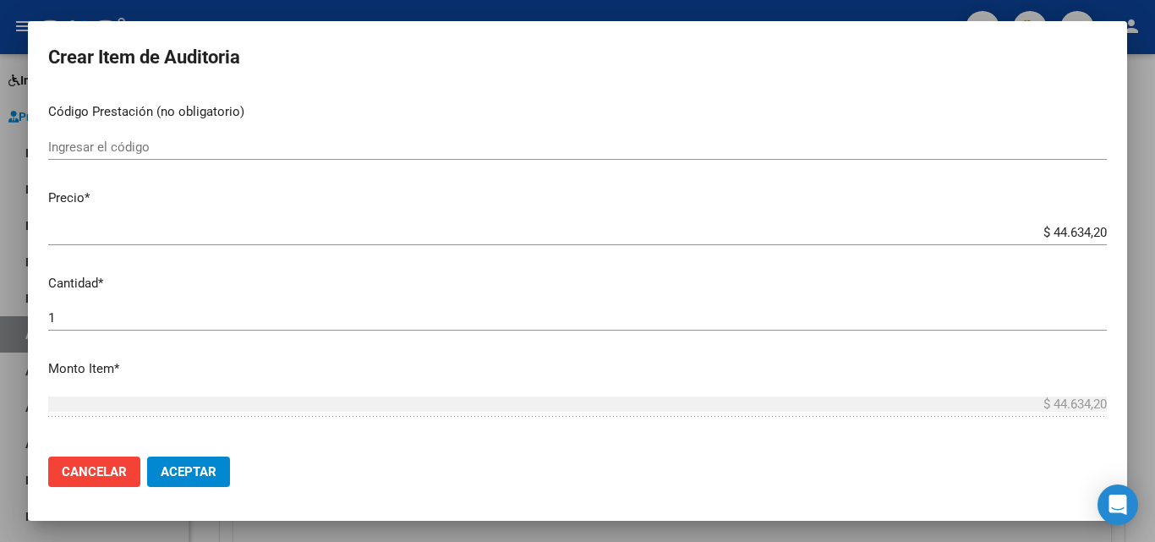
click at [1041, 242] on div "$ 44.634,20 Ingresar el precio" at bounding box center [577, 232] width 1058 height 25
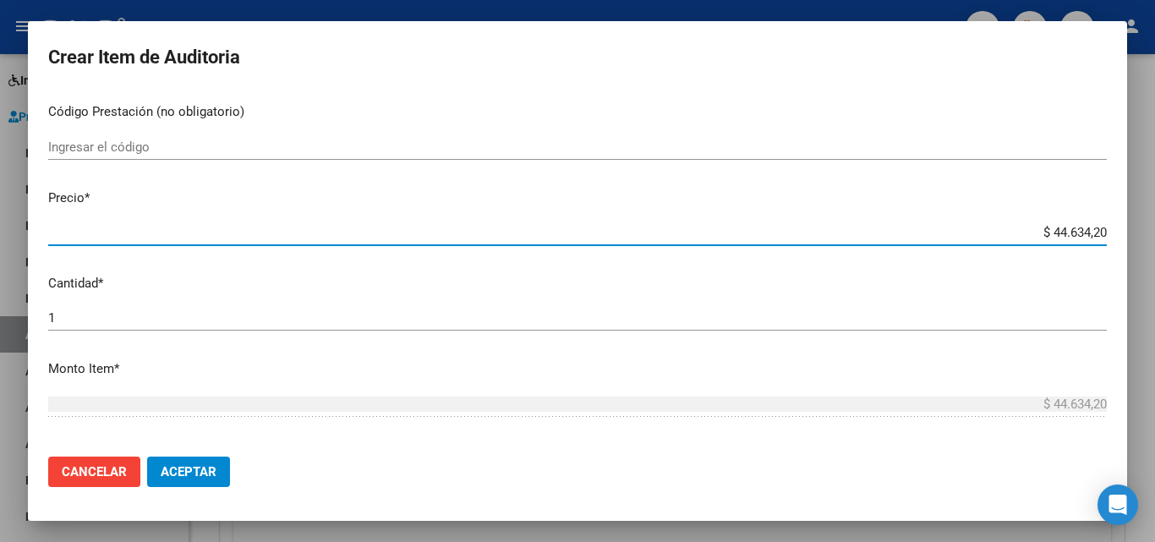
click at [1041, 242] on div "$ 44.634,20 Ingresar el precio" at bounding box center [577, 232] width 1058 height 25
click at [1046, 230] on input "$ 44.634,20" at bounding box center [577, 232] width 1058 height 15
paste input "3.998,0"
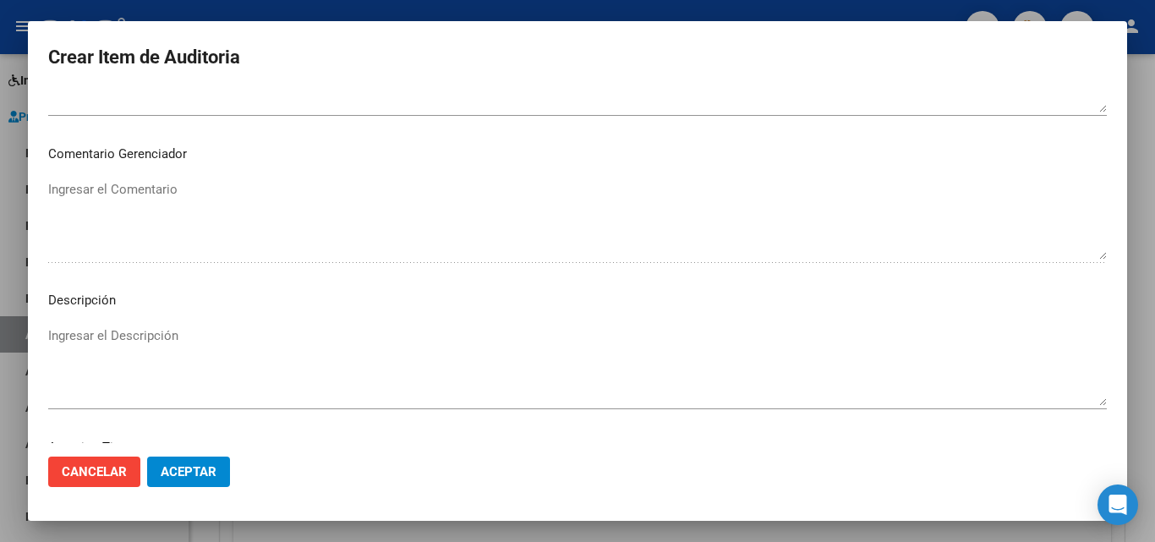
scroll to position [1170, 0]
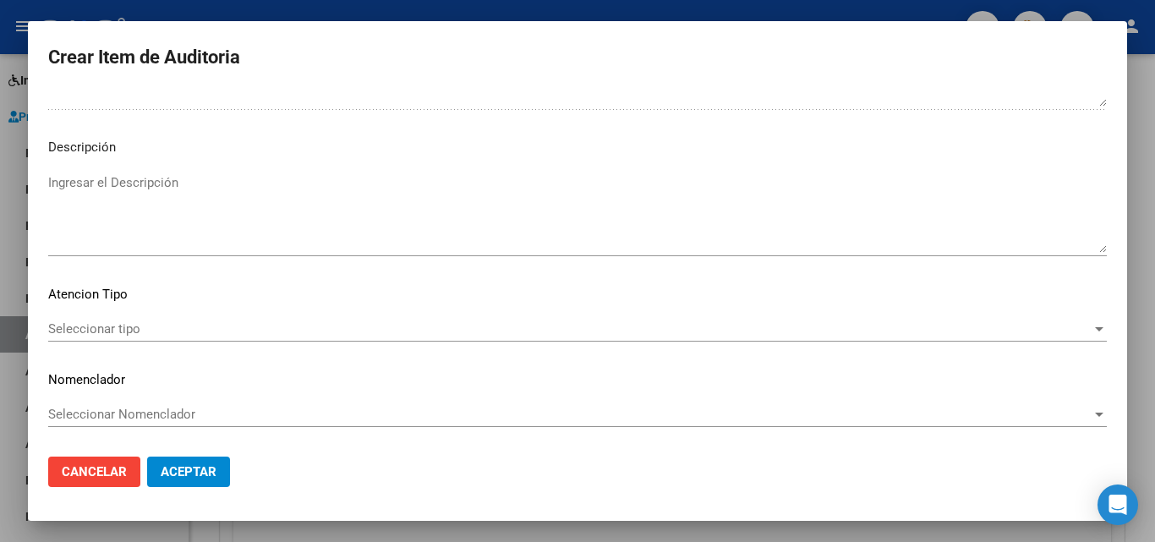
click at [221, 321] on span "Seleccionar tipo" at bounding box center [569, 328] width 1043 height 15
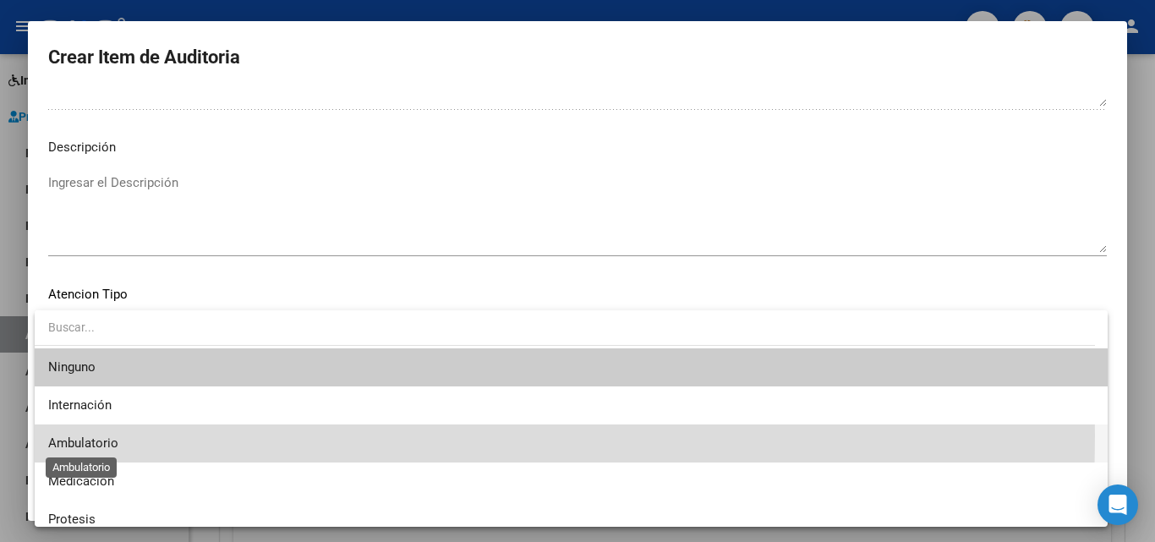
click at [81, 435] on span "Ambulatorio" at bounding box center [83, 442] width 70 height 15
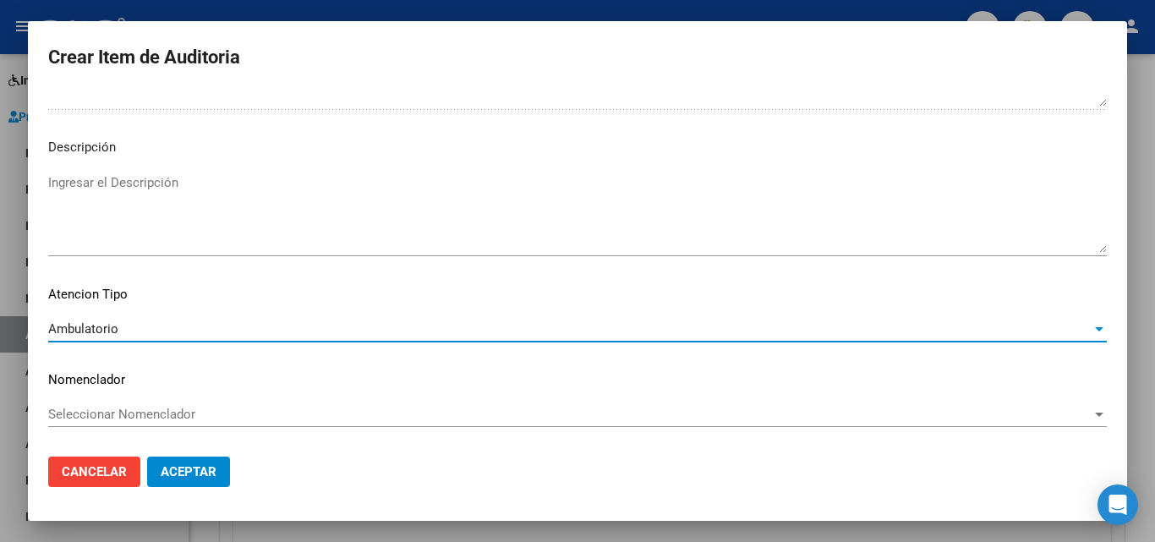
drag, startPoint x: 175, startPoint y: 471, endPoint x: 183, endPoint y: 478, distance: 10.2
click at [176, 471] on span "Aceptar" at bounding box center [189, 471] width 56 height 15
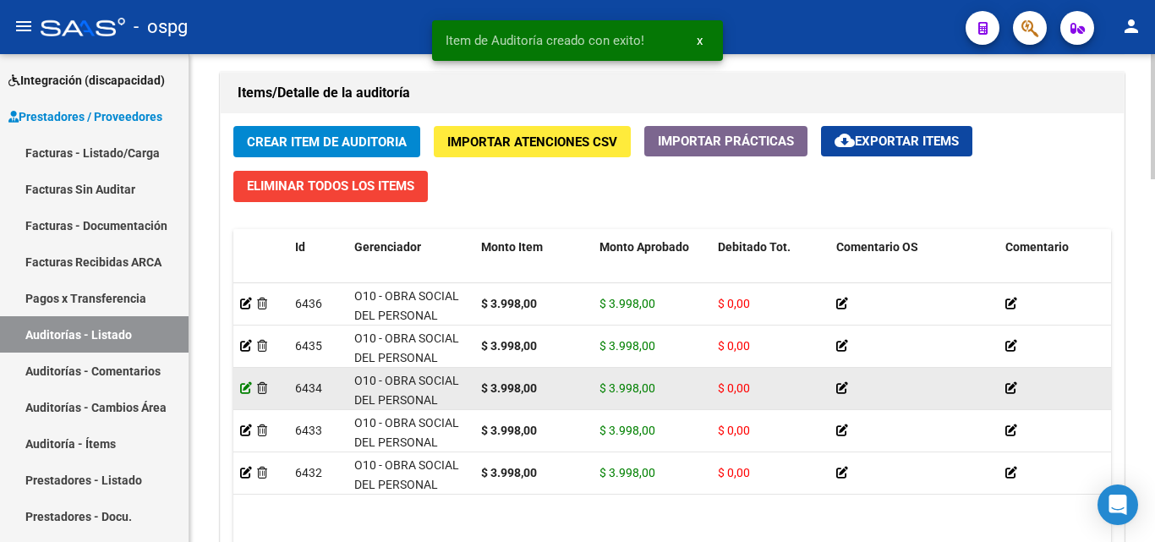
click at [247, 390] on icon at bounding box center [246, 388] width 12 height 12
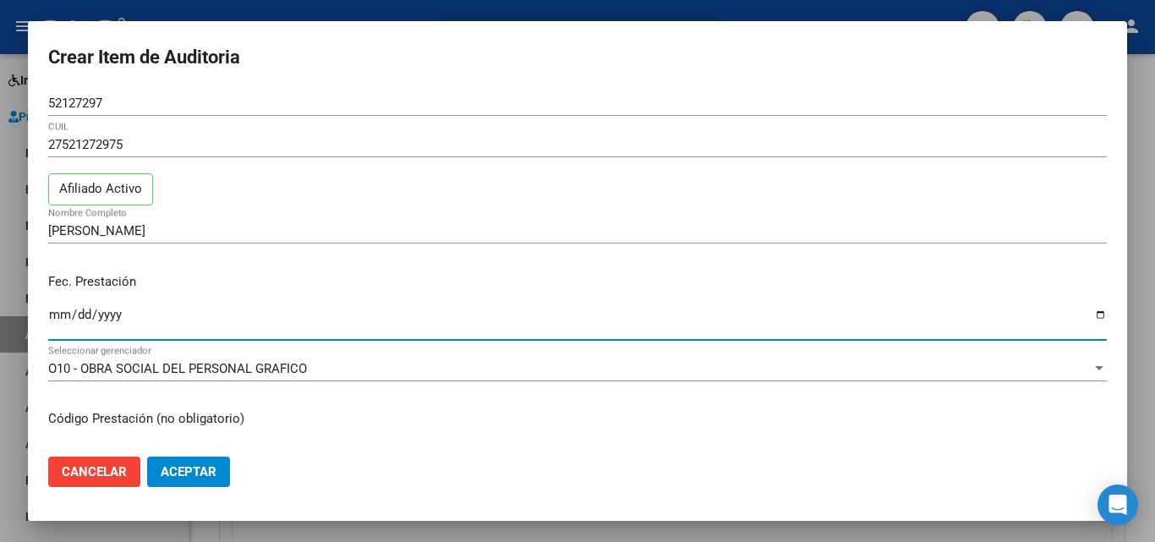
click at [56, 310] on input "2025-06-16" at bounding box center [577, 321] width 1058 height 27
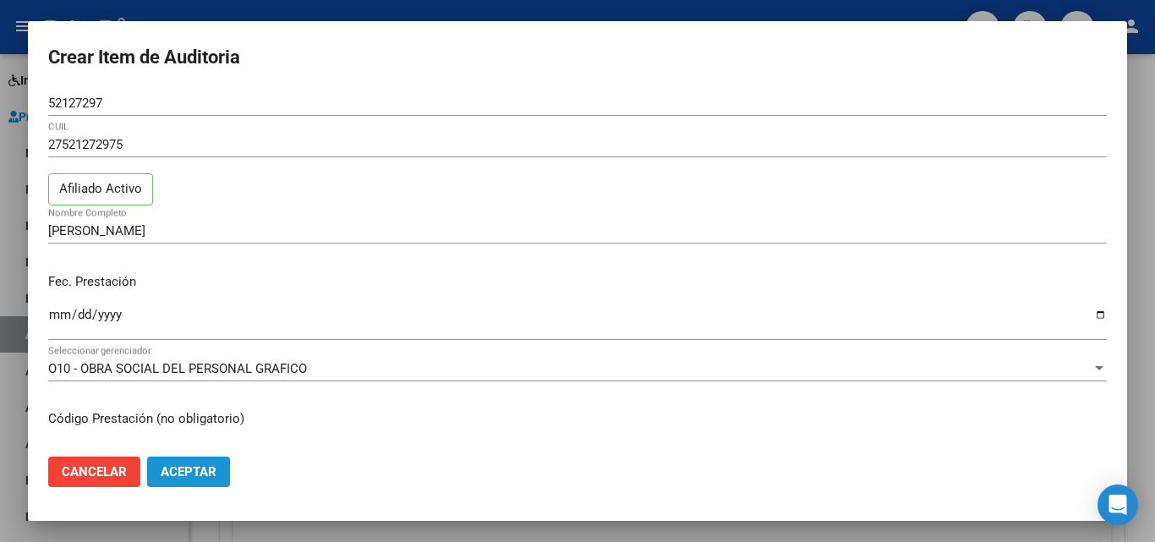
click at [209, 479] on button "Aceptar" at bounding box center [188, 471] width 83 height 30
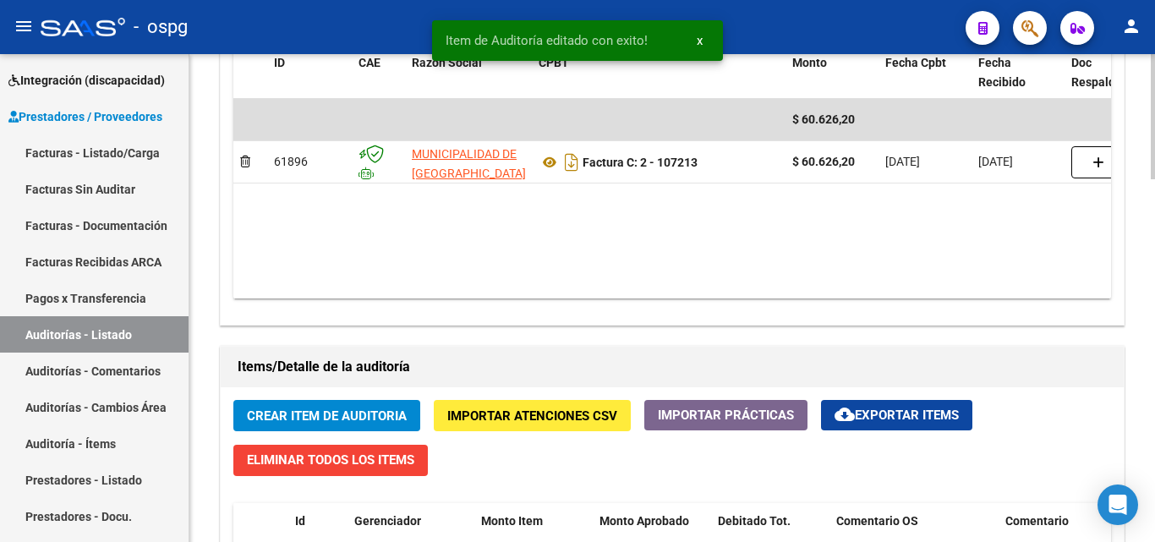
scroll to position [1268, 0]
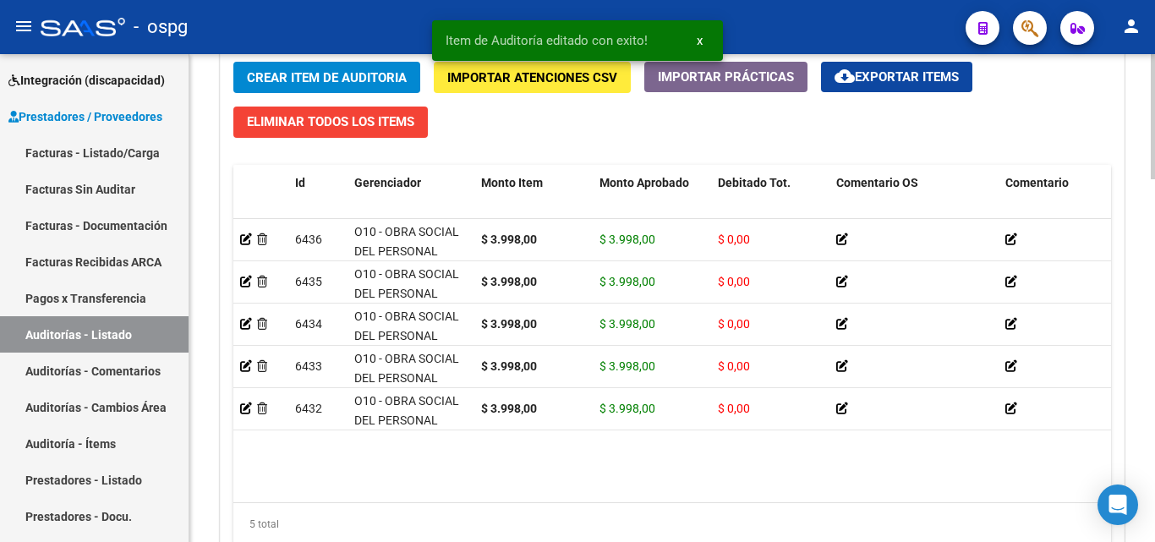
click at [319, 67] on button "Crear Item de Auditoria" at bounding box center [326, 77] width 187 height 31
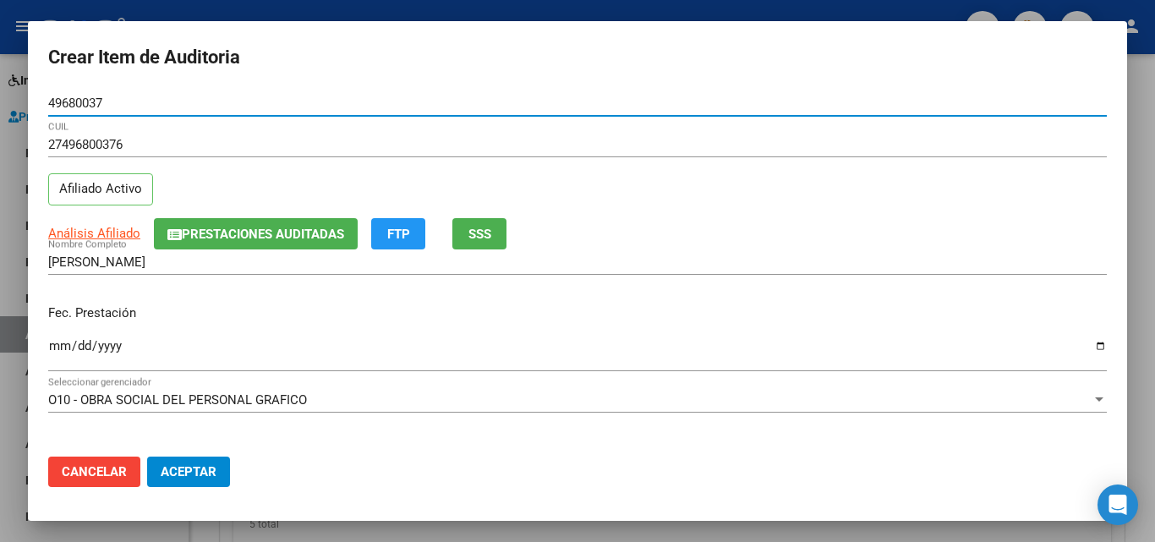
click at [58, 349] on input "Ingresar la fecha" at bounding box center [577, 352] width 1058 height 27
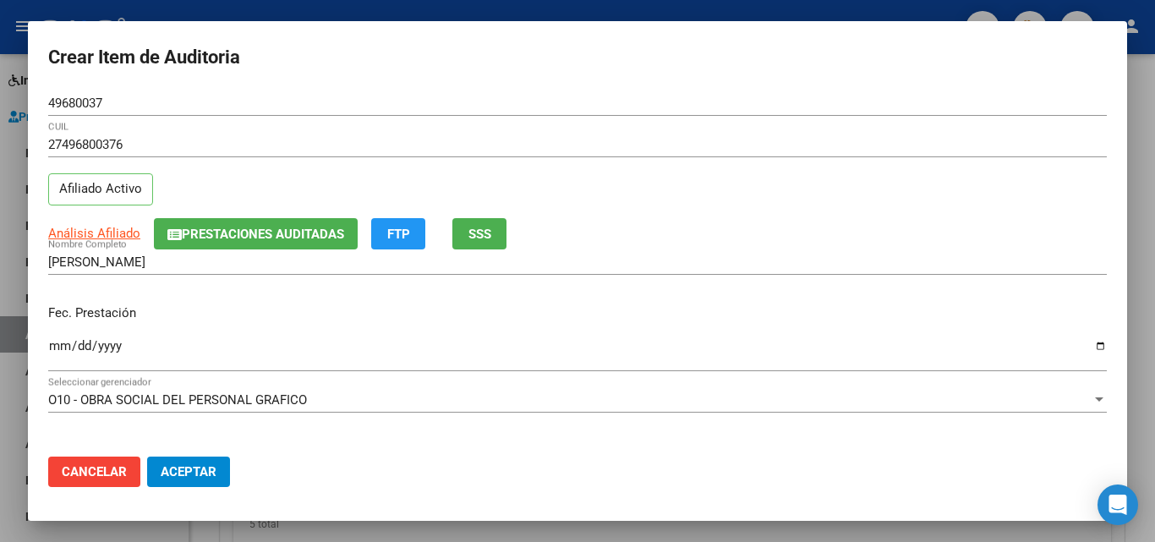
drag, startPoint x: 4, startPoint y: 370, endPoint x: 42, endPoint y: 389, distance: 42.3
click at [26, 397] on div at bounding box center [577, 271] width 1155 height 542
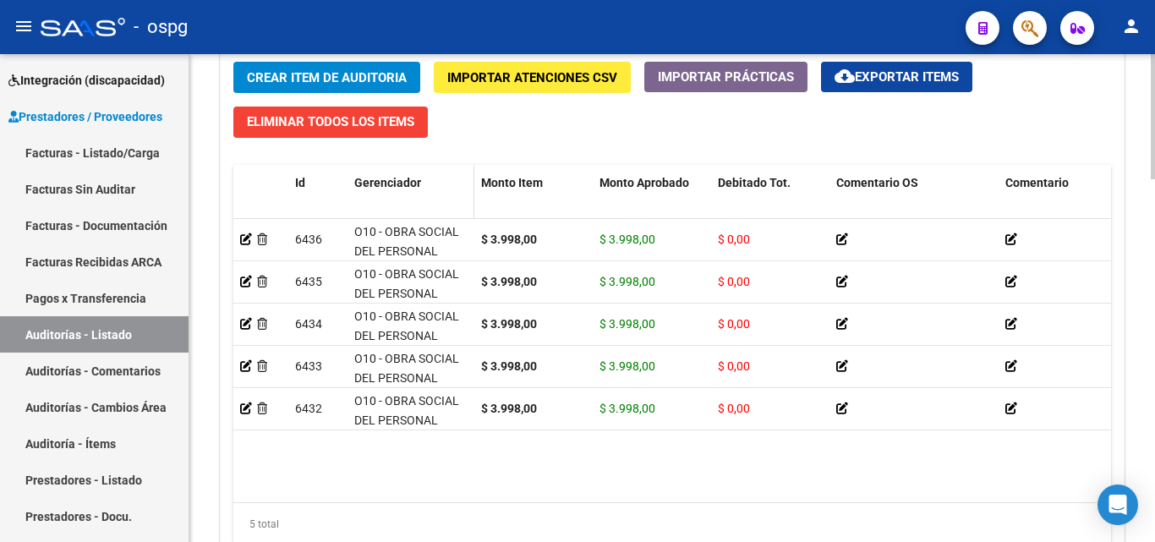
scroll to position [1183, 0]
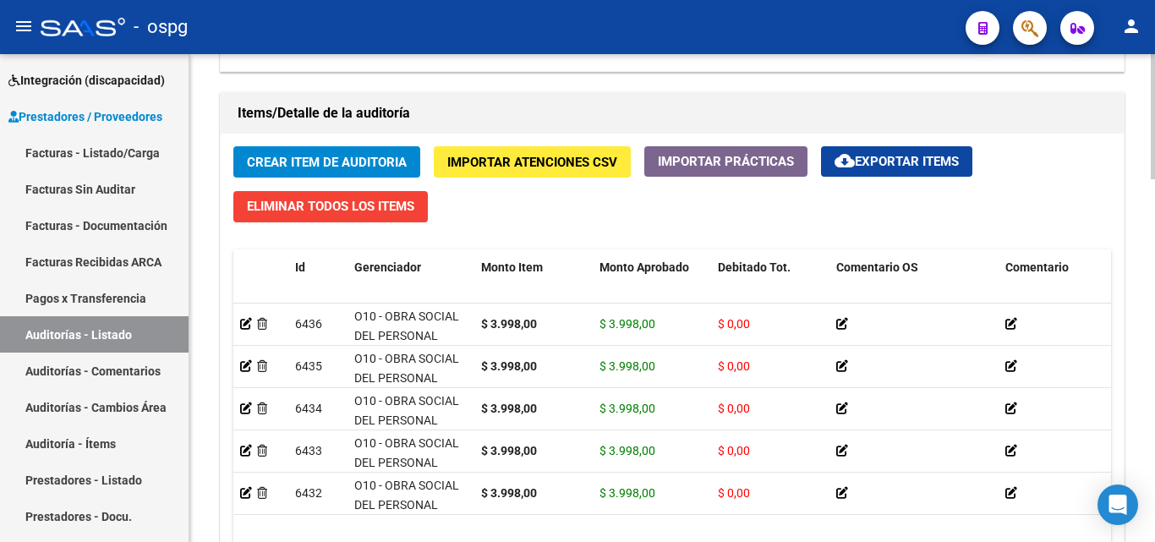
click at [357, 168] on span "Crear Item de Auditoria" at bounding box center [327, 162] width 160 height 15
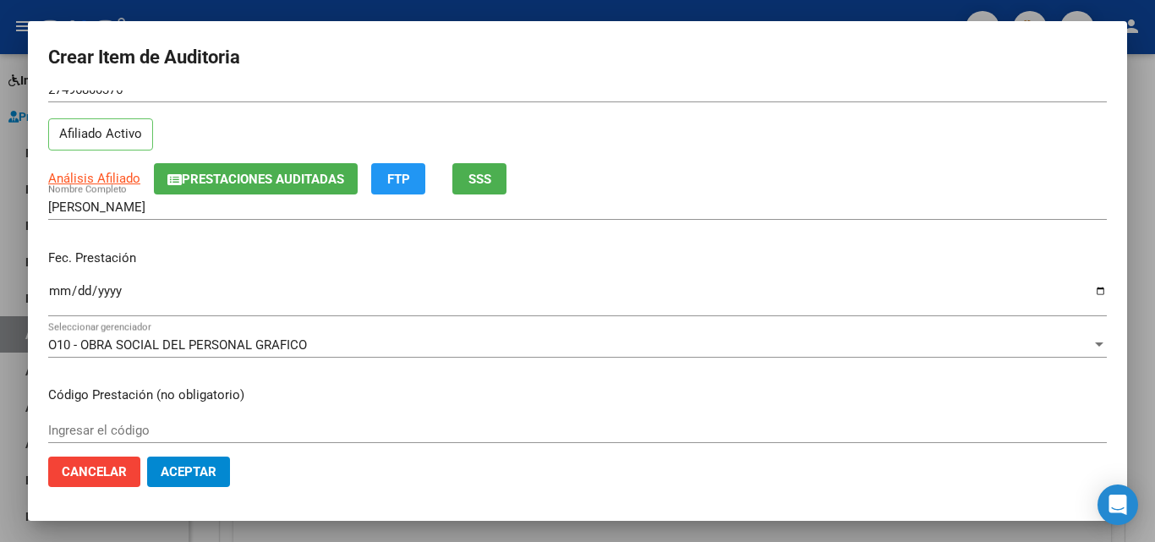
scroll to position [85, 0]
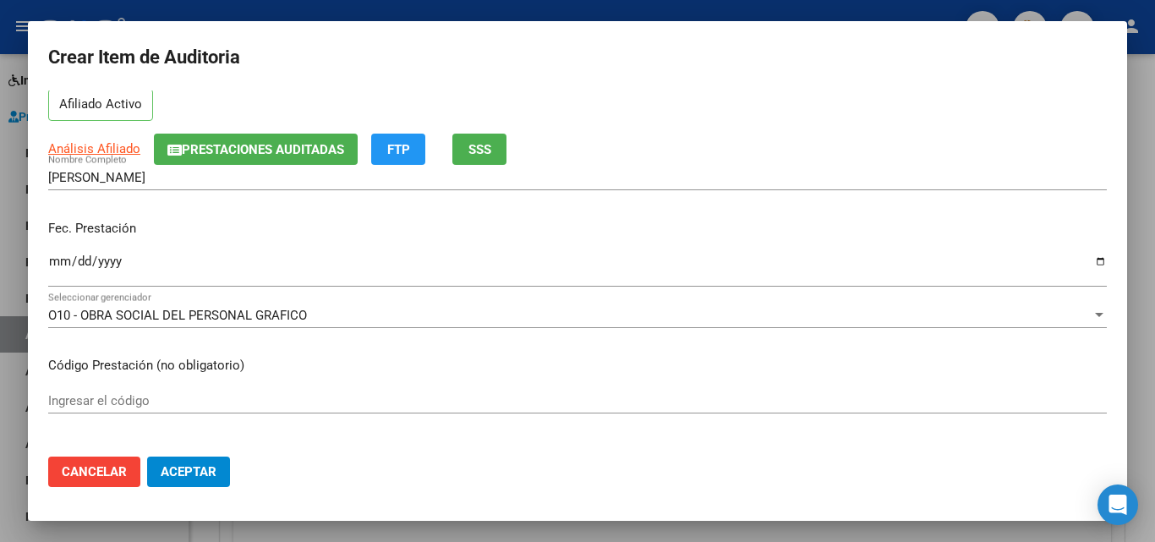
click at [57, 252] on div "Ingresar la fecha" at bounding box center [577, 268] width 1058 height 36
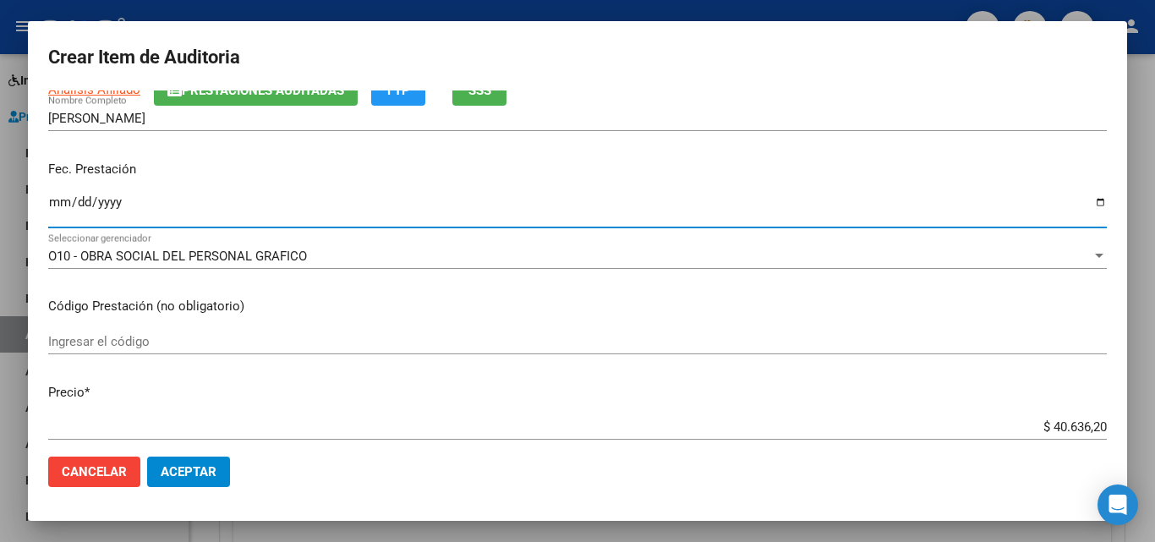
scroll to position [169, 0]
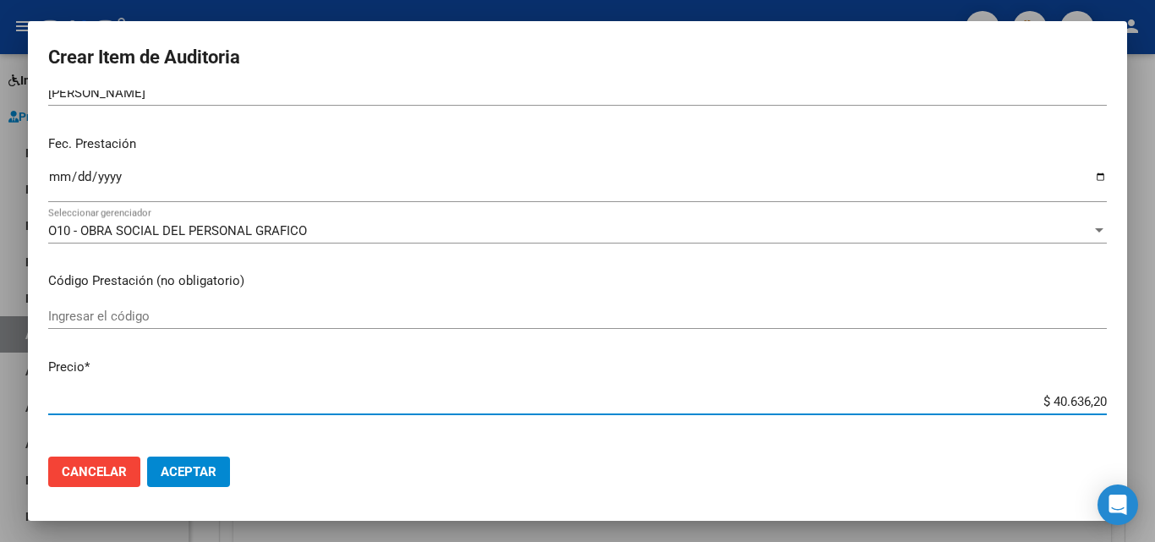
click at [1076, 400] on input "$ 40.636,20" at bounding box center [577, 401] width 1058 height 15
paste input "3.998,0"
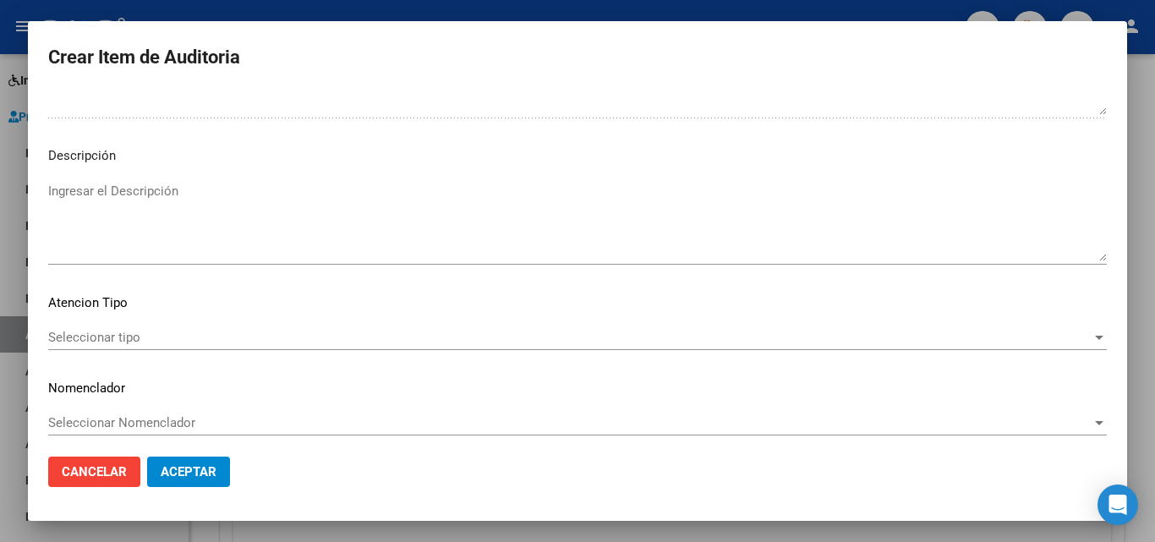
scroll to position [1170, 0]
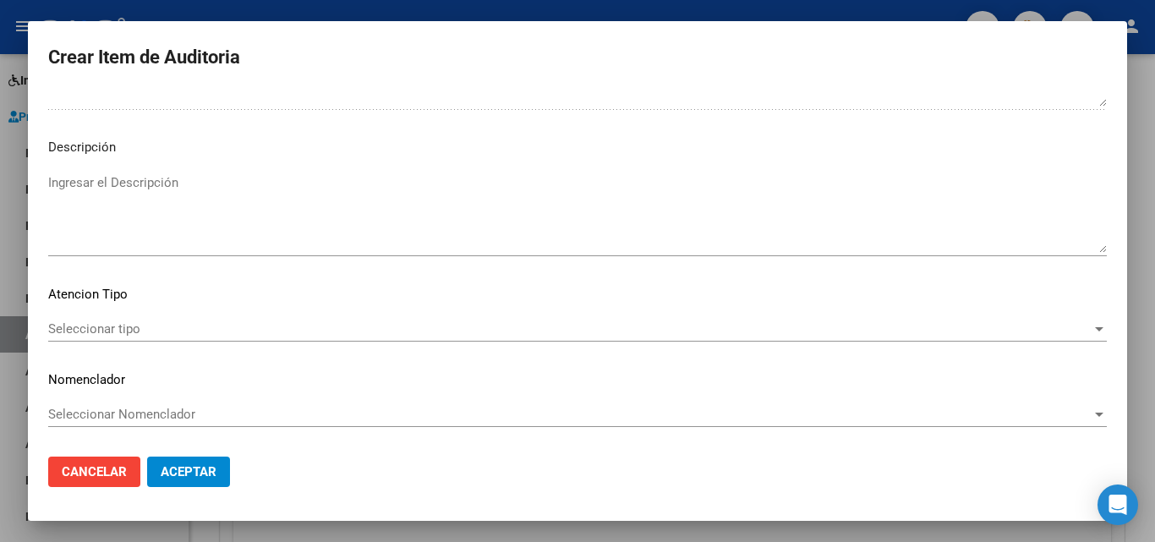
click at [196, 475] on span "Aceptar" at bounding box center [189, 471] width 56 height 15
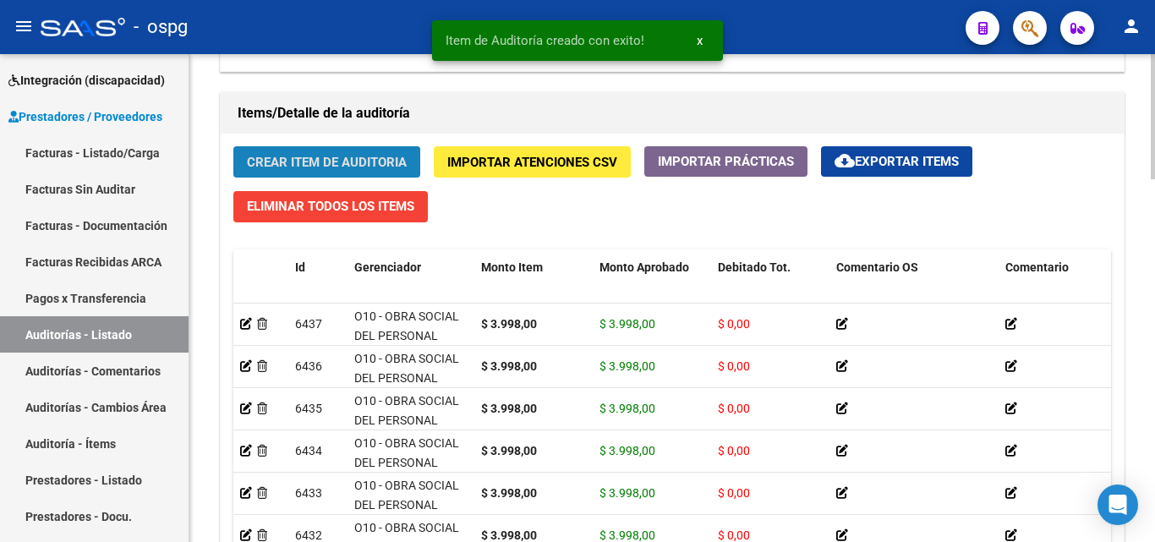
click at [291, 149] on button "Crear Item de Auditoria" at bounding box center [326, 161] width 187 height 31
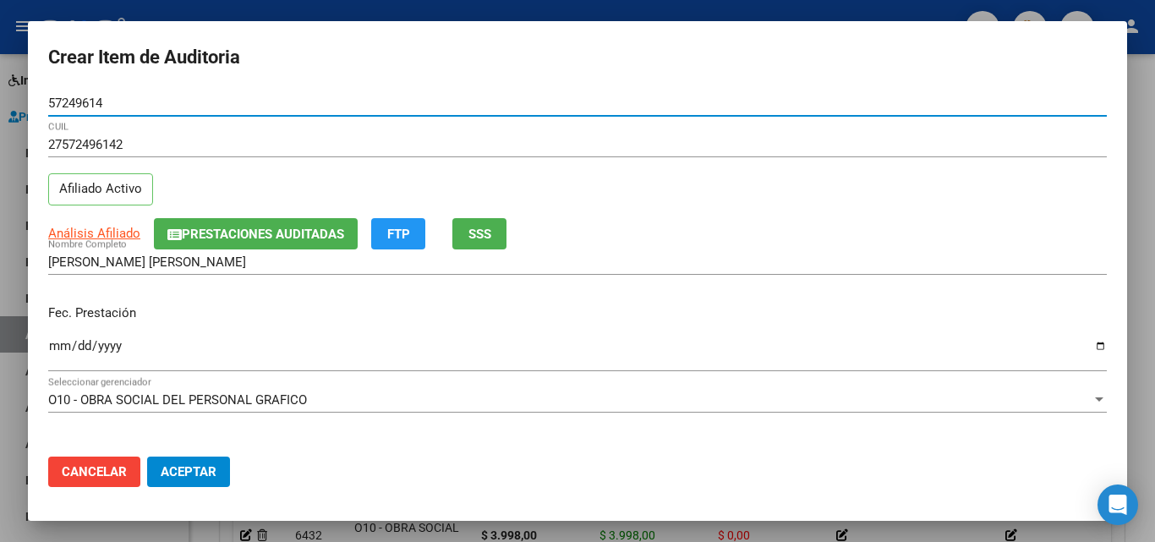
click at [59, 348] on input "Ingresar la fecha" at bounding box center [577, 352] width 1058 height 27
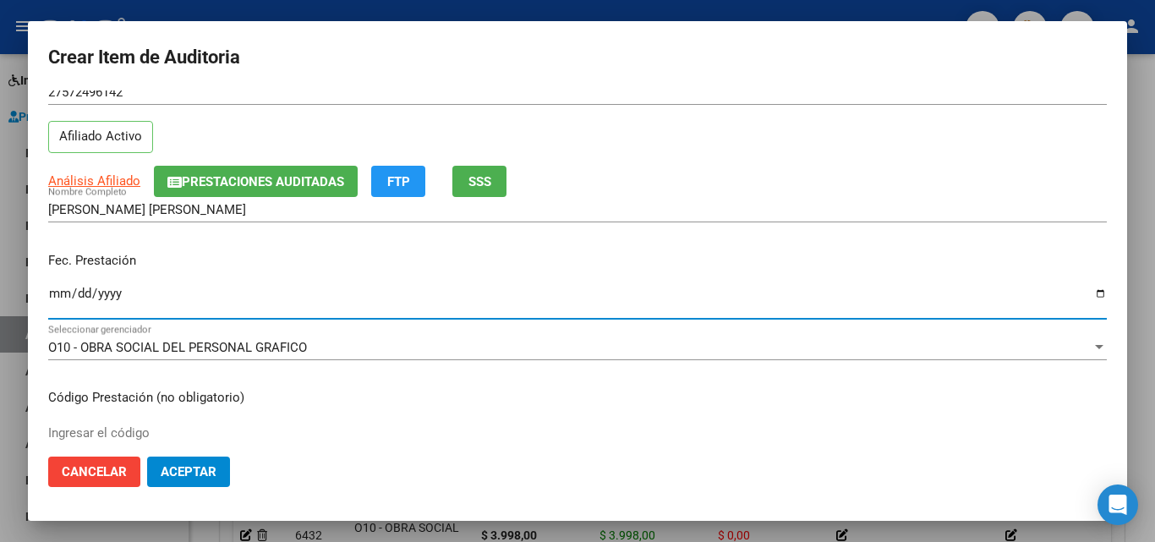
scroll to position [254, 0]
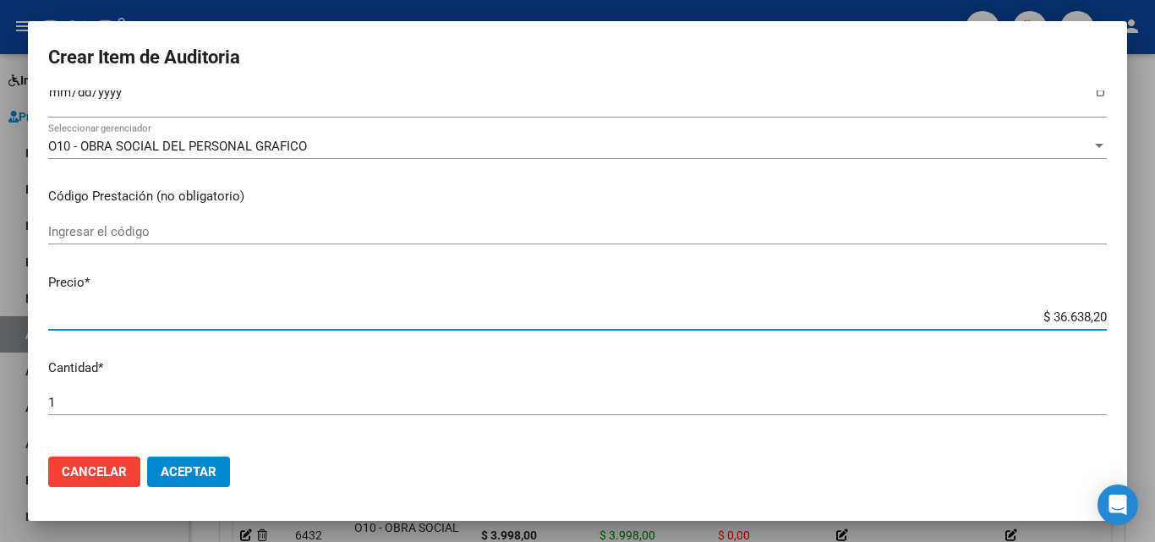
click at [1068, 313] on input "$ 36.638,20" at bounding box center [577, 316] width 1058 height 15
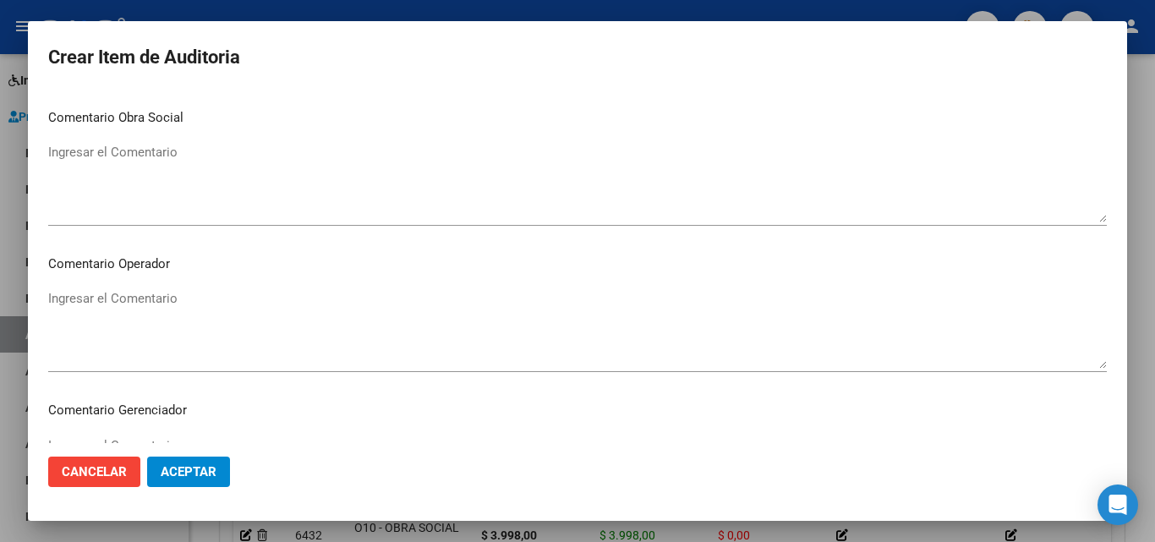
scroll to position [1170, 0]
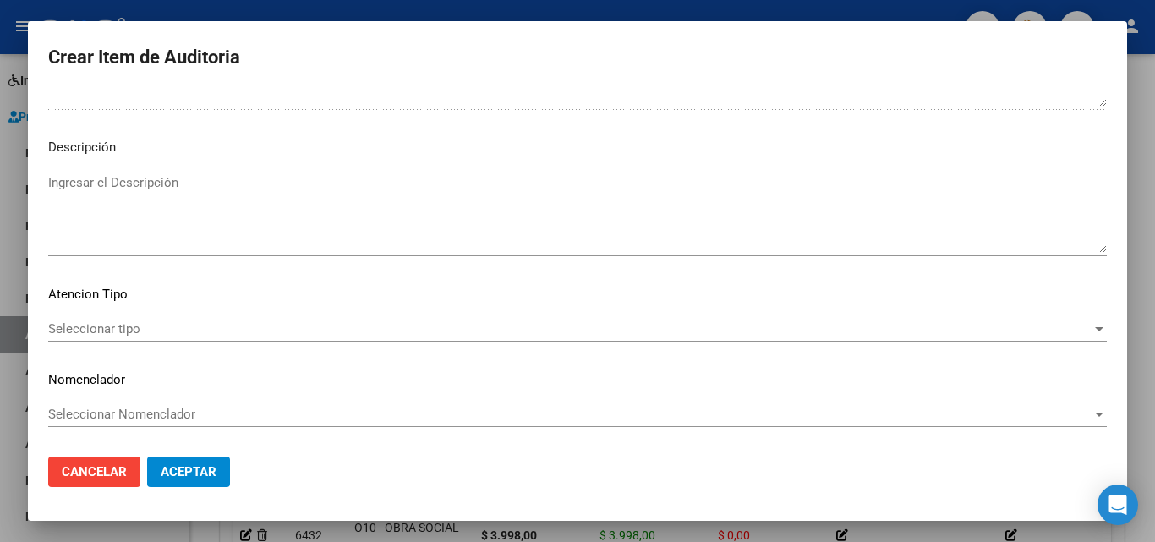
click at [90, 320] on div "Seleccionar tipo Seleccionar tipo" at bounding box center [577, 328] width 1058 height 25
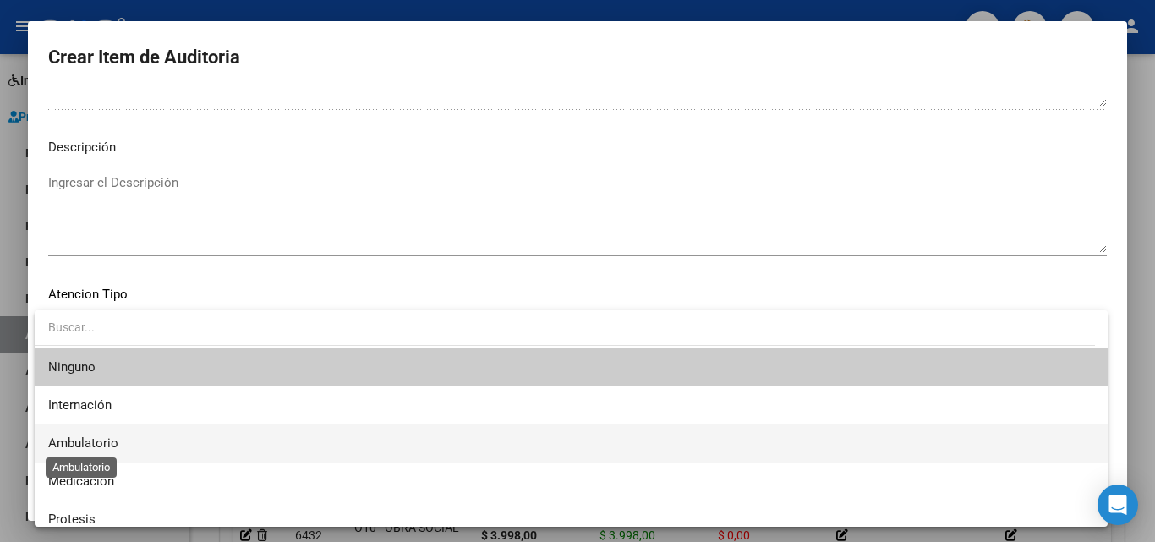
click at [84, 440] on span "Ambulatorio" at bounding box center [83, 442] width 70 height 15
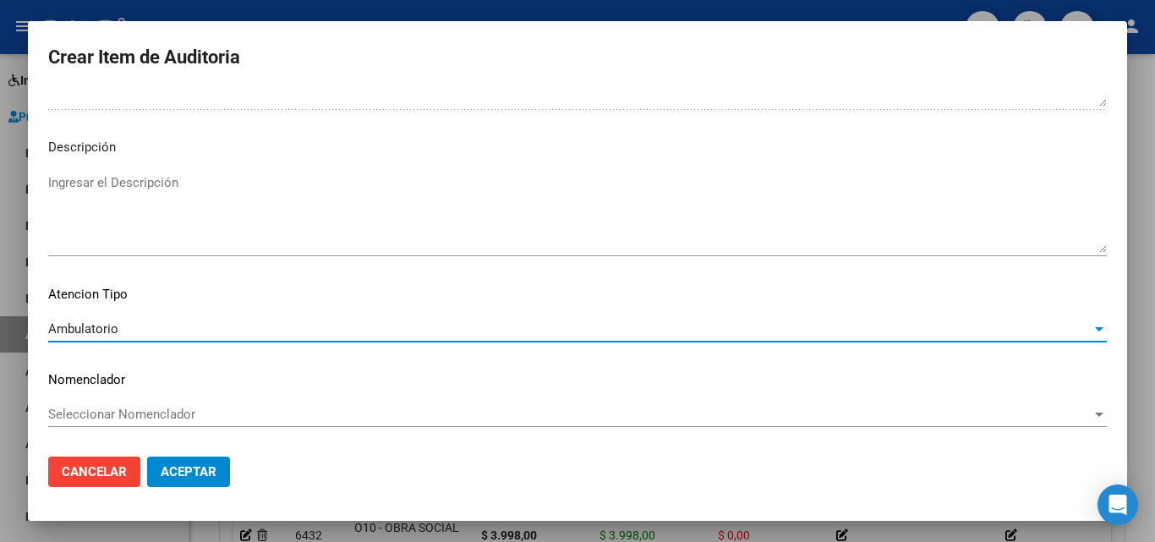
click at [176, 467] on span "Aceptar" at bounding box center [189, 471] width 56 height 15
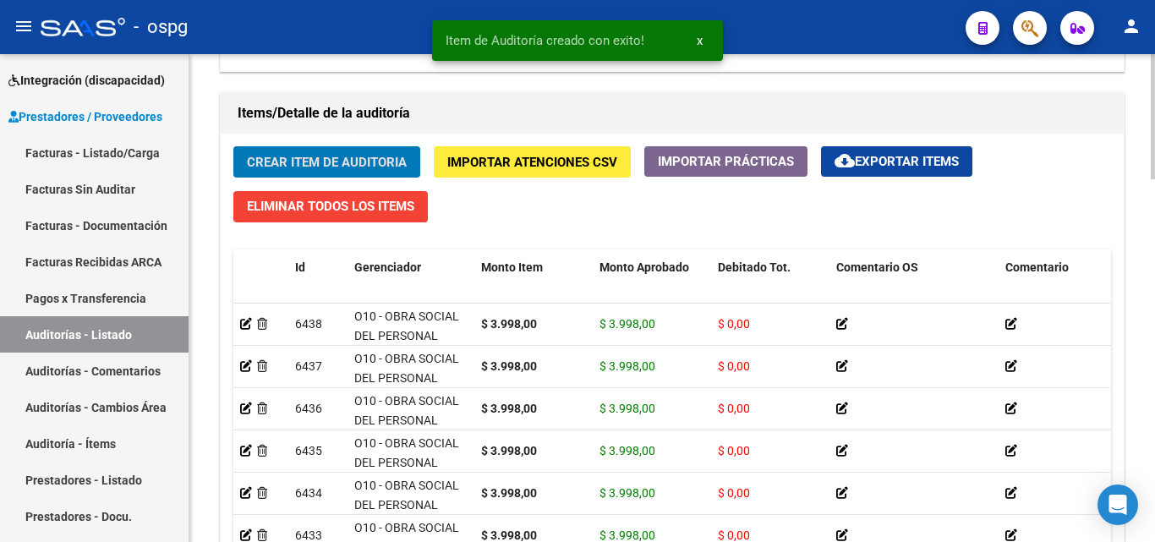
click at [363, 161] on span "Crear Item de Auditoria" at bounding box center [327, 162] width 160 height 15
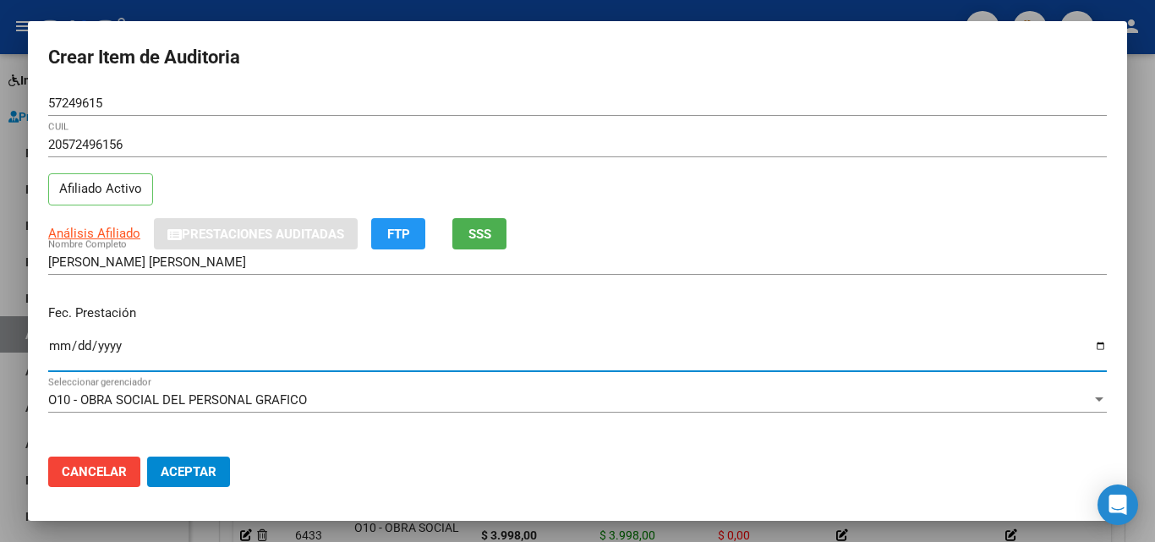
click at [54, 341] on input "Ingresar la fecha" at bounding box center [577, 352] width 1058 height 27
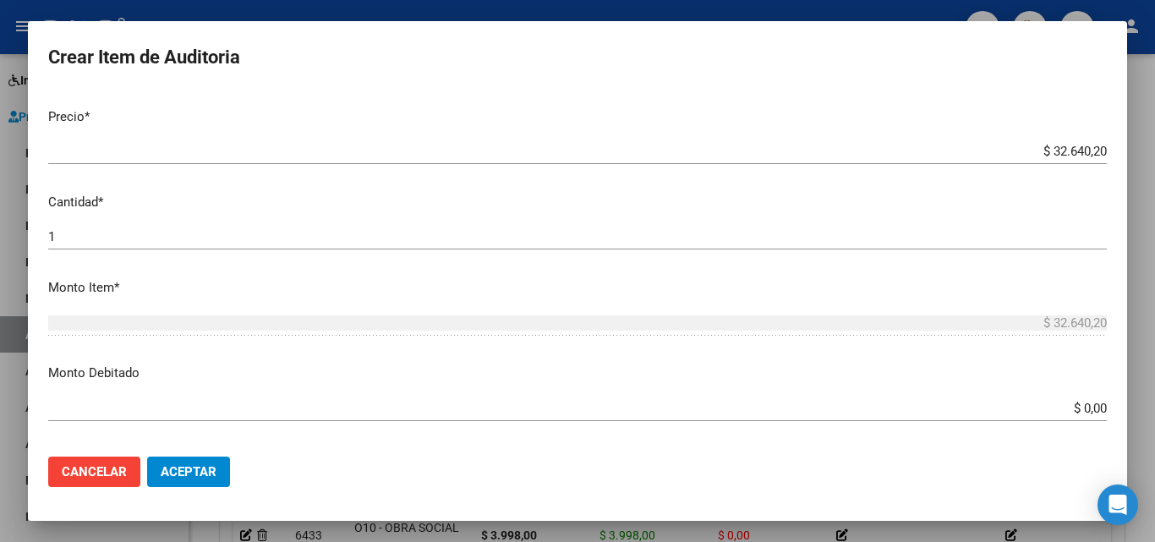
scroll to position [423, 0]
click at [1068, 143] on input "$ 32.640,20" at bounding box center [577, 147] width 1058 height 15
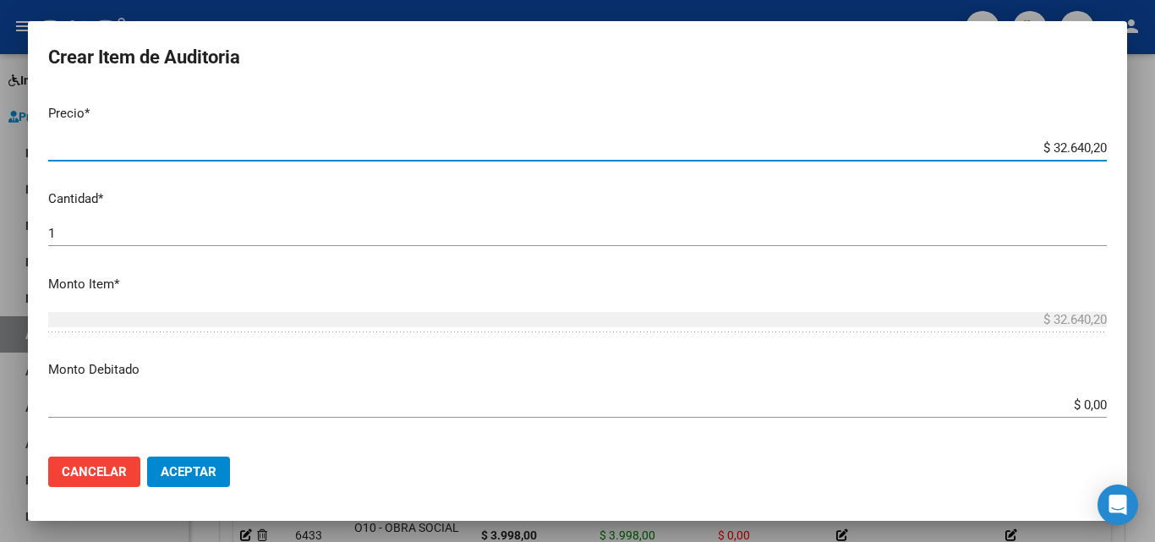
click at [1068, 143] on input "$ 32.640,20" at bounding box center [577, 147] width 1058 height 15
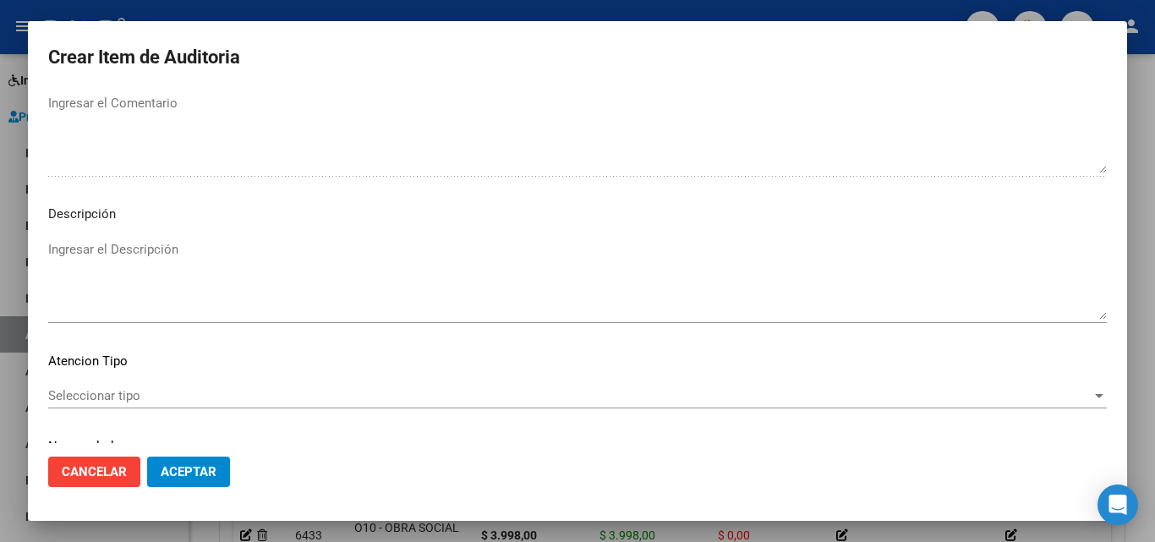
scroll to position [1170, 0]
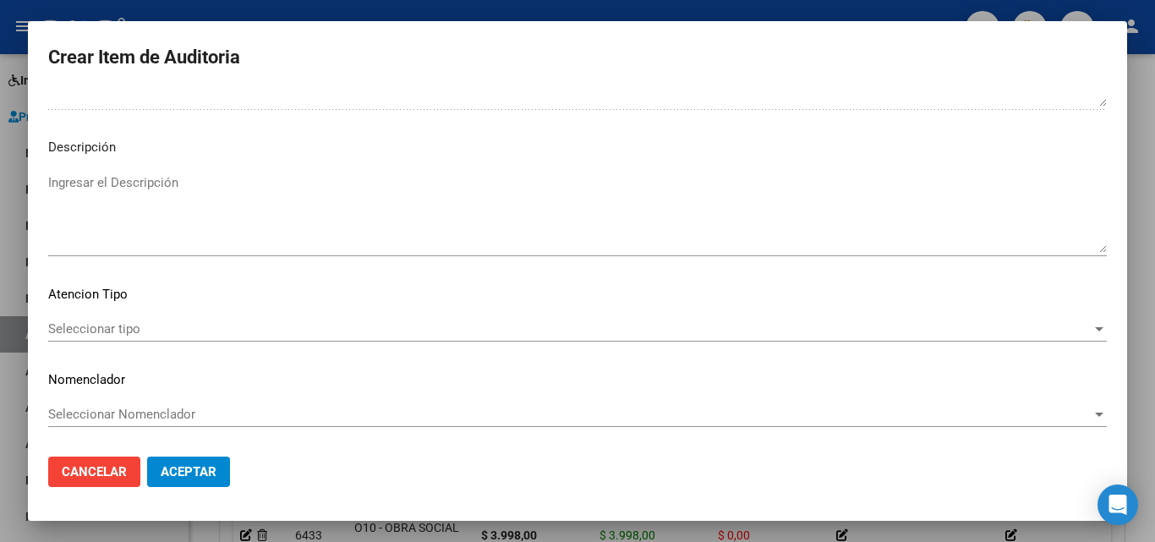
click at [127, 318] on div "Seleccionar tipo Seleccionar tipo" at bounding box center [577, 328] width 1058 height 25
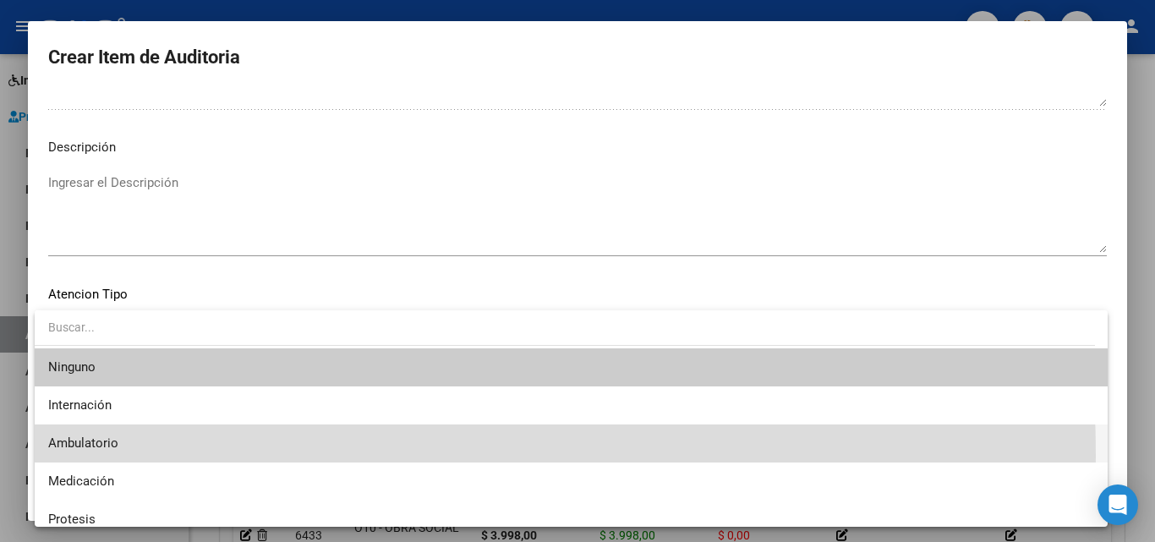
click at [101, 456] on span "Ambulatorio" at bounding box center [571, 443] width 1046 height 38
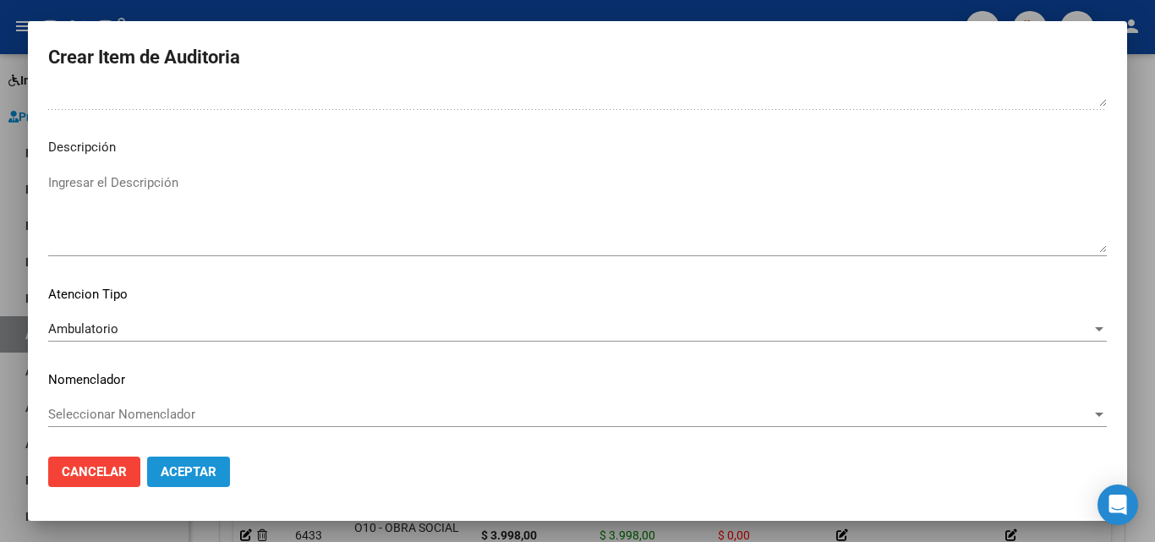
click at [188, 462] on button "Aceptar" at bounding box center [188, 471] width 83 height 30
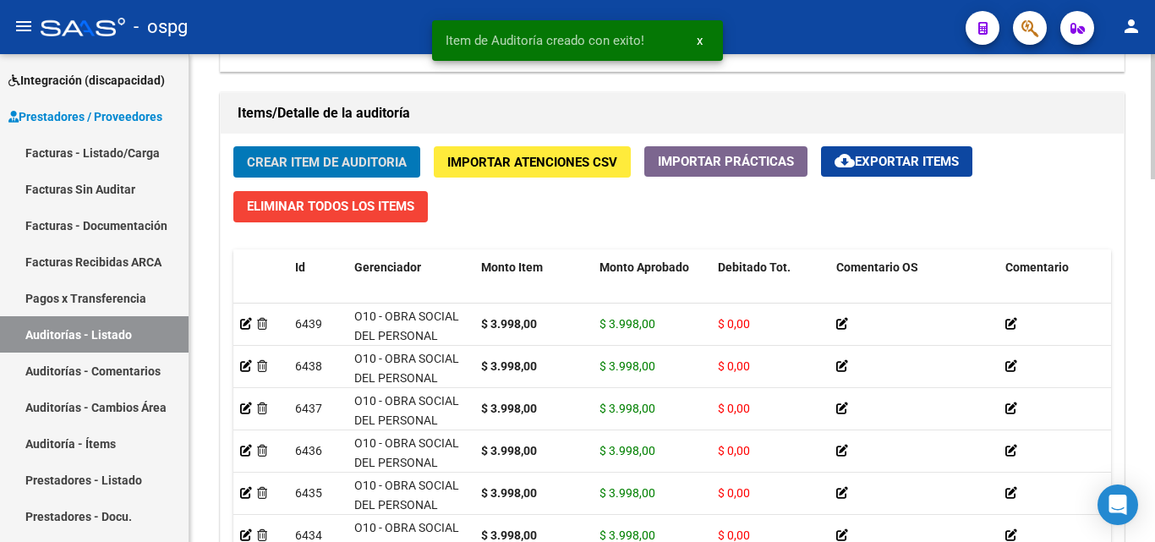
click at [333, 156] on span "Crear Item de Auditoria" at bounding box center [327, 162] width 160 height 15
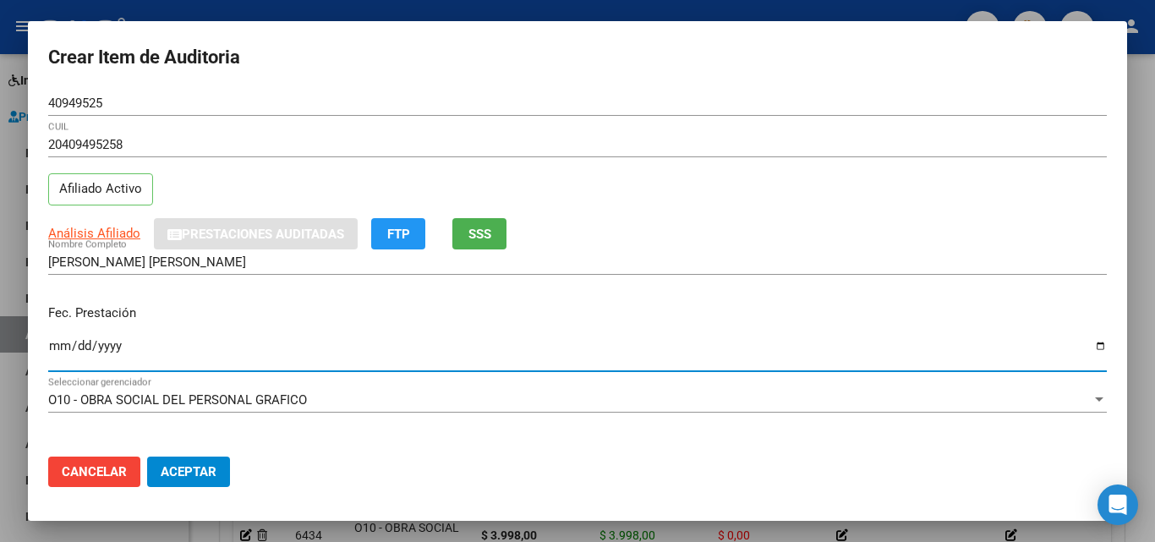
click at [54, 347] on input "Ingresar la fecha" at bounding box center [577, 352] width 1058 height 27
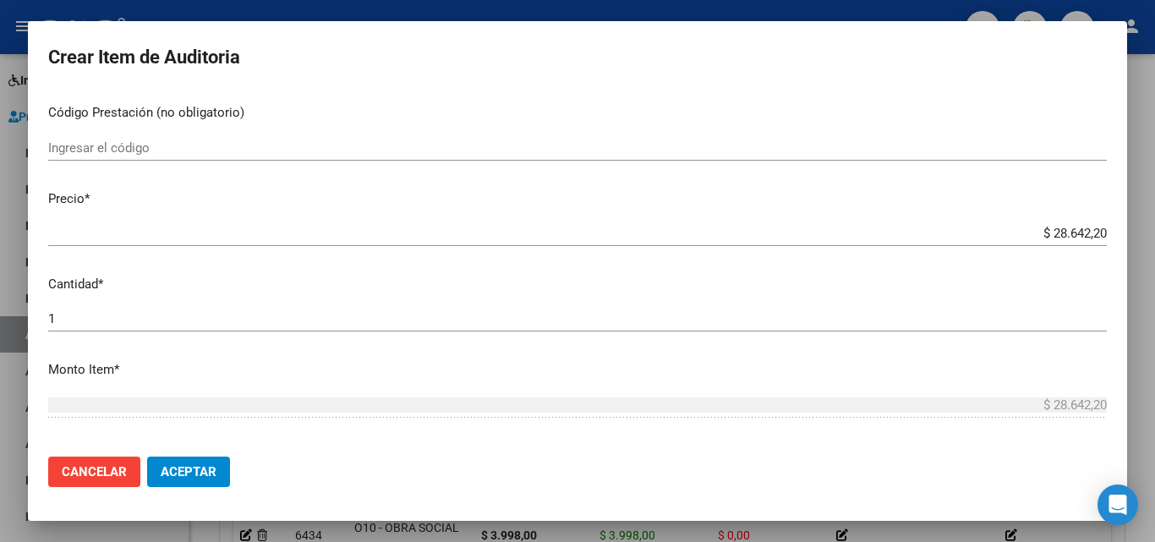
scroll to position [338, 0]
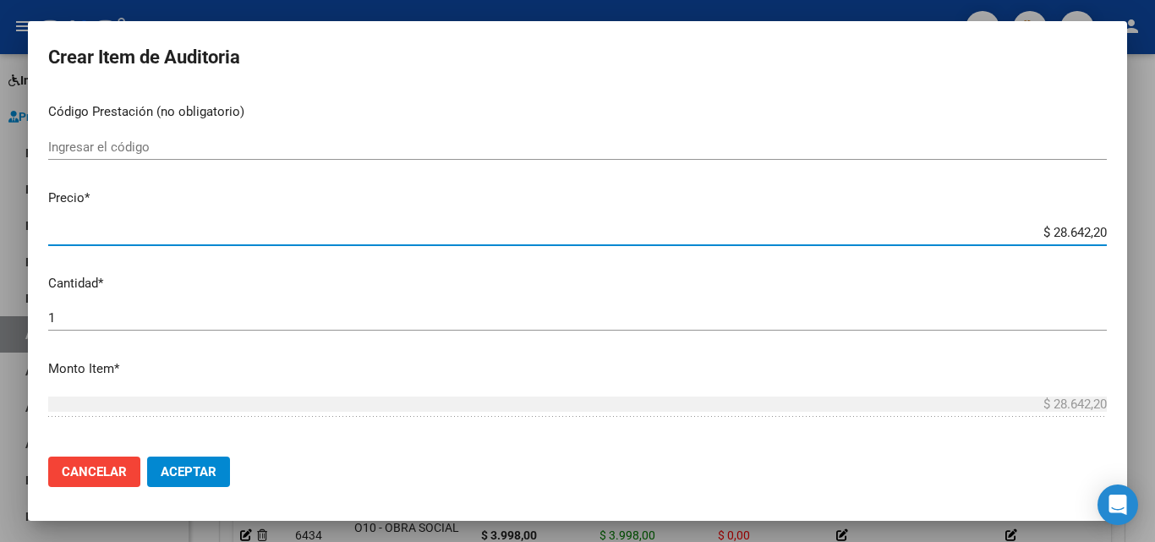
click at [1041, 228] on input "$ 28.642,20" at bounding box center [577, 232] width 1058 height 15
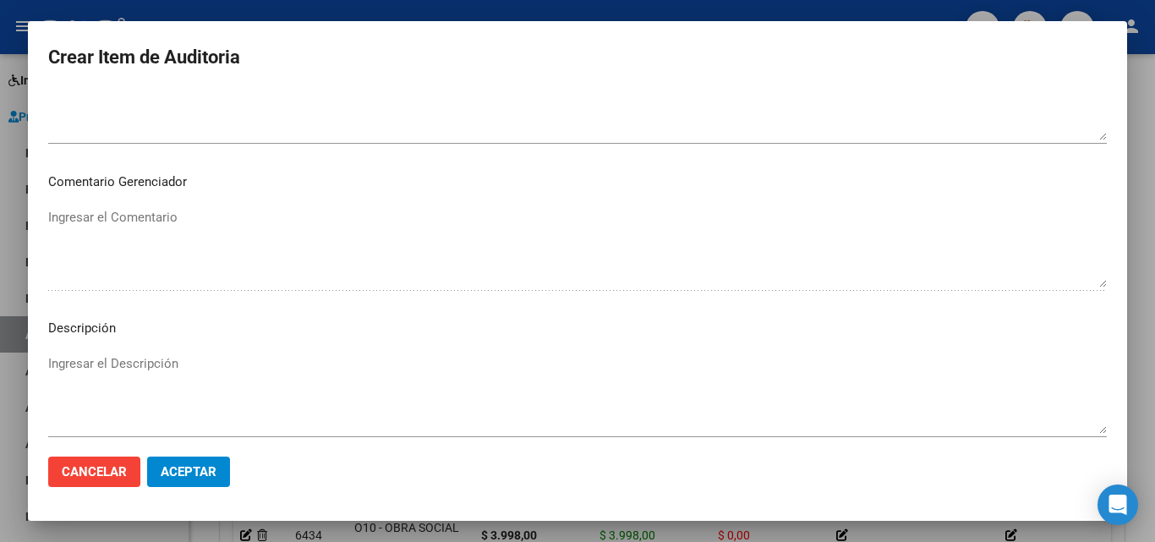
scroll to position [1170, 0]
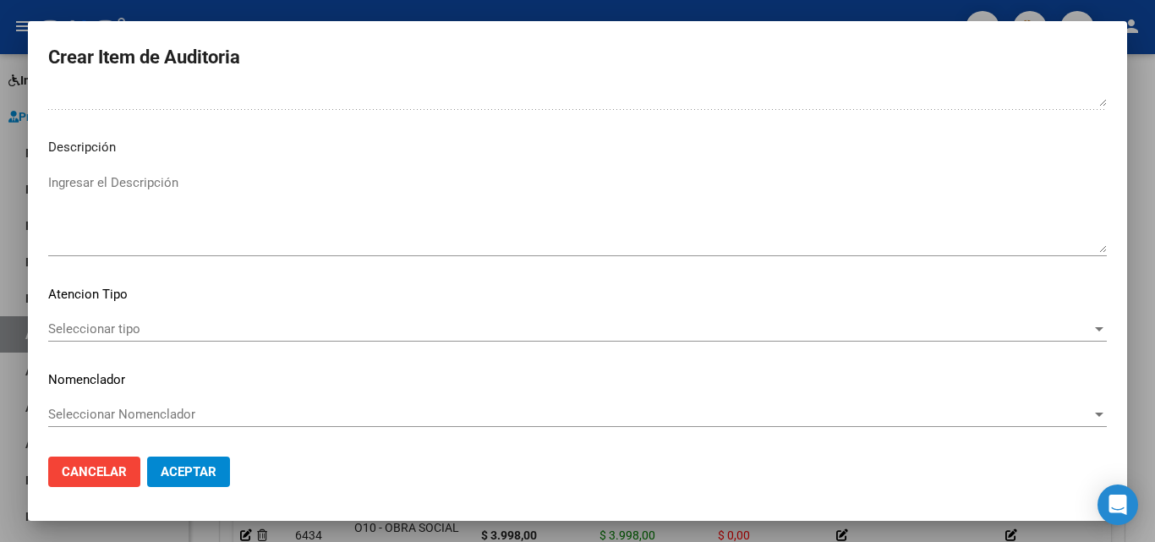
click at [192, 343] on div "Seleccionar tipo Seleccionar tipo" at bounding box center [577, 336] width 1058 height 41
click at [161, 328] on span "Seleccionar tipo" at bounding box center [569, 328] width 1043 height 15
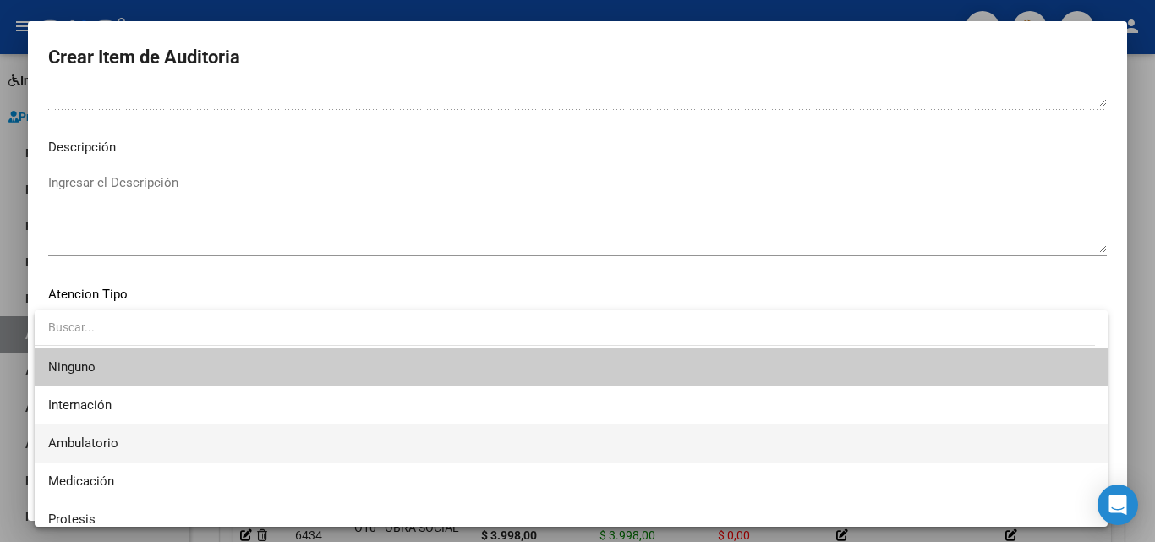
click at [104, 438] on span "Ambulatorio" at bounding box center [83, 442] width 70 height 15
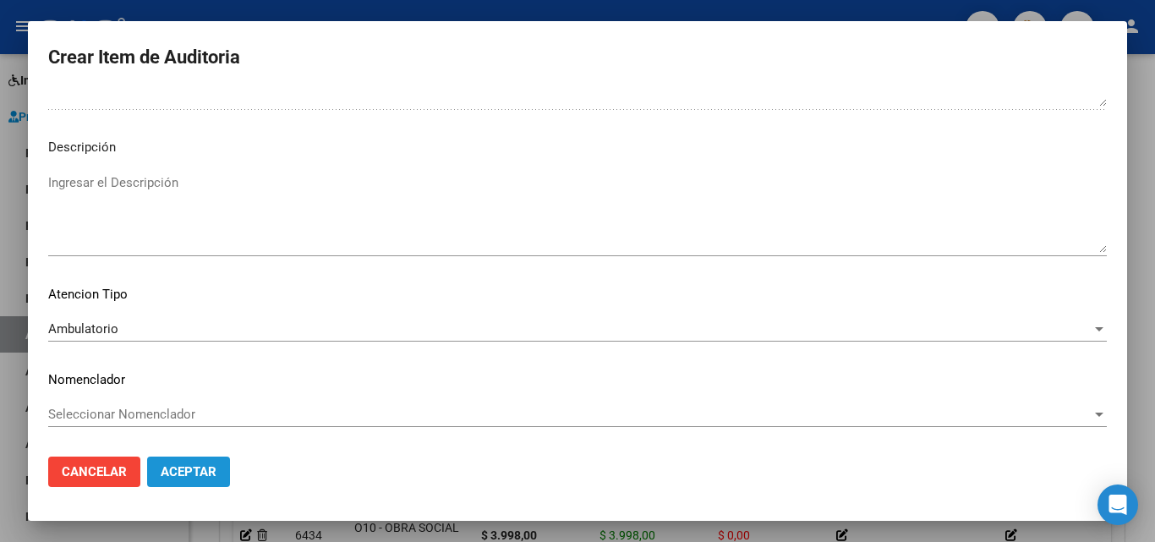
click at [161, 472] on span "Aceptar" at bounding box center [189, 471] width 56 height 15
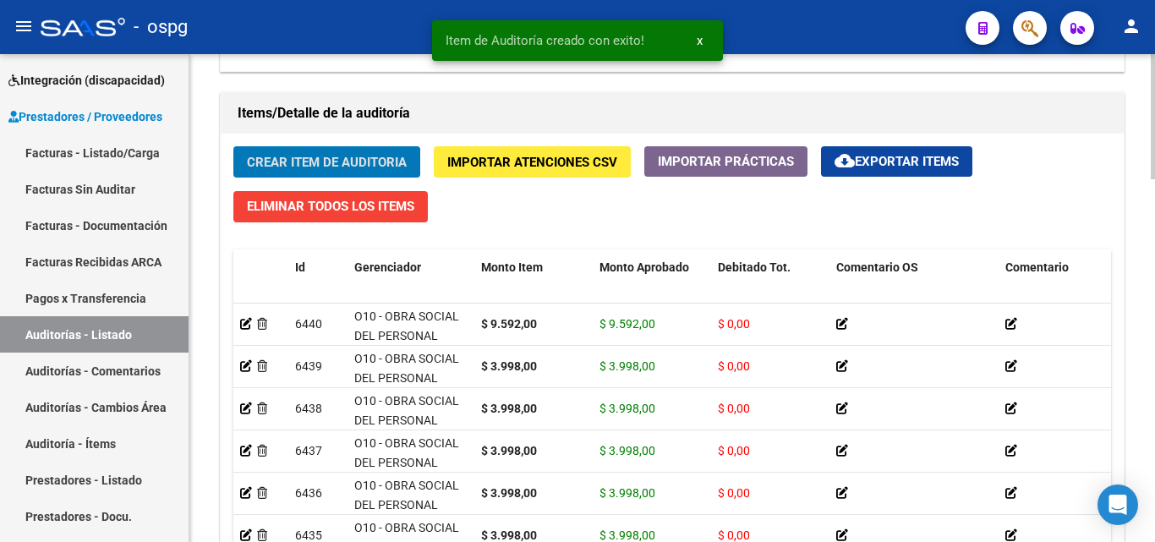
click at [333, 169] on span "Crear Item de Auditoria" at bounding box center [327, 162] width 160 height 15
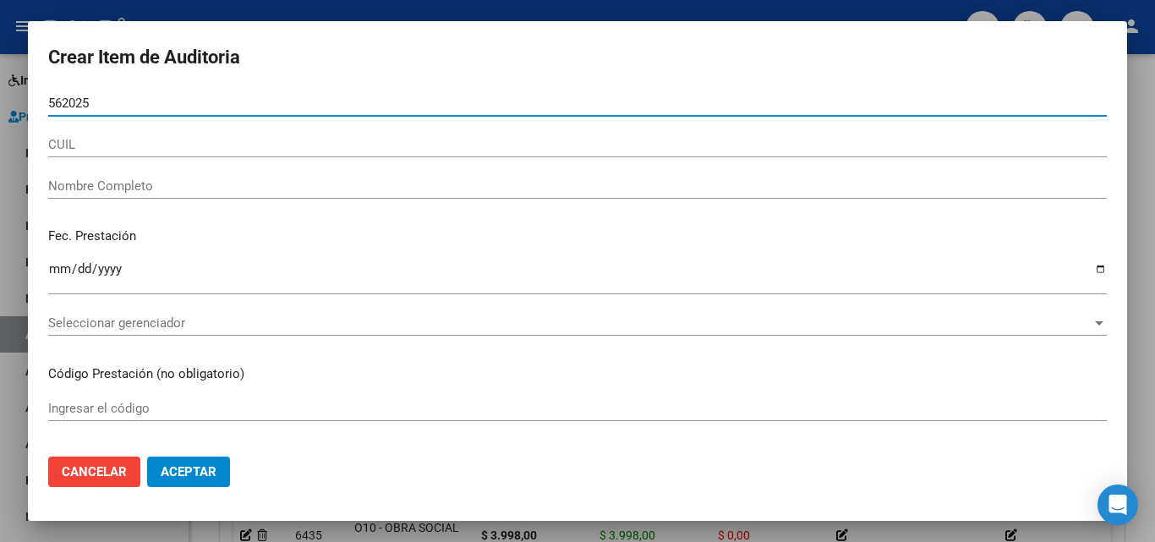
drag, startPoint x: 329, startPoint y: 103, endPoint x: 0, endPoint y: 123, distance: 329.4
click at [0, 122] on div "Crear Item de Auditoria 562025 Nro Documento CUIL Nombre Completo Fec. Prestaci…" at bounding box center [577, 271] width 1155 height 542
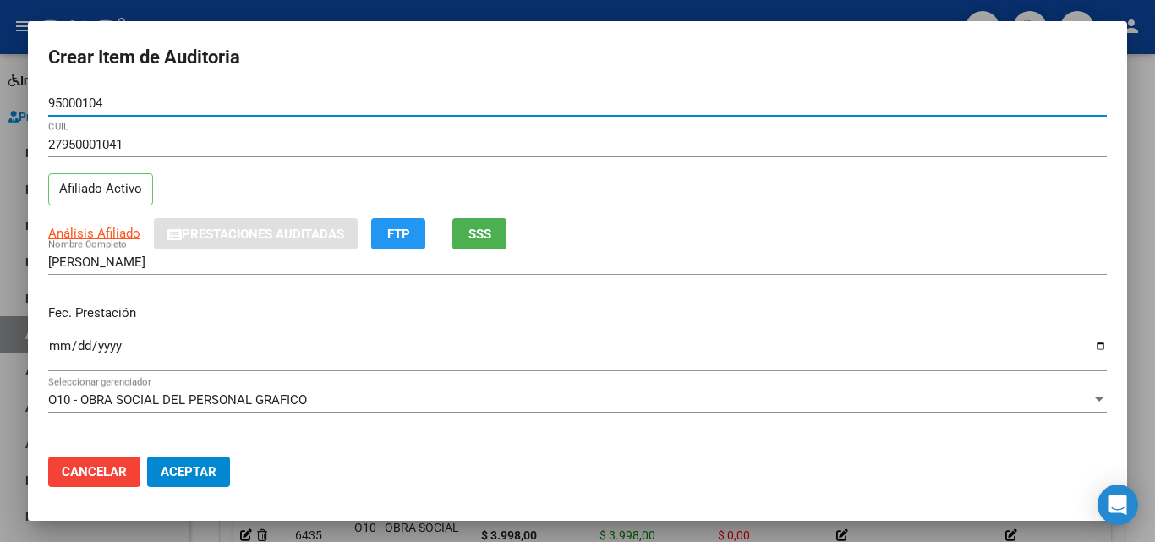
click at [60, 340] on input "Ingresar la fecha" at bounding box center [577, 352] width 1058 height 27
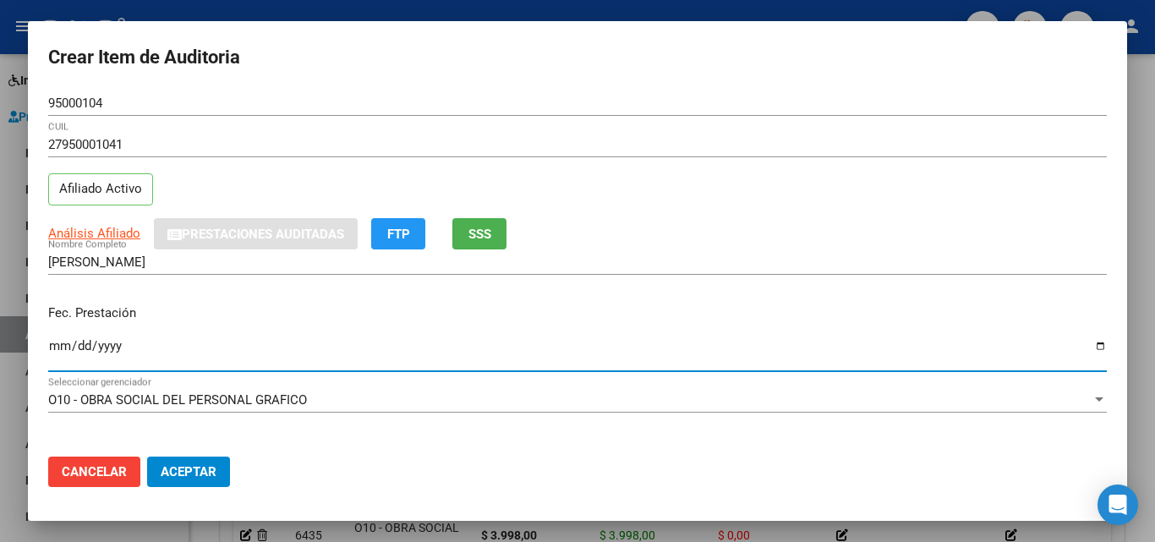
scroll to position [423, 0]
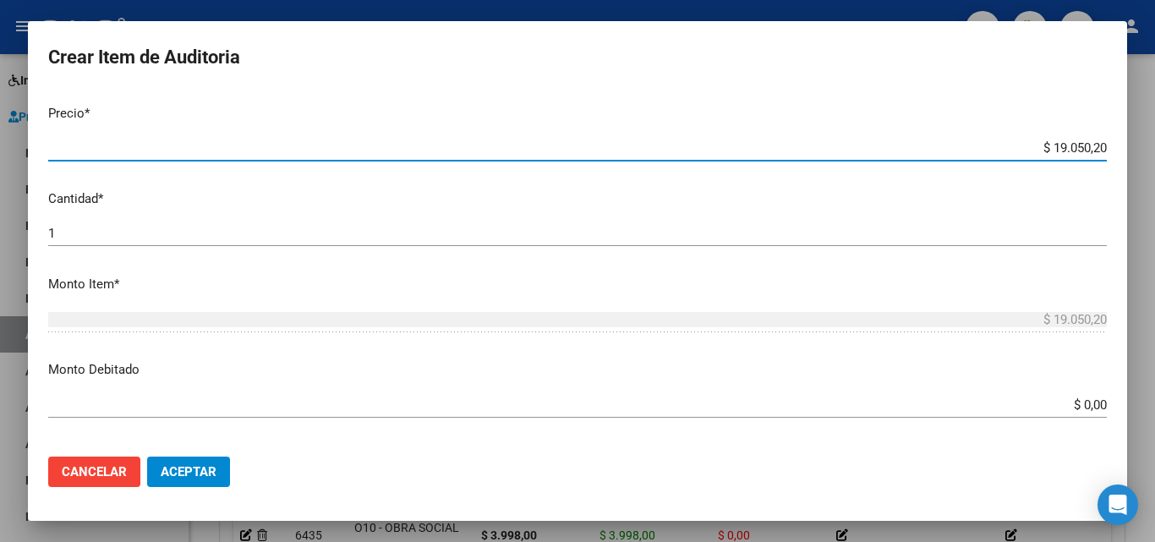
click at [1056, 142] on input "$ 19.050,20" at bounding box center [577, 147] width 1058 height 15
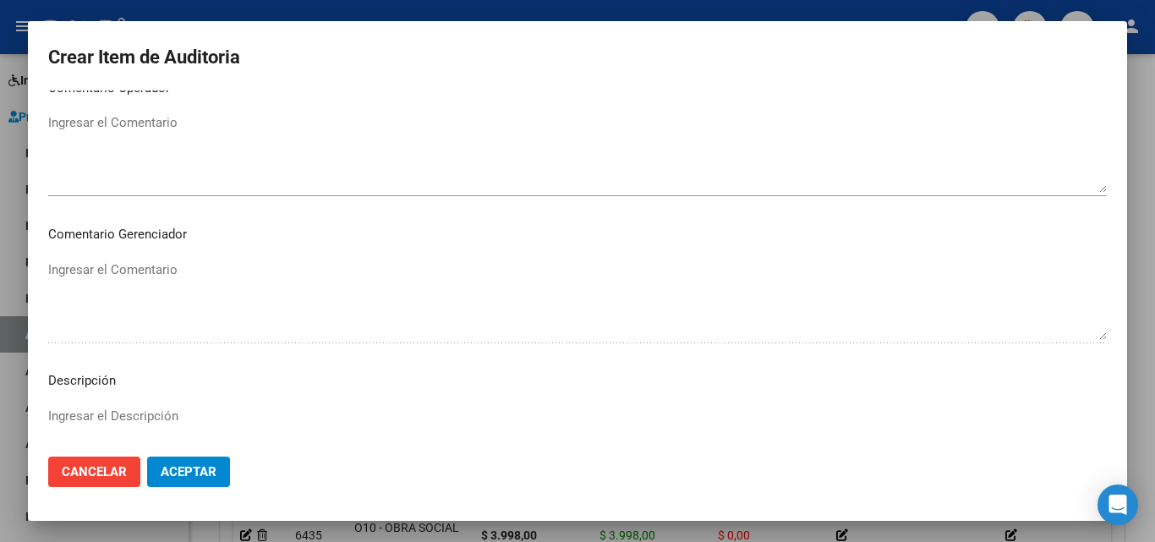
scroll to position [1170, 0]
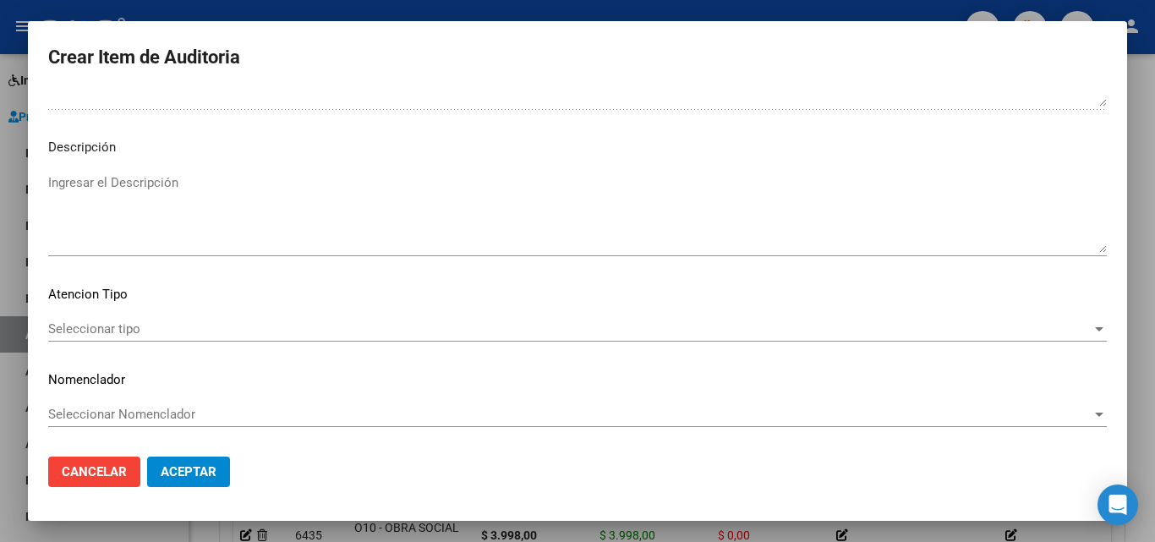
click at [93, 314] on mat-dialog-content "95000104 Nro Documento 27950001041 CUIL Afiliado Activo Análisis Afiliado Prest…" at bounding box center [577, 266] width 1099 height 352
click at [93, 318] on div "Seleccionar tipo Seleccionar tipo" at bounding box center [577, 328] width 1058 height 25
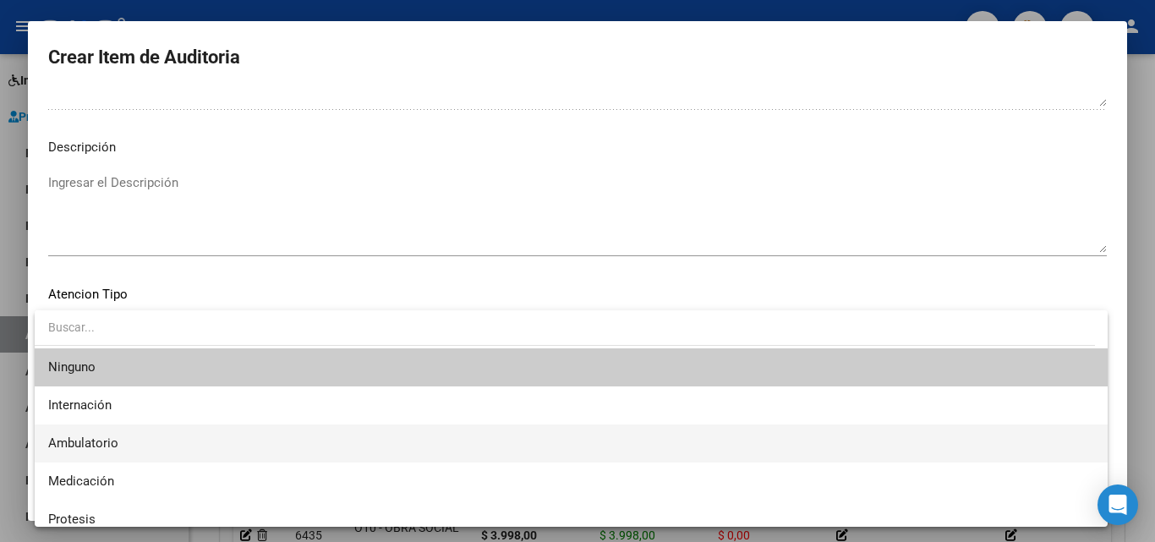
click at [121, 446] on span "Ambulatorio" at bounding box center [571, 443] width 1046 height 38
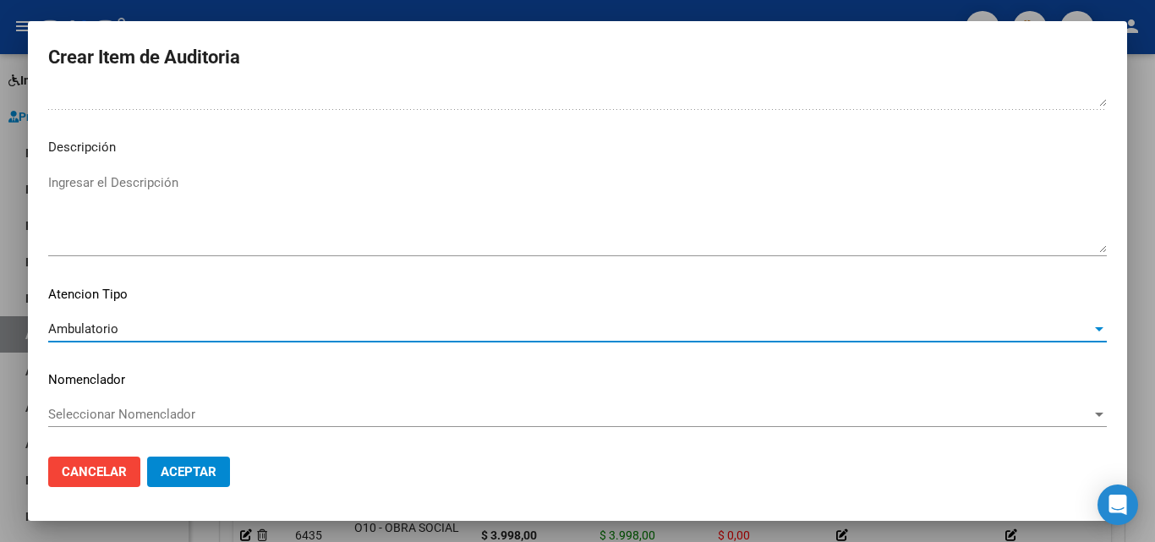
click at [153, 457] on button "Aceptar" at bounding box center [188, 471] width 83 height 30
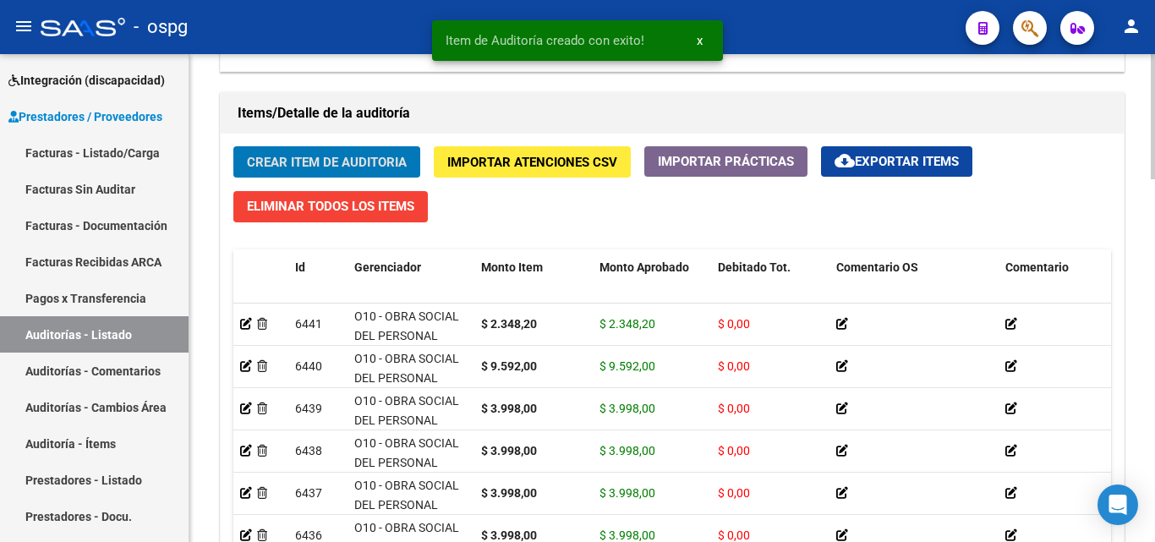
click at [275, 146] on button "Crear Item de Auditoria" at bounding box center [326, 161] width 187 height 31
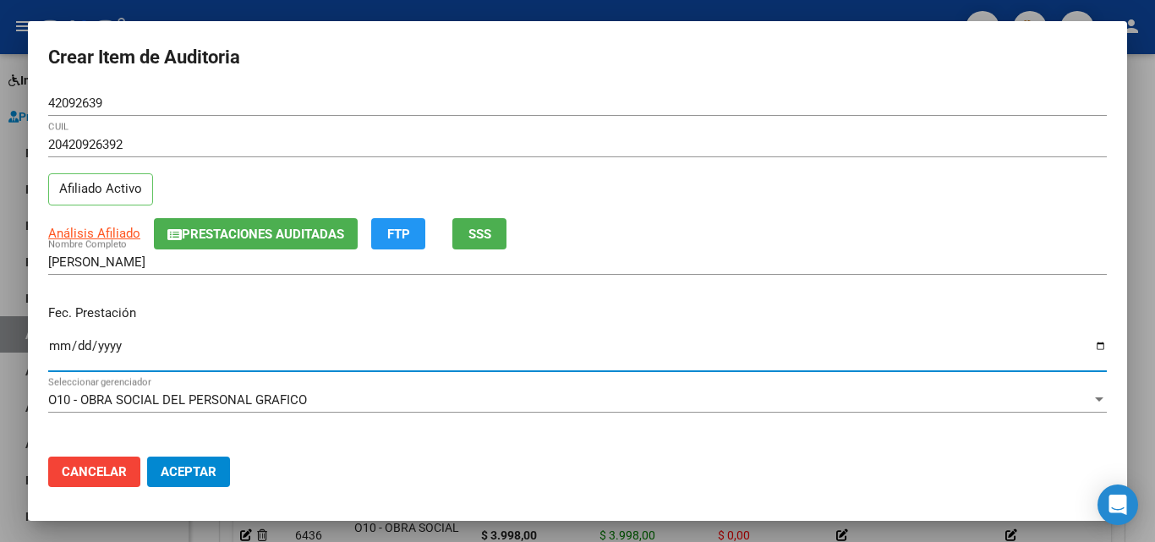
click at [62, 352] on input "Ingresar la fecha" at bounding box center [577, 352] width 1058 height 27
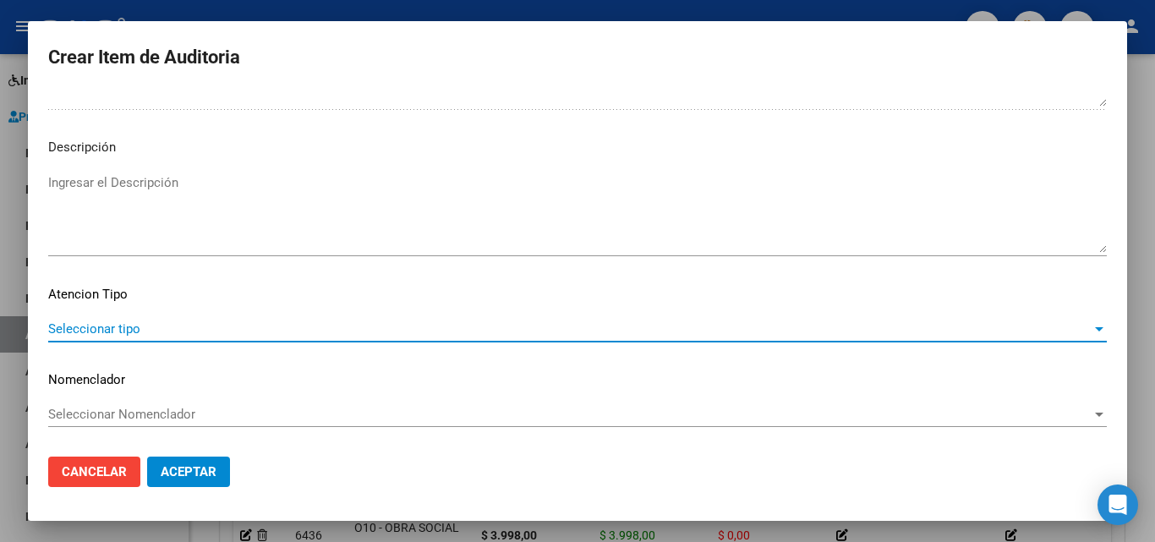
click at [218, 325] on span "Seleccionar tipo" at bounding box center [569, 328] width 1043 height 15
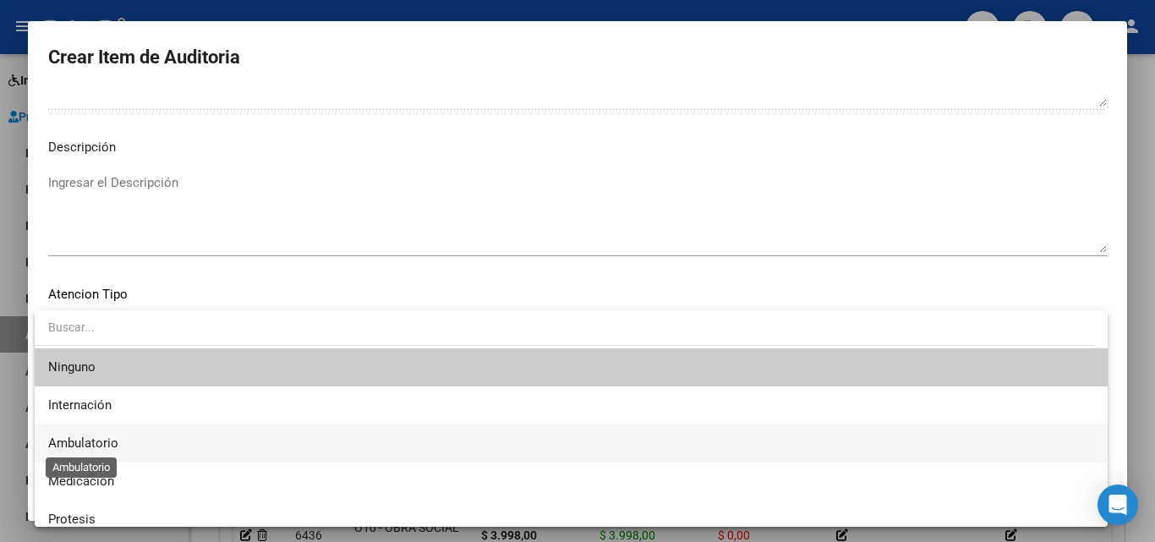
click at [102, 451] on span "Ambulatorio" at bounding box center [83, 442] width 70 height 15
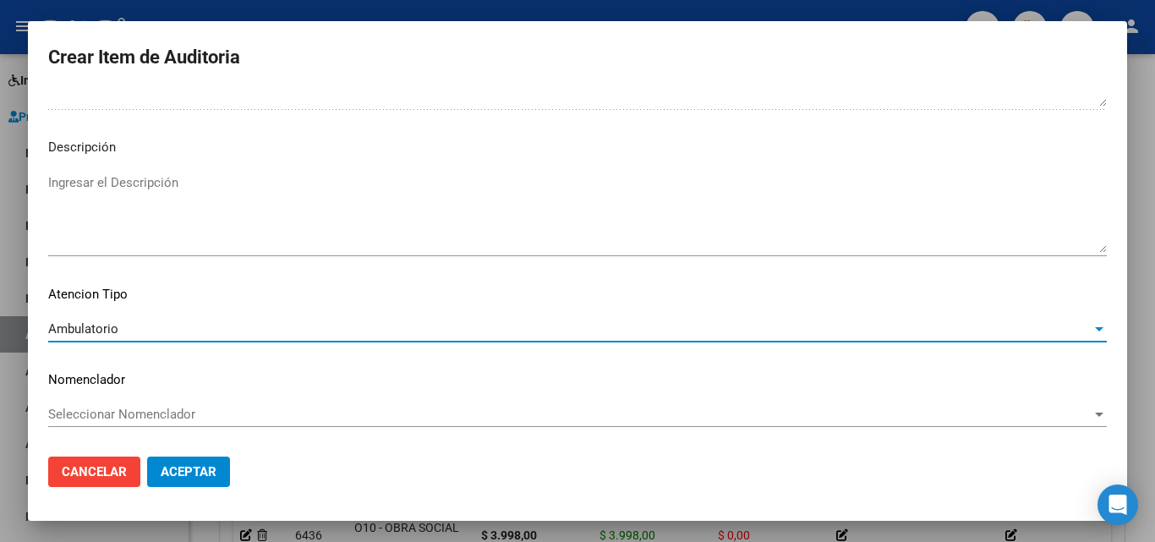
click at [188, 477] on span "Aceptar" at bounding box center [189, 471] width 56 height 15
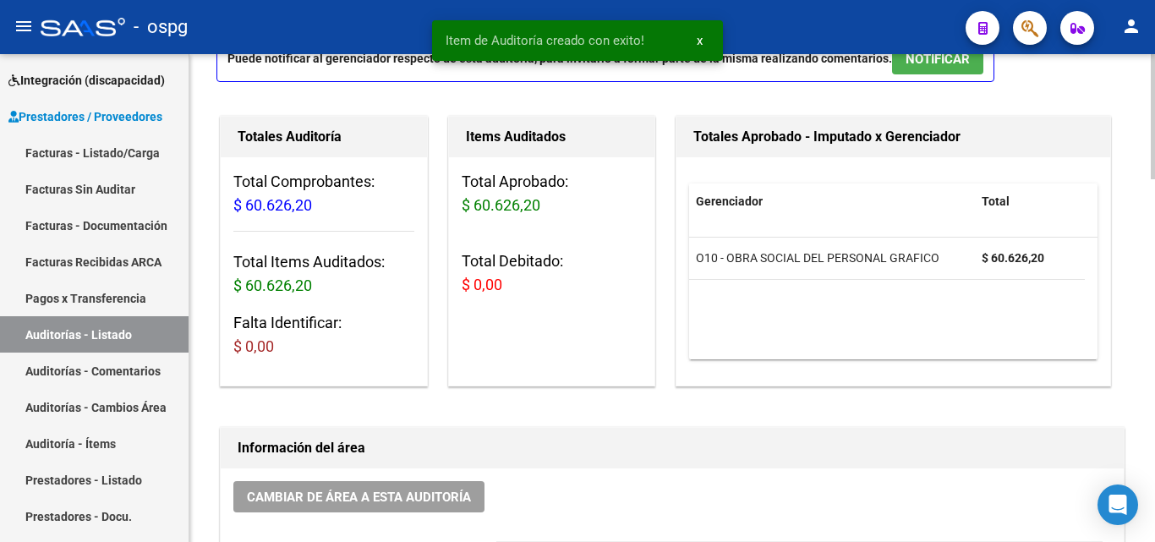
scroll to position [0, 0]
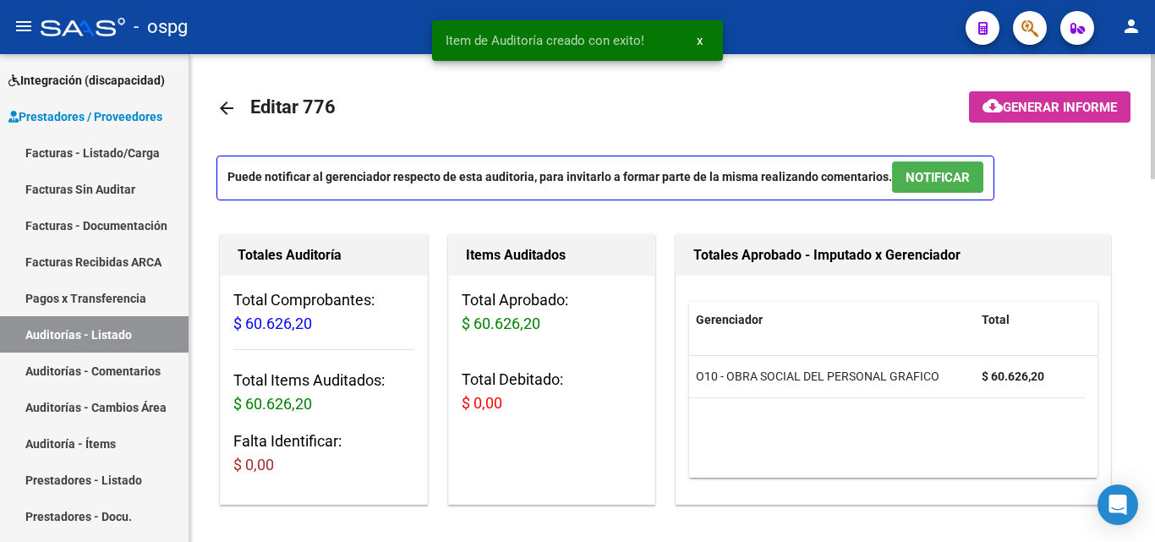
click at [1084, 107] on span "Generar informe" at bounding box center [1059, 107] width 114 height 15
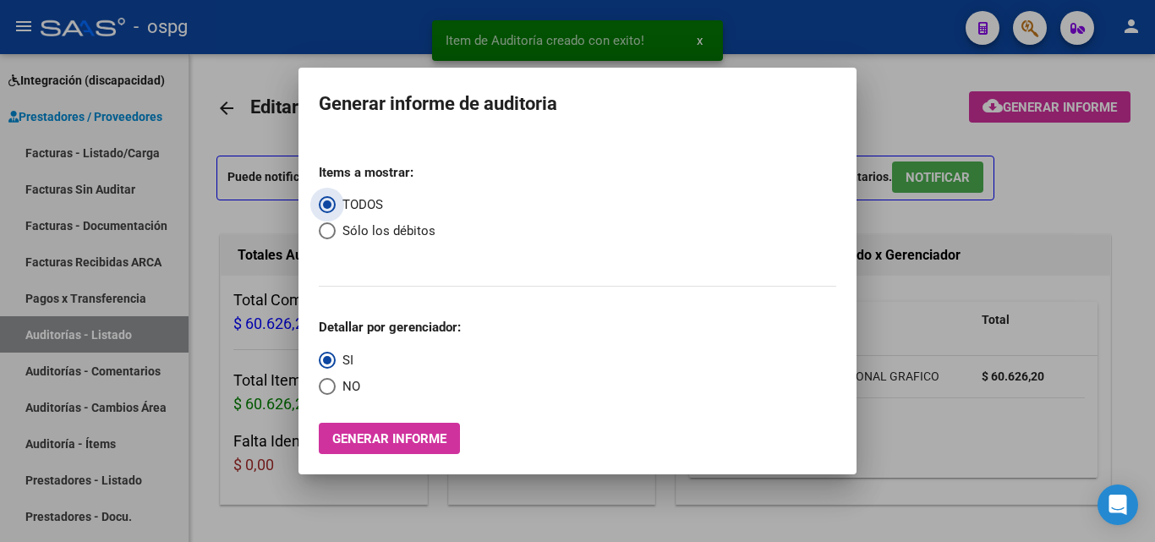
click at [328, 380] on span "Select an option" at bounding box center [327, 386] width 17 height 17
click at [328, 380] on input "NO" at bounding box center [327, 386] width 17 height 17
click at [362, 418] on div "Items a mostrar: TODOS Sólo los débitos Detallar por gerenciador: SI NO Generar…" at bounding box center [577, 302] width 517 height 304
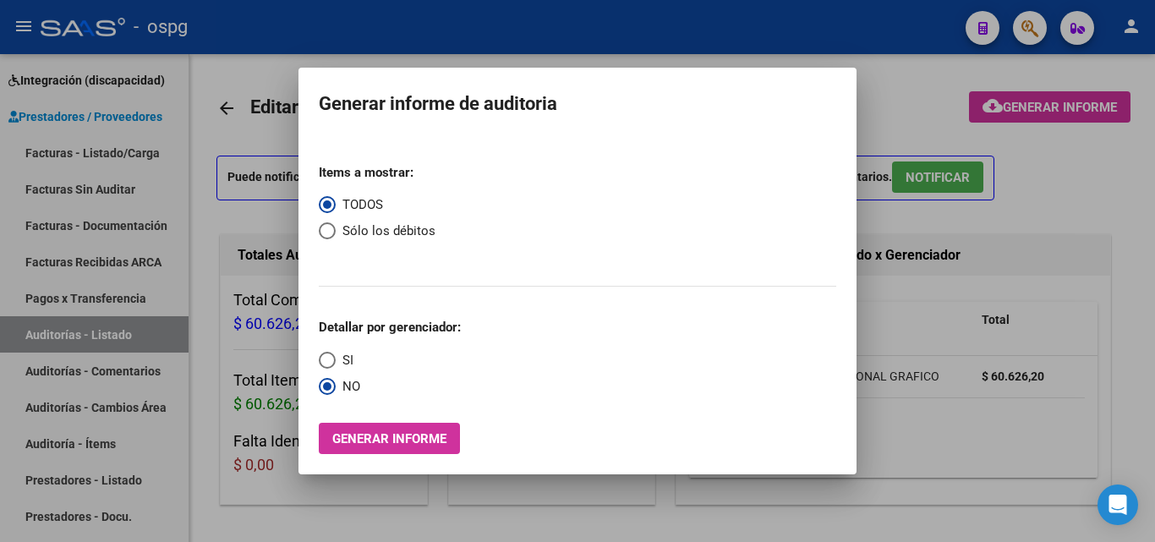
click at [389, 448] on button "Generar informe" at bounding box center [389, 438] width 141 height 31
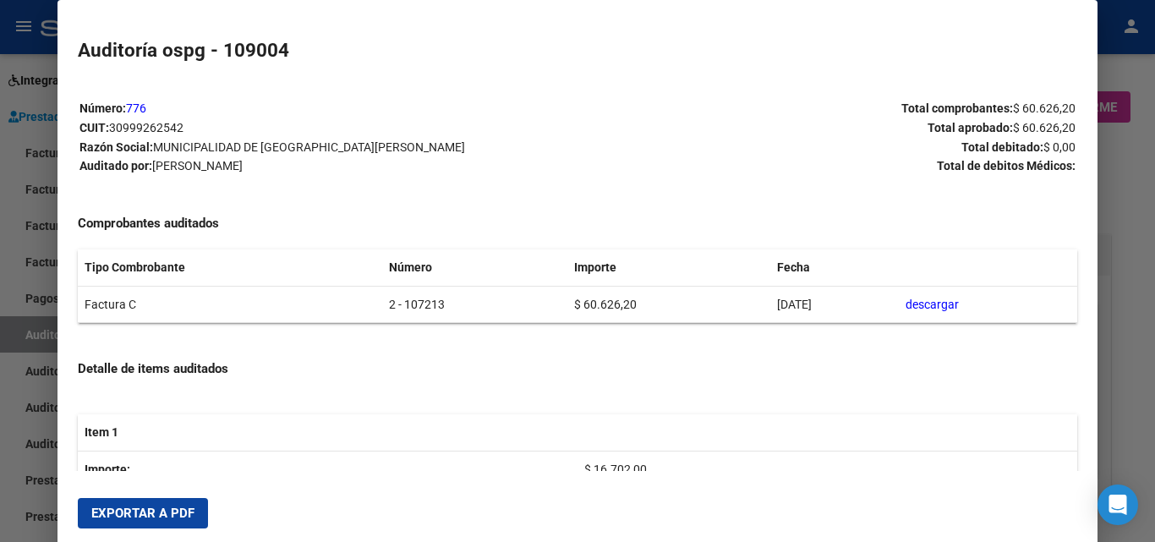
click at [119, 511] on span "Exportar a PDF" at bounding box center [142, 512] width 103 height 15
click at [0, 211] on div at bounding box center [577, 271] width 1155 height 542
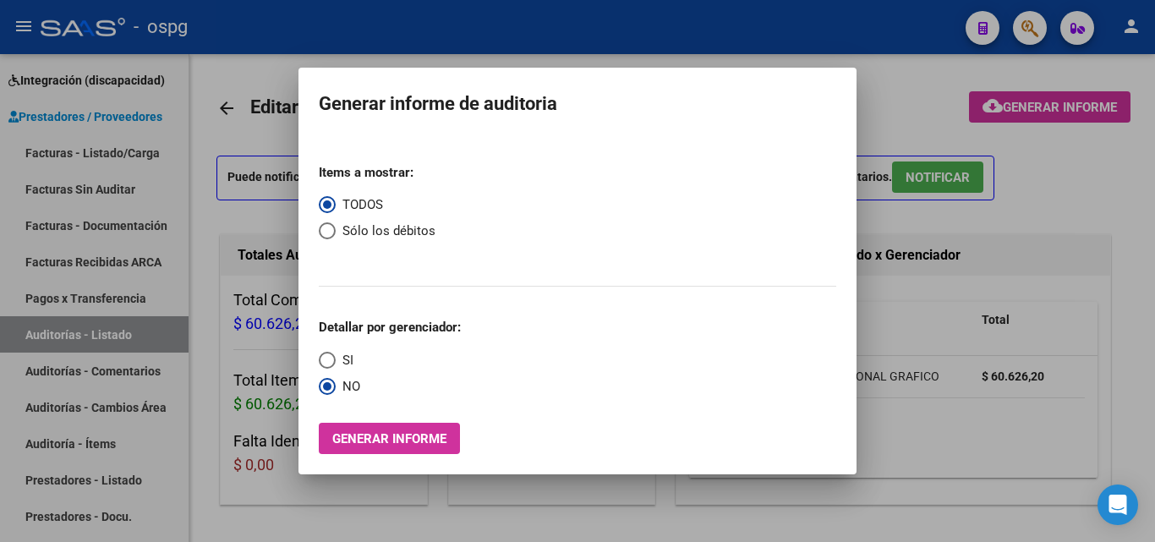
click at [115, 141] on div at bounding box center [577, 271] width 1155 height 542
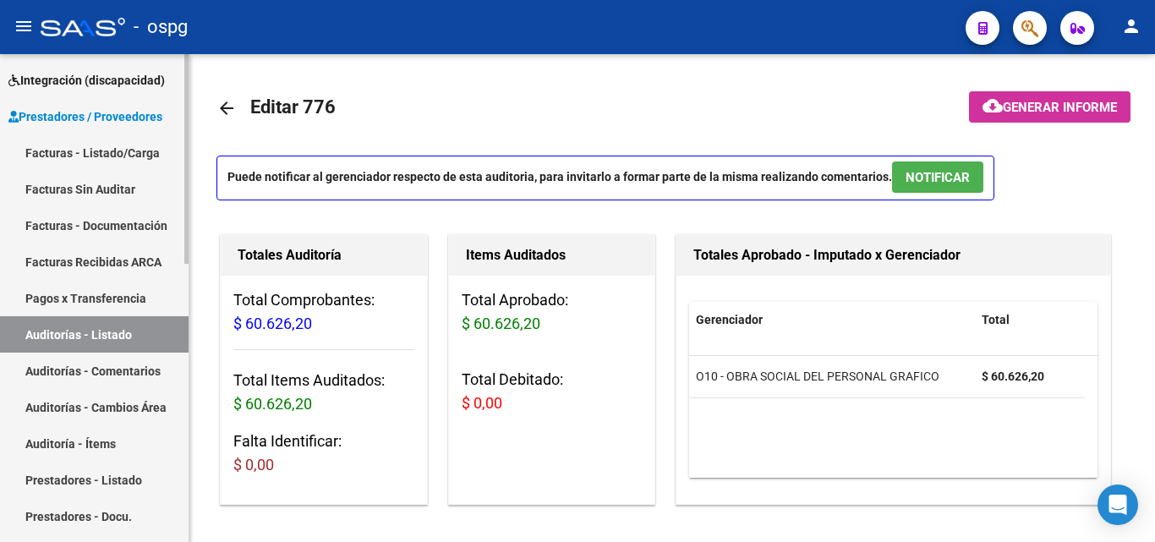
click at [139, 143] on link "Facturas - Listado/Carga" at bounding box center [94, 152] width 188 height 36
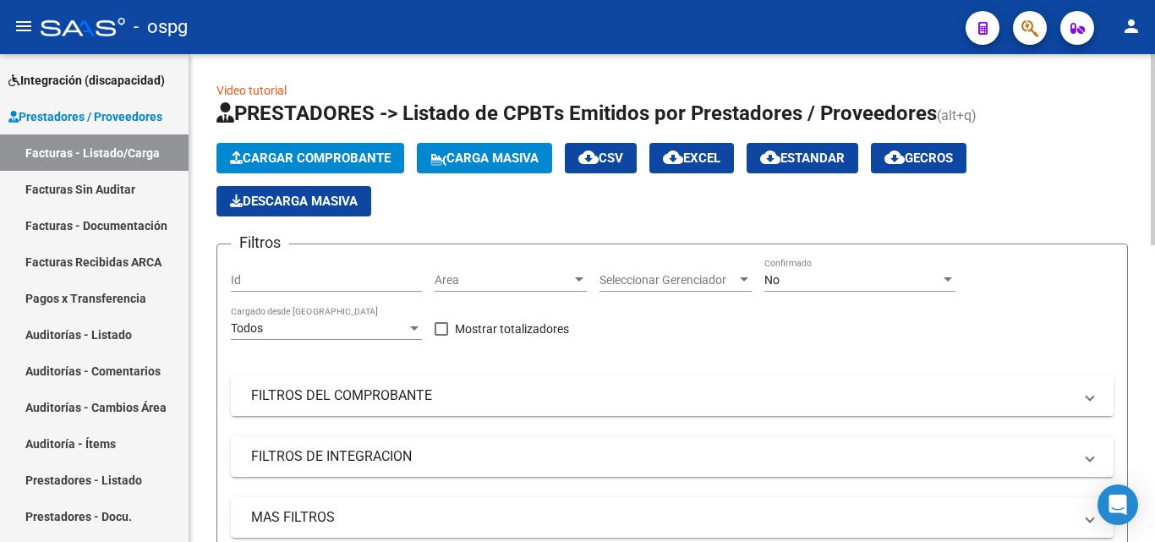
click at [376, 154] on span "Cargar Comprobante" at bounding box center [310, 157] width 161 height 15
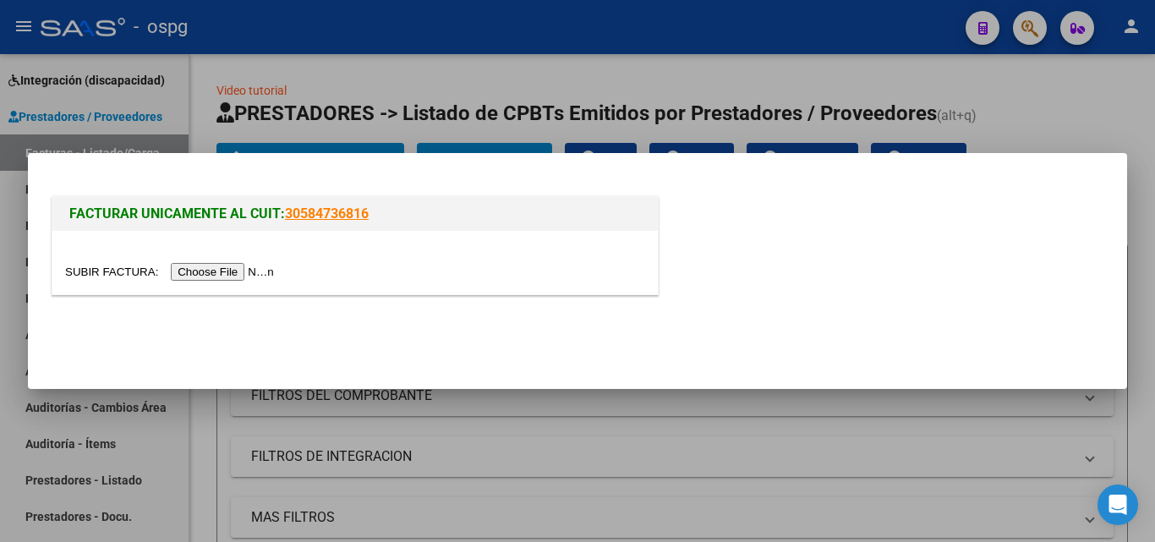
click at [260, 266] on input "file" at bounding box center [172, 272] width 214 height 18
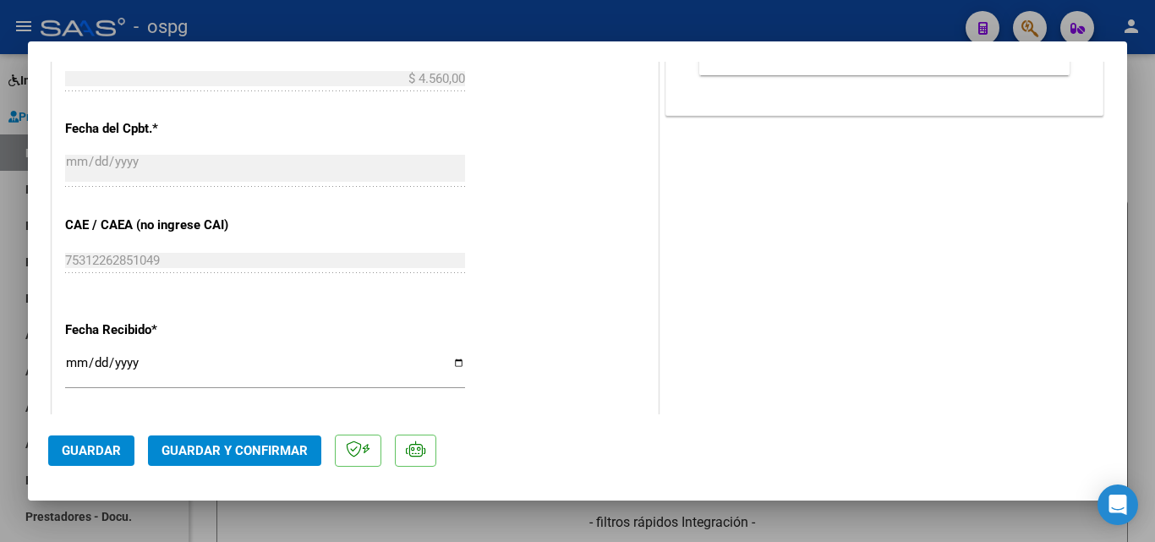
scroll to position [845, 0]
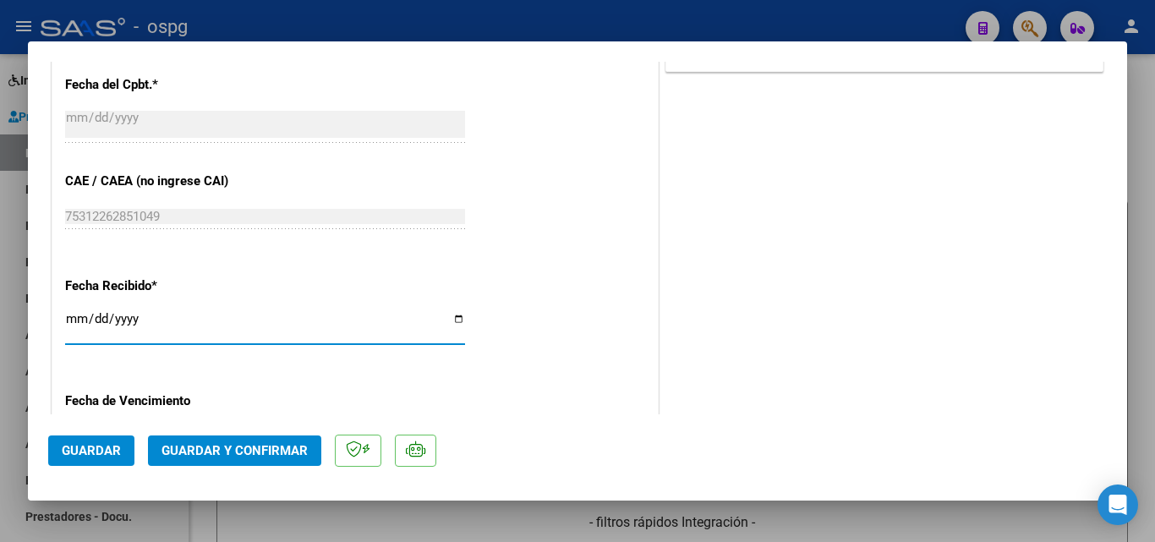
click at [78, 314] on input "2025-10-06" at bounding box center [265, 325] width 400 height 27
drag, startPoint x: 219, startPoint y: 154, endPoint x: 94, endPoint y: 318, distance: 206.3
click at [94, 318] on input "2025-10-06" at bounding box center [265, 325] width 400 height 27
click at [197, 440] on button "Guardar y Confirmar" at bounding box center [234, 450] width 173 height 30
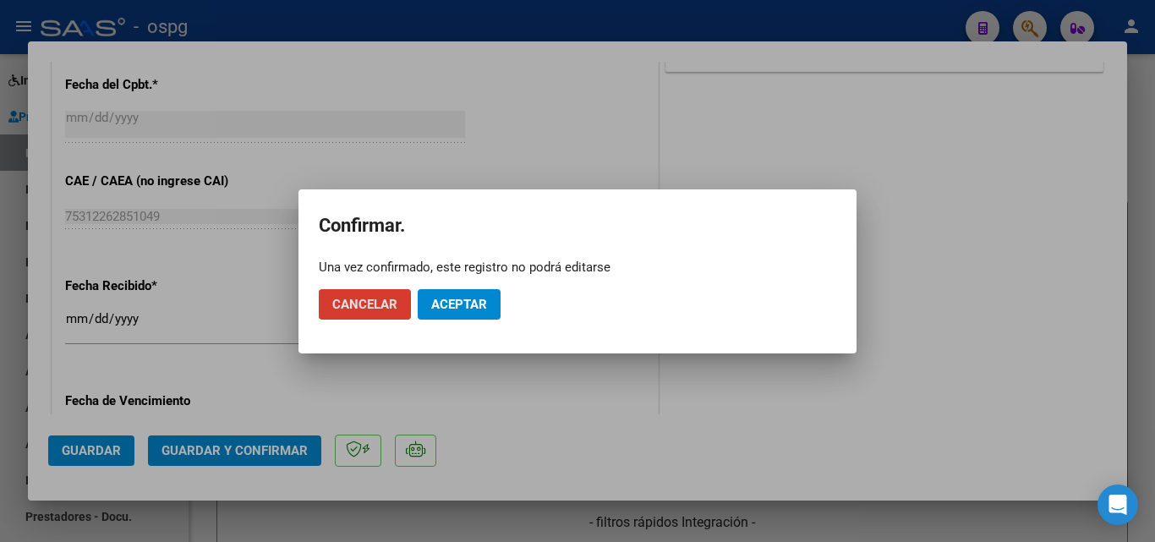
click at [486, 293] on button "Aceptar" at bounding box center [459, 304] width 83 height 30
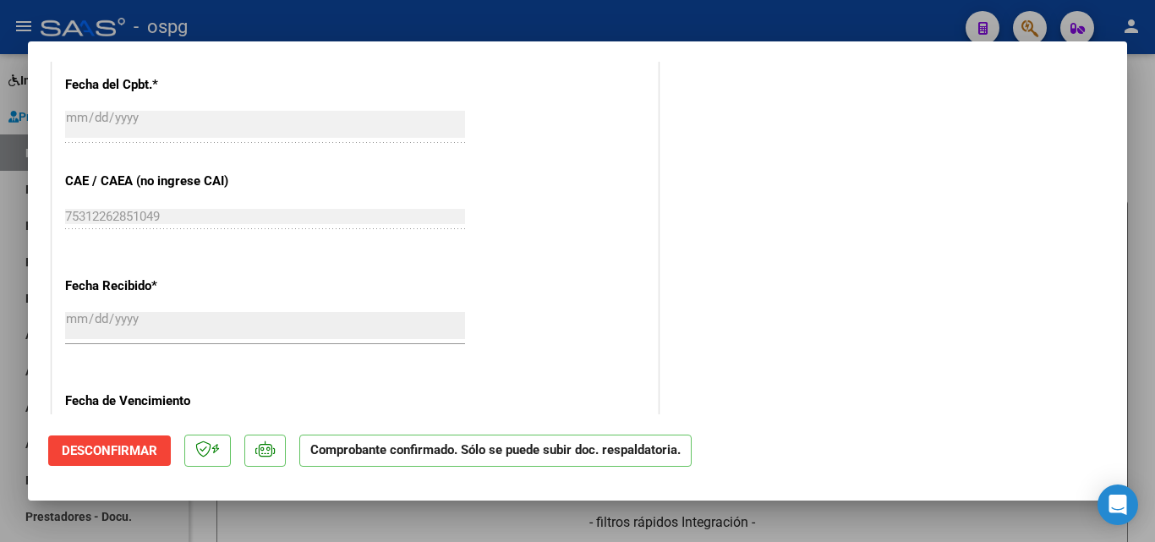
click at [0, 284] on div at bounding box center [577, 271] width 1155 height 542
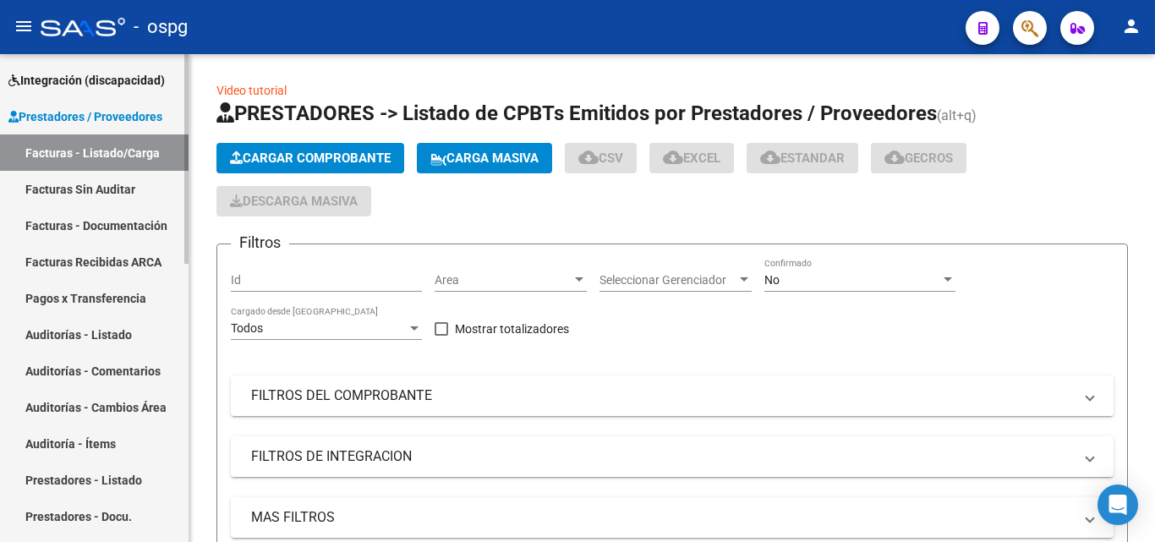
click at [99, 332] on link "Auditorías - Listado" at bounding box center [94, 334] width 188 height 36
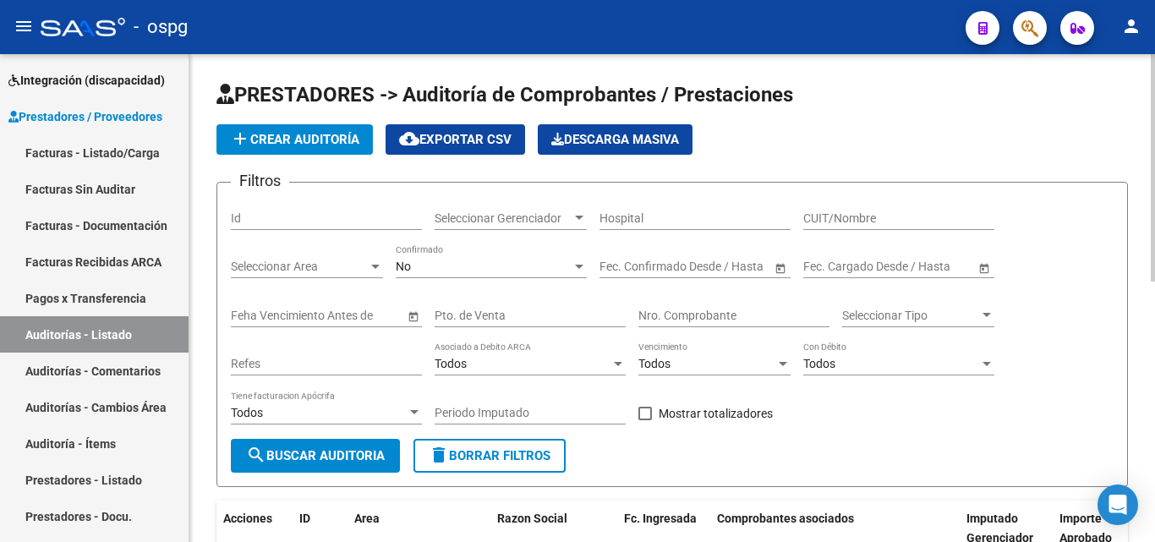
click at [302, 151] on button "add Crear Auditoría" at bounding box center [294, 139] width 156 height 30
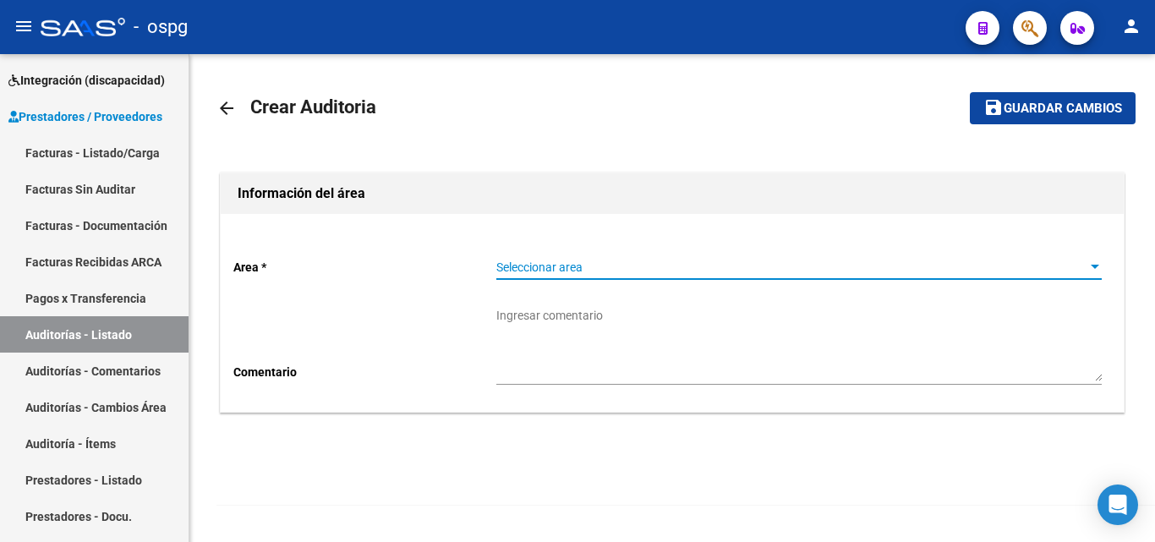
click at [538, 270] on span "Seleccionar area" at bounding box center [791, 267] width 590 height 14
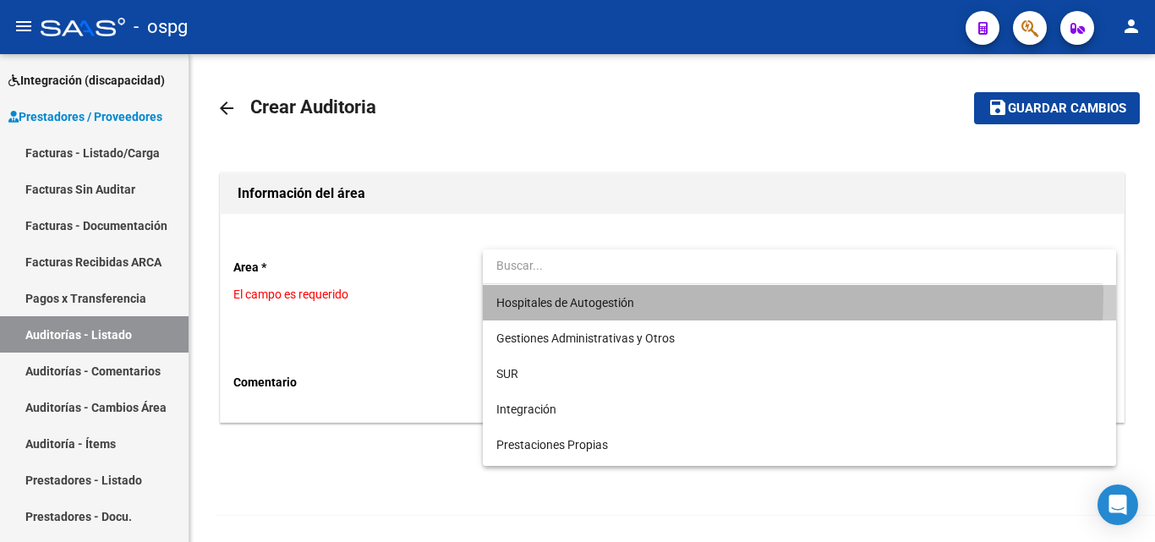
click at [569, 293] on span "Hospitales de Autogestión" at bounding box center [798, 303] width 605 height 36
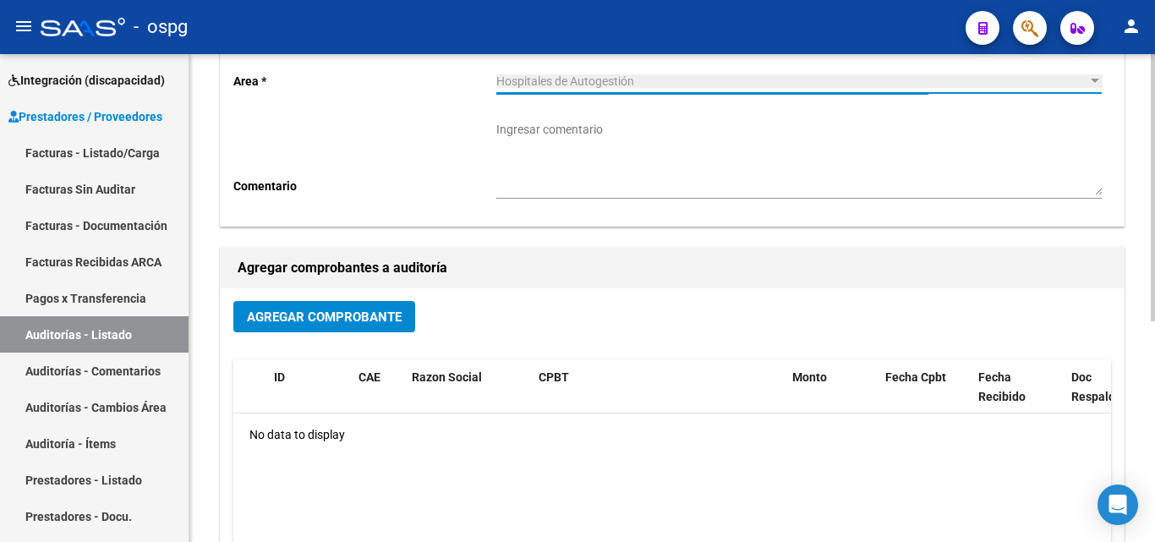
scroll to position [338, 0]
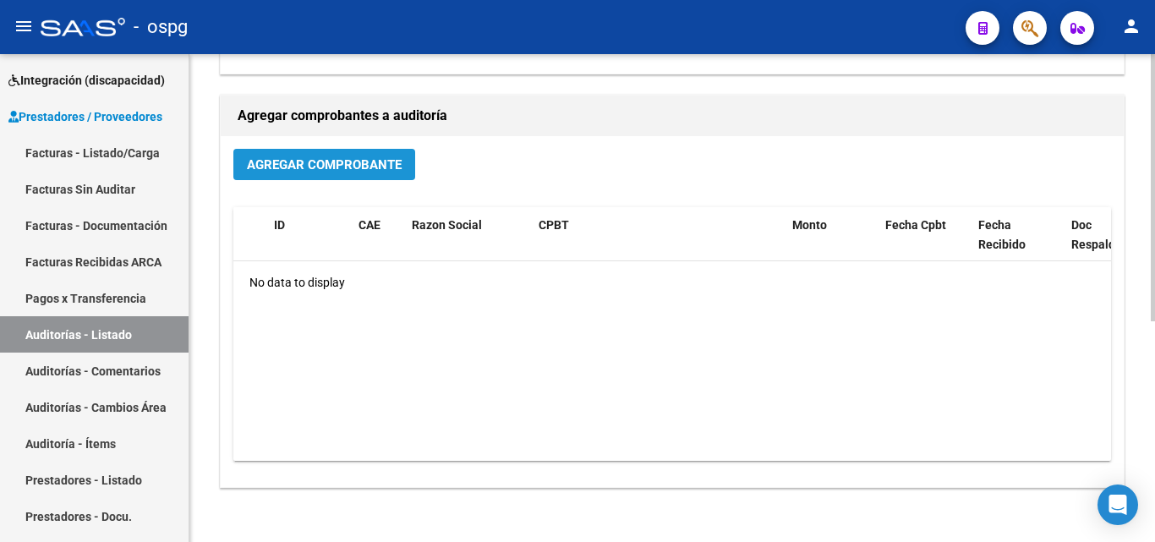
click at [317, 161] on span "Agregar Comprobante" at bounding box center [324, 164] width 155 height 15
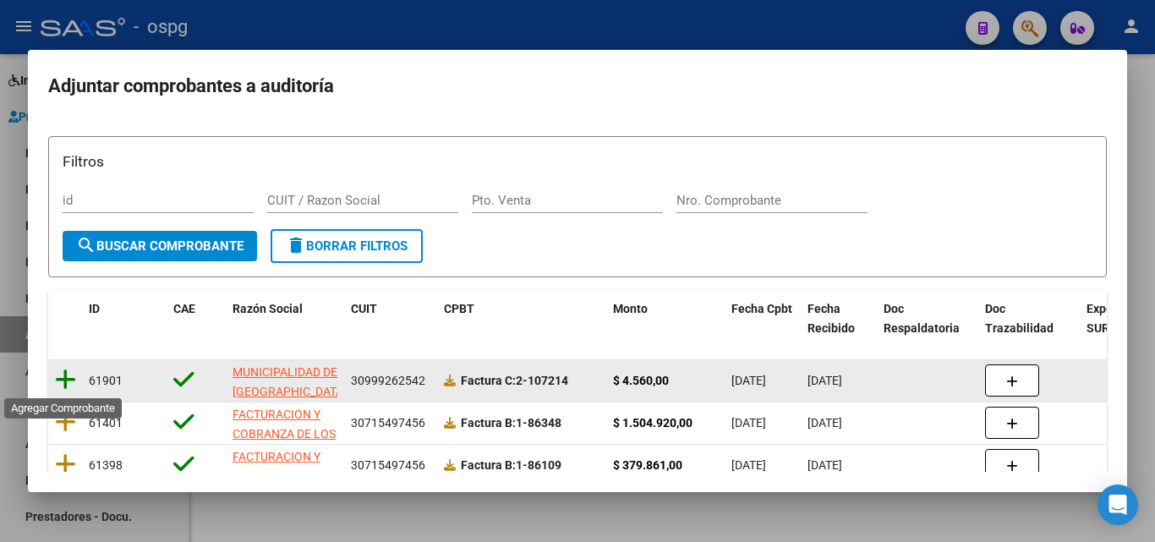
click at [66, 377] on icon at bounding box center [65, 380] width 21 height 24
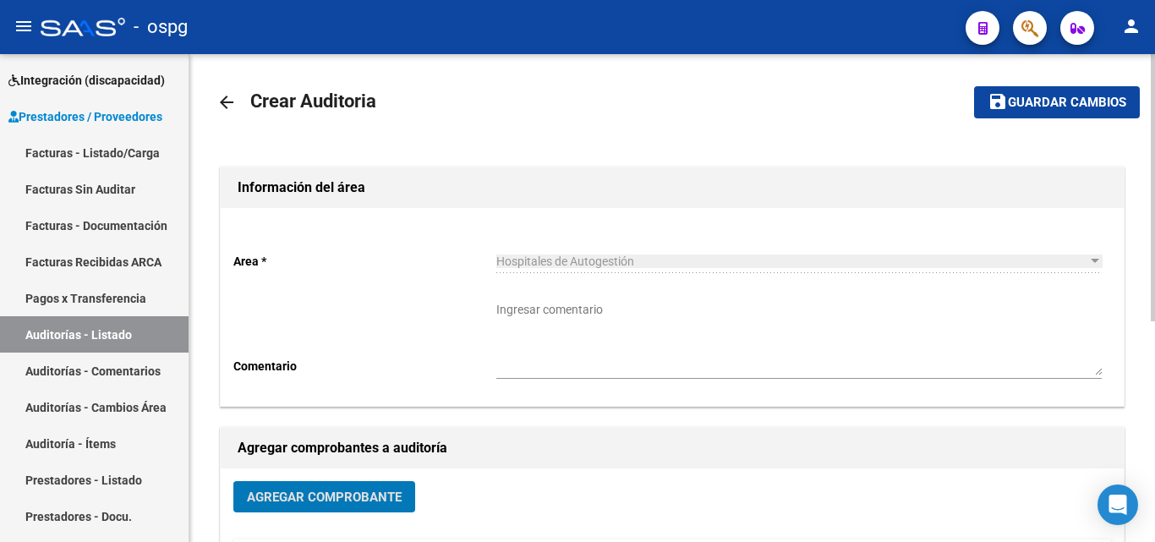
scroll to position [0, 0]
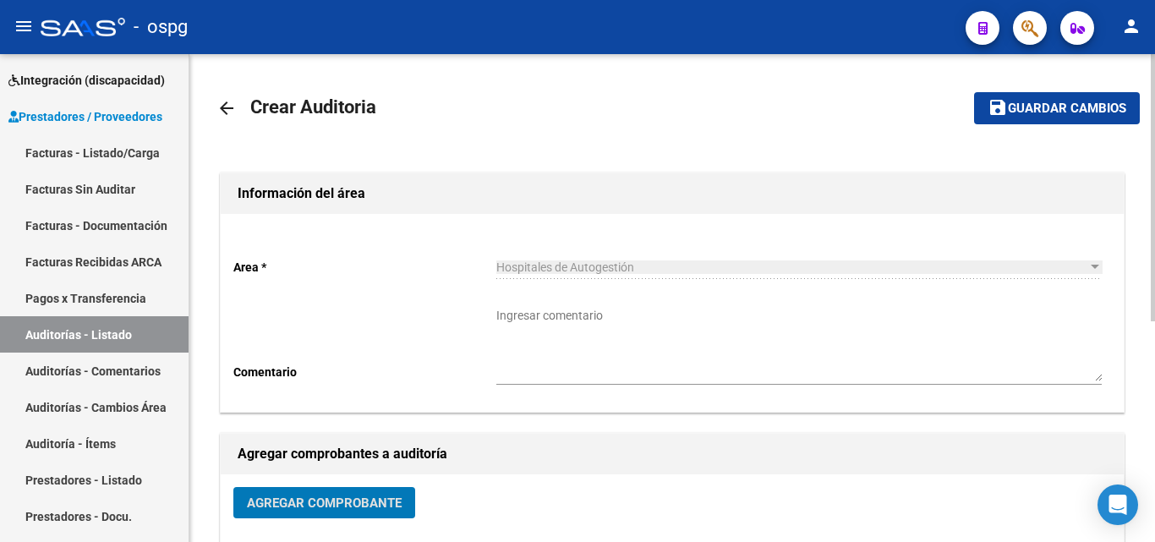
click at [995, 114] on mat-icon "save" at bounding box center [997, 107] width 20 height 20
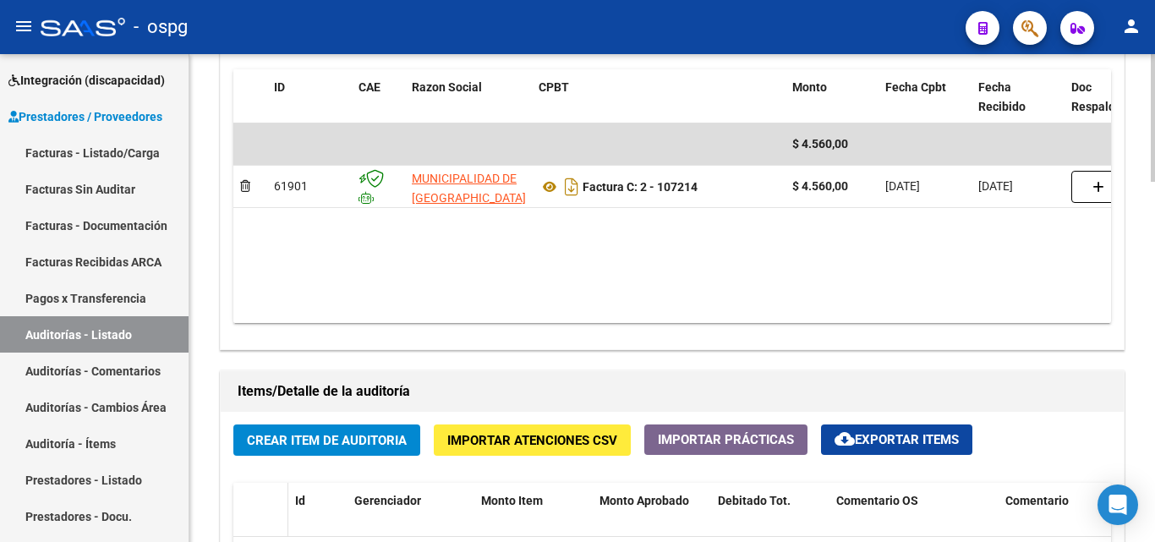
scroll to position [1014, 0]
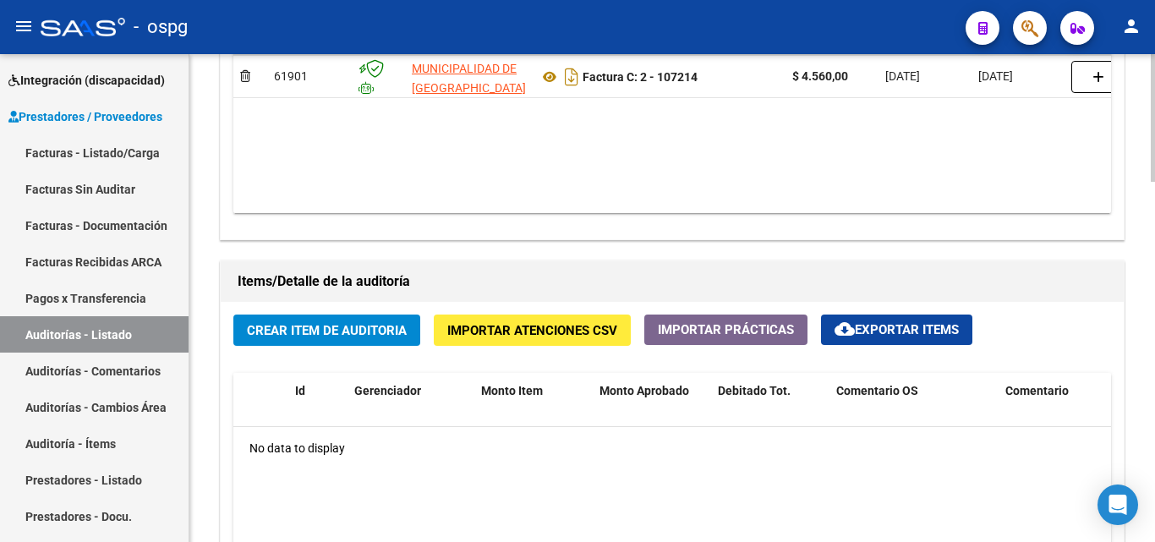
click at [309, 320] on button "Crear Item de Auditoria" at bounding box center [326, 329] width 187 height 31
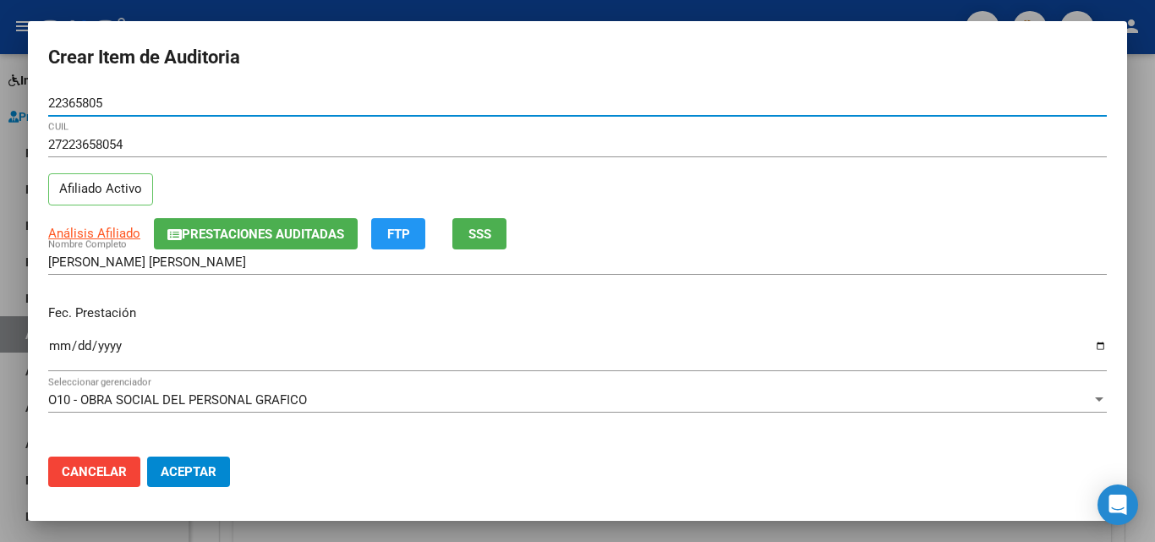
click at [47, 347] on mat-dialog-content "22365805 Nro Documento 27223658054 CUIL Afiliado Activo Análisis Afiliado Prest…" at bounding box center [577, 266] width 1099 height 352
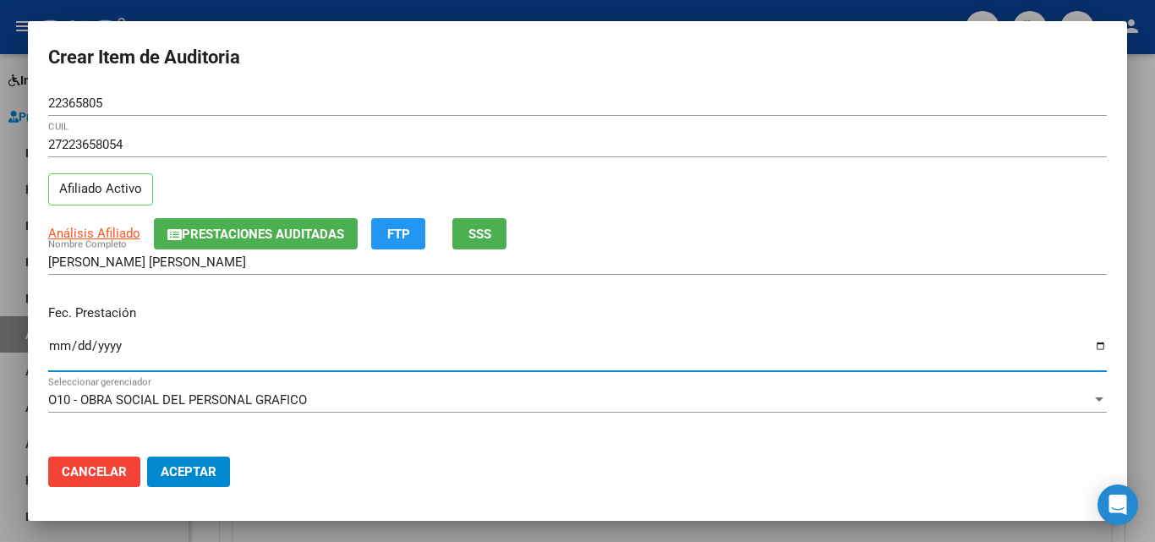
click at [57, 341] on input "Ingresar la fecha" at bounding box center [577, 352] width 1058 height 27
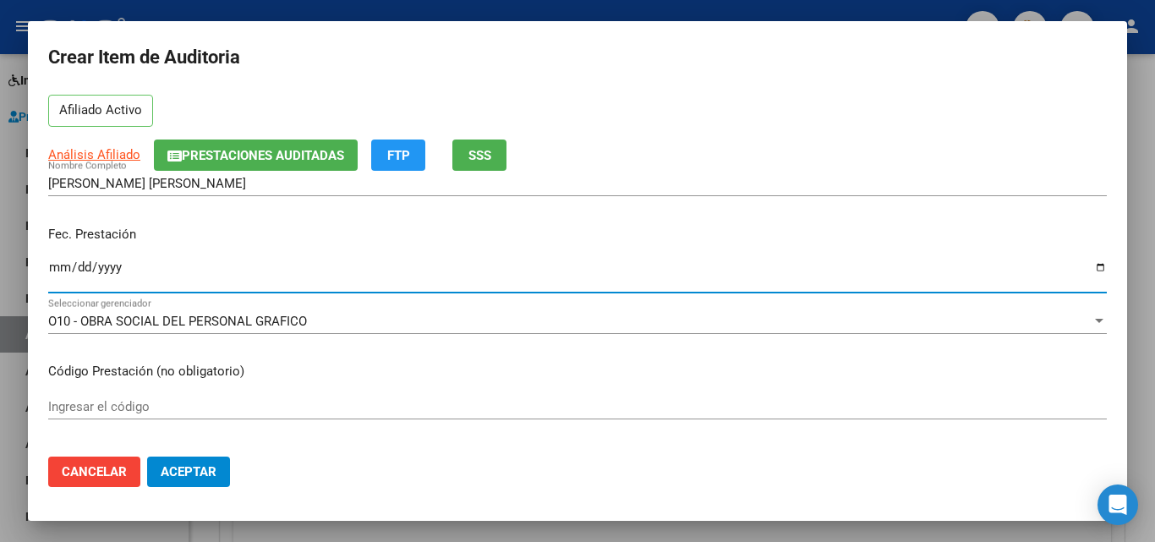
scroll to position [254, 0]
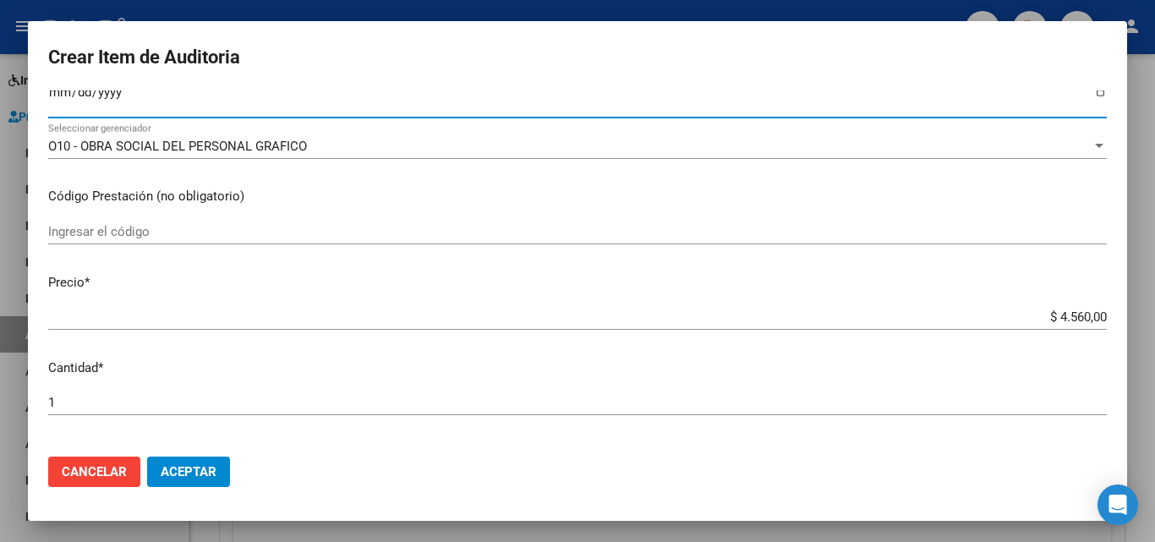
click at [1058, 318] on input "$ 4.560,00" at bounding box center [577, 316] width 1058 height 15
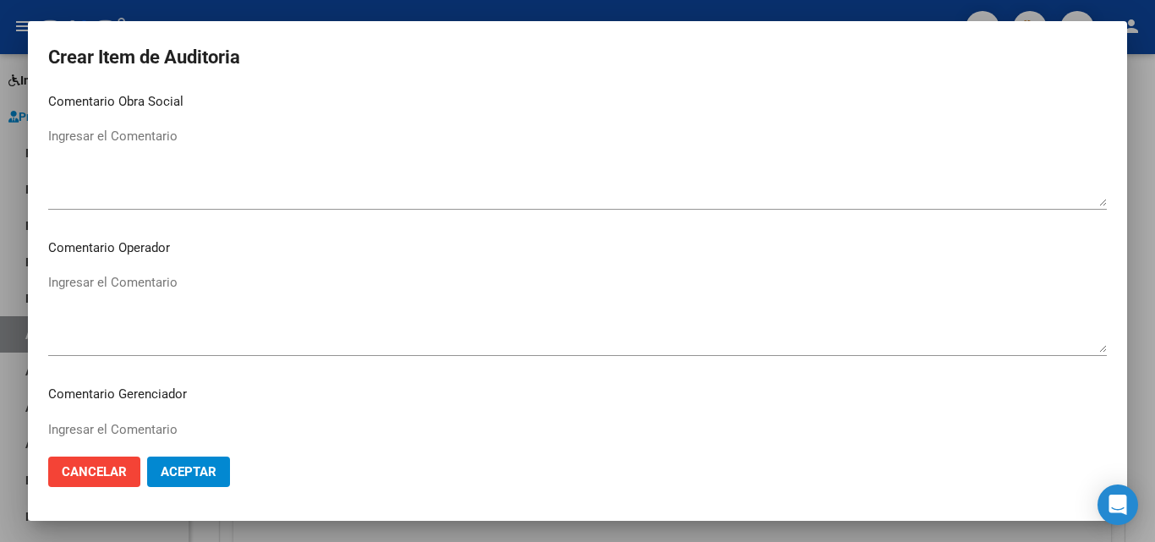
scroll to position [1170, 0]
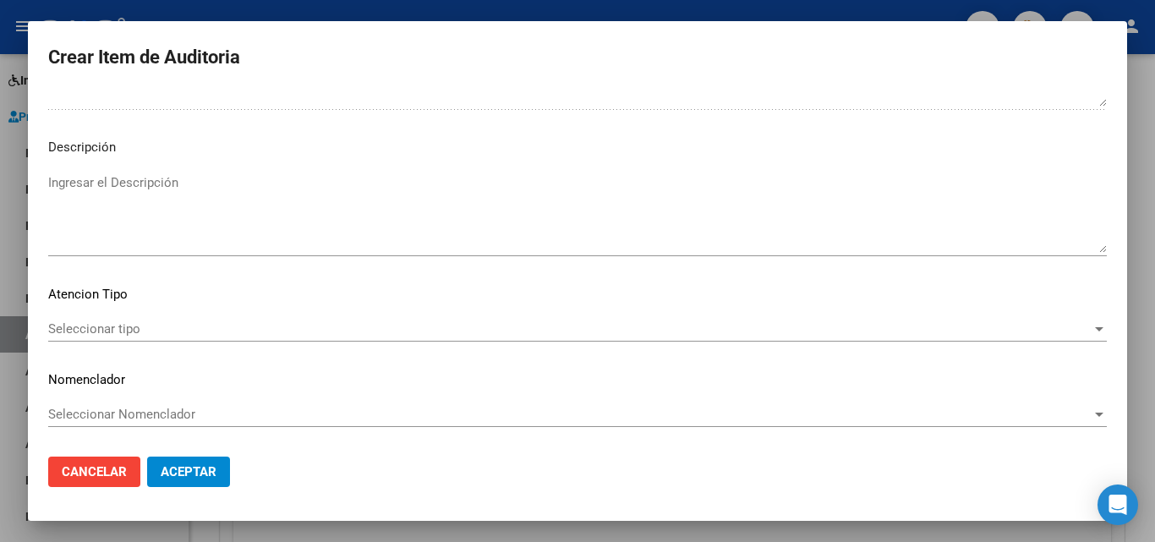
click at [102, 338] on div "Seleccionar tipo Seleccionar tipo" at bounding box center [577, 328] width 1058 height 25
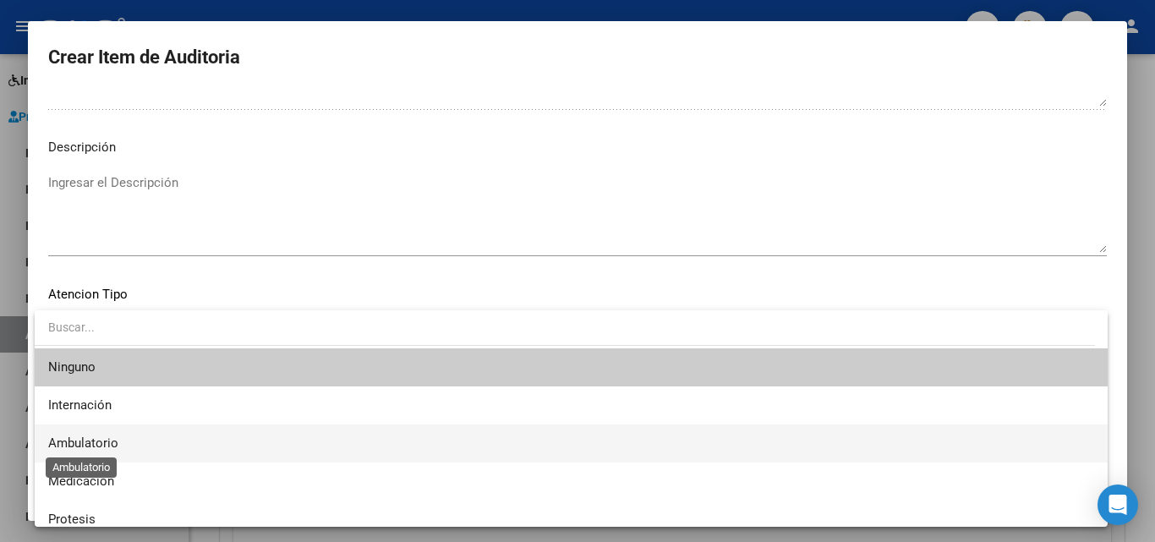
drag, startPoint x: 89, startPoint y: 450, endPoint x: 102, endPoint y: 455, distance: 14.4
click at [88, 451] on span "Ambulatorio" at bounding box center [83, 442] width 70 height 15
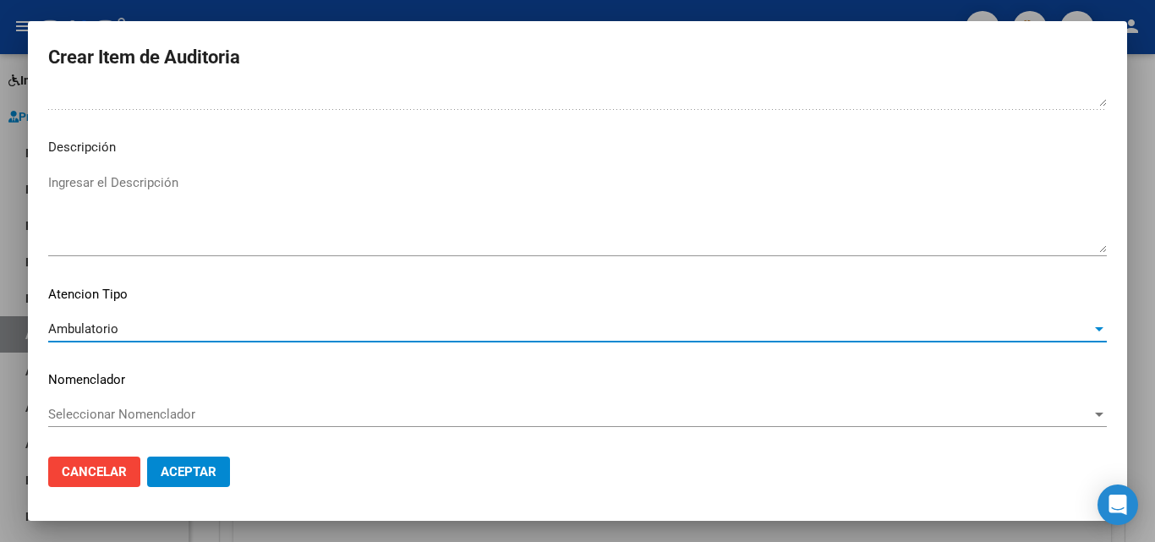
click at [172, 472] on span "Aceptar" at bounding box center [189, 471] width 56 height 15
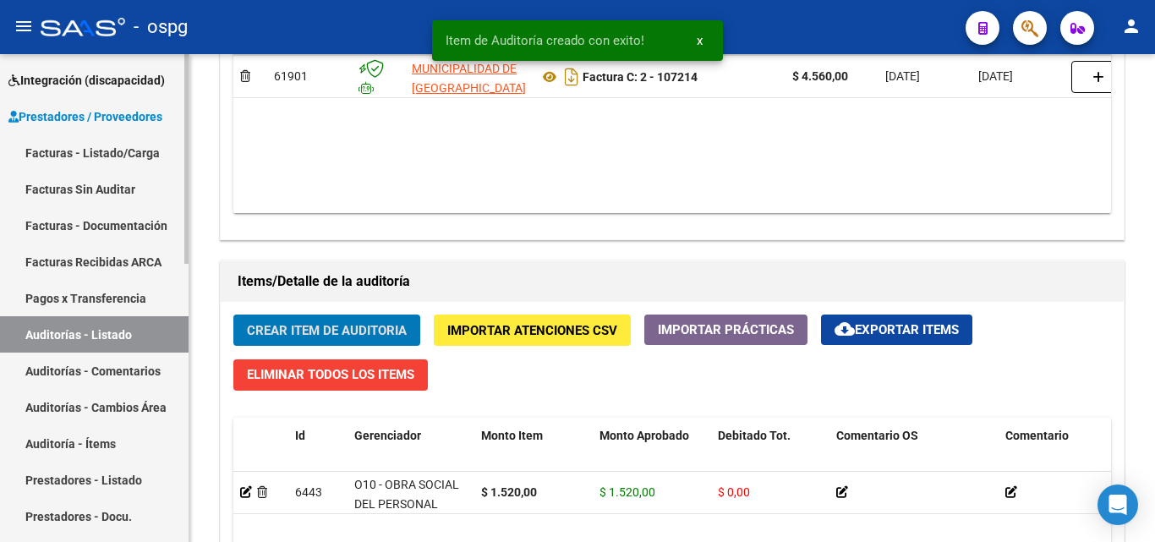
scroll to position [1015, 0]
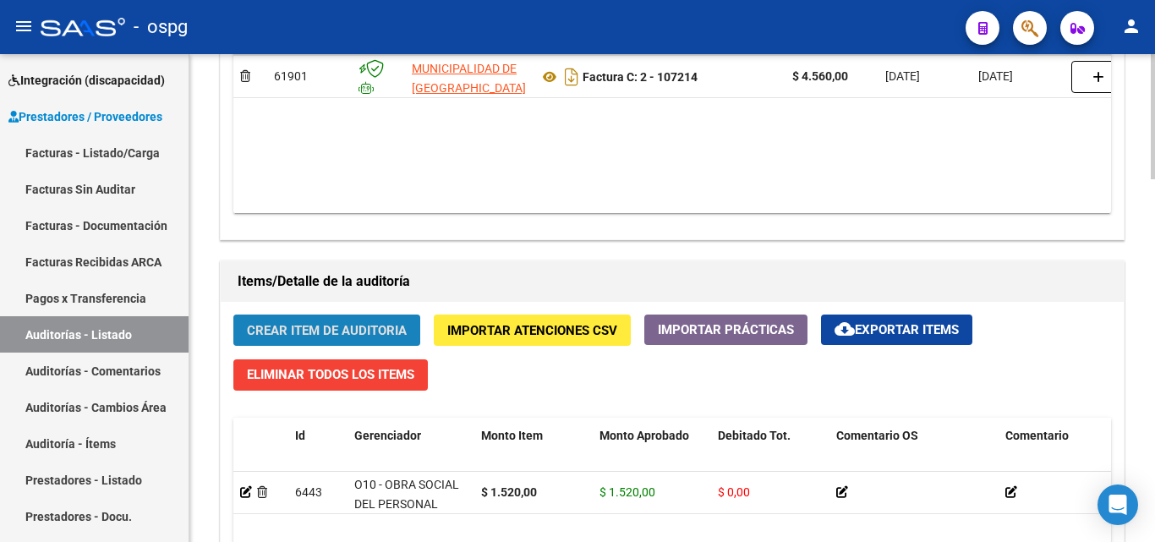
click at [364, 328] on span "Crear Item de Auditoria" at bounding box center [327, 330] width 160 height 15
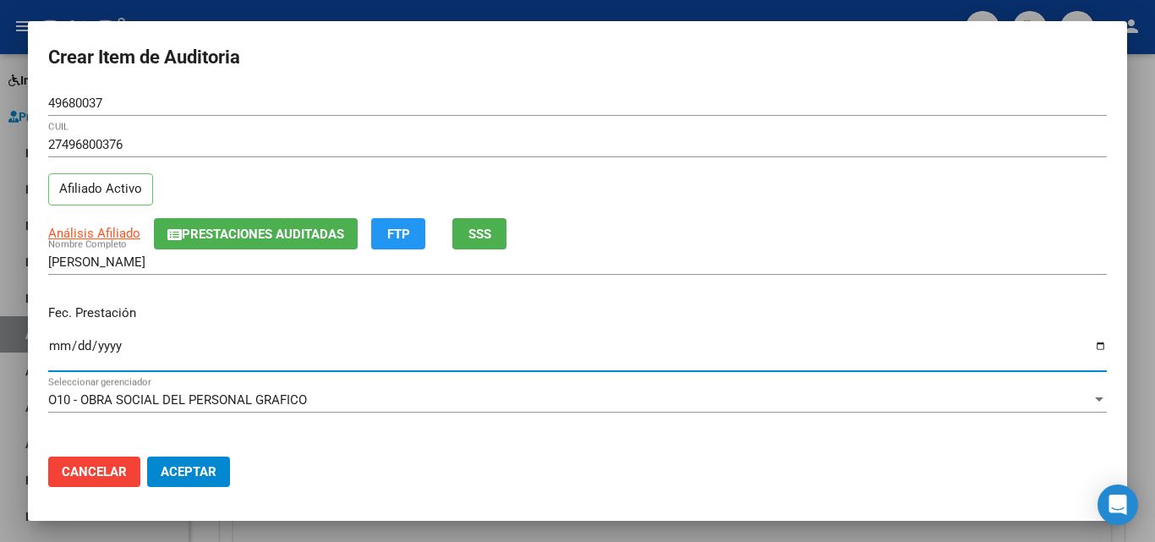
click at [51, 345] on input "Ingresar la fecha" at bounding box center [577, 352] width 1058 height 27
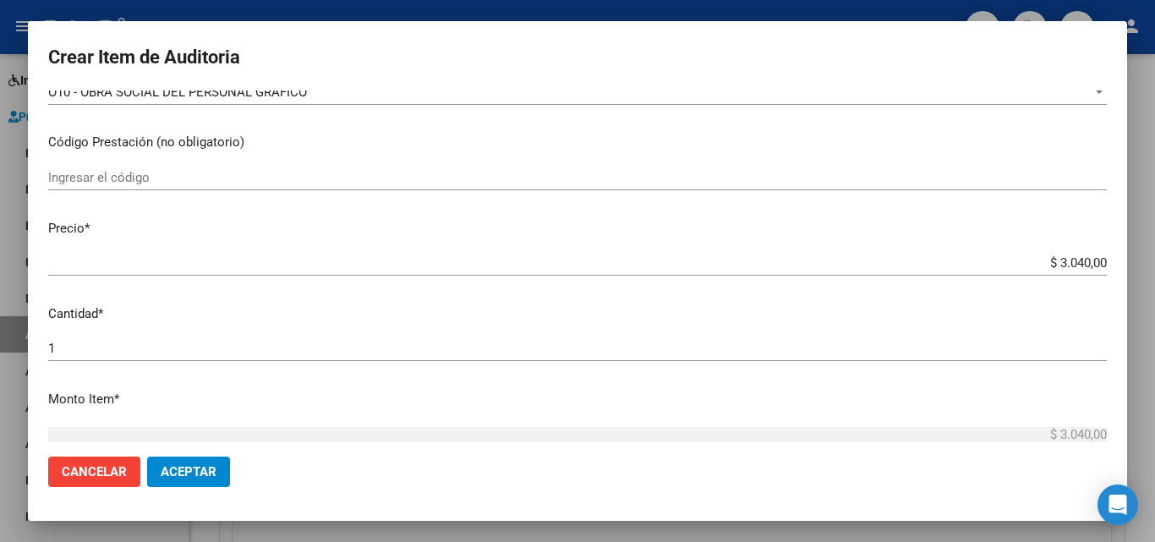
scroll to position [338, 0]
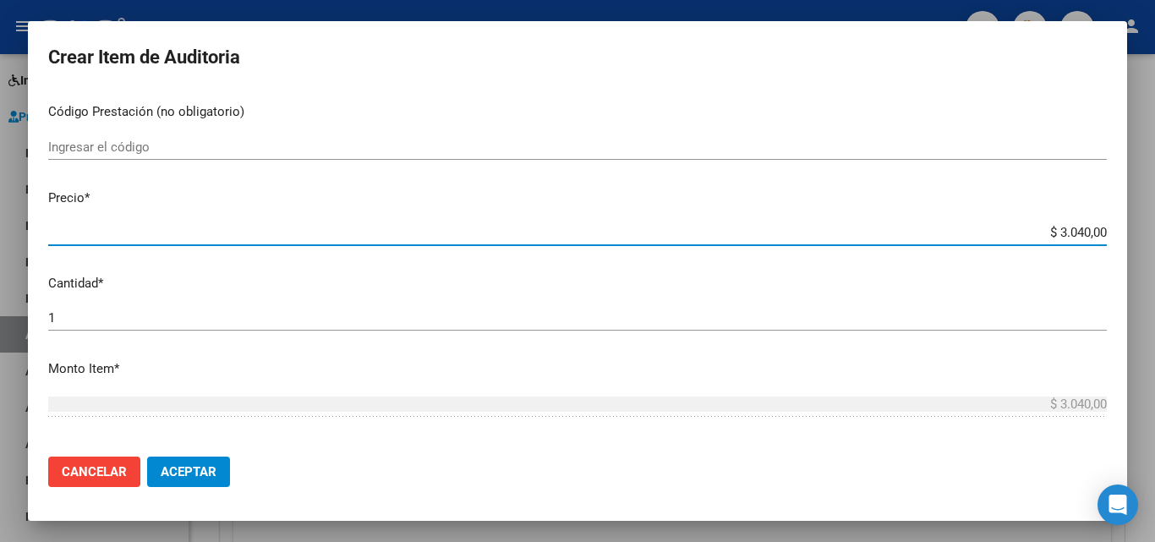
drag, startPoint x: 1051, startPoint y: 232, endPoint x: 1077, endPoint y: 230, distance: 26.3
click at [1077, 230] on input "$ 3.040,00" at bounding box center [577, 232] width 1058 height 15
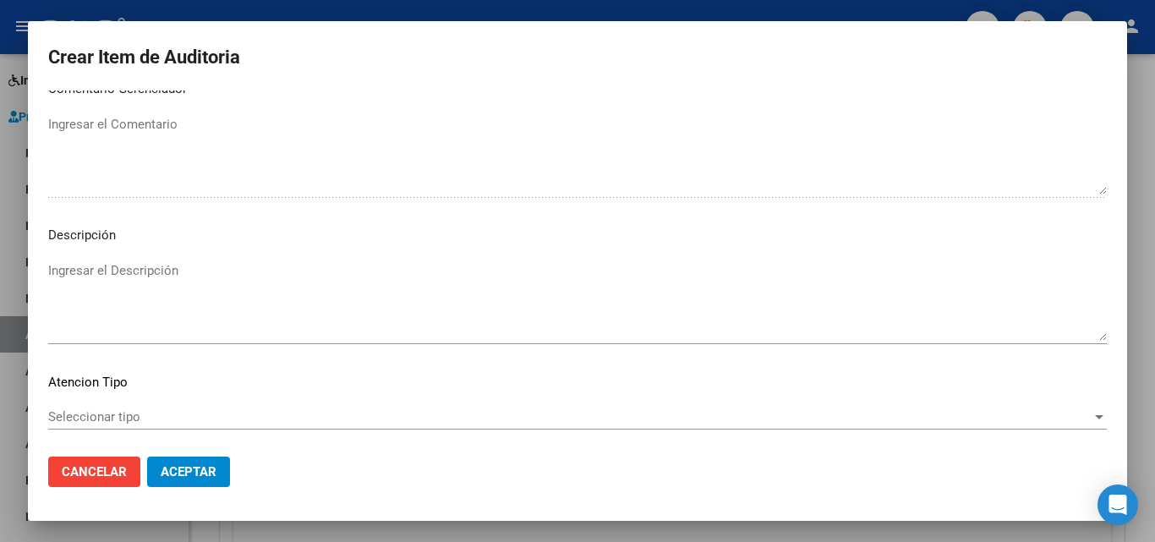
scroll to position [1170, 0]
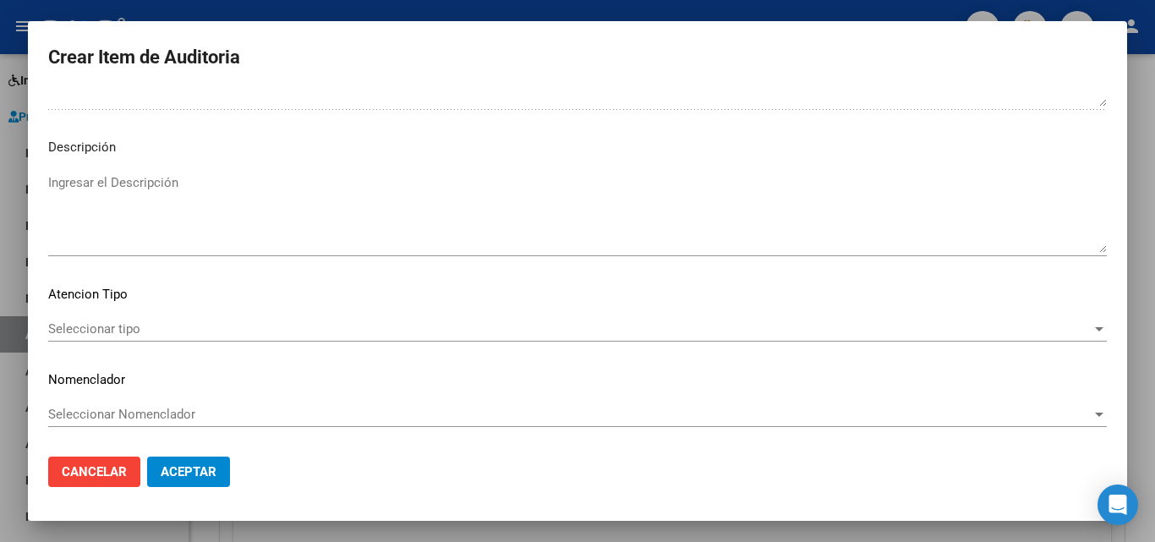
click at [100, 329] on span "Seleccionar tipo" at bounding box center [569, 328] width 1043 height 15
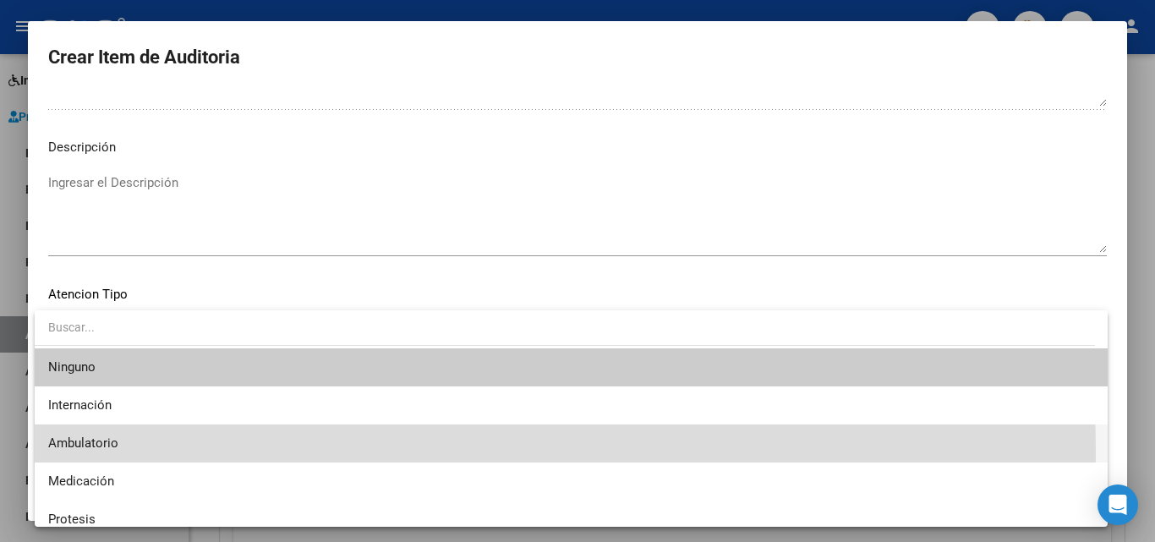
click at [117, 453] on span "Ambulatorio" at bounding box center [571, 443] width 1046 height 38
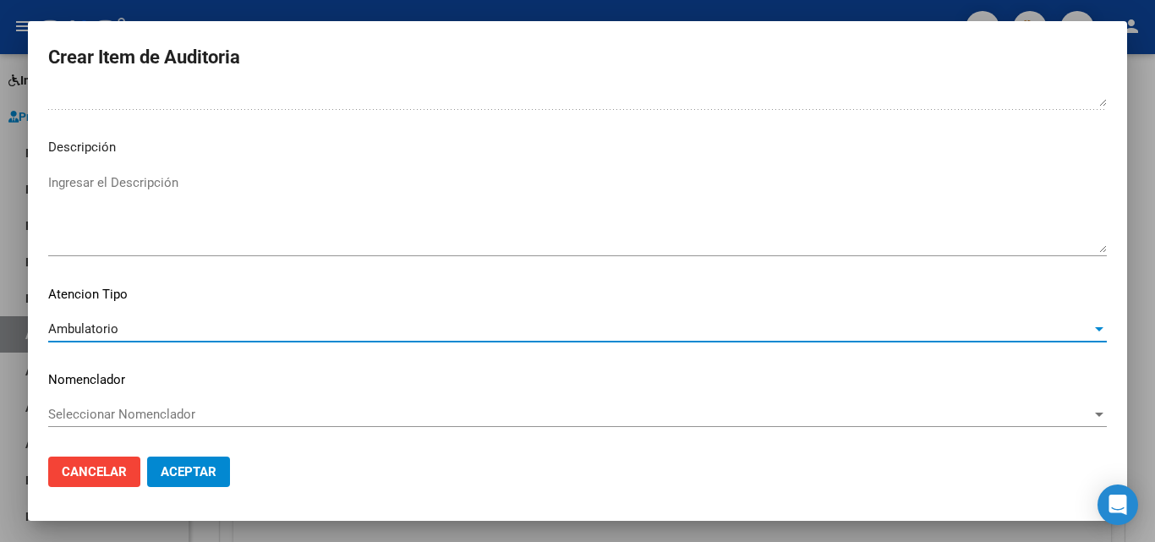
click at [190, 467] on span "Aceptar" at bounding box center [189, 471] width 56 height 15
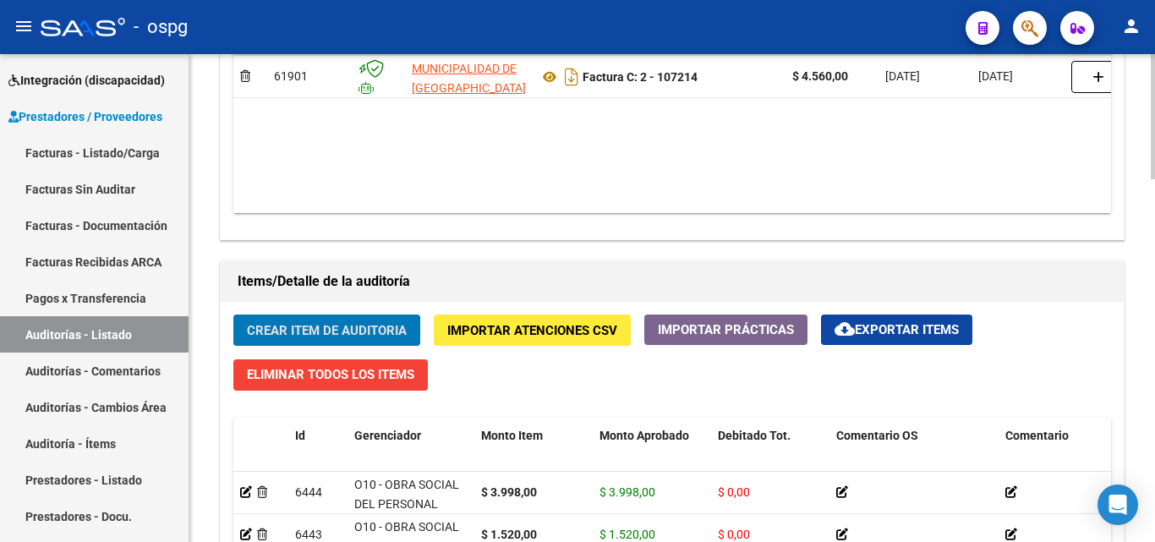
click at [390, 320] on button "Crear Item de Auditoria" at bounding box center [326, 329] width 187 height 31
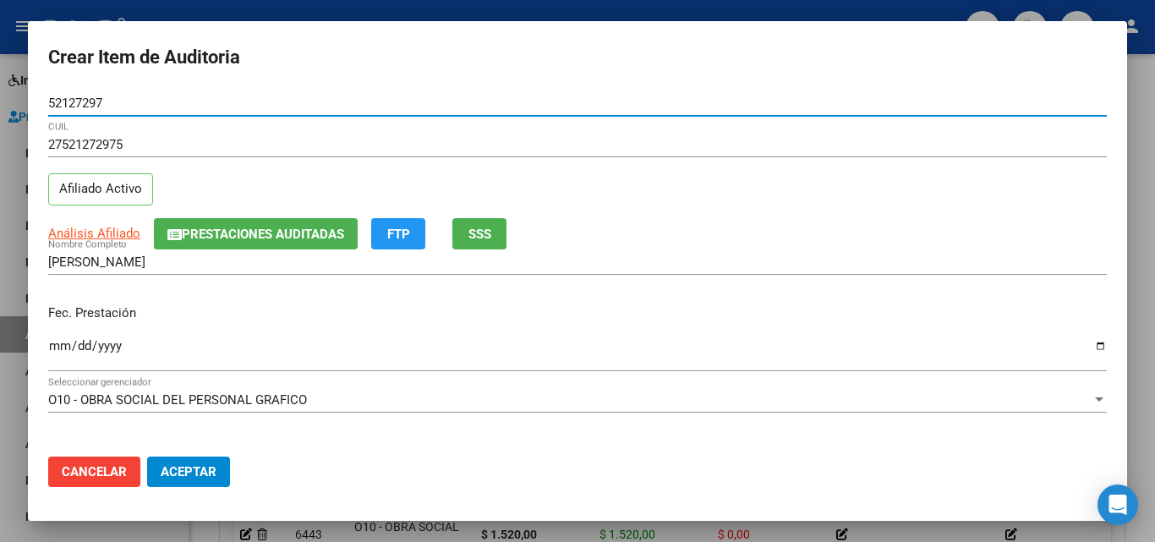
click at [60, 347] on input "Ingresar la fecha" at bounding box center [577, 352] width 1058 height 27
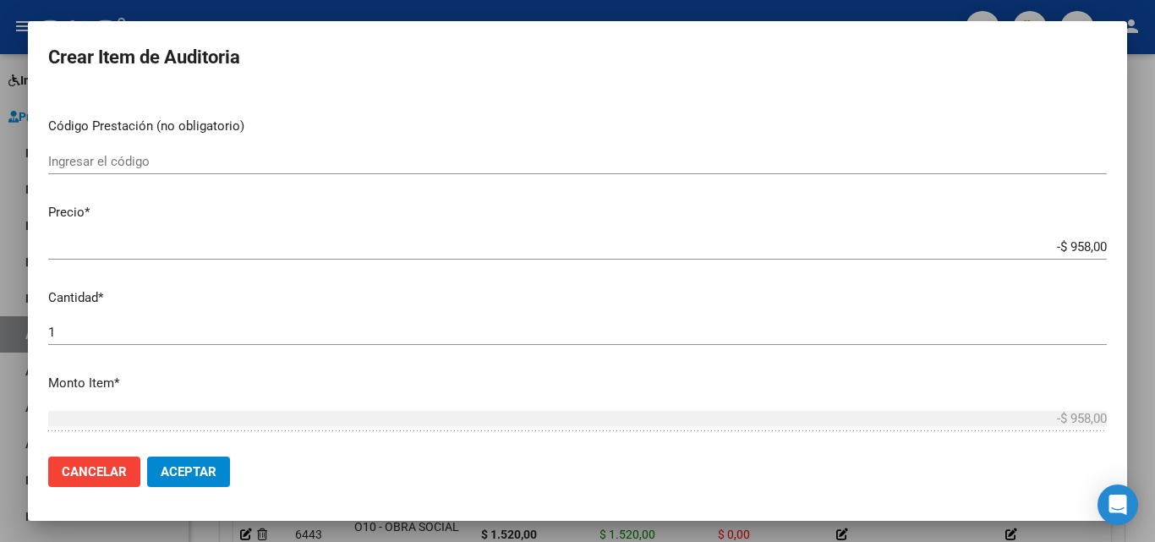
scroll to position [338, 0]
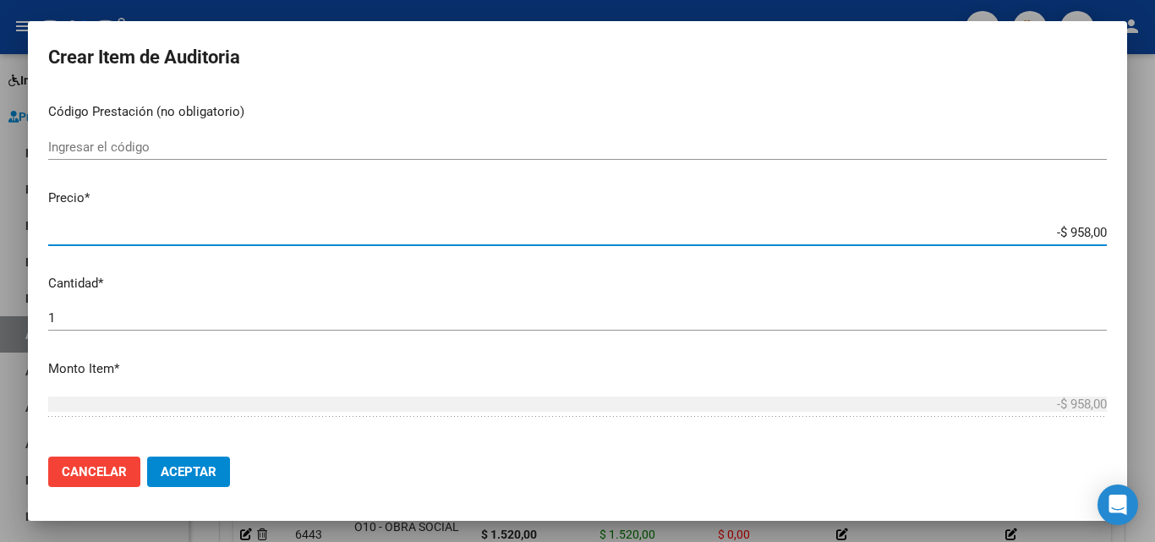
drag, startPoint x: 1049, startPoint y: 230, endPoint x: 1078, endPoint y: 229, distance: 28.8
click at [1078, 229] on input "-$ 958,00" at bounding box center [577, 232] width 1058 height 15
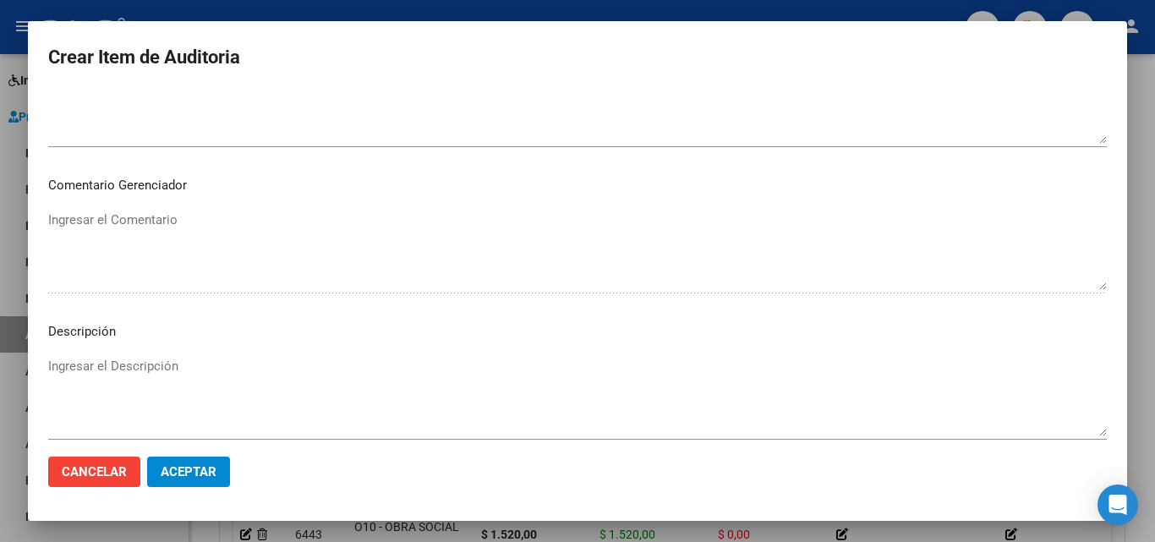
scroll to position [1181, 0]
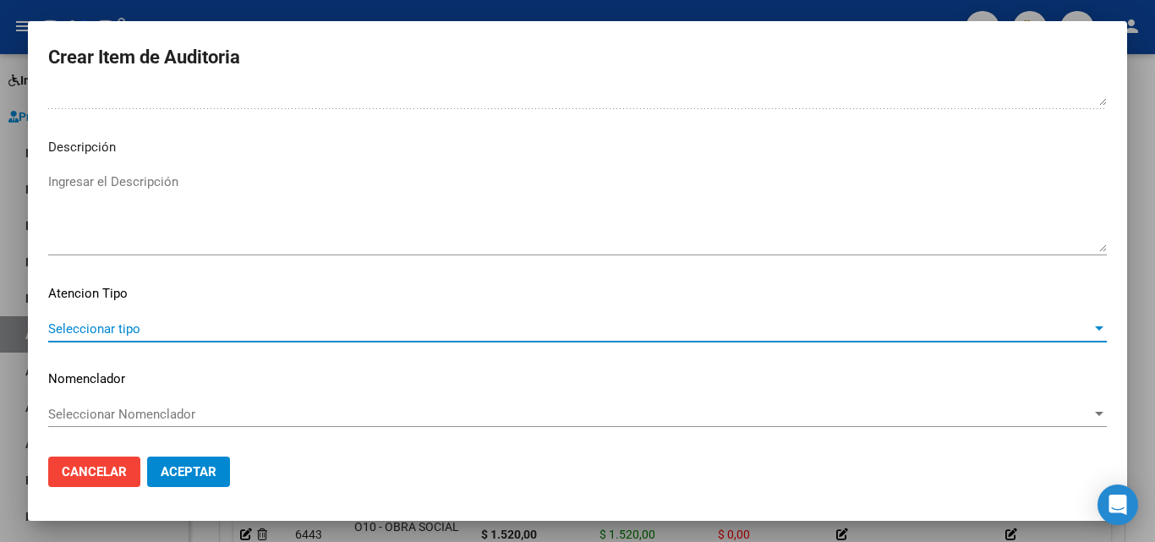
click at [114, 324] on span "Seleccionar tipo" at bounding box center [569, 328] width 1043 height 15
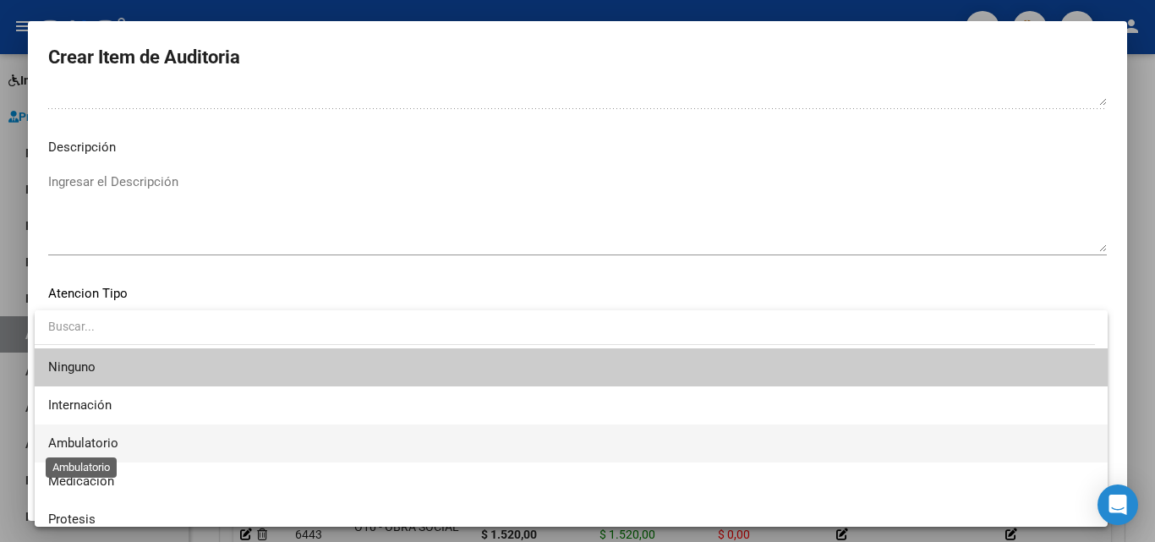
click at [101, 443] on span "Ambulatorio" at bounding box center [83, 442] width 70 height 15
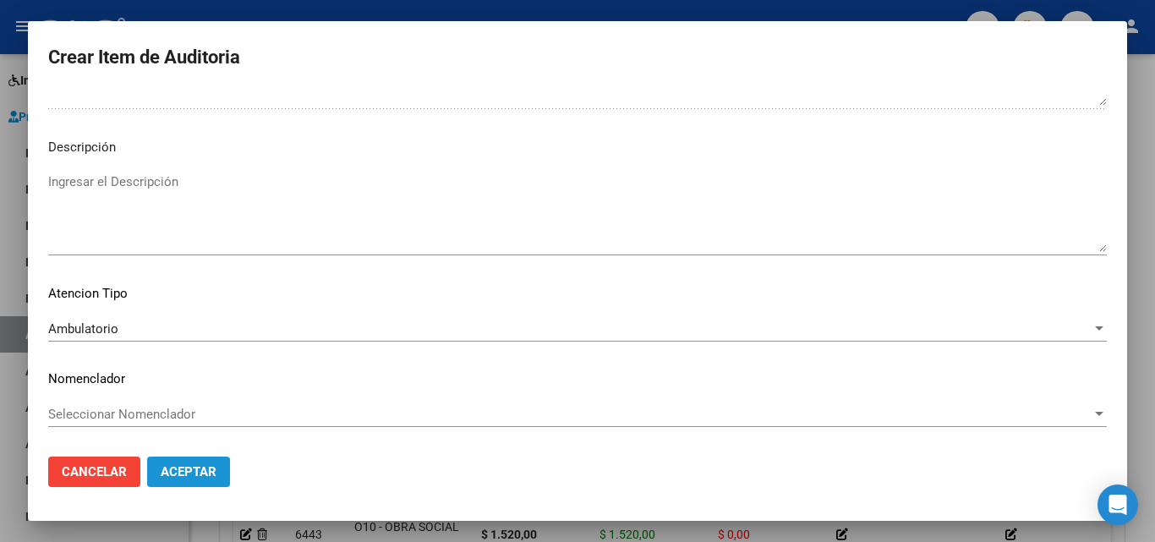
click at [197, 479] on button "Aceptar" at bounding box center [188, 471] width 83 height 30
click at [218, 477] on button "Aceptar" at bounding box center [188, 471] width 83 height 30
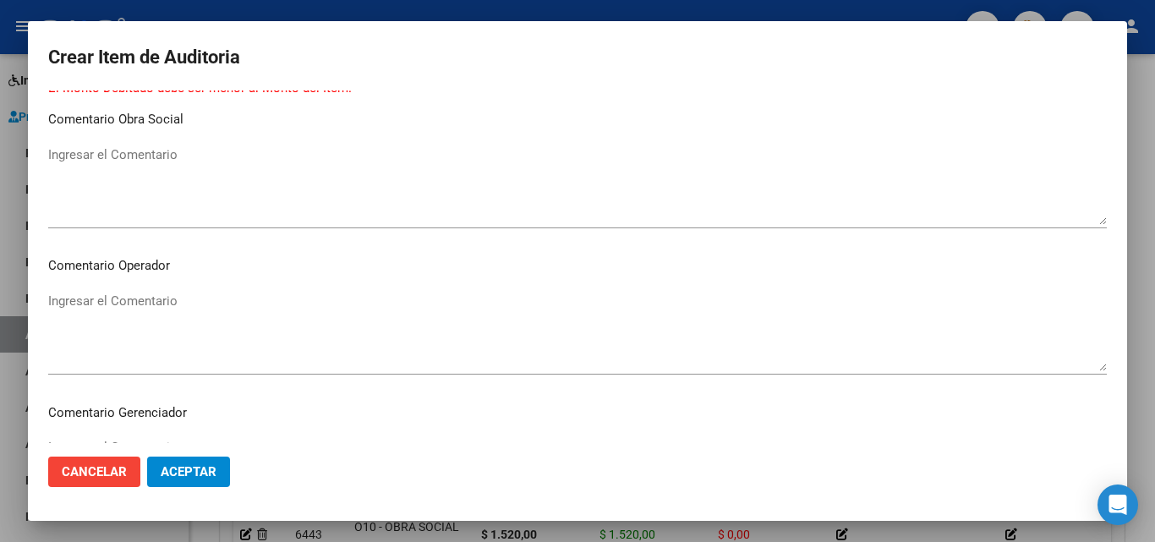
scroll to position [505, 0]
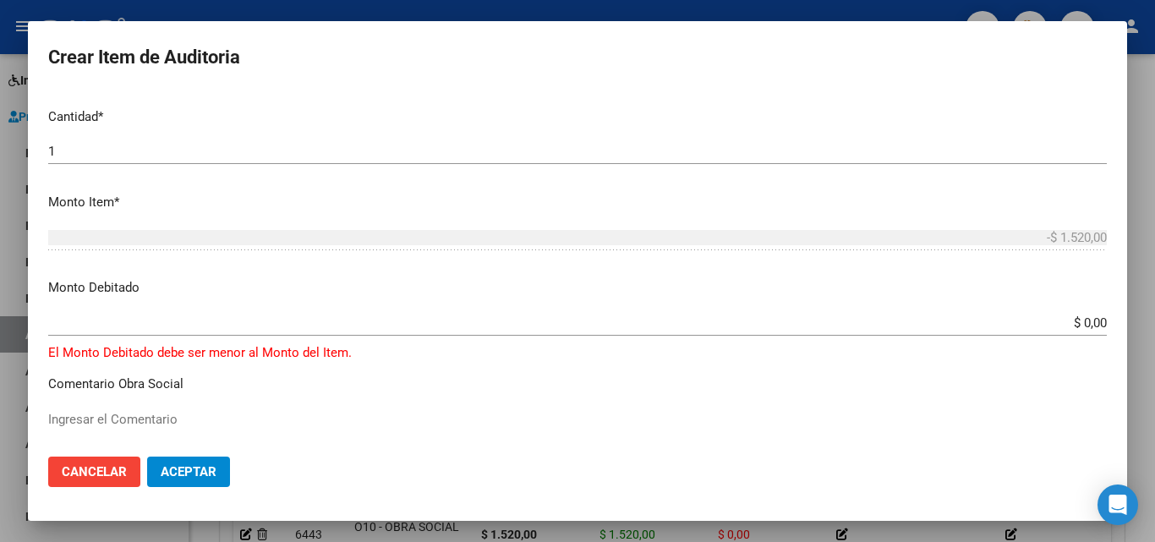
click at [0, 432] on div at bounding box center [577, 271] width 1155 height 542
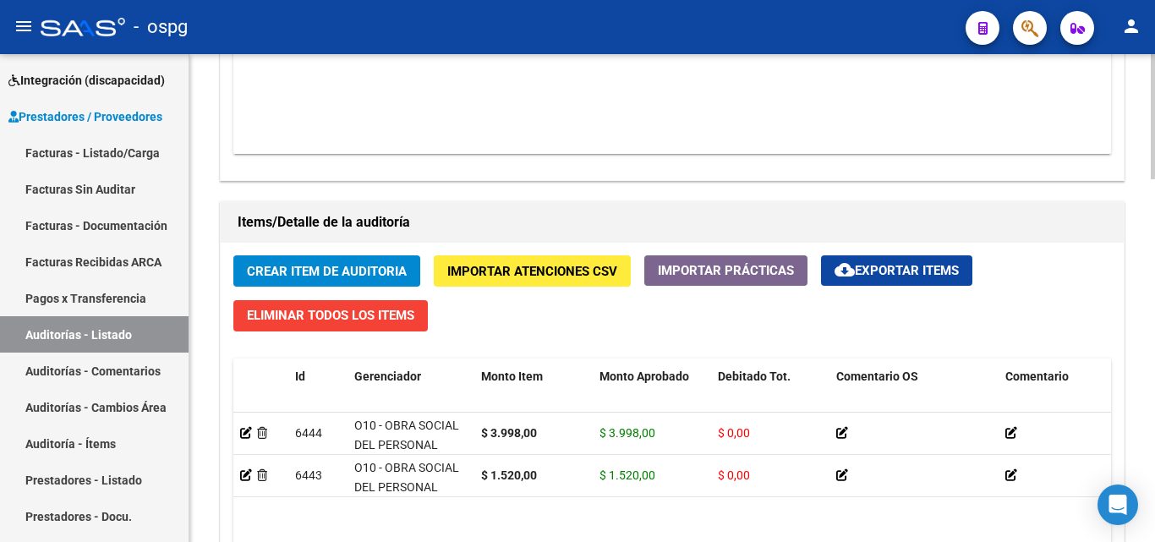
scroll to position [1184, 0]
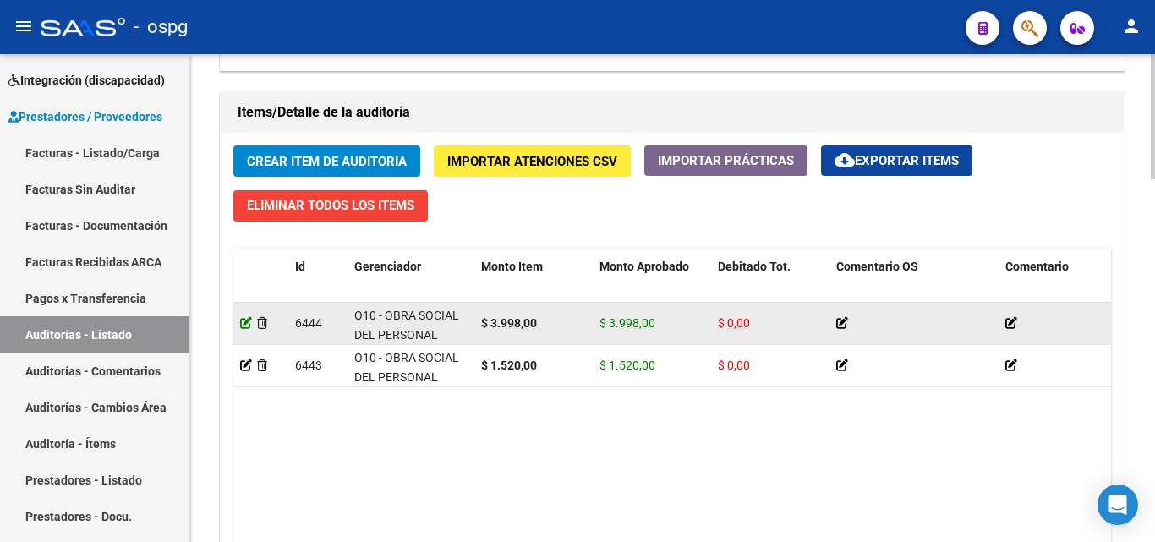
click at [244, 323] on icon at bounding box center [246, 323] width 12 height 12
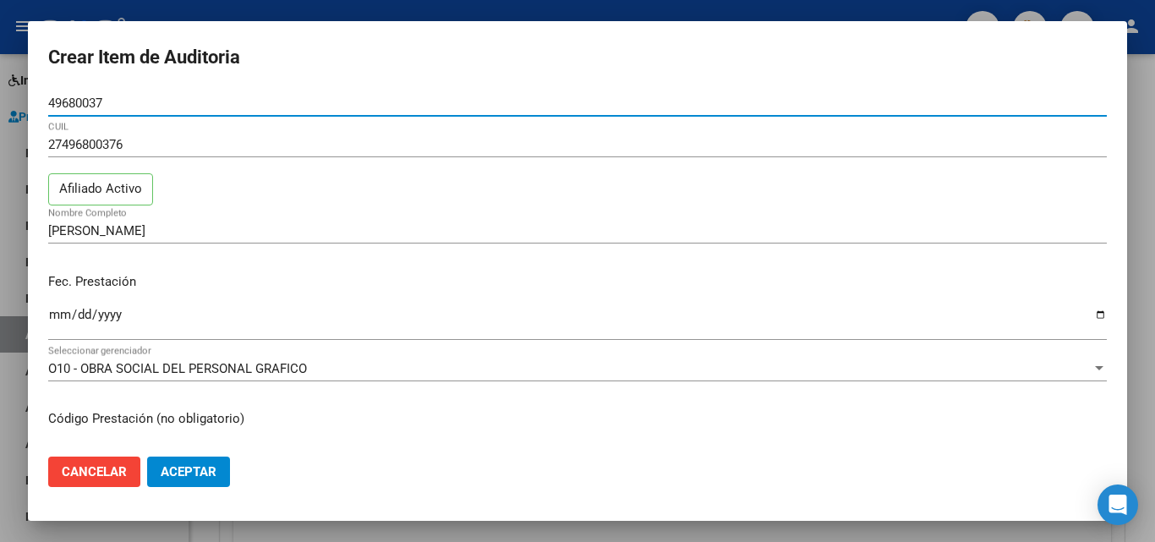
scroll to position [254, 0]
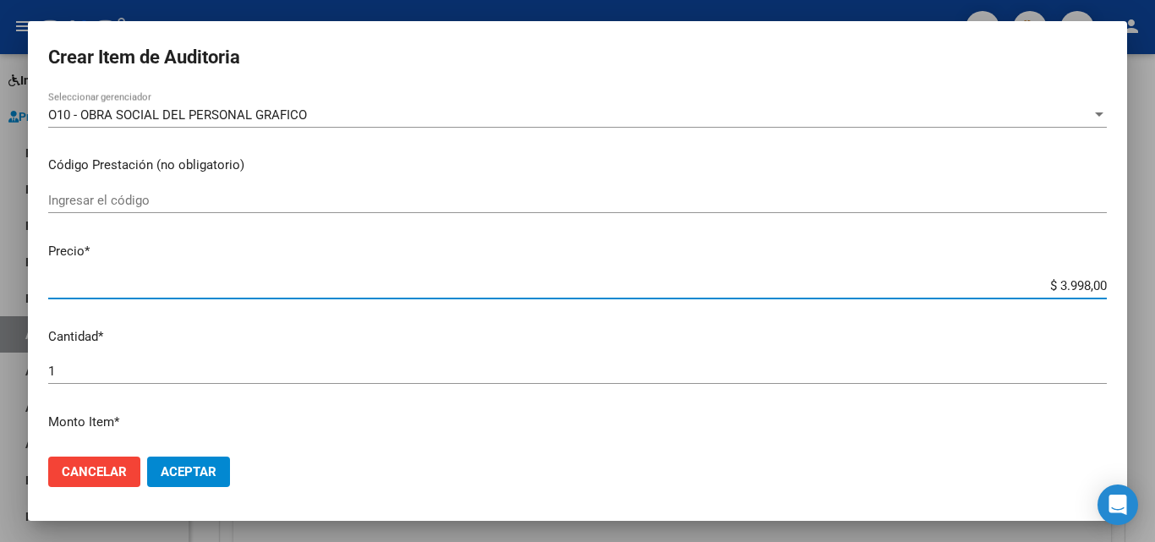
drag, startPoint x: 1042, startPoint y: 281, endPoint x: 1077, endPoint y: 284, distance: 34.7
click at [1077, 284] on input "$ 3.998,00" at bounding box center [577, 285] width 1058 height 15
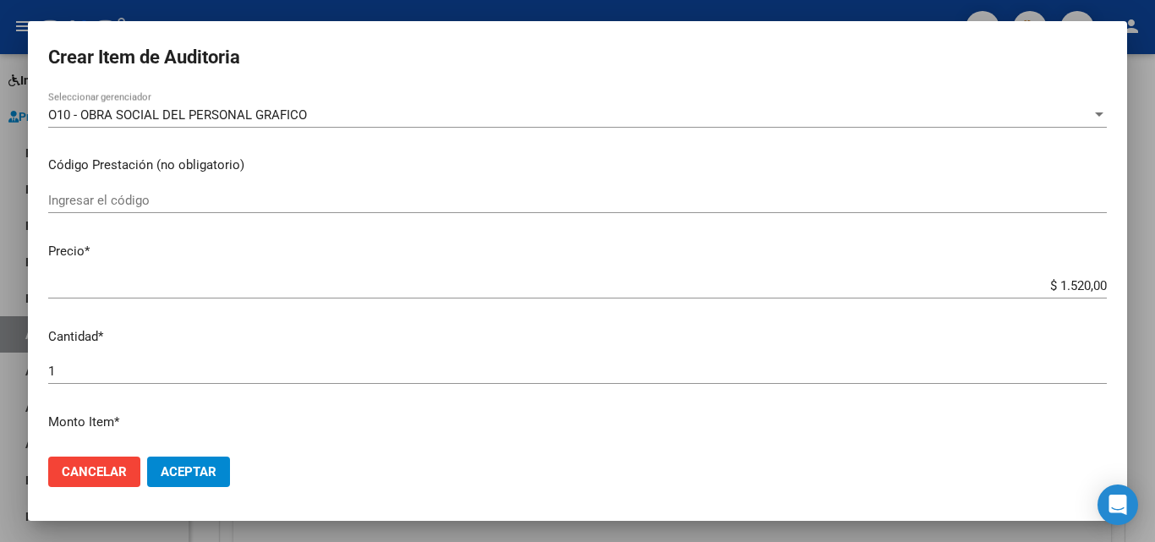
click at [231, 467] on mat-dialog-actions "Cancelar Aceptar" at bounding box center [577, 471] width 1058 height 57
click at [212, 466] on span "Aceptar" at bounding box center [189, 471] width 56 height 15
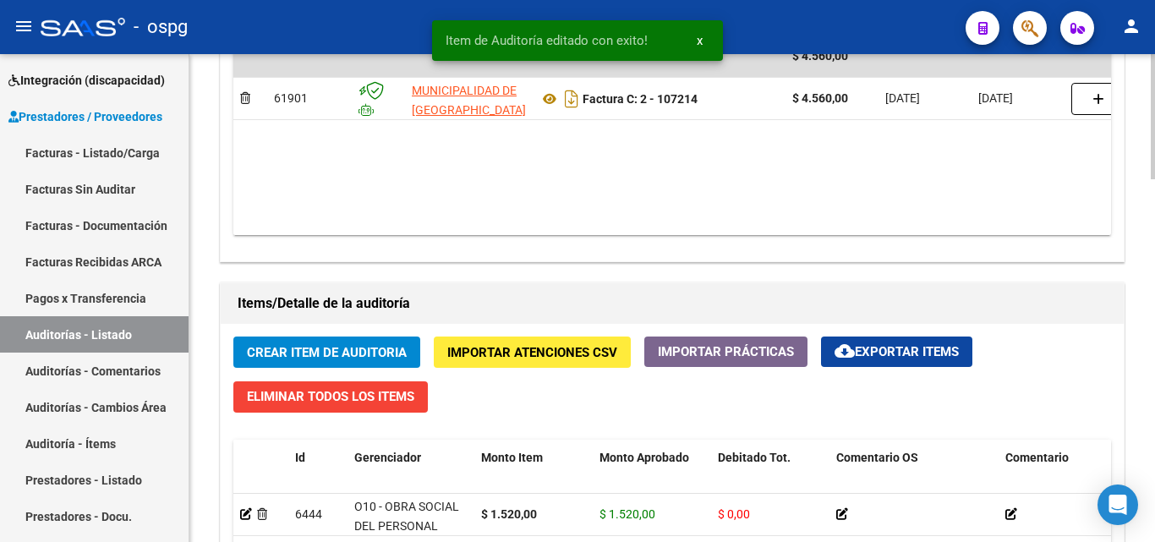
scroll to position [1014, 0]
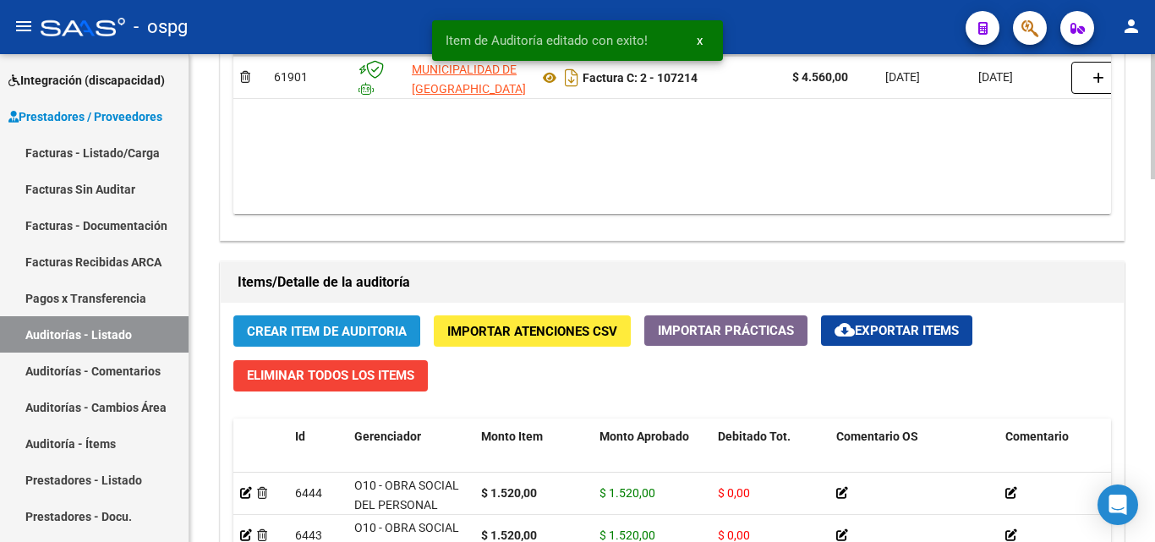
click at [287, 329] on span "Crear Item de Auditoria" at bounding box center [327, 331] width 160 height 15
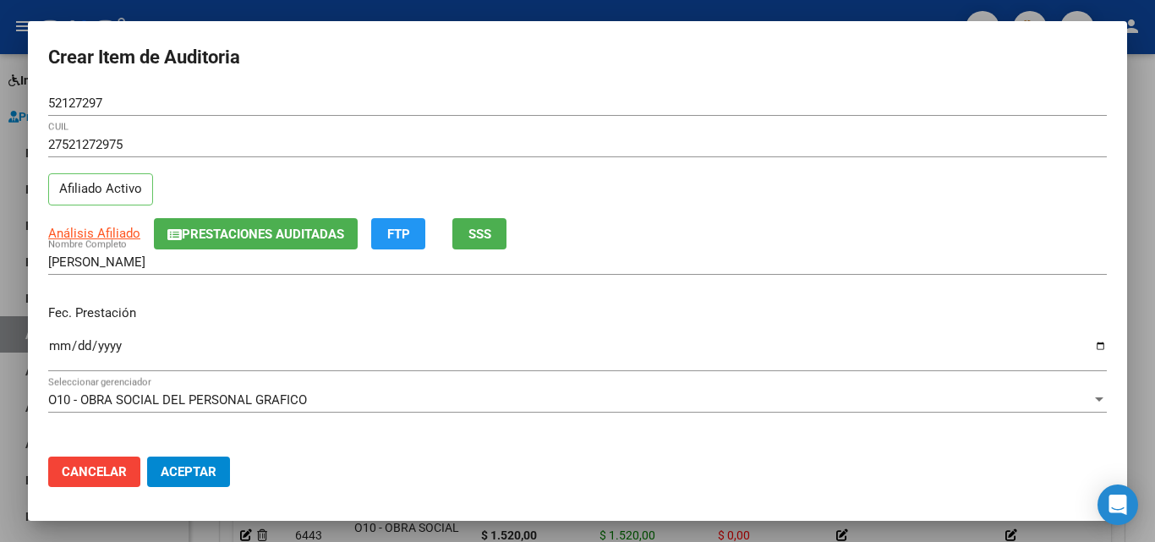
click at [44, 347] on mat-dialog-content "52127297 Nro Documento 27521272975 CUIL Afiliado Activo Análisis Afiliado Prest…" at bounding box center [577, 266] width 1099 height 352
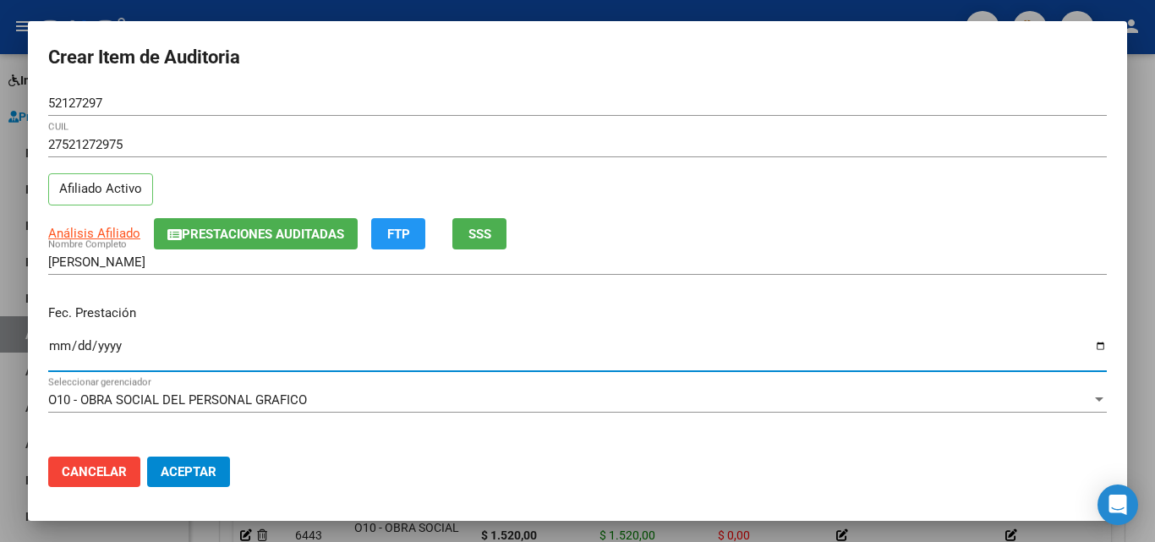
click at [52, 347] on input "Ingresar la fecha" at bounding box center [577, 352] width 1058 height 27
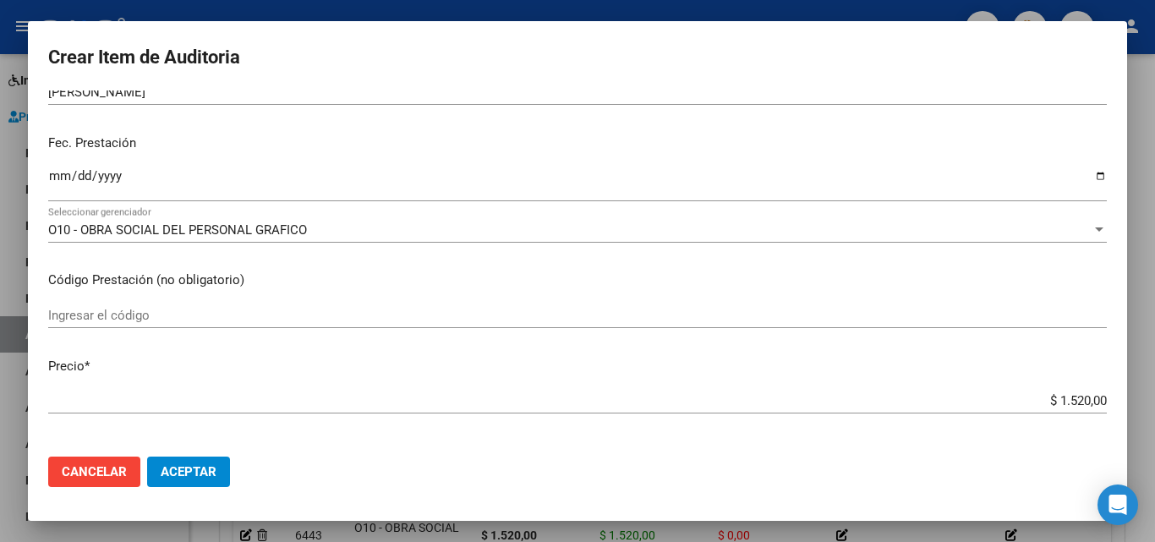
scroll to position [169, 0]
click at [57, 173] on input "2025-06-10" at bounding box center [577, 183] width 1058 height 27
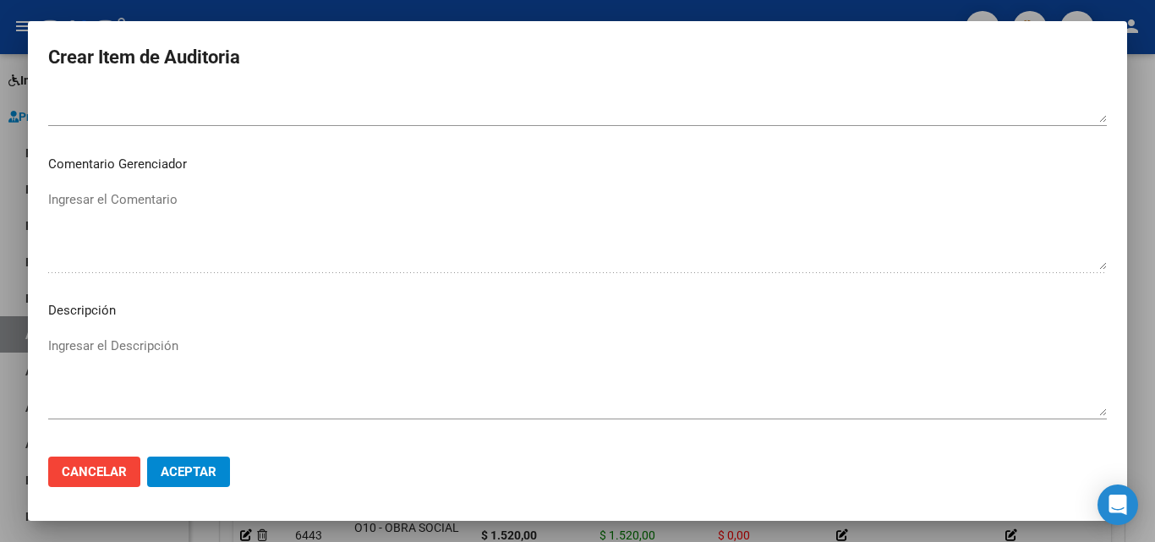
scroll to position [1170, 0]
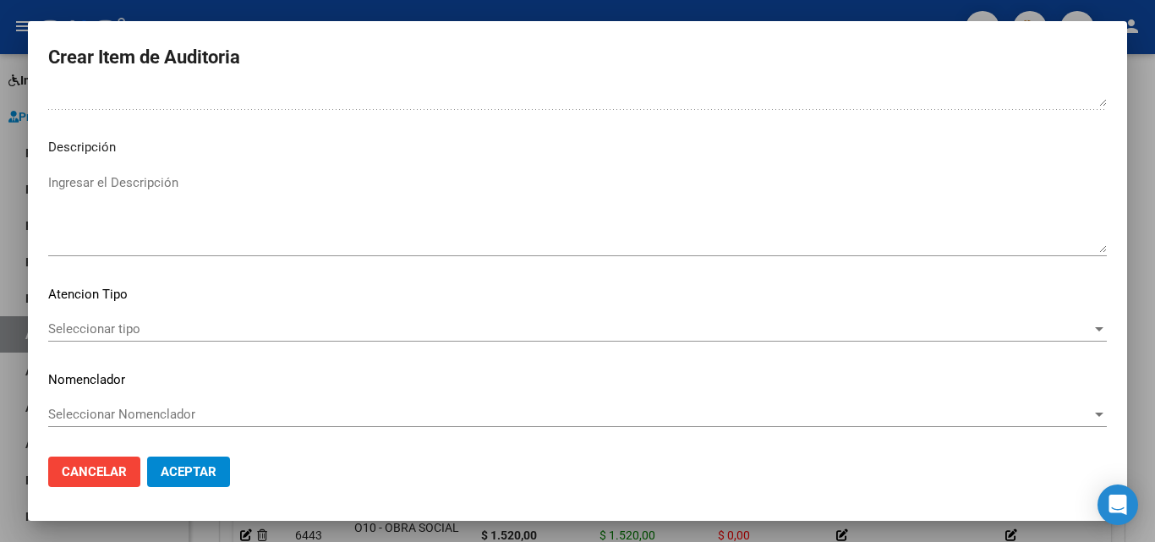
click at [120, 325] on span "Seleccionar tipo" at bounding box center [569, 328] width 1043 height 15
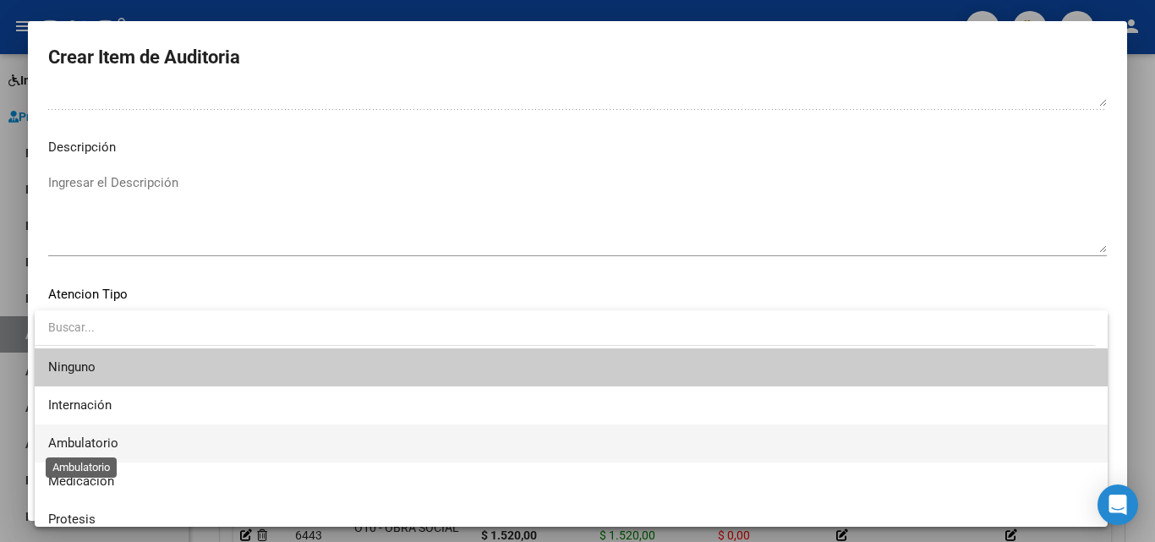
click at [81, 435] on span "Ambulatorio" at bounding box center [83, 442] width 70 height 15
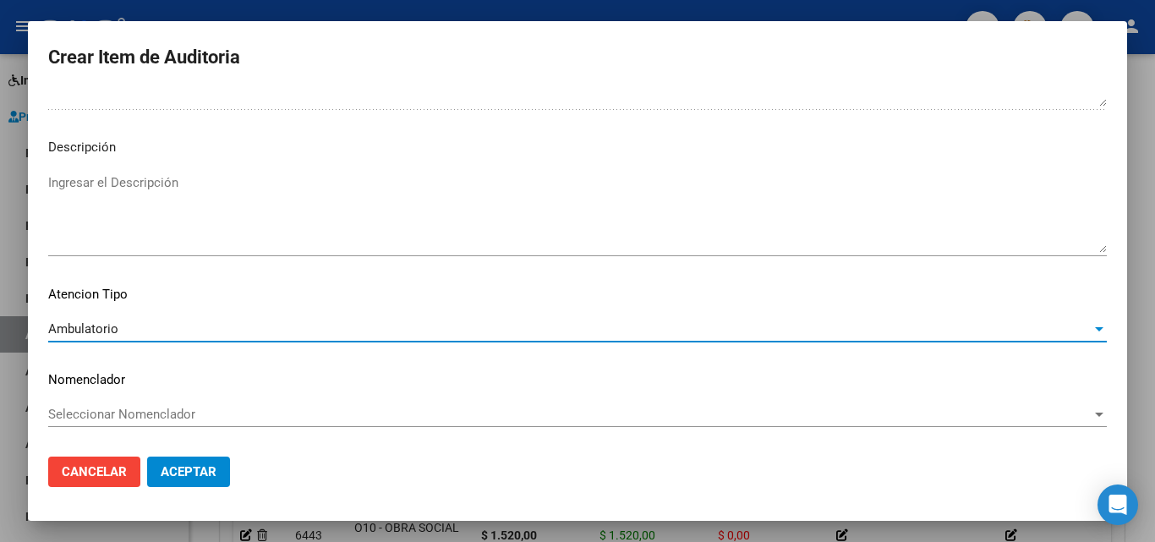
click at [178, 465] on span "Aceptar" at bounding box center [189, 471] width 56 height 15
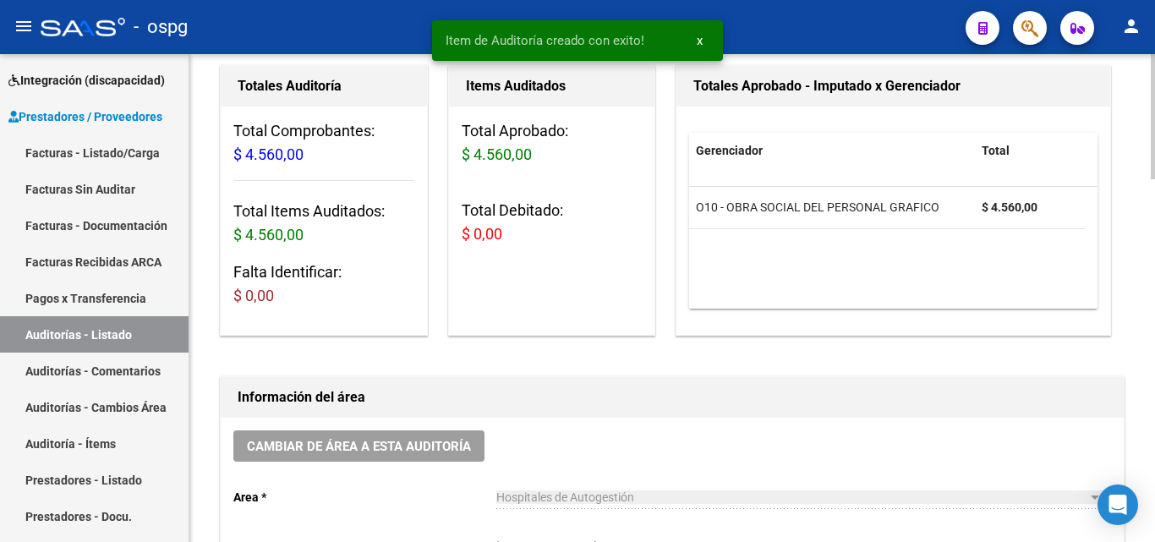
scroll to position [0, 0]
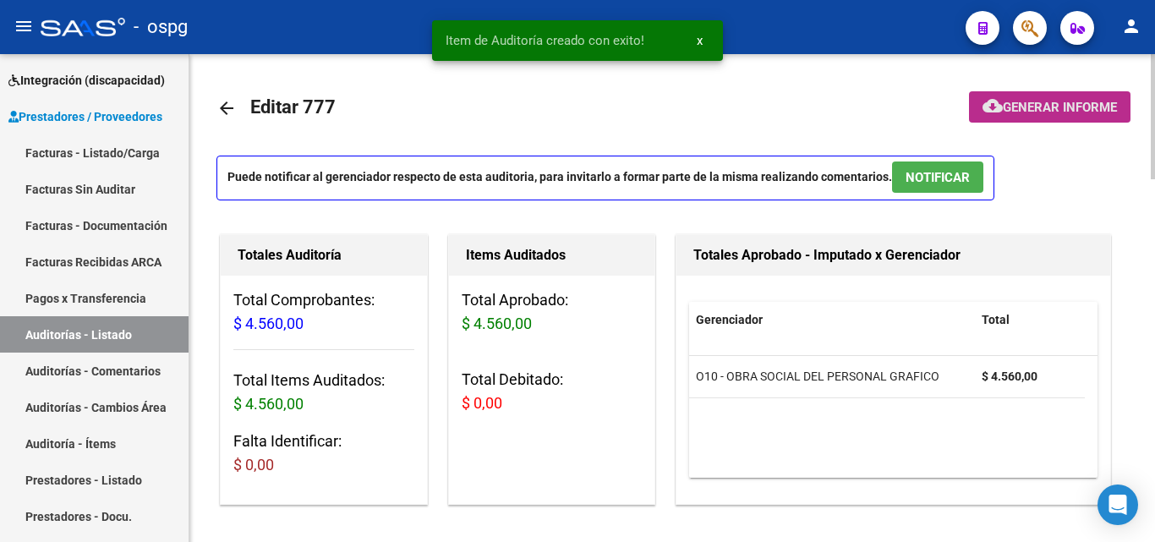
click at [1068, 116] on button "cloud_download Generar informe" at bounding box center [1049, 106] width 161 height 31
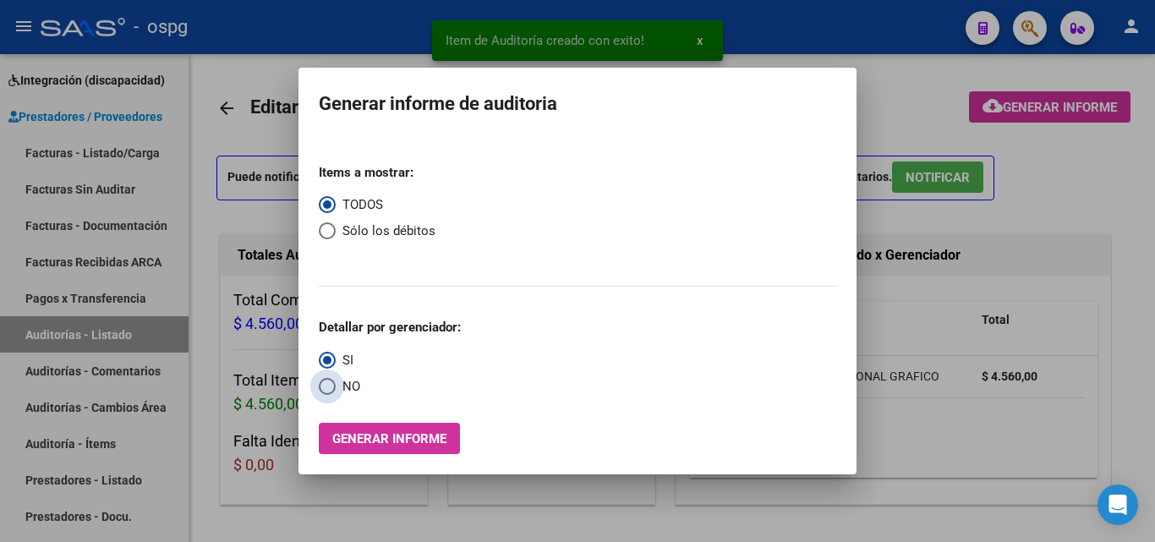
click at [340, 383] on span "NO" at bounding box center [348, 386] width 25 height 19
click at [336, 383] on input "NO" at bounding box center [327, 386] width 17 height 17
click at [368, 423] on div "Items a mostrar: TODOS Sólo los débitos Detallar por gerenciador: SI NO Generar…" at bounding box center [577, 302] width 517 height 304
click at [385, 442] on span "Generar informe" at bounding box center [389, 438] width 114 height 15
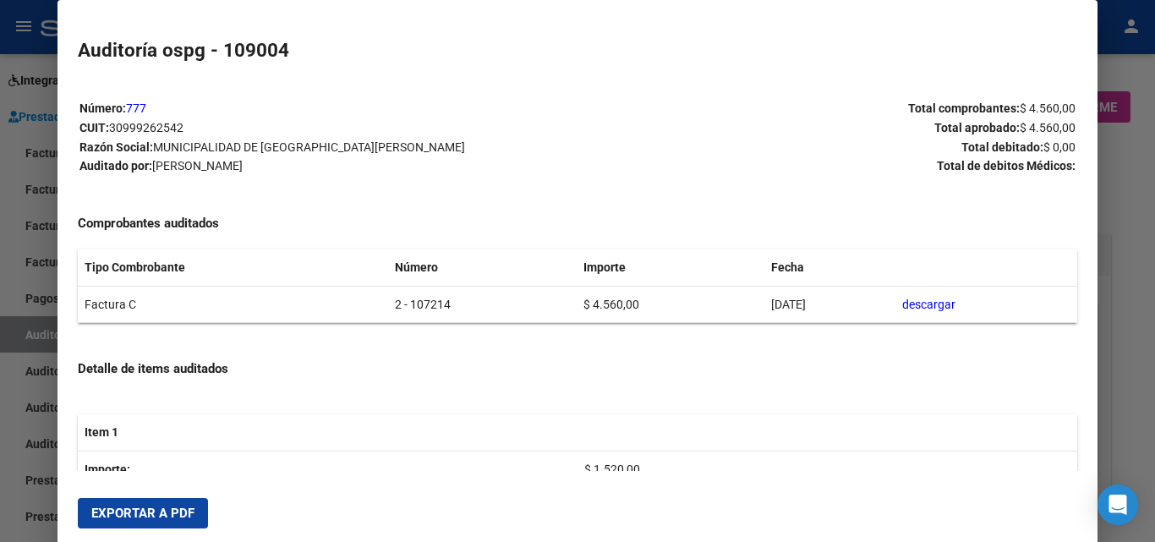
click at [79, 512] on button "Exportar a PDF" at bounding box center [143, 513] width 130 height 30
click at [0, 384] on div at bounding box center [577, 271] width 1155 height 542
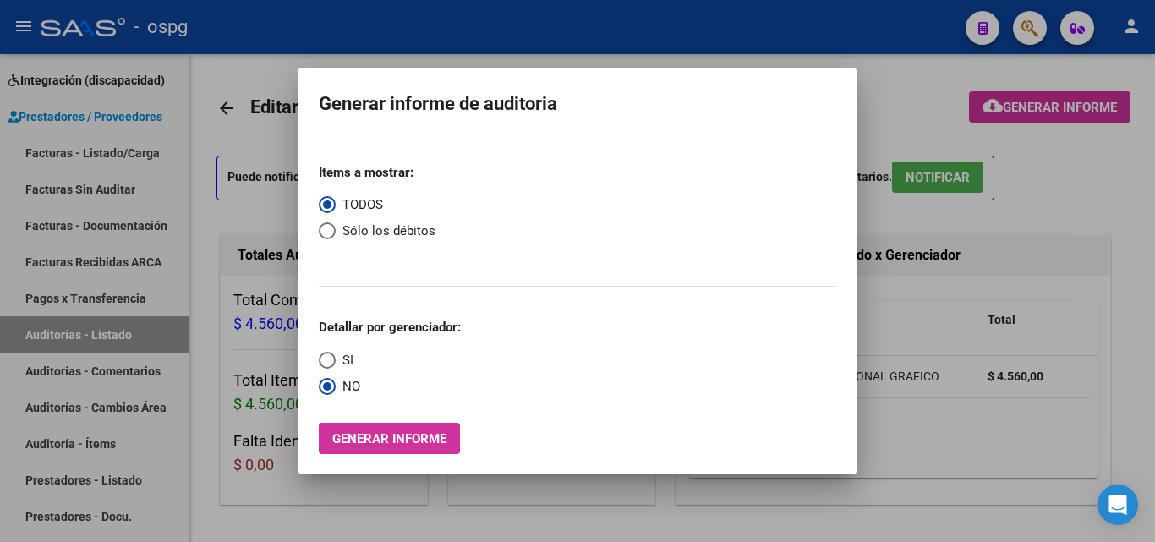
click at [234, 121] on div at bounding box center [577, 271] width 1155 height 542
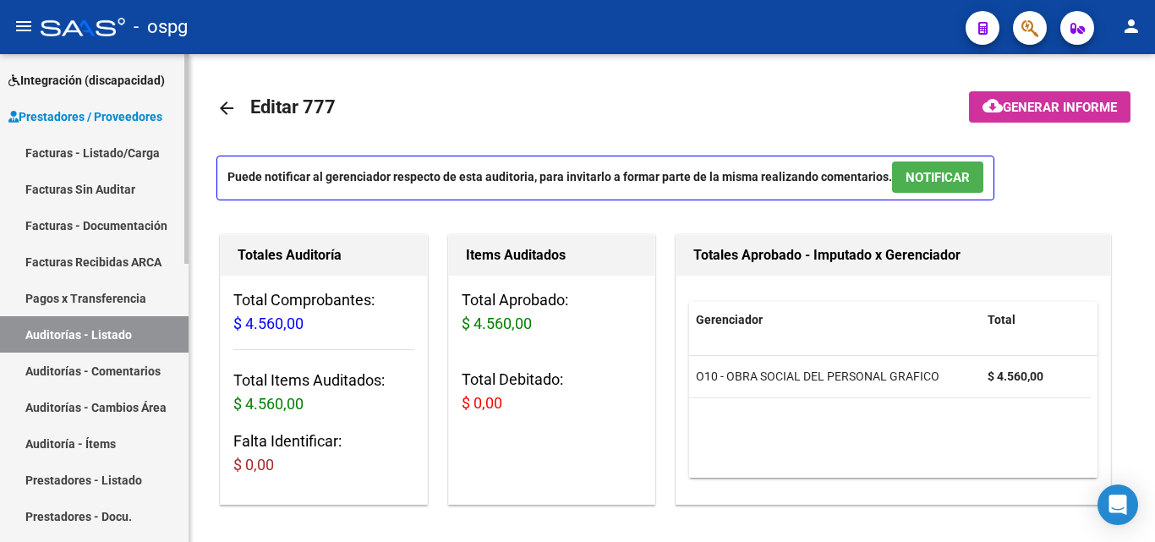
click at [95, 139] on link "Facturas - Listado/Carga" at bounding box center [94, 152] width 188 height 36
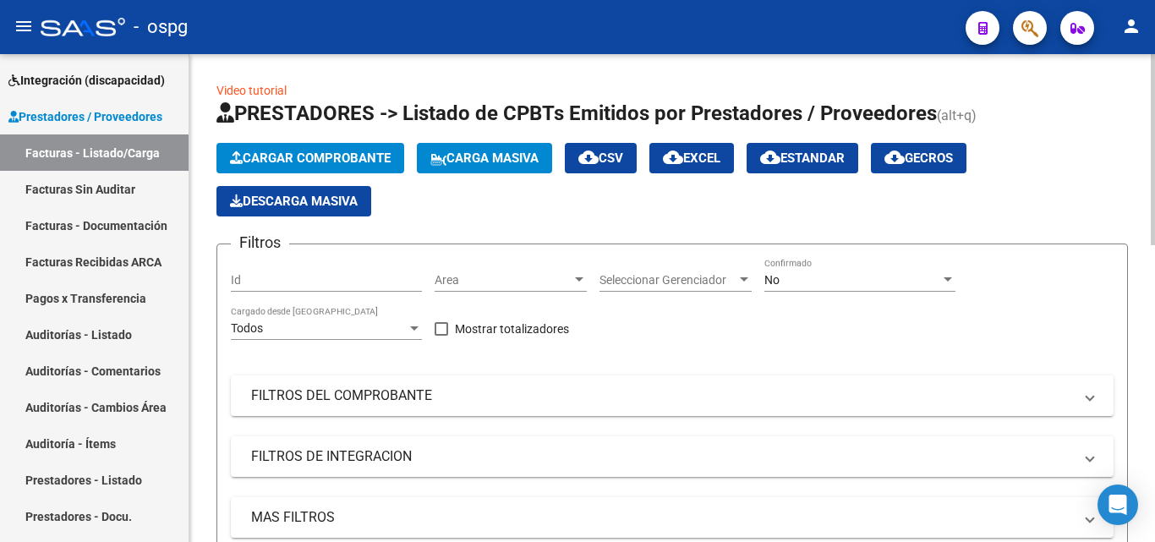
click at [338, 165] on span "Cargar Comprobante" at bounding box center [310, 157] width 161 height 15
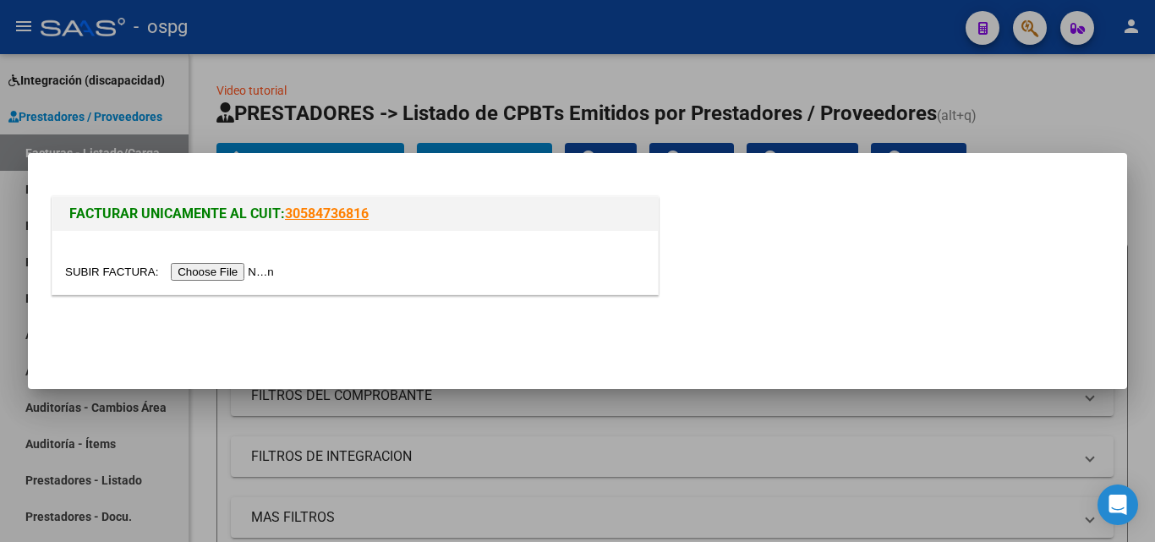
click at [258, 276] on input "file" at bounding box center [172, 272] width 214 height 18
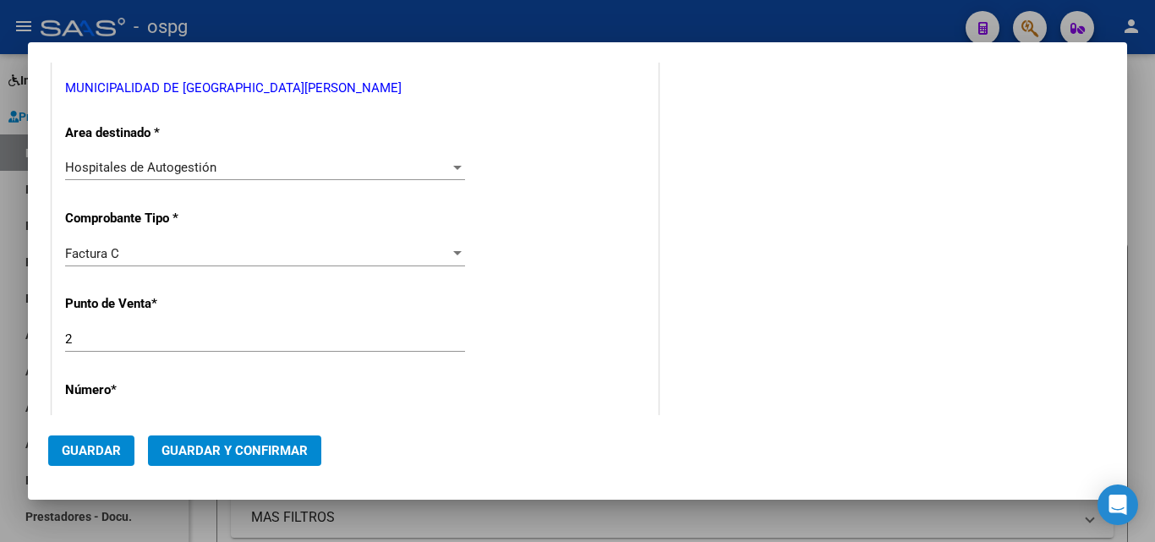
scroll to position [592, 0]
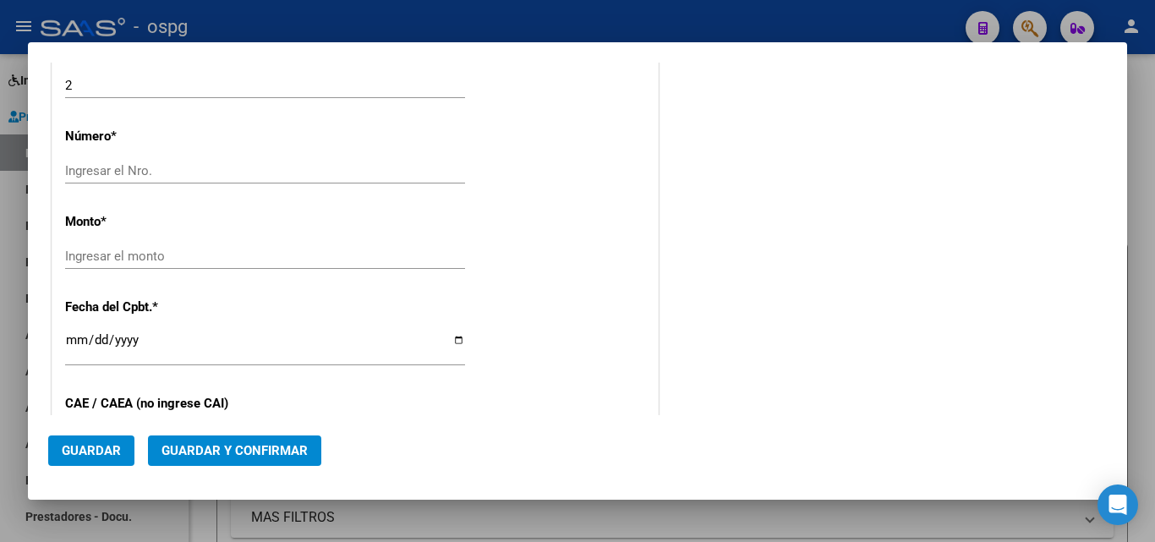
click at [97, 181] on div "Ingresar el Nro." at bounding box center [265, 170] width 400 height 25
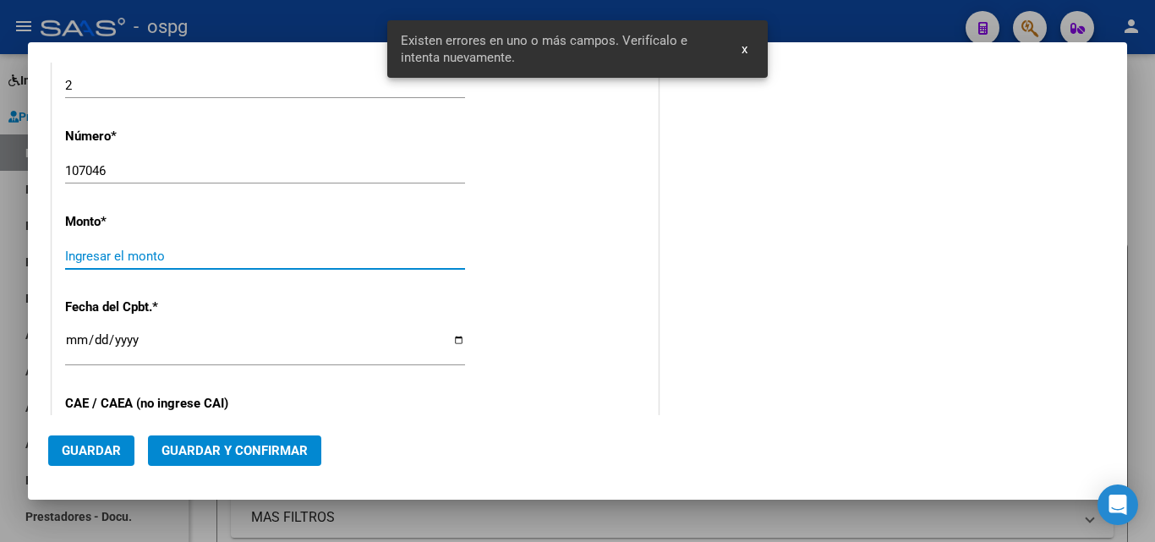
scroll to position [602, 0]
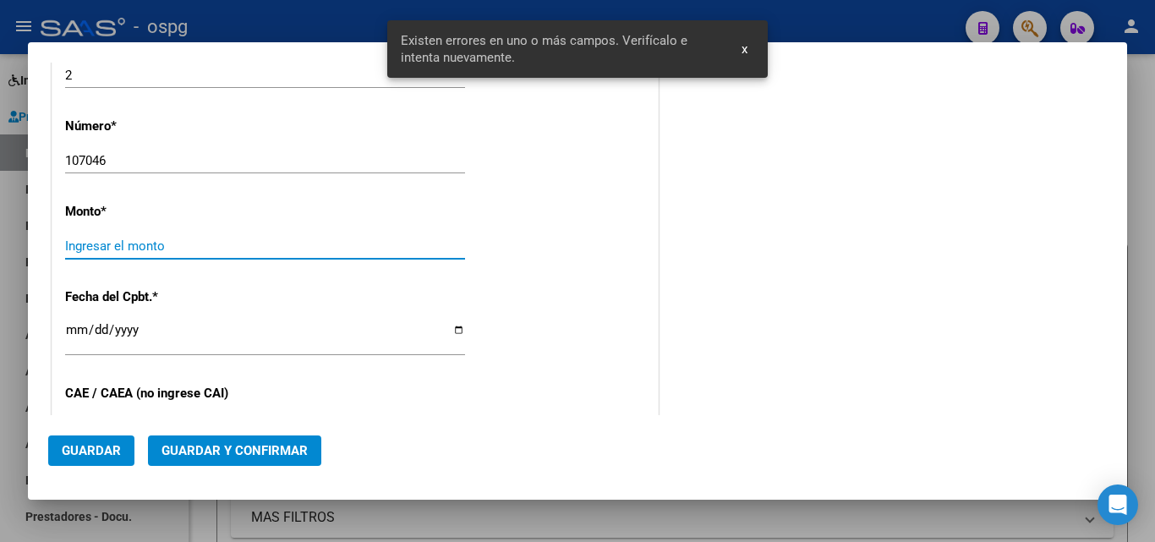
click at [360, 240] on input "Ingresar el monto" at bounding box center [265, 245] width 400 height 15
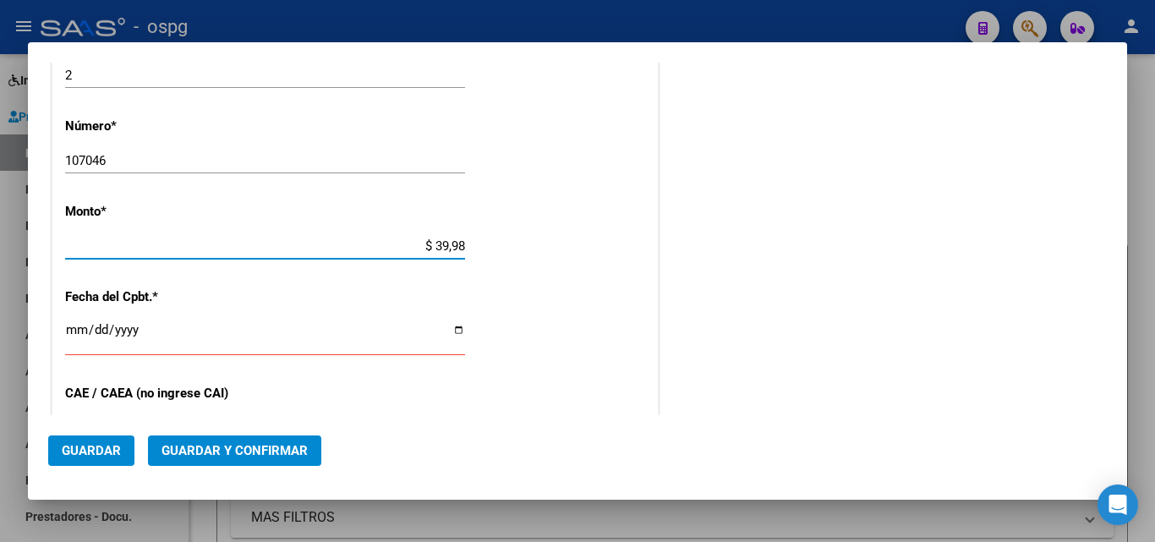
click at [456, 243] on input "$ 39,98" at bounding box center [265, 245] width 400 height 15
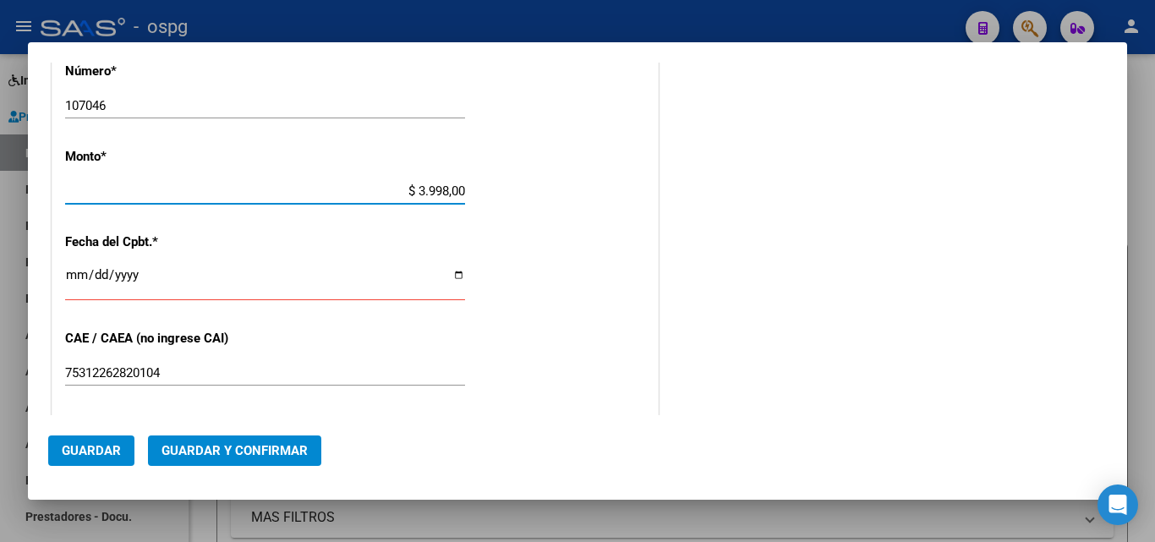
scroll to position [686, 0]
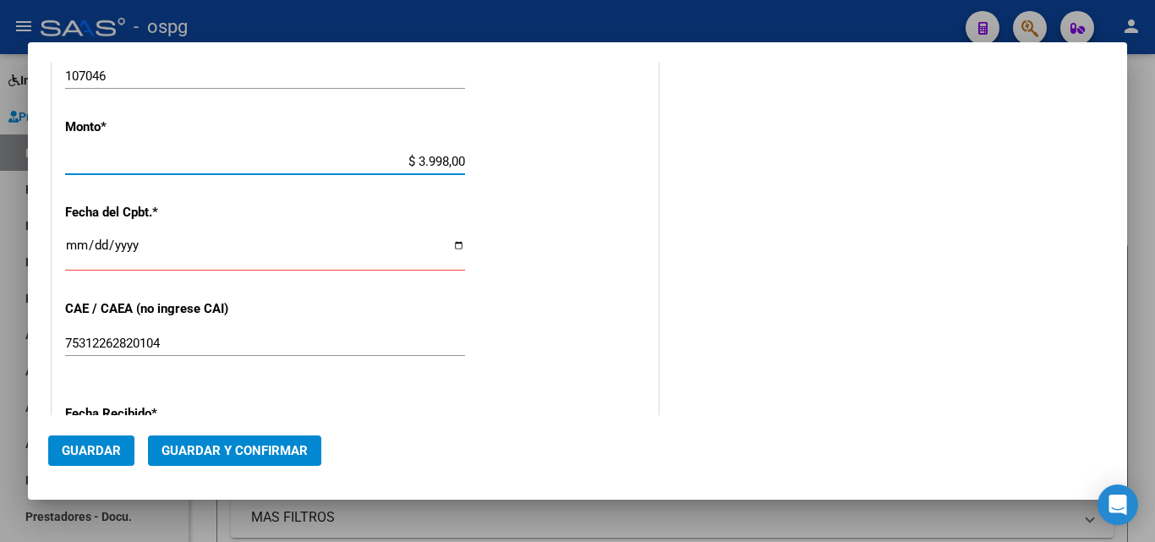
click at [68, 245] on input "Ingresar la fecha" at bounding box center [265, 251] width 400 height 27
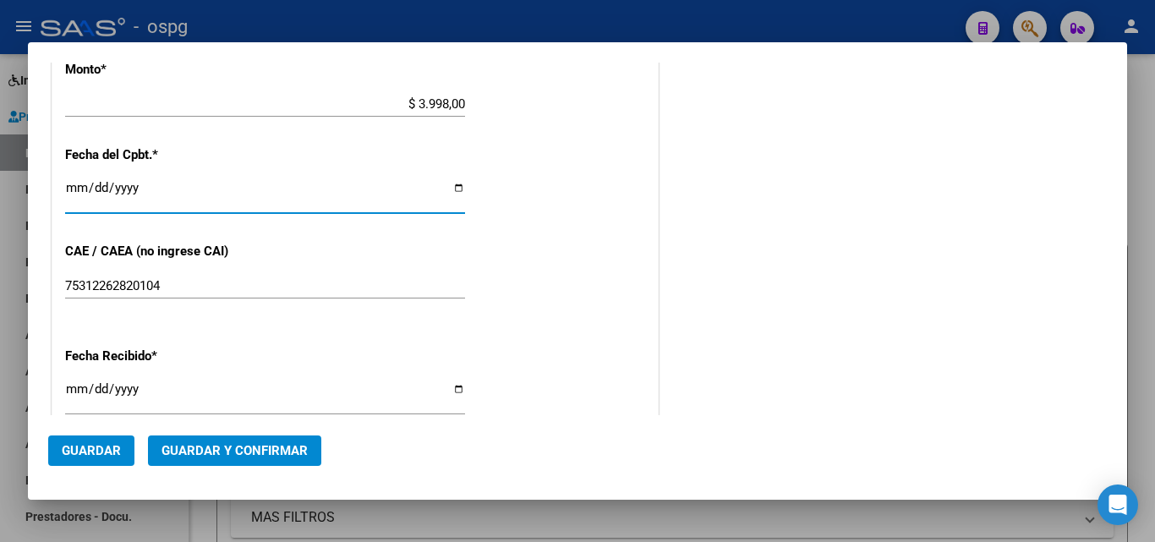
scroll to position [855, 0]
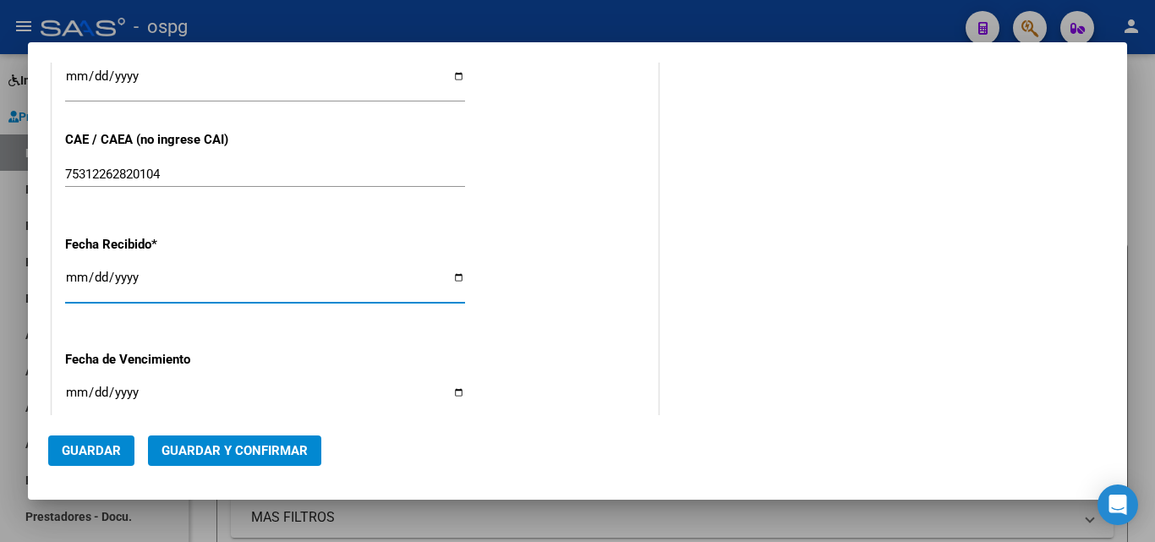
click at [69, 274] on input "2025-10-06" at bounding box center [265, 283] width 400 height 27
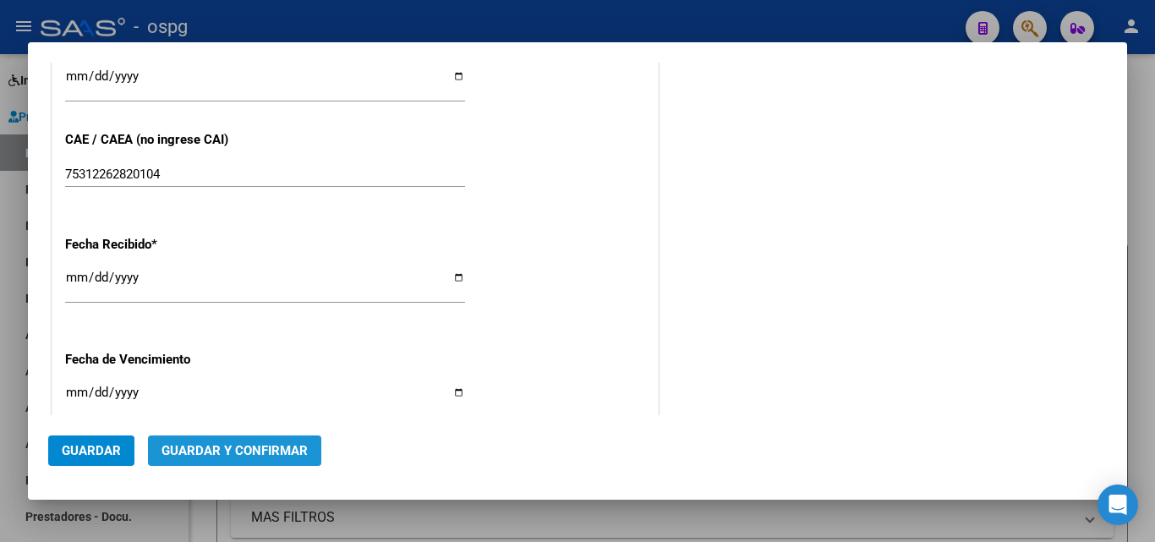
click at [276, 456] on span "Guardar y Confirmar" at bounding box center [234, 450] width 146 height 15
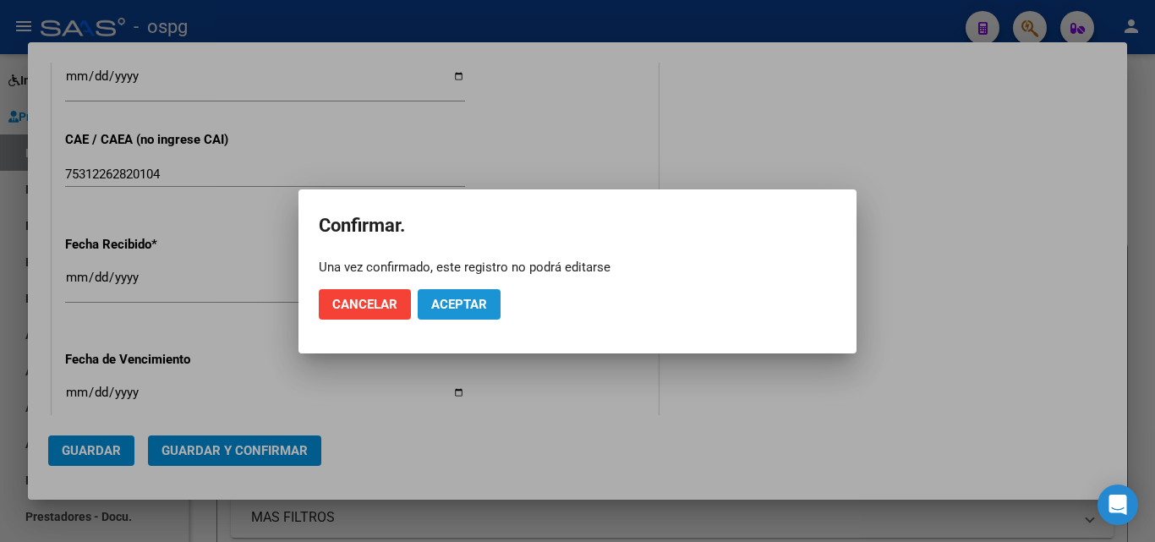
click at [478, 317] on button "Aceptar" at bounding box center [459, 304] width 83 height 30
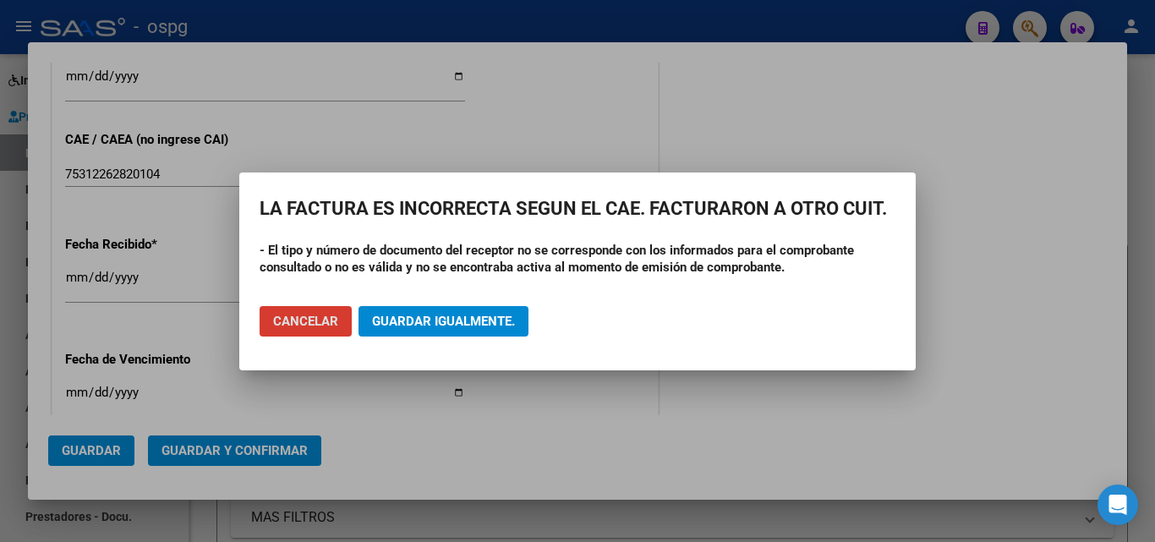
click at [319, 322] on span "Cancelar" at bounding box center [305, 321] width 65 height 15
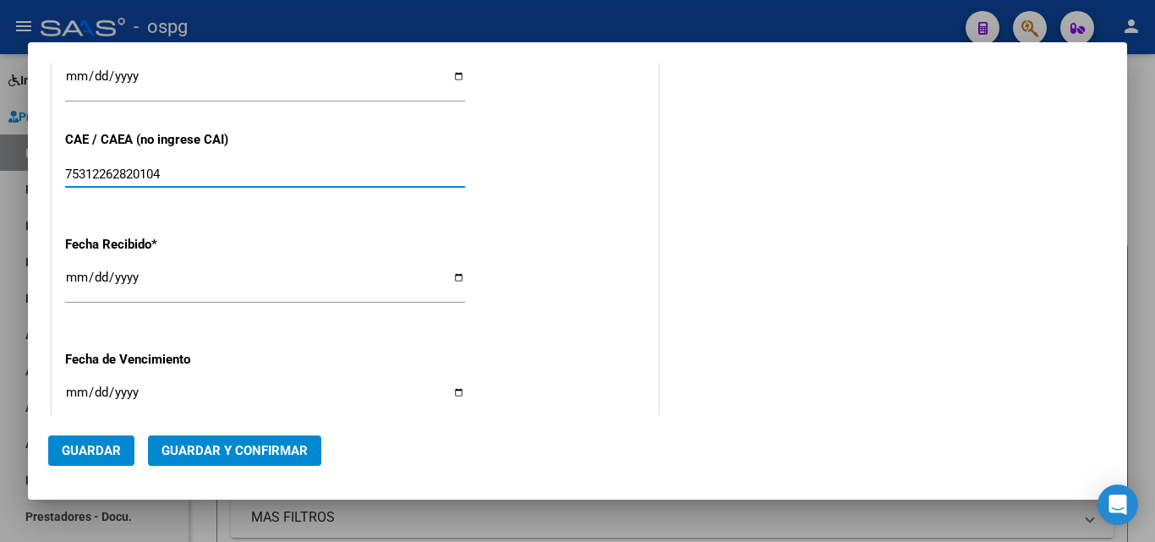
click at [163, 178] on input "75312262820104" at bounding box center [265, 174] width 400 height 15
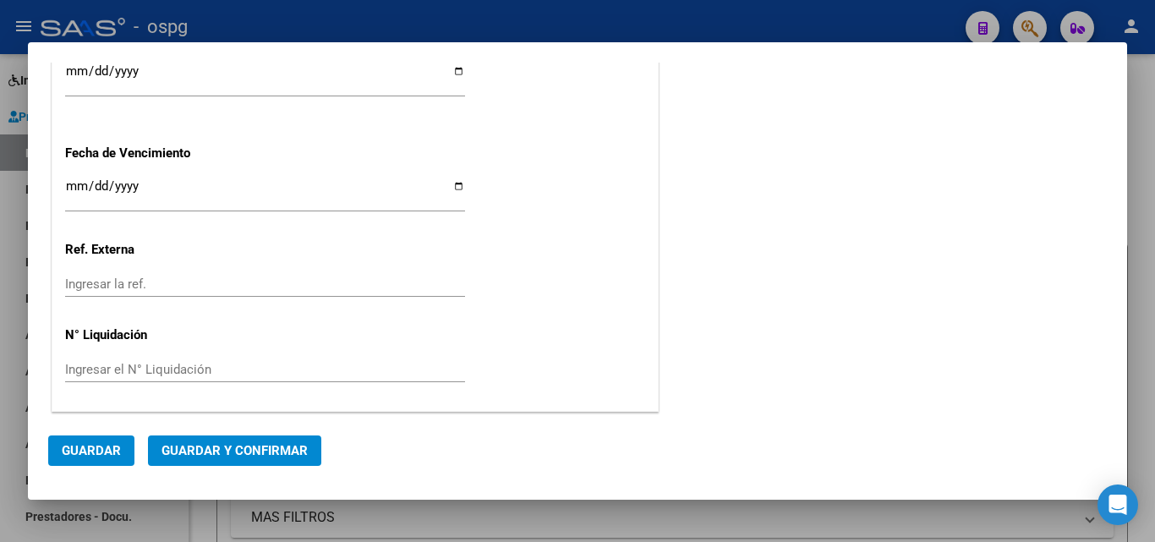
click at [260, 453] on span "Guardar y Confirmar" at bounding box center [234, 450] width 146 height 15
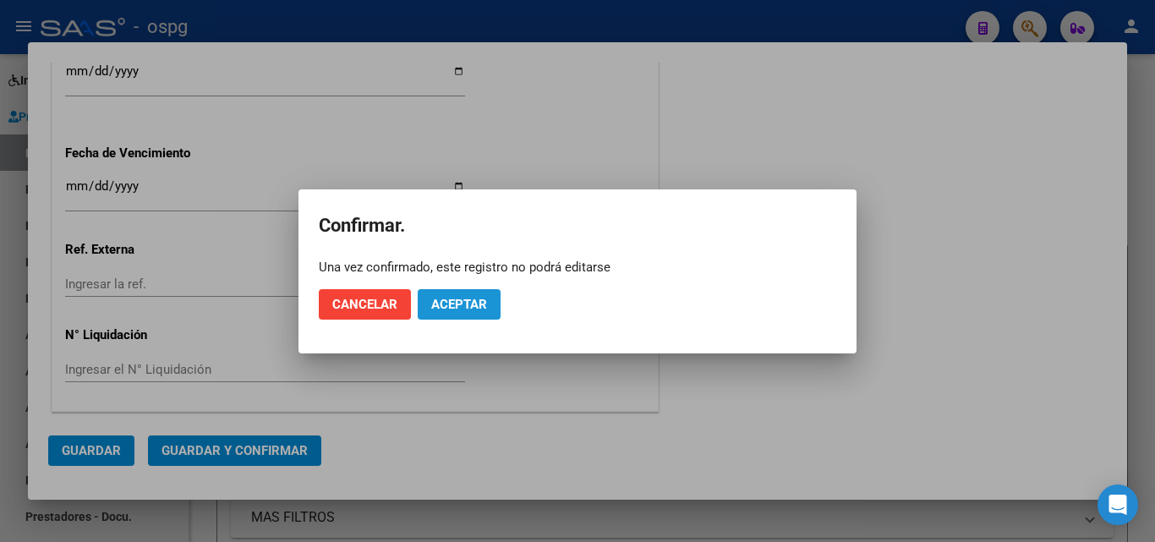
click at [450, 303] on span "Aceptar" at bounding box center [459, 304] width 56 height 15
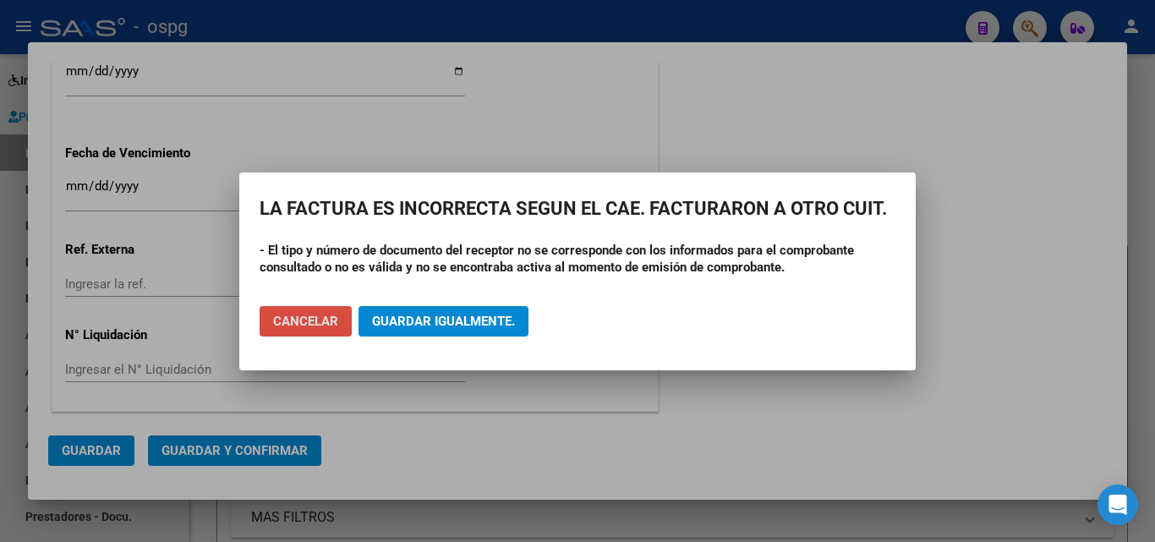
click at [320, 315] on span "Cancelar" at bounding box center [305, 321] width 65 height 15
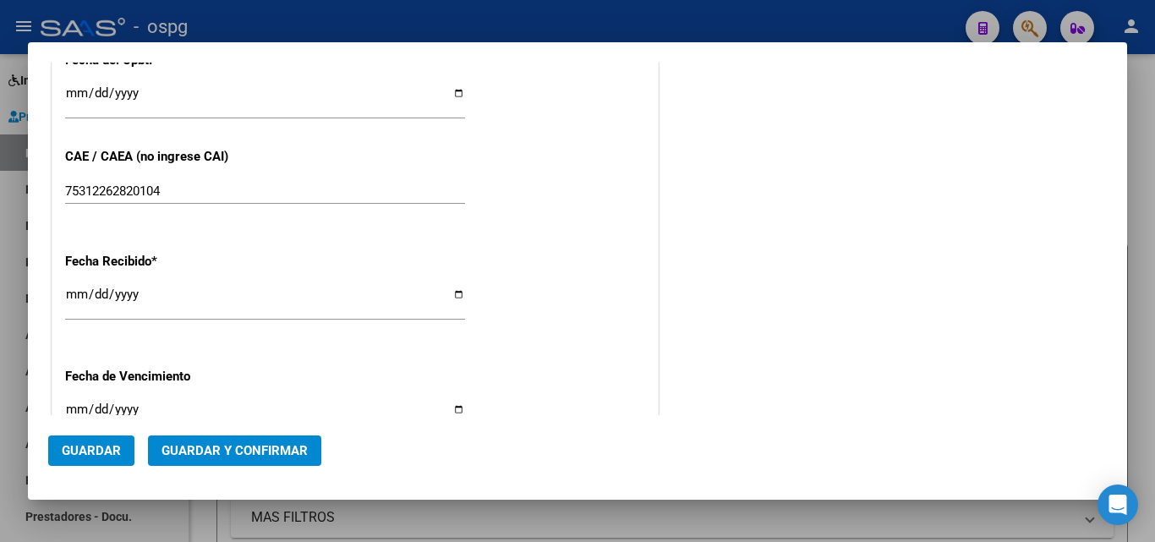
scroll to position [808, 0]
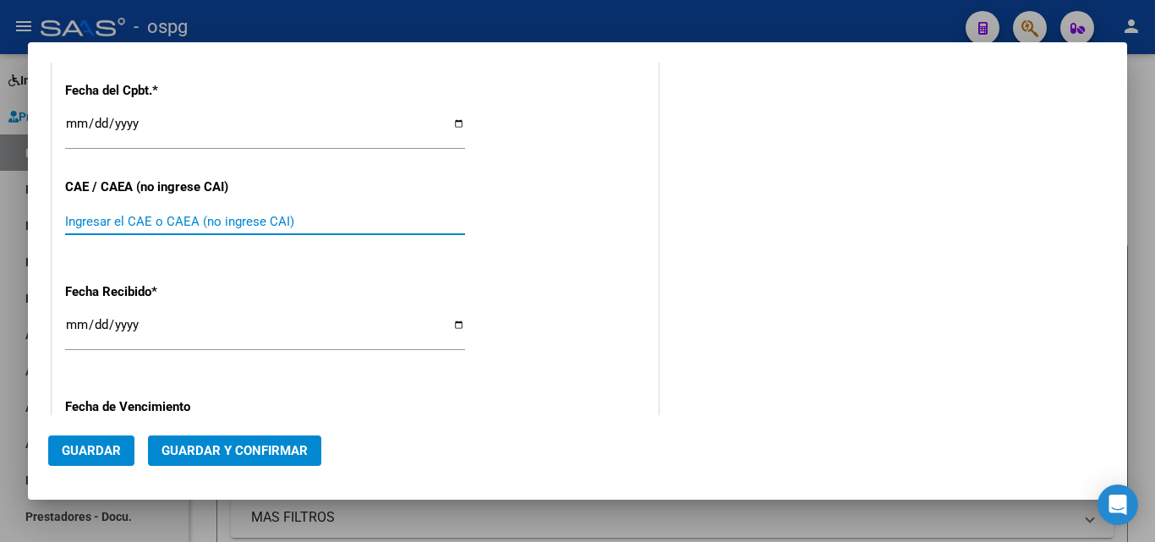
click at [222, 457] on span "Guardar y Confirmar" at bounding box center [234, 450] width 146 height 15
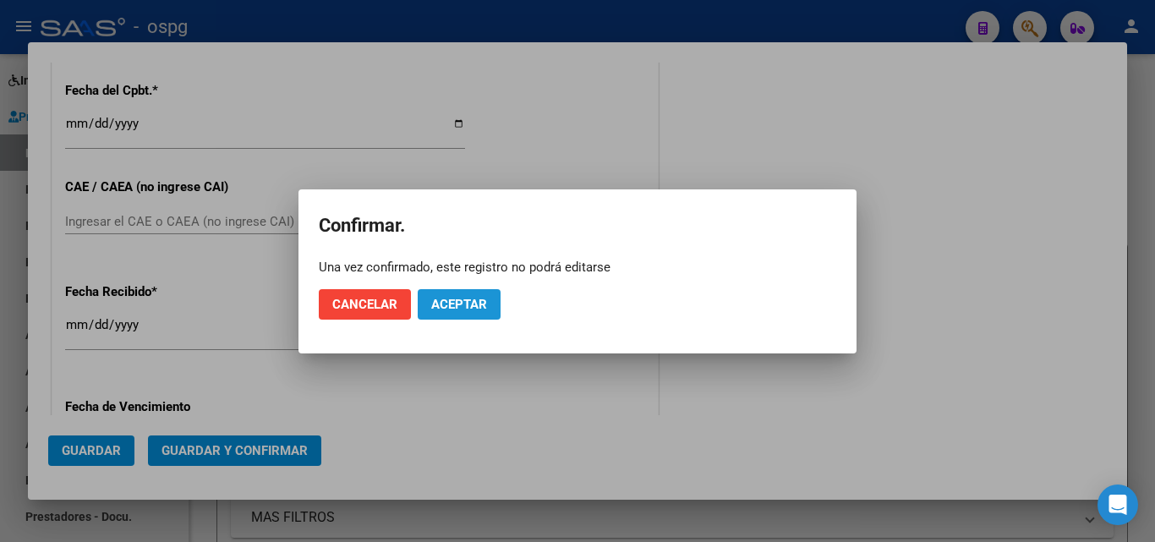
click at [494, 307] on button "Aceptar" at bounding box center [459, 304] width 83 height 30
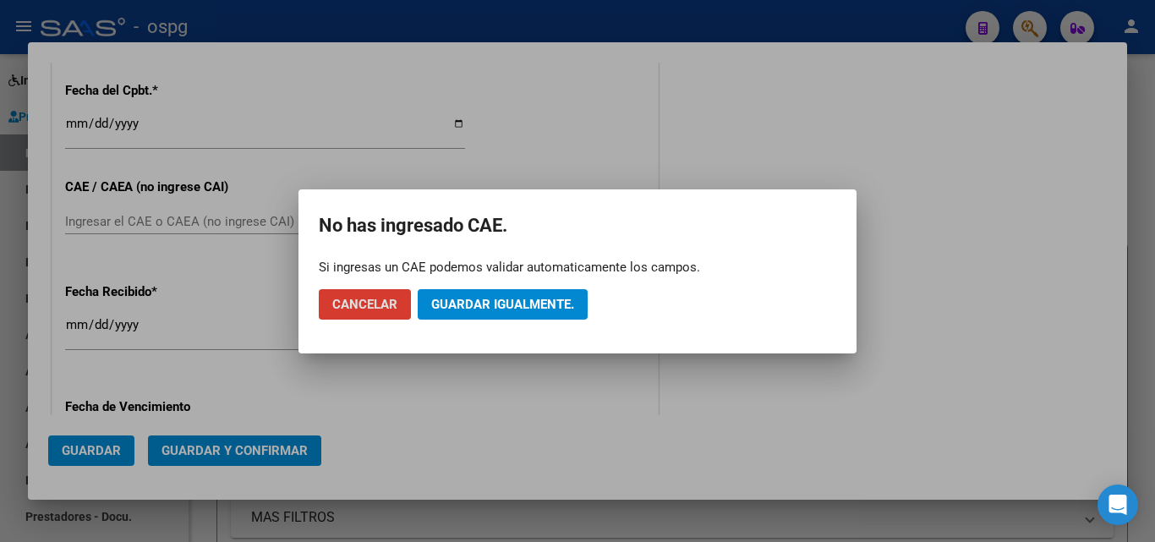
click at [527, 306] on span "Guardar igualmente." at bounding box center [502, 304] width 143 height 15
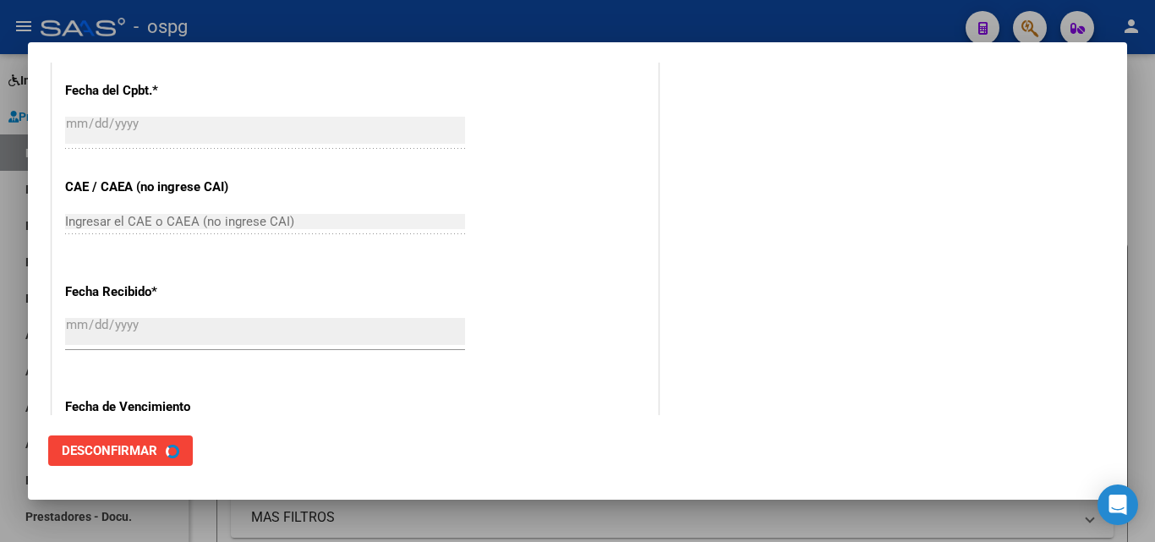
scroll to position [0, 0]
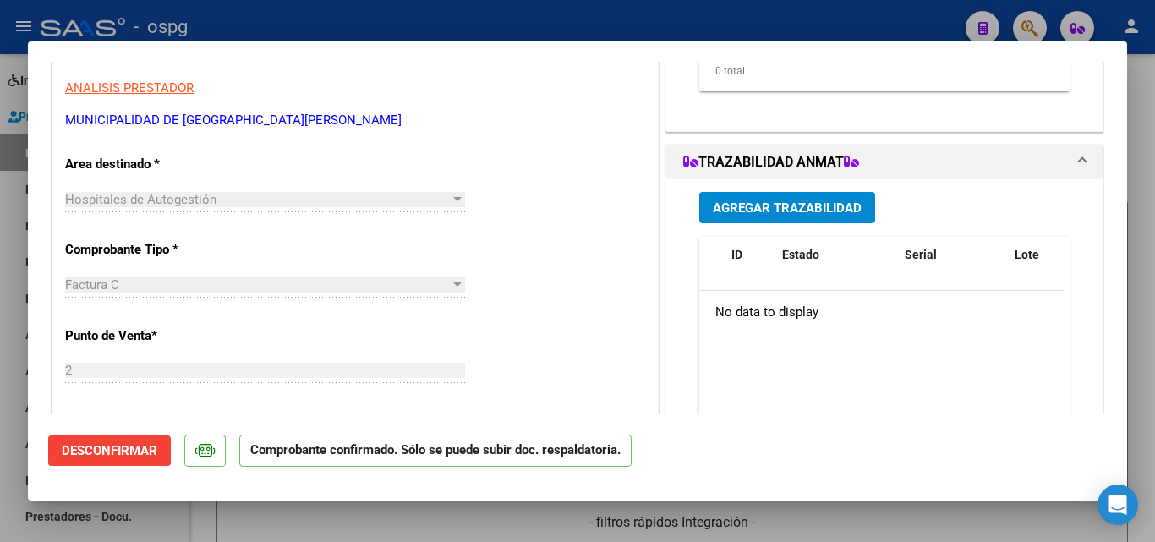
click at [0, 414] on div at bounding box center [577, 271] width 1155 height 542
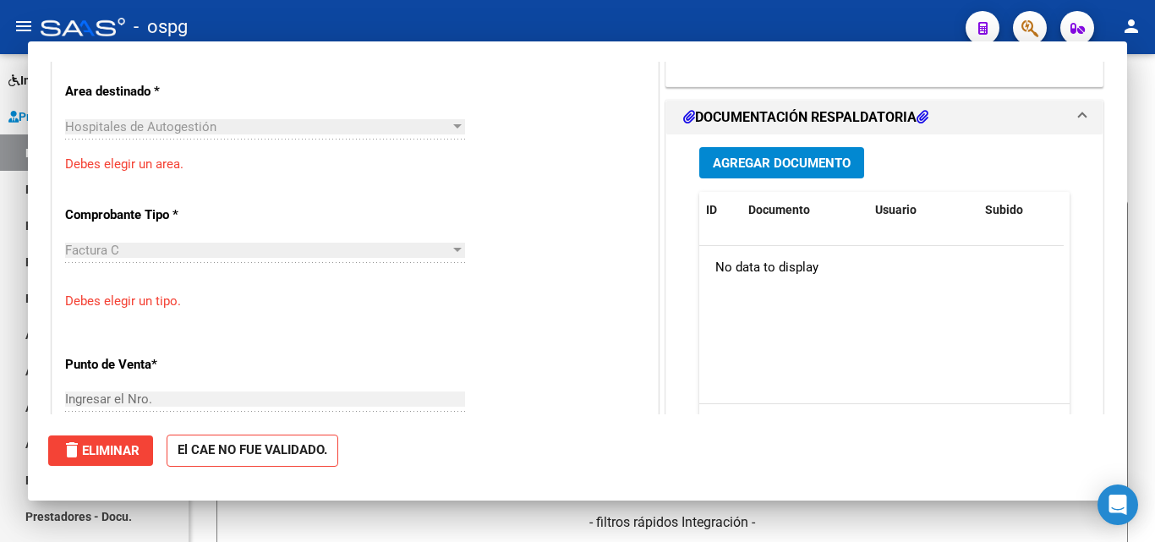
scroll to position [287, 0]
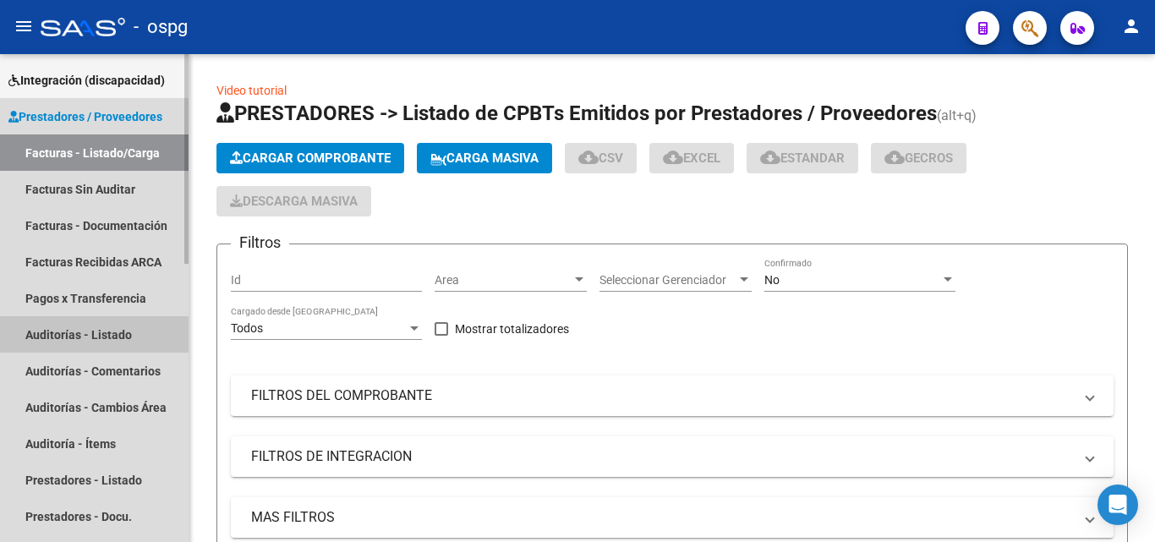
click at [55, 326] on link "Auditorías - Listado" at bounding box center [94, 334] width 188 height 36
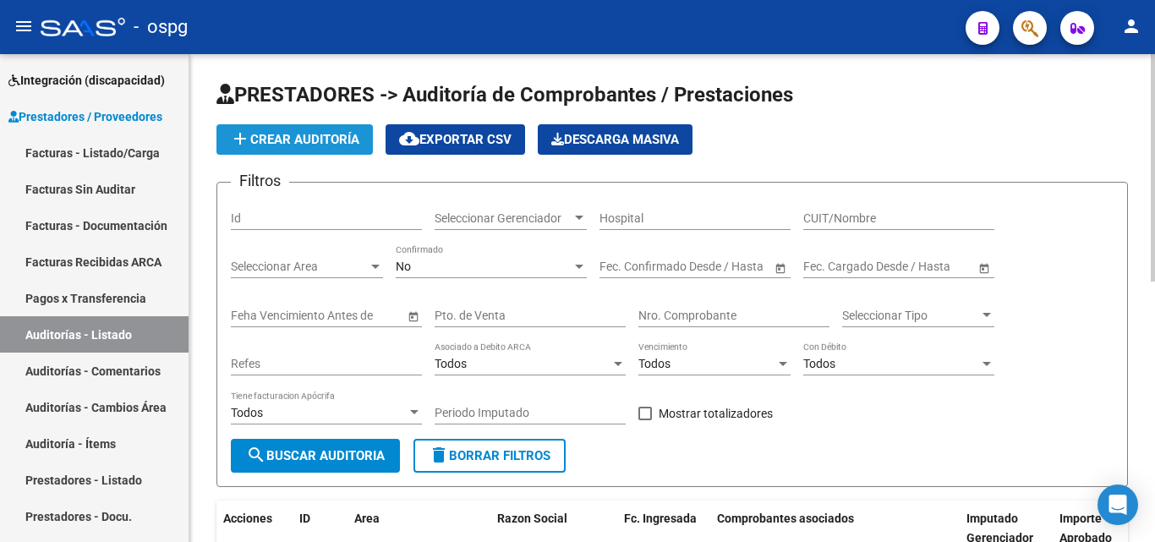
click at [315, 134] on span "add Crear Auditoría" at bounding box center [294, 139] width 129 height 15
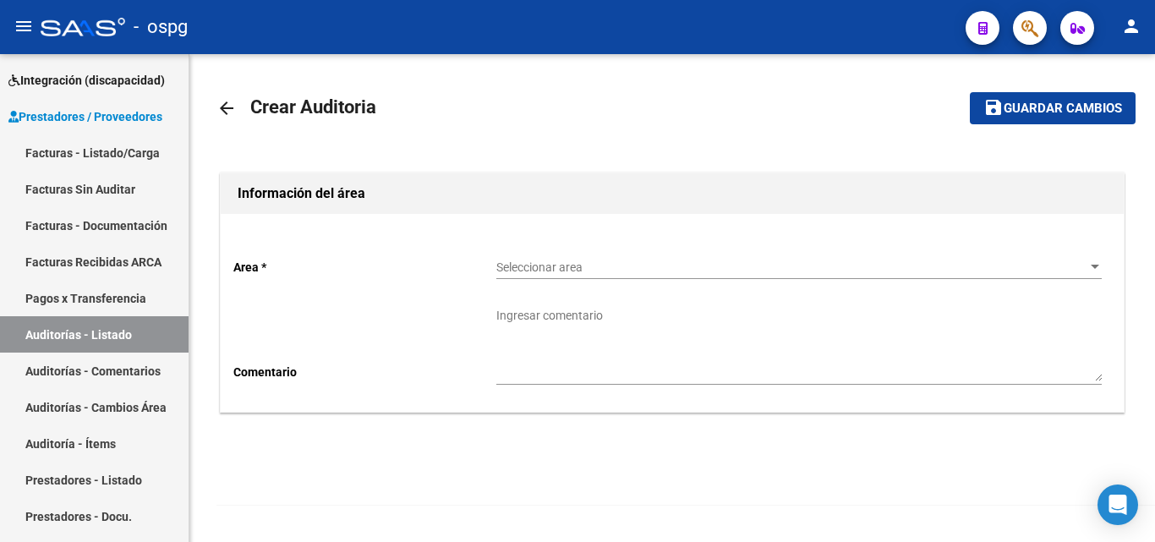
click at [626, 270] on span "Seleccionar area" at bounding box center [791, 267] width 590 height 14
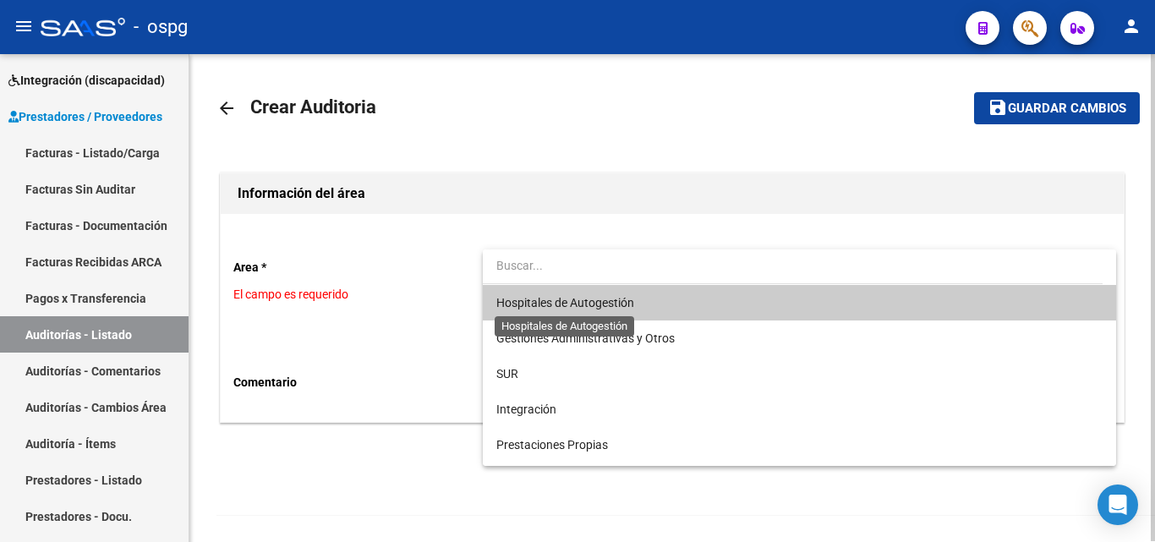
click at [575, 296] on span "Hospitales de Autogestión" at bounding box center [565, 303] width 138 height 14
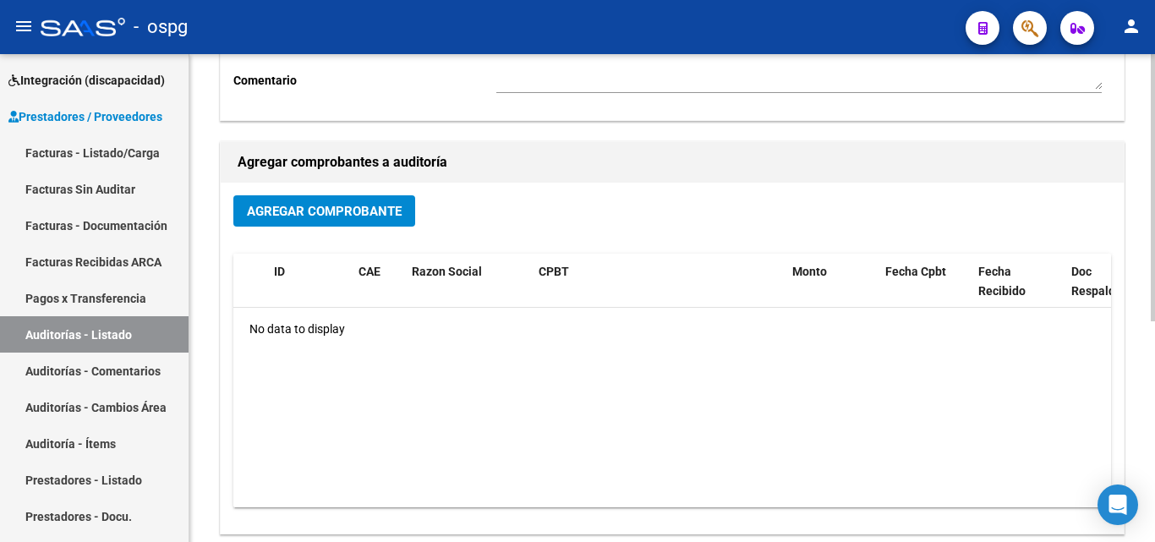
scroll to position [338, 0]
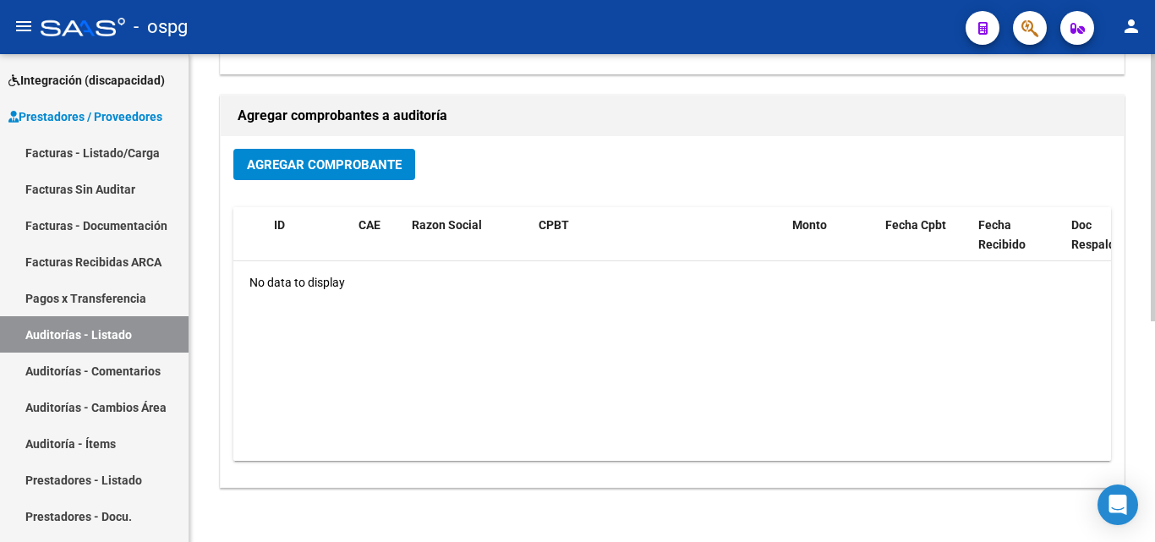
click at [329, 164] on span "Agregar Comprobante" at bounding box center [324, 164] width 155 height 15
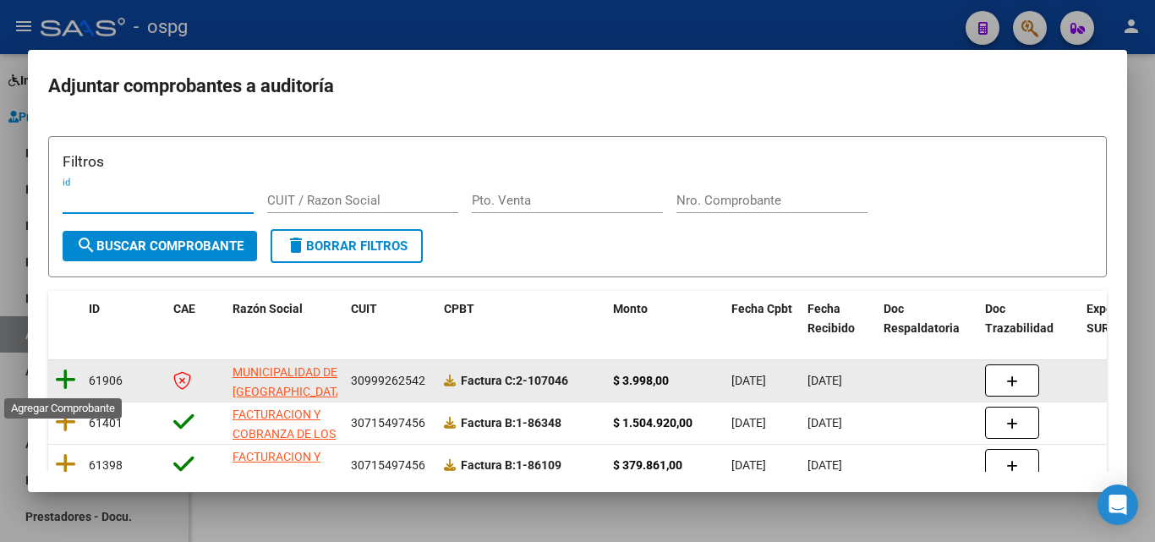
click at [69, 380] on icon at bounding box center [65, 380] width 21 height 24
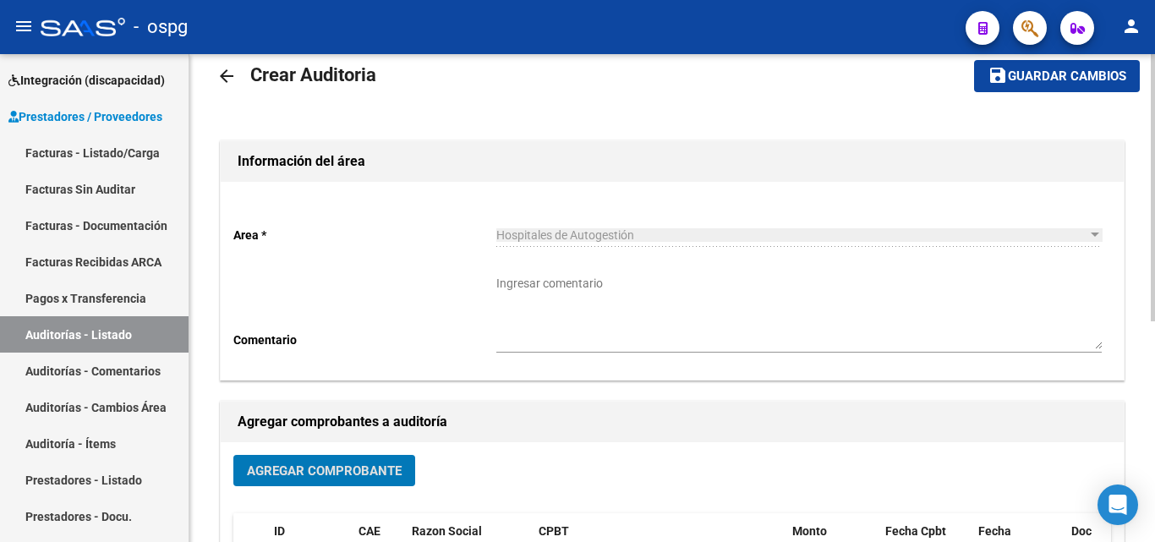
scroll to position [0, 0]
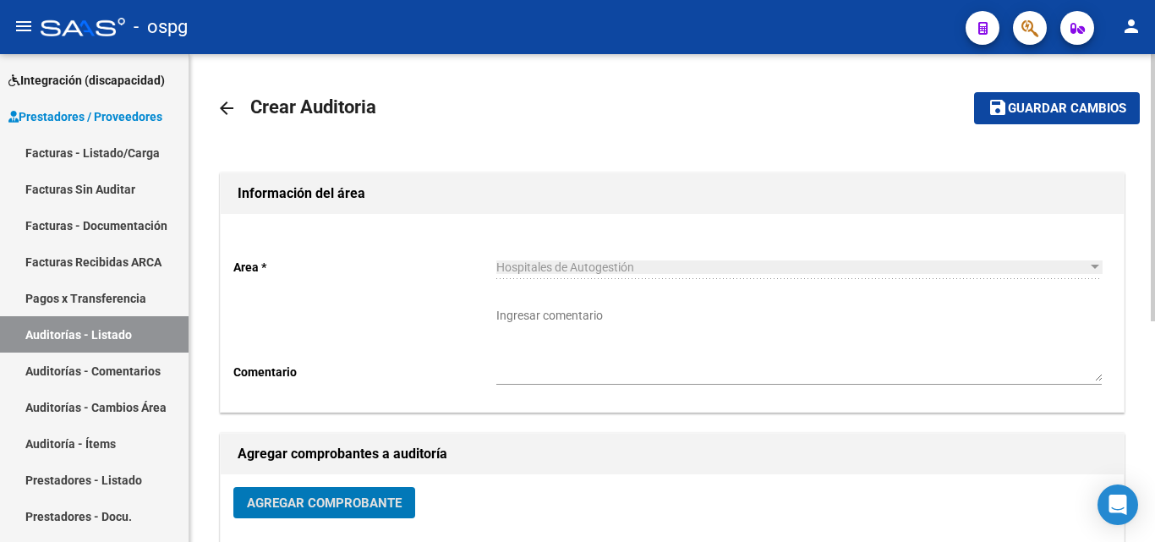
click at [1084, 103] on span "Guardar cambios" at bounding box center [1067, 108] width 118 height 15
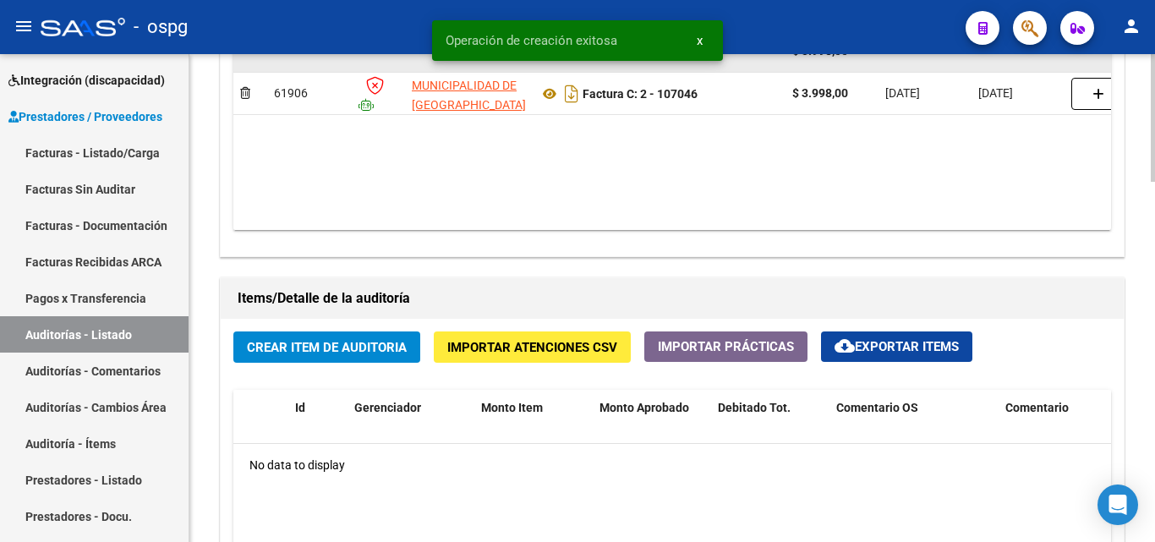
scroll to position [1099, 0]
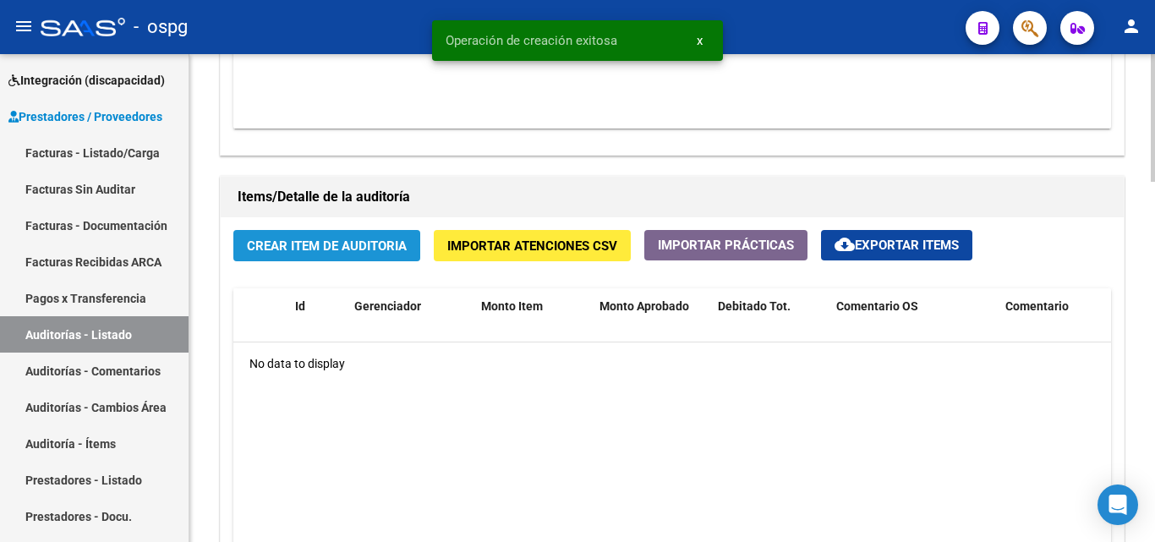
click at [297, 243] on span "Crear Item de Auditoria" at bounding box center [327, 245] width 160 height 15
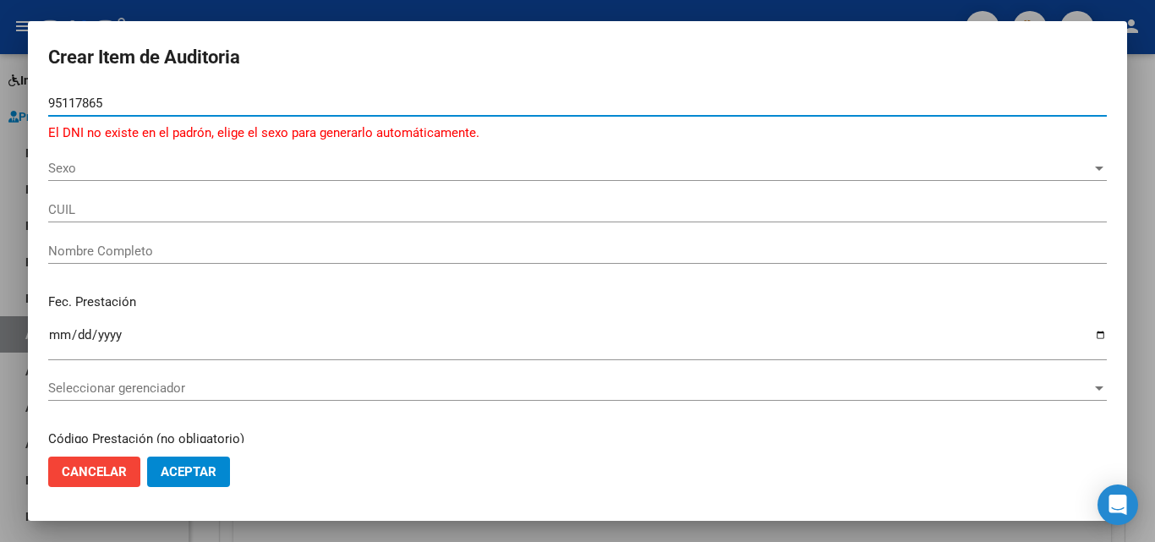
click at [95, 104] on input "95117865" at bounding box center [577, 103] width 1058 height 15
click at [94, 104] on input "95117865" at bounding box center [577, 103] width 1058 height 15
click at [150, 169] on span "Sexo" at bounding box center [569, 168] width 1043 height 15
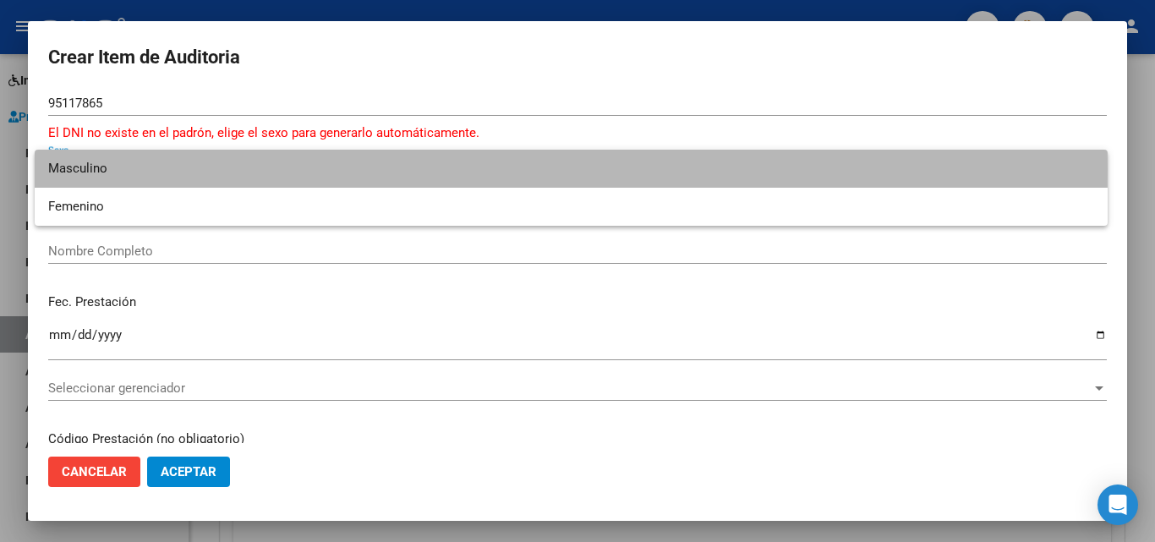
click at [150, 169] on span "Masculino" at bounding box center [571, 169] width 1046 height 38
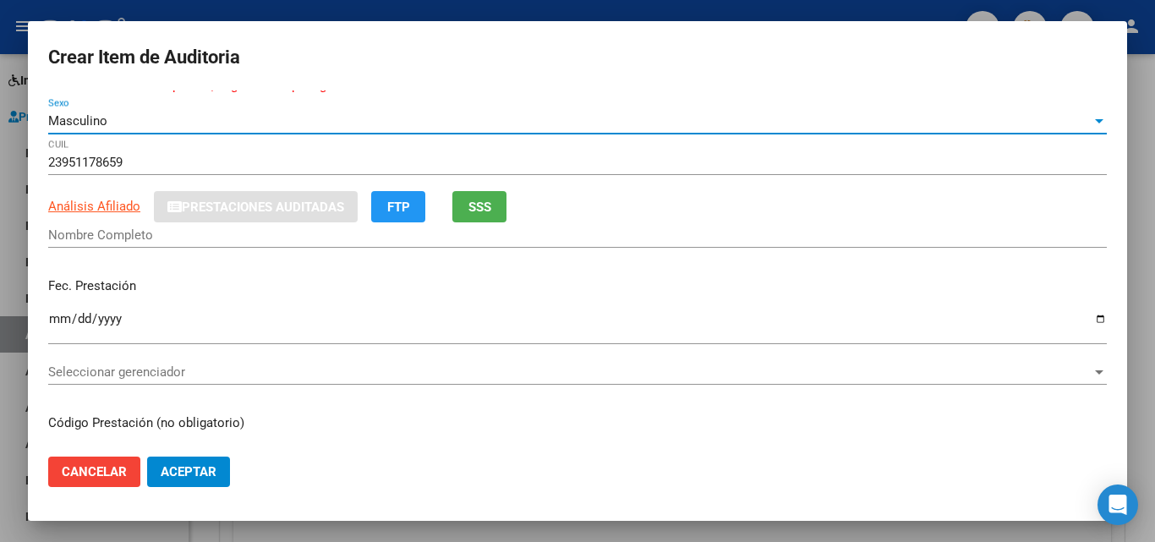
scroll to position [85, 0]
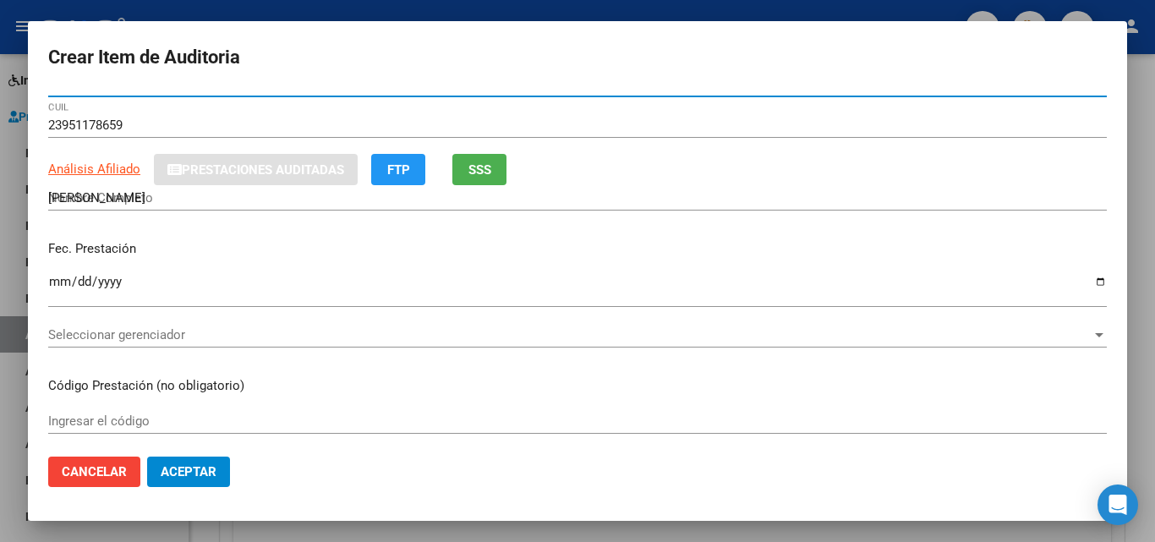
click at [153, 190] on input "[PERSON_NAME]" at bounding box center [577, 197] width 1058 height 15
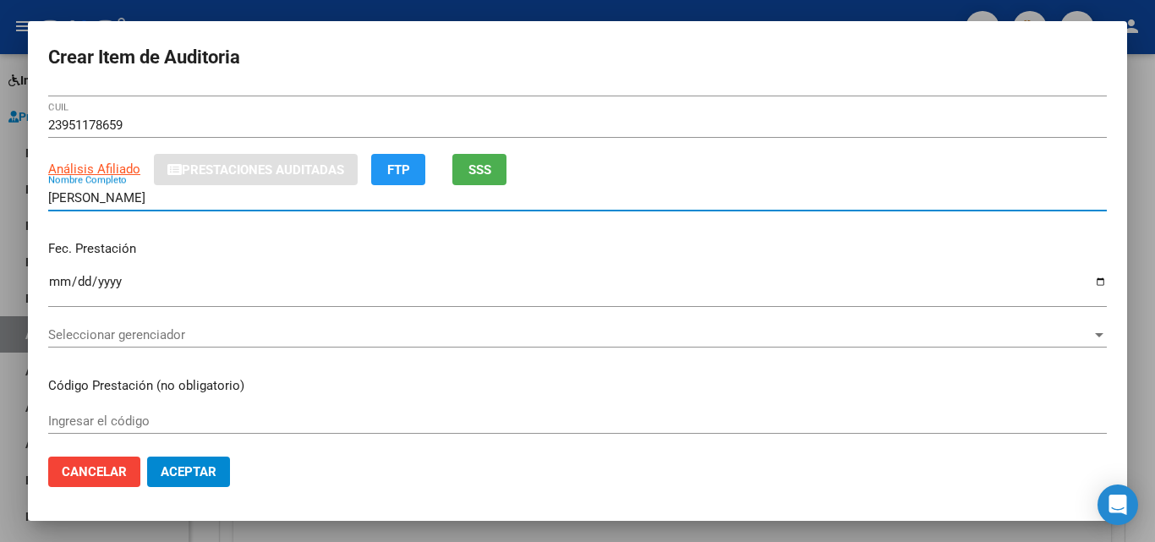
click at [59, 281] on input "Ingresar la fecha" at bounding box center [577, 288] width 1058 height 27
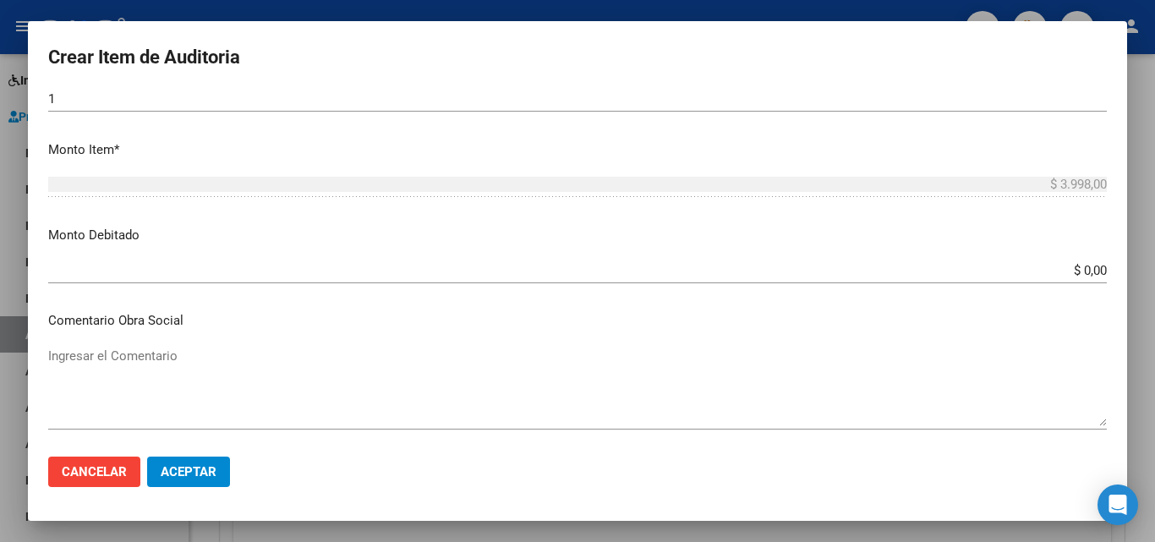
scroll to position [423, 0]
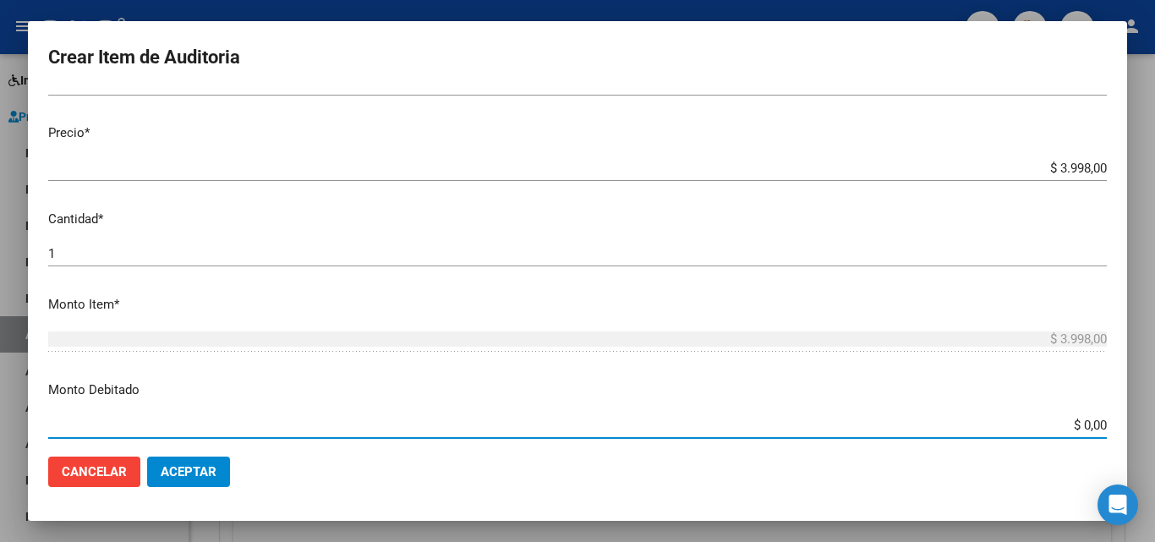
click at [1074, 423] on input "$ 0,00" at bounding box center [577, 425] width 1058 height 15
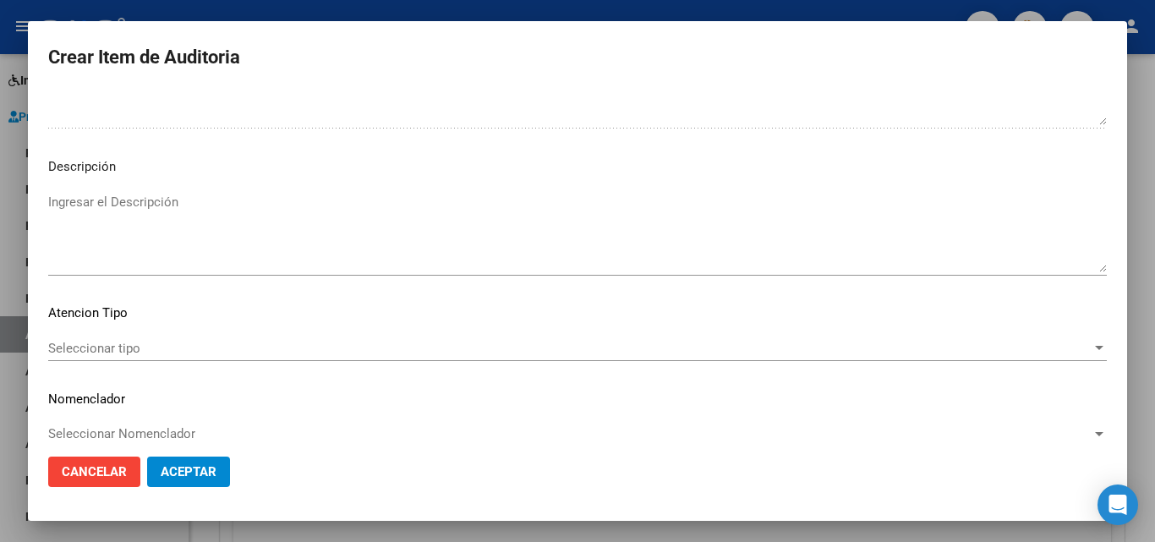
scroll to position [1190, 0]
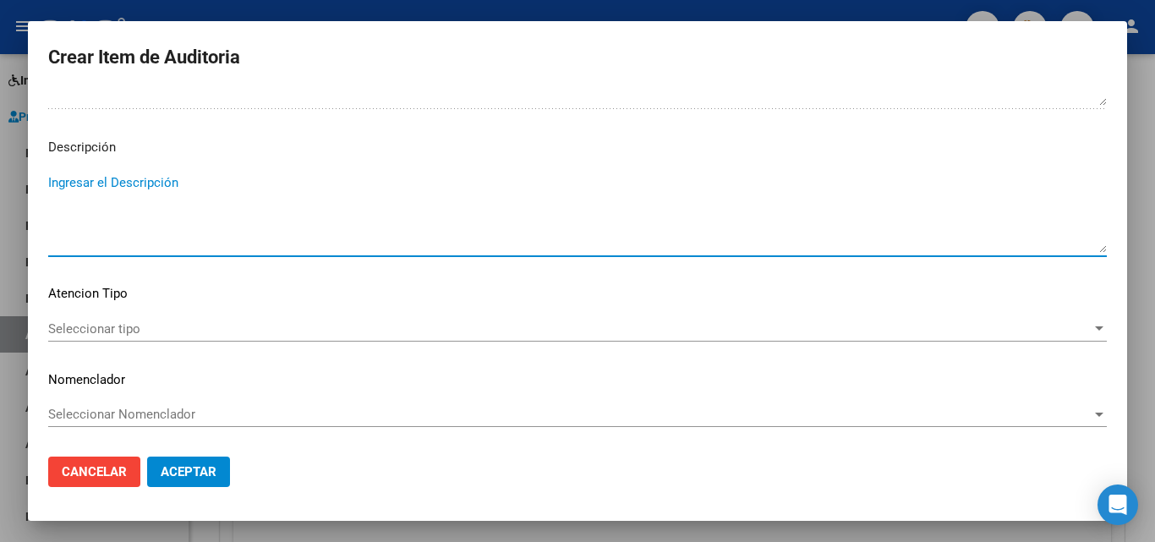
click at [96, 196] on textarea "Ingresar el Descripción" at bounding box center [577, 212] width 1058 height 79
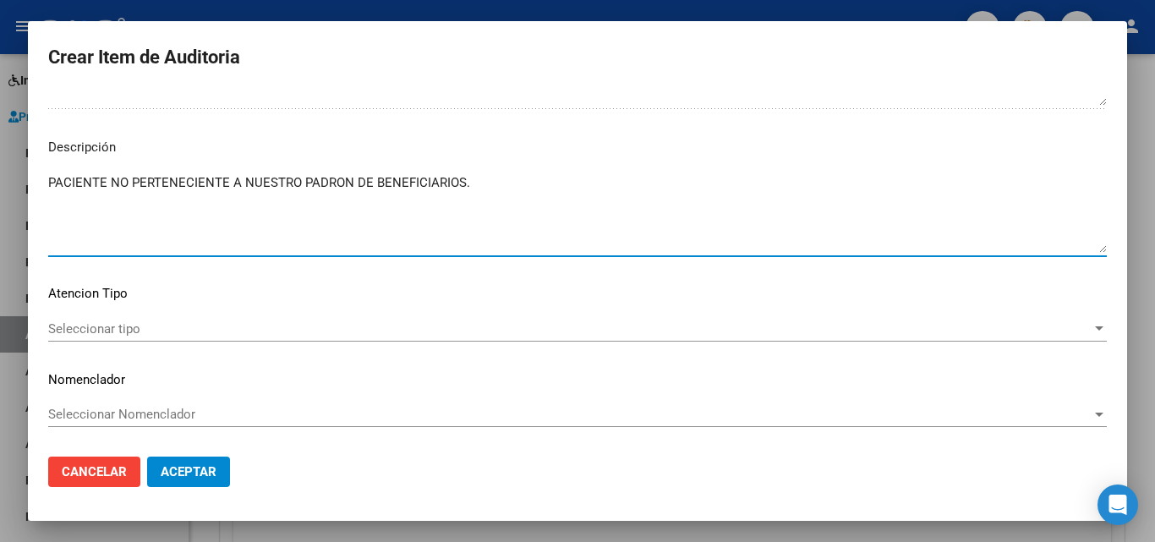
click at [101, 320] on div "Seleccionar tipo Seleccionar tipo" at bounding box center [577, 328] width 1058 height 25
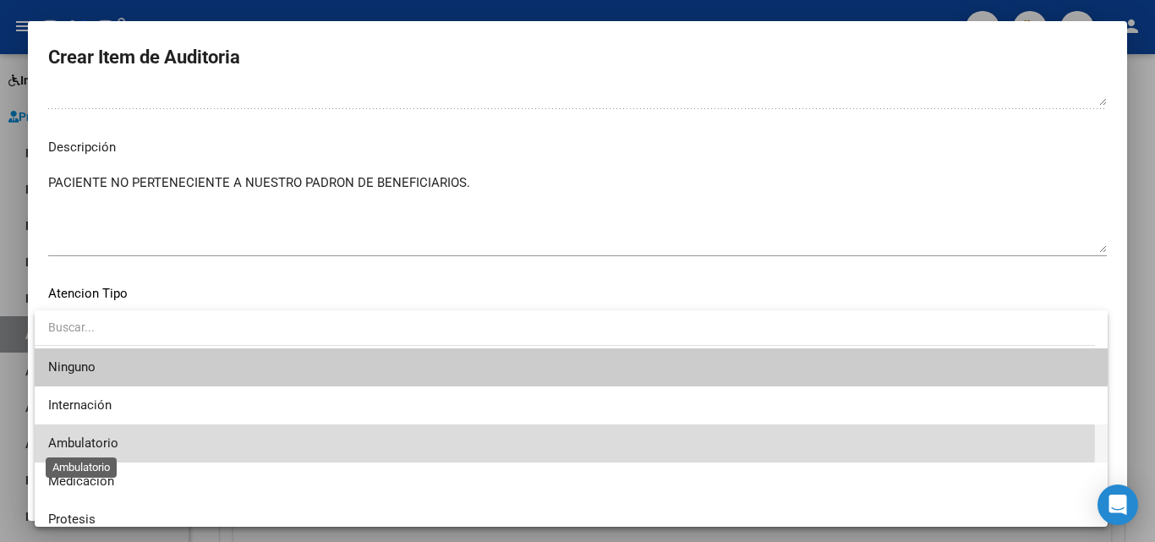
click at [93, 440] on span "Ambulatorio" at bounding box center [83, 442] width 70 height 15
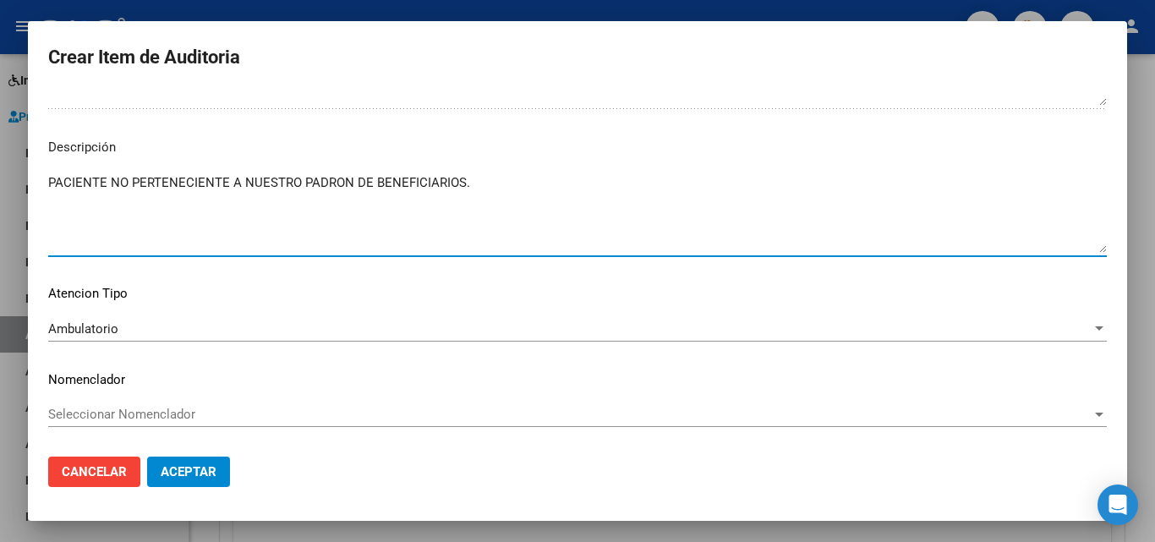
drag, startPoint x: 464, startPoint y: 184, endPoint x: 6, endPoint y: 173, distance: 458.3
click at [6, 173] on div "Crear Item de Auditoria 95117865 Nro Documento El DNI no existe en el padrón, e…" at bounding box center [577, 271] width 1155 height 542
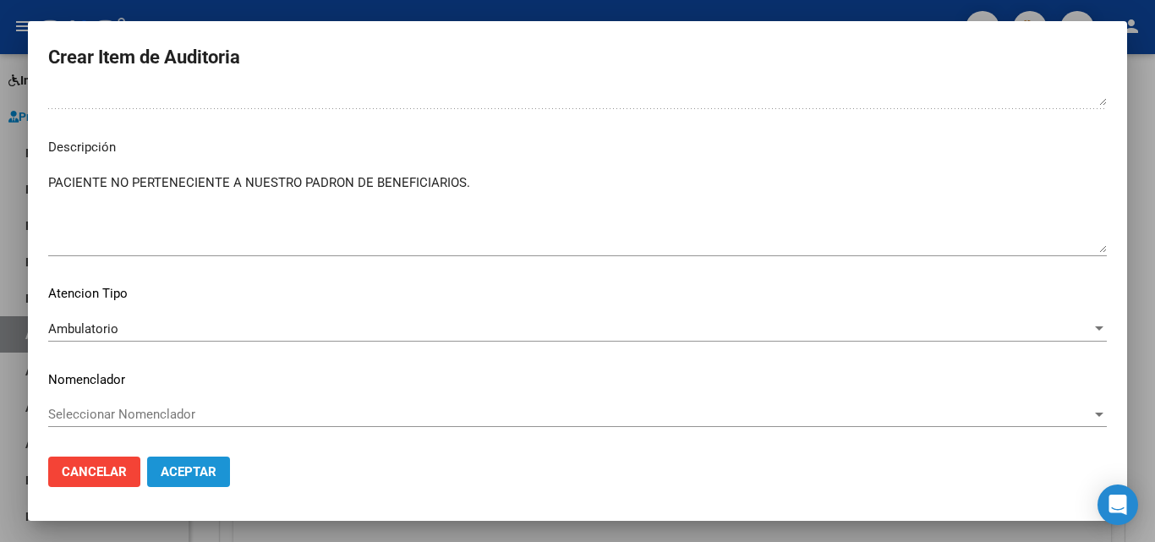
click at [207, 478] on span "Aceptar" at bounding box center [189, 471] width 56 height 15
click at [221, 464] on button "Aceptar" at bounding box center [188, 471] width 83 height 30
click at [183, 469] on span "Aceptar" at bounding box center [189, 471] width 56 height 15
click at [187, 464] on span "Aceptar" at bounding box center [189, 471] width 56 height 15
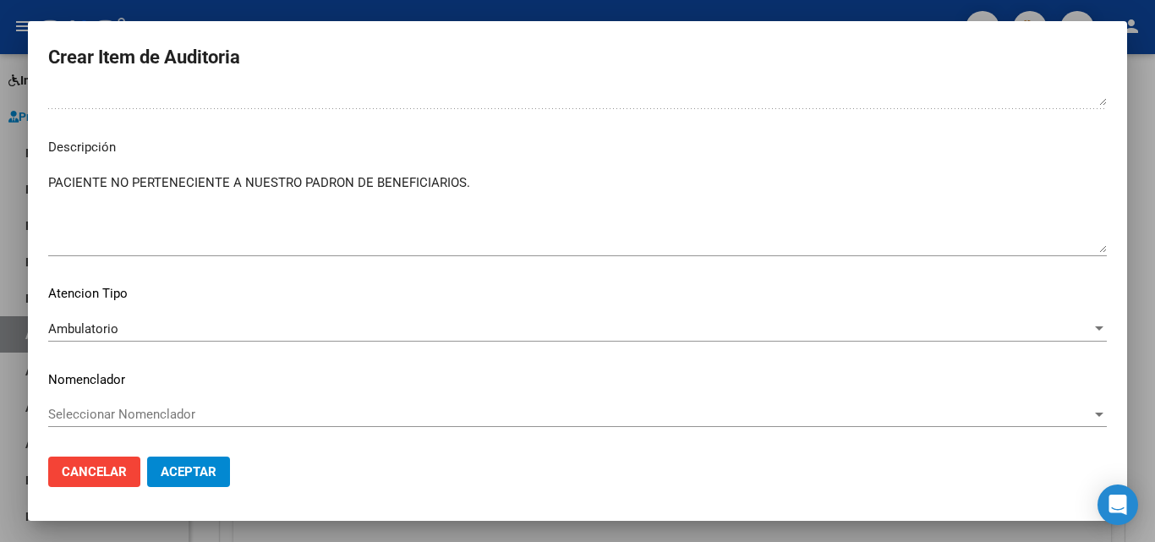
click at [188, 476] on span "Aceptar" at bounding box center [189, 471] width 56 height 15
click at [90, 451] on mat-dialog-actions "Cancelar Aceptar" at bounding box center [577, 471] width 1058 height 57
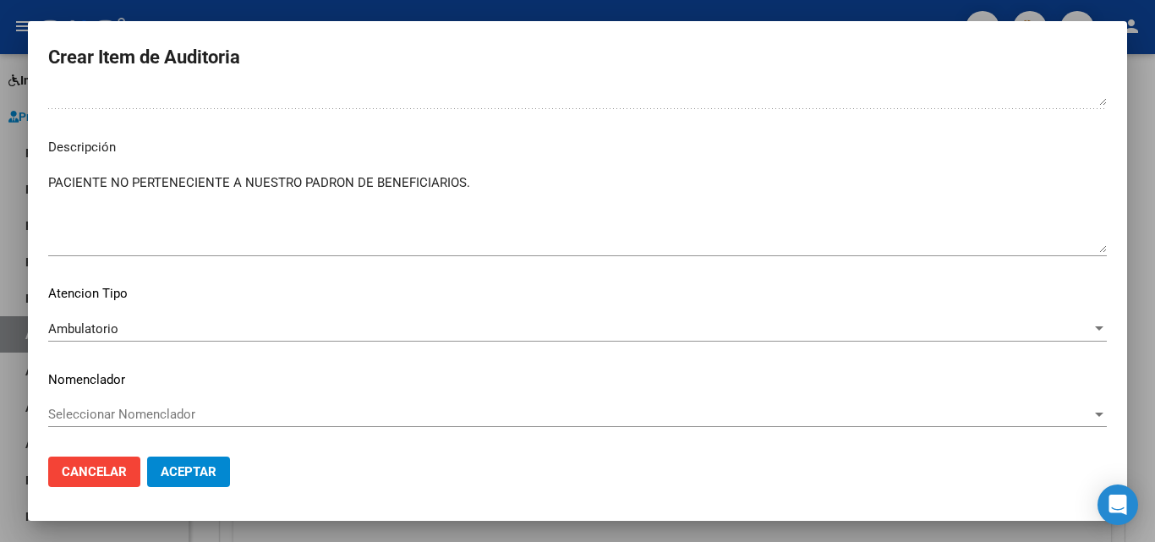
click at [101, 471] on span "Cancelar" at bounding box center [94, 471] width 65 height 15
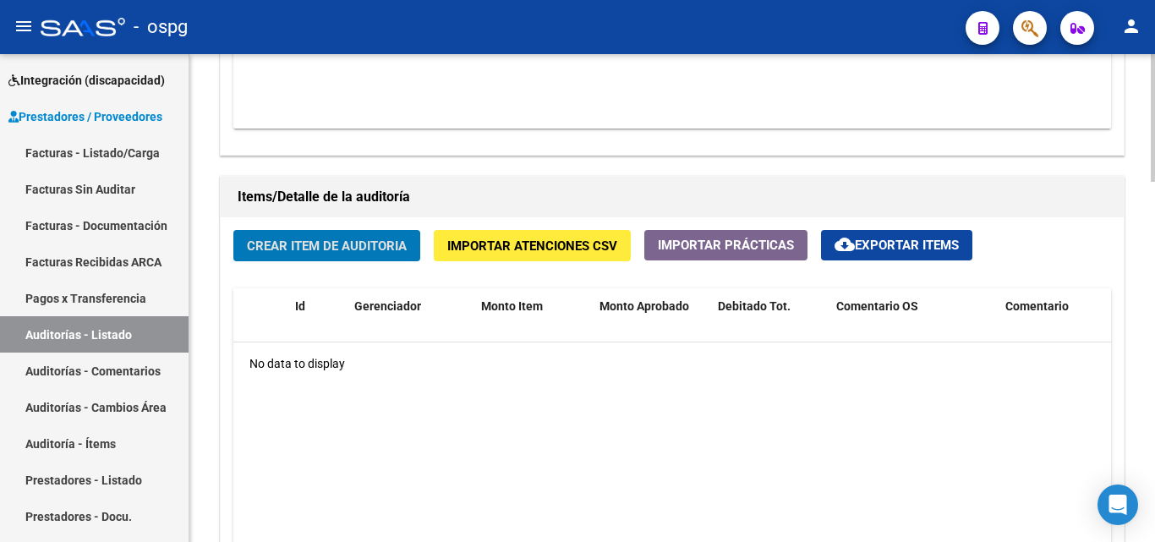
click at [358, 251] on span "Crear Item de Auditoria" at bounding box center [327, 245] width 160 height 15
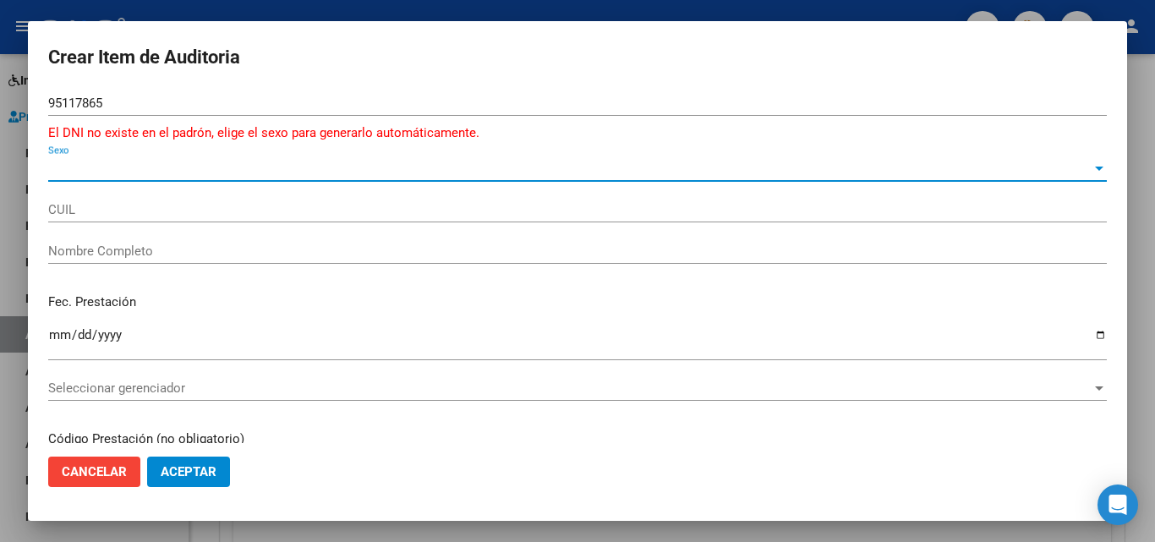
click at [112, 172] on span "Sexo" at bounding box center [569, 168] width 1043 height 15
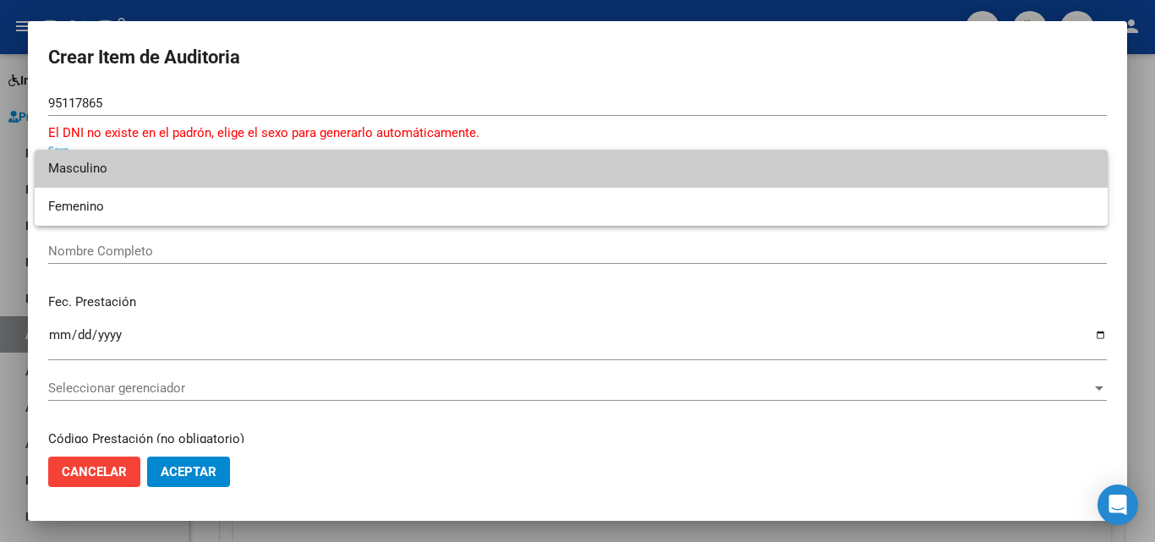
drag, startPoint x: 134, startPoint y: 154, endPoint x: 110, endPoint y: 166, distance: 26.5
click at [133, 154] on span "Masculino" at bounding box center [571, 169] width 1046 height 38
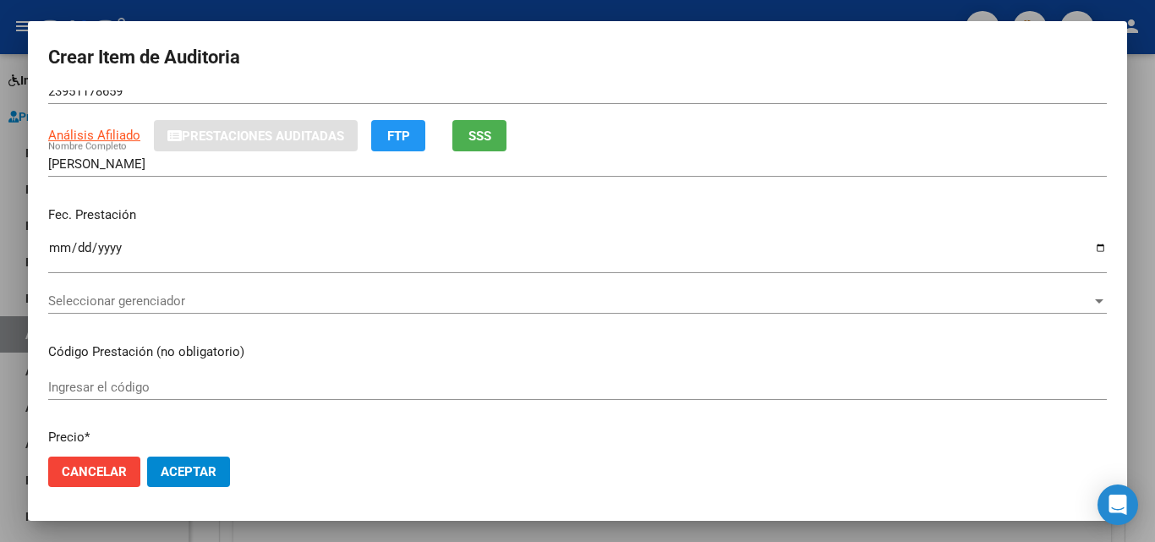
scroll to position [254, 0]
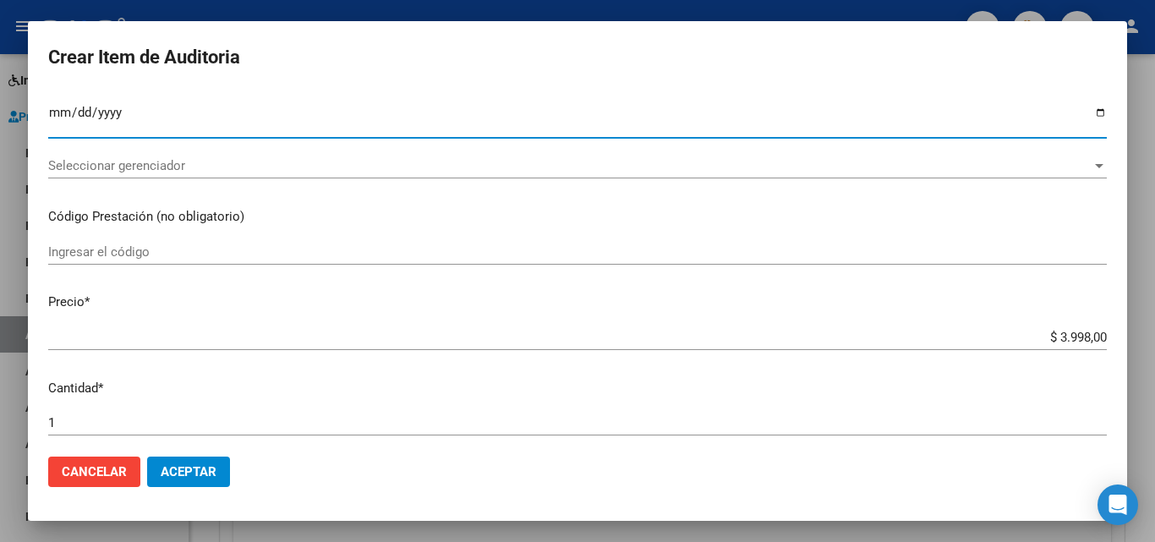
click at [58, 112] on input "Ingresar la fecha" at bounding box center [577, 119] width 1058 height 27
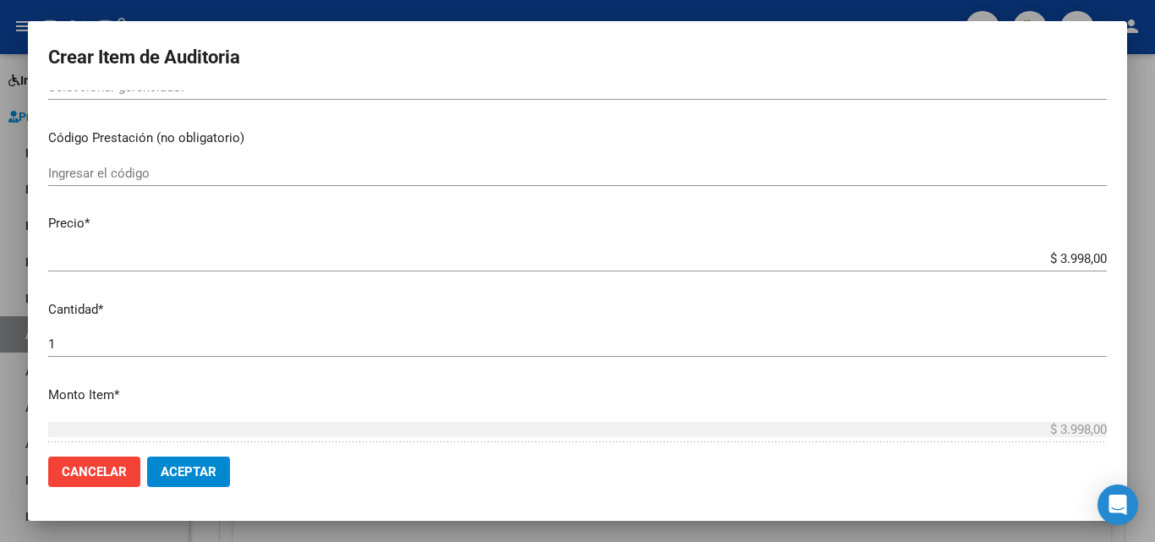
scroll to position [592, 0]
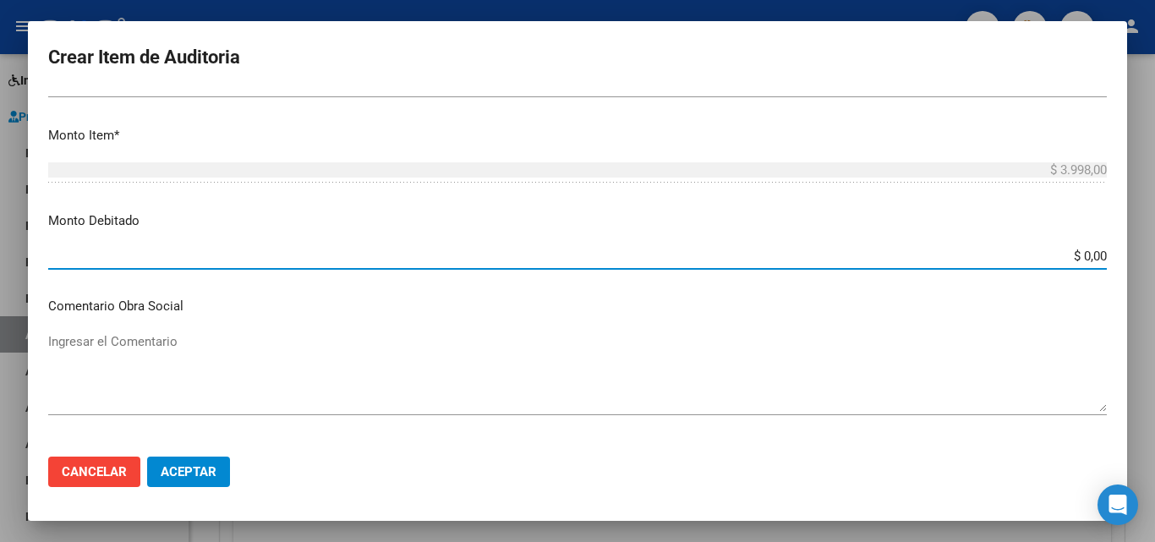
drag, startPoint x: 1070, startPoint y: 255, endPoint x: 1080, endPoint y: 257, distance: 10.3
click at [1080, 257] on input "$ 0,00" at bounding box center [577, 256] width 1058 height 15
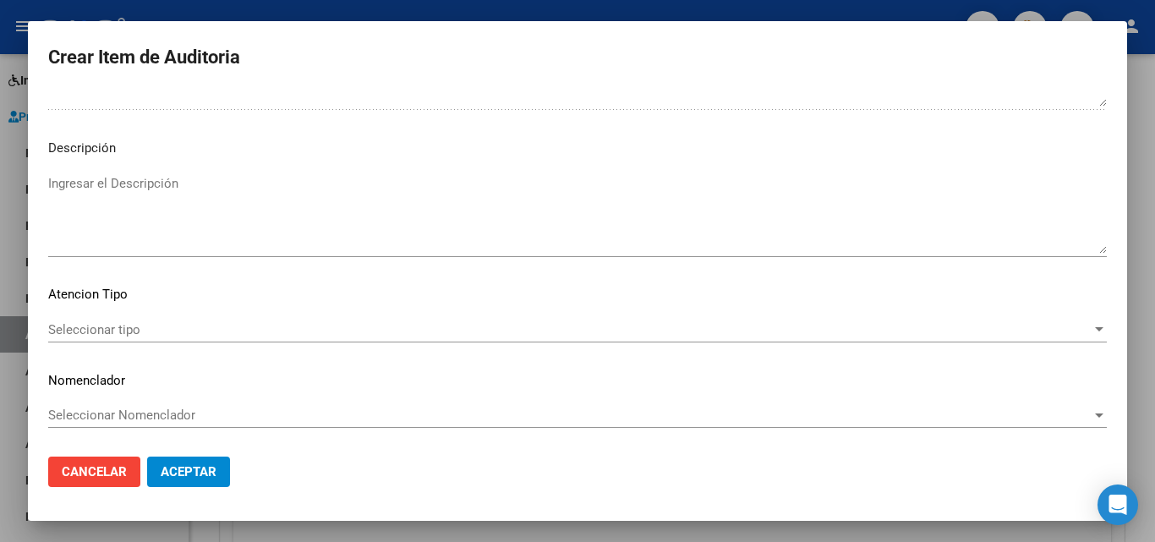
scroll to position [1190, 0]
click at [87, 189] on textarea "Ingresar el Descripción" at bounding box center [577, 212] width 1058 height 79
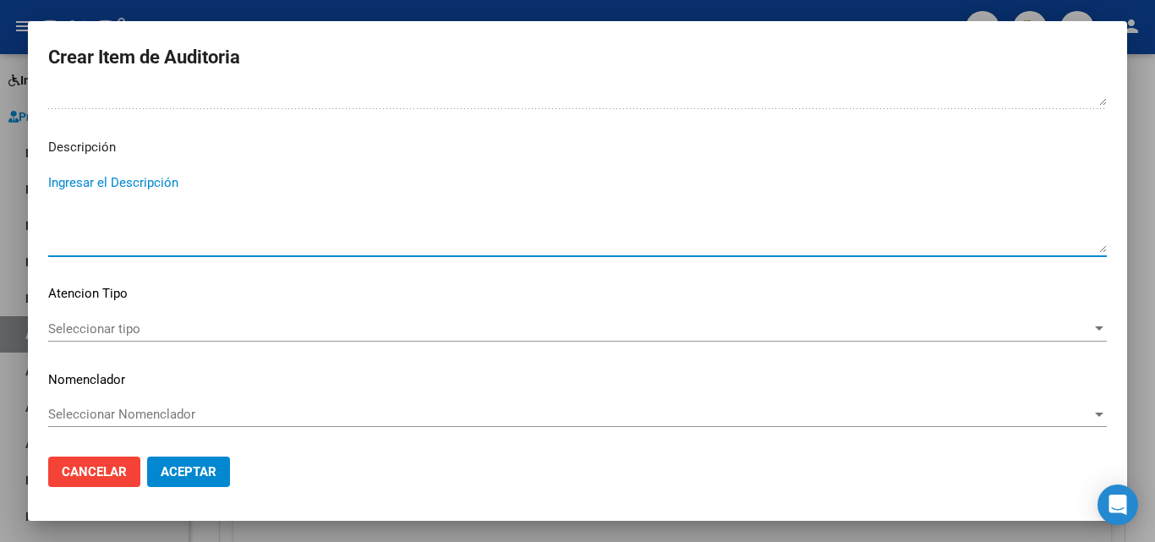
paste textarea "PACIENTE NO PERTENECIENTE A NUESTRO PADRON DE BENEFICIARIOS."
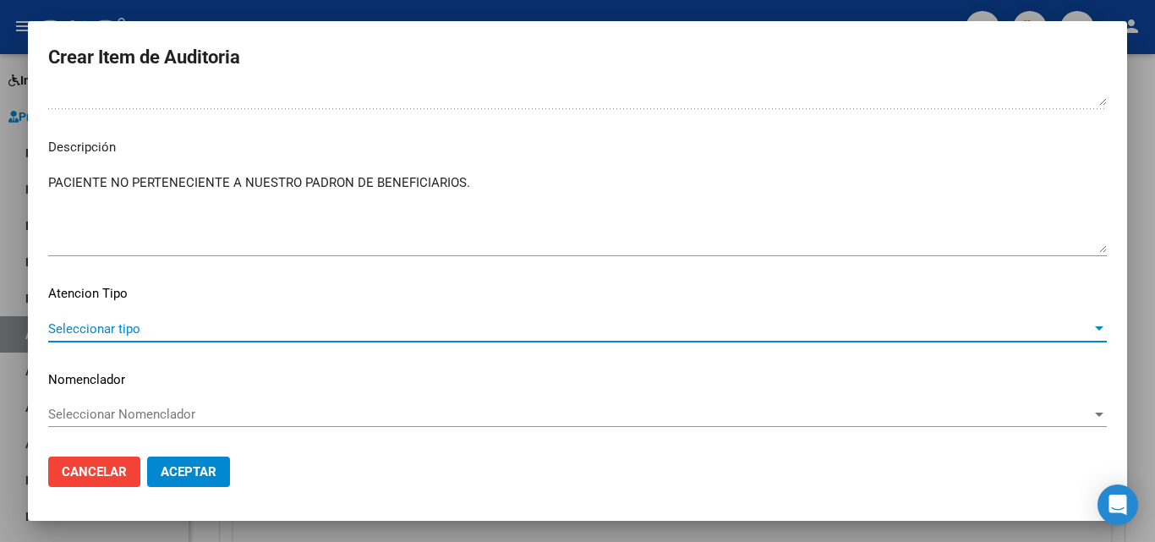
click at [80, 328] on span "Seleccionar tipo" at bounding box center [569, 328] width 1043 height 15
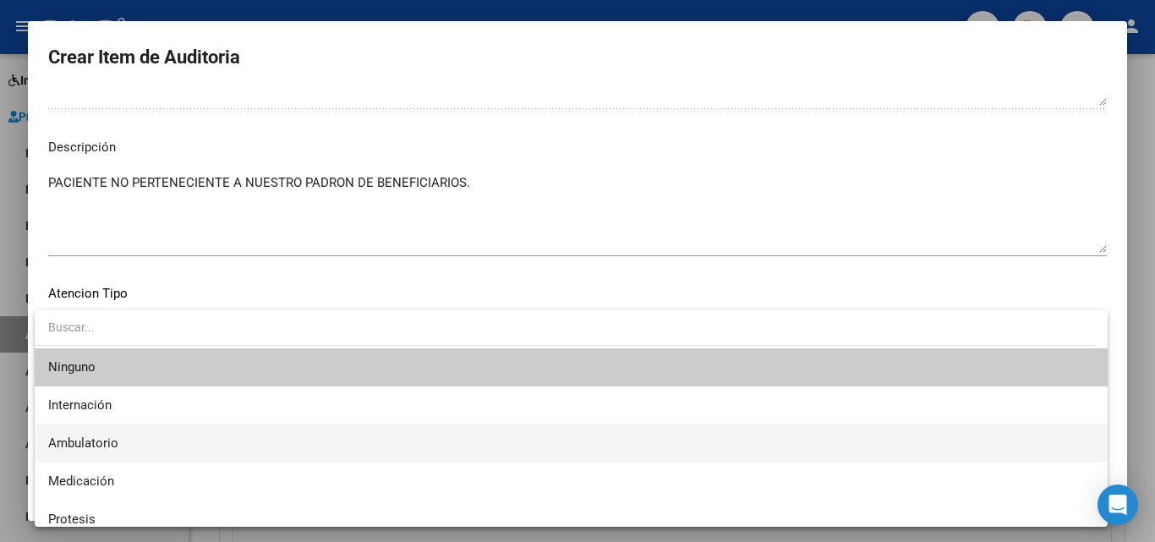
click at [125, 451] on span "Ambulatorio" at bounding box center [571, 443] width 1046 height 38
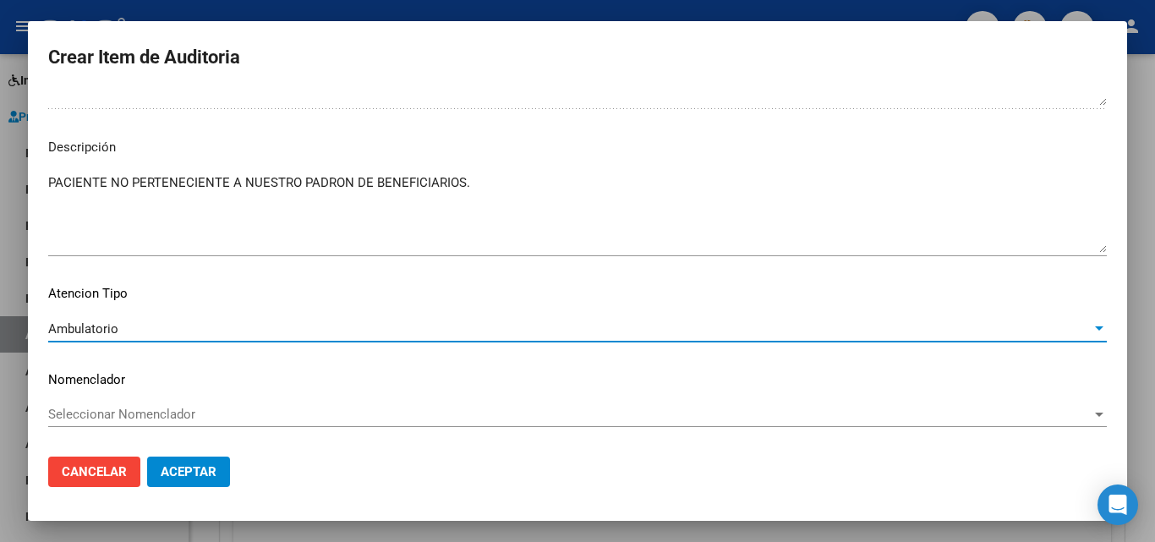
click at [167, 467] on span "Aceptar" at bounding box center [189, 471] width 56 height 15
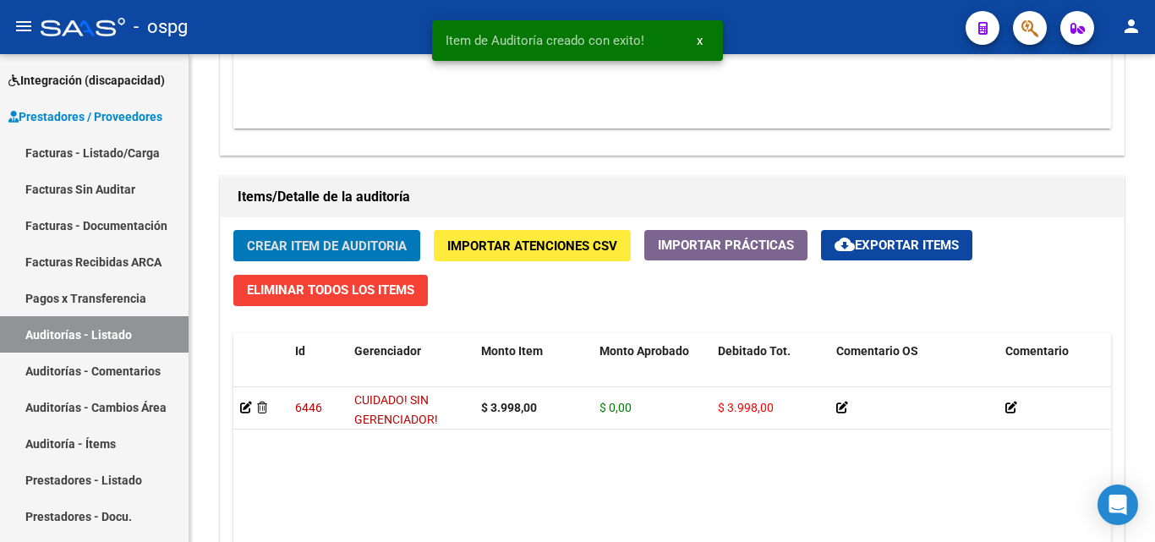
scroll to position [1100, 0]
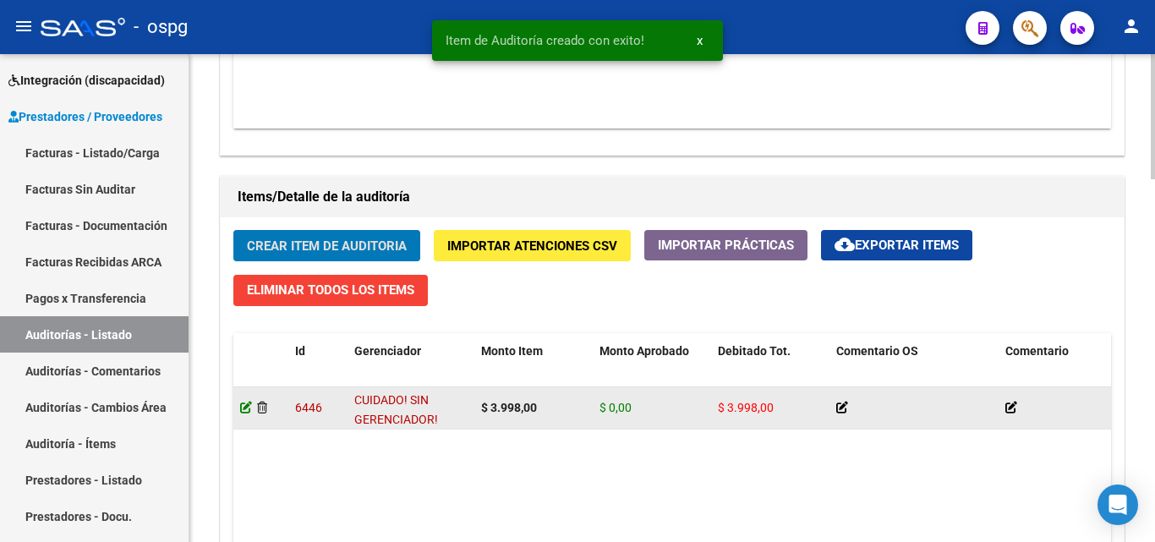
click at [248, 406] on icon at bounding box center [246, 408] width 12 height 12
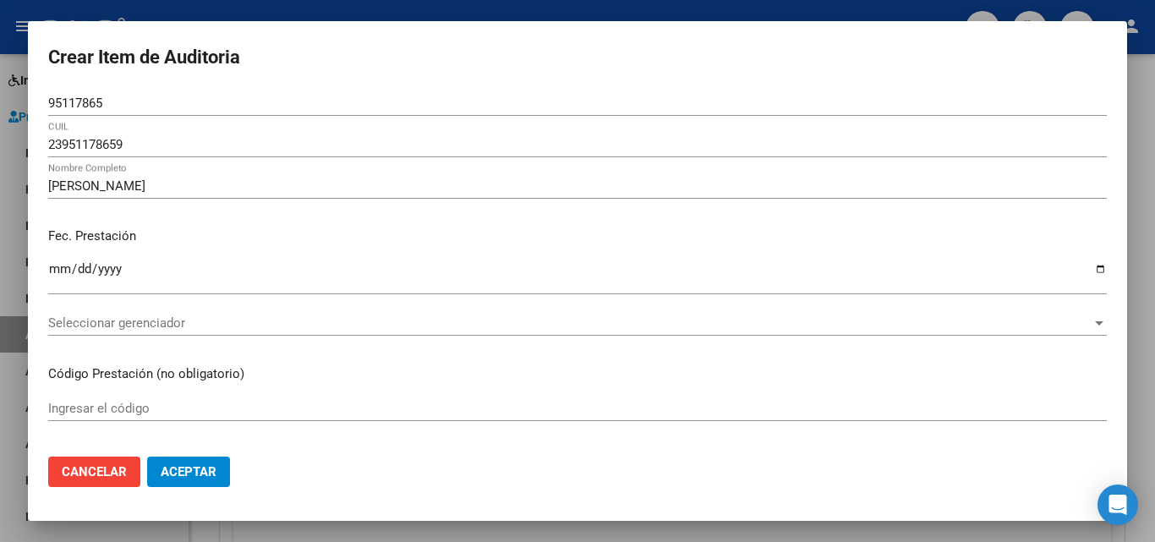
click at [133, 331] on div "Seleccionar gerenciador Seleccionar gerenciador" at bounding box center [577, 322] width 1058 height 25
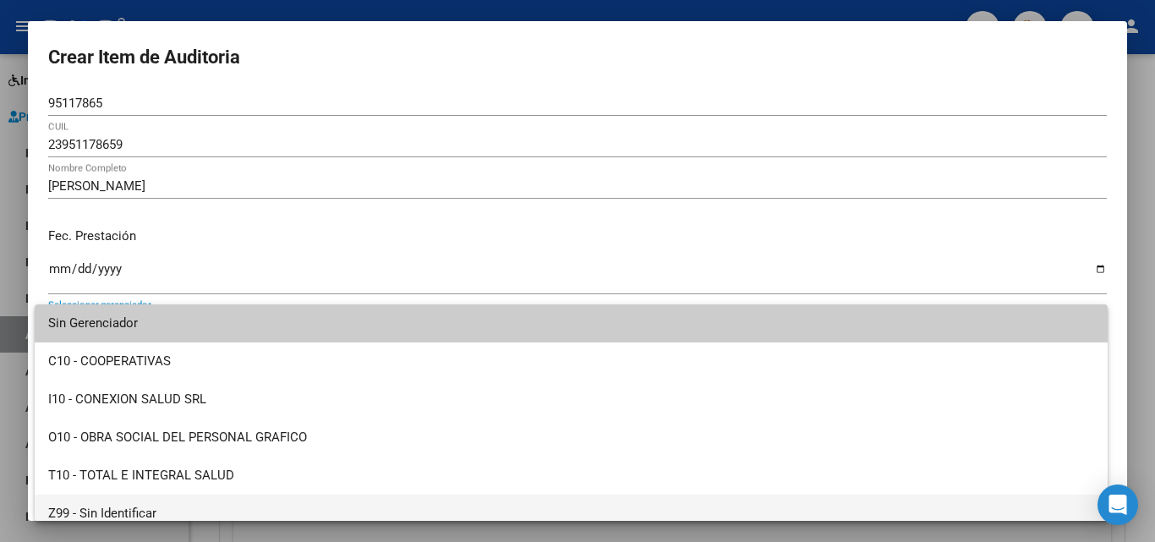
click at [159, 503] on span "Z99 - Sin Identificar" at bounding box center [571, 513] width 1046 height 38
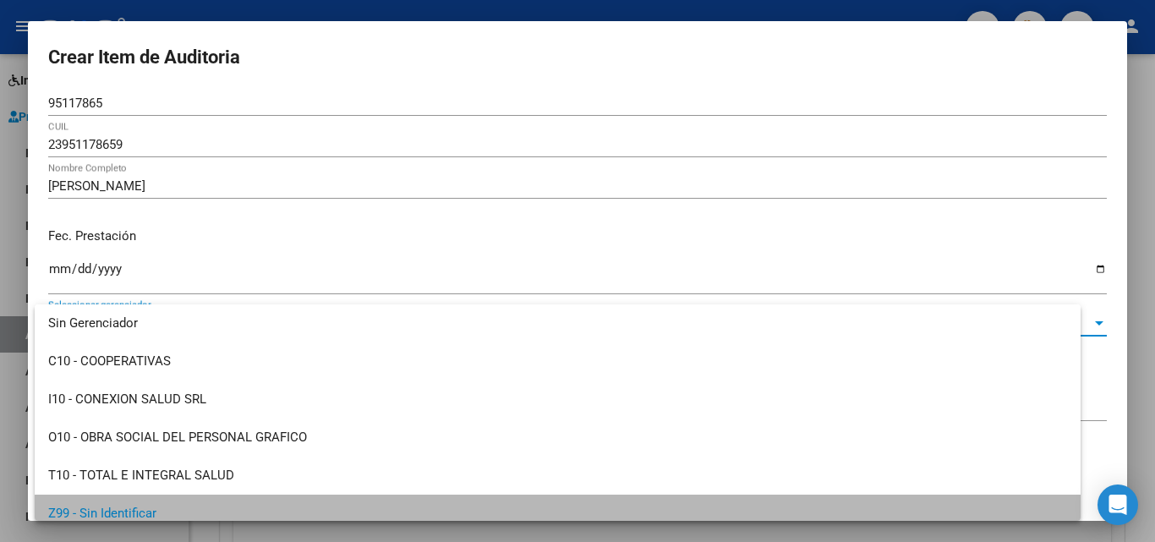
scroll to position [12, 0]
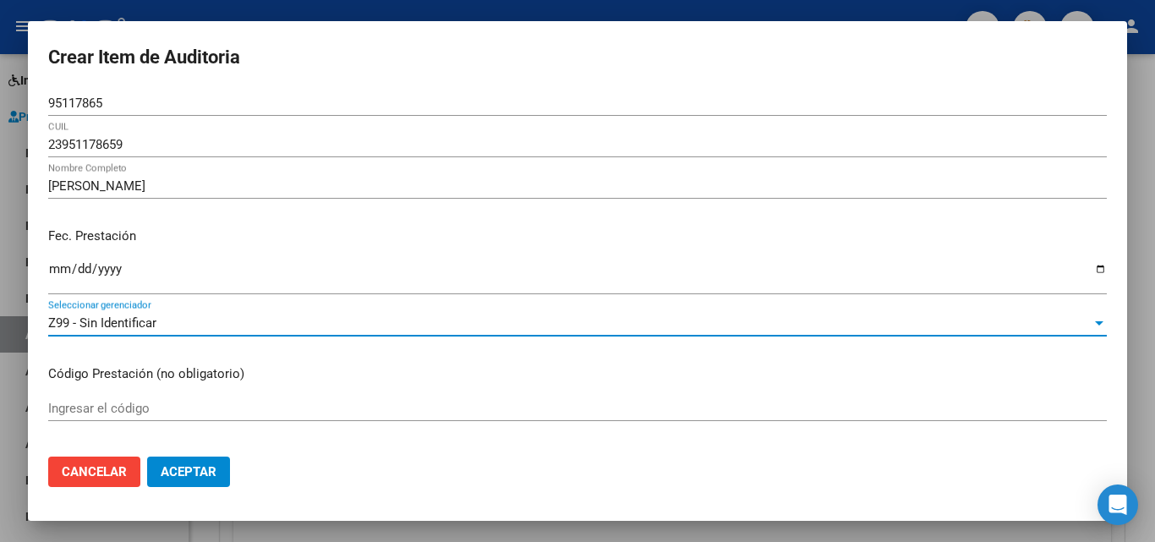
click at [215, 471] on span "Aceptar" at bounding box center [189, 471] width 56 height 15
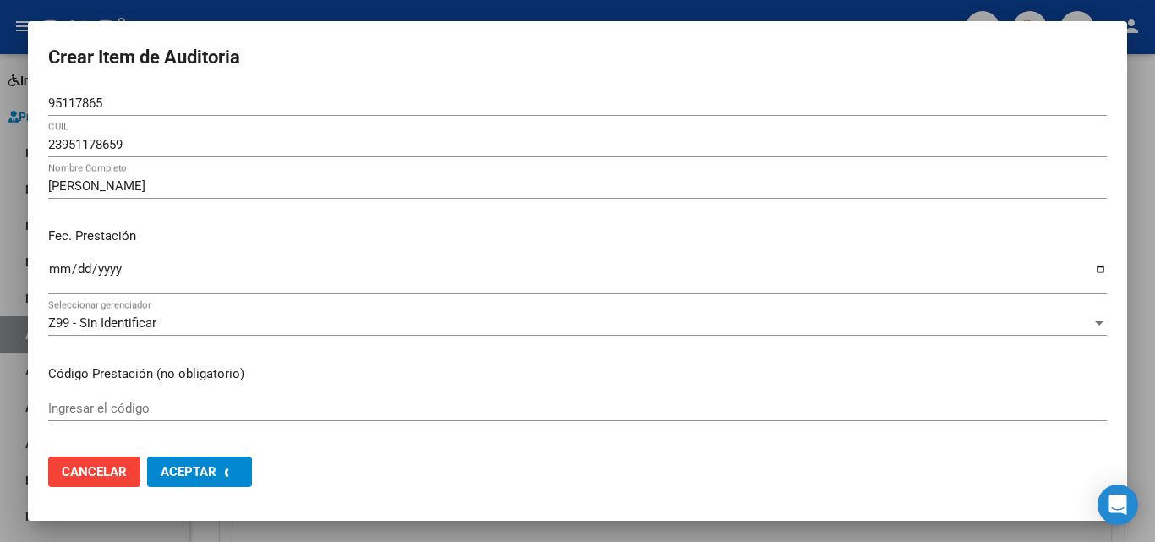
scroll to position [0, 0]
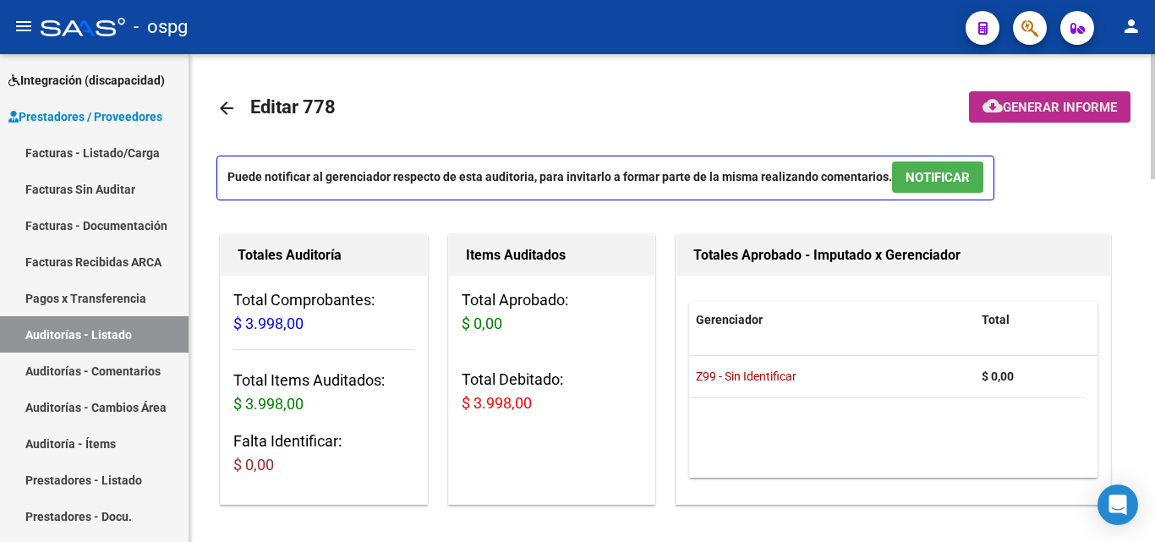
click at [1083, 97] on button "cloud_download Generar informe" at bounding box center [1049, 106] width 161 height 31
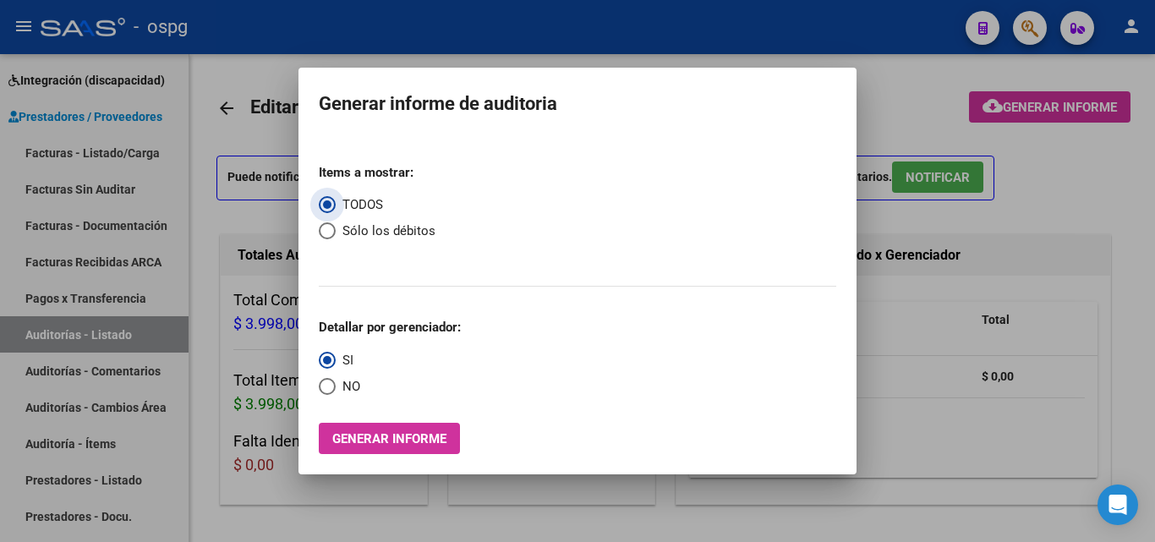
click at [342, 381] on span "NO" at bounding box center [348, 386] width 25 height 19
click at [336, 381] on input "NO" at bounding box center [327, 386] width 17 height 17
click at [394, 442] on span "Generar informe" at bounding box center [389, 438] width 114 height 15
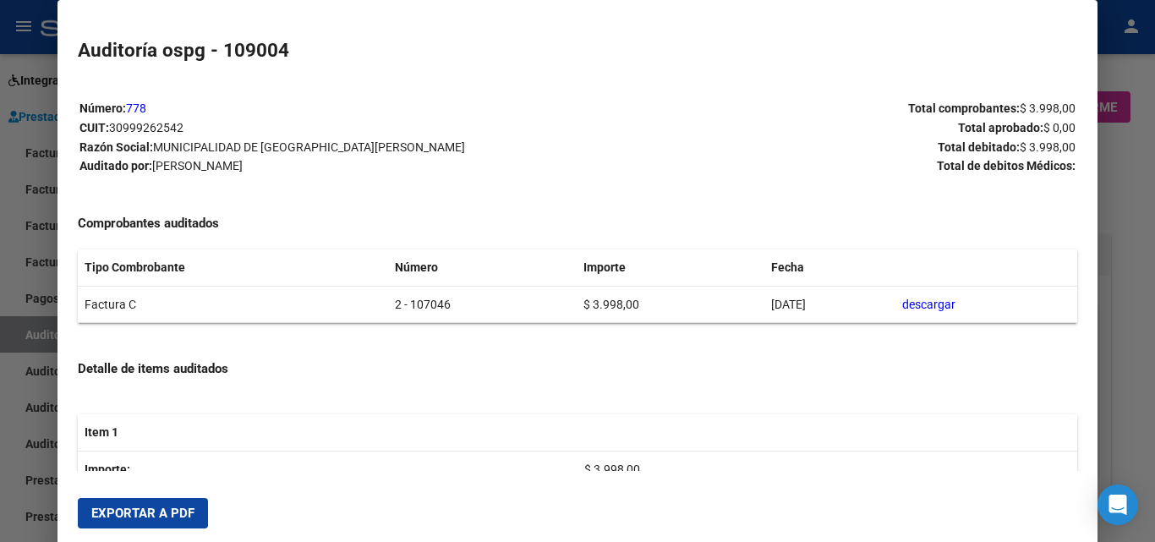
click at [149, 510] on span "Exportar a PDF" at bounding box center [142, 512] width 103 height 15
click at [0, 190] on div at bounding box center [577, 271] width 1155 height 542
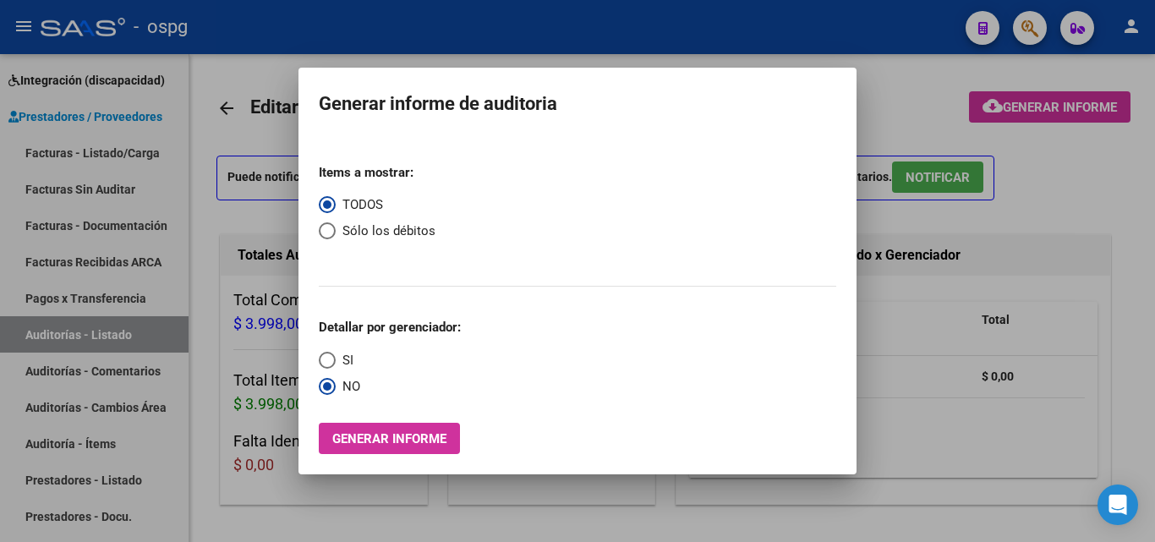
click at [319, 423] on button "Generar informe" at bounding box center [389, 438] width 141 height 31
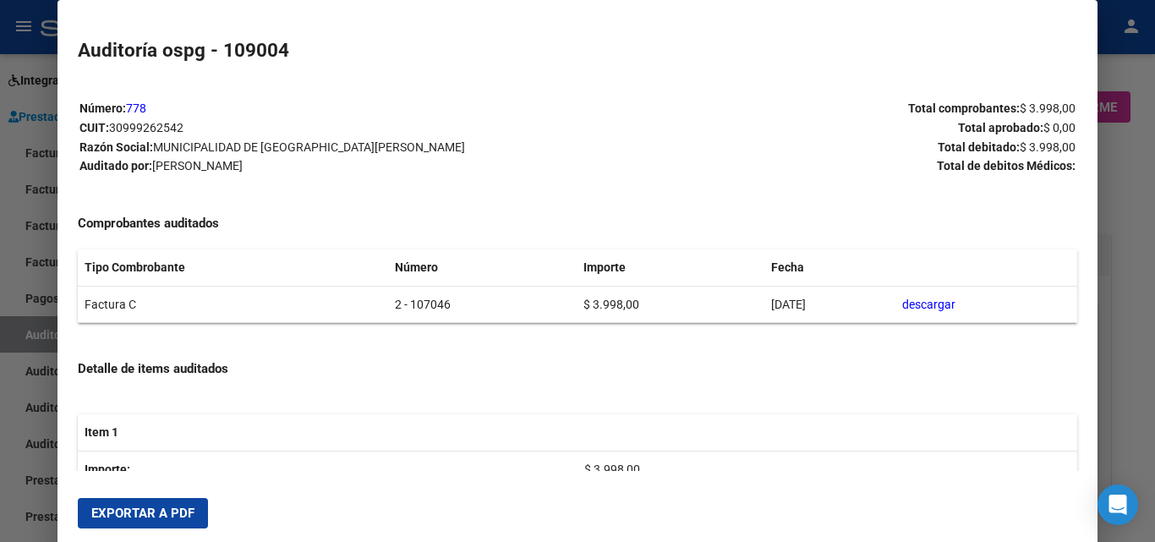
click at [126, 101] on link "778" at bounding box center [136, 108] width 20 height 14
